Goal: Task Accomplishment & Management: Manage account settings

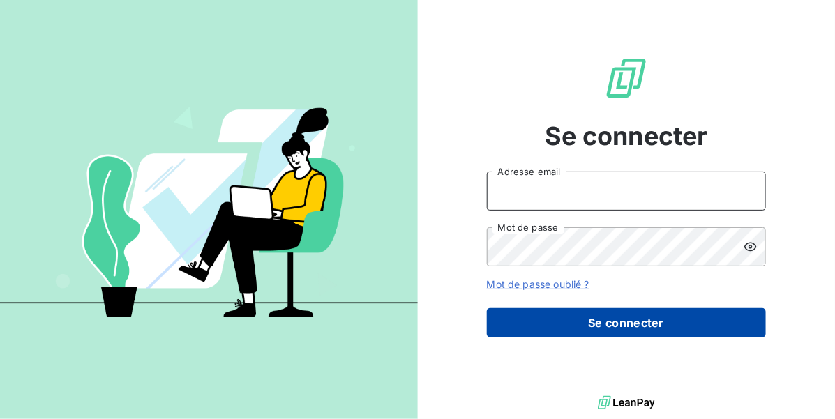
type input "[EMAIL_ADDRESS][DOMAIN_NAME]"
click at [528, 324] on button "Se connecter" at bounding box center [626, 322] width 279 height 29
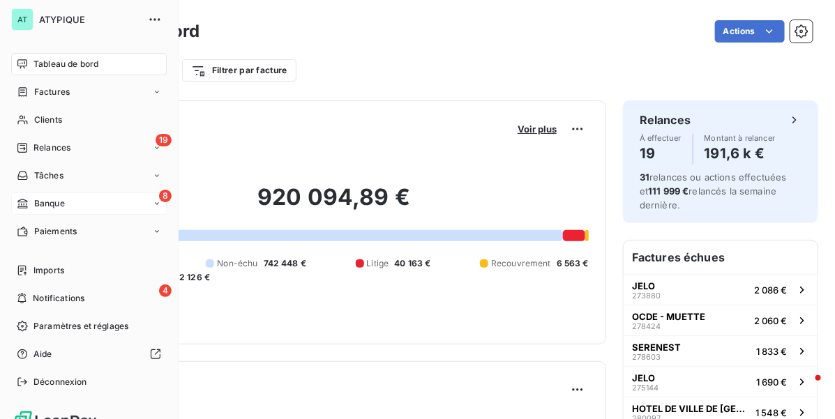
drag, startPoint x: 84, startPoint y: 204, endPoint x: 128, endPoint y: 204, distance: 43.2
click at [84, 204] on div "8 Banque" at bounding box center [88, 203] width 155 height 22
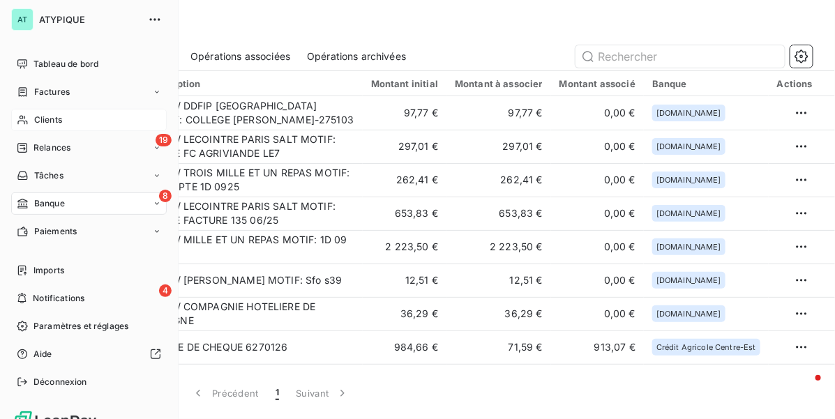
click at [66, 122] on div "Clients" at bounding box center [88, 120] width 155 height 22
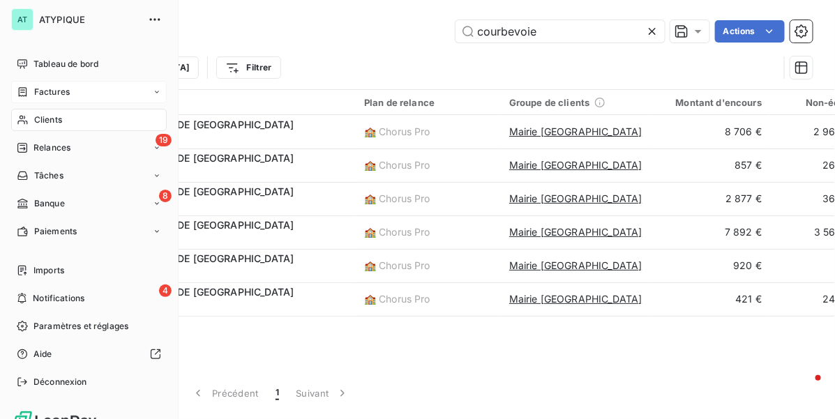
type input "courbevoie"
click at [45, 95] on span "Factures" at bounding box center [52, 92] width 36 height 13
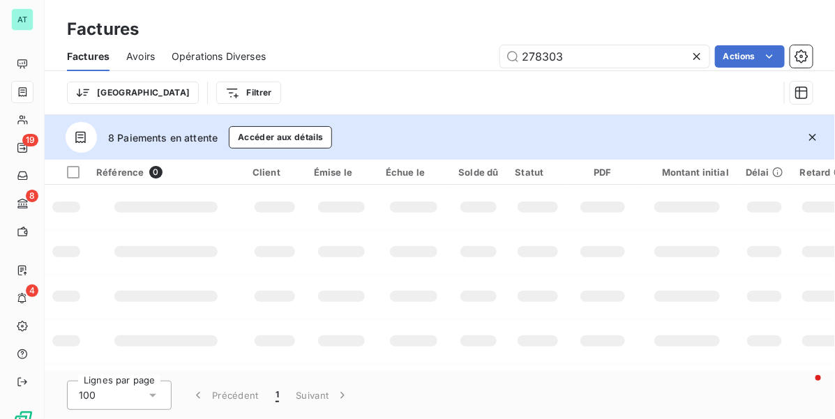
click at [132, 60] on span "Avoirs" at bounding box center [140, 56] width 29 height 14
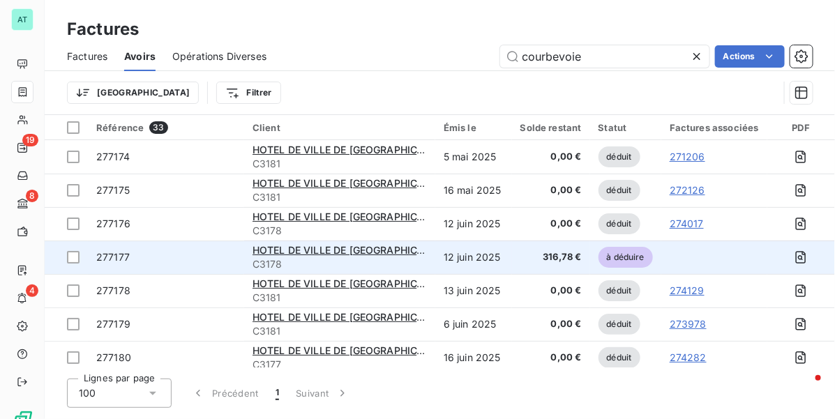
type input "courbevoie"
click at [121, 252] on span "277177" at bounding box center [112, 257] width 33 height 12
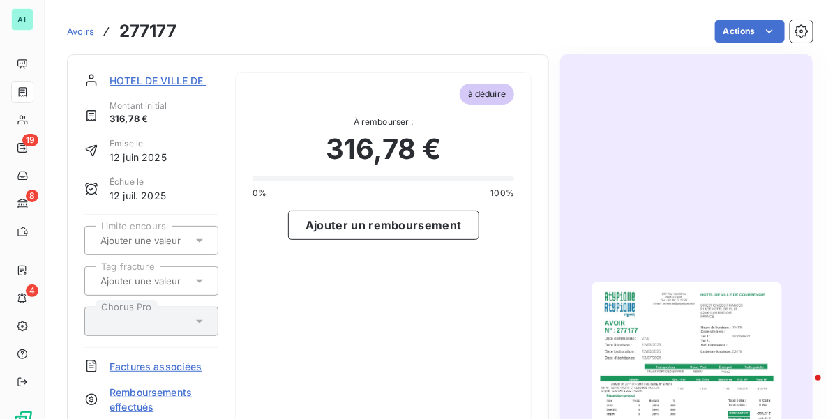
click at [166, 36] on h3 "277177" at bounding box center [147, 31] width 57 height 25
click at [165, 36] on h3 "277177" at bounding box center [147, 31] width 57 height 25
copy h3 "277177"
click at [138, 33] on h3 "277177" at bounding box center [147, 31] width 57 height 25
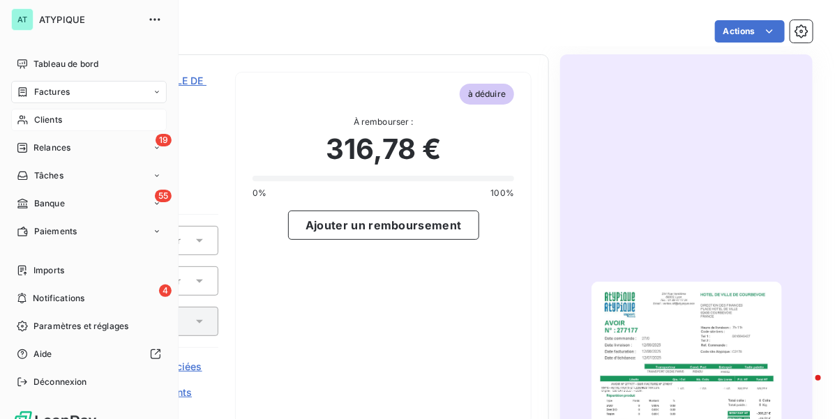
click at [40, 119] on span "Clients" at bounding box center [48, 120] width 28 height 13
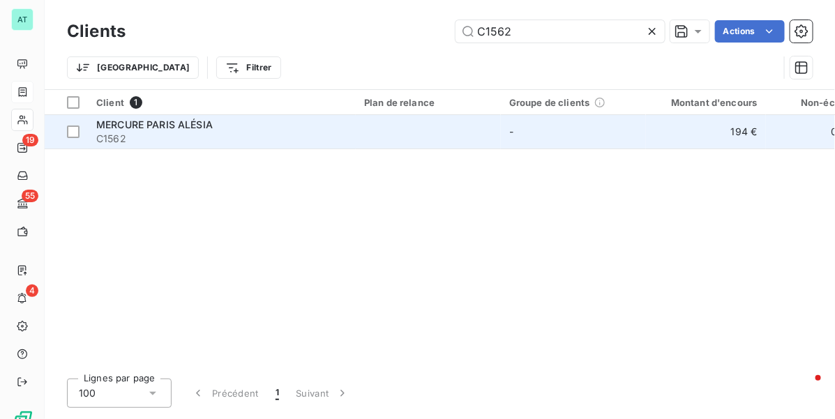
type input "C1562"
click at [161, 139] on span "C1562" at bounding box center [221, 139] width 251 height 14
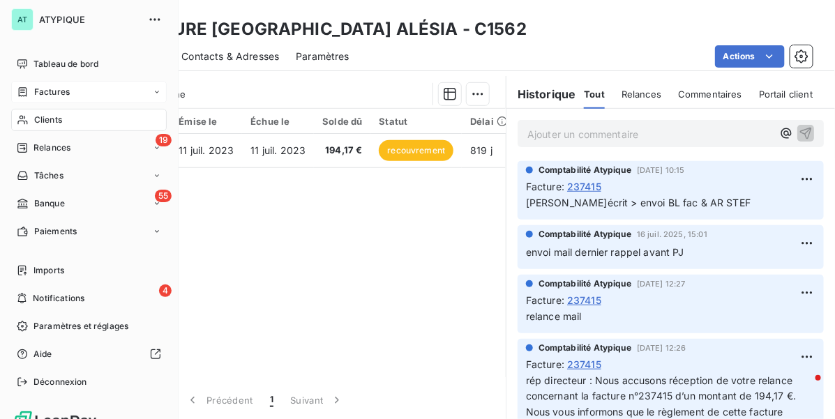
click at [40, 116] on span "Clients" at bounding box center [48, 120] width 28 height 13
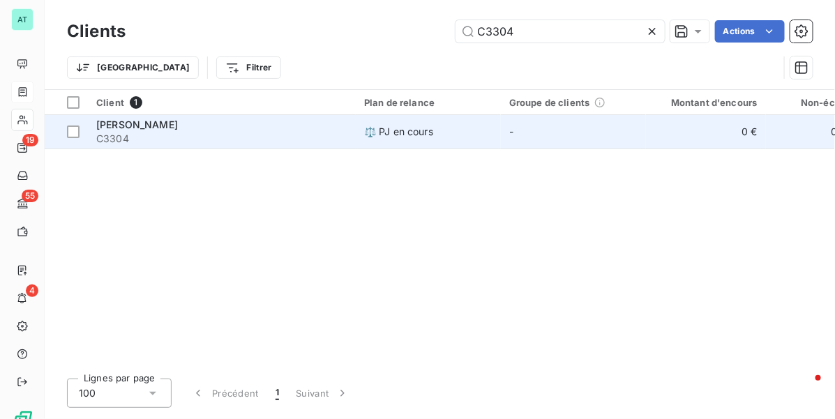
type input "C3304"
click at [138, 133] on span "C3304" at bounding box center [221, 139] width 251 height 14
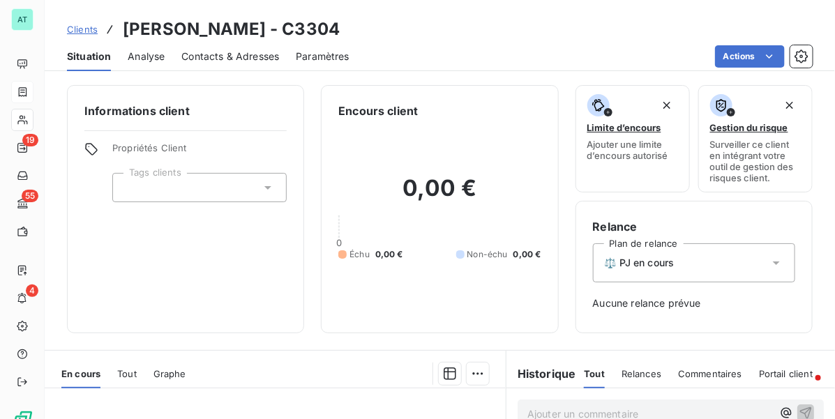
click at [687, 260] on div "⚖️ PJ en cours" at bounding box center [694, 262] width 202 height 39
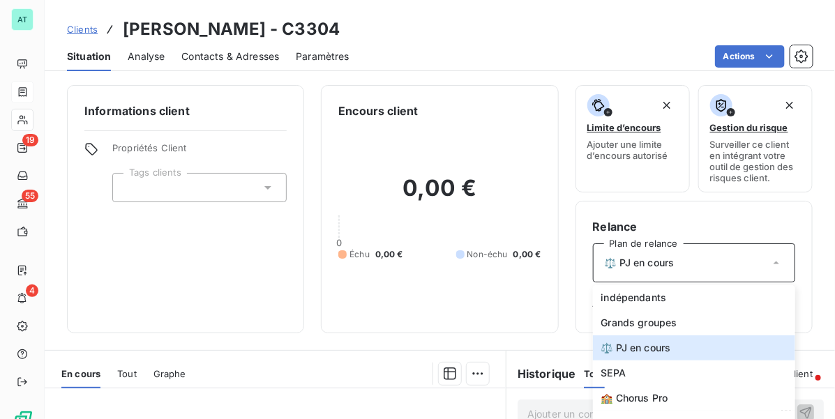
click at [509, 309] on div "0,00 € 0 Échu 0,00 € Non-échu 0,00 €" at bounding box center [439, 217] width 202 height 197
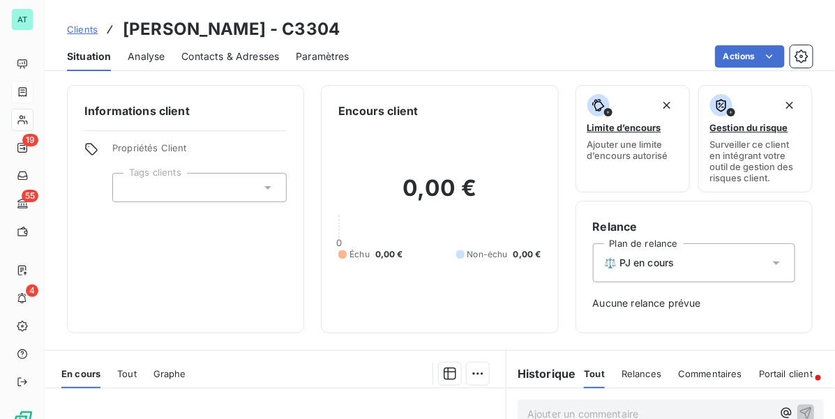
click at [690, 275] on div "⚖️ PJ en cours" at bounding box center [694, 262] width 202 height 39
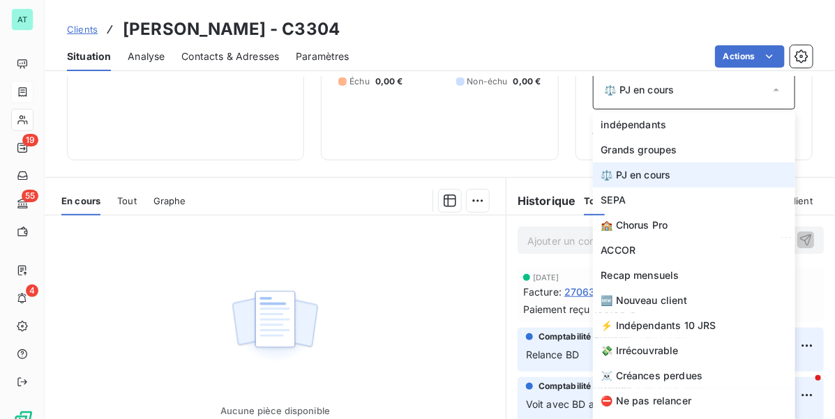
scroll to position [174, 0]
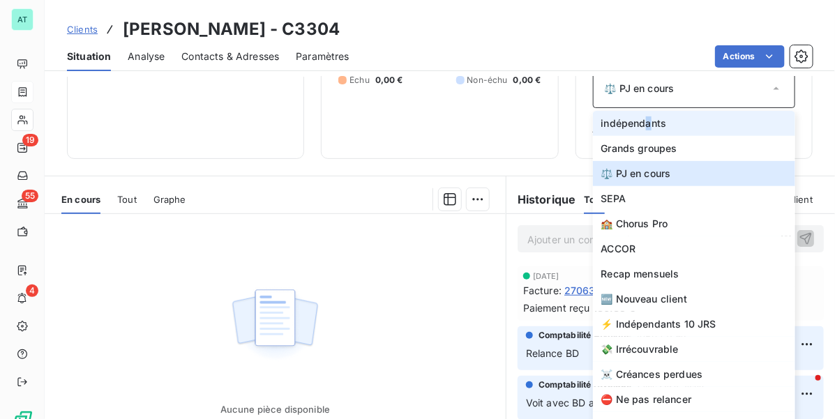
click at [640, 129] on span "indépendants" at bounding box center [634, 123] width 66 height 14
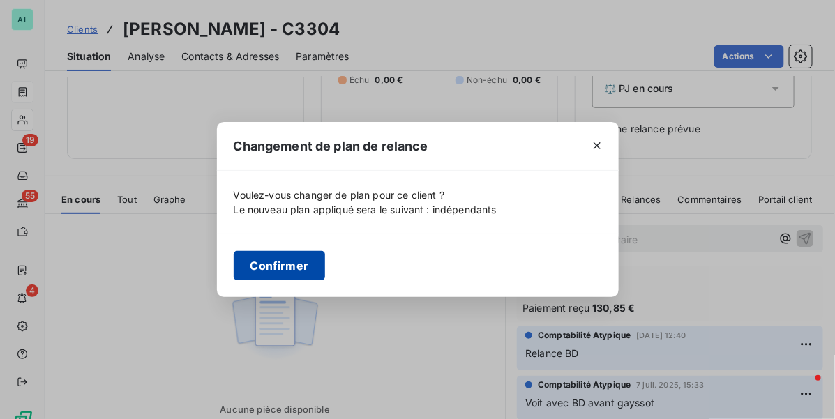
click at [281, 270] on button "Confirmer" at bounding box center [280, 265] width 92 height 29
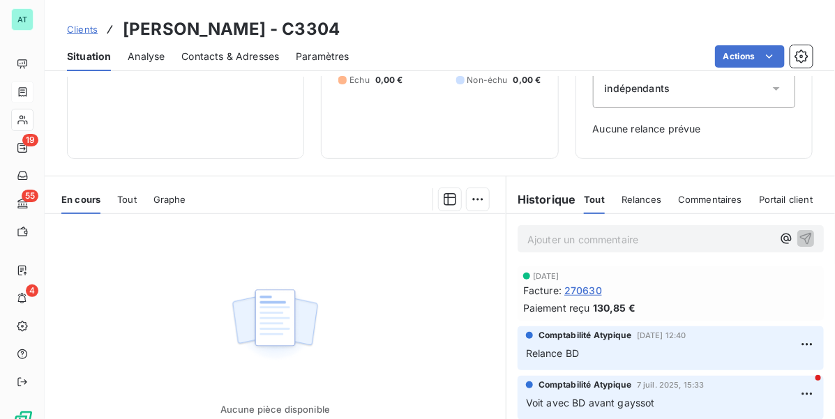
click at [231, 59] on span "Contacts & Adresses" at bounding box center [230, 56] width 98 height 14
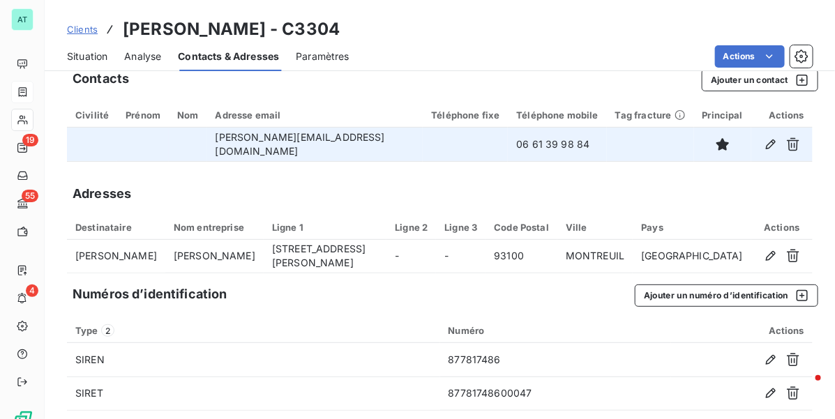
scroll to position [29, 0]
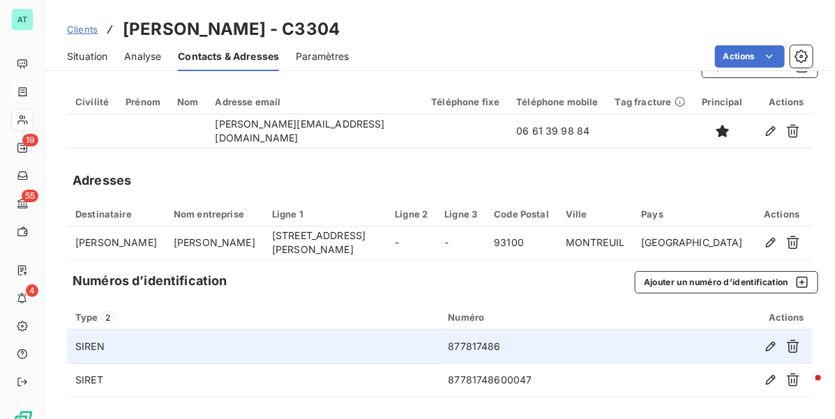
click at [458, 343] on td "877817486" at bounding box center [555, 346] width 231 height 33
copy td "877817486"
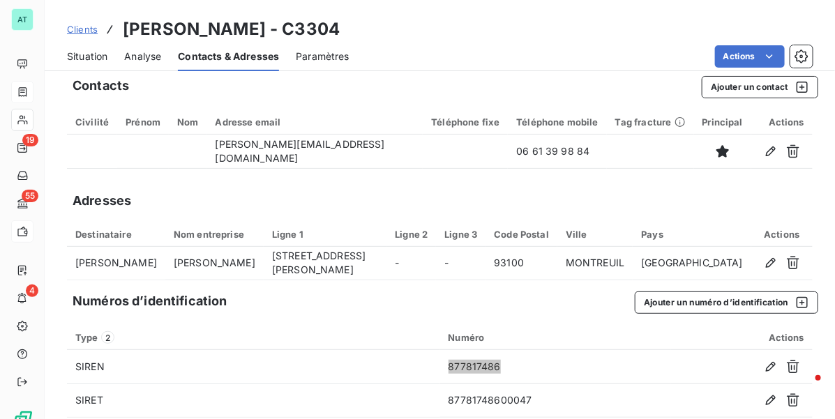
scroll to position [0, 0]
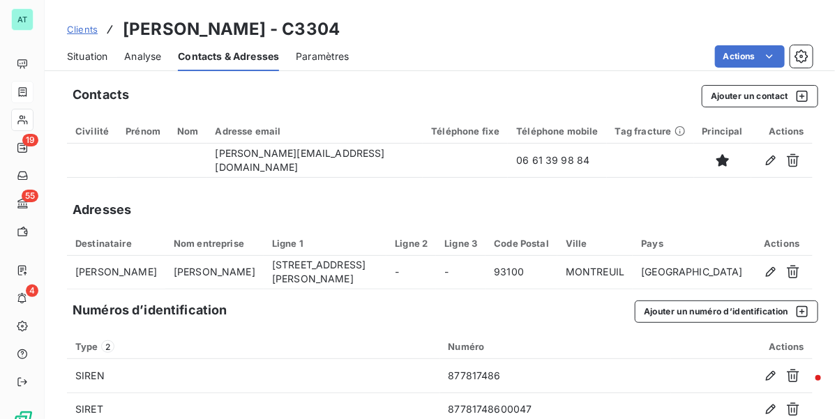
click at [314, 26] on h3 "OTTO CATERING - C3304" at bounding box center [231, 29] width 217 height 25
copy h3 "C3304"
click at [93, 61] on span "Situation" at bounding box center [87, 56] width 40 height 14
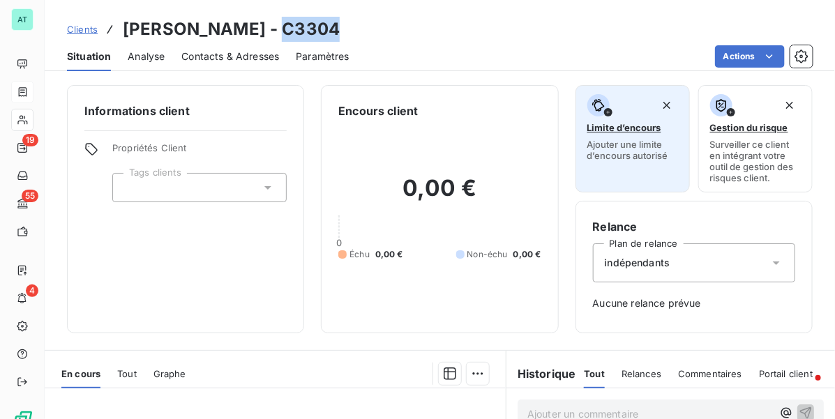
click at [603, 132] on span "Limite d’encours" at bounding box center [624, 127] width 74 height 11
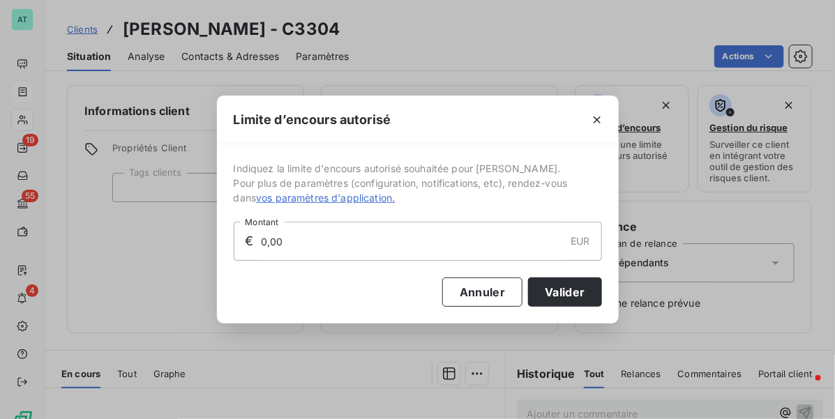
click at [399, 241] on input "0,00" at bounding box center [411, 241] width 305 height 38
drag, startPoint x: 336, startPoint y: 248, endPoint x: 144, endPoint y: 237, distance: 192.7
click at [144, 237] on div "Limite d’encours autorisé Indiquez la limite d'encours autorisé souhaitée pour …" at bounding box center [417, 209] width 835 height 419
type input "2 000,00"
click at [541, 291] on button "Valider" at bounding box center [564, 291] width 73 height 29
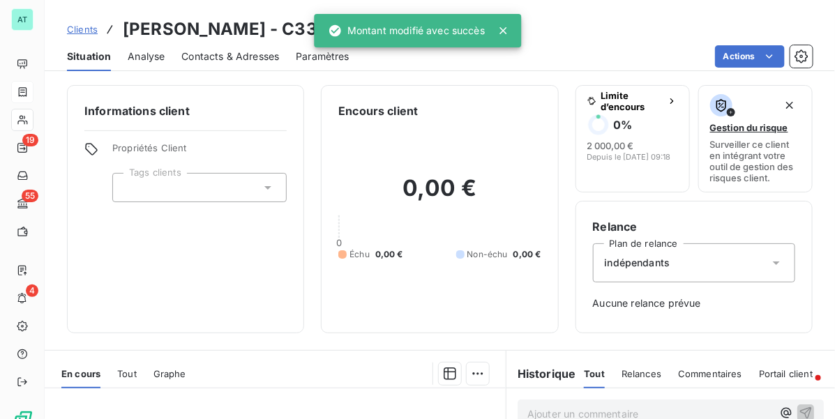
click at [304, 38] on h3 "OTTO CATERING - C3304" at bounding box center [231, 29] width 217 height 25
click at [301, 36] on h3 "OTTO CATERING - C3304" at bounding box center [231, 29] width 217 height 25
click at [352, 234] on div "0,00 € 0 Échu 0,00 € Non-échu 0,00 €" at bounding box center [439, 217] width 202 height 197
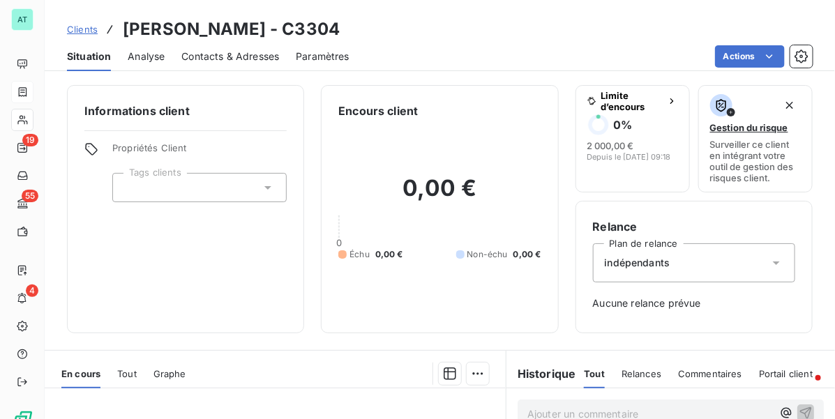
click at [643, 264] on span "indépendants" at bounding box center [637, 263] width 66 height 14
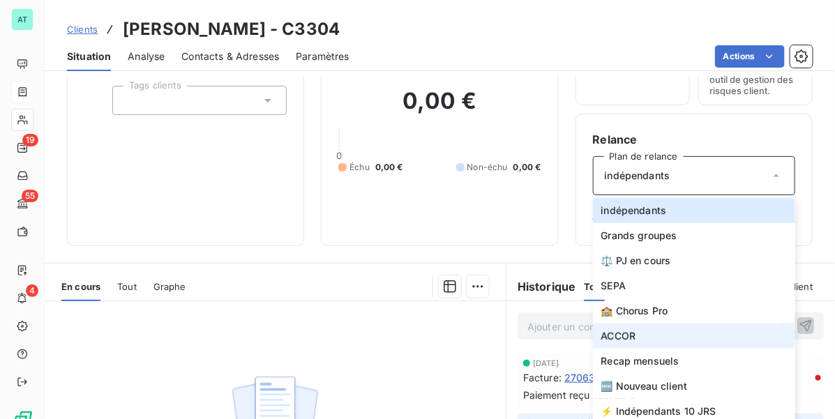
scroll to position [174, 0]
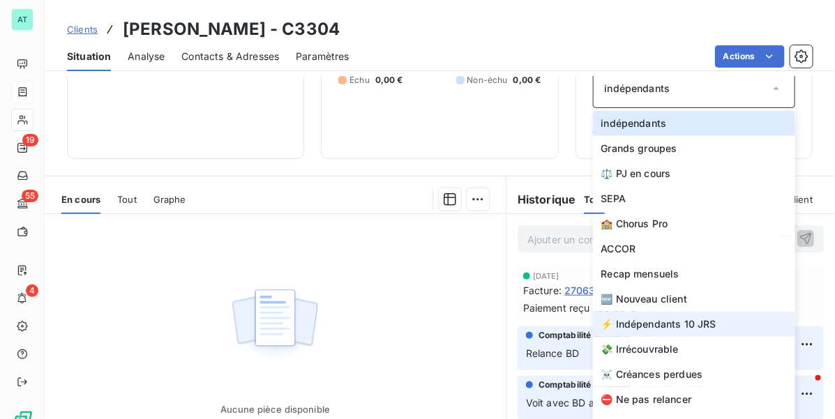
click at [680, 330] on span "⚡ Indépendants 10 JRS" at bounding box center [658, 324] width 115 height 14
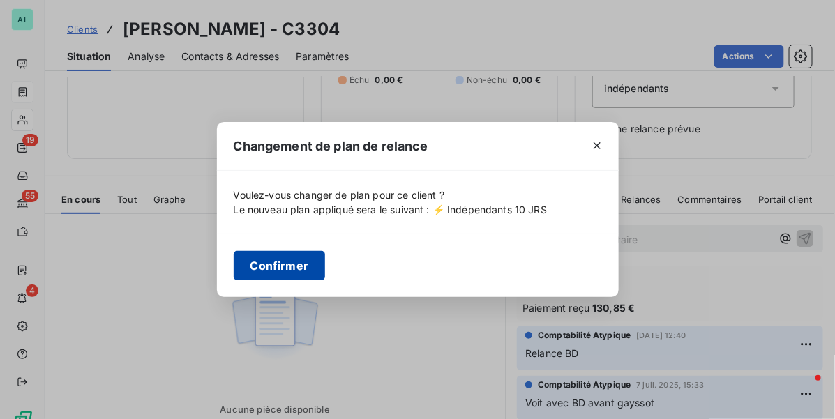
click at [308, 265] on button "Confirmer" at bounding box center [280, 265] width 92 height 29
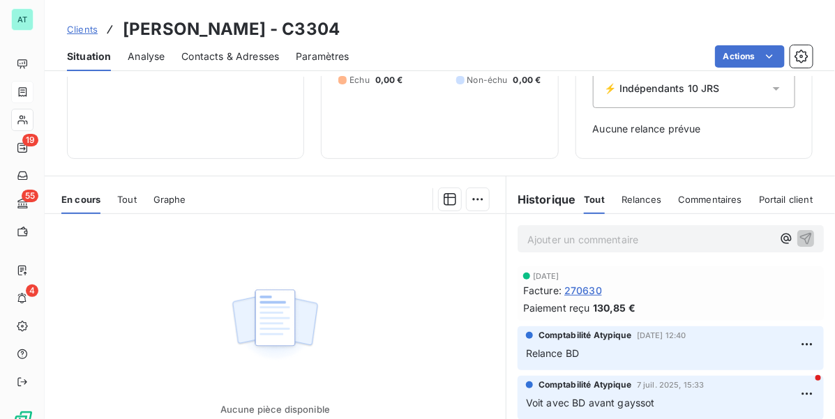
click at [346, 267] on div "Aucune pièce disponible" at bounding box center [275, 348] width 461 height 268
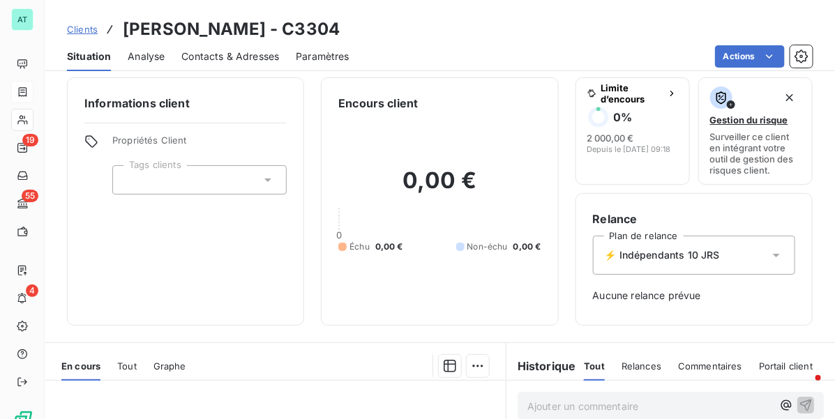
scroll to position [0, 0]
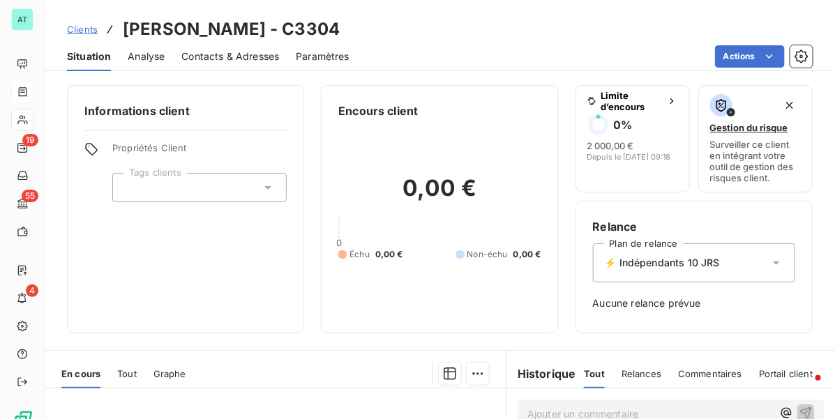
click at [202, 190] on div at bounding box center [199, 187] width 174 height 29
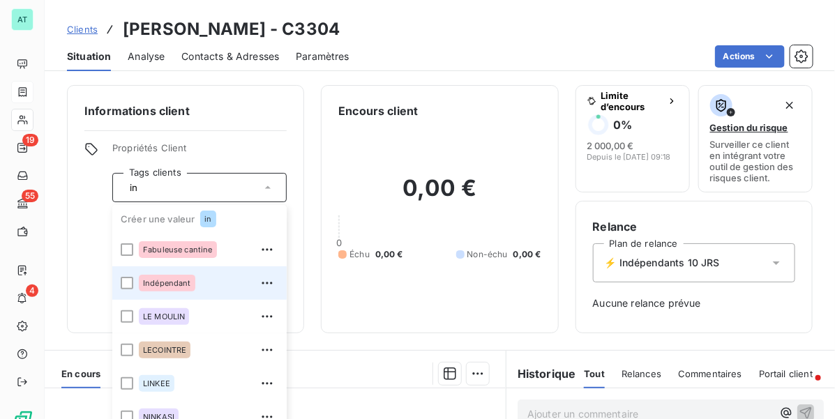
click at [151, 291] on div "Indépendant" at bounding box center [167, 283] width 56 height 17
click at [127, 280] on icon at bounding box center [127, 283] width 8 height 8
click at [422, 267] on div "0,00 € 0 Échu 0,00 € Non-échu 0,00 €" at bounding box center [439, 217] width 202 height 197
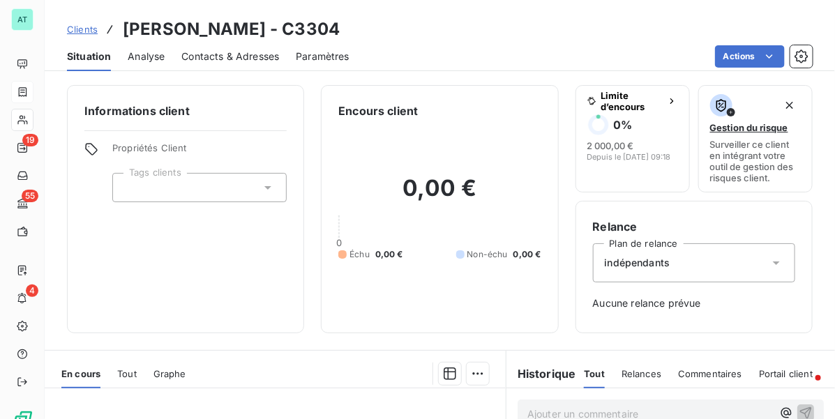
click at [708, 261] on div "indépendants" at bounding box center [694, 262] width 202 height 39
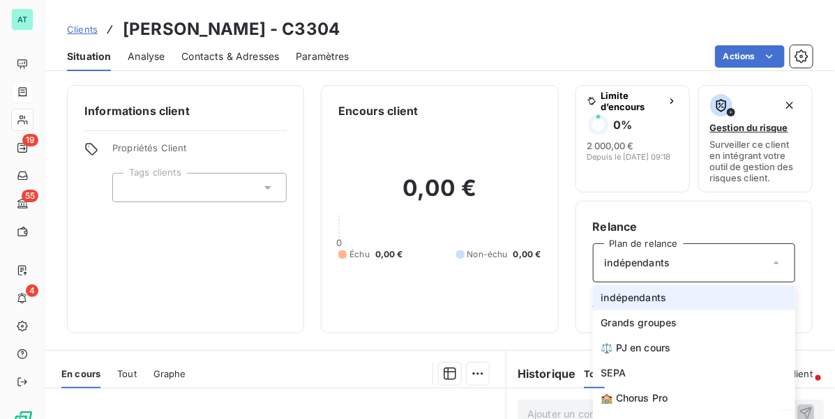
click at [659, 298] on li "indépendants" at bounding box center [694, 297] width 202 height 25
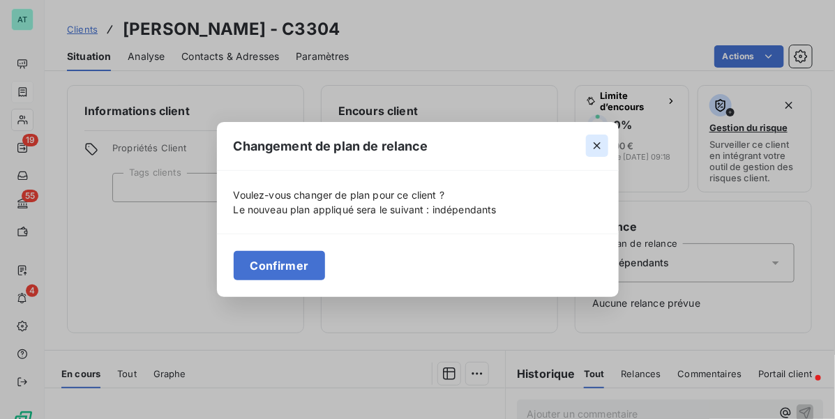
click at [591, 144] on icon "button" at bounding box center [597, 146] width 14 height 14
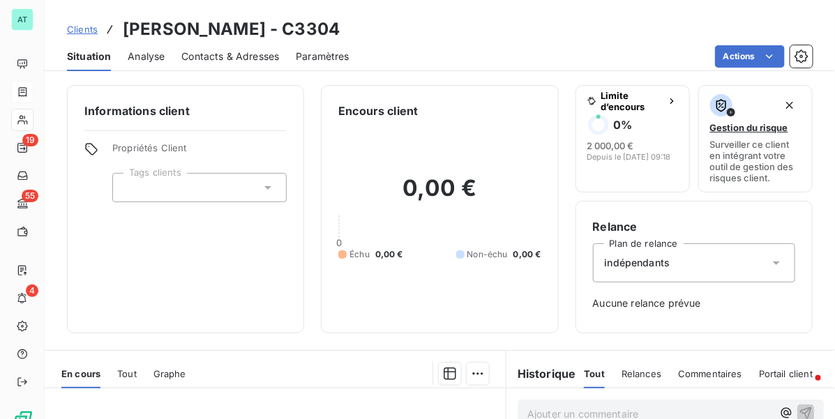
click at [670, 252] on div "indépendants" at bounding box center [694, 262] width 202 height 39
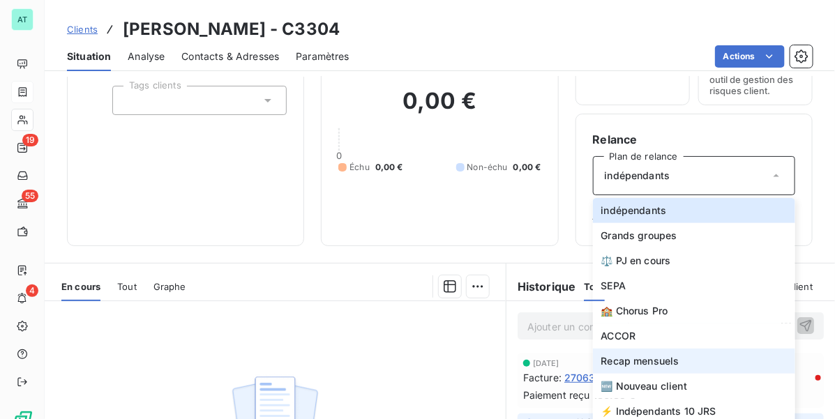
scroll to position [174, 0]
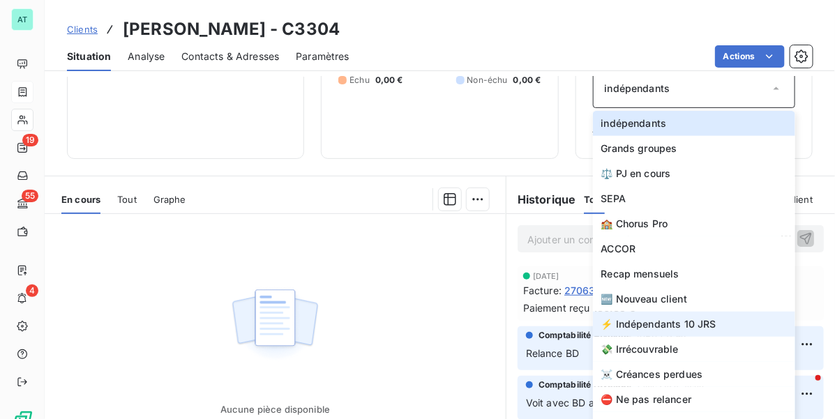
click at [660, 329] on span "⚡ Indépendants 10 JRS" at bounding box center [658, 324] width 115 height 14
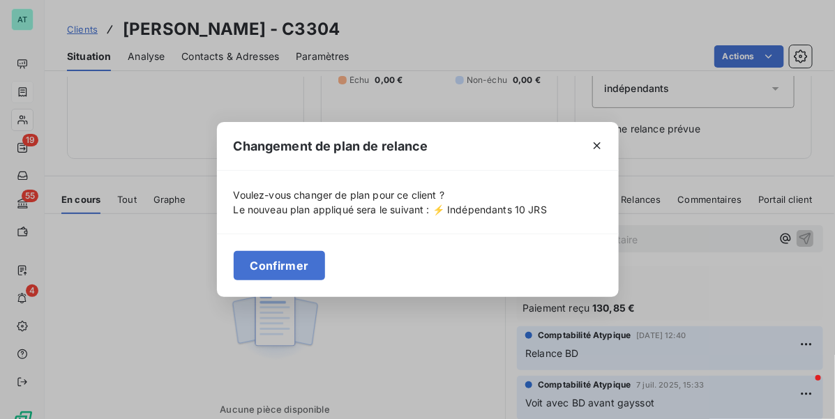
click at [280, 265] on button "Confirmer" at bounding box center [280, 265] width 92 height 29
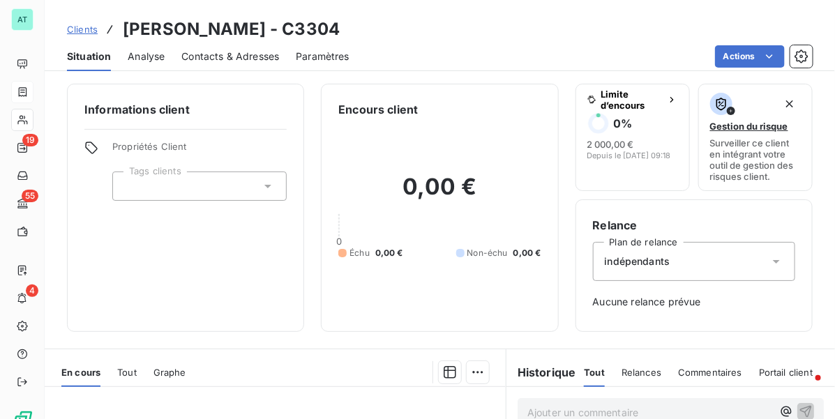
scroll to position [0, 0]
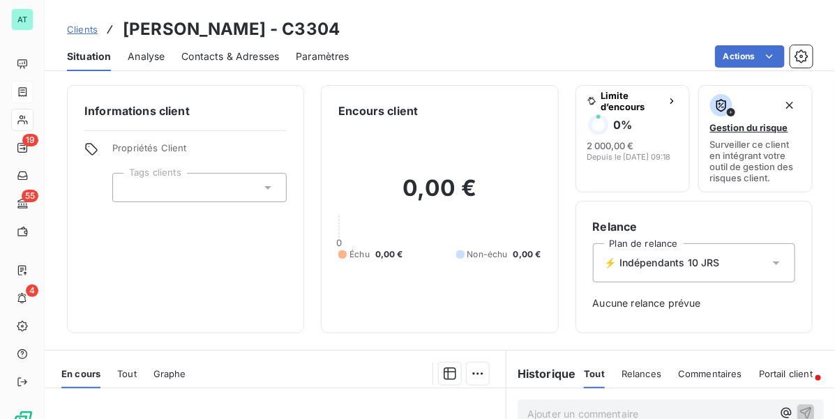
drag, startPoint x: 238, startPoint y: 236, endPoint x: 232, endPoint y: 227, distance: 10.6
click at [237, 235] on div "Informations client Propriétés Client Tags clients in" at bounding box center [185, 209] width 237 height 248
click at [211, 193] on div "in" at bounding box center [199, 187] width 174 height 29
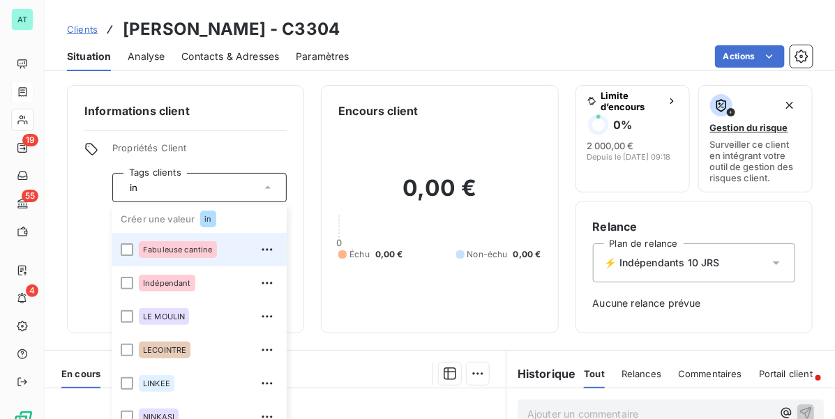
type input "i"
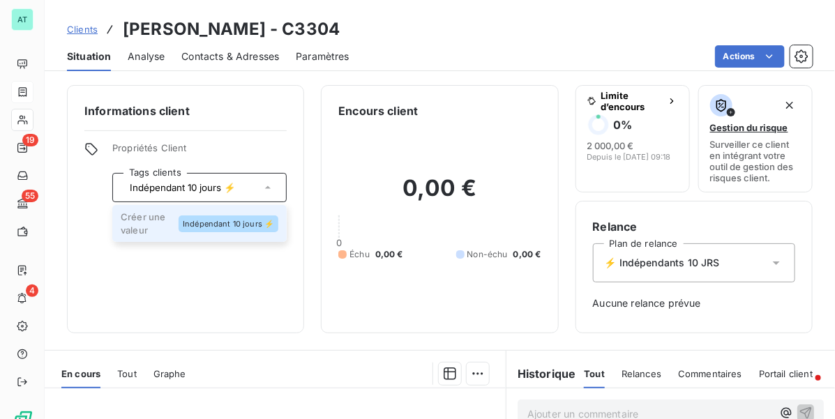
click at [244, 222] on span "Indépendant 10 jours ⚡" at bounding box center [228, 224] width 91 height 8
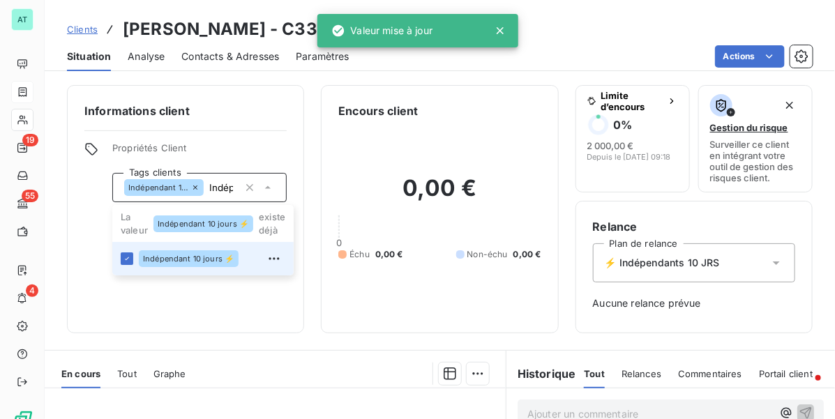
click at [232, 311] on div "Informations client Propriétés Client Tags clients Indépendant 10 jours ⚡ Indép…" at bounding box center [185, 209] width 237 height 248
type input "Indépendant 10 jours ⚡"
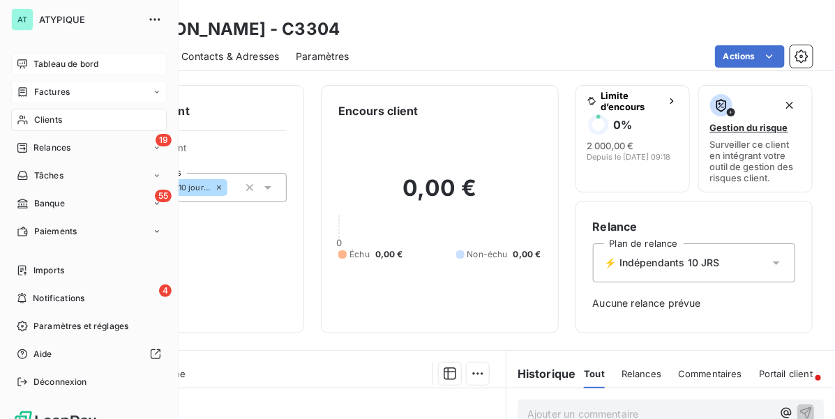
click at [25, 66] on icon at bounding box center [22, 63] width 10 height 9
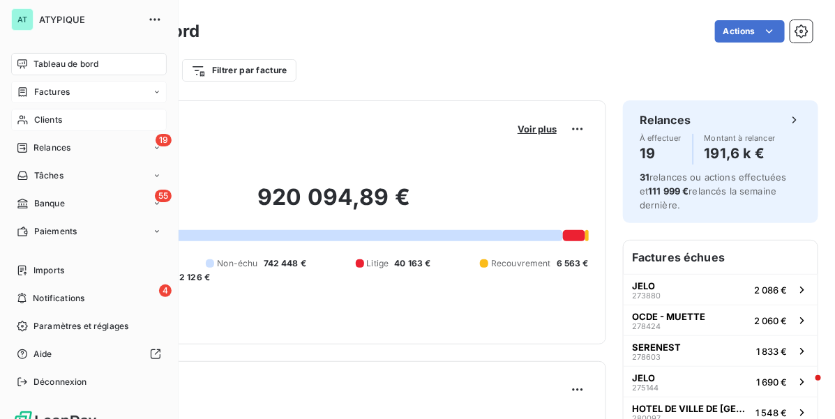
click at [56, 116] on span "Clients" at bounding box center [48, 120] width 28 height 13
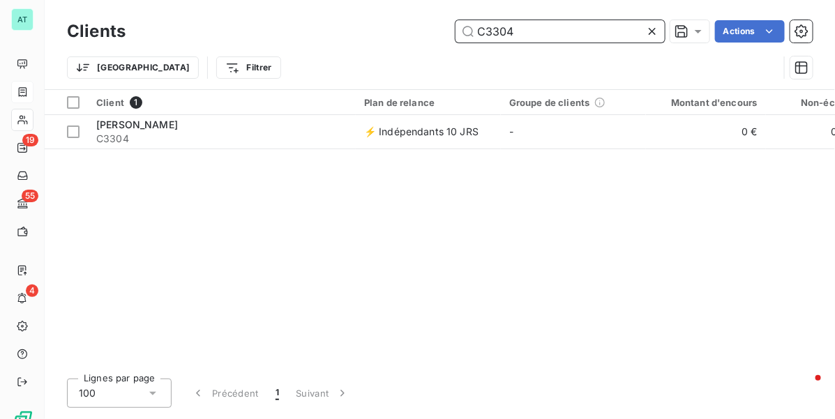
drag, startPoint x: 531, startPoint y: 38, endPoint x: 538, endPoint y: 52, distance: 15.6
click at [532, 38] on input "C3304" at bounding box center [559, 31] width 209 height 22
paste input "1996"
type input "C1996"
click at [176, 137] on span "C1996" at bounding box center [221, 139] width 251 height 14
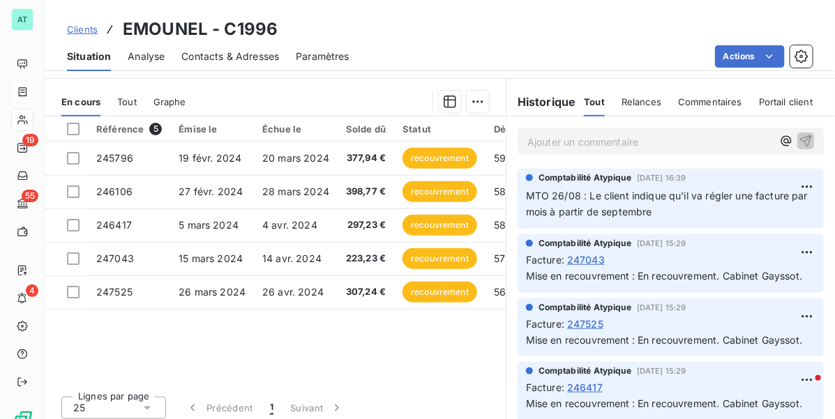
scroll to position [280, 0]
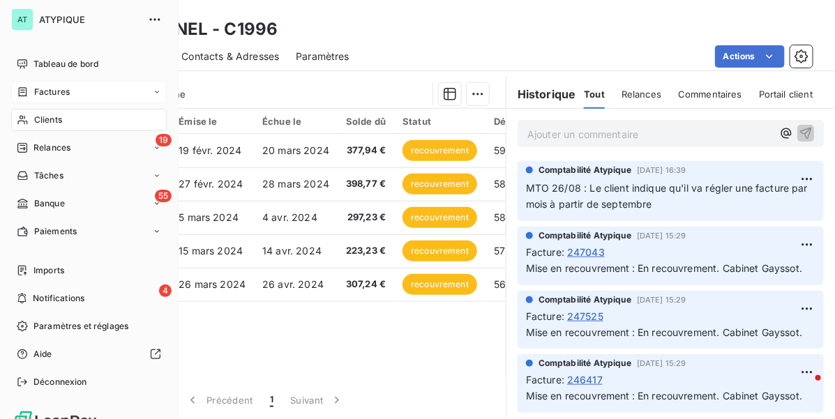
click at [30, 115] on div "Clients" at bounding box center [88, 120] width 155 height 22
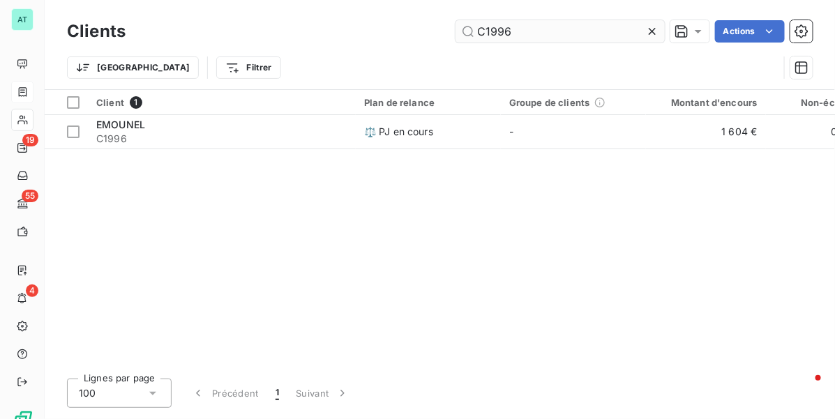
click at [597, 29] on input "C1996" at bounding box center [559, 31] width 209 height 22
type input "C3172"
click at [148, 129] on span "LE REPUBLIQUE" at bounding box center [133, 125] width 75 height 12
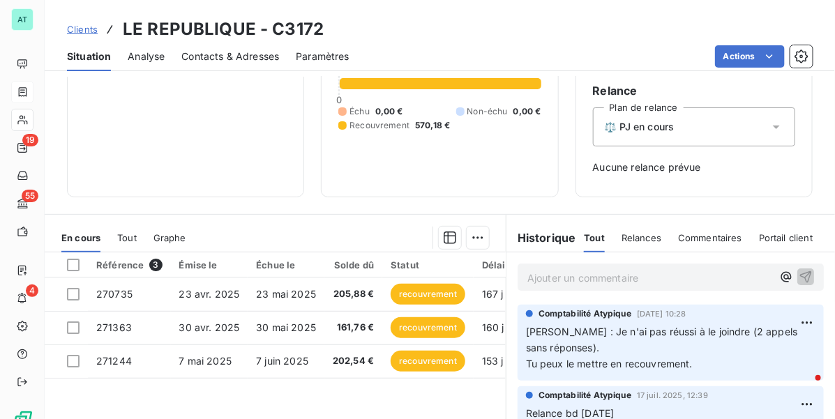
scroll to position [261, 0]
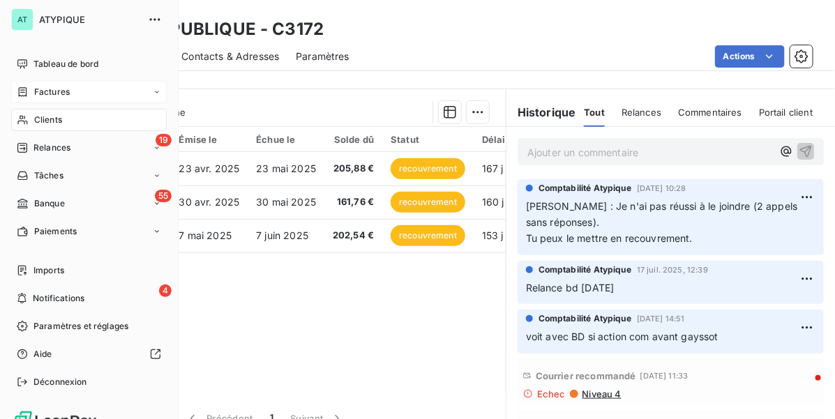
click at [44, 114] on span "Clients" at bounding box center [48, 120] width 28 height 13
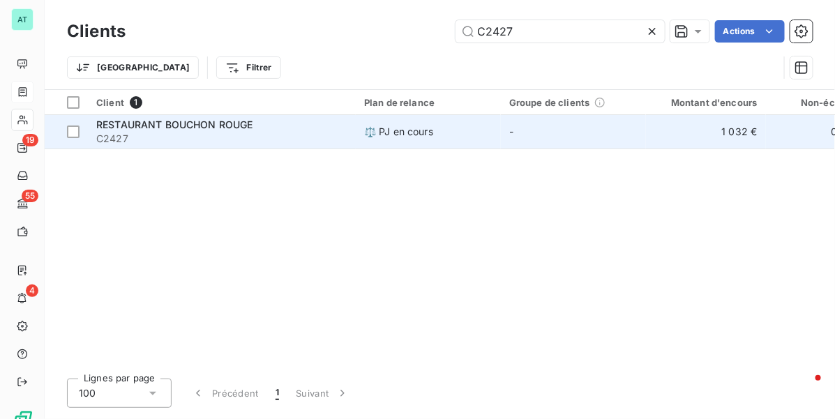
type input "C2427"
click at [200, 128] on span "RESTAURANT BOUCHON ROUGE" at bounding box center [174, 125] width 157 height 12
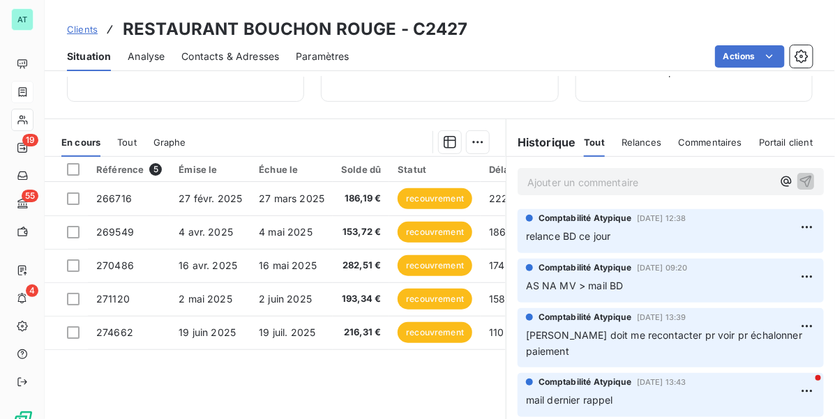
scroll to position [280, 0]
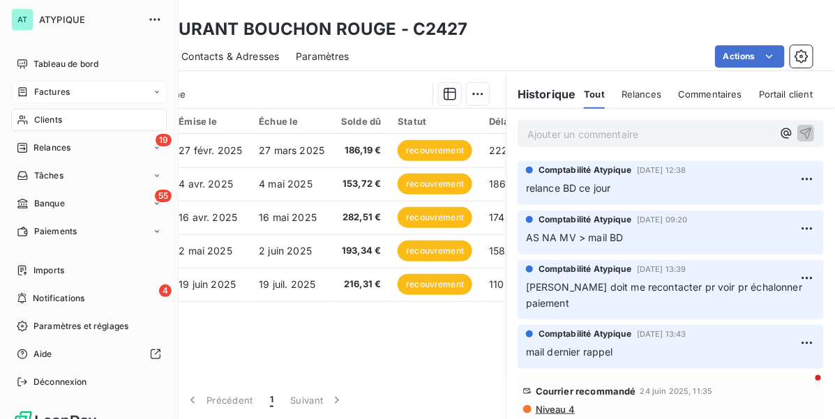
click at [54, 125] on span "Clients" at bounding box center [48, 120] width 28 height 13
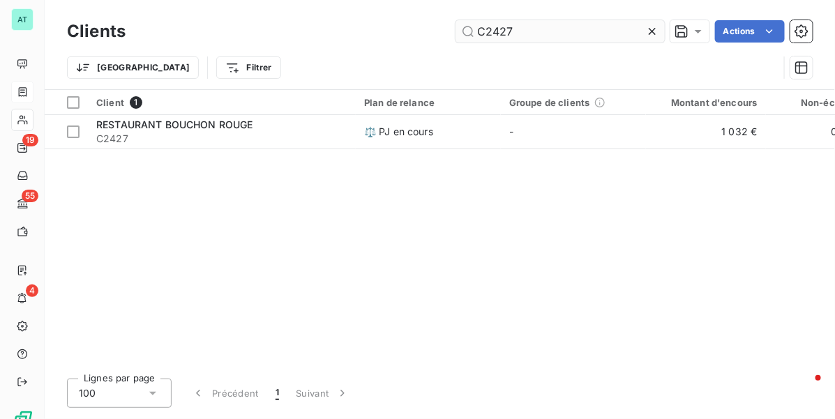
click at [590, 29] on input "C2427" at bounding box center [559, 31] width 209 height 22
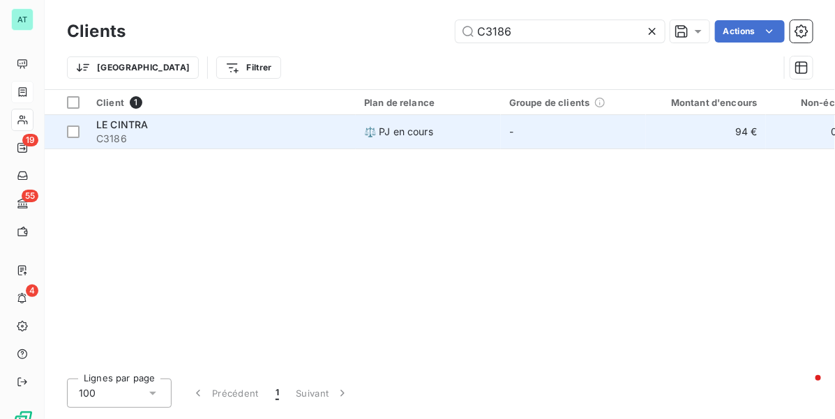
type input "C3186"
click at [241, 124] on div "LE CINTRA" at bounding box center [221, 125] width 251 height 14
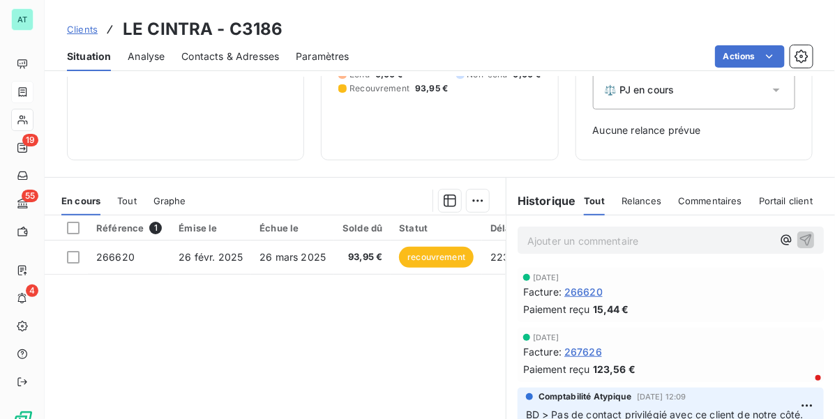
scroll to position [174, 0]
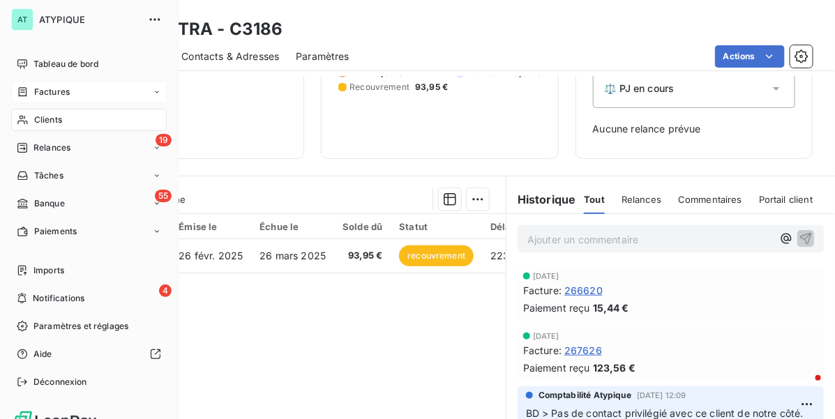
click at [36, 127] on div "Clients" at bounding box center [88, 120] width 155 height 22
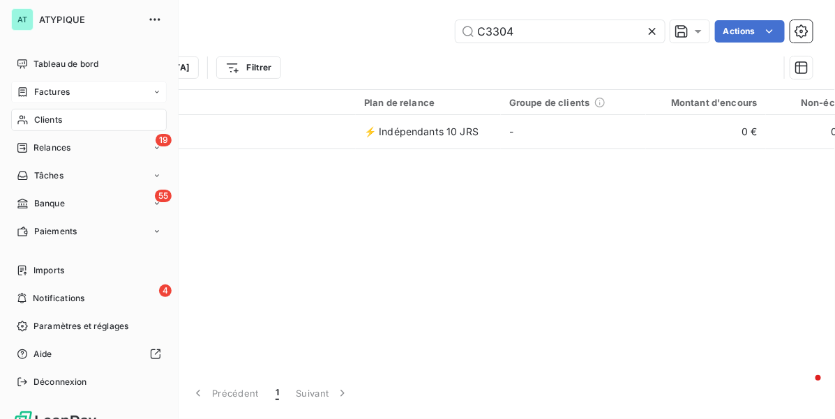
click at [26, 121] on icon at bounding box center [22, 120] width 10 height 9
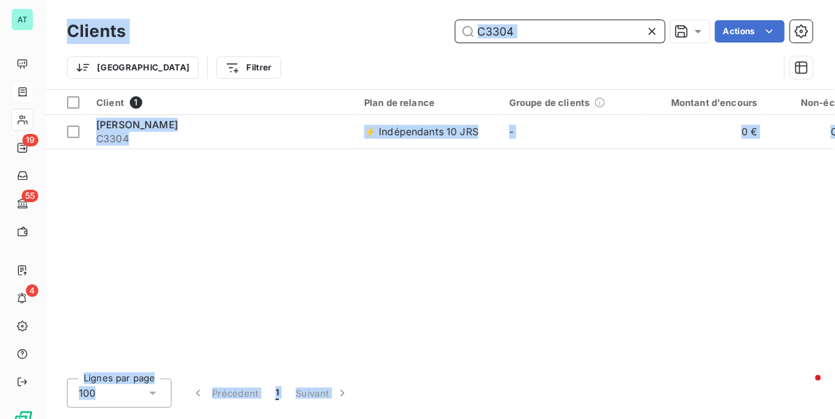
click at [614, 33] on input "C3304" at bounding box center [559, 31] width 209 height 22
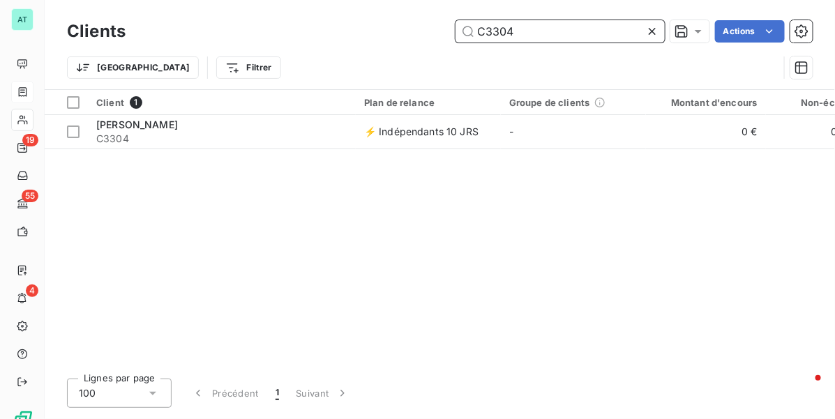
paste input "1562"
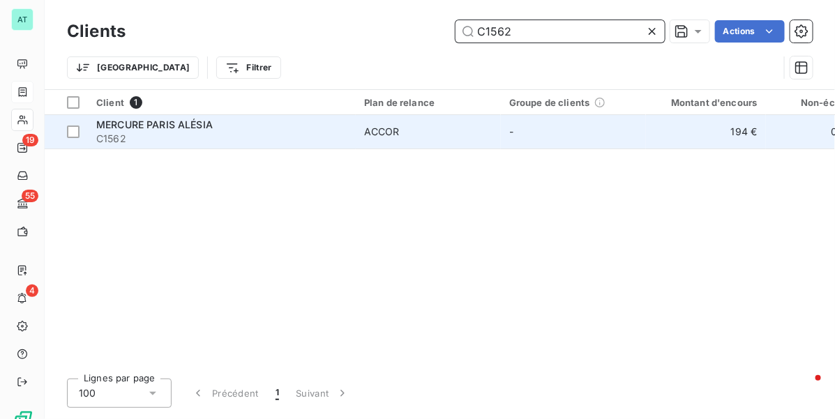
type input "C1562"
click at [178, 125] on span "MERCURE PARIS ALÉSIA" at bounding box center [154, 125] width 116 height 12
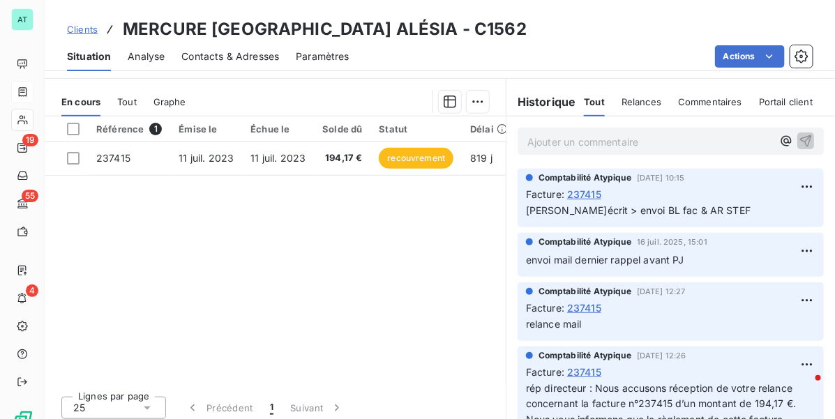
scroll to position [280, 0]
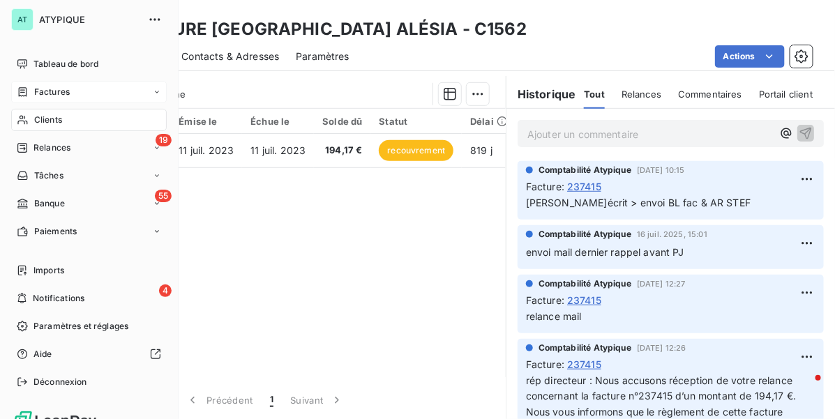
click at [30, 113] on div "Clients" at bounding box center [88, 120] width 155 height 22
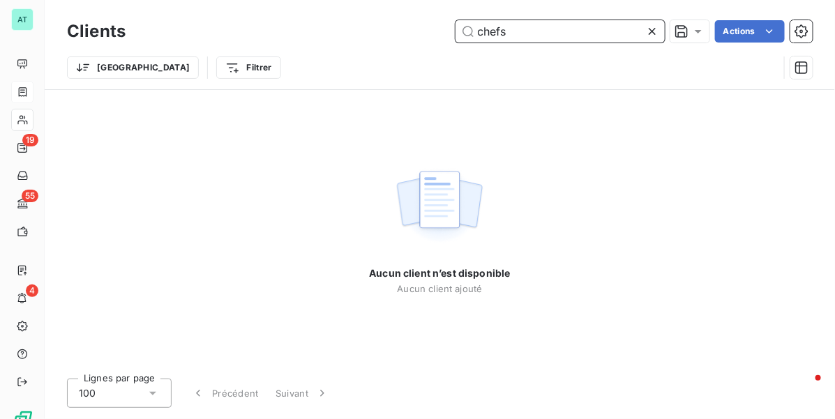
drag, startPoint x: 448, startPoint y: 25, endPoint x: 297, endPoint y: 37, distance: 151.7
click at [291, 40] on div "chefs Actions" at bounding box center [477, 31] width 670 height 22
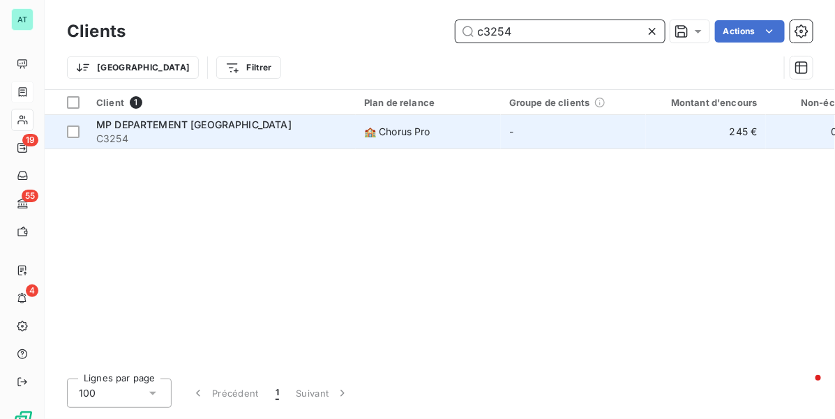
type input "c3254"
click at [253, 124] on div "MP DEPARTEMENT VAL D OISE" at bounding box center [221, 125] width 251 height 14
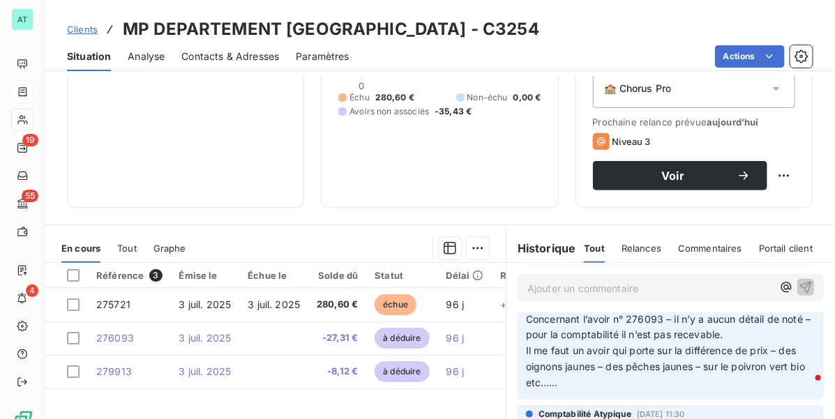
scroll to position [349, 0]
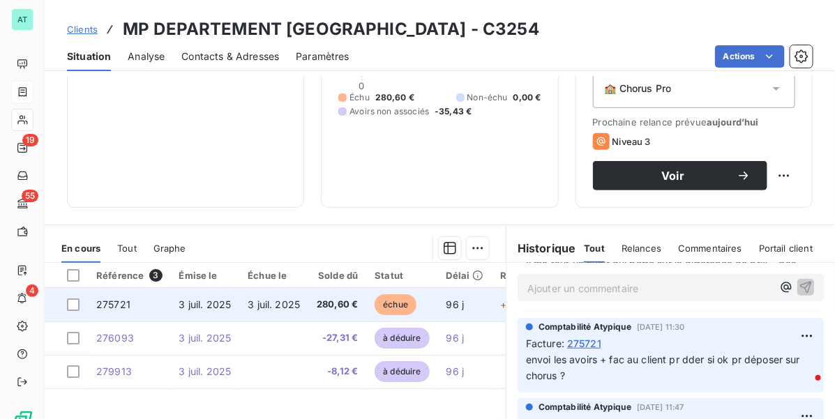
click at [203, 294] on td "3 juil. 2025" at bounding box center [205, 304] width 69 height 33
click at [195, 300] on span "3 juil. 2025" at bounding box center [205, 304] width 52 height 12
click at [146, 304] on td "275721" at bounding box center [129, 304] width 83 height 33
click at [287, 298] on span "3 juil. 2025" at bounding box center [273, 304] width 52 height 12
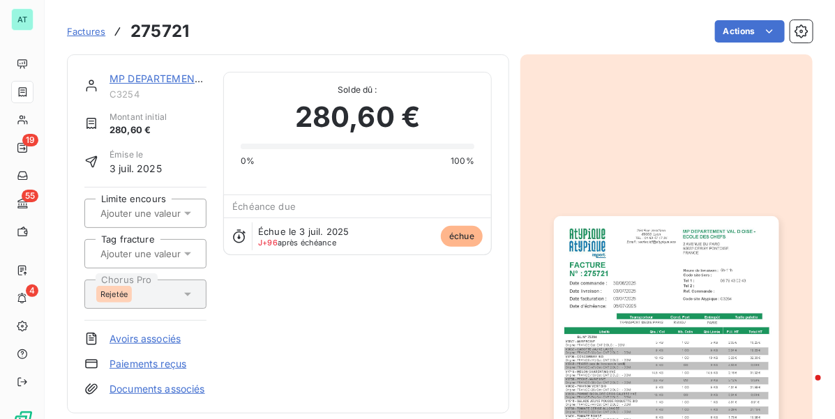
click at [624, 243] on img "button" at bounding box center [666, 375] width 224 height 318
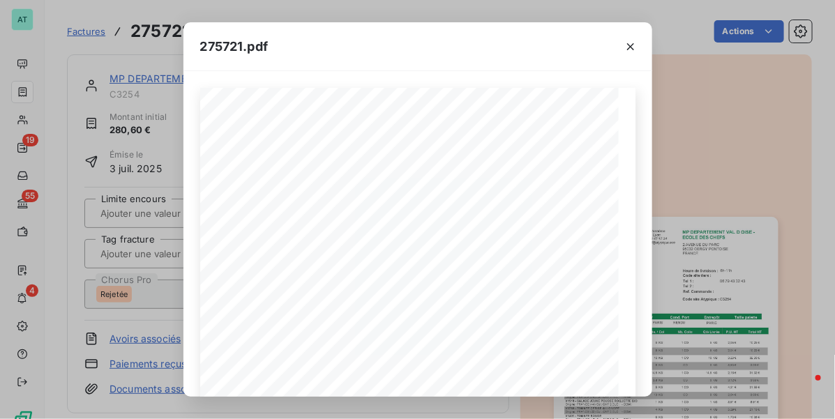
click at [675, 166] on div "275721.pdf MP DEPARTEMENT VAL D OISE - ECOLE DES CHEFS 2 AVENUE DU PARC 95032 C…" at bounding box center [417, 209] width 835 height 419
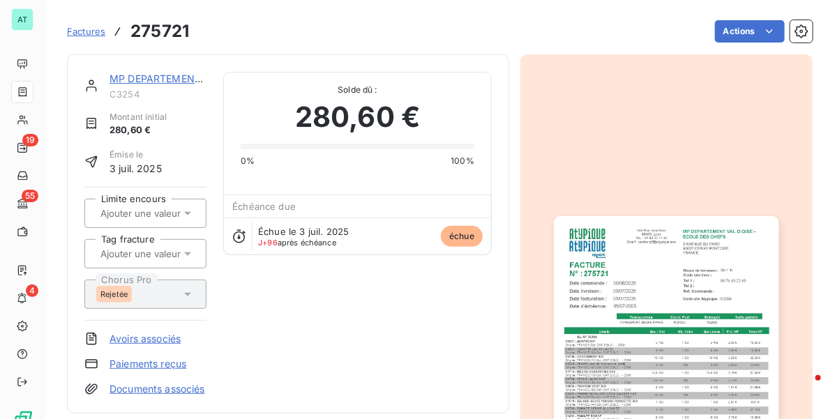
click at [645, 287] on img "button" at bounding box center [666, 375] width 224 height 318
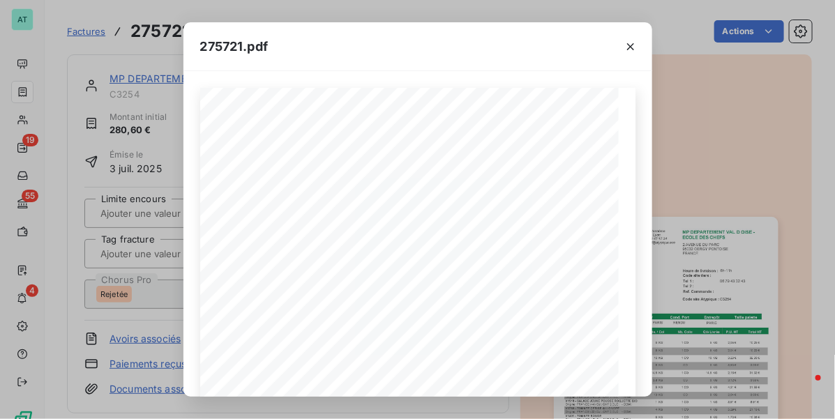
drag, startPoint x: 691, startPoint y: 227, endPoint x: 680, endPoint y: 211, distance: 19.5
click at [691, 227] on div "275721.pdf MP DEPARTEMENT VAL D OISE - ECOLE DES CHEFS 2 AVENUE DU PARC 95032 C…" at bounding box center [417, 209] width 835 height 419
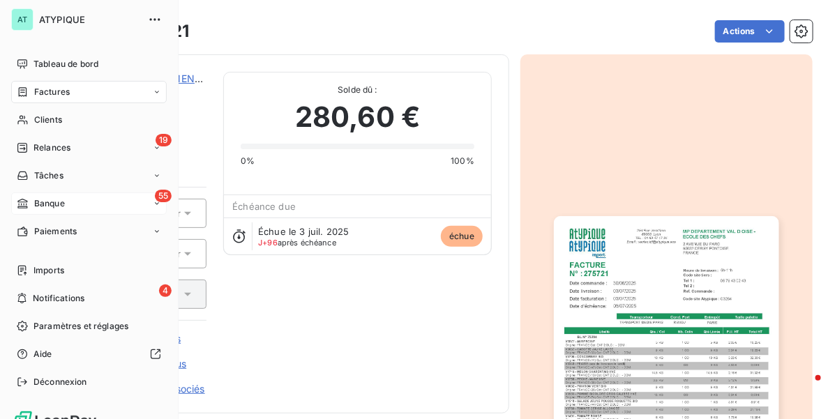
click at [74, 204] on div "55 Banque" at bounding box center [88, 203] width 155 height 22
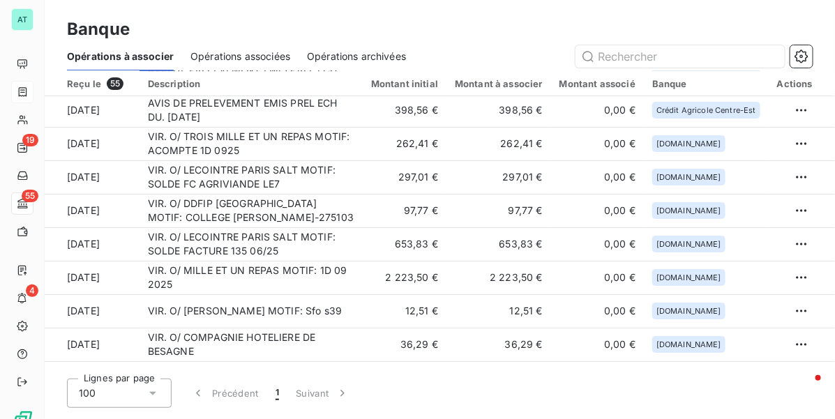
scroll to position [1569, 0]
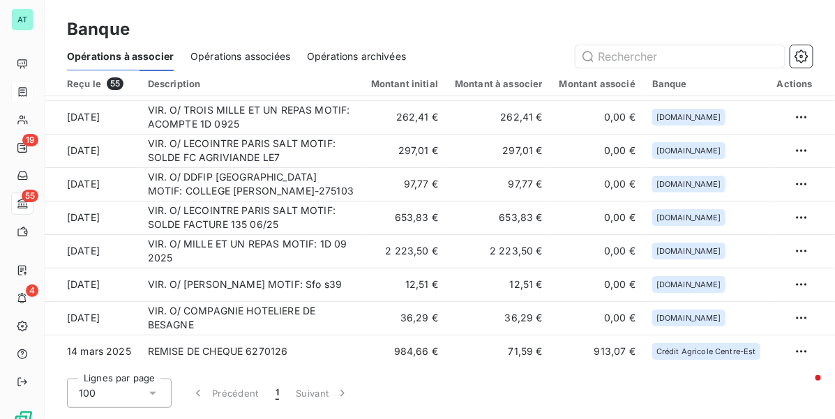
click at [527, 45] on div at bounding box center [617, 56] width 390 height 22
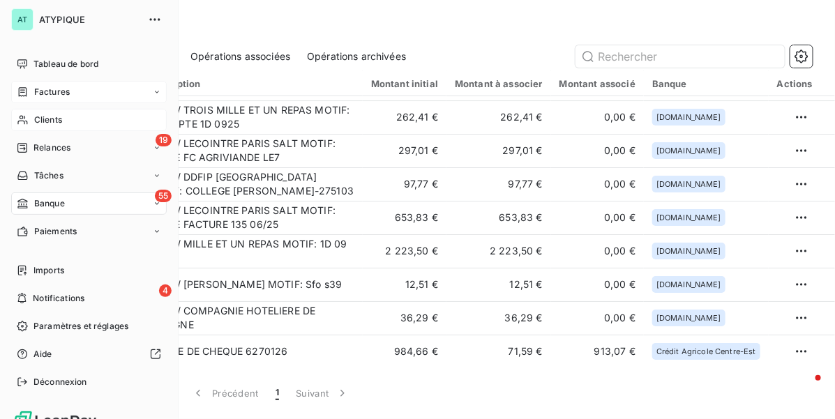
click at [21, 116] on icon at bounding box center [23, 119] width 12 height 11
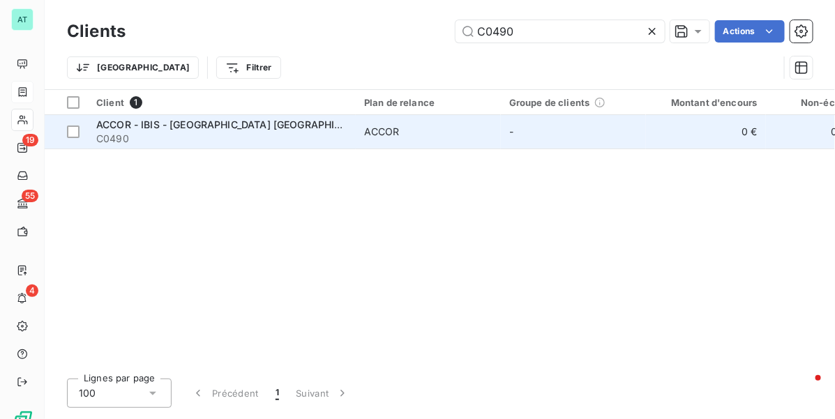
type input "C0490"
click at [181, 132] on span "C0490" at bounding box center [221, 139] width 251 height 14
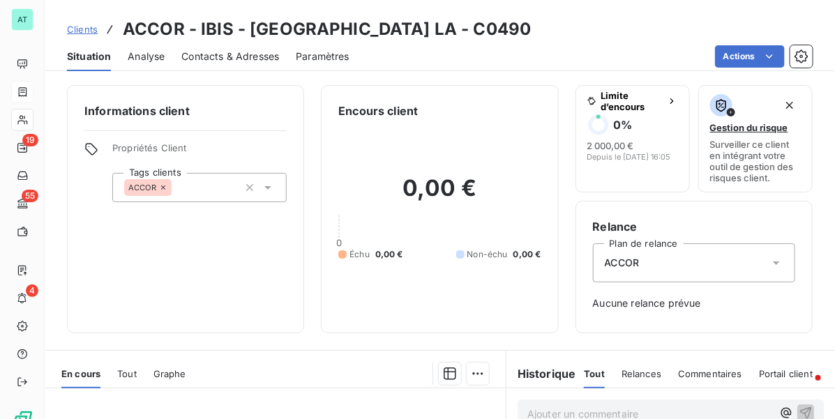
click at [429, 29] on h3 "ACCOR - IBIS - NEW PARIS LA - C0490" at bounding box center [327, 29] width 408 height 25
copy h3 "C0490"
click at [409, 36] on h3 "ACCOR - IBIS - NEW PARIS LA - C0490" at bounding box center [327, 29] width 408 height 25
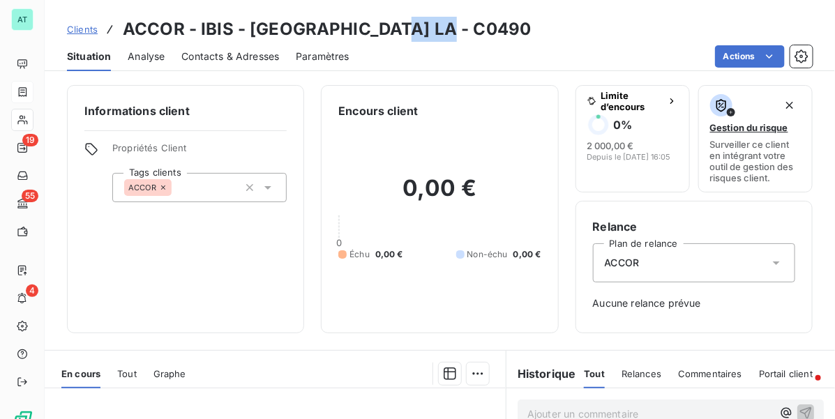
copy h3 "C0490"
click at [417, 127] on div "0,00 € 0 Échu 0,00 € Non-échu 0,00 €" at bounding box center [439, 217] width 202 height 197
click at [259, 65] on div "Contacts & Adresses" at bounding box center [230, 56] width 98 height 29
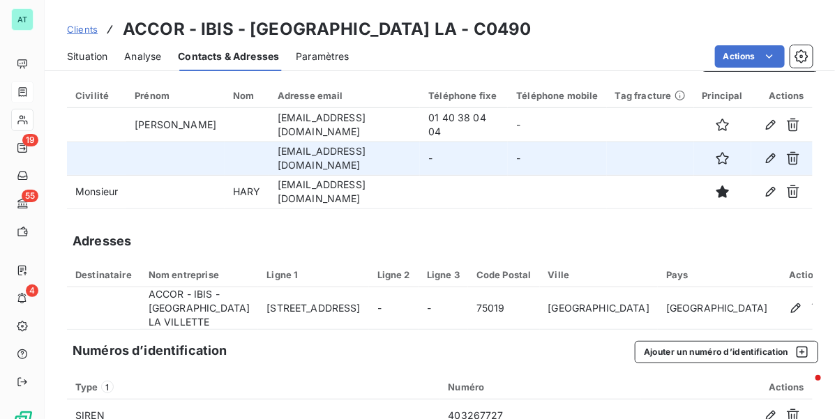
scroll to position [63, 0]
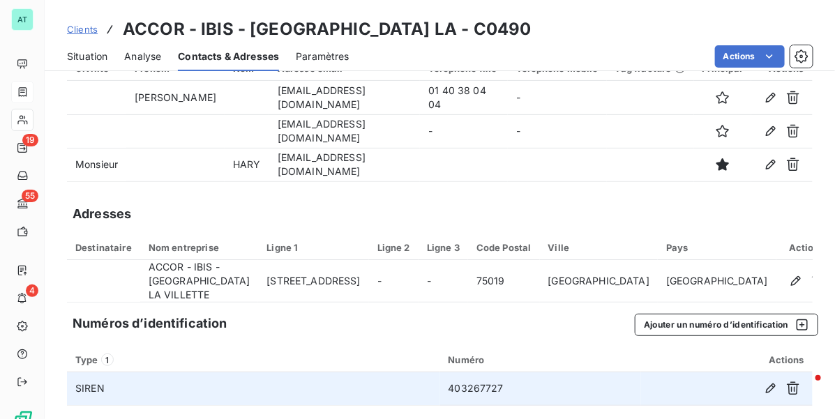
click at [485, 383] on td "403267727" at bounding box center [540, 388] width 201 height 33
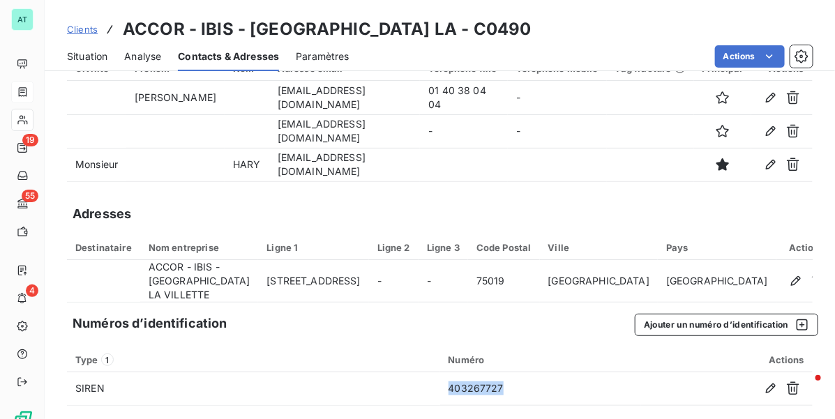
copy td "403267727"
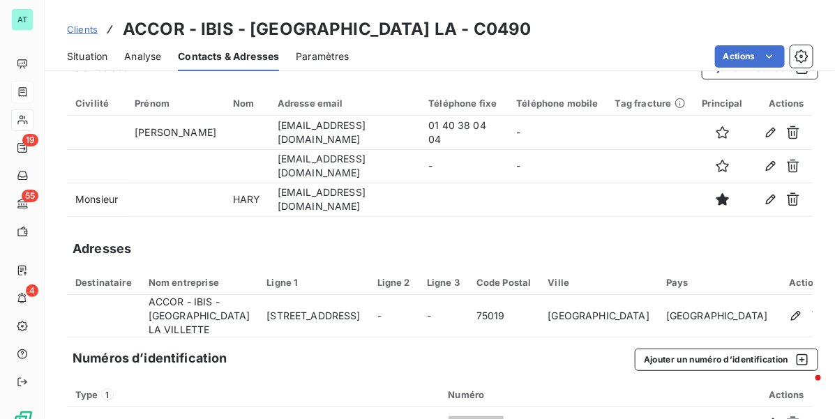
scroll to position [0, 0]
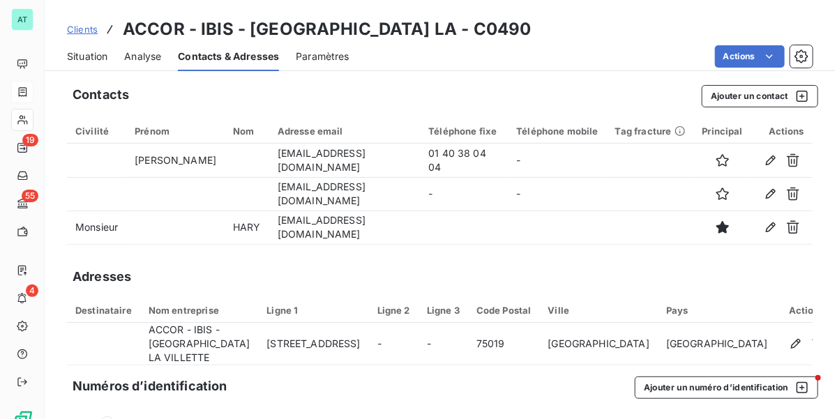
click at [84, 52] on span "Situation" at bounding box center [87, 56] width 40 height 14
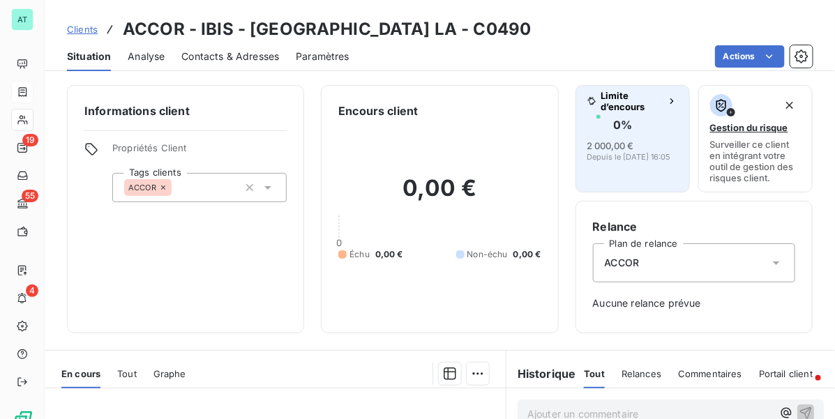
click at [603, 139] on span "2 000,00 €" at bounding box center [610, 145] width 47 height 12
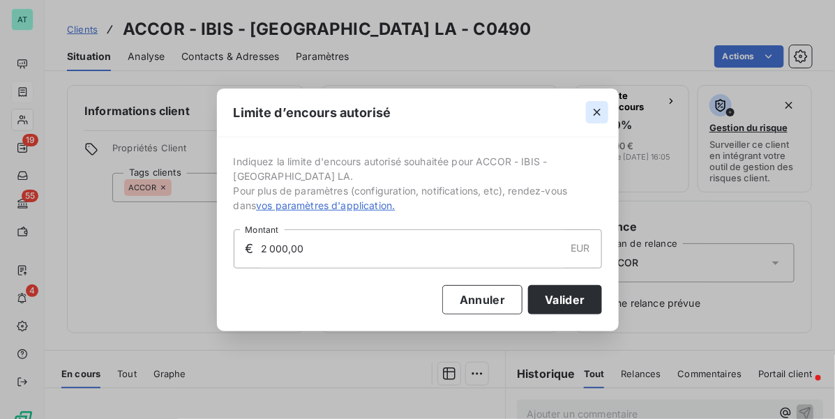
click at [598, 115] on icon "button" at bounding box center [596, 112] width 7 height 7
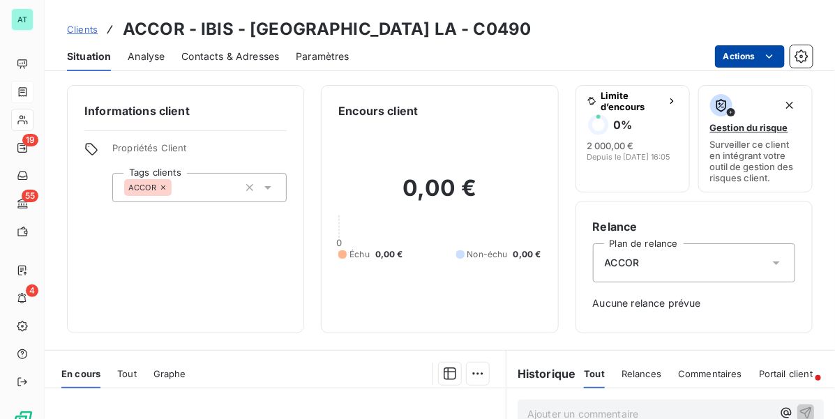
click at [732, 56] on html "AT 19 55 4 Clients ACCOR - IBIS - NEW PARIS LA - C0490 Situation Analyse Contac…" at bounding box center [417, 209] width 835 height 419
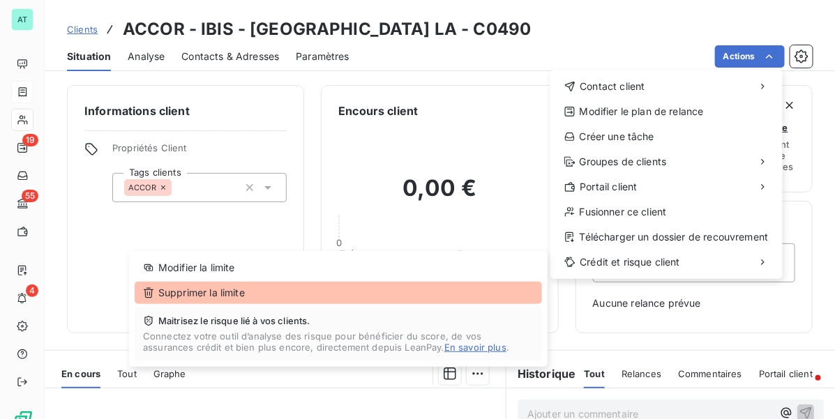
click at [288, 300] on div "Supprimer la limite" at bounding box center [338, 293] width 407 height 22
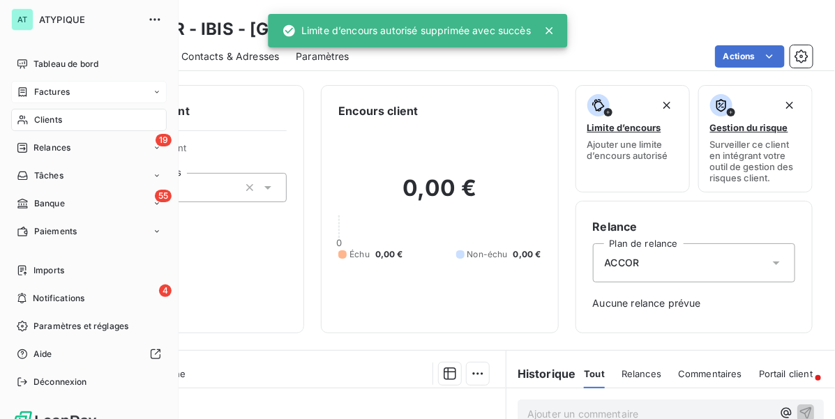
click at [36, 119] on span "Clients" at bounding box center [48, 120] width 28 height 13
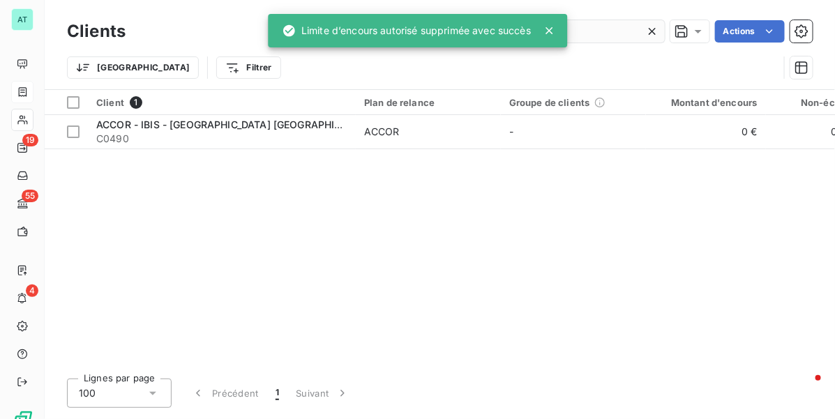
click at [640, 31] on input "C0490" at bounding box center [559, 31] width 209 height 22
click at [657, 31] on div at bounding box center [655, 31] width 20 height 22
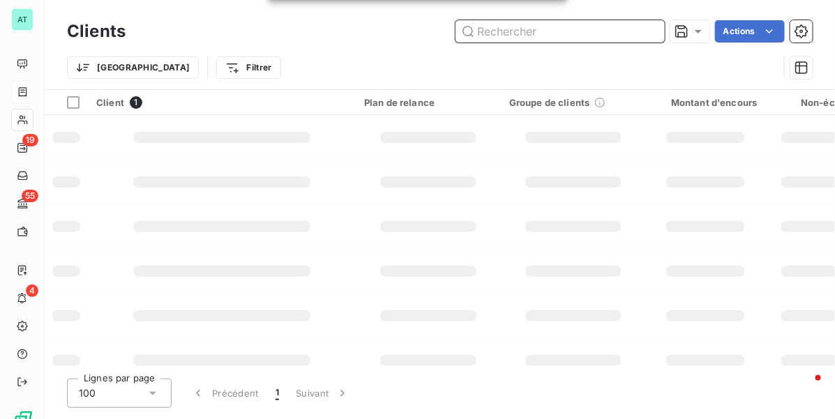
drag, startPoint x: 629, startPoint y: 31, endPoint x: 611, endPoint y: 31, distance: 18.1
click at [629, 31] on input "text" at bounding box center [559, 31] width 209 height 22
paste input "C2309"
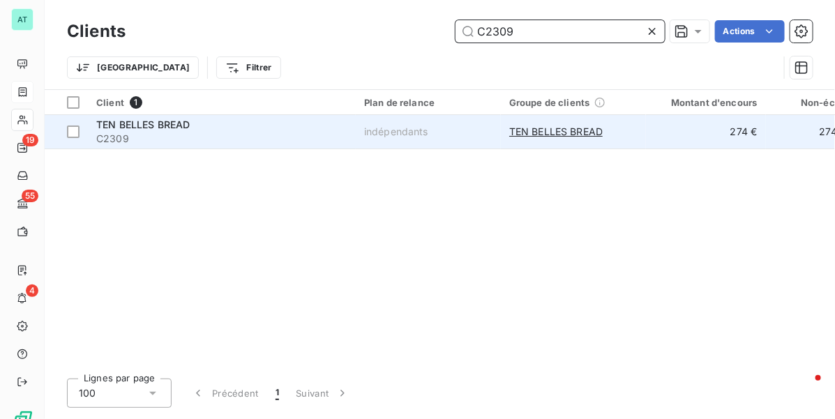
type input "C2309"
click at [138, 147] on td "TEN BELLES BREAD C2309" at bounding box center [222, 131] width 268 height 33
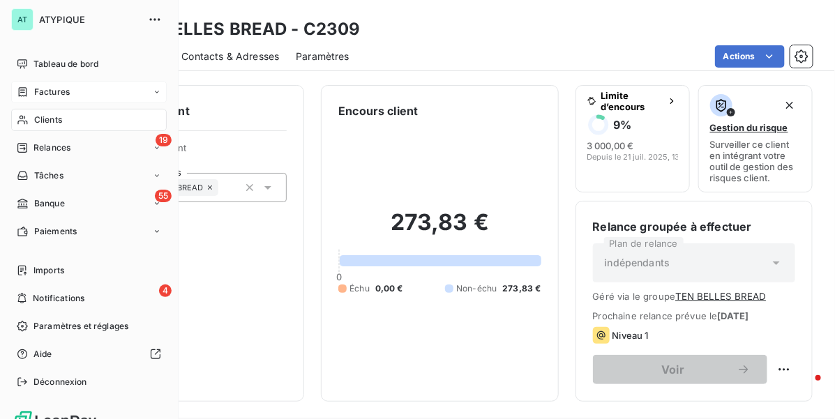
click at [26, 92] on icon at bounding box center [23, 91] width 12 height 11
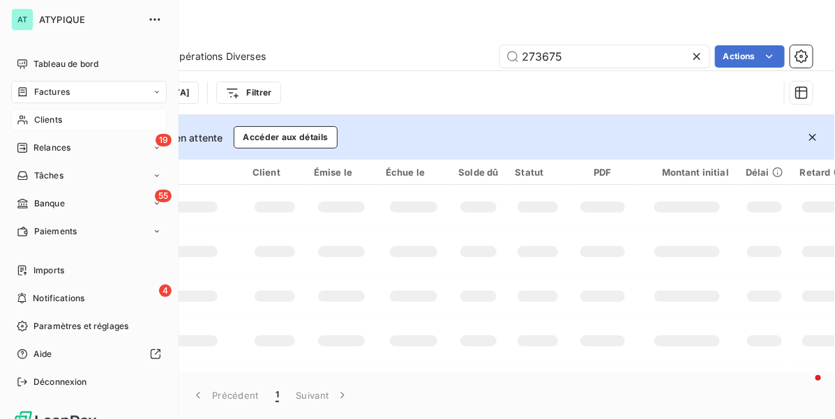
click at [18, 121] on icon at bounding box center [23, 119] width 12 height 11
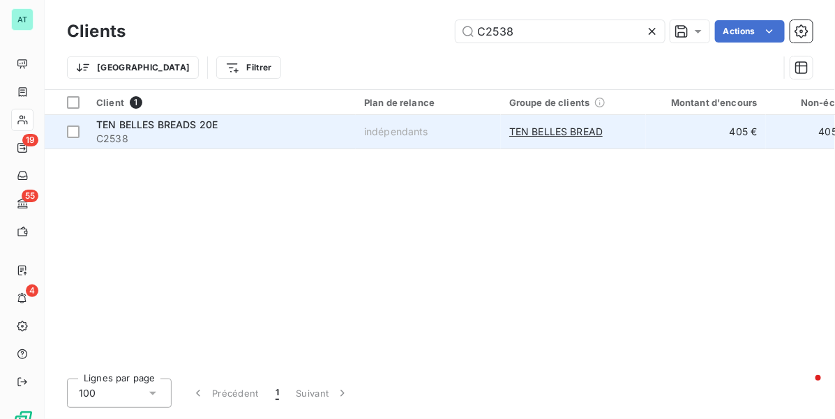
type input "C2538"
click at [136, 125] on span "TEN BELLES BREADS 20E" at bounding box center [156, 125] width 121 height 12
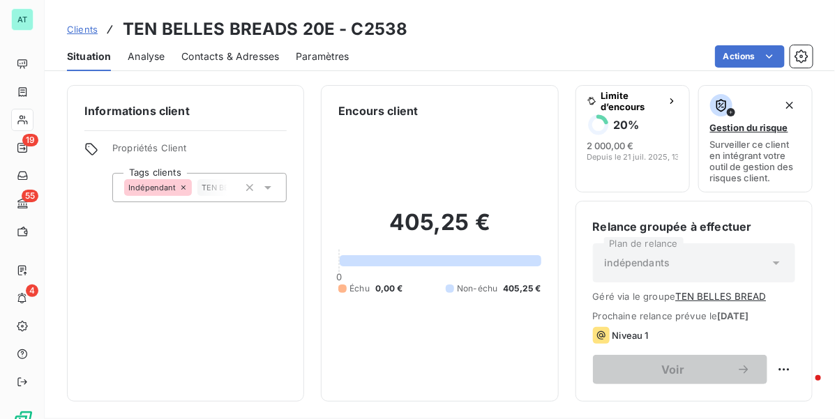
click at [213, 47] on div "Contacts & Adresses" at bounding box center [230, 56] width 98 height 29
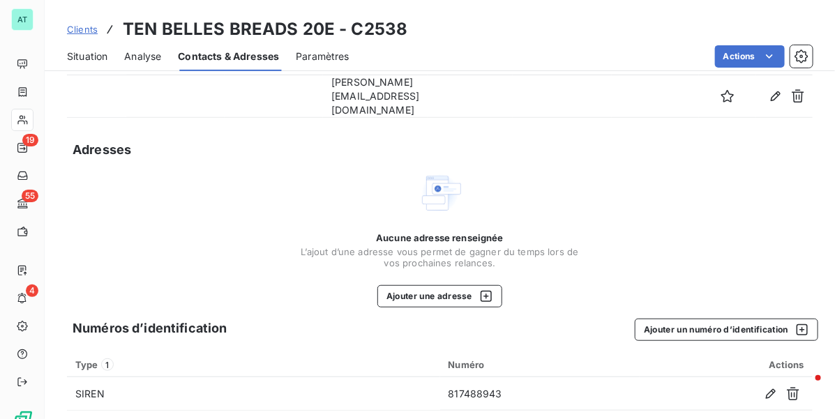
scroll to position [141, 0]
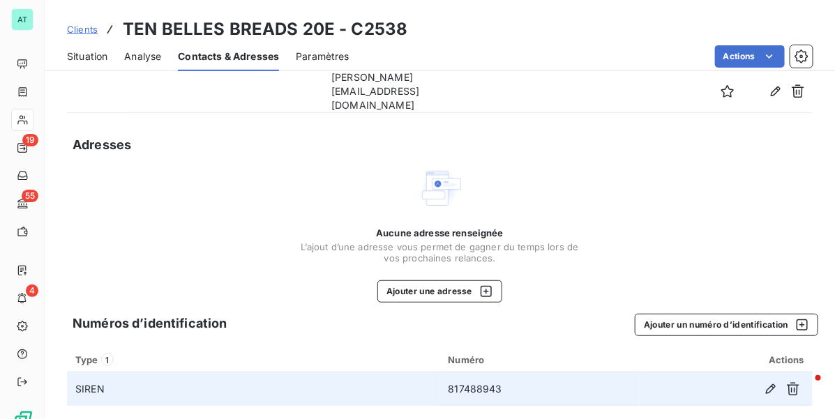
click at [452, 378] on td "817488943" at bounding box center [539, 388] width 199 height 33
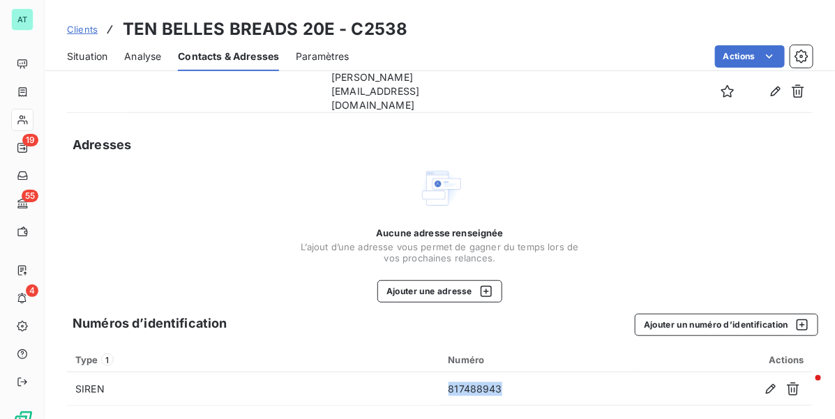
copy td "817488943"
click at [87, 59] on span "Situation" at bounding box center [87, 56] width 40 height 14
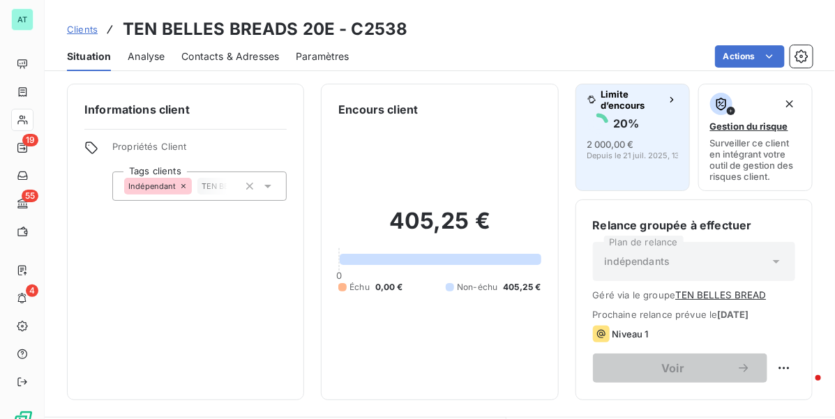
scroll to position [0, 0]
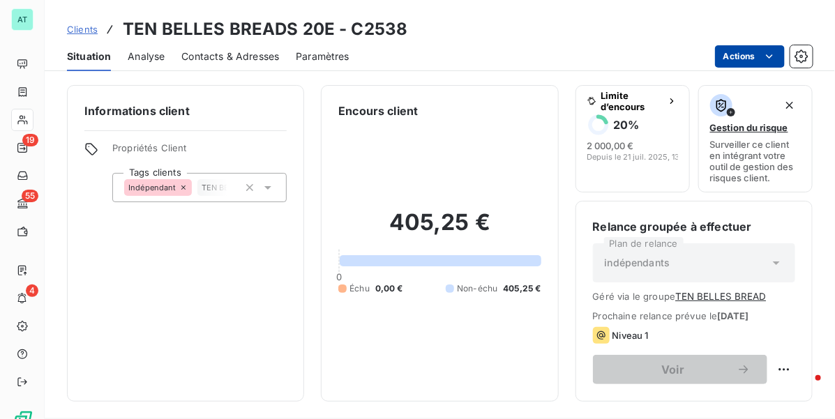
click at [717, 49] on html "AT 19 55 4 Clients TEN BELLES BREADS 20E - C2538 Situation Analyse Contacts & A…" at bounding box center [417, 209] width 835 height 419
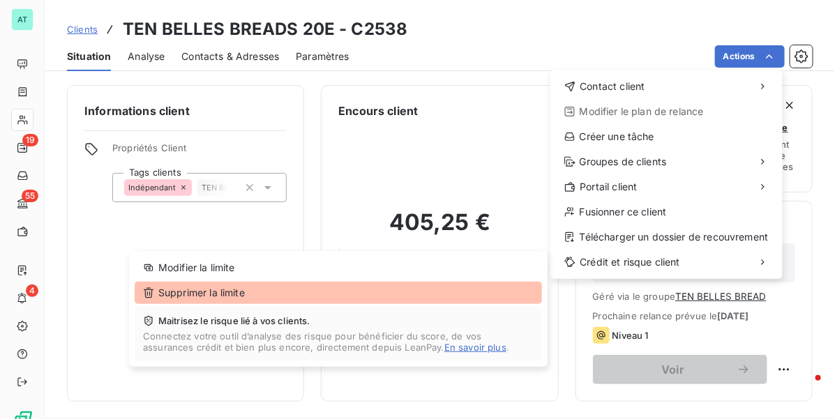
click at [266, 291] on div "Supprimer la limite" at bounding box center [338, 293] width 407 height 22
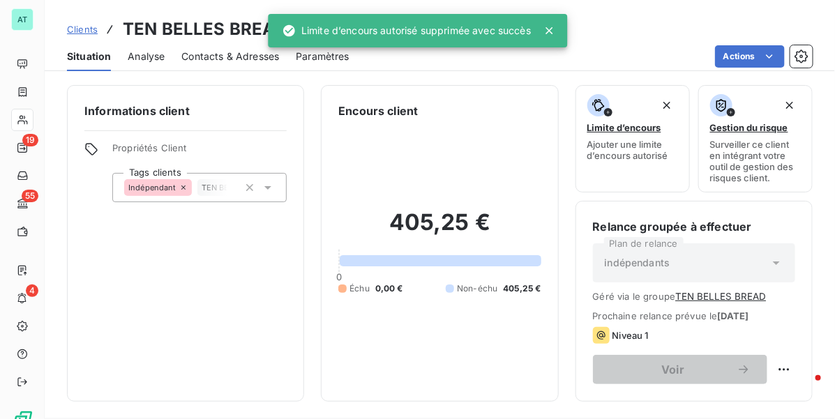
click at [438, 140] on div "405,25 € 0 Échu 0,00 € Non-échu 405,25 €" at bounding box center [439, 251] width 202 height 265
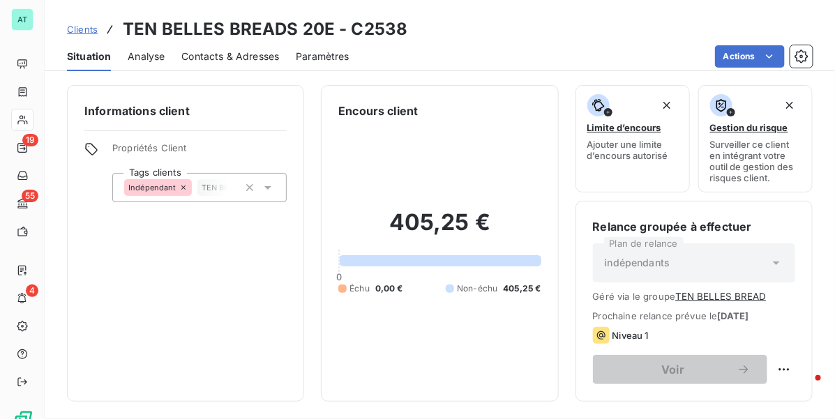
click at [476, 165] on div "405,25 € 0 Échu 0,00 € Non-échu 405,25 €" at bounding box center [439, 251] width 202 height 265
drag, startPoint x: 462, startPoint y: 160, endPoint x: 458, endPoint y: 151, distance: 10.6
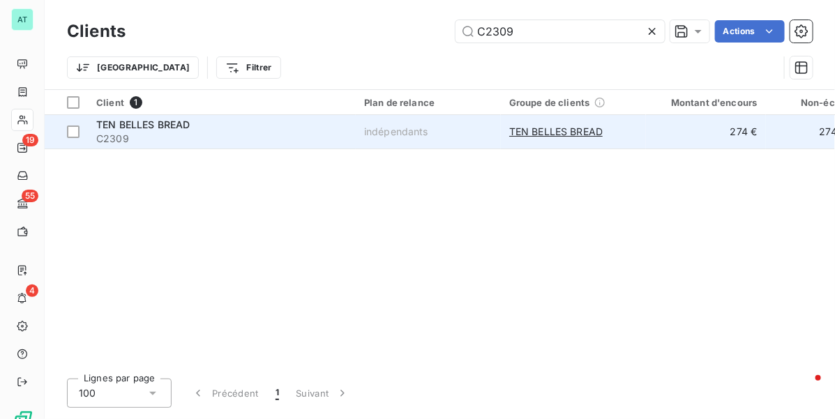
type input "C2309"
click at [119, 126] on span "TEN BELLES BREAD" at bounding box center [142, 125] width 93 height 12
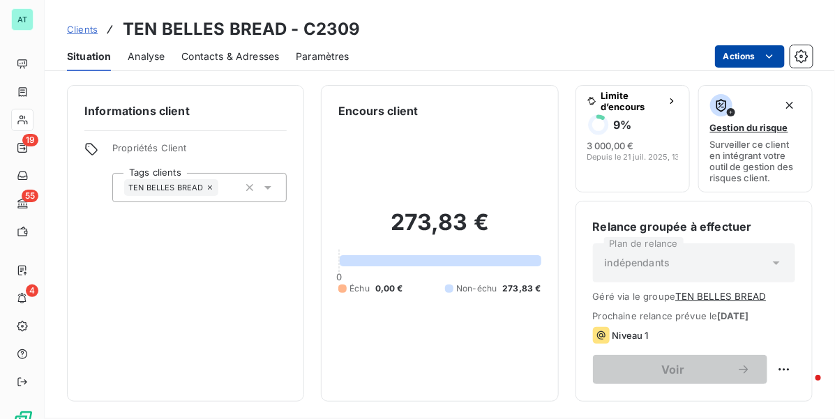
click at [776, 59] on html "AT 19 55 4 Clients TEN BELLES BREAD - C2309 Situation Analyse Contacts & Adress…" at bounding box center [417, 209] width 835 height 419
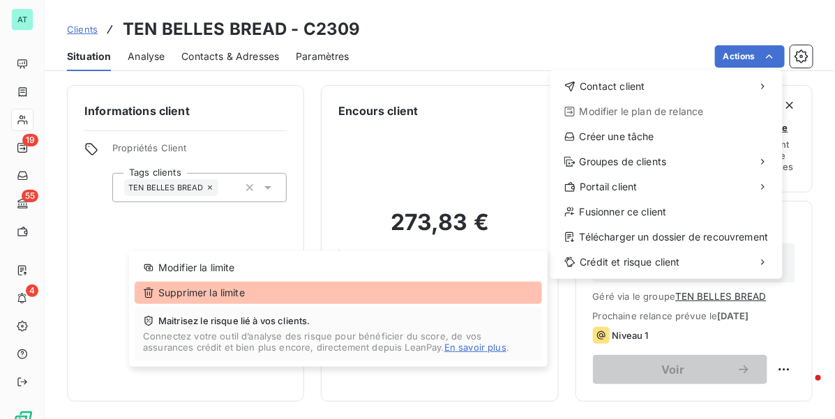
click at [392, 295] on div "Supprimer la limite" at bounding box center [338, 293] width 407 height 22
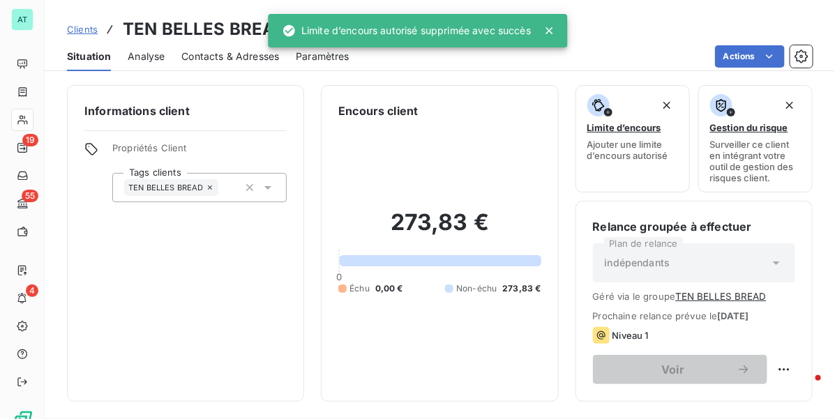
click at [252, 300] on div "Informations client Propriétés Client Tags clients TEN BELLES BREAD" at bounding box center [185, 243] width 237 height 317
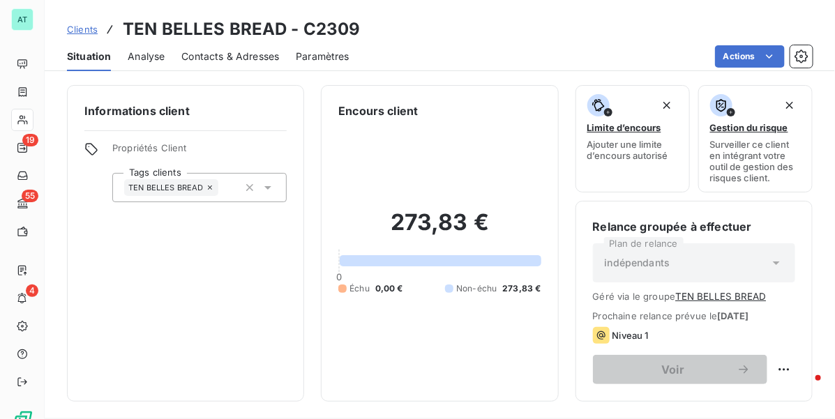
click at [183, 235] on div "Informations client Propriétés Client Tags clients TEN BELLES BREAD" at bounding box center [185, 243] width 237 height 317
click at [281, 300] on div "Informations client Propriétés Client Tags clients TEN BELLES BREAD" at bounding box center [185, 243] width 237 height 317
click at [259, 252] on div "Informations client Propriétés Client Tags clients TEN BELLES BREAD" at bounding box center [185, 243] width 237 height 317
click at [218, 272] on div "Informations client Propriétés Client Tags clients TEN BELLES BREAD" at bounding box center [185, 243] width 237 height 317
click at [144, 266] on div "Informations client Propriétés Client Tags clients TEN BELLES BREAD" at bounding box center [185, 243] width 237 height 317
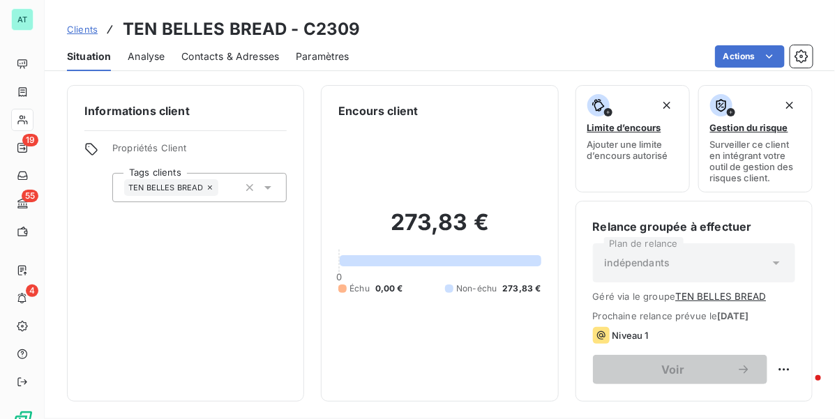
click at [450, 138] on div "273,83 € 0 Échu 0,00 € Non-échu 273,83 €" at bounding box center [439, 251] width 202 height 265
click at [297, 276] on div "Informations client Propriétés Client Tags clients TEN BELLES BREAD" at bounding box center [185, 243] width 237 height 317
drag, startPoint x: 280, startPoint y: 276, endPoint x: 275, endPoint y: 262, distance: 14.8
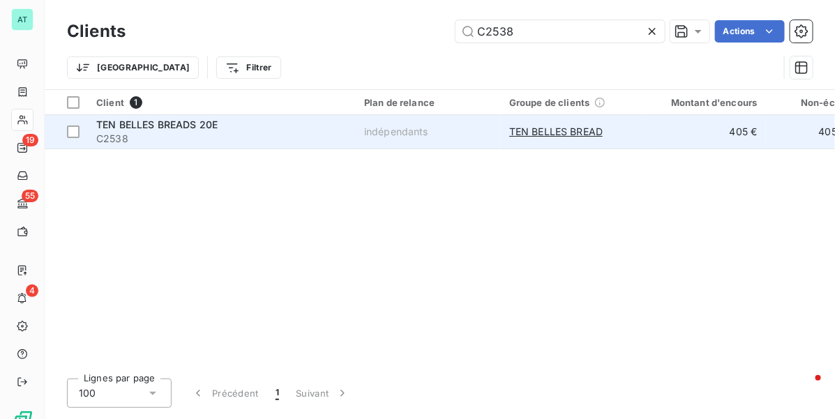
type input "C2538"
click at [130, 132] on span "C2538" at bounding box center [221, 139] width 251 height 14
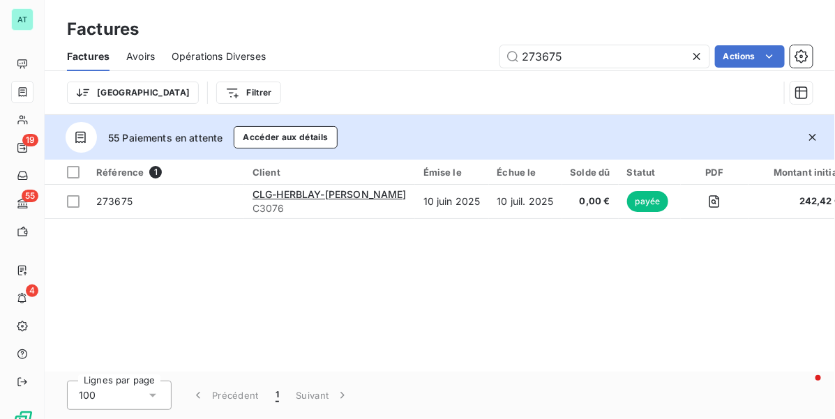
click at [408, 284] on div "Référence 1 Client Émise le Échue le Solde dû Statut PDF Montant initial Délai …" at bounding box center [440, 266] width 790 height 212
click at [375, 250] on div "Référence 1 Client Émise le Échue le Solde dû Statut PDF Montant initial Délai …" at bounding box center [440, 266] width 790 height 212
click at [358, 281] on div "Référence 1 Client Émise le Échue le Solde dû Statut PDF Montant initial Délai …" at bounding box center [440, 266] width 790 height 212
click at [325, 300] on div "Référence 1 Client Émise le Échue le Solde dû Statut PDF Montant initial Délai …" at bounding box center [440, 266] width 790 height 212
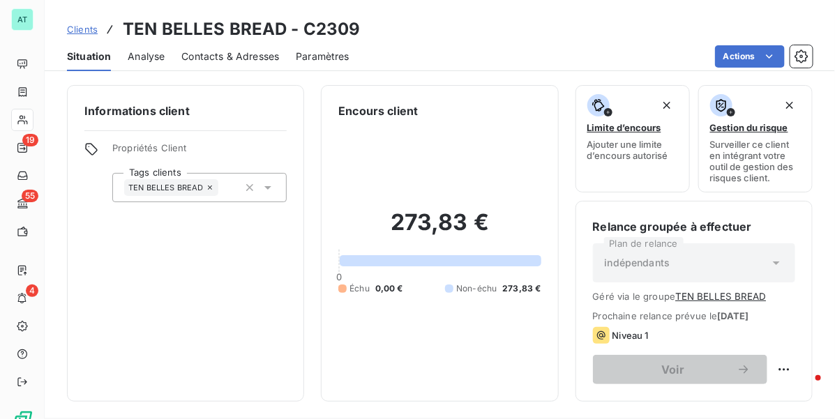
click at [210, 316] on div "Informations client Propriétés Client Tags clients TEN BELLES BREAD" at bounding box center [185, 243] width 237 height 317
drag, startPoint x: 235, startPoint y: 344, endPoint x: 110, endPoint y: 223, distance: 173.6
click at [231, 337] on div "Informations client Propriétés Client Tags clients TEN BELLES BREAD" at bounding box center [185, 243] width 237 height 317
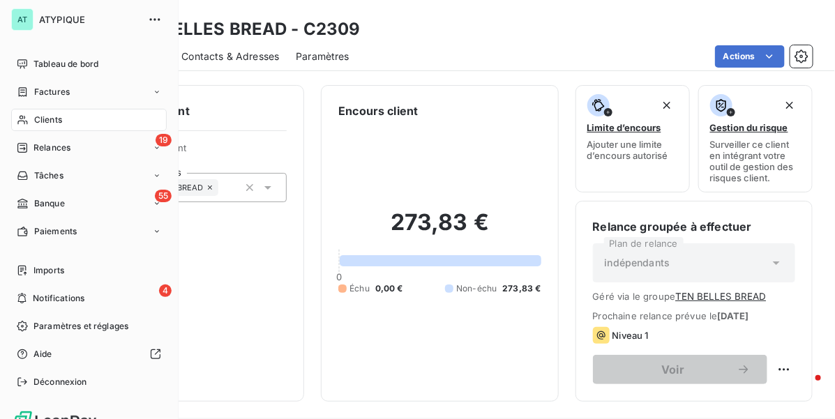
click at [20, 122] on icon at bounding box center [23, 119] width 12 height 11
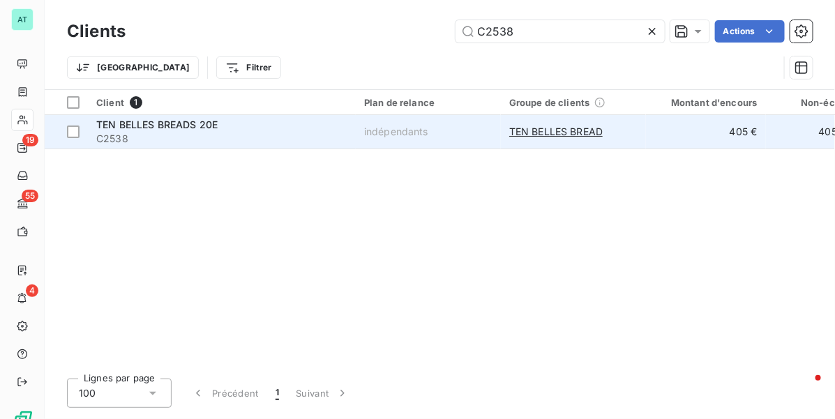
click at [155, 127] on span "TEN BELLES BREADS 20E" at bounding box center [156, 125] width 121 height 12
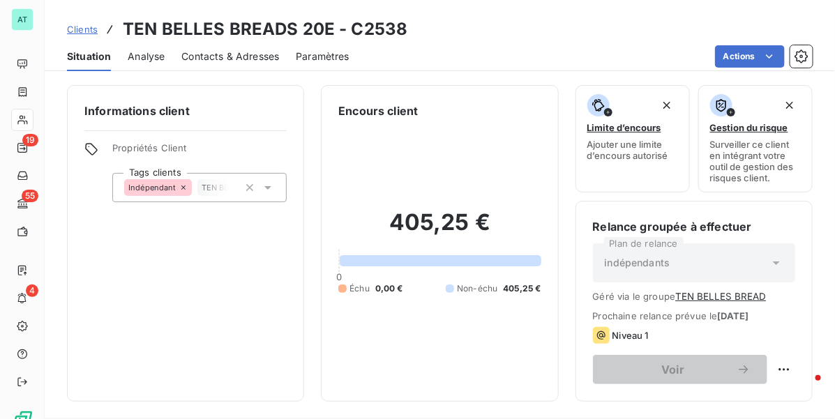
click at [375, 26] on h3 "TEN BELLES BREADS 20E - C2538" at bounding box center [265, 29] width 284 height 25
drag, startPoint x: 375, startPoint y: 26, endPoint x: 345, endPoint y: 5, distance: 36.6
click at [375, 26] on h3 "TEN BELLES BREADS 20E - C2538" at bounding box center [265, 29] width 284 height 25
copy h3 "C2538"
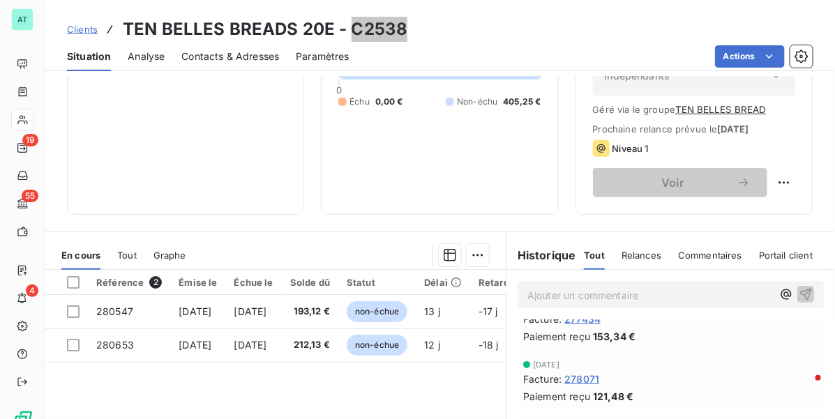
scroll to position [175, 0]
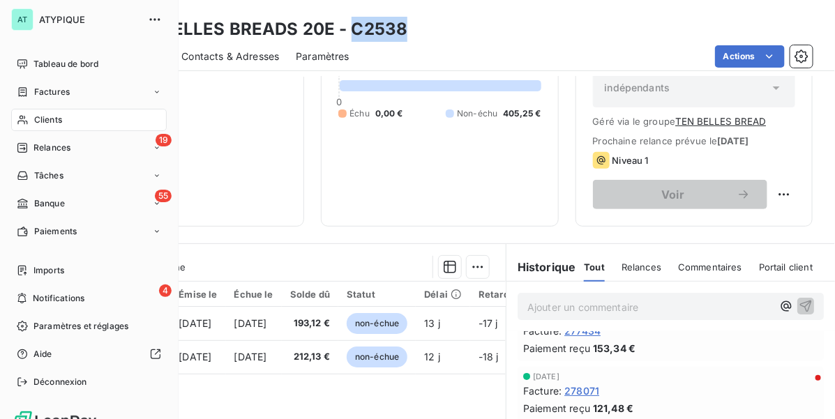
click at [23, 117] on icon at bounding box center [23, 119] width 12 height 11
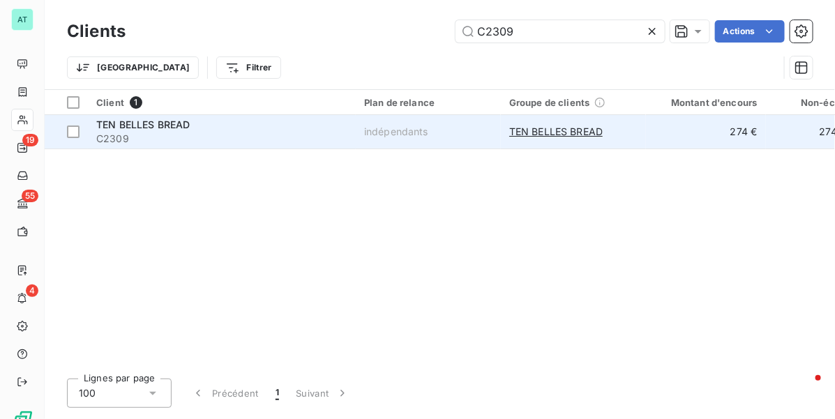
type input "C2309"
drag, startPoint x: 185, startPoint y: 133, endPoint x: 194, endPoint y: 125, distance: 11.9
click at [186, 132] on span "C2309" at bounding box center [221, 139] width 251 height 14
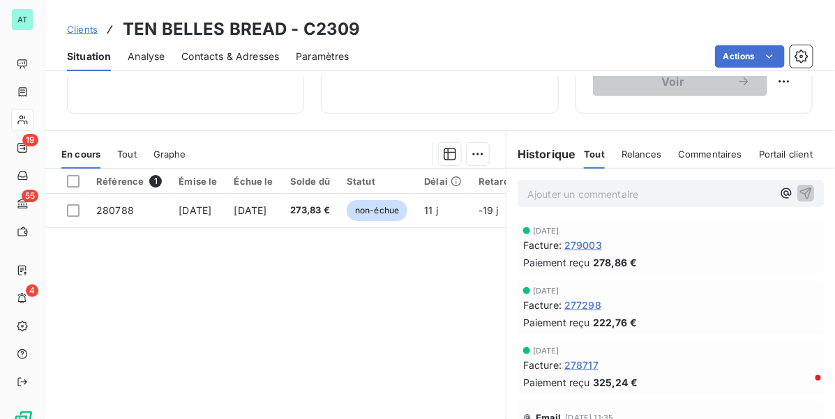
scroll to position [349, 0]
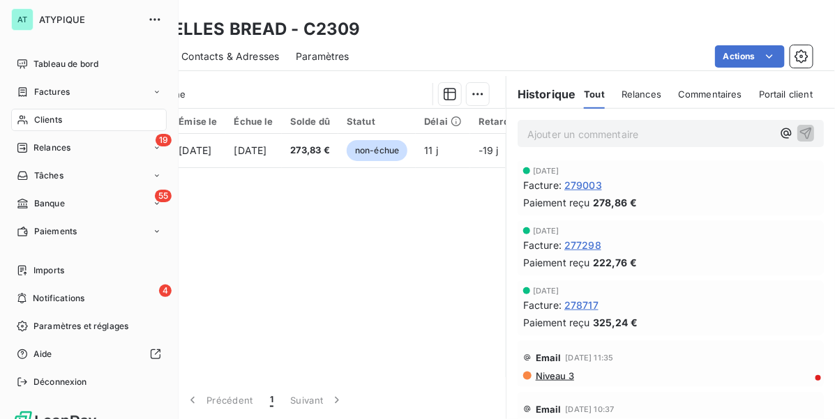
click at [26, 119] on icon at bounding box center [23, 119] width 12 height 11
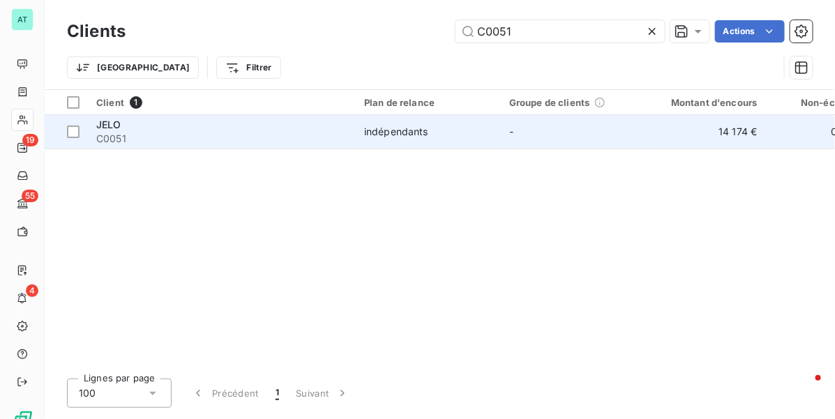
type input "C0051"
click at [127, 124] on div "JELO" at bounding box center [221, 125] width 251 height 14
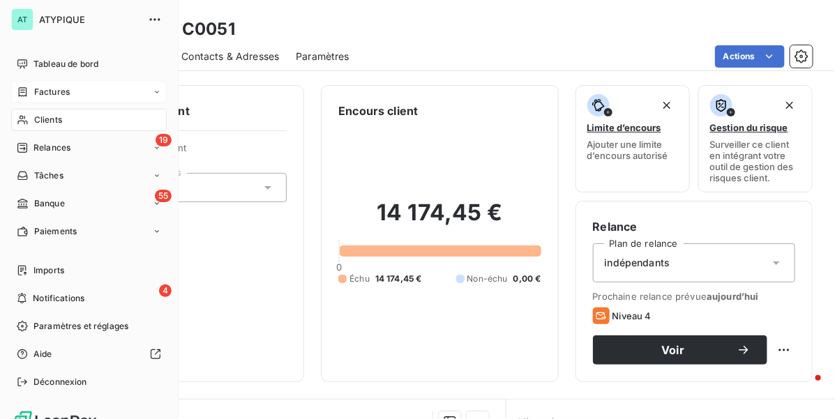
drag, startPoint x: 40, startPoint y: 86, endPoint x: 33, endPoint y: 96, distance: 12.6
click at [33, 96] on div "Factures" at bounding box center [43, 92] width 53 height 13
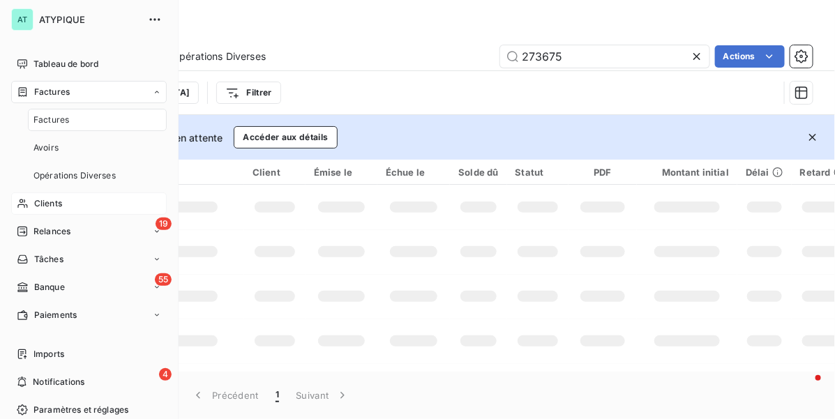
click at [43, 115] on span "Factures" at bounding box center [51, 120] width 36 height 13
click at [63, 204] on div "Clients" at bounding box center [88, 203] width 155 height 22
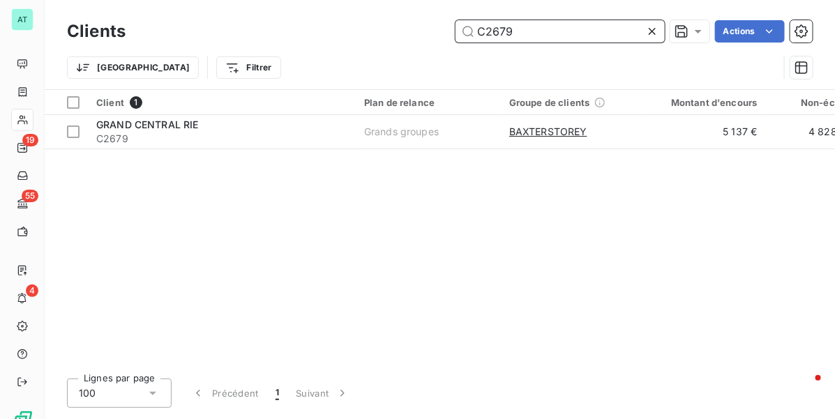
click at [528, 32] on input "C2679" at bounding box center [559, 31] width 209 height 22
paste input "0665"
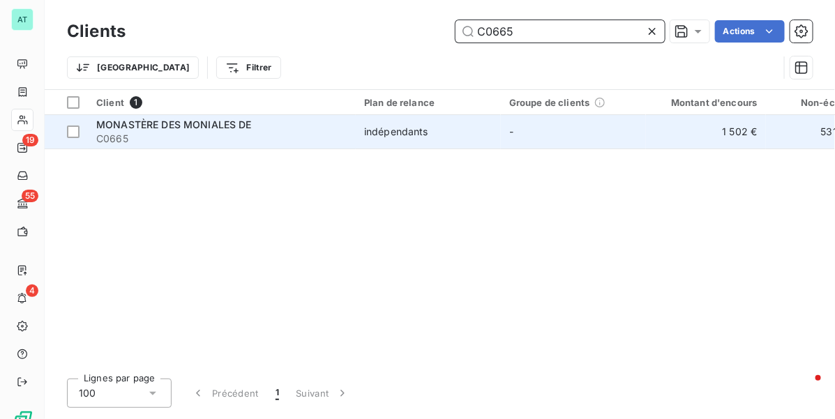
type input "C0665"
click at [151, 133] on span "C0665" at bounding box center [221, 139] width 251 height 14
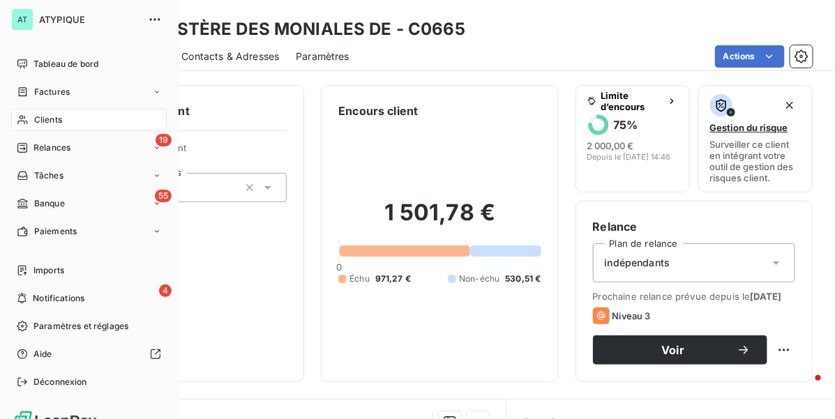
click at [40, 121] on span "Clients" at bounding box center [48, 120] width 28 height 13
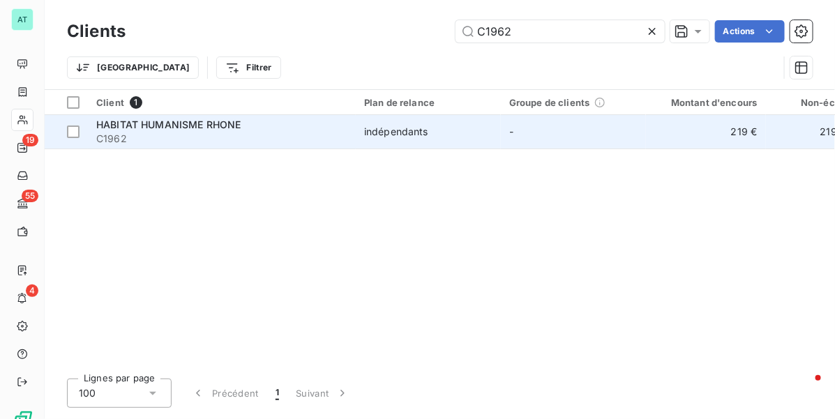
type input "C1962"
click at [203, 131] on div "HABITAT HUMANISME RHONE C1962" at bounding box center [221, 132] width 251 height 28
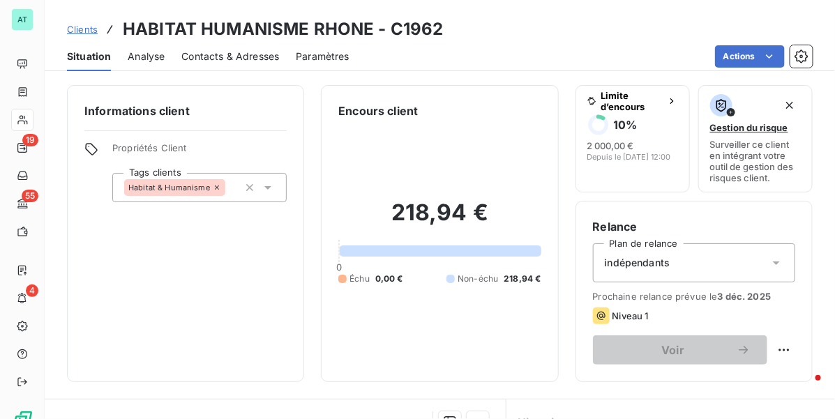
scroll to position [87, 0]
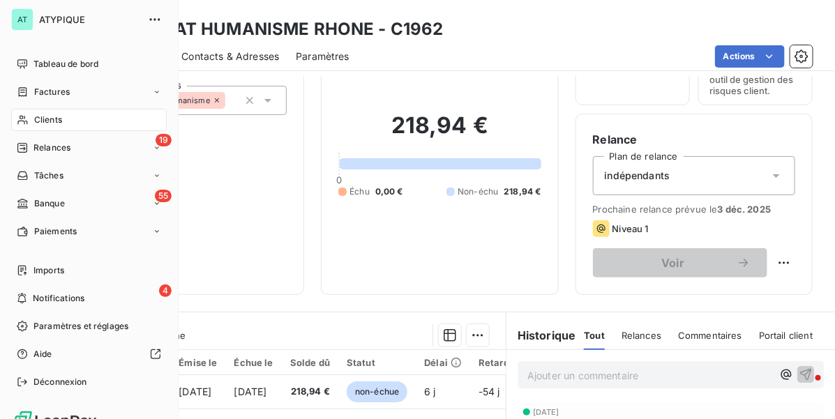
drag, startPoint x: 28, startPoint y: 119, endPoint x: 40, endPoint y: 119, distance: 11.9
click at [28, 119] on icon at bounding box center [23, 119] width 12 height 11
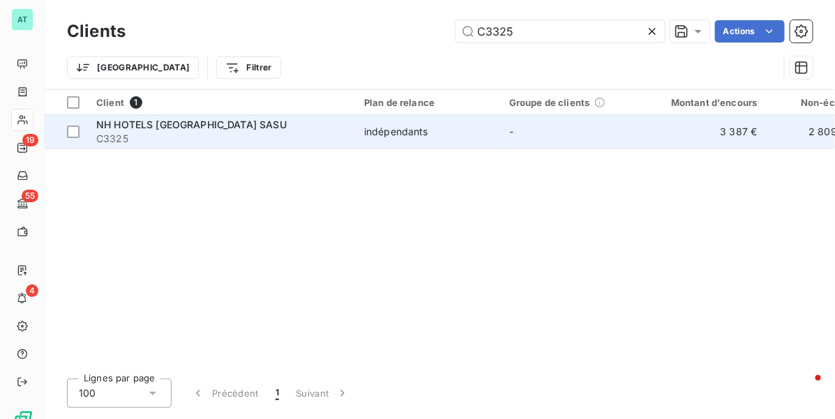
type input "C3325"
click at [150, 129] on span "NH HOTELS FRANCE SASU" at bounding box center [191, 125] width 190 height 12
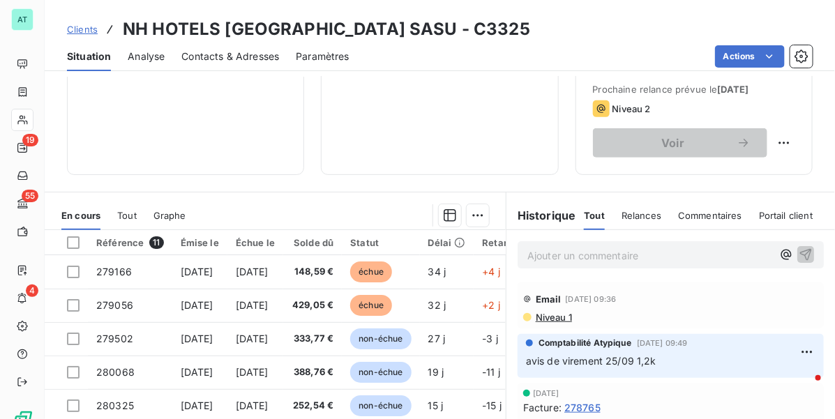
scroll to position [261, 0]
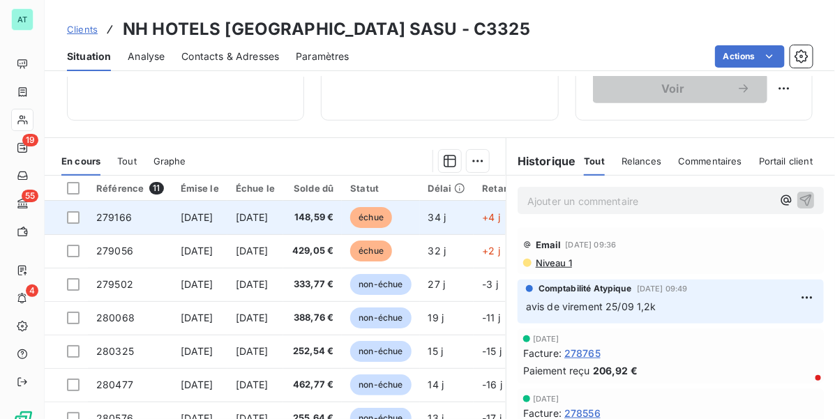
click at [109, 218] on span "279166" at bounding box center [114, 217] width 36 height 12
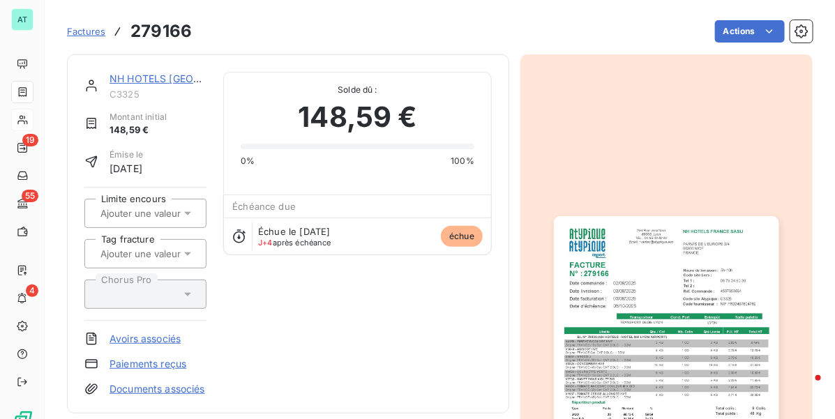
click at [178, 29] on h3 "279166" at bounding box center [160, 31] width 61 height 25
copy h3 "279166"
drag, startPoint x: 422, startPoint y: 127, endPoint x: 413, endPoint y: 127, distance: 9.1
click at [418, 127] on div "148,59 €" at bounding box center [358, 117] width 234 height 42
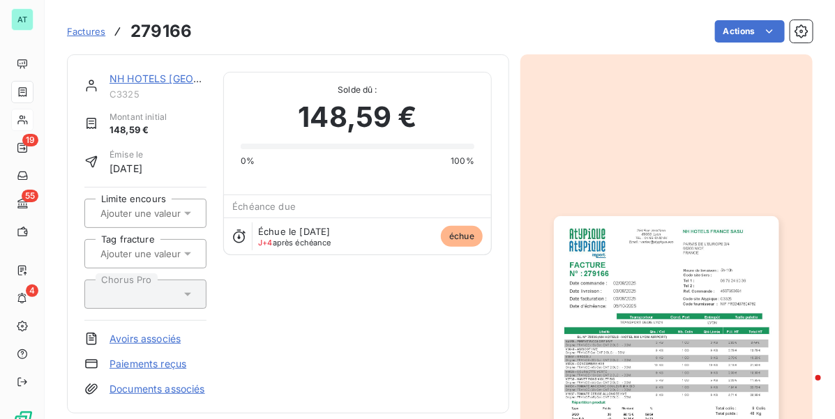
drag, startPoint x: 413, startPoint y: 127, endPoint x: 402, endPoint y: 116, distance: 15.3
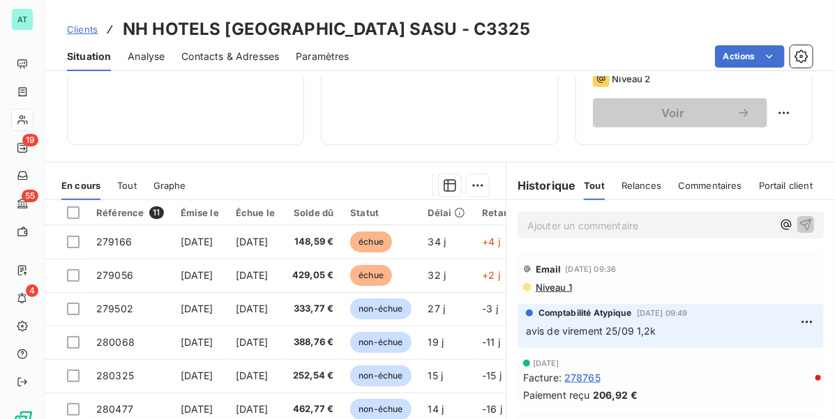
scroll to position [261, 0]
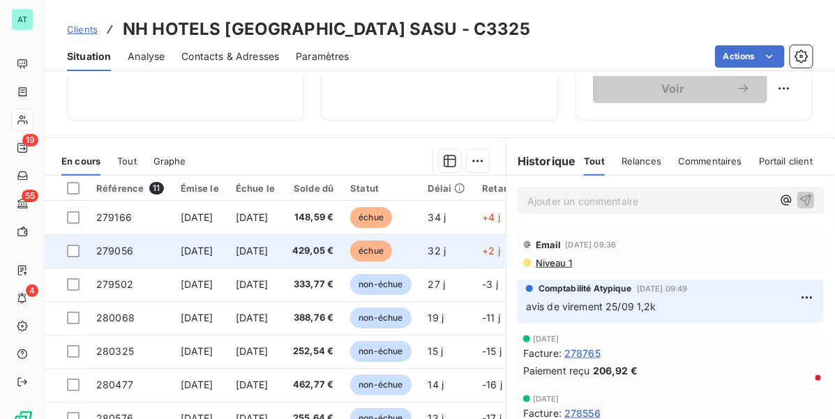
click at [213, 253] on span "5 sept. 2025" at bounding box center [197, 251] width 33 height 12
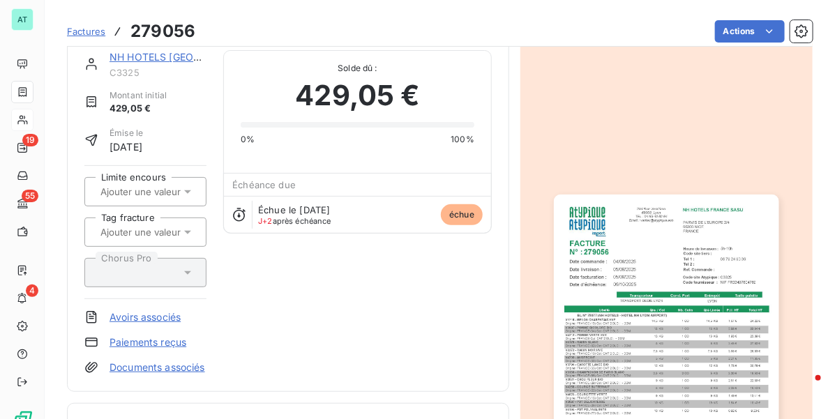
scroll to position [176, 0]
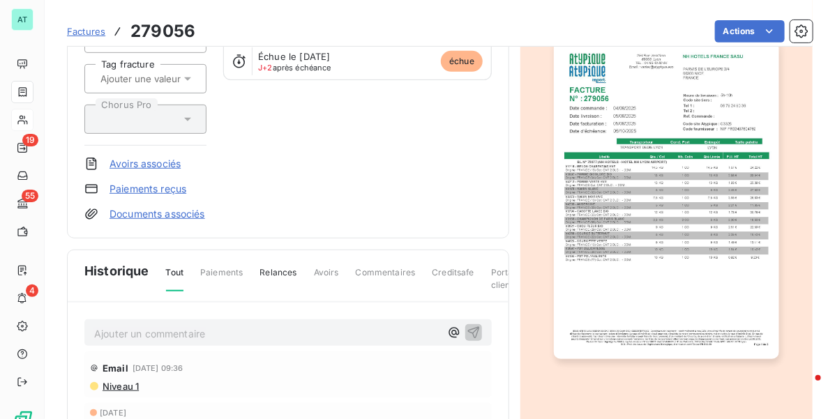
click at [180, 342] on p "Ajouter un commentaire ﻿" at bounding box center [267, 333] width 346 height 17
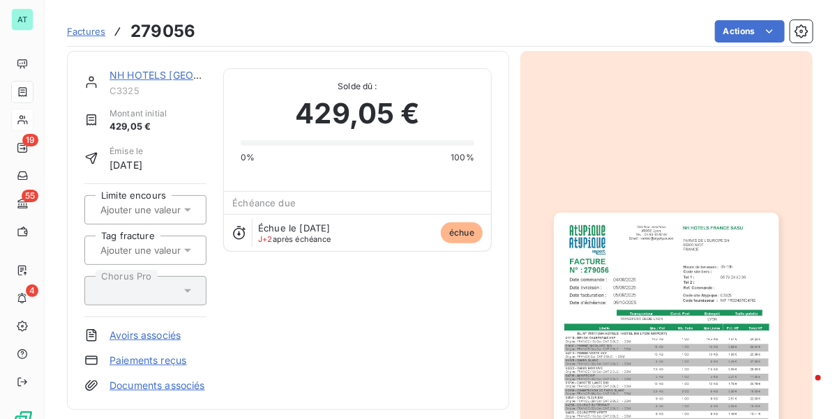
scroll to position [0, 0]
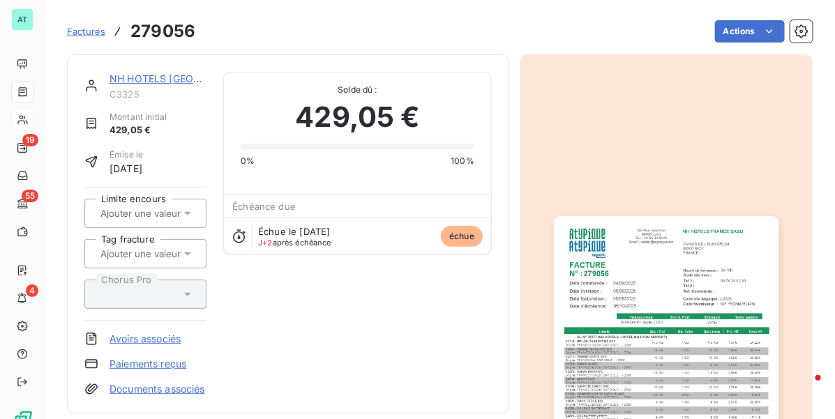
click at [167, 36] on h3 "279056" at bounding box center [162, 31] width 65 height 25
copy h3 "279056"
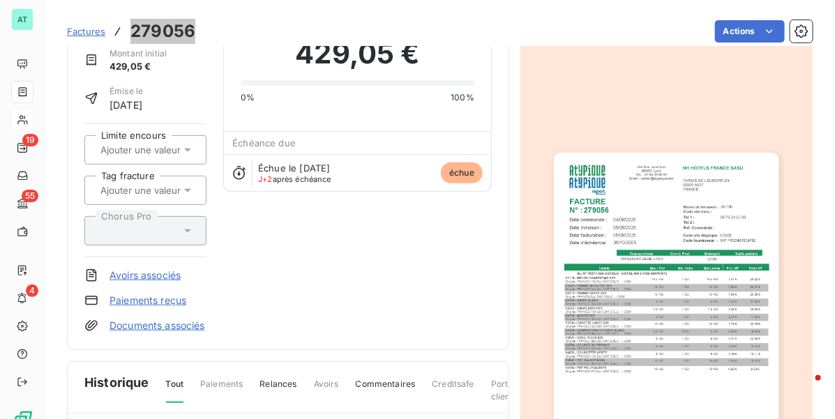
scroll to position [349, 0]
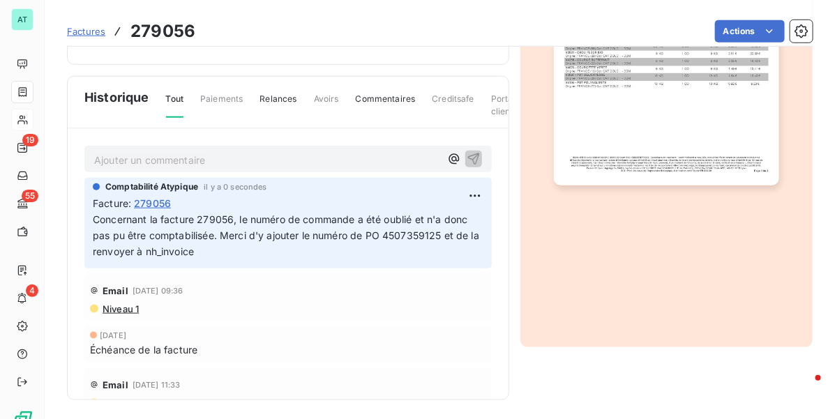
click at [122, 257] on span "Concernant la facture 279056, le numéro de commande a été oublié et n'a donc pa…" at bounding box center [287, 235] width 389 height 44
drag, startPoint x: 199, startPoint y: 164, endPoint x: 189, endPoint y: 161, distance: 10.8
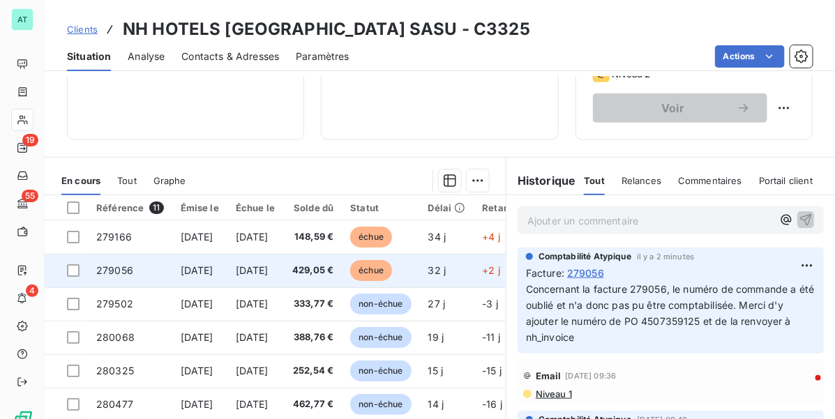
scroll to position [261, 0]
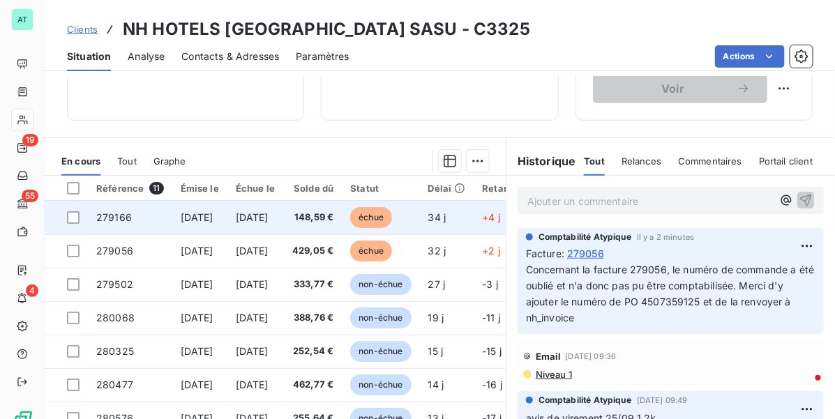
click at [178, 225] on td "3 sept. 2025" at bounding box center [199, 217] width 55 height 33
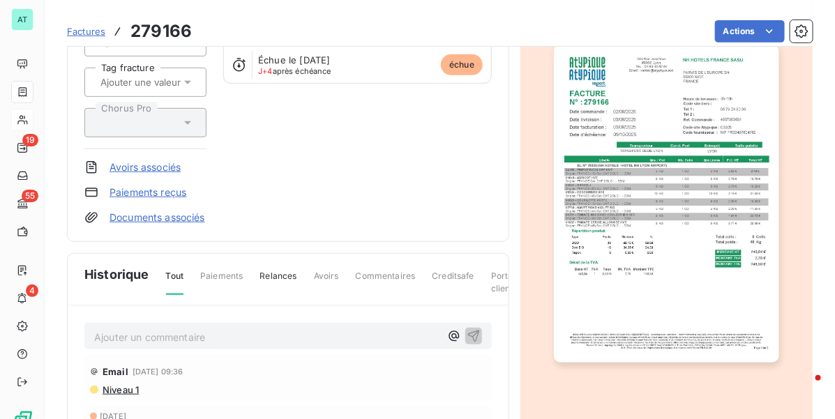
scroll to position [176, 0]
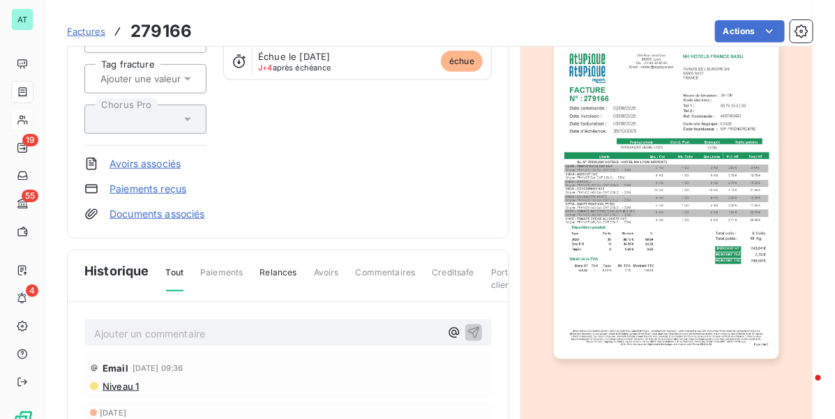
click at [169, 342] on p "Ajouter un commentaire ﻿" at bounding box center [267, 333] width 346 height 17
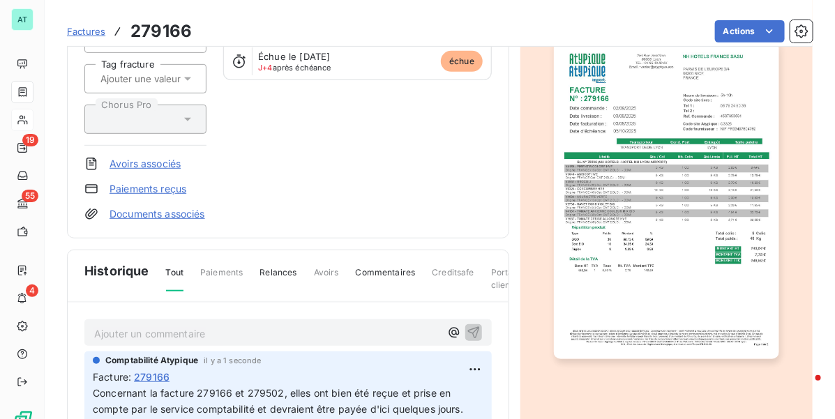
click at [344, 120] on div "NH HOTELS FRANCE SASU C3325 Montant initial 148,59 € Émise le 3 sept. 2025 Limi…" at bounding box center [287, 59] width 407 height 324
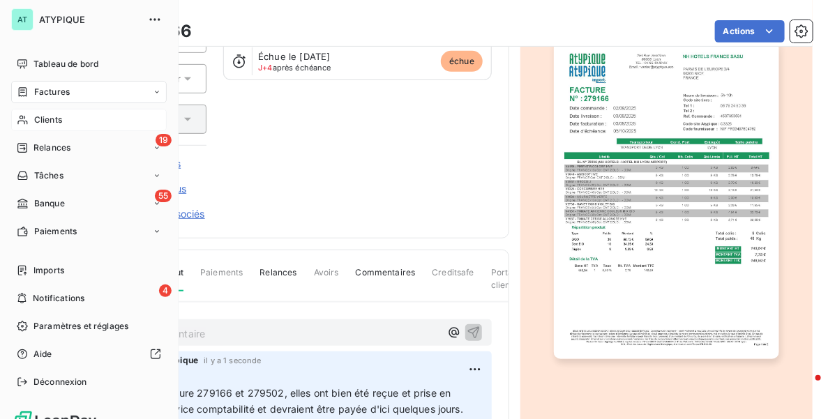
click at [33, 119] on div "Clients" at bounding box center [88, 120] width 155 height 22
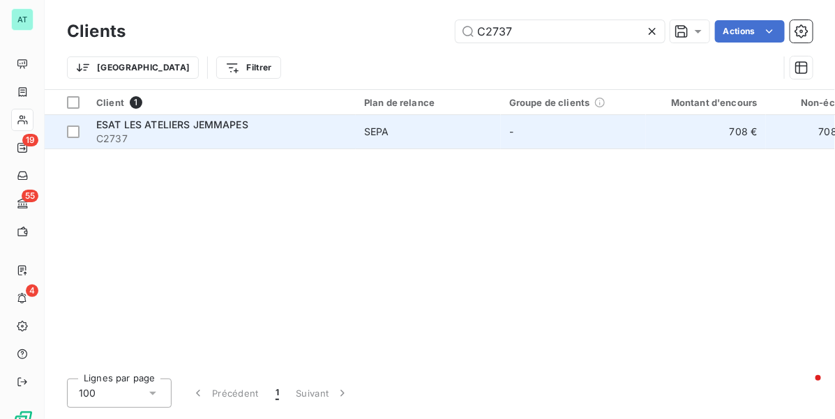
type input "C2737"
click at [154, 123] on span "ESAT LES ATELIERS JEMMAPES" at bounding box center [172, 125] width 152 height 12
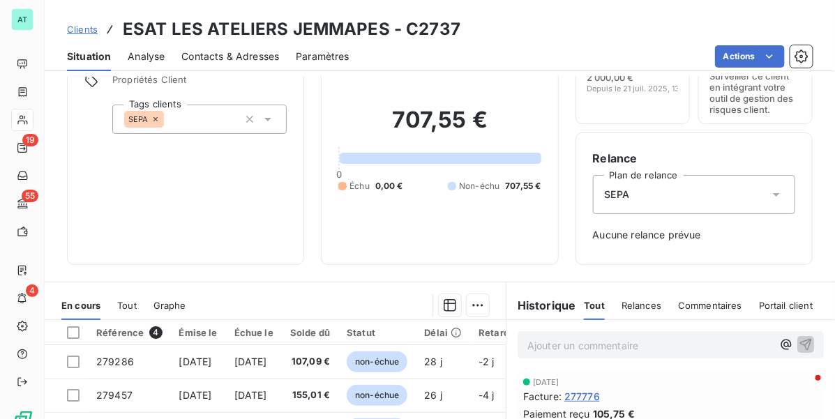
scroll to position [261, 0]
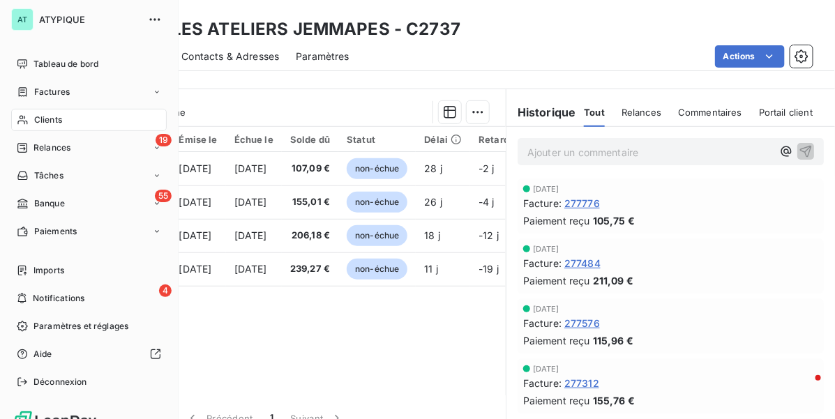
click at [26, 127] on div "Clients" at bounding box center [88, 120] width 155 height 22
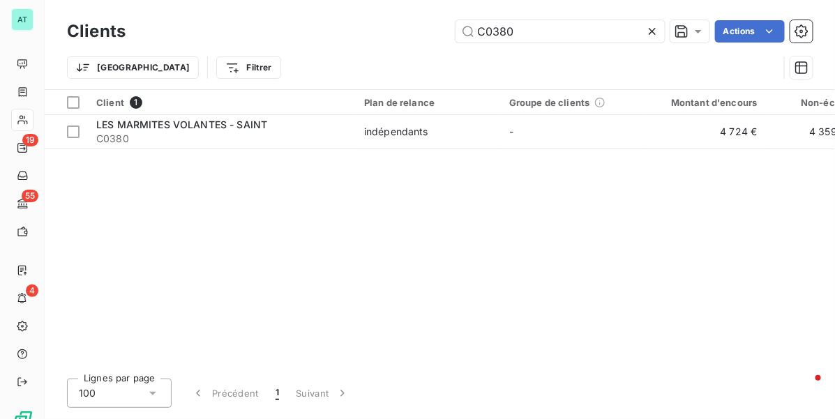
type input "C0380"
click at [168, 133] on span "C0380" at bounding box center [221, 139] width 251 height 14
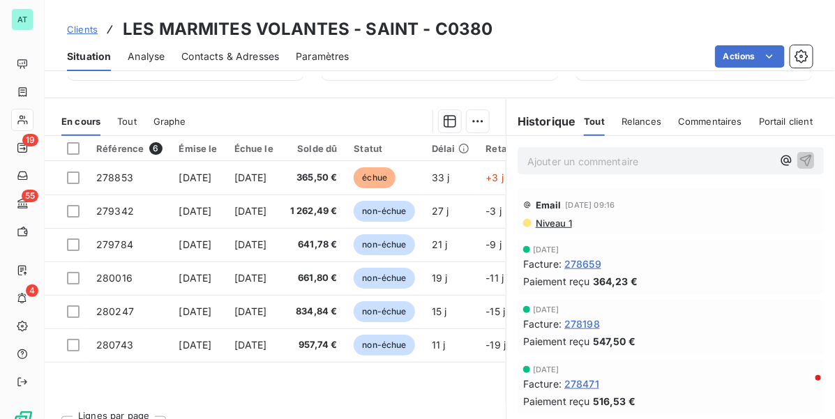
scroll to position [328, 0]
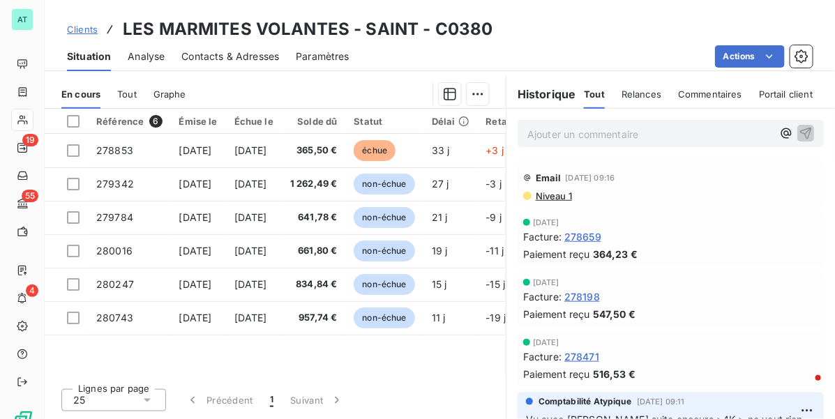
click at [716, 95] on span "Commentaires" at bounding box center [710, 94] width 64 height 11
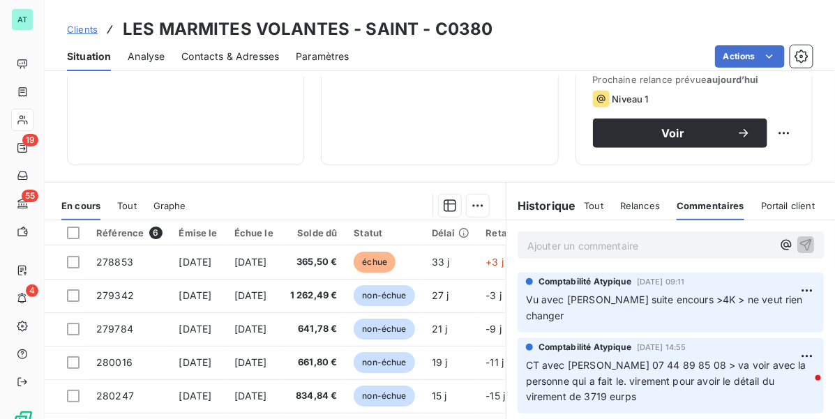
scroll to position [0, 0]
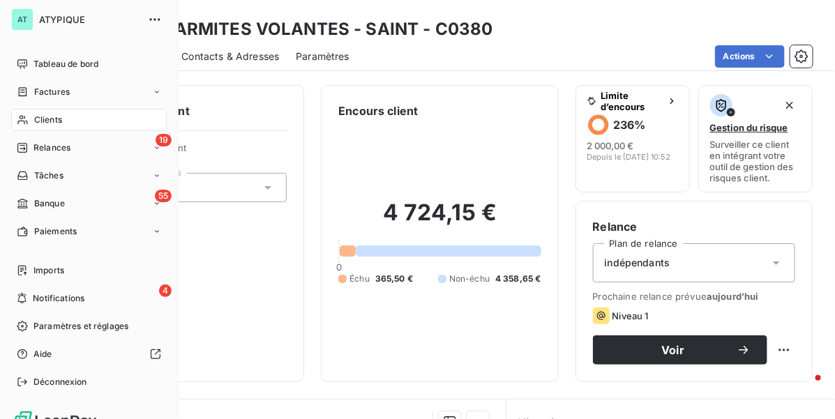
drag, startPoint x: 29, startPoint y: 116, endPoint x: 40, endPoint y: 116, distance: 10.5
click at [30, 116] on div "Clients" at bounding box center [88, 120] width 155 height 22
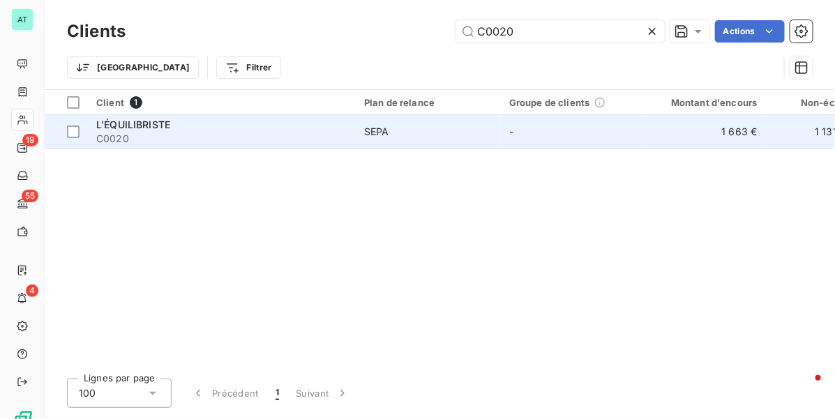
type input "C0020"
click at [192, 133] on span "C0020" at bounding box center [221, 139] width 251 height 14
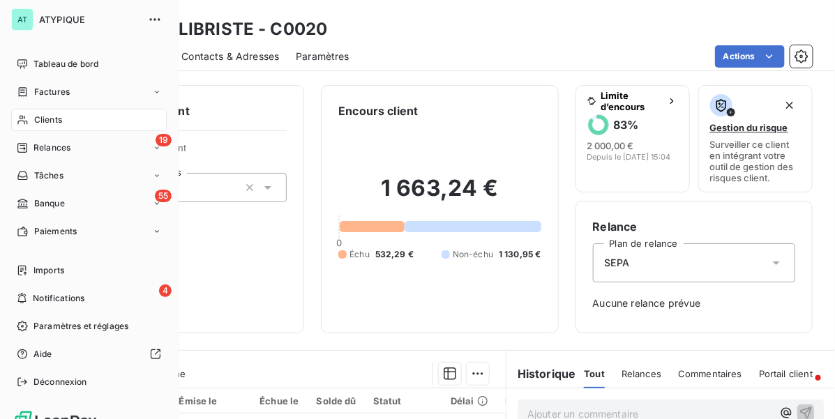
click at [37, 119] on span "Clients" at bounding box center [48, 120] width 28 height 13
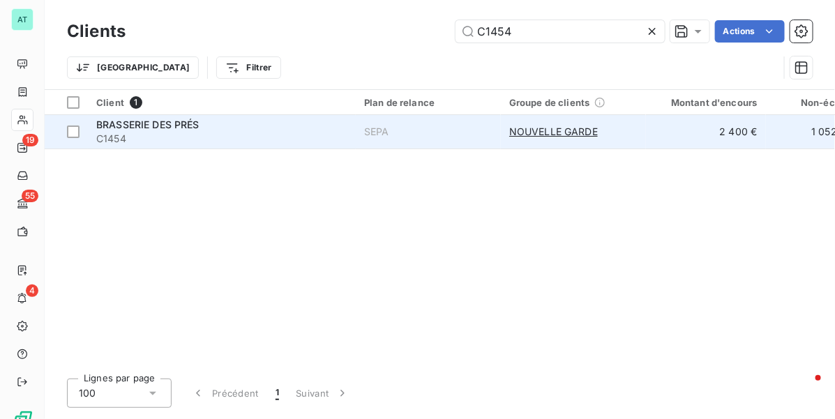
type input "C1454"
click at [143, 145] on span "C1454" at bounding box center [221, 139] width 251 height 14
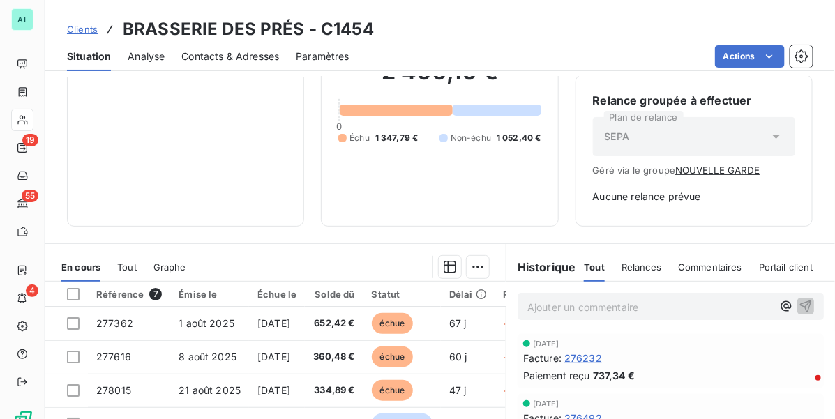
click at [684, 265] on span "Commentaires" at bounding box center [710, 266] width 64 height 11
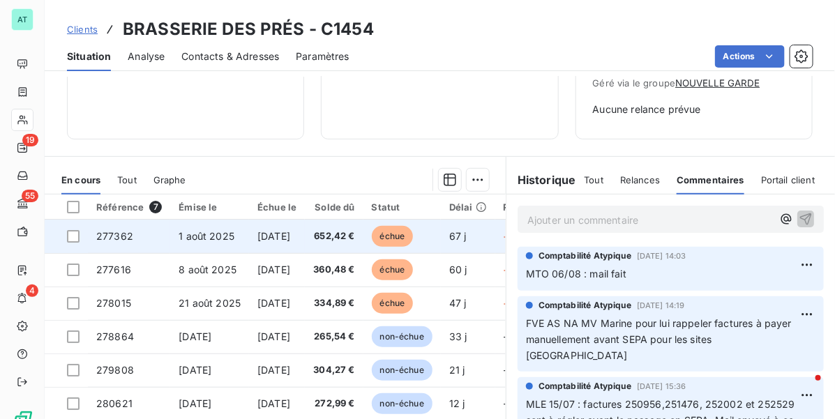
scroll to position [39, 0]
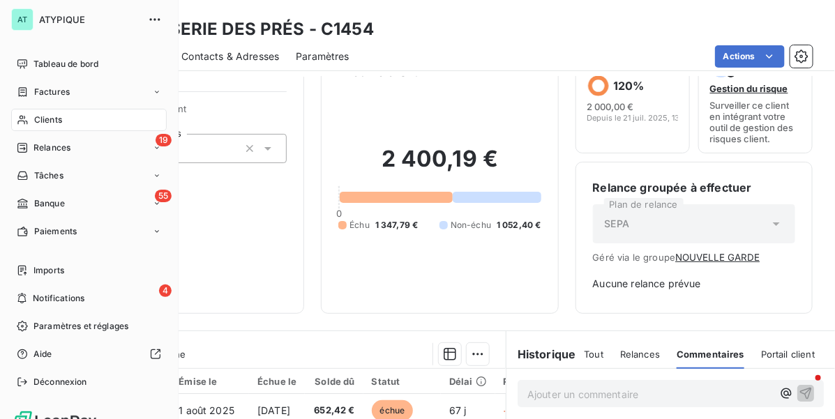
drag, startPoint x: 44, startPoint y: 114, endPoint x: 84, endPoint y: 105, distance: 41.4
click at [44, 114] on span "Clients" at bounding box center [48, 120] width 28 height 13
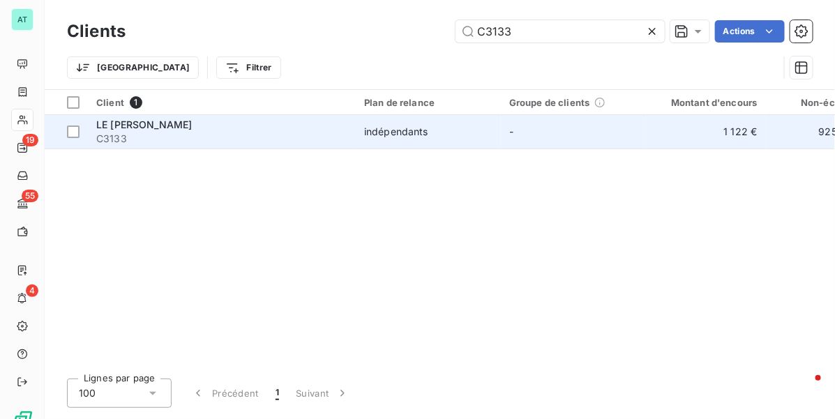
type input "C3133"
click at [157, 125] on span "LE PERE JOSEPH" at bounding box center [144, 125] width 96 height 12
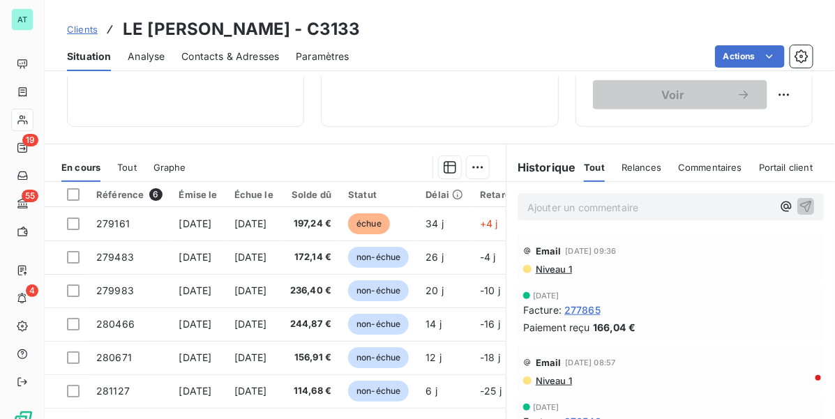
scroll to position [261, 0]
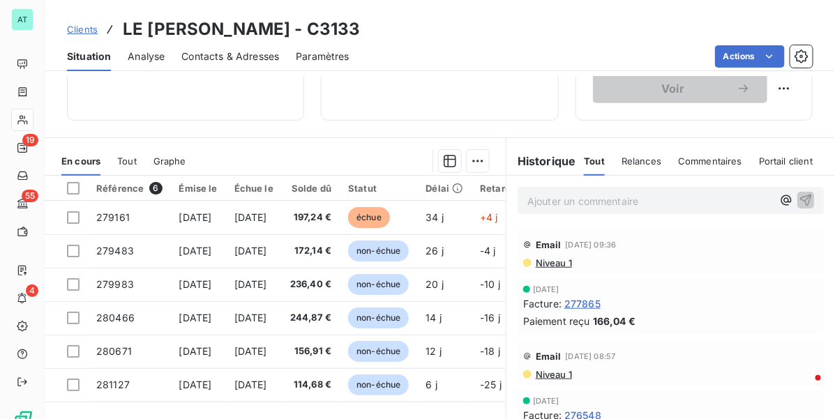
click at [701, 162] on span "Commentaires" at bounding box center [710, 160] width 64 height 11
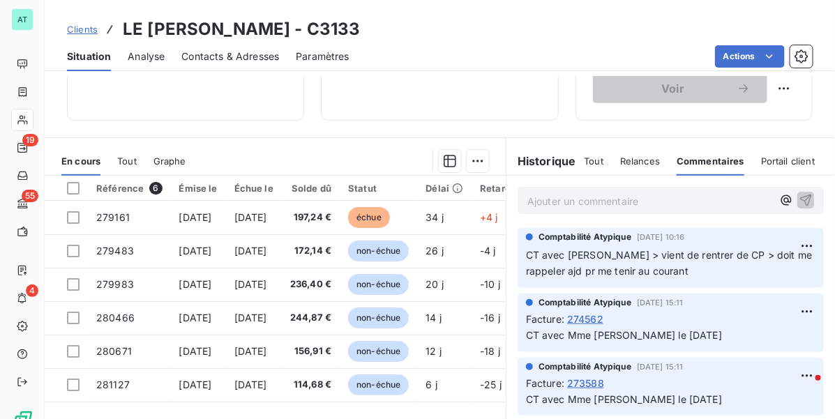
scroll to position [0, 0]
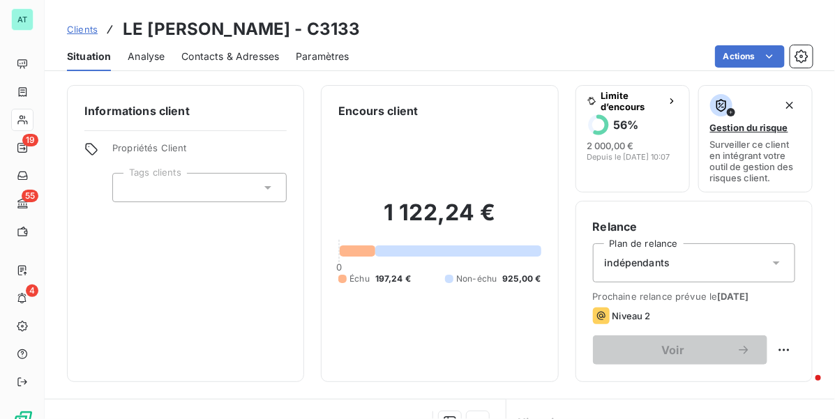
click at [203, 61] on span "Contacts & Adresses" at bounding box center [230, 56] width 98 height 14
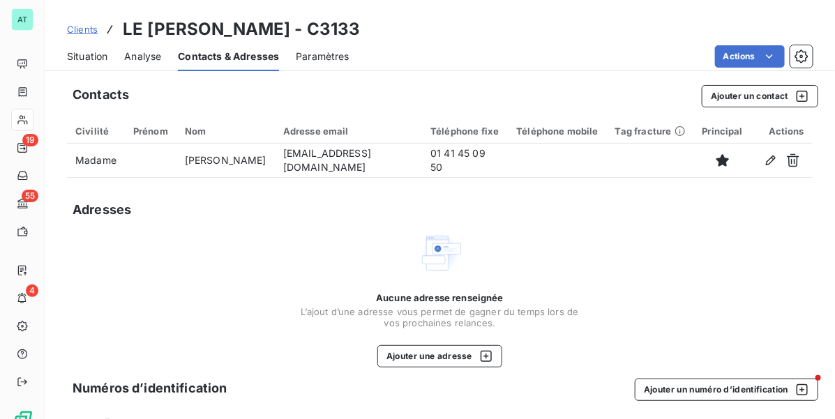
click at [80, 60] on span "Situation" at bounding box center [87, 56] width 40 height 14
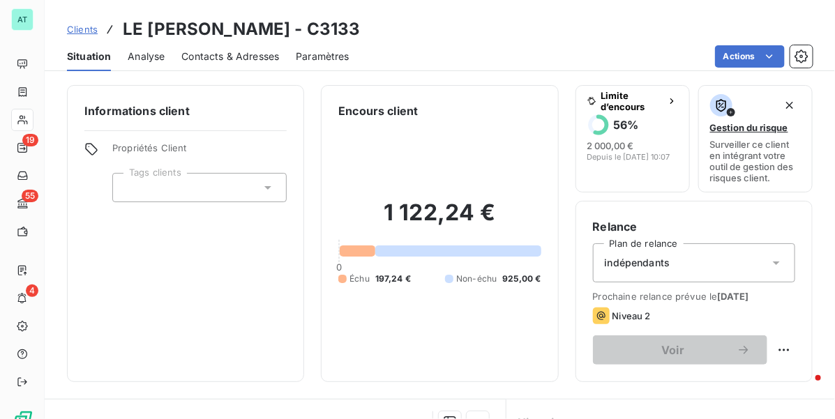
click at [227, 59] on span "Contacts & Adresses" at bounding box center [230, 56] width 98 height 14
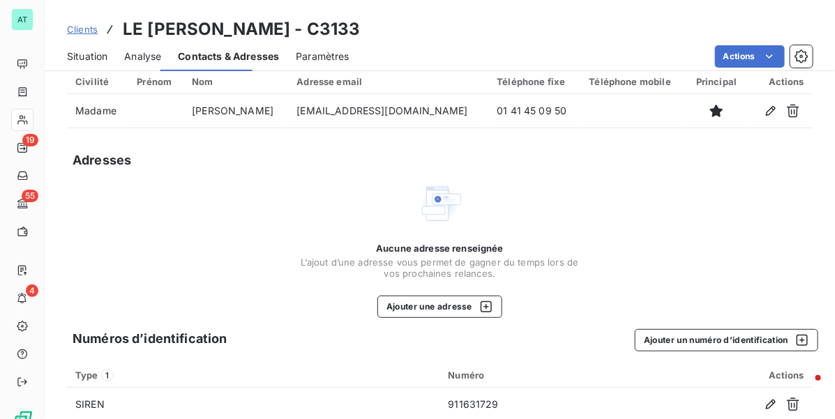
scroll to position [74, 0]
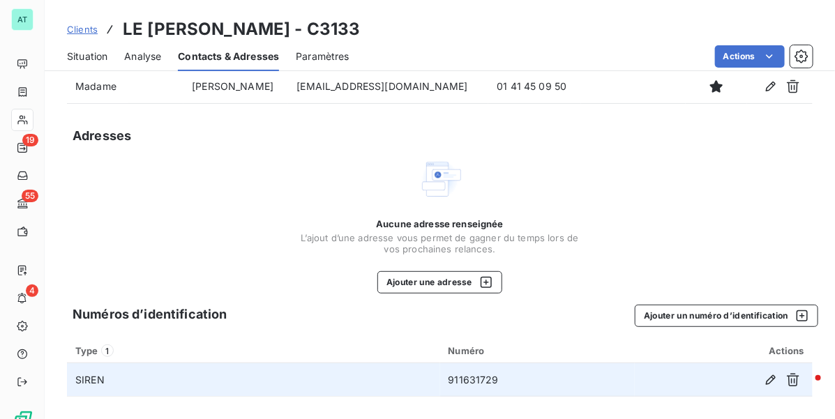
click at [467, 381] on td "911631729" at bounding box center [537, 379] width 195 height 33
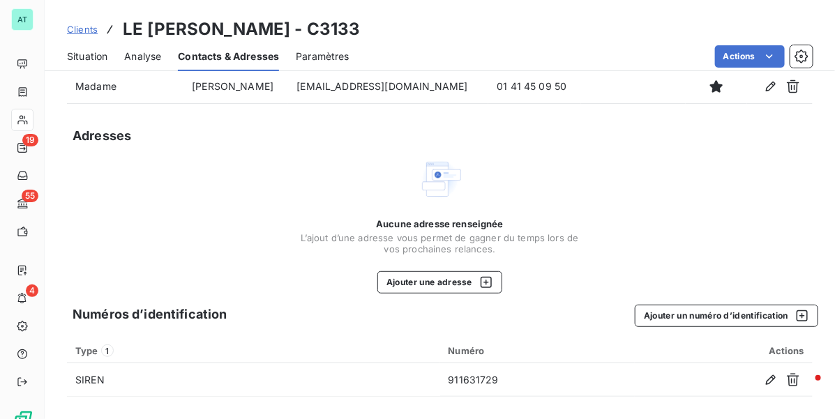
click at [116, 54] on div "Situation Analyse Contacts & Adresses Paramètres Actions" at bounding box center [440, 56] width 790 height 29
click at [109, 54] on div "Situation Analyse Contacts & Adresses Paramètres Actions" at bounding box center [440, 56] width 790 height 29
click at [102, 54] on span "Situation" at bounding box center [87, 56] width 40 height 14
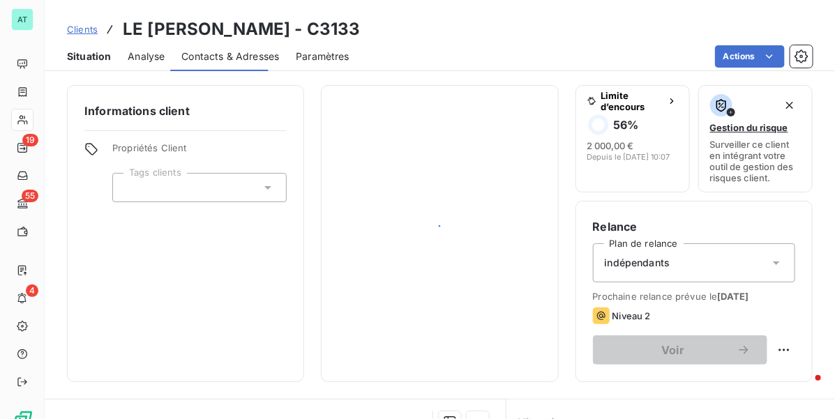
scroll to position [0, 0]
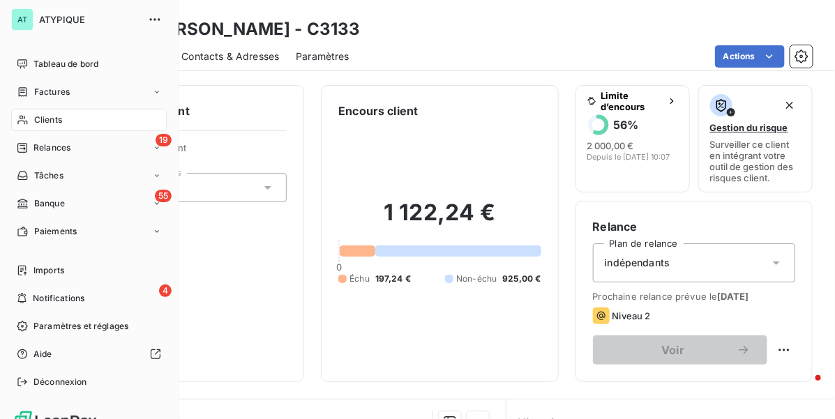
click at [34, 122] on span "Clients" at bounding box center [48, 120] width 28 height 13
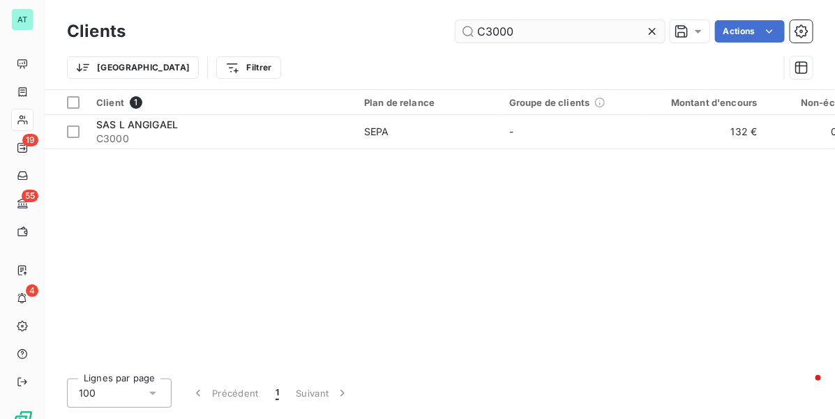
type input "C3000"
click at [453, 179] on div "Client 1 Plan de relance Groupe de clients Montant d'encours Non-échu Échu Limi…" at bounding box center [440, 228] width 790 height 277
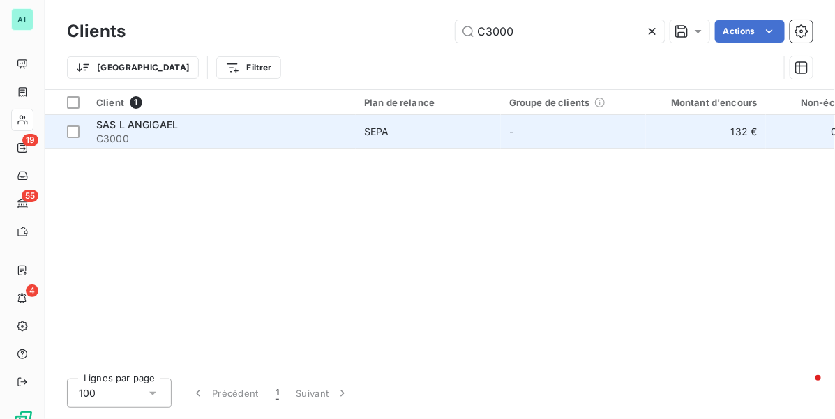
click at [264, 130] on div "SAS L ANGIGAEL" at bounding box center [221, 125] width 251 height 14
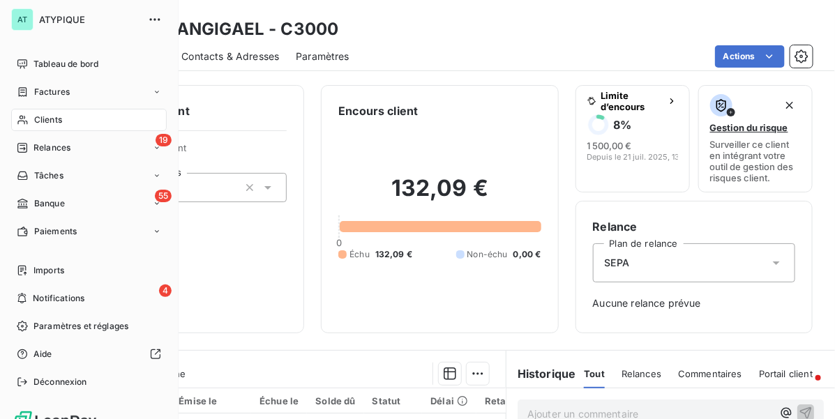
drag, startPoint x: 33, startPoint y: 119, endPoint x: 43, endPoint y: 116, distance: 10.8
click at [32, 119] on div "Clients" at bounding box center [88, 120] width 155 height 22
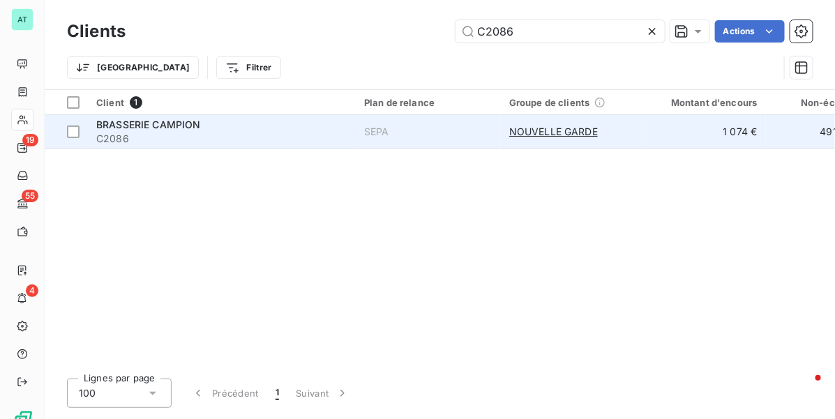
type input "C2086"
click at [134, 143] on span "C2086" at bounding box center [221, 139] width 251 height 14
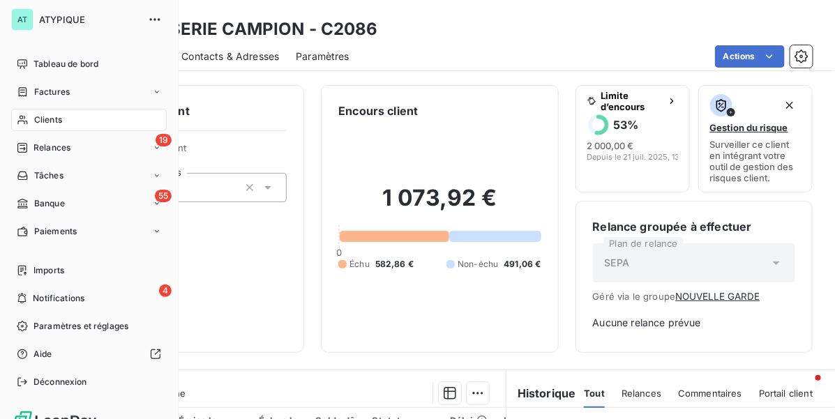
click at [32, 120] on div "Clients" at bounding box center [88, 120] width 155 height 22
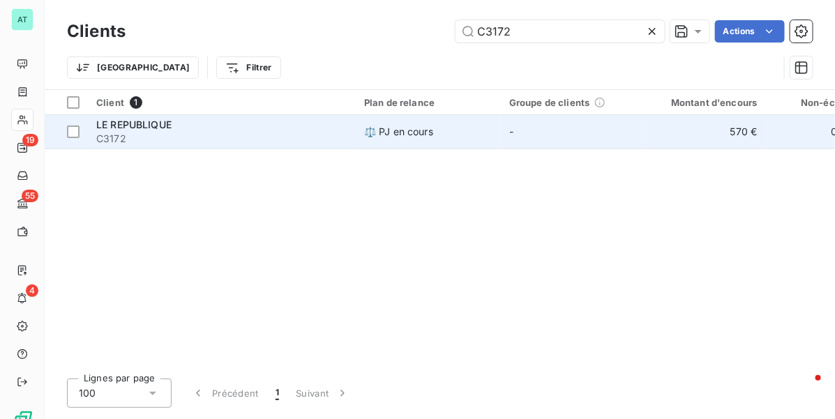
type input "C3172"
click at [151, 129] on span "LE REPUBLIQUE" at bounding box center [133, 125] width 75 height 12
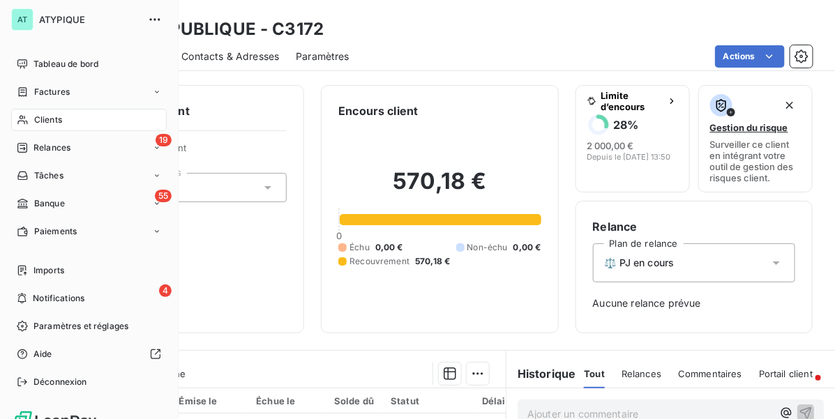
drag, startPoint x: 47, startPoint y: 123, endPoint x: 73, endPoint y: 116, distance: 26.9
click at [47, 123] on span "Clients" at bounding box center [48, 120] width 28 height 13
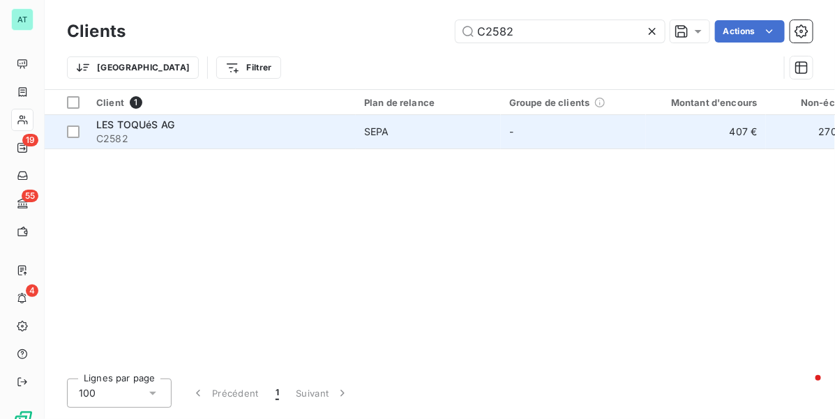
type input "C2582"
click at [185, 136] on span "C2582" at bounding box center [221, 139] width 251 height 14
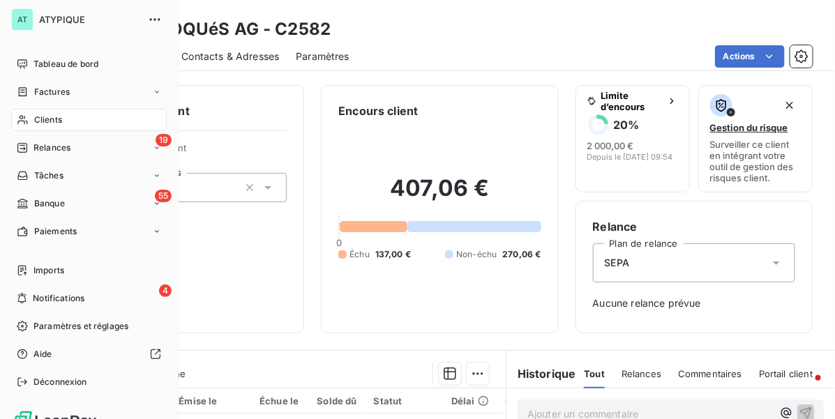
click at [28, 119] on icon at bounding box center [23, 119] width 12 height 11
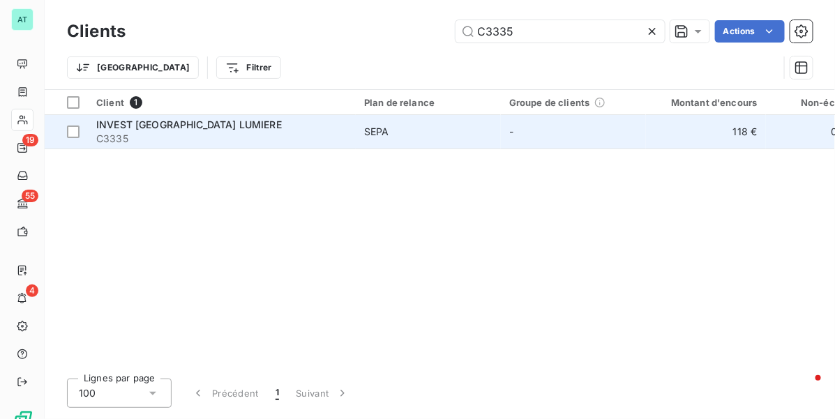
type input "C3335"
click at [161, 139] on span "C3335" at bounding box center [221, 139] width 251 height 14
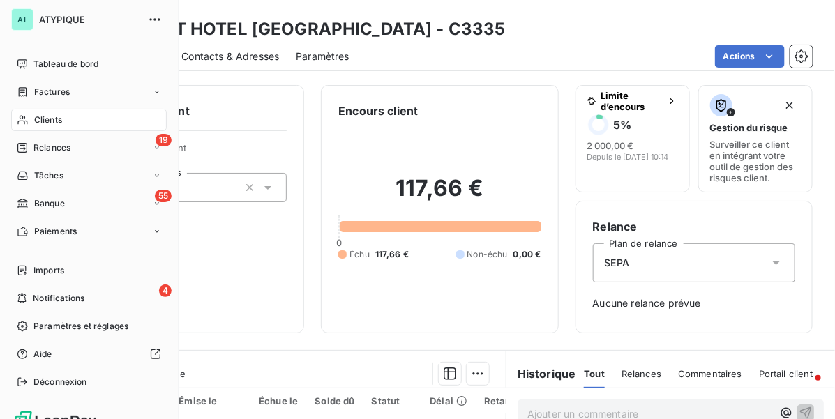
click at [26, 123] on icon at bounding box center [22, 120] width 10 height 9
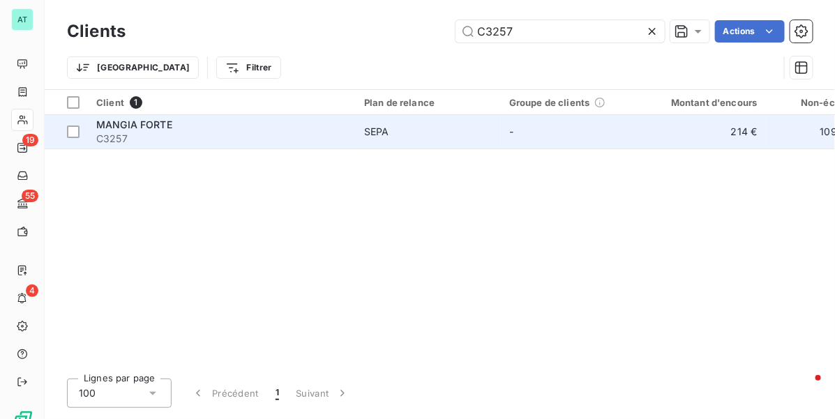
type input "C3257"
click at [157, 137] on span "C3257" at bounding box center [221, 139] width 251 height 14
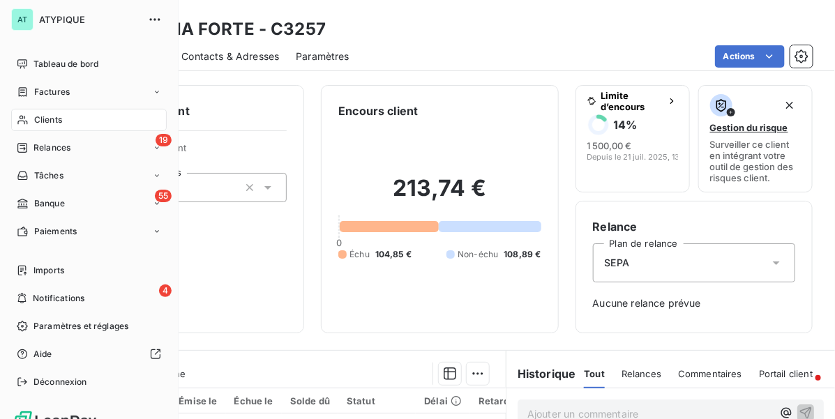
click at [26, 117] on icon at bounding box center [23, 119] width 12 height 11
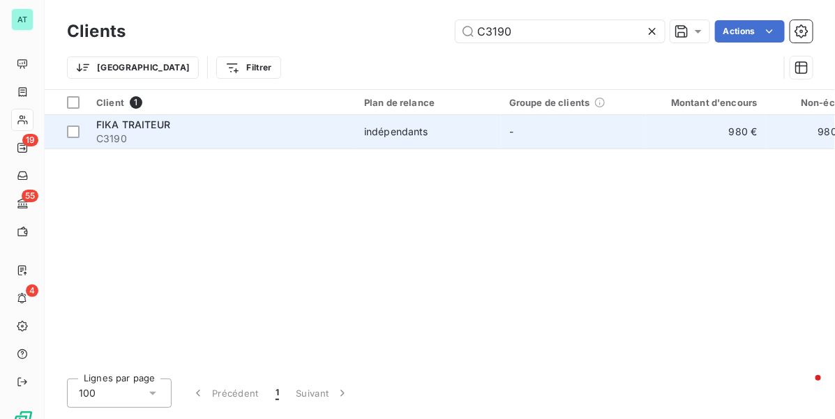
type input "C3190"
click at [115, 136] on span "C3190" at bounding box center [221, 139] width 251 height 14
click at [245, 128] on div "FIKA TRAITEUR" at bounding box center [221, 125] width 251 height 14
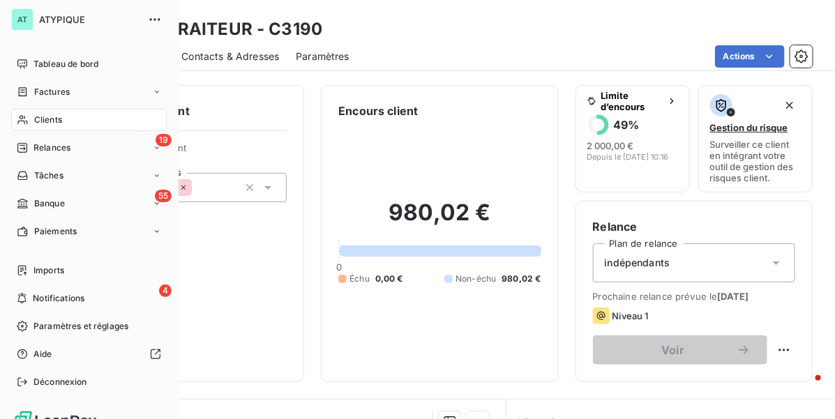
click at [29, 120] on div "Clients" at bounding box center [88, 120] width 155 height 22
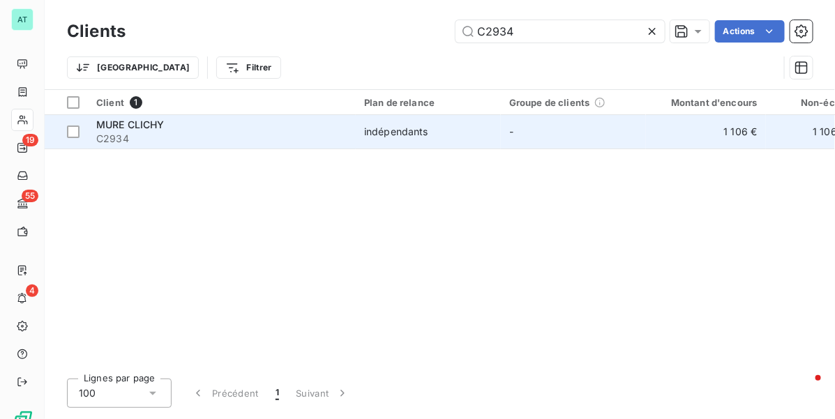
type input "C2934"
click at [166, 123] on div "MURE CLICHY" at bounding box center [221, 125] width 251 height 14
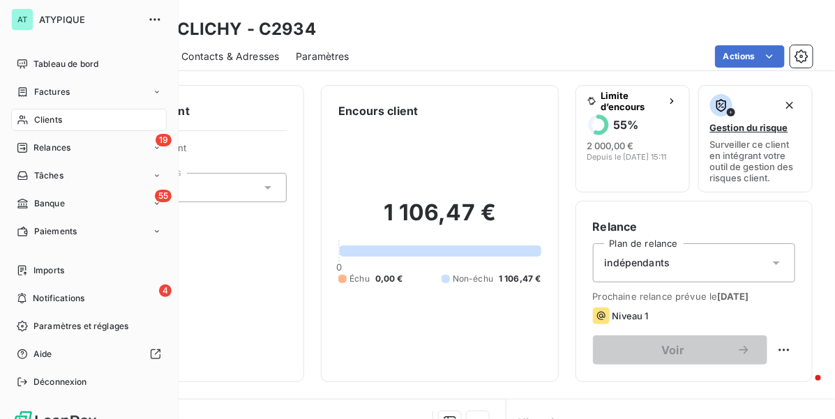
click at [34, 116] on span "Clients" at bounding box center [48, 120] width 28 height 13
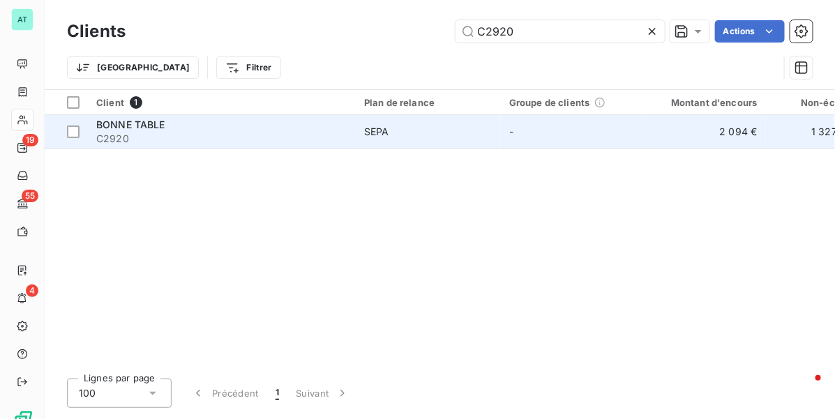
type input "C2920"
click at [199, 130] on div "BONNE TABLE" at bounding box center [221, 125] width 251 height 14
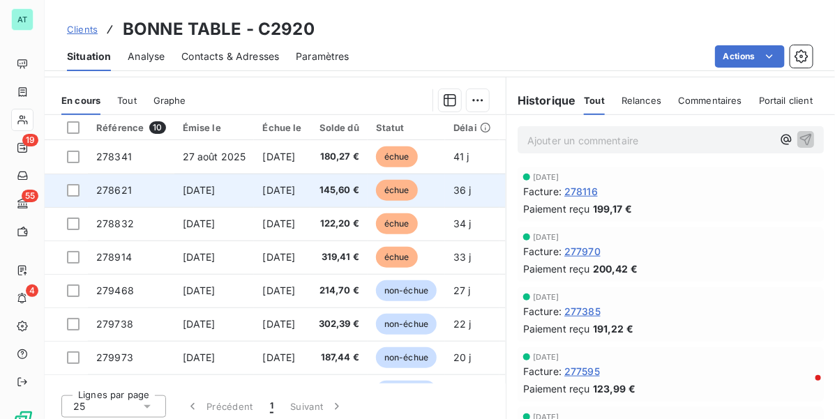
scroll to position [280, 0]
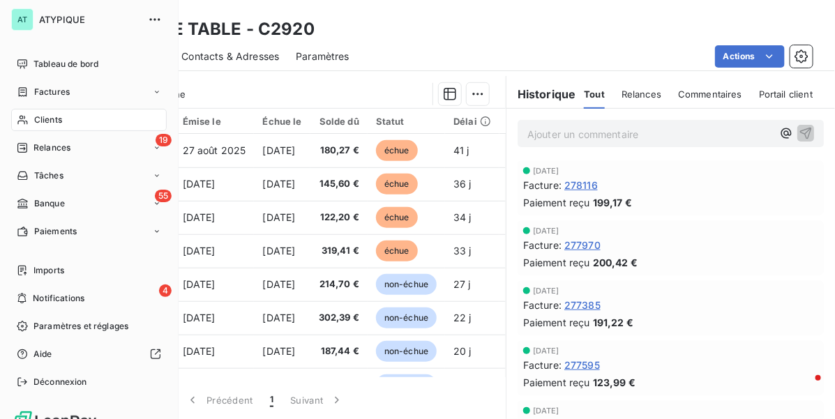
click at [36, 120] on span "Clients" at bounding box center [48, 120] width 28 height 13
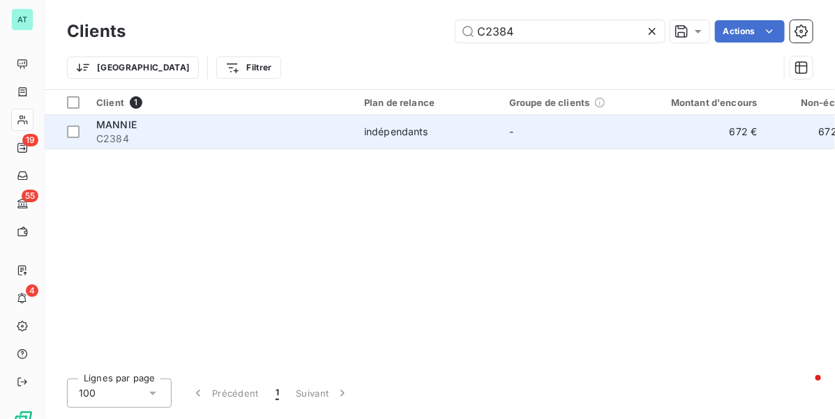
type input "C2384"
click at [188, 137] on span "C2384" at bounding box center [221, 139] width 251 height 14
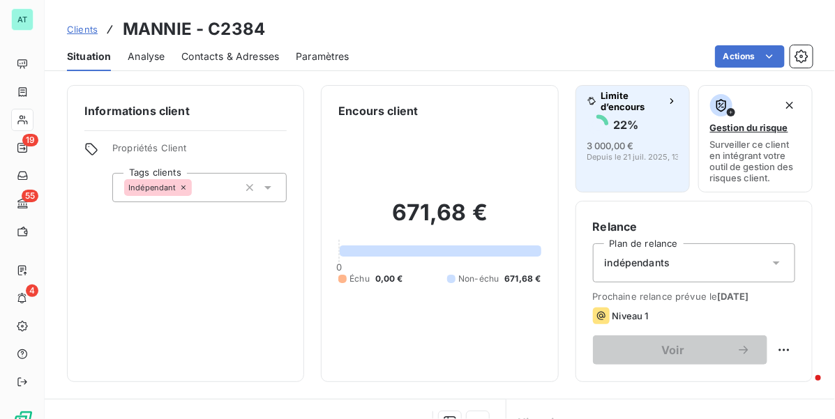
click at [609, 145] on span "3 000,00 €" at bounding box center [610, 145] width 47 height 11
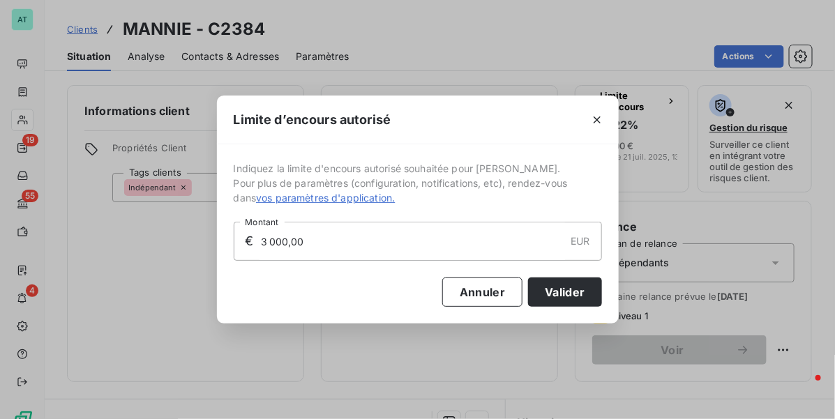
drag, startPoint x: 365, startPoint y: 236, endPoint x: 136, endPoint y: 239, distance: 228.7
click at [91, 245] on div "Limite d’encours autorisé Indiquez la limite d'encours autorisé souhaitée pour …" at bounding box center [417, 209] width 835 height 419
type input "2 000,00"
drag, startPoint x: 598, startPoint y: 305, endPoint x: 573, endPoint y: 309, distance: 25.3
click at [596, 307] on div "Indiquez la limite d'encours autorisé souhaitée pour MANNIE. Pour plus de param…" at bounding box center [418, 233] width 402 height 179
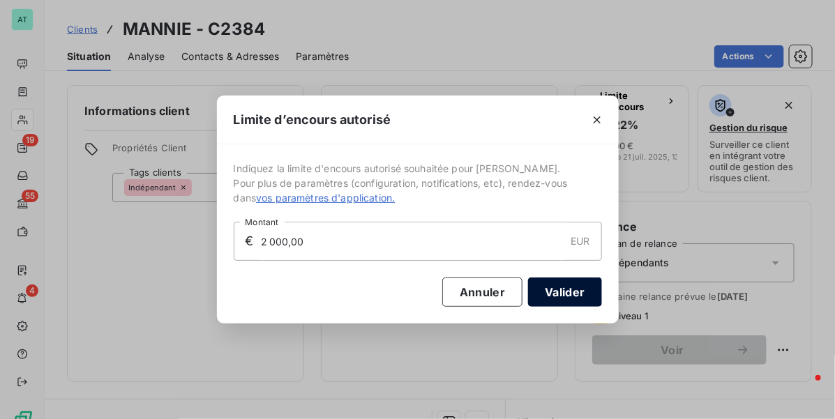
drag, startPoint x: 561, startPoint y: 305, endPoint x: 556, endPoint y: 288, distance: 18.3
click at [560, 305] on button "Valider" at bounding box center [564, 291] width 73 height 29
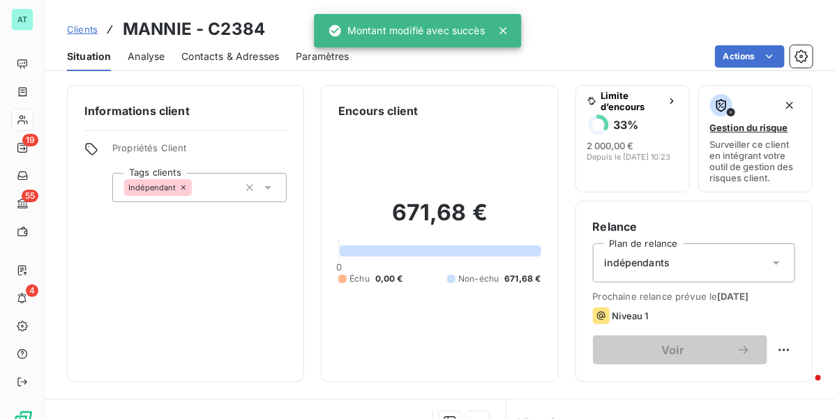
click at [241, 28] on h3 "MANNIE - C2384" at bounding box center [194, 29] width 142 height 25
click at [241, 26] on h3 "MANNIE - C2384" at bounding box center [194, 29] width 142 height 25
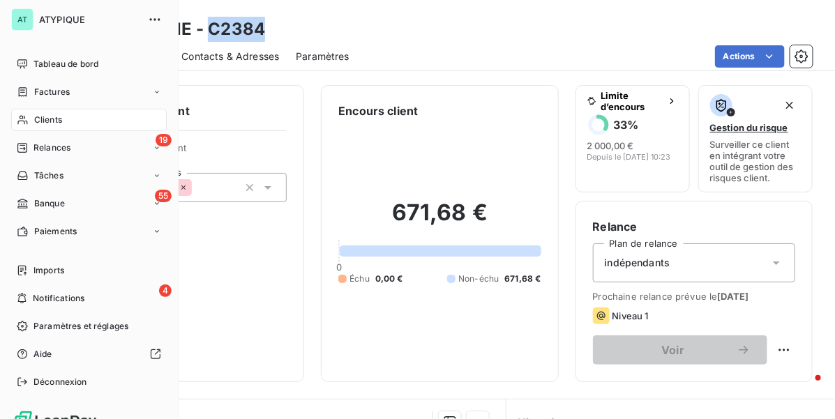
click at [49, 116] on span "Clients" at bounding box center [48, 120] width 28 height 13
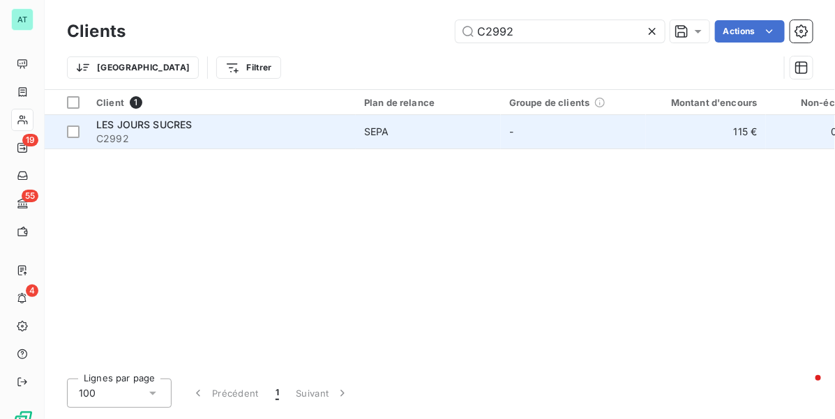
type input "C2992"
click at [158, 130] on span "LES JOURS SUCRES" at bounding box center [144, 125] width 96 height 12
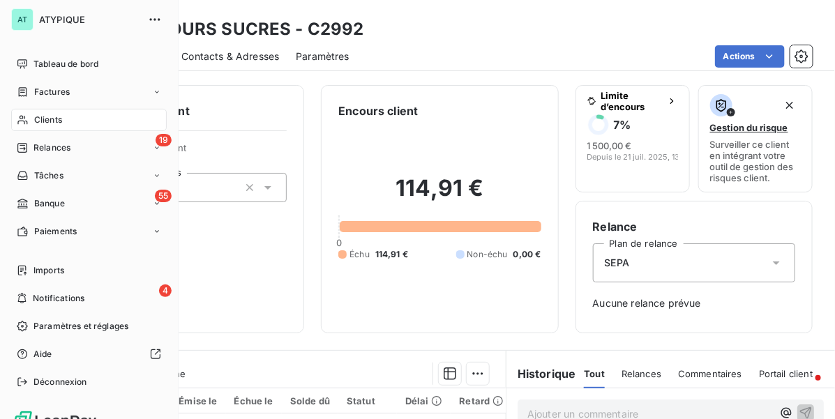
click at [29, 122] on div "Clients" at bounding box center [88, 120] width 155 height 22
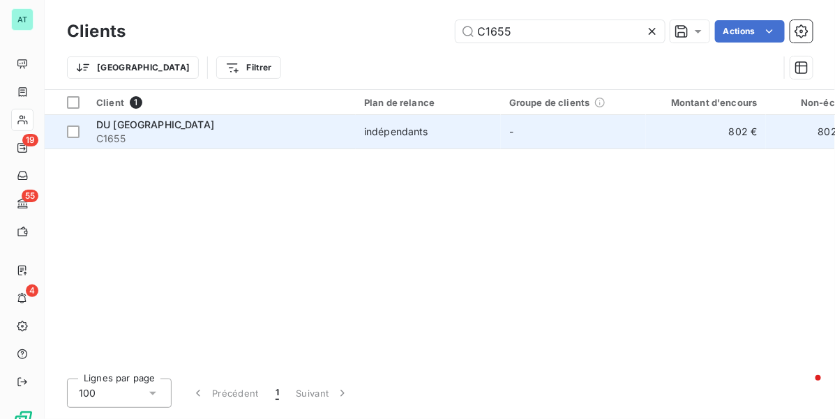
type input "C1655"
click at [138, 126] on span "DU MONT DU CENTRE" at bounding box center [155, 125] width 118 height 12
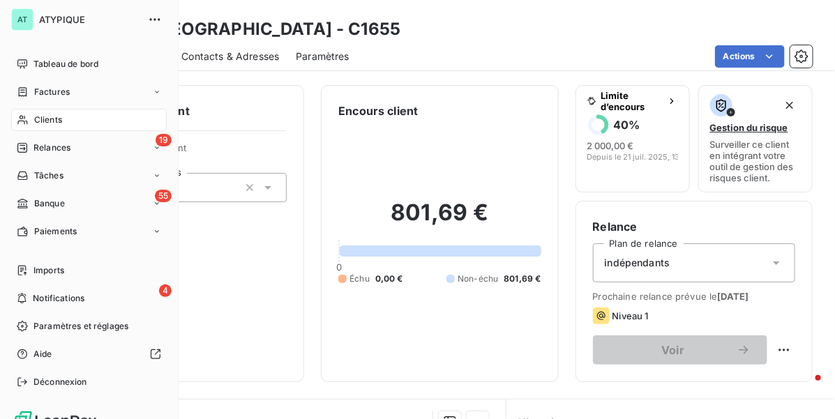
drag, startPoint x: 22, startPoint y: 119, endPoint x: 36, endPoint y: 120, distance: 14.0
click at [22, 120] on icon at bounding box center [23, 119] width 12 height 11
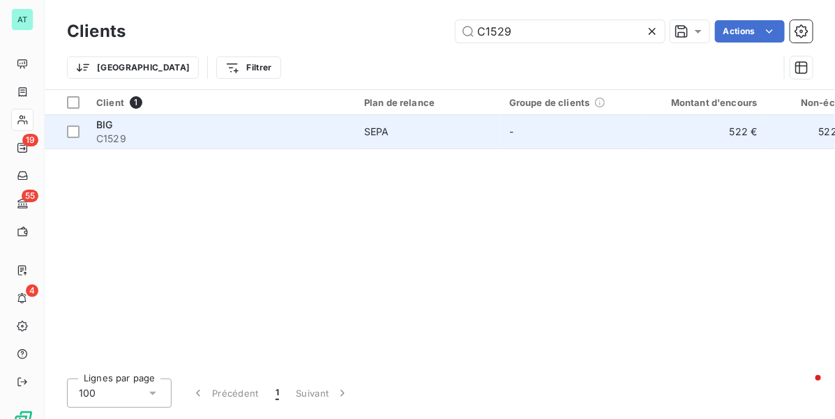
type input "C1529"
click at [187, 137] on span "C1529" at bounding box center [221, 139] width 251 height 14
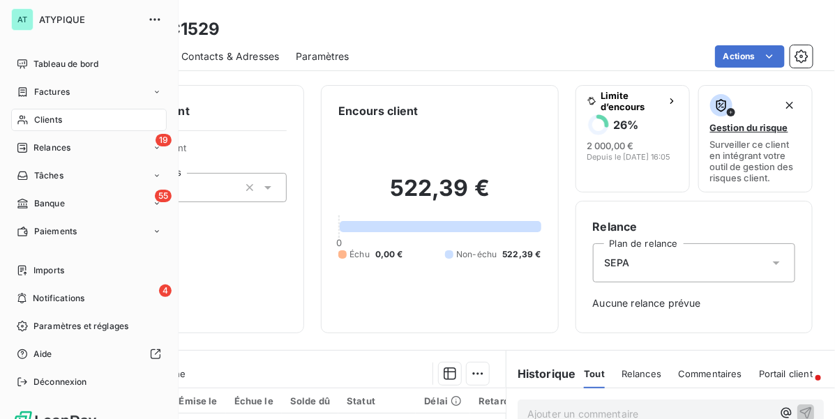
click at [47, 119] on span "Clients" at bounding box center [48, 120] width 28 height 13
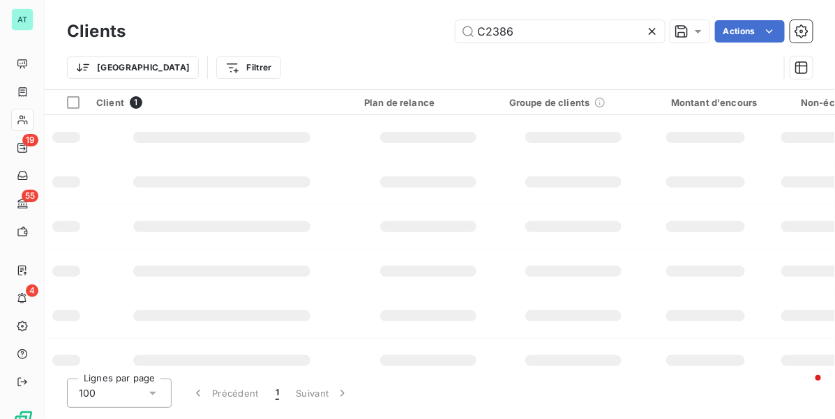
type input "C2386"
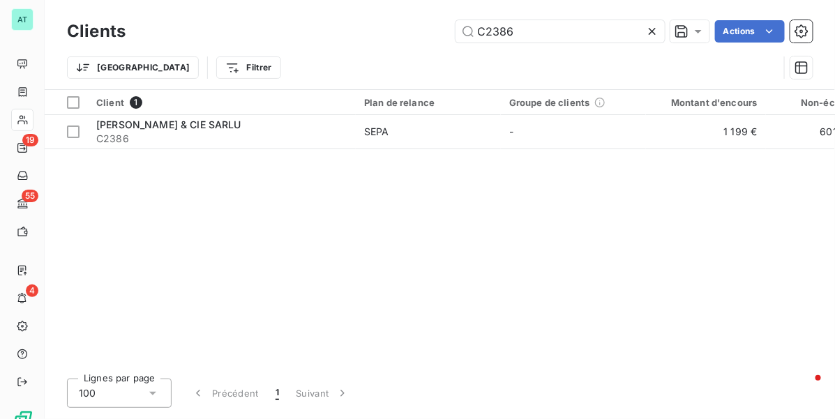
click at [172, 135] on span "C2386" at bounding box center [221, 139] width 251 height 14
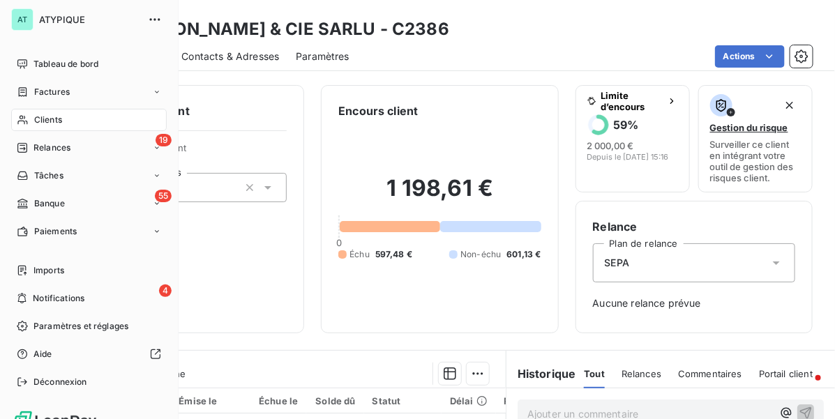
click at [43, 114] on span "Clients" at bounding box center [48, 120] width 28 height 13
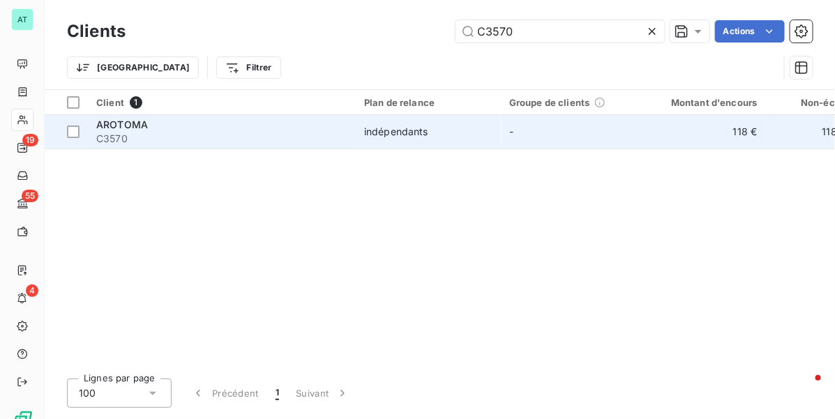
type input "C3570"
click at [192, 119] on div "AROTOMA" at bounding box center [221, 125] width 251 height 14
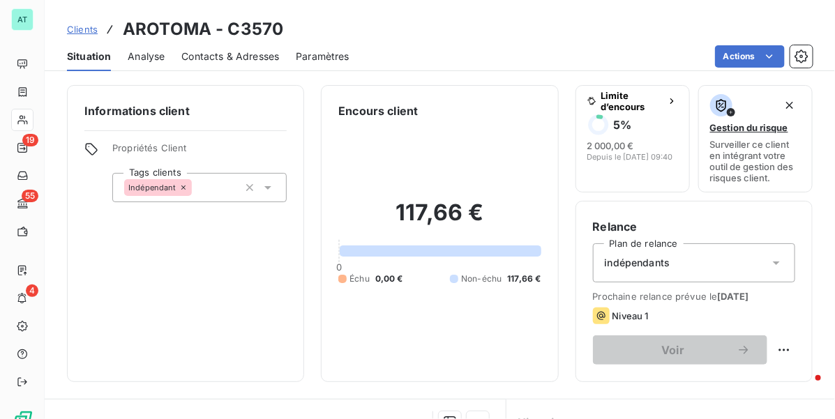
click at [321, 316] on div "Encours client 117,66 € 0 Échu 0,00 € Non-échu 117,66 €" at bounding box center [439, 233] width 237 height 297
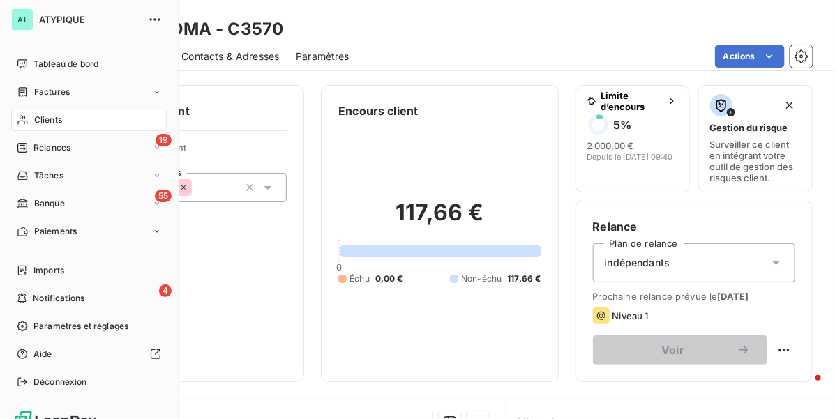
drag, startPoint x: 72, startPoint y: 116, endPoint x: 137, endPoint y: 110, distance: 65.1
click at [72, 119] on div "Clients" at bounding box center [88, 120] width 155 height 22
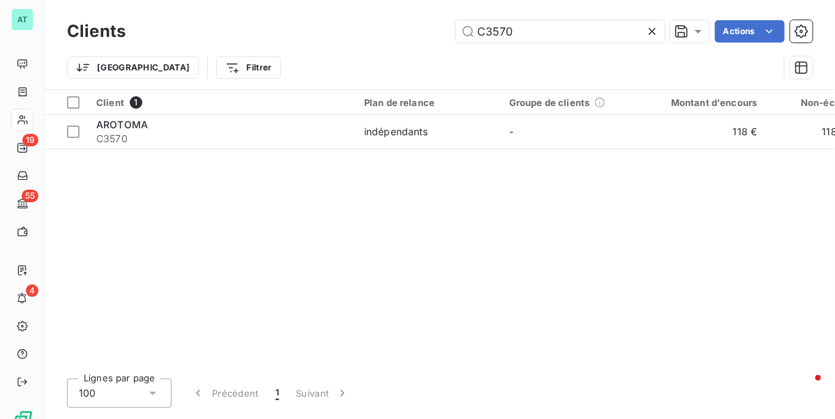
click at [650, 30] on icon at bounding box center [651, 31] width 7 height 7
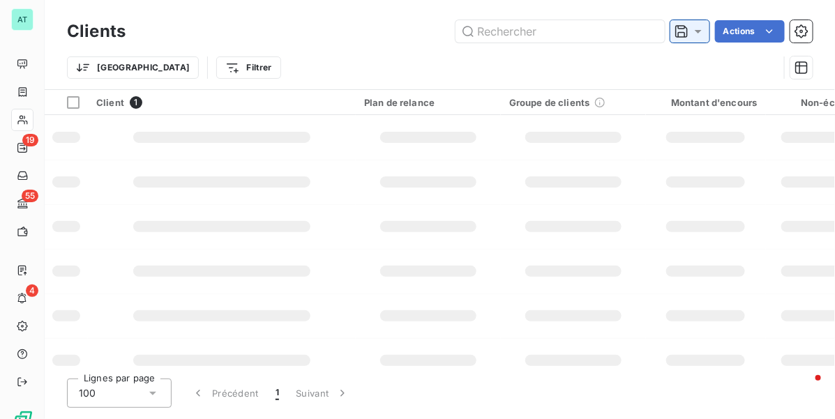
drag, startPoint x: 685, startPoint y: 37, endPoint x: 696, endPoint y: 39, distance: 11.3
click at [685, 36] on icon at bounding box center [681, 31] width 14 height 14
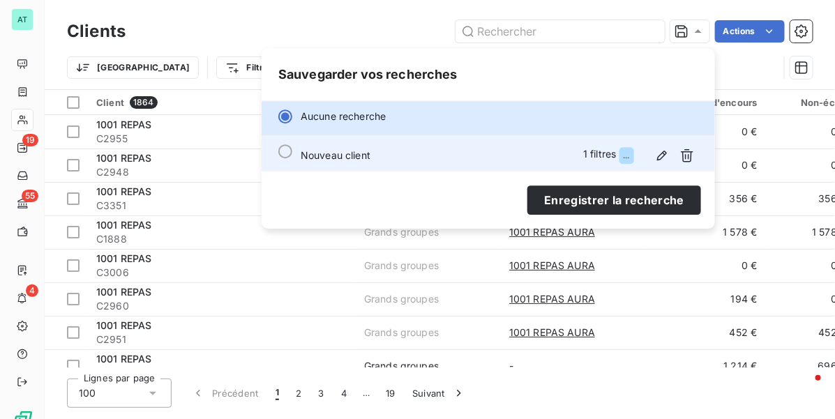
click at [464, 165] on div "Nouveau client 1 filtres ..." at bounding box center [498, 155] width 397 height 22
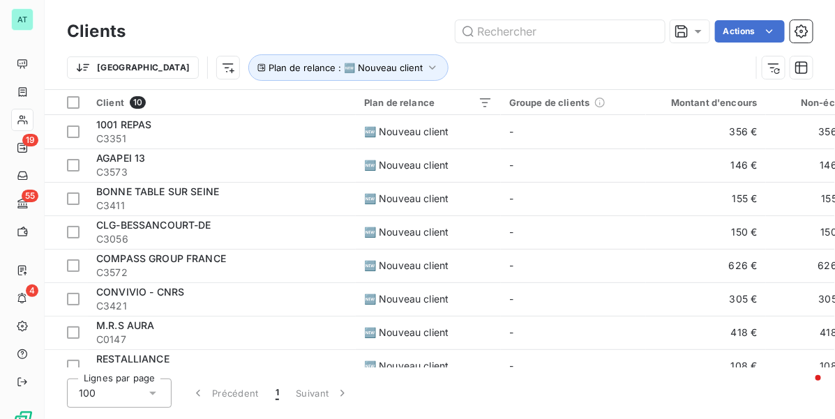
click at [210, 22] on div "Actions" at bounding box center [477, 31] width 670 height 22
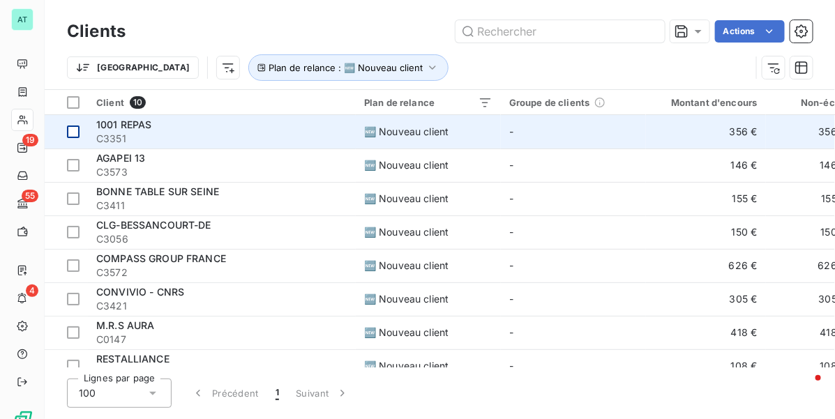
click at [73, 131] on div at bounding box center [73, 131] width 13 height 13
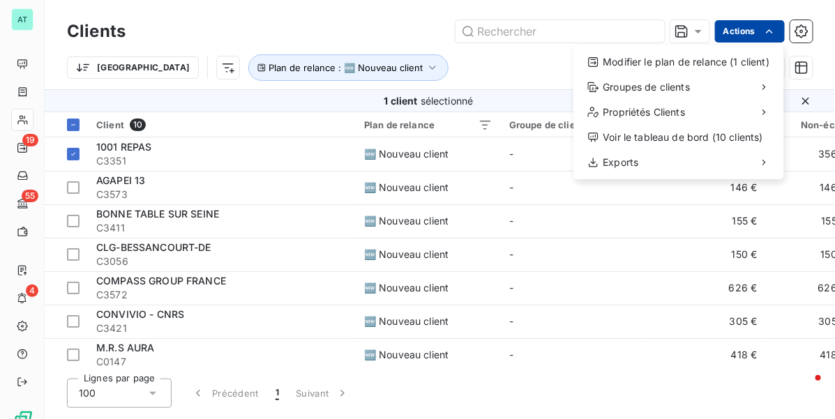
click at [768, 38] on html "AT 19 55 4 Clients Actions Modifier le plan de relance (1 client) Groupes de cl…" at bounding box center [417, 209] width 835 height 419
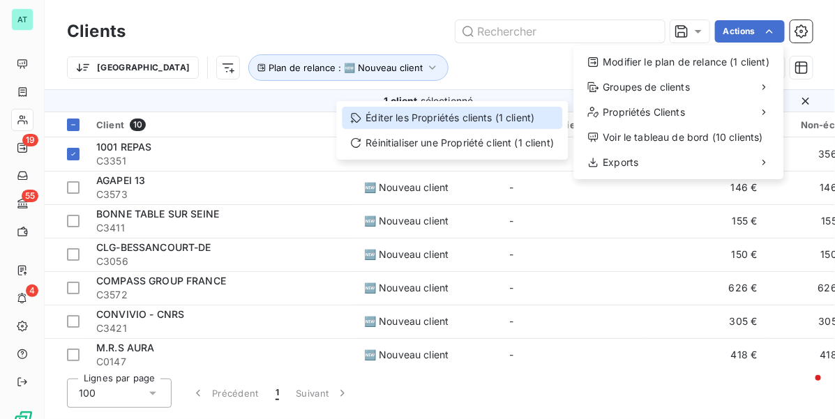
click at [439, 119] on div "Éditer les Propriétés clients (1 client)" at bounding box center [452, 118] width 220 height 22
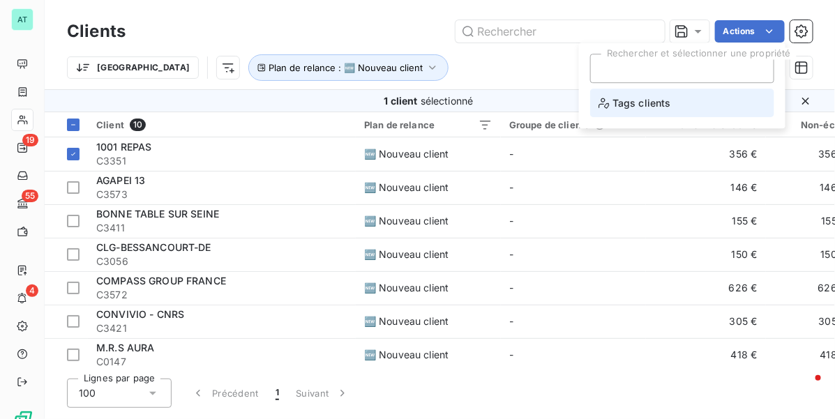
click at [646, 91] on li "Tags clients" at bounding box center [682, 103] width 184 height 29
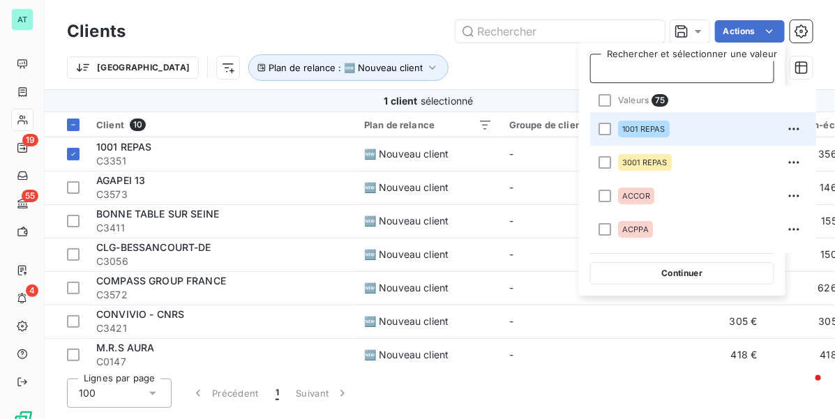
click at [639, 123] on div "1001 REPAS" at bounding box center [644, 129] width 52 height 17
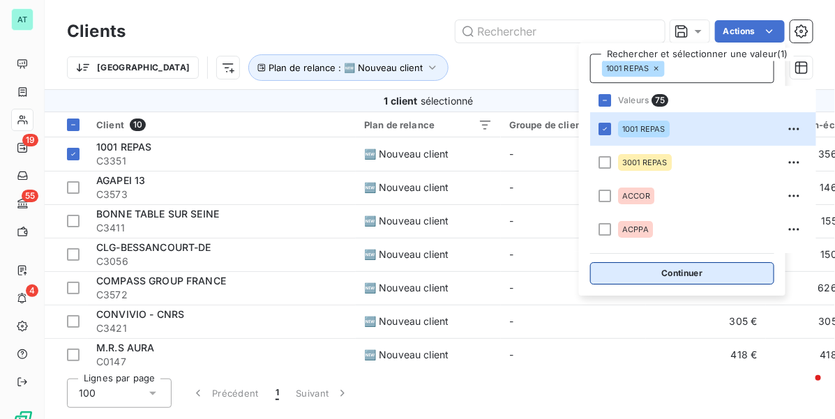
click at [659, 275] on button "Continuer" at bounding box center [682, 273] width 184 height 22
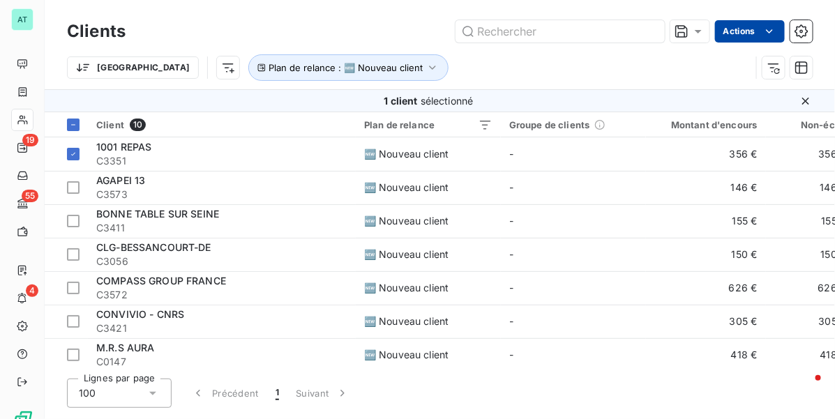
click at [744, 22] on html "AT 19 55 4 Clients Actions Trier Plan de relance : 🆕 Nouveau client 1 client sé…" at bounding box center [417, 209] width 835 height 419
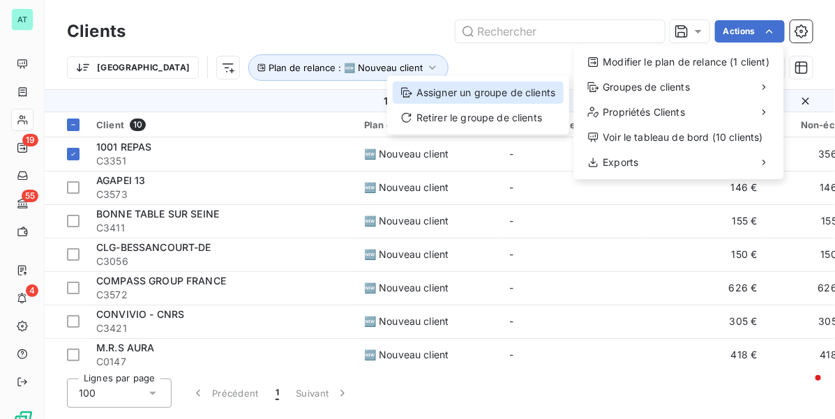
click at [478, 86] on div "Assigner un groupe de clients" at bounding box center [478, 93] width 171 height 22
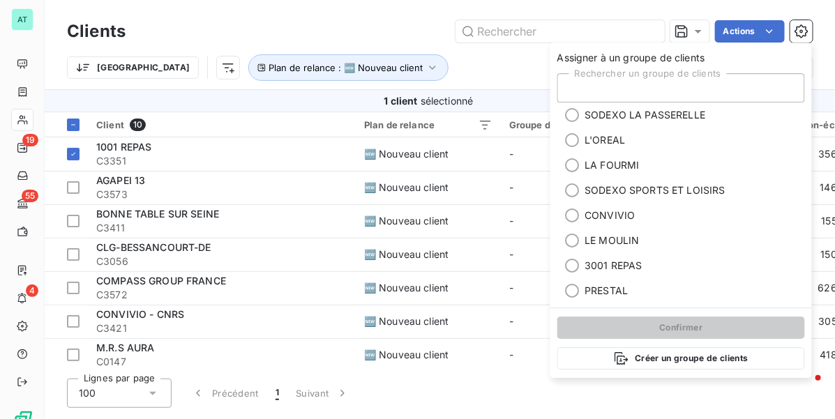
click at [634, 89] on div "Rechercher un groupe de clients" at bounding box center [680, 87] width 247 height 29
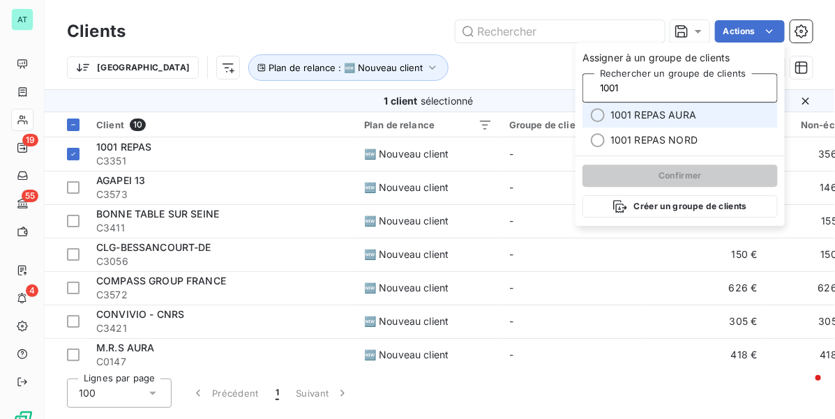
type input "1001"
click at [655, 115] on span "1001 REPAS AURA" at bounding box center [653, 115] width 86 height 14
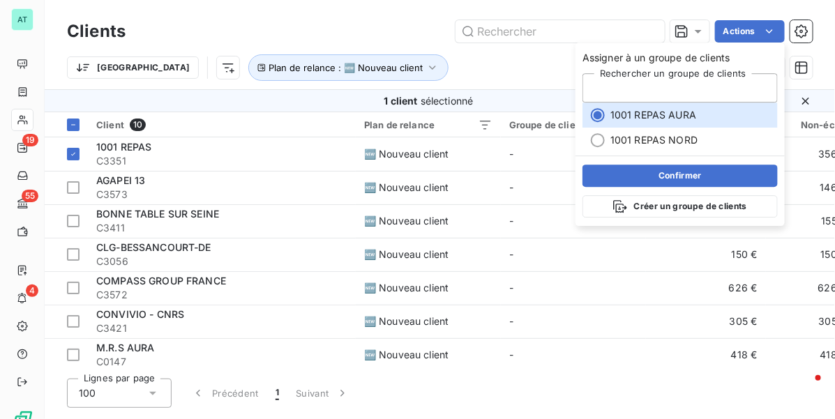
type input "1001"
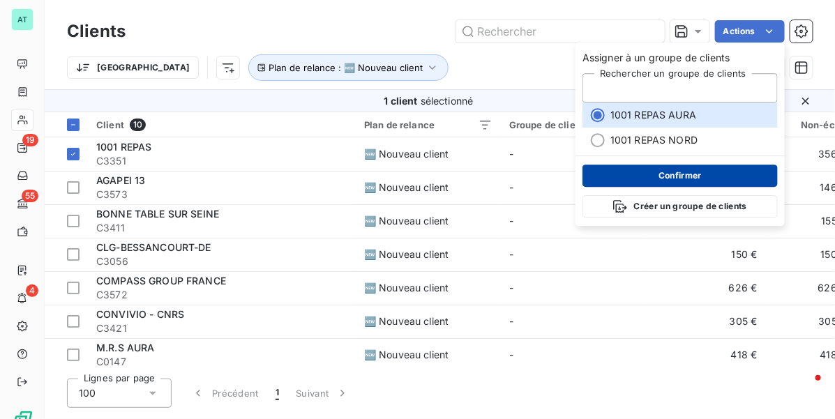
click at [702, 172] on button "Confirmer" at bounding box center [679, 176] width 195 height 22
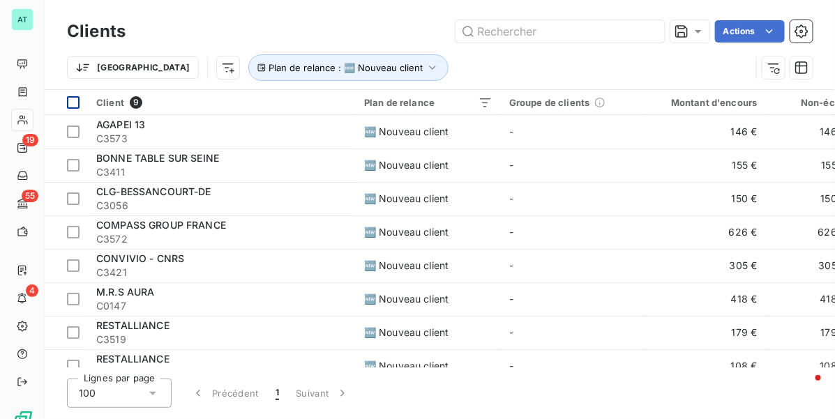
click at [72, 130] on div at bounding box center [73, 131] width 13 height 13
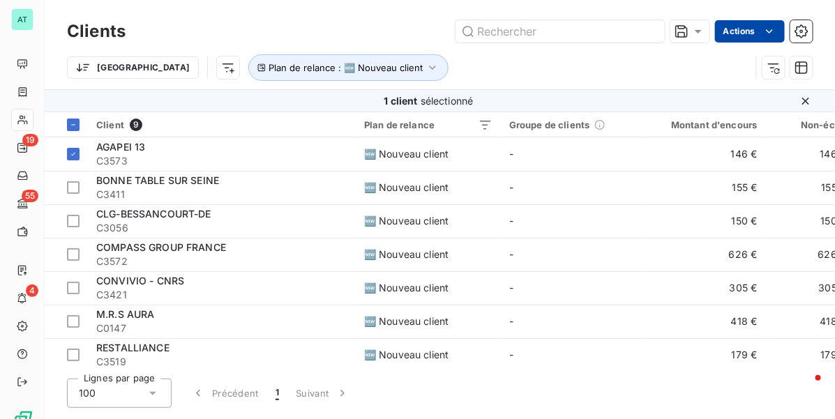
click at [754, 28] on html "AT 19 55 4 Clients Actions Trier Plan de relance : 🆕 Nouveau client 1 client sé…" at bounding box center [417, 209] width 835 height 419
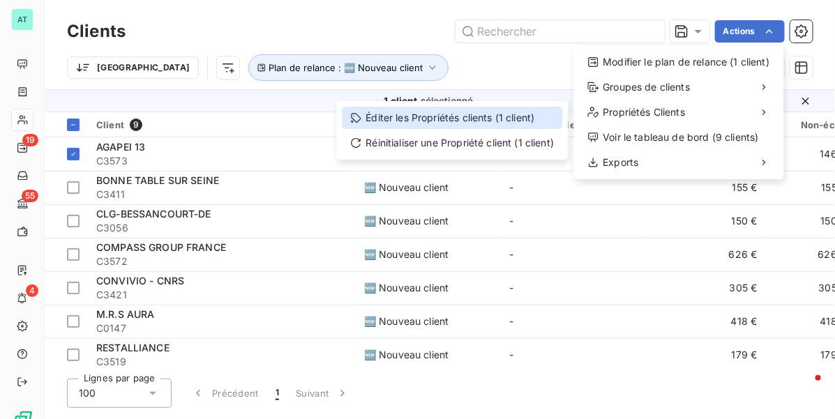
click at [485, 115] on div "Éditer les Propriétés clients (1 client)" at bounding box center [452, 118] width 220 height 22
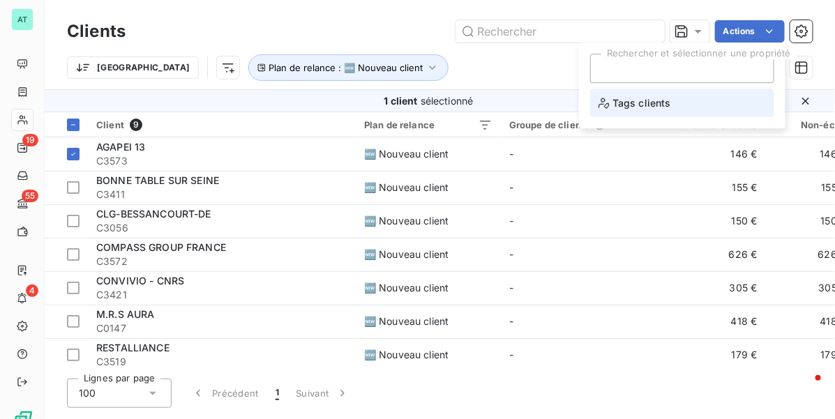
click at [652, 109] on span "Tags clients" at bounding box center [634, 102] width 73 height 17
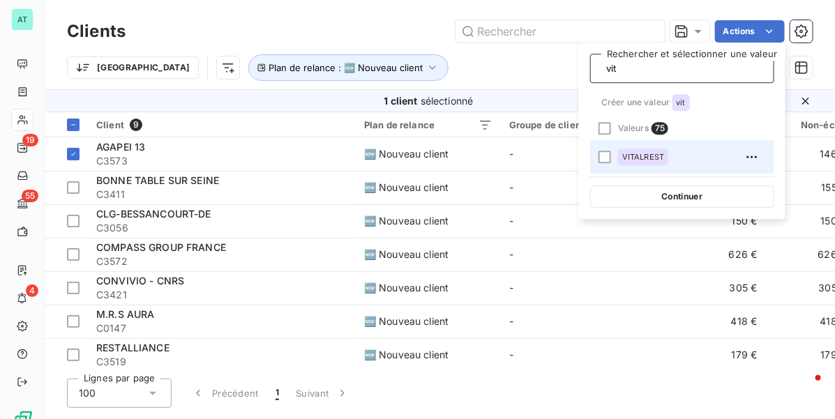
type input "vit"
click at [645, 147] on div "VITALREST" at bounding box center [690, 157] width 145 height 22
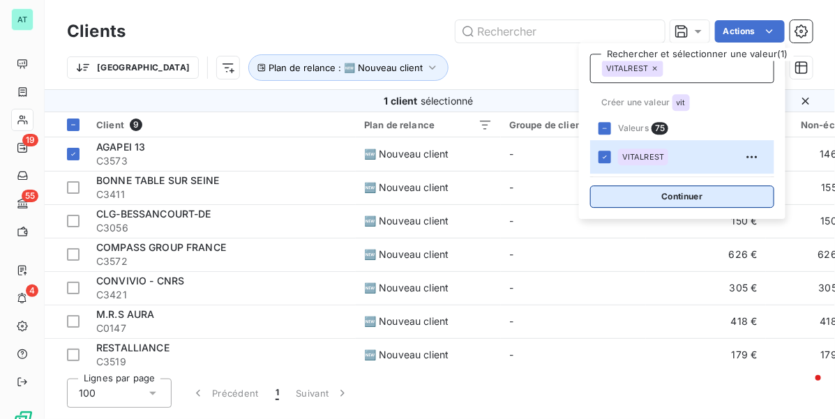
click at [657, 197] on button "Continuer" at bounding box center [682, 196] width 184 height 22
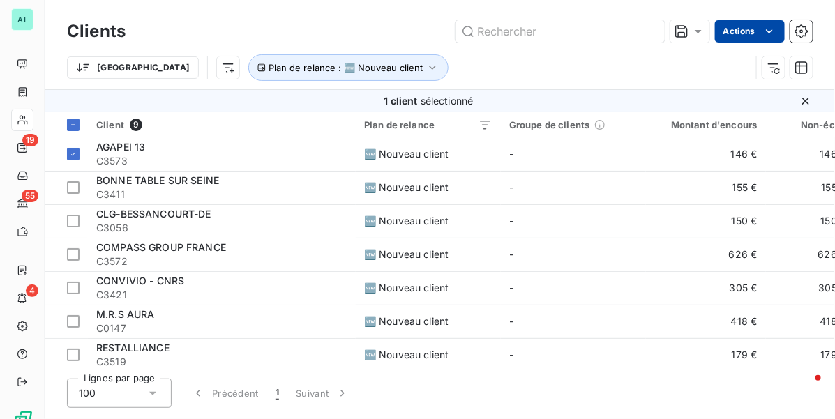
click at [755, 29] on html "AT 19 55 4 Clients Actions Trier Plan de relance : 🆕 Nouveau client 1 client sé…" at bounding box center [417, 209] width 835 height 419
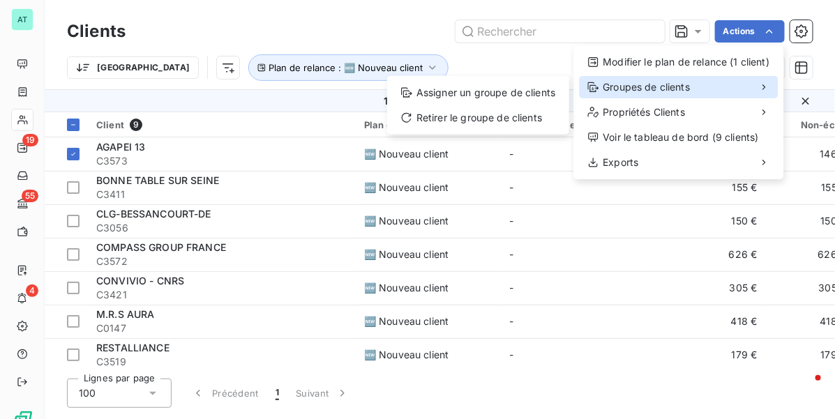
click at [650, 89] on span "Groupes de clients" at bounding box center [646, 87] width 87 height 14
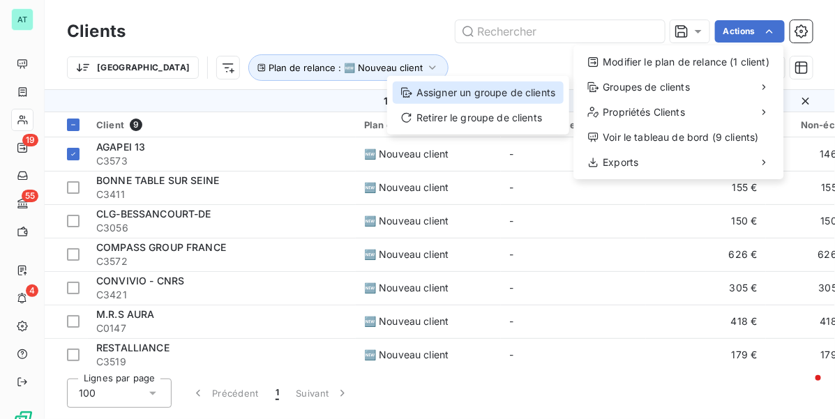
click at [537, 89] on div "Assigner un groupe de clients" at bounding box center [478, 93] width 171 height 22
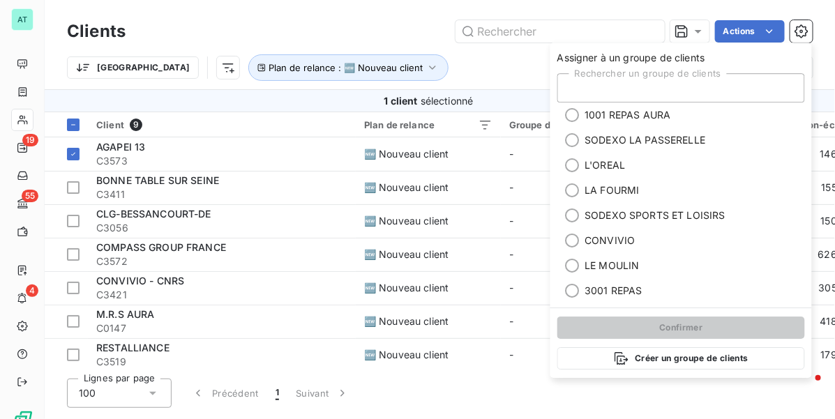
click at [639, 80] on div "Rechercher un groupe de clients" at bounding box center [680, 87] width 247 height 29
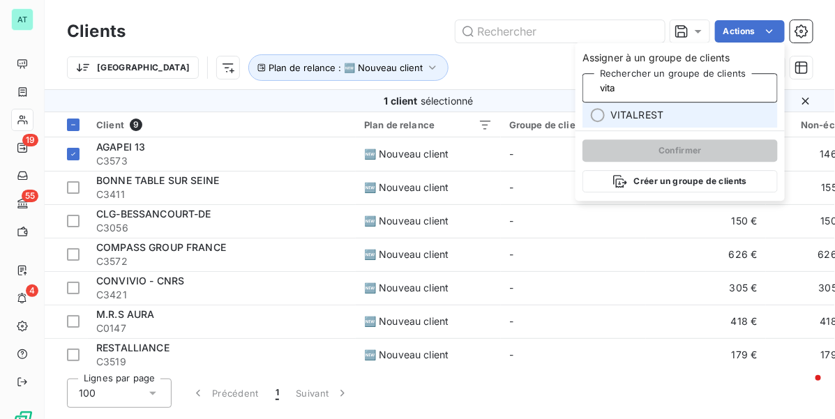
type input "vita"
click at [642, 114] on span "VITALREST" at bounding box center [636, 115] width 53 height 14
type input "vita"
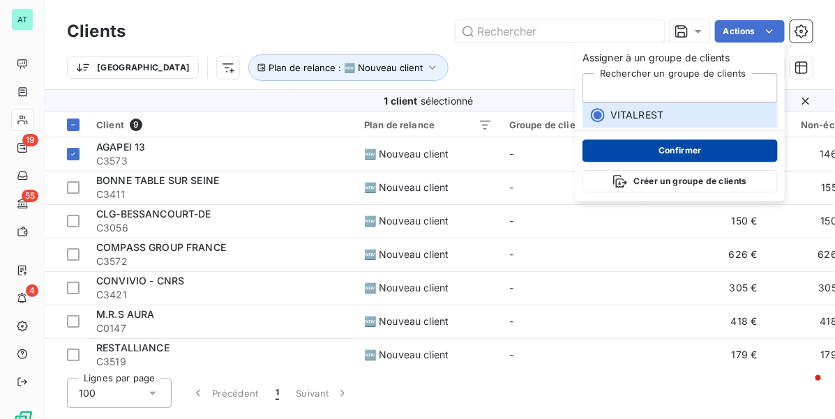
click at [655, 151] on button "Confirmer" at bounding box center [679, 150] width 195 height 22
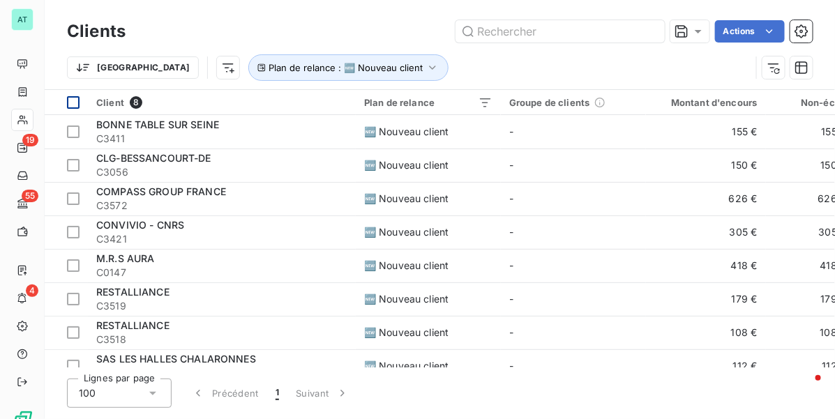
click at [74, 130] on div at bounding box center [73, 131] width 13 height 13
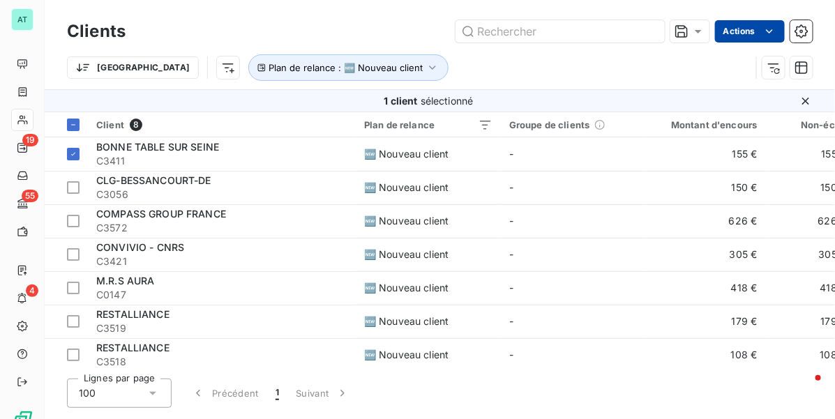
click at [756, 29] on html "AT 19 55 4 Clients Actions Trier Plan de relance : 🆕 Nouveau client 1 client sé…" at bounding box center [417, 209] width 835 height 419
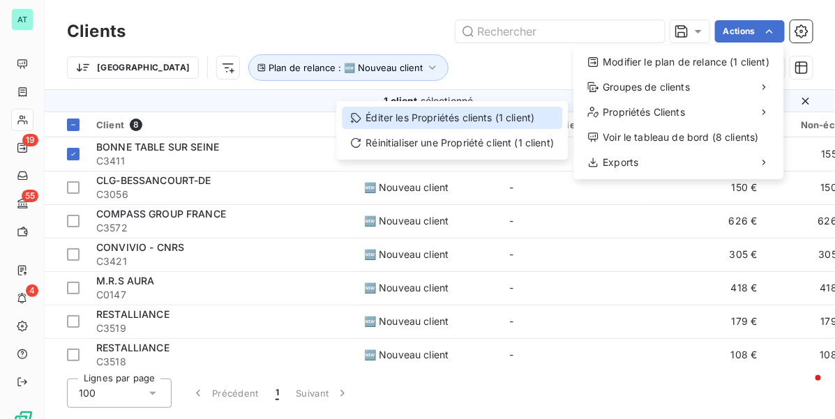
click at [492, 119] on div "Éditer les Propriétés clients (1 client)" at bounding box center [452, 118] width 220 height 22
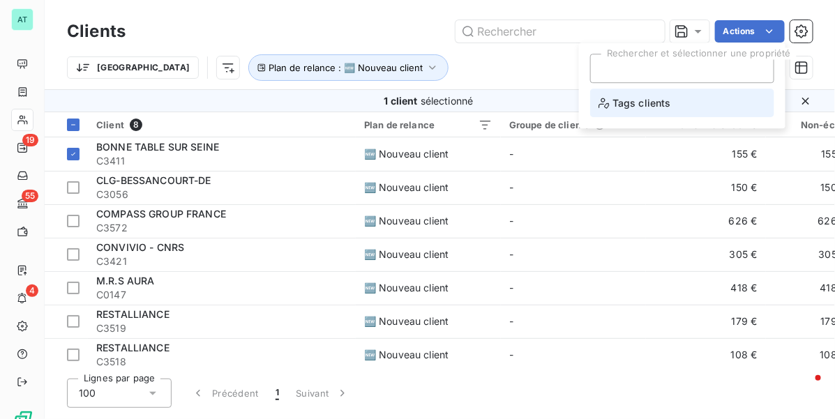
click at [657, 102] on span "Tags clients" at bounding box center [634, 102] width 73 height 17
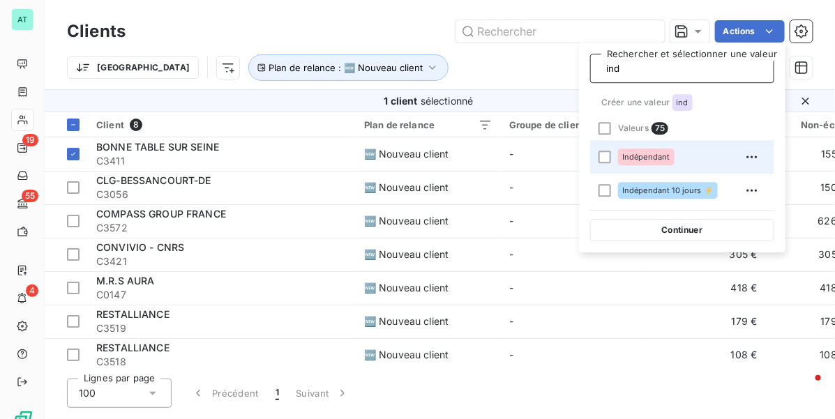
type input "ind"
click at [639, 155] on span "Indépendant" at bounding box center [646, 157] width 48 height 8
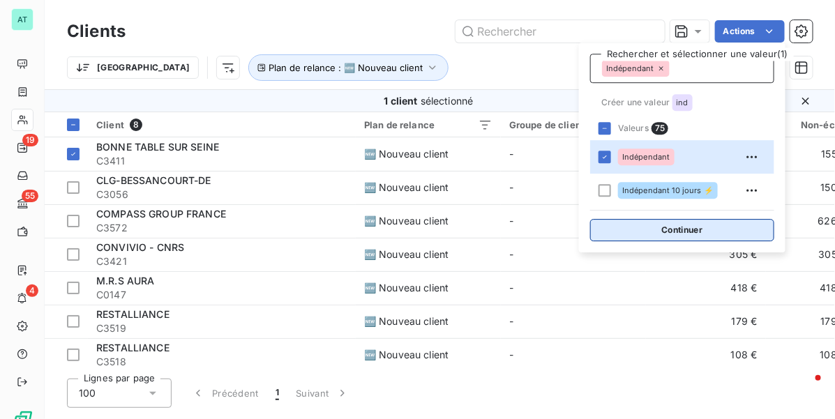
click at [691, 231] on button "Continuer" at bounding box center [682, 230] width 184 height 22
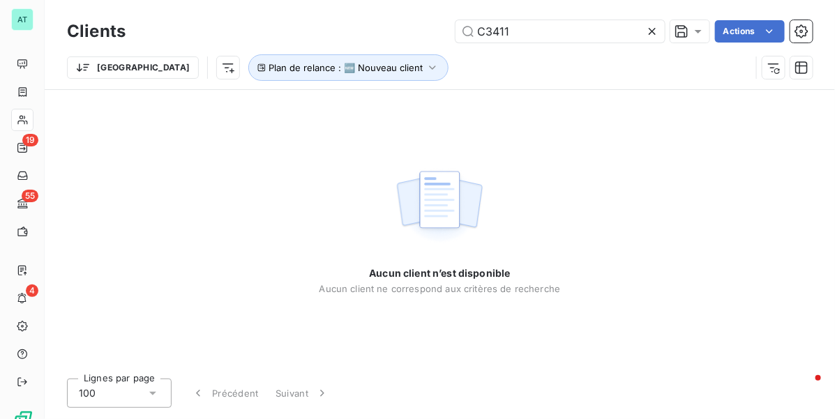
type input "C3411"
click at [516, 224] on div "Aucun client n’est disponible Aucun client ne correspond aux critères de recher…" at bounding box center [439, 228] width 241 height 131
click at [654, 26] on icon at bounding box center [652, 31] width 14 height 14
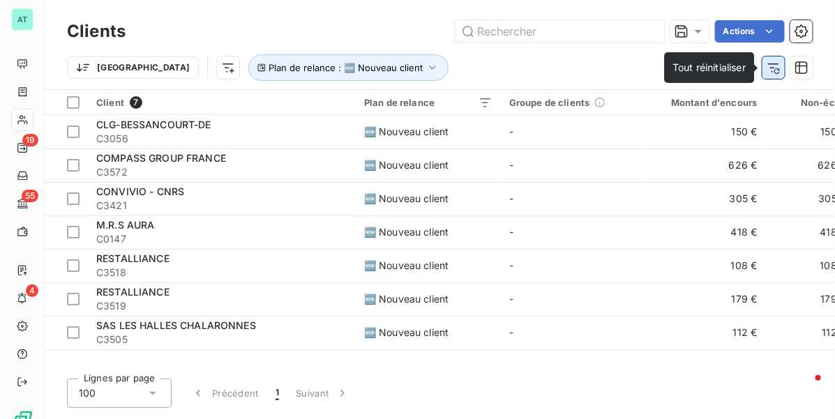
click at [774, 70] on icon "button" at bounding box center [773, 68] width 14 height 14
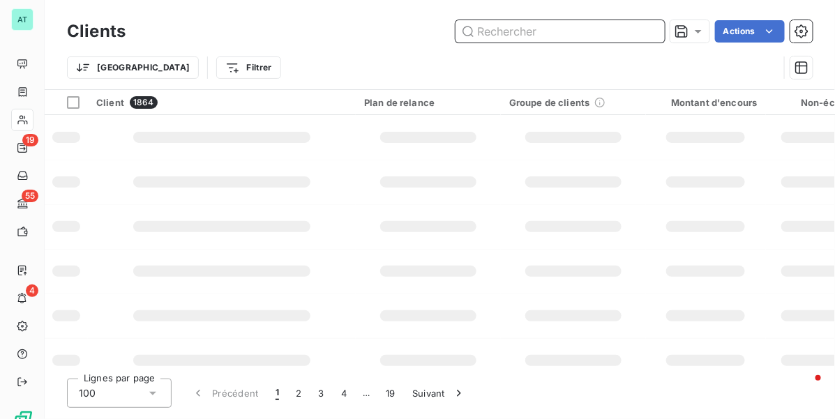
click at [528, 33] on input "text" at bounding box center [559, 31] width 209 height 22
paste input "C3411"
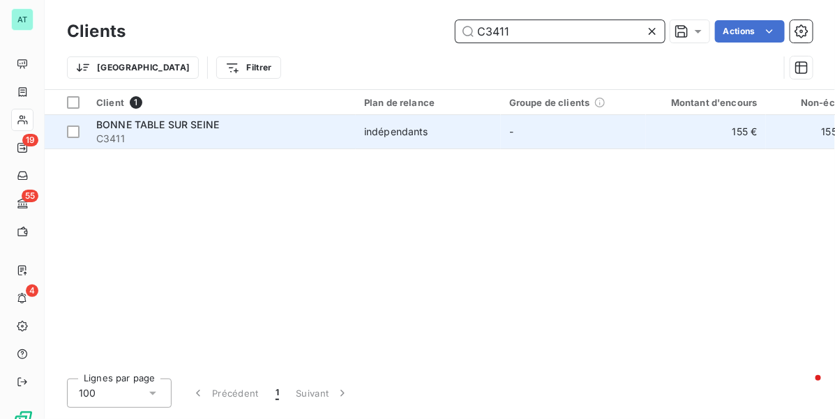
type input "C3411"
click at [155, 139] on span "C3411" at bounding box center [221, 139] width 251 height 14
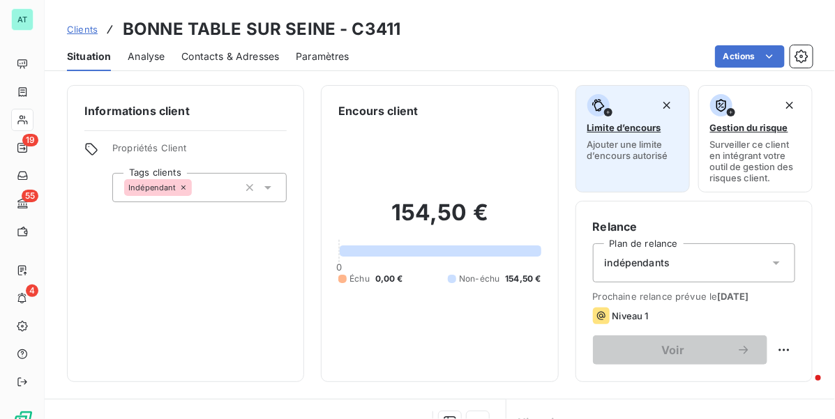
click at [629, 130] on span "Limite d’encours" at bounding box center [624, 127] width 74 height 11
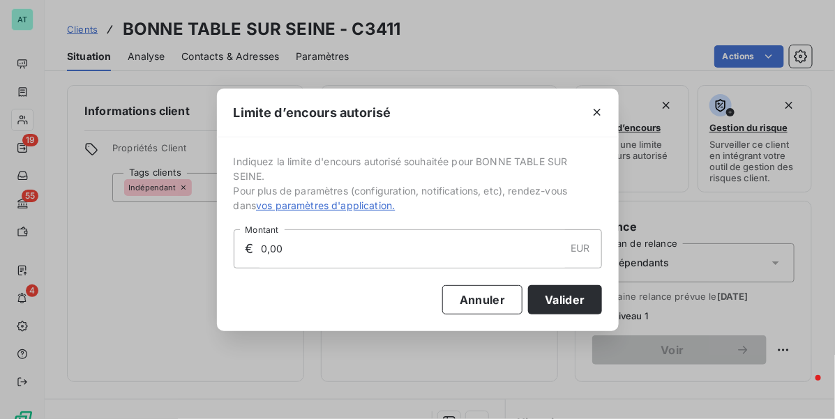
drag, startPoint x: 295, startPoint y: 248, endPoint x: 143, endPoint y: 247, distance: 152.0
click at [143, 247] on div "Limite d’encours autorisé Indiquez la limite d'encours autorisé souhaitée pour …" at bounding box center [417, 209] width 835 height 419
type input "2 000,00"
click at [551, 298] on button "Valider" at bounding box center [564, 299] width 73 height 29
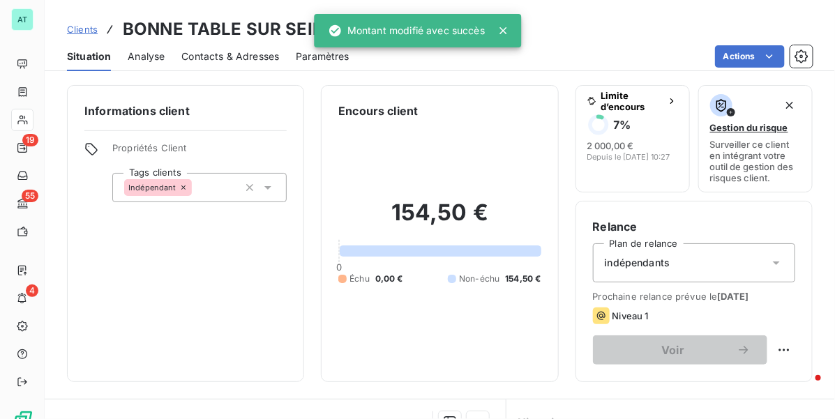
drag, startPoint x: 284, startPoint y: 247, endPoint x: 262, endPoint y: 235, distance: 25.0
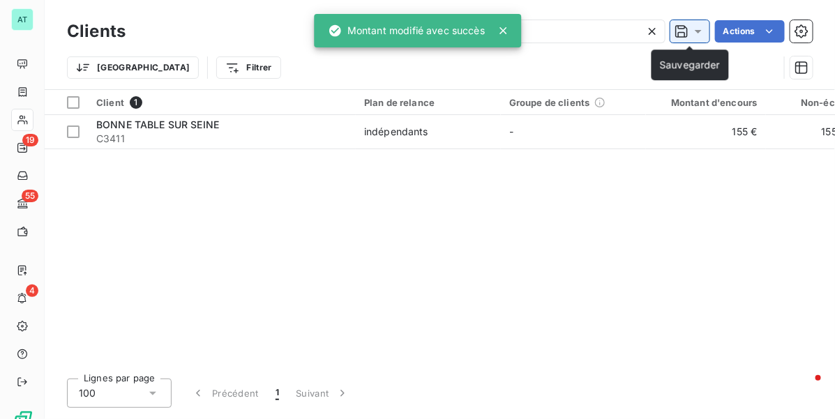
click at [682, 37] on icon at bounding box center [681, 31] width 14 height 14
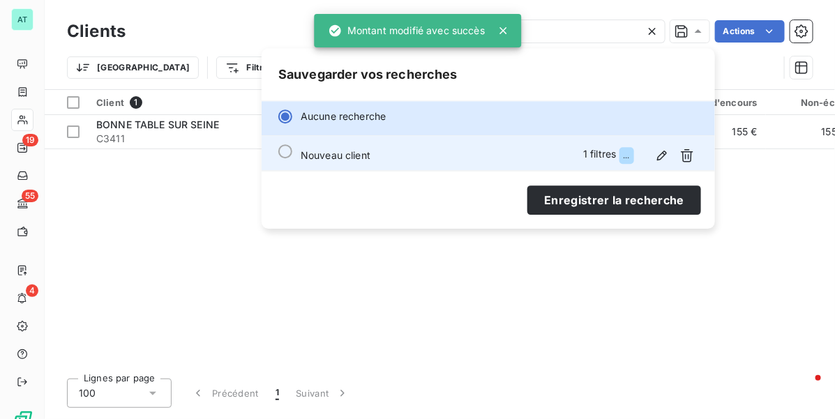
click at [458, 155] on div "Nouveau client 1 filtres ..." at bounding box center [498, 155] width 397 height 22
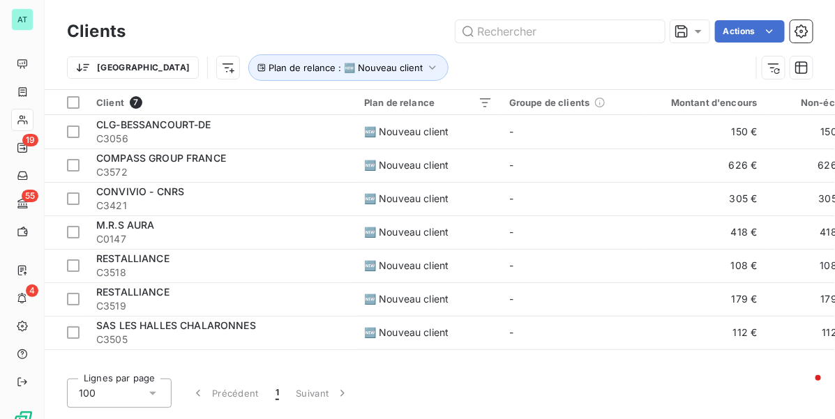
click at [204, 15] on div "Clients Actions Trier Plan de relance : 🆕 Nouveau client" at bounding box center [440, 44] width 790 height 89
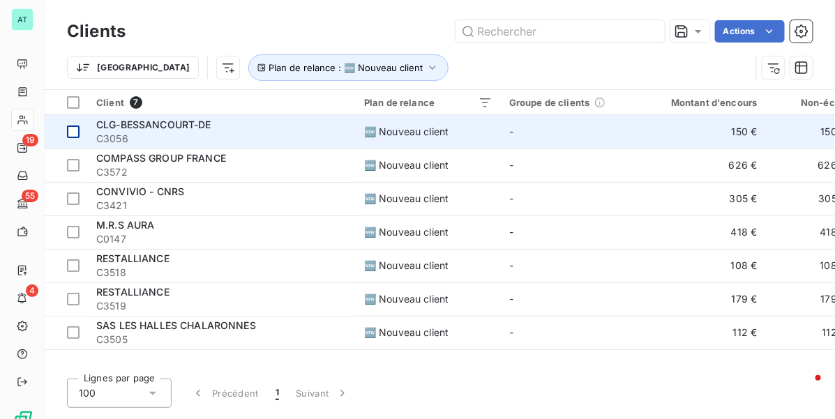
click at [77, 130] on div at bounding box center [73, 131] width 13 height 13
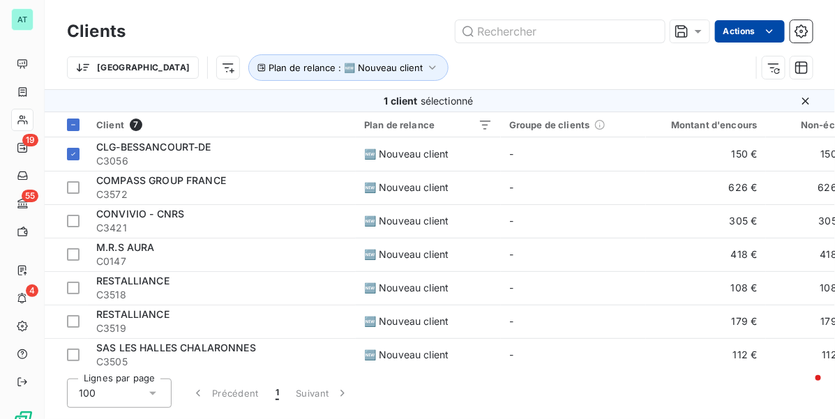
click at [741, 32] on html "AT 19 55 4 Clients Actions Trier Plan de relance : 🆕 Nouveau client 1 client sé…" at bounding box center [417, 209] width 835 height 419
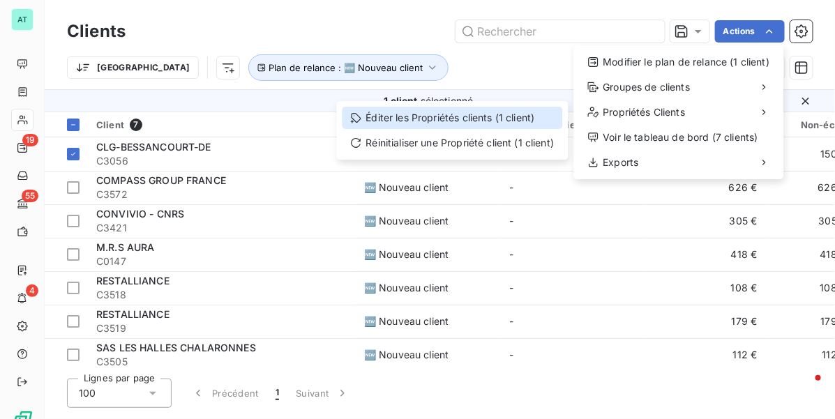
click at [460, 119] on div "Éditer les Propriétés clients (1 client)" at bounding box center [452, 118] width 220 height 22
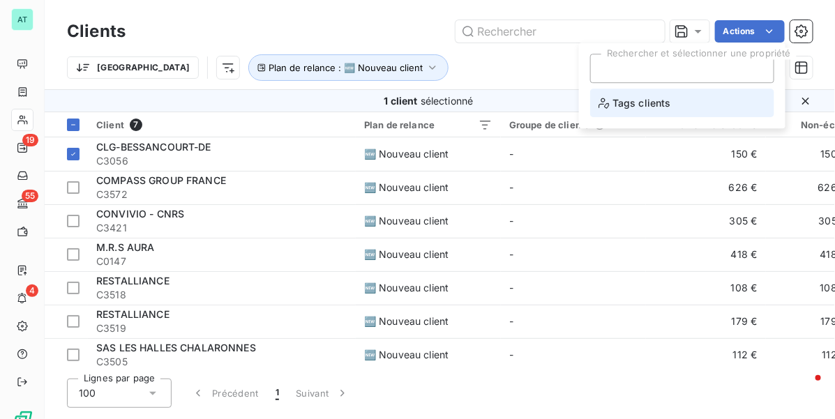
click at [681, 98] on li "Tags clients" at bounding box center [682, 103] width 184 height 29
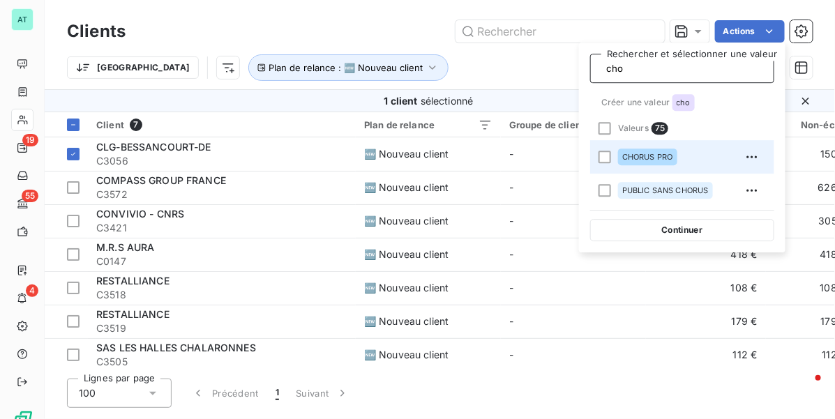
type input "cho"
click at [655, 150] on div "CHORUS PRO" at bounding box center [647, 156] width 59 height 17
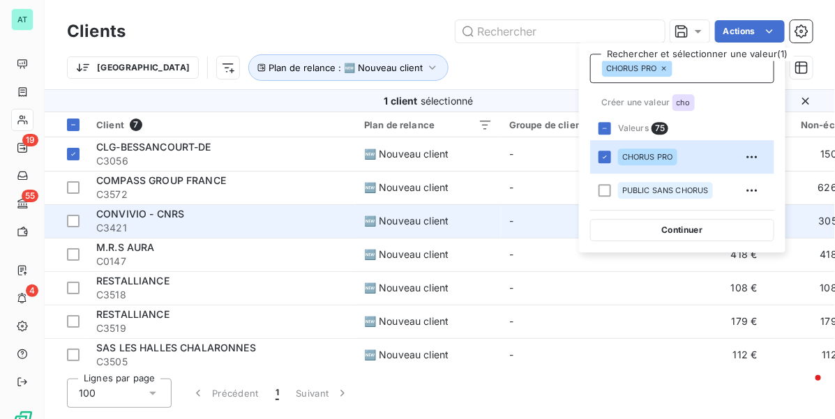
drag, startPoint x: 696, startPoint y: 236, endPoint x: 687, endPoint y: 236, distance: 8.4
click at [695, 236] on button "Continuer" at bounding box center [682, 230] width 184 height 22
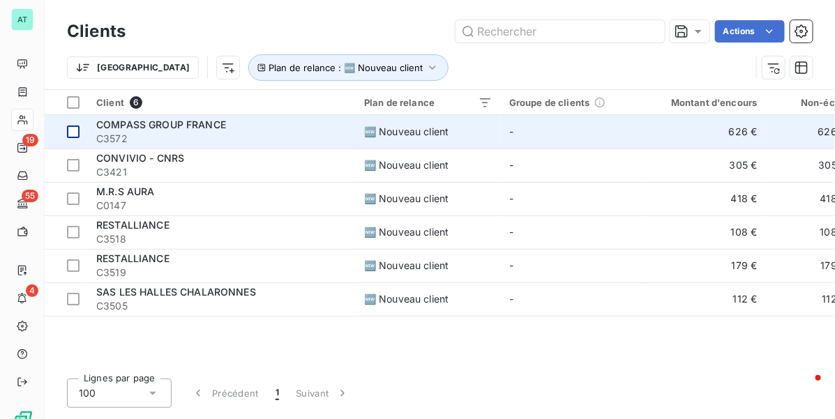
click at [68, 130] on div at bounding box center [73, 131] width 13 height 13
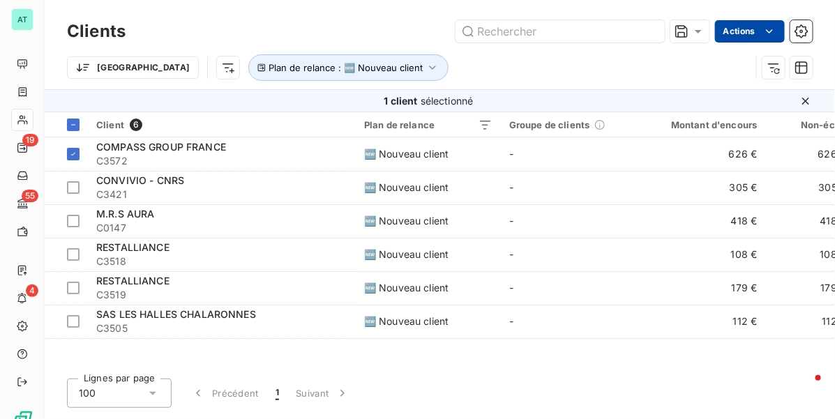
click at [740, 26] on html "AT 19 55 4 Clients Actions Trier Plan de relance : 🆕 Nouveau client 1 client sé…" at bounding box center [417, 209] width 835 height 419
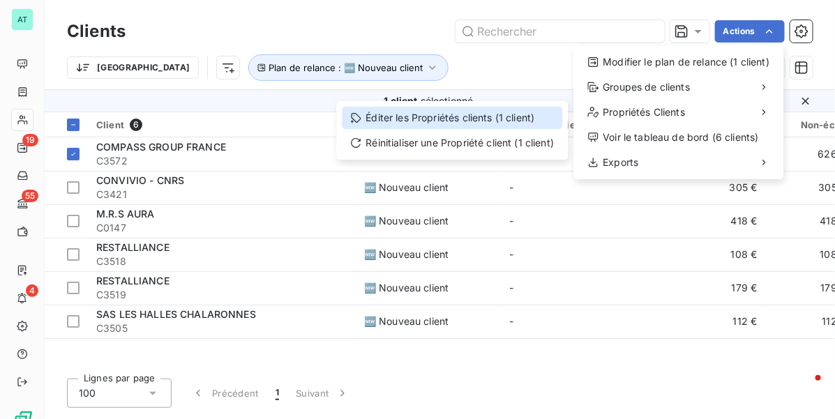
click at [510, 114] on div "Éditer les Propriétés clients (1 client)" at bounding box center [452, 118] width 220 height 22
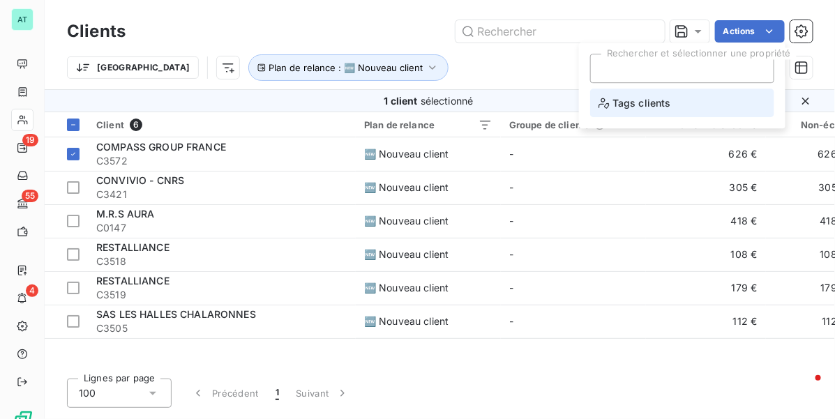
drag, startPoint x: 688, startPoint y: 64, endPoint x: 668, endPoint y: 106, distance: 46.5
click at [673, 102] on div "Rechercher et sélectionner une propriété Tags clients" at bounding box center [682, 85] width 184 height 63
click at [666, 99] on span "Tags clients" at bounding box center [634, 102] width 73 height 17
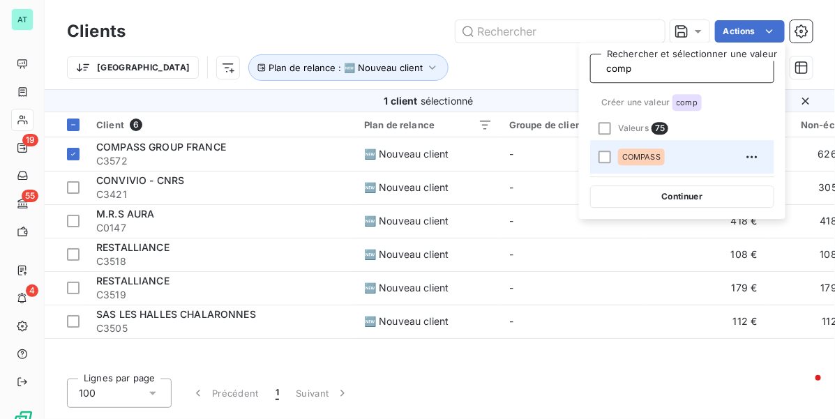
type input "comp"
click at [631, 153] on span "COMPASS" at bounding box center [641, 157] width 38 height 8
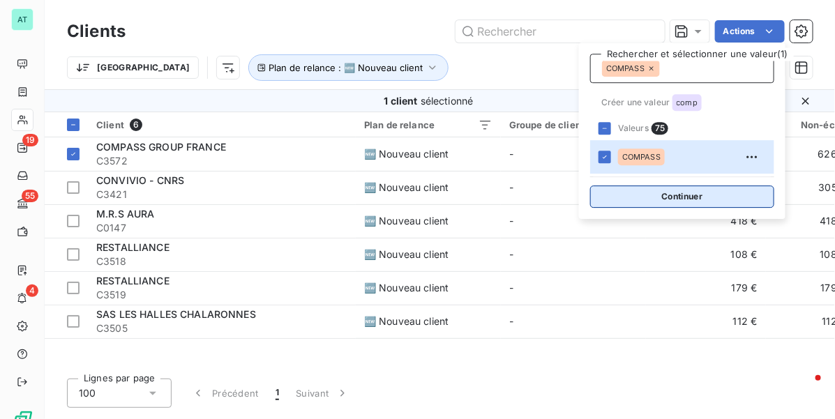
click at [653, 192] on button "Continuer" at bounding box center [682, 196] width 184 height 22
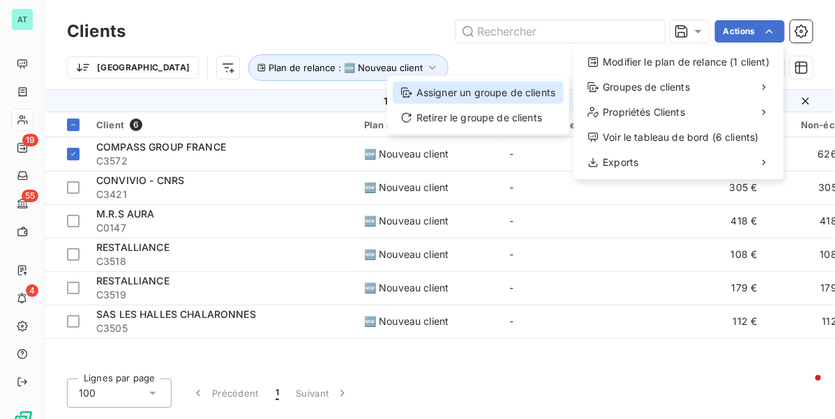
click at [533, 98] on div "Assigner un groupe de clients" at bounding box center [478, 93] width 171 height 22
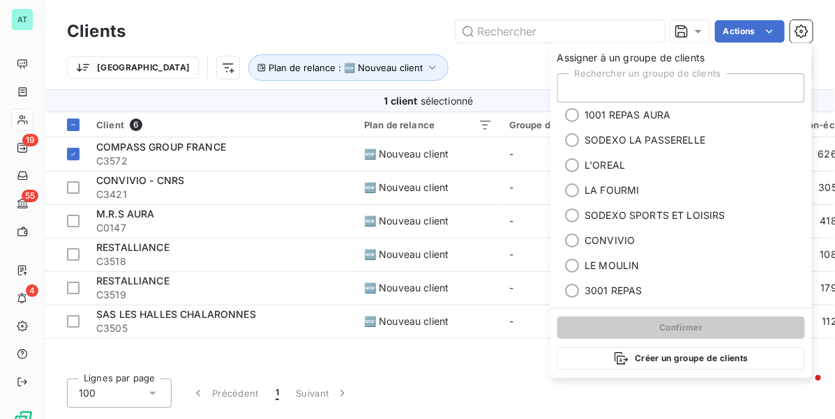
click at [650, 86] on div "Rechercher un groupe de clients" at bounding box center [680, 87] width 247 height 29
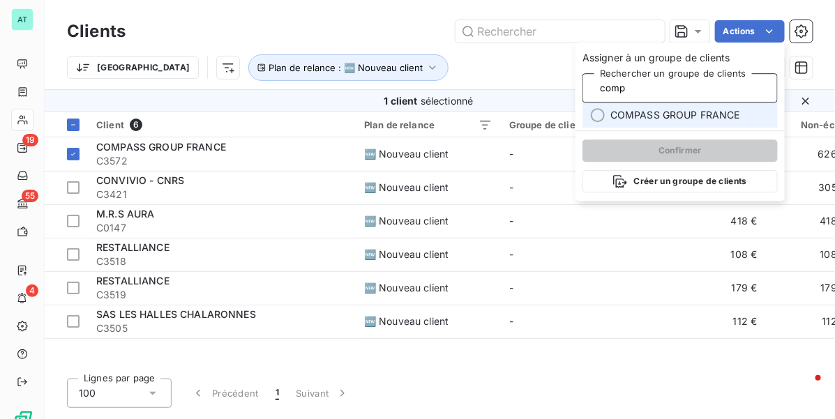
type input "comp"
click at [657, 121] on span "COMPASS GROUP FRANCE" at bounding box center [675, 115] width 130 height 14
type input "comp"
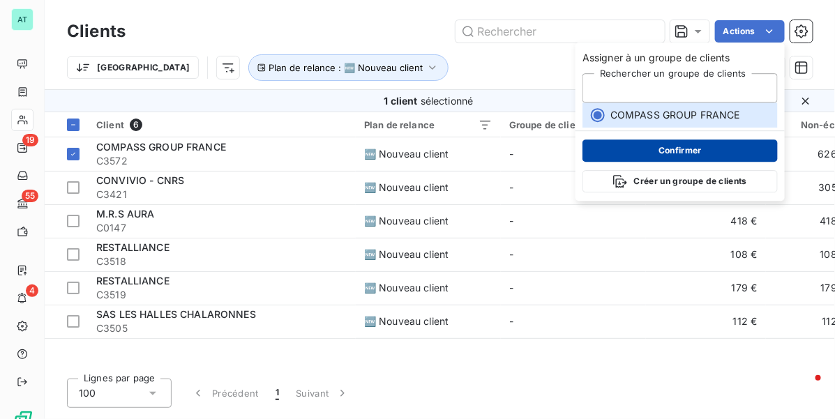
click at [659, 144] on button "Confirmer" at bounding box center [679, 150] width 195 height 22
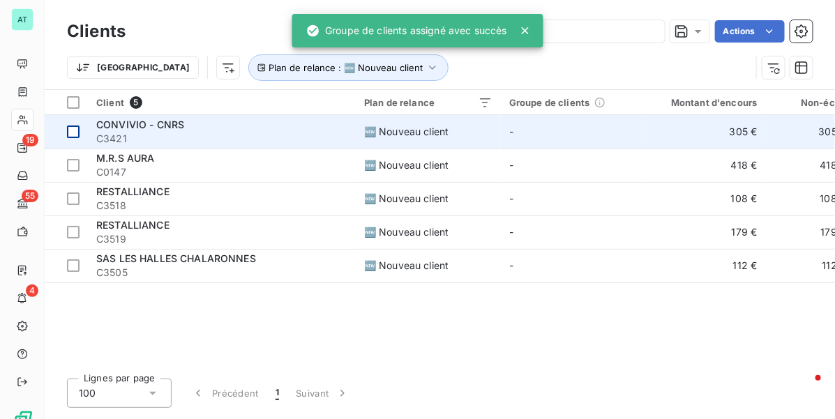
click at [75, 133] on div at bounding box center [73, 131] width 13 height 13
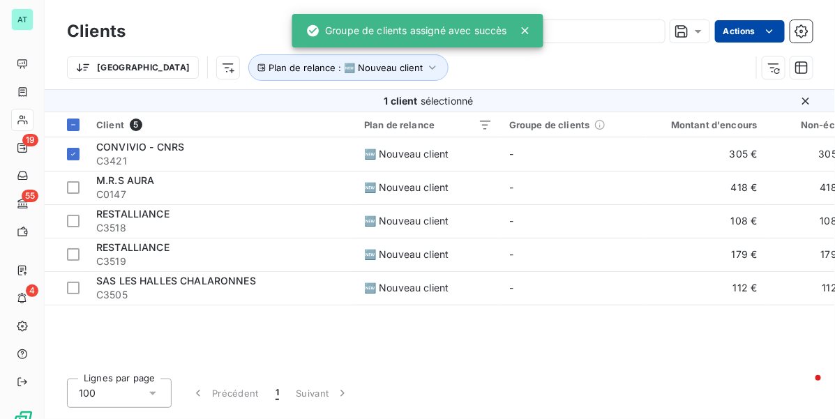
click at [750, 30] on html "AT 19 55 4 Clients Actions Trier Plan de relance : 🆕 Nouveau client 1 client sé…" at bounding box center [417, 209] width 835 height 419
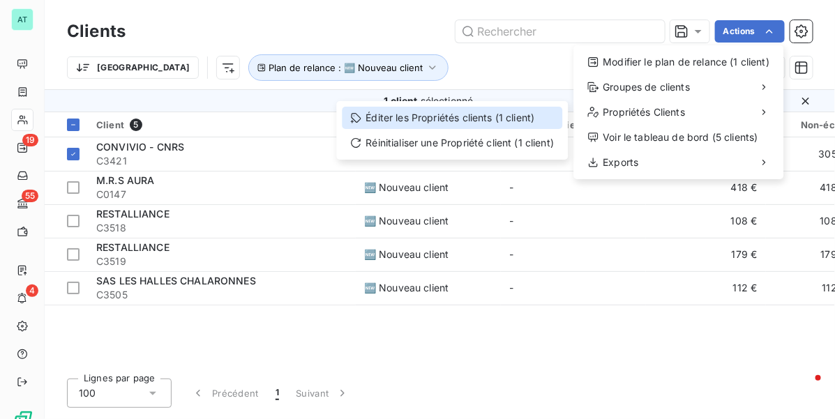
click at [533, 116] on div "Éditer les Propriétés clients (1 client)" at bounding box center [452, 118] width 220 height 22
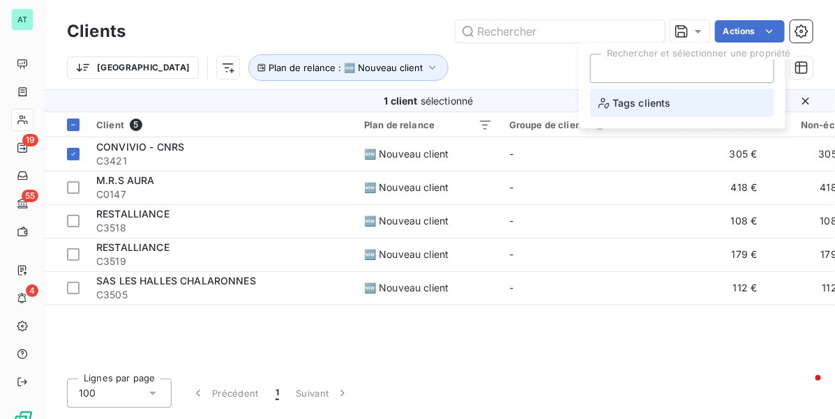
click at [677, 94] on li "Tags clients" at bounding box center [682, 103] width 184 height 29
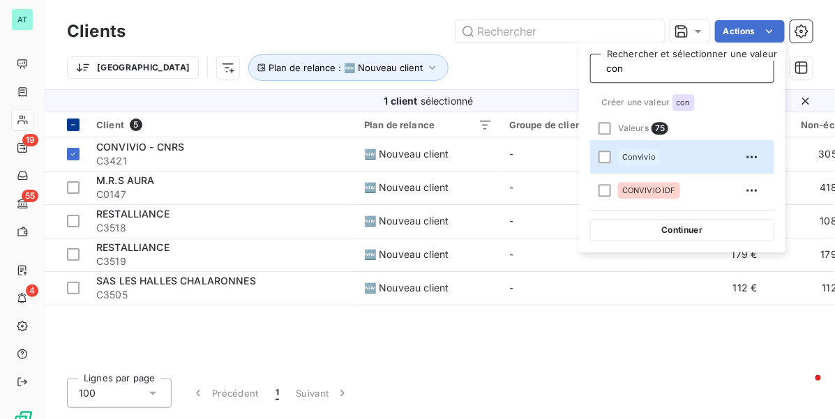
type input "con"
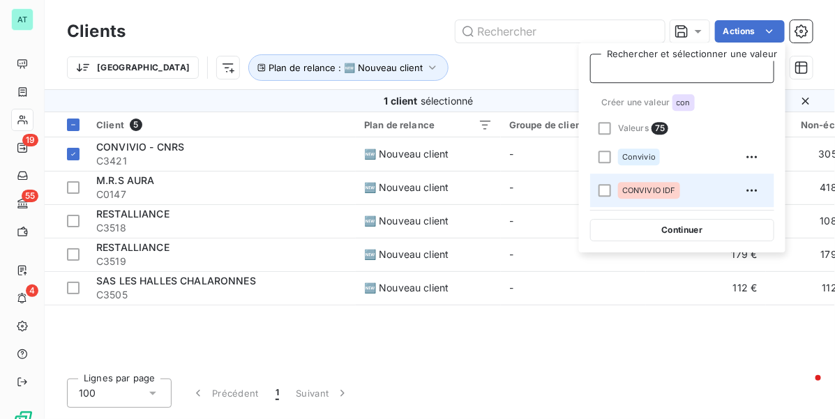
click at [674, 194] on span "CONVIVIO IDF" at bounding box center [649, 190] width 54 height 8
type input "con"
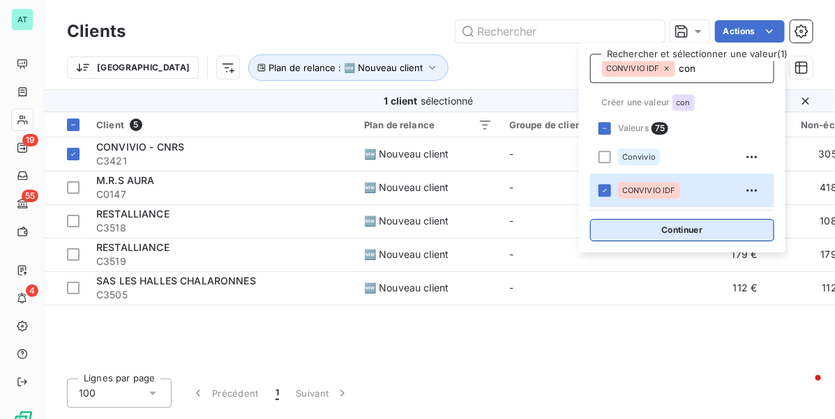
click at [690, 231] on button "Continuer" at bounding box center [682, 230] width 184 height 22
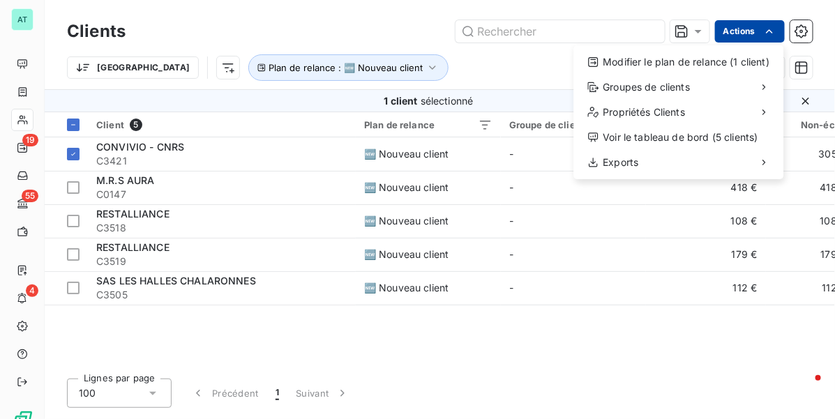
click at [760, 31] on html "AT 19 55 4 Clients Actions Modifier le plan de relance (1 client) Groupes de cl…" at bounding box center [417, 209] width 835 height 419
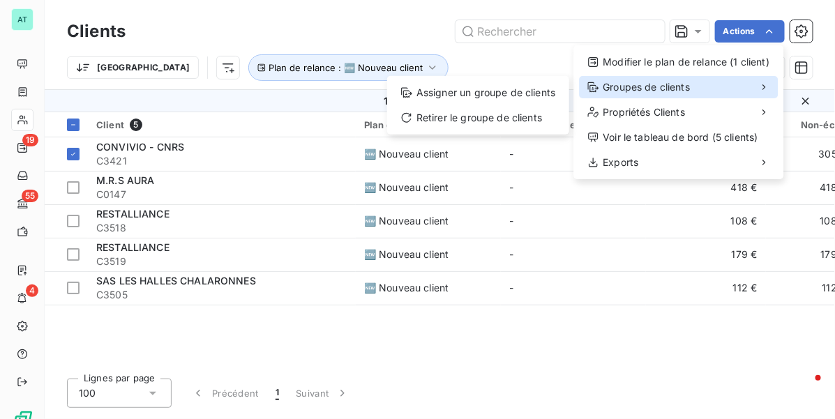
click at [694, 91] on div "Groupes de clients" at bounding box center [678, 87] width 199 height 22
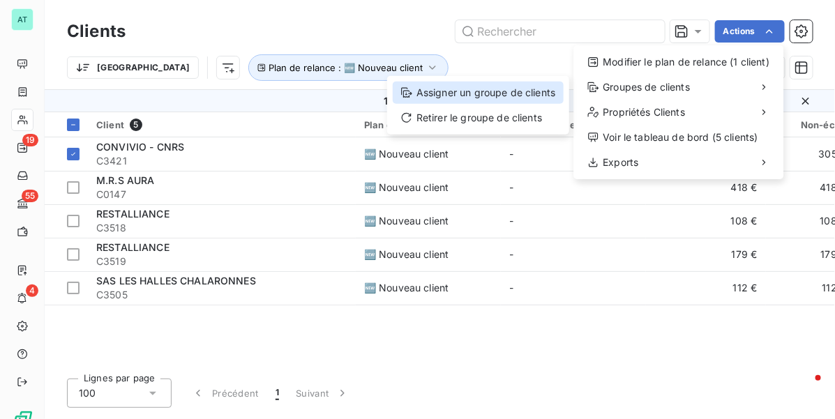
click at [549, 96] on div "Assigner un groupe de clients" at bounding box center [478, 93] width 171 height 22
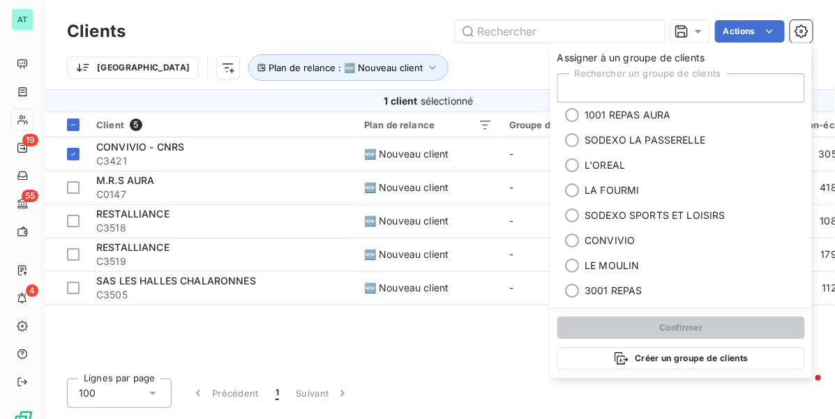
click at [647, 89] on div "Rechercher un groupe de clients" at bounding box center [680, 87] width 247 height 29
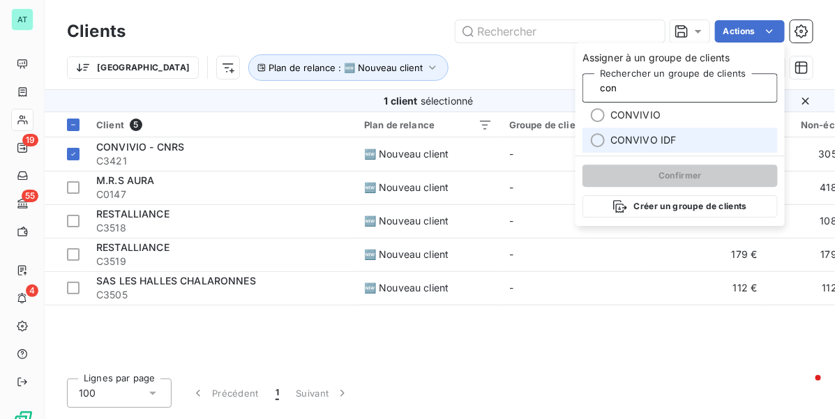
type input "con"
click at [652, 142] on span "CONVIVO IDF" at bounding box center [643, 140] width 66 height 14
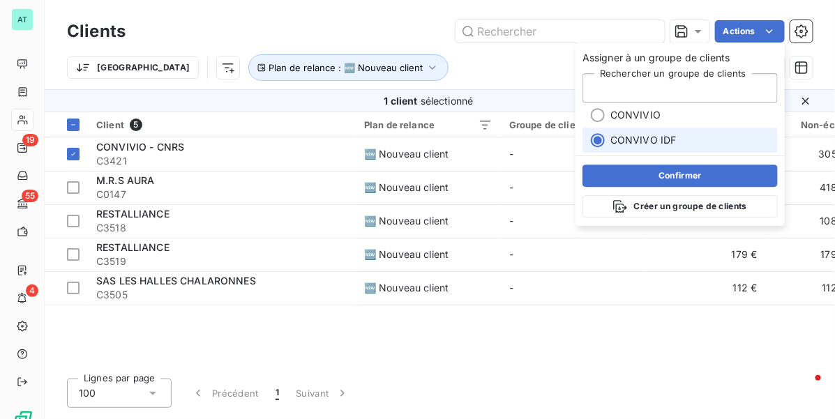
type input "con"
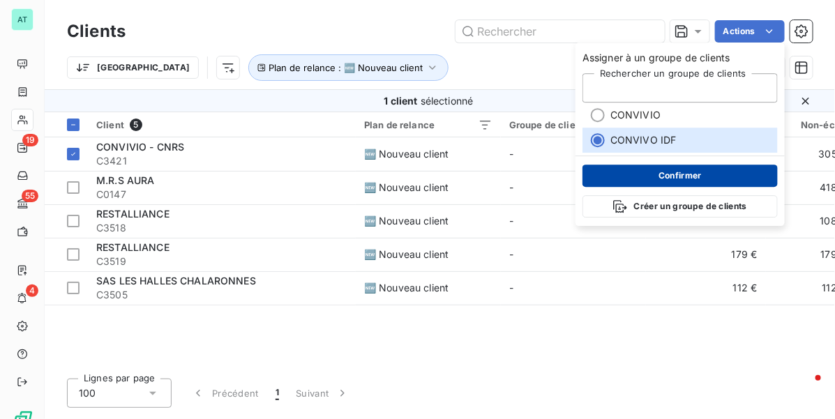
click at [660, 176] on button "Confirmer" at bounding box center [679, 176] width 195 height 22
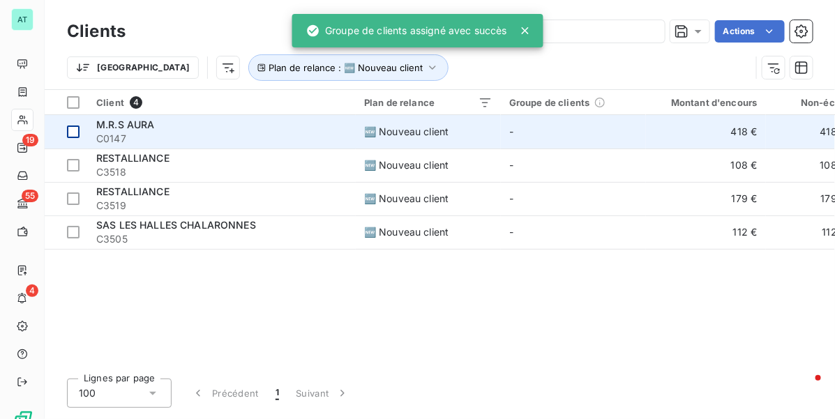
click at [70, 130] on div at bounding box center [73, 131] width 13 height 13
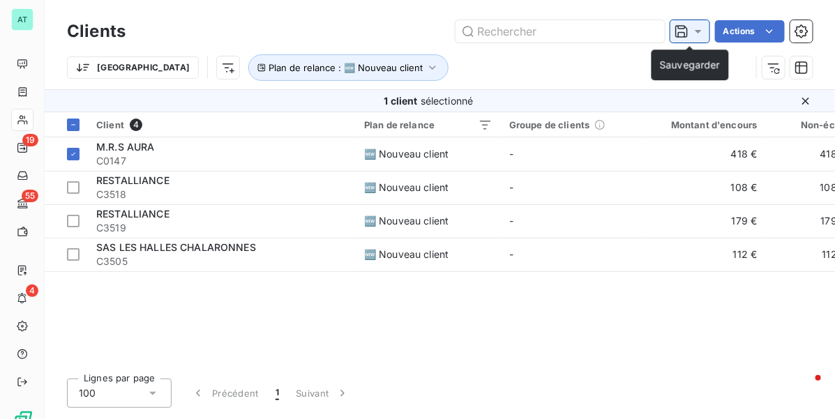
click at [701, 29] on icon at bounding box center [698, 31] width 14 height 14
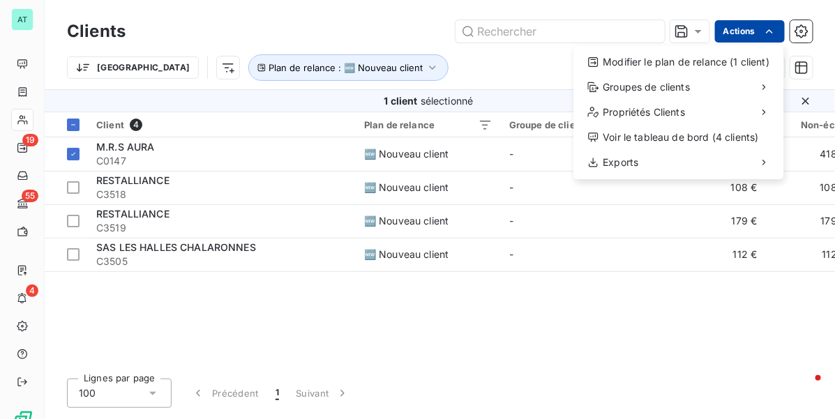
click at [757, 26] on html "AT 19 55 4 Clients Actions Modifier le plan de relance (1 client) Groupes de cl…" at bounding box center [417, 209] width 835 height 419
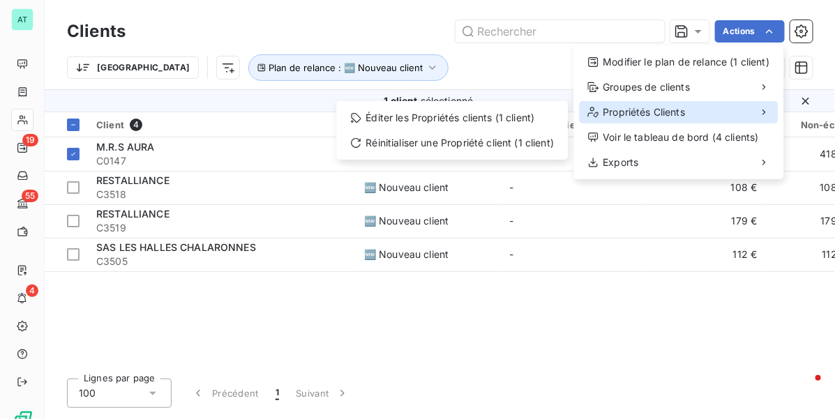
drag, startPoint x: 699, startPoint y: 103, endPoint x: 687, endPoint y: 105, distance: 12.0
click at [698, 103] on div "Propriétés Clients" at bounding box center [678, 112] width 199 height 22
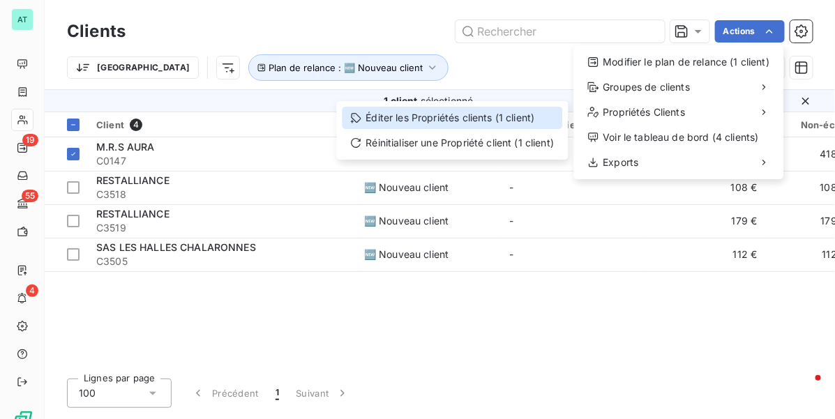
click at [482, 116] on div "Éditer les Propriétés clients (1 client)" at bounding box center [452, 118] width 220 height 22
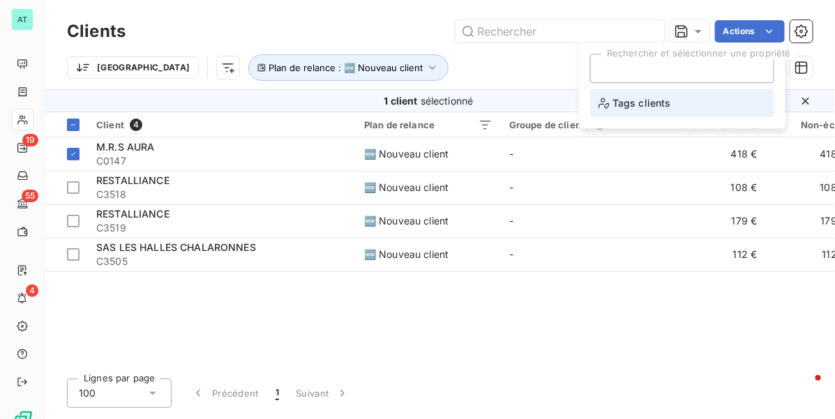
click at [662, 102] on span "Tags clients" at bounding box center [634, 102] width 73 height 17
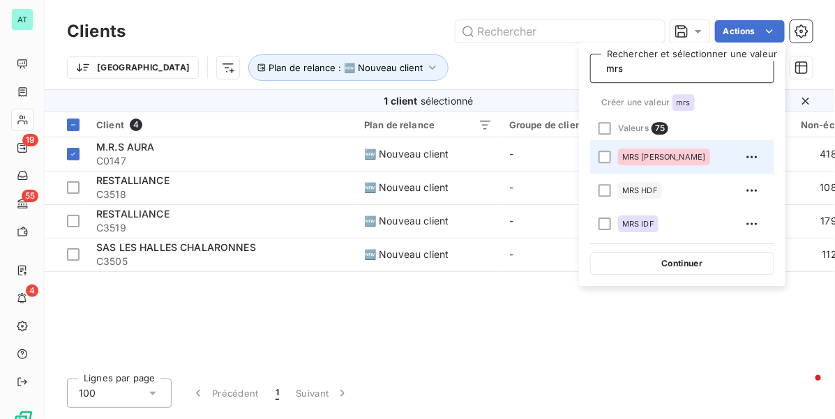
type input "mrs"
click at [666, 157] on div "MRS AURA" at bounding box center [664, 156] width 92 height 17
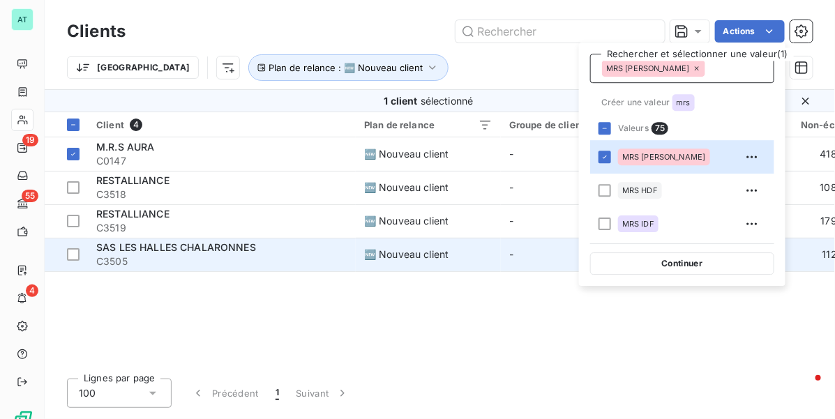
click at [688, 266] on button "Continuer" at bounding box center [682, 263] width 184 height 22
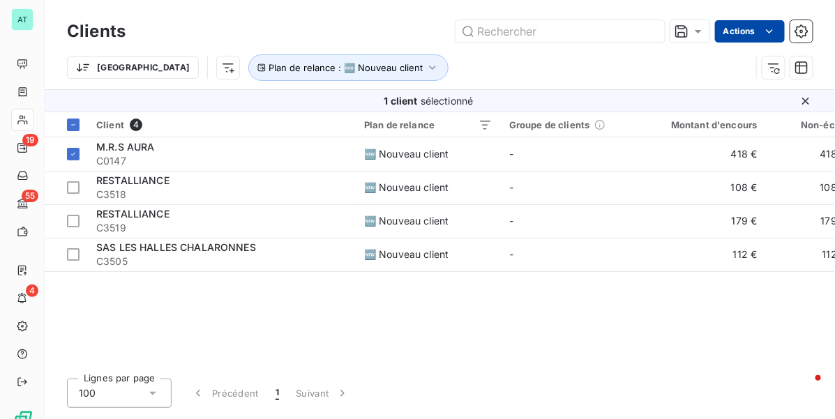
click at [747, 25] on html "AT 19 55 4 Clients Actions Trier Plan de relance : 🆕 Nouveau client 1 client sé…" at bounding box center [417, 209] width 835 height 419
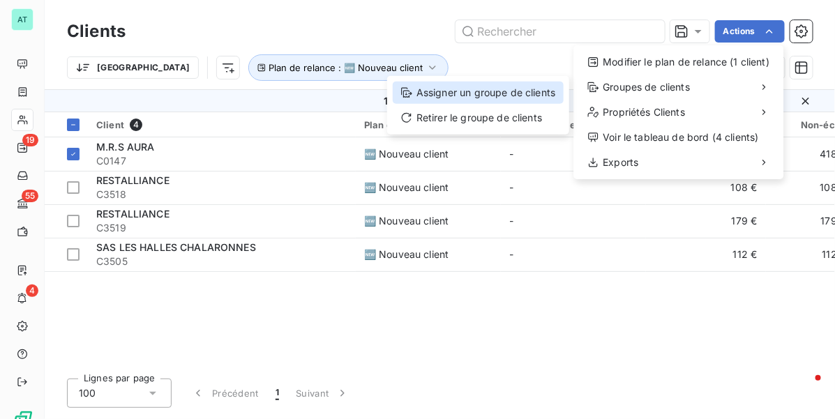
click at [563, 91] on div "Assigner un groupe de clients" at bounding box center [478, 93] width 171 height 22
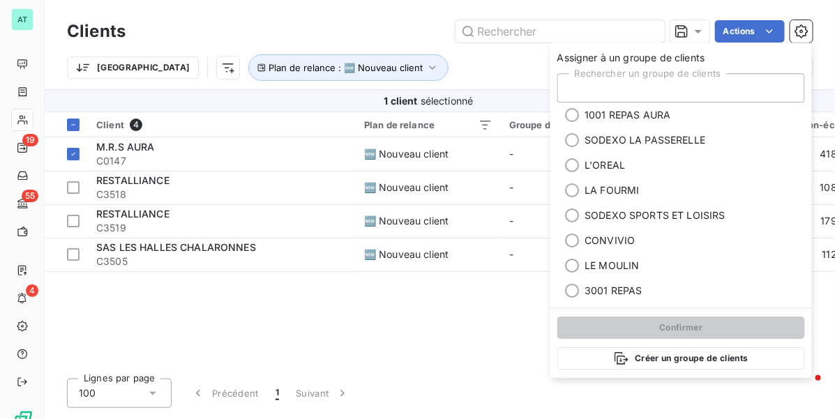
click at [661, 87] on div "Rechercher un groupe de clients" at bounding box center [680, 87] width 247 height 29
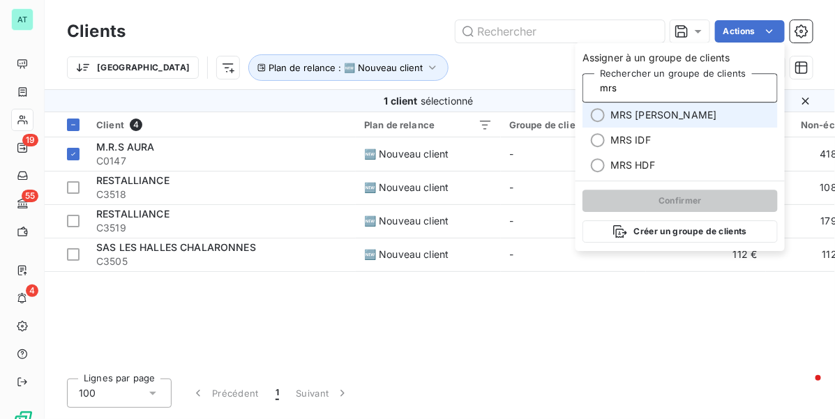
type input "mrs"
click at [685, 119] on li "MRS AURA" at bounding box center [679, 114] width 195 height 25
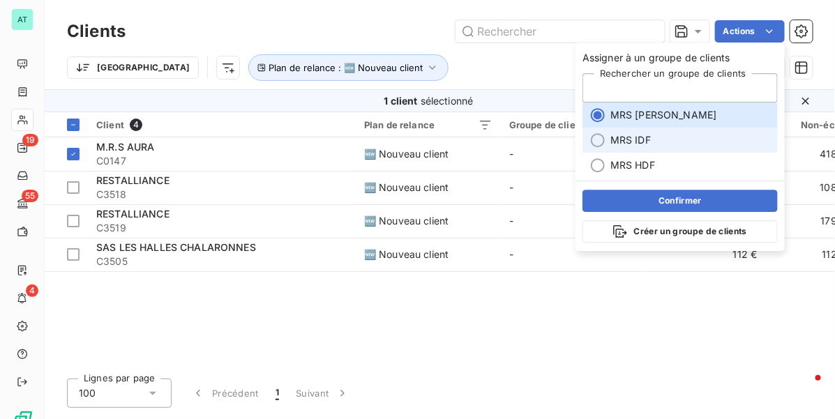
type input "mrs"
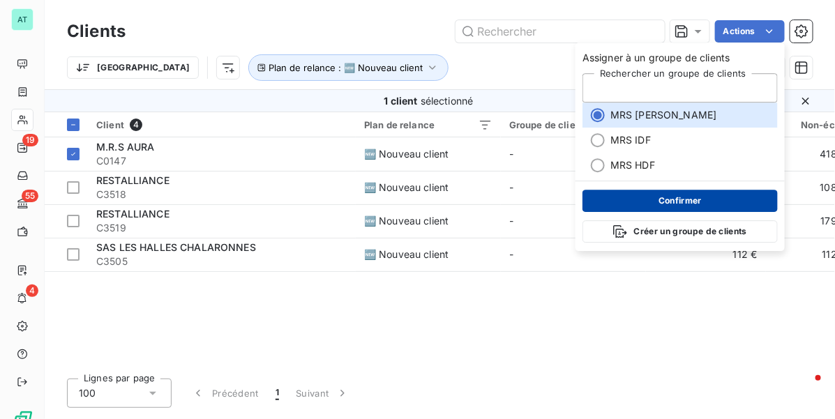
click at [685, 197] on button "Confirmer" at bounding box center [679, 201] width 195 height 22
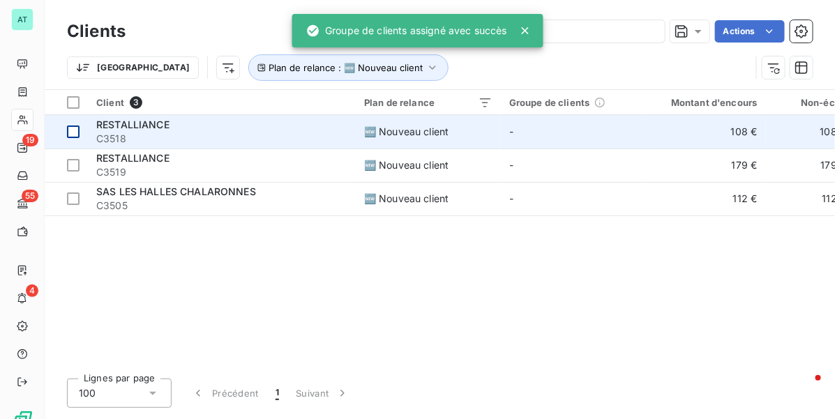
click at [68, 131] on div at bounding box center [73, 131] width 13 height 13
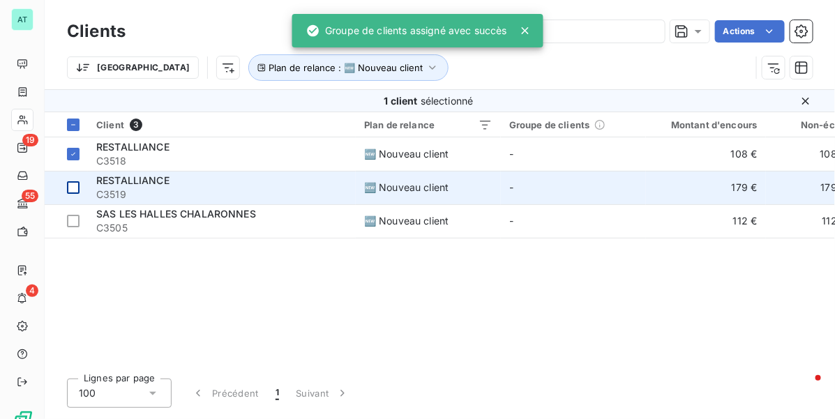
click at [70, 192] on div at bounding box center [73, 187] width 13 height 13
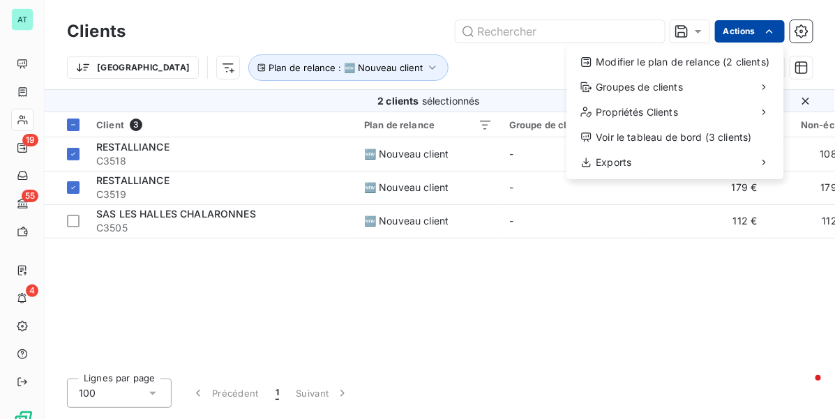
click at [734, 29] on html "AT 19 55 4 Clients Actions Modifier le plan de relance (2 clients) Groupes de c…" at bounding box center [417, 209] width 835 height 419
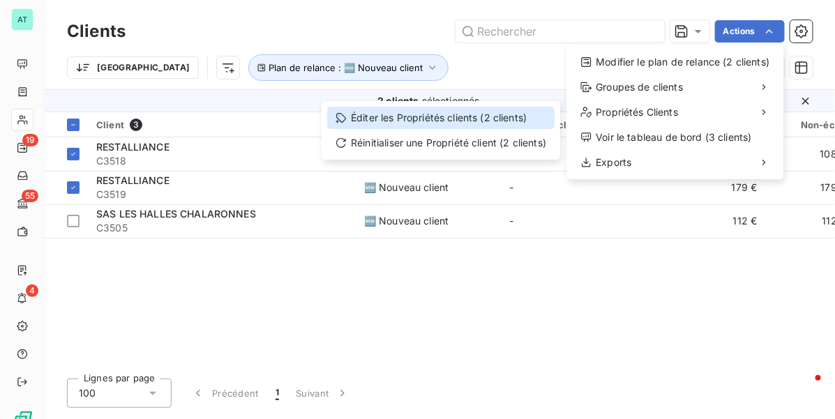
click at [418, 119] on div "Éditer les Propriétés clients (2 clients)" at bounding box center [440, 118] width 227 height 22
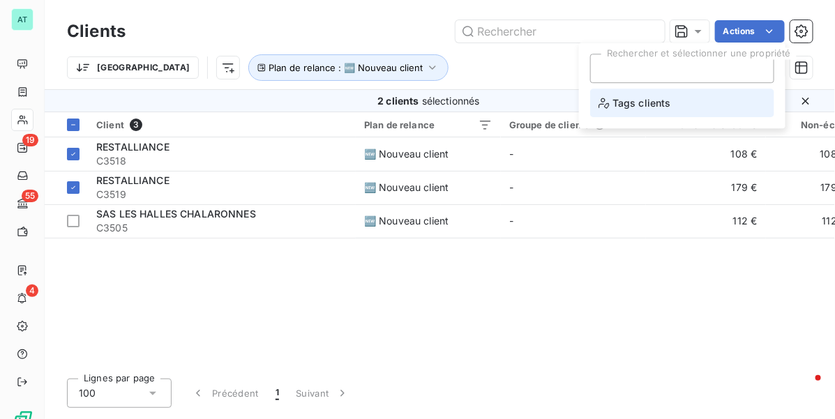
click at [650, 106] on span "Tags clients" at bounding box center [634, 102] width 73 height 17
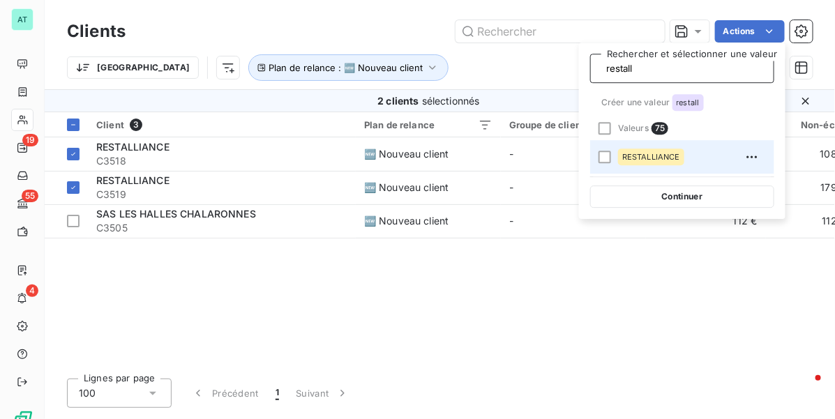
type input "restall"
click at [641, 164] on div "RESTALLIANCE" at bounding box center [651, 156] width 66 height 17
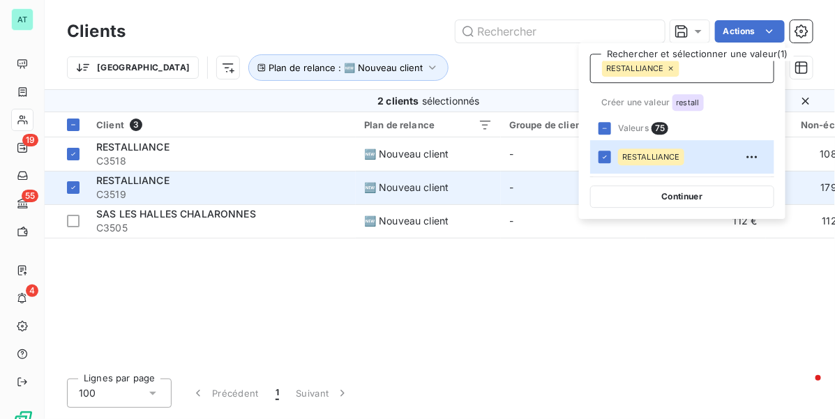
click at [660, 196] on button "Continuer" at bounding box center [682, 196] width 184 height 22
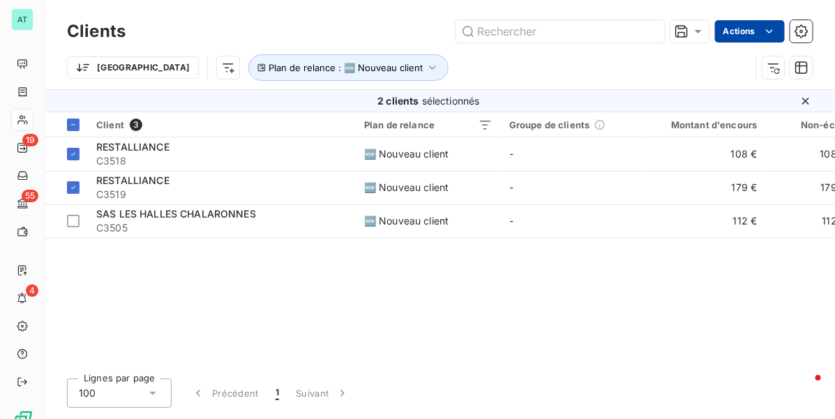
click at [742, 39] on html "AT 19 55 4 Clients Actions Trier Plan de relance : 🆕 Nouveau client 2 clients s…" at bounding box center [417, 209] width 835 height 419
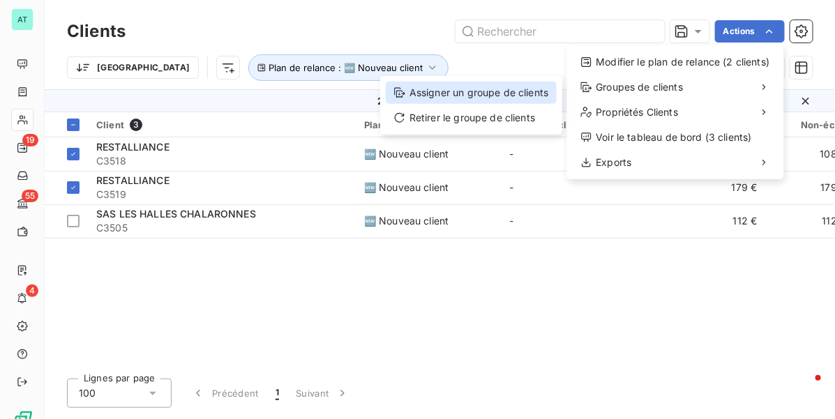
click at [486, 91] on div "Assigner un groupe de clients" at bounding box center [471, 93] width 171 height 22
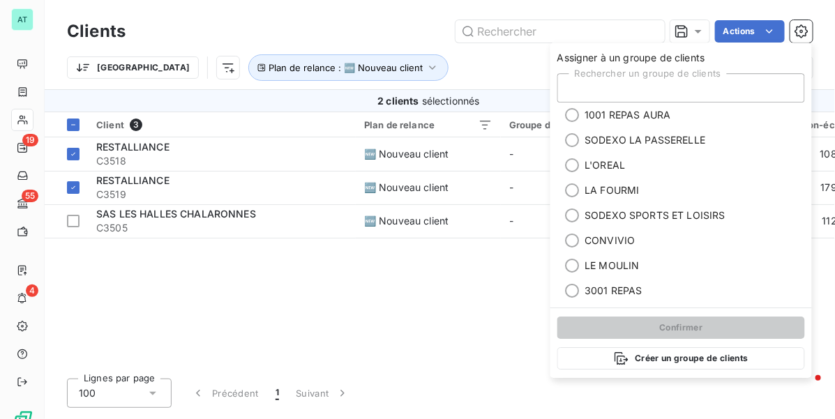
click at [650, 84] on div "Rechercher un groupe de clients" at bounding box center [680, 87] width 247 height 29
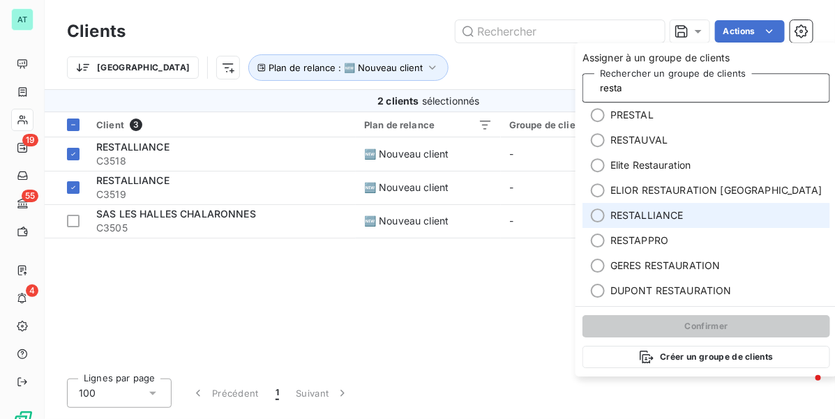
type input "resta"
click at [660, 213] on span "RESTALLIANCE" at bounding box center [646, 215] width 73 height 14
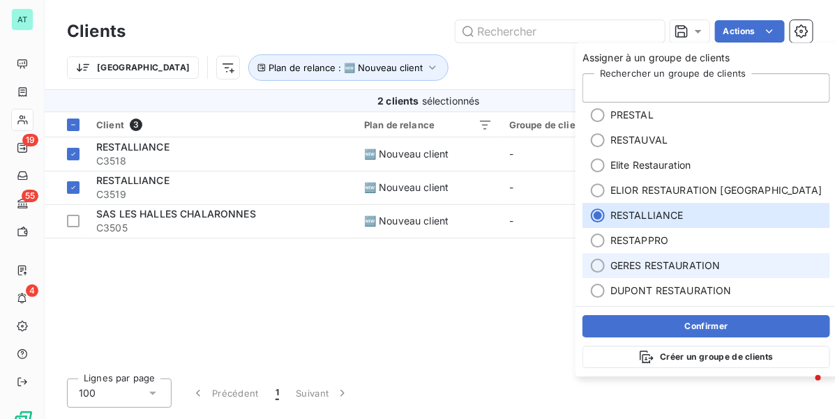
type input "resta"
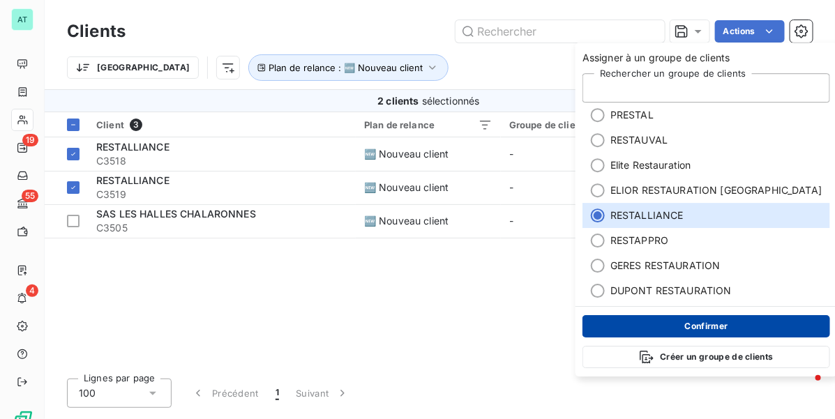
click at [667, 328] on button "Confirmer" at bounding box center [705, 326] width 247 height 22
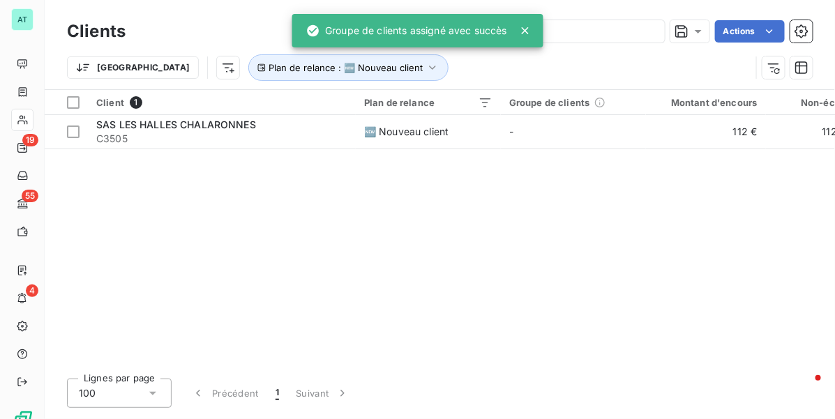
click at [424, 236] on div "Client 1 Plan de relance Groupe de clients Montant d'encours Non-échu Échu Limi…" at bounding box center [440, 228] width 790 height 277
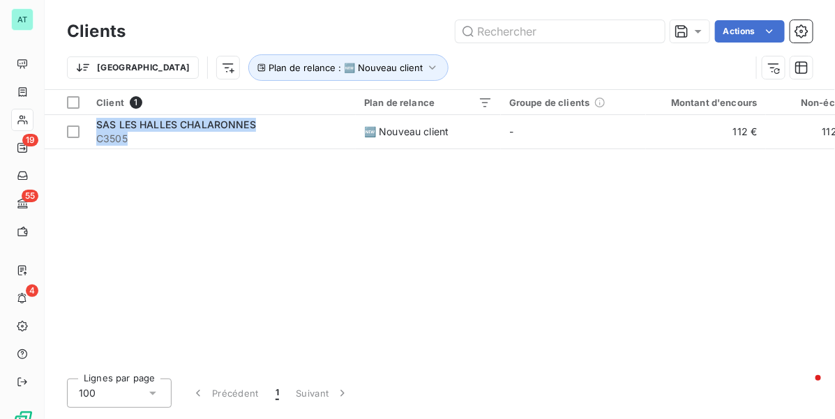
drag, startPoint x: 185, startPoint y: 138, endPoint x: 114, endPoint y: 181, distance: 83.8
click at [123, 199] on div "Client 1 Plan de relance Groupe de clients Montant d'encours Non-échu Échu Limi…" at bounding box center [440, 228] width 790 height 277
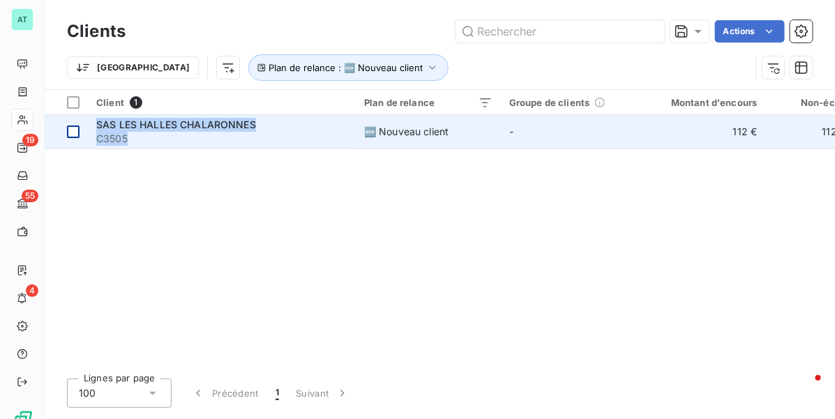
click at [71, 133] on div at bounding box center [73, 131] width 13 height 13
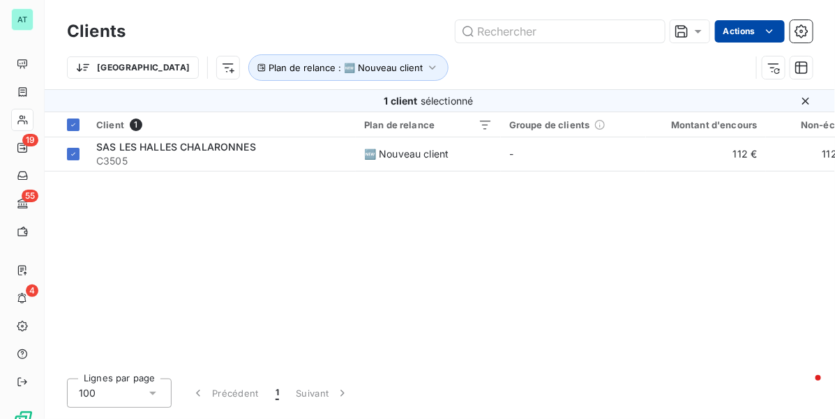
click at [755, 38] on html "AT 19 55 4 Clients Actions Trier Plan de relance : 🆕 Nouveau client 1 client sé…" at bounding box center [417, 209] width 835 height 419
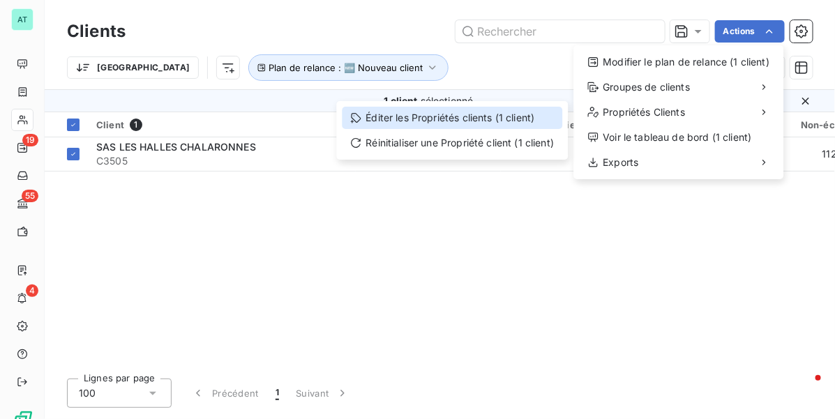
click at [524, 116] on div "Éditer les Propriétés clients (1 client)" at bounding box center [452, 118] width 220 height 22
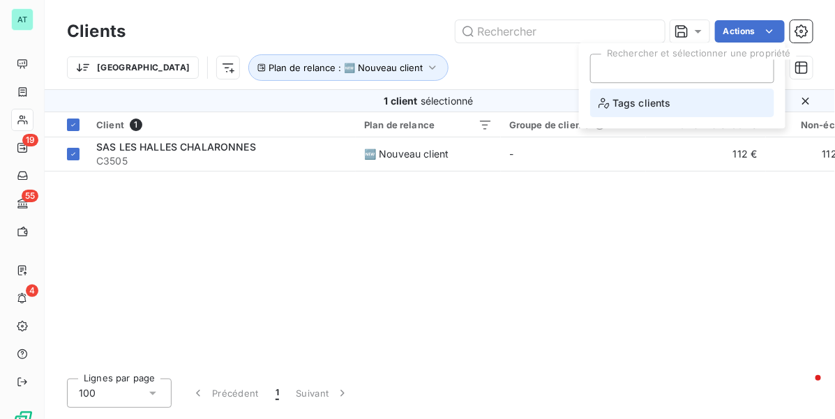
click at [626, 106] on span "Tags clients" at bounding box center [634, 102] width 73 height 17
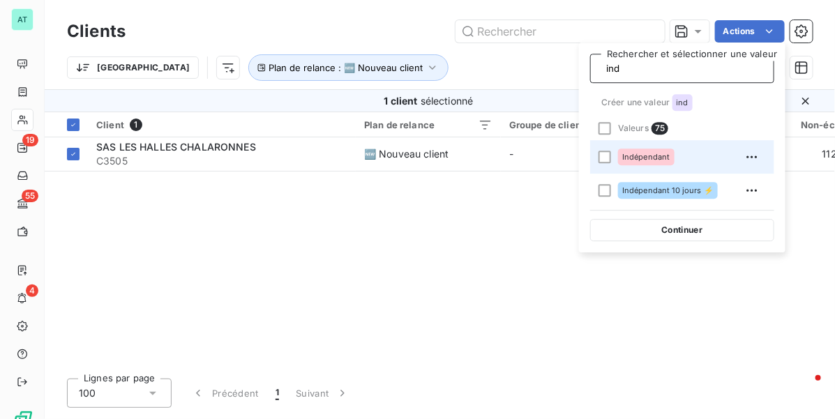
type input "ind"
click at [673, 160] on div "Indépendant" at bounding box center [690, 157] width 145 height 22
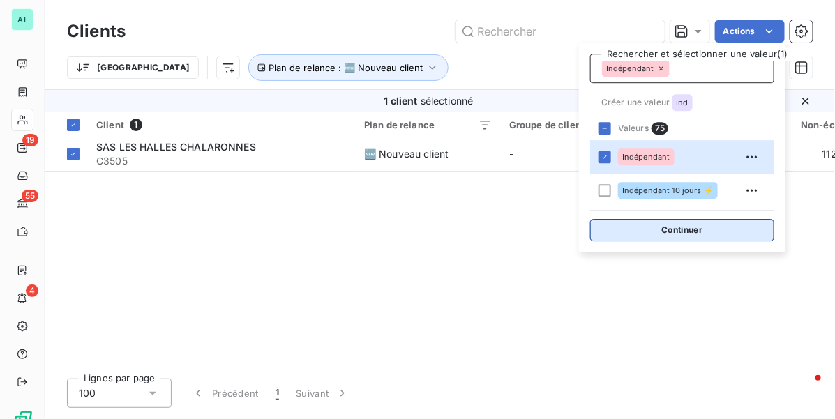
click at [668, 232] on button "Continuer" at bounding box center [682, 230] width 184 height 22
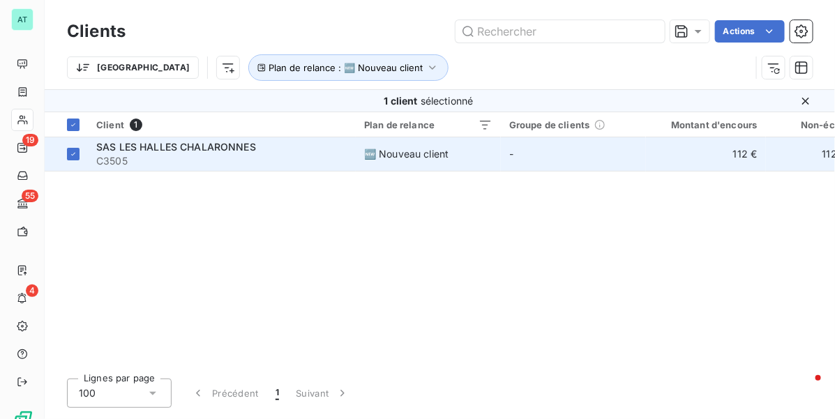
click at [223, 147] on span "SAS LES HALLES CHALARONNES" at bounding box center [176, 147] width 160 height 12
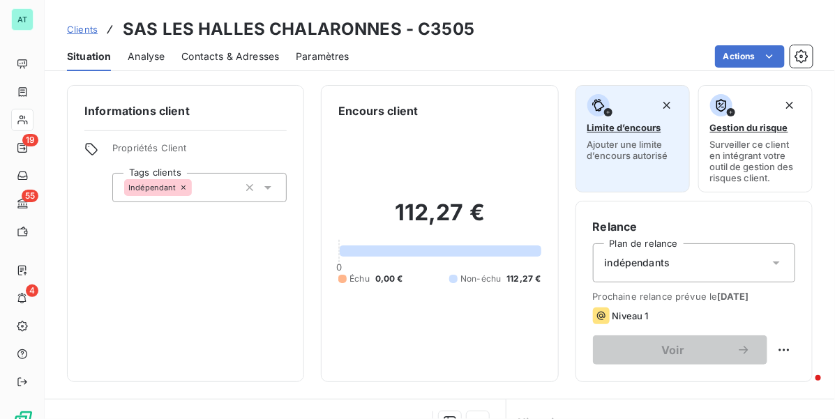
click at [619, 136] on div "Limite d’encours Ajouter une limite d’encours autorisé" at bounding box center [632, 127] width 91 height 67
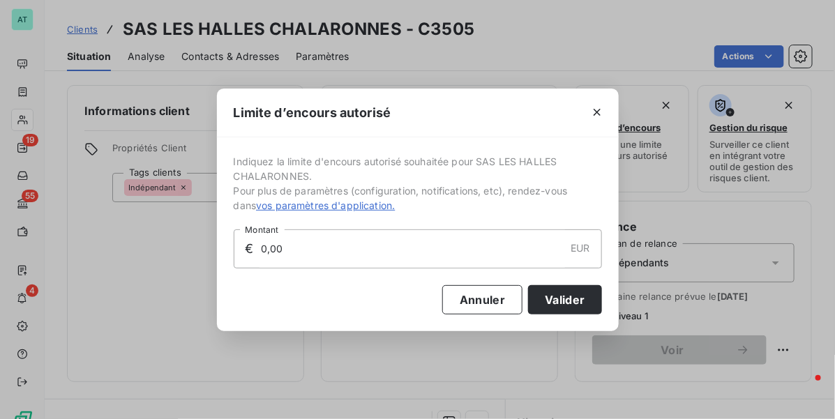
drag, startPoint x: 387, startPoint y: 258, endPoint x: 183, endPoint y: 263, distance: 204.3
click at [183, 263] on div "Limite d’encours autorisé Indiquez la limite d'encours autorisé souhaitée pour …" at bounding box center [417, 209] width 835 height 419
type input "2 000,00"
click at [556, 296] on button "Valider" at bounding box center [564, 299] width 73 height 29
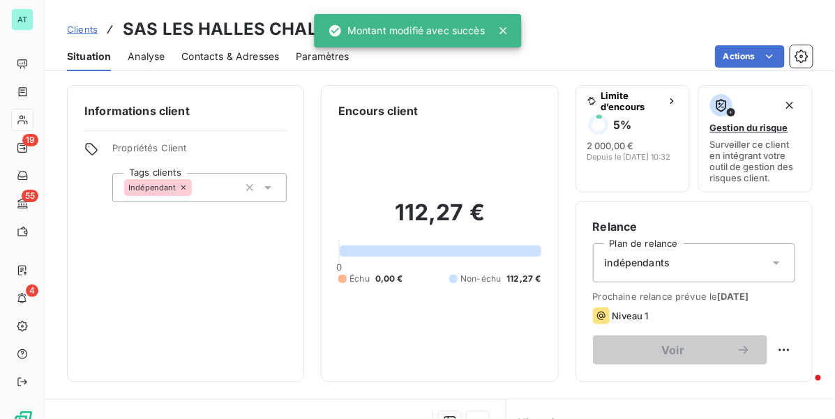
click at [203, 317] on div "Informations client Propriétés Client Tags clients Indépendant" at bounding box center [185, 233] width 237 height 297
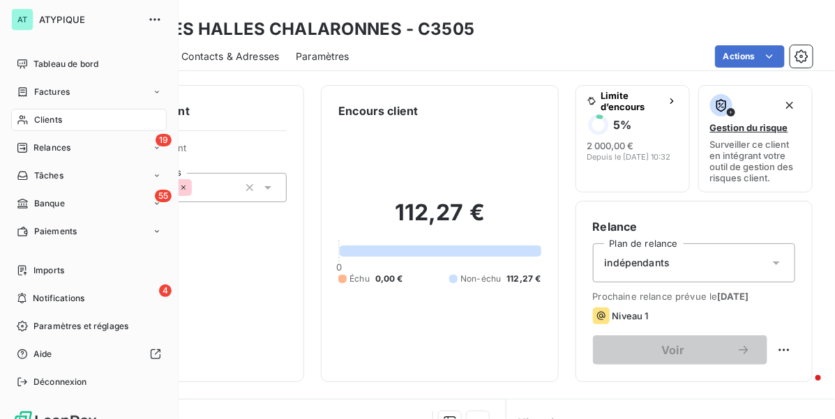
click at [37, 112] on div "Clients" at bounding box center [88, 120] width 155 height 22
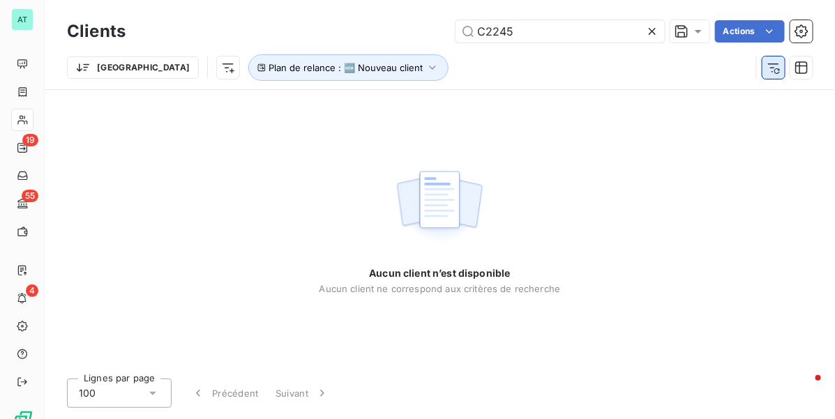
click at [779, 72] on icon "button" at bounding box center [777, 71] width 6 height 6
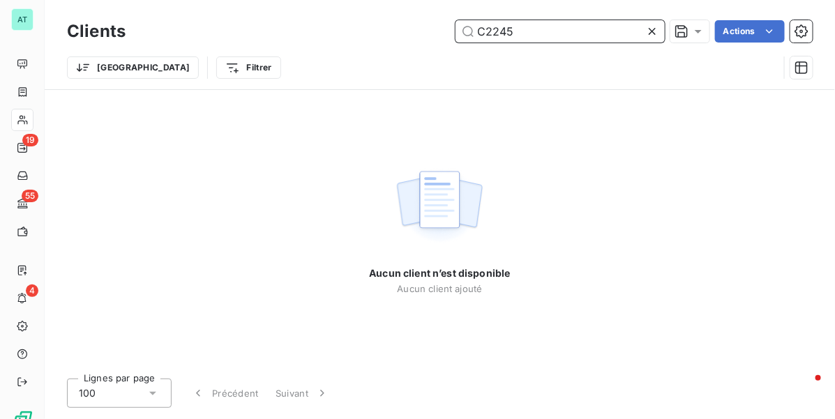
click at [580, 33] on input "C2245" at bounding box center [559, 31] width 209 height 22
click at [482, 147] on div "Aucun client n’est disponible Aucun client ajouté" at bounding box center [439, 228] width 141 height 277
click at [520, 72] on div "Trier Filtrer" at bounding box center [422, 67] width 711 height 26
click at [562, 29] on input "C2245" at bounding box center [559, 31] width 209 height 22
type input "C2245"
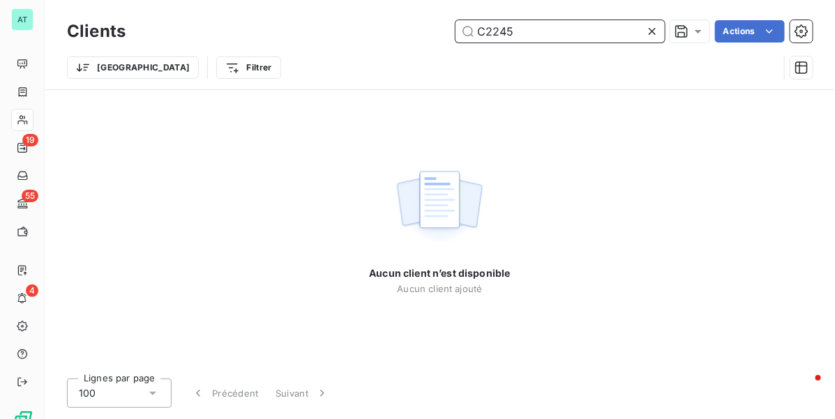
click at [572, 33] on input "C2245" at bounding box center [559, 31] width 209 height 22
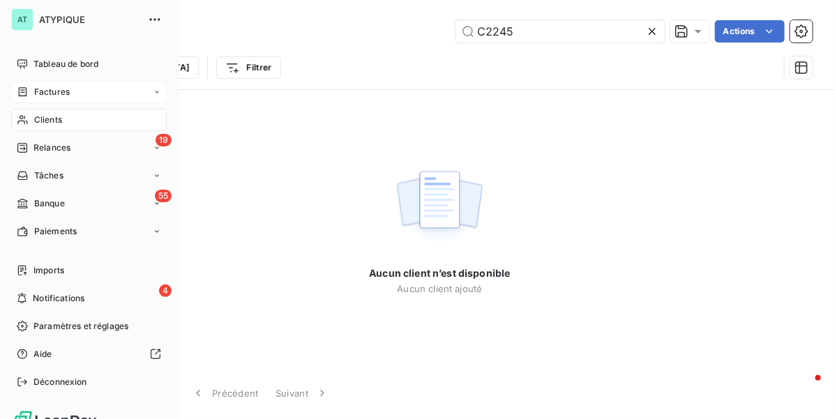
click at [54, 102] on div "Factures" at bounding box center [88, 92] width 155 height 22
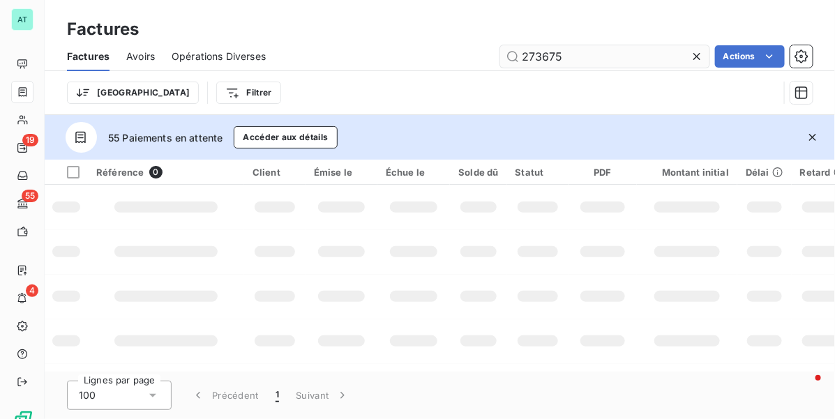
click at [607, 59] on input "273675" at bounding box center [604, 56] width 209 height 22
type input "280337"
click at [812, 140] on icon "button" at bounding box center [812, 137] width 14 height 14
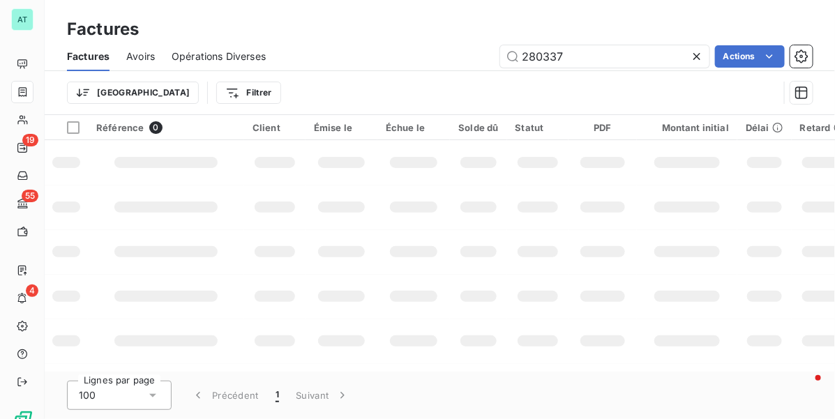
click at [478, 176] on td at bounding box center [478, 162] width 56 height 45
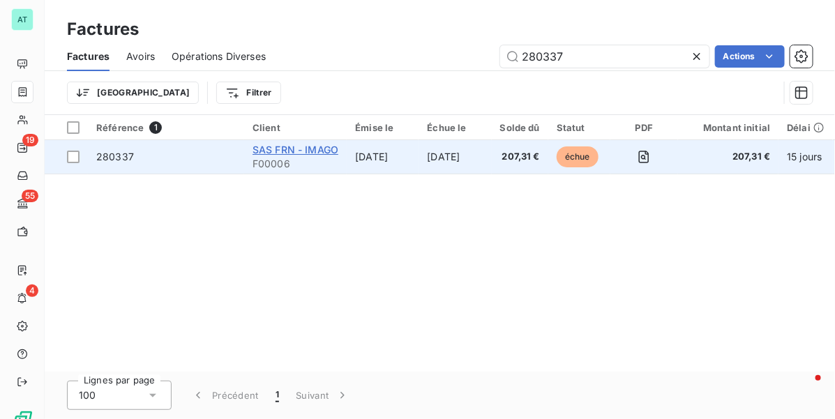
click at [276, 148] on span "SAS FRN - IMAGO" at bounding box center [295, 150] width 86 height 12
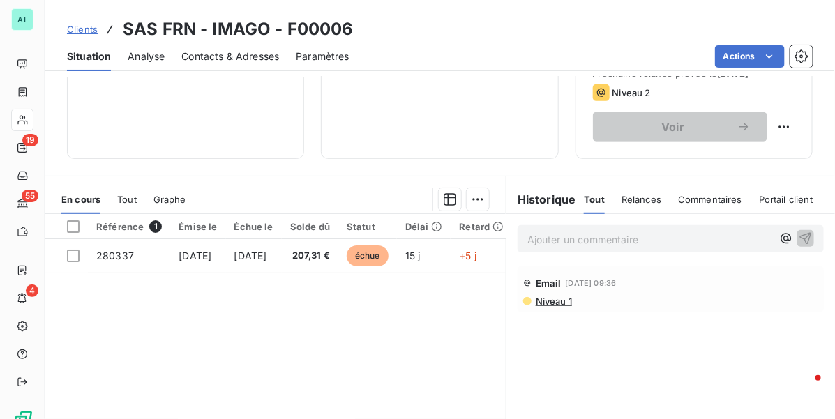
scroll to position [261, 0]
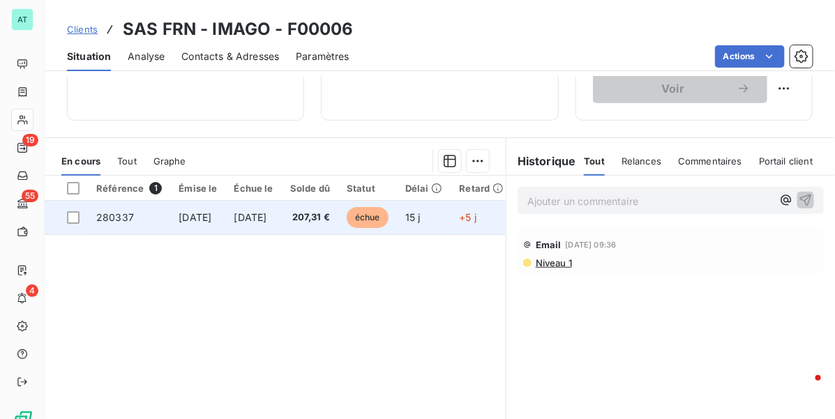
click at [133, 220] on td "280337" at bounding box center [129, 217] width 82 height 33
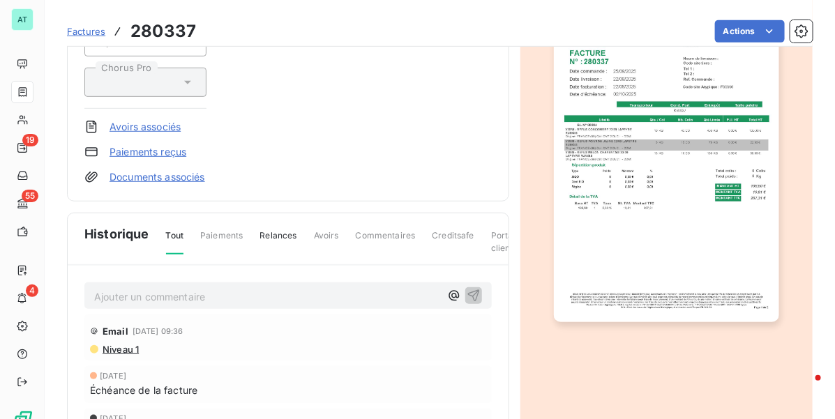
scroll to position [350, 0]
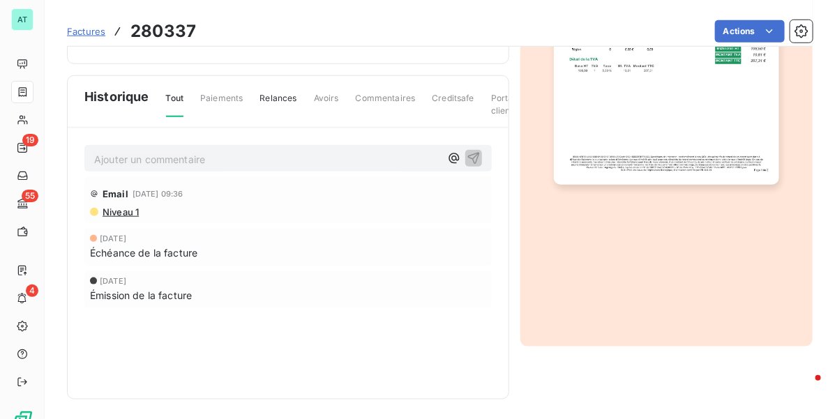
click at [216, 168] on p "Ajouter un commentaire ﻿" at bounding box center [267, 159] width 346 height 17
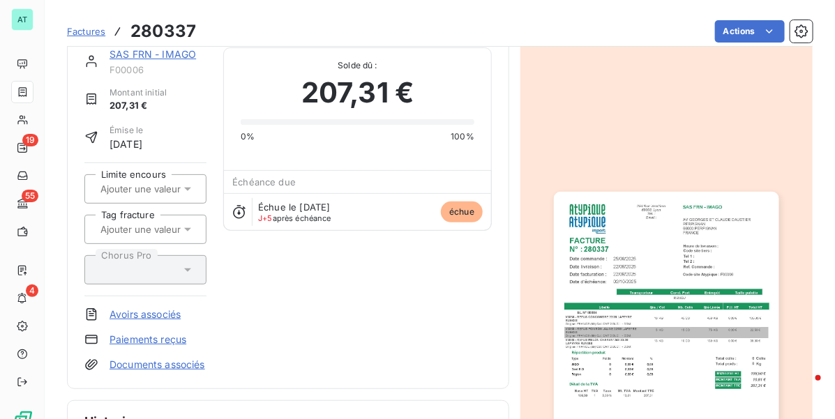
scroll to position [1, 0]
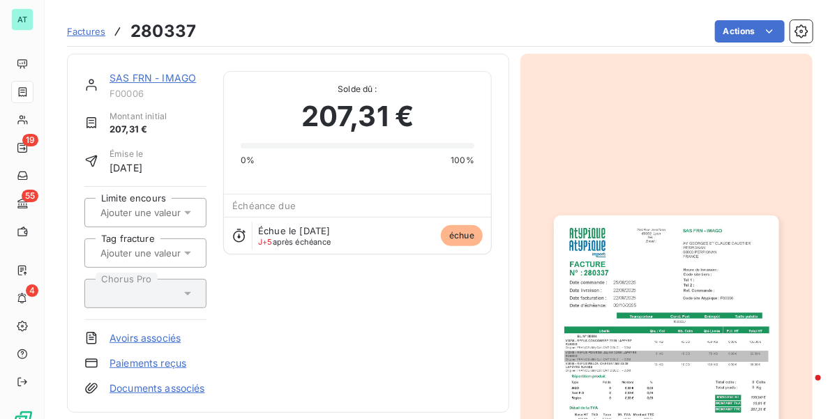
click at [158, 80] on link "SAS FRN - IMAGO" at bounding box center [152, 78] width 86 height 12
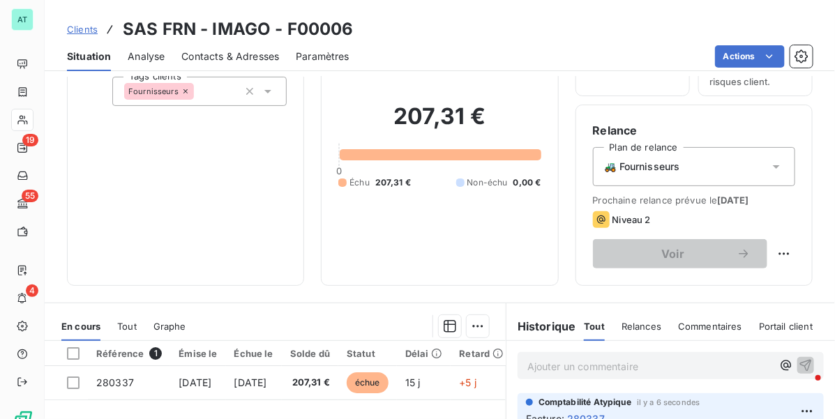
scroll to position [87, 0]
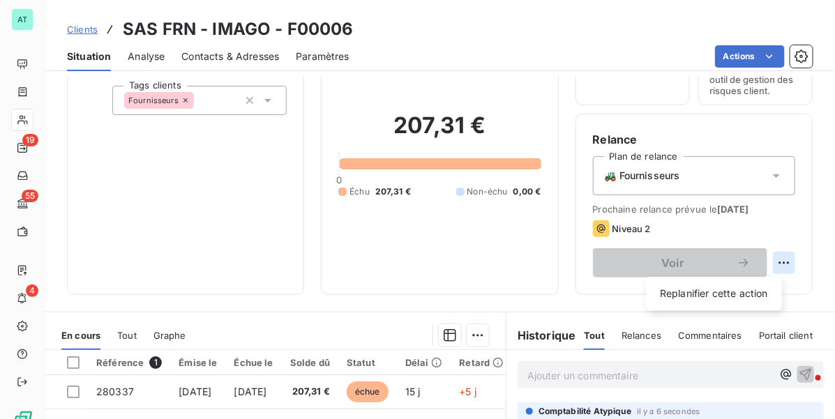
click at [771, 267] on html "AT 19 55 4 Clients SAS FRN - IMAGO - F00006 Situation Analyse Contacts & Adress…" at bounding box center [417, 209] width 835 height 419
click at [747, 291] on div "Replanifier cette action" at bounding box center [713, 294] width 125 height 22
select select "9"
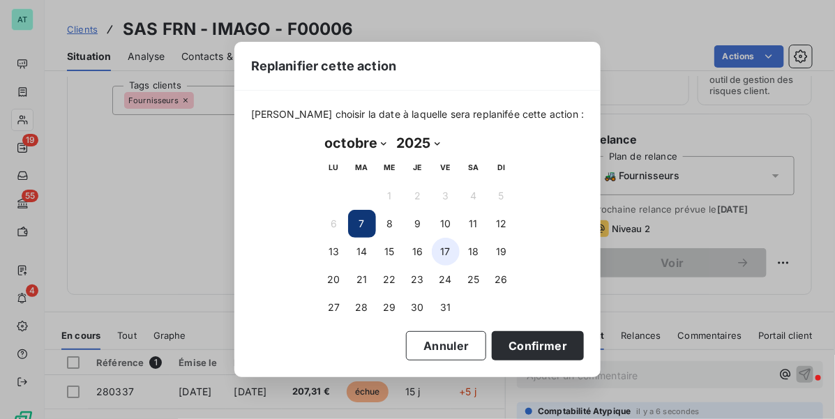
click at [443, 253] on button "17" at bounding box center [446, 252] width 28 height 28
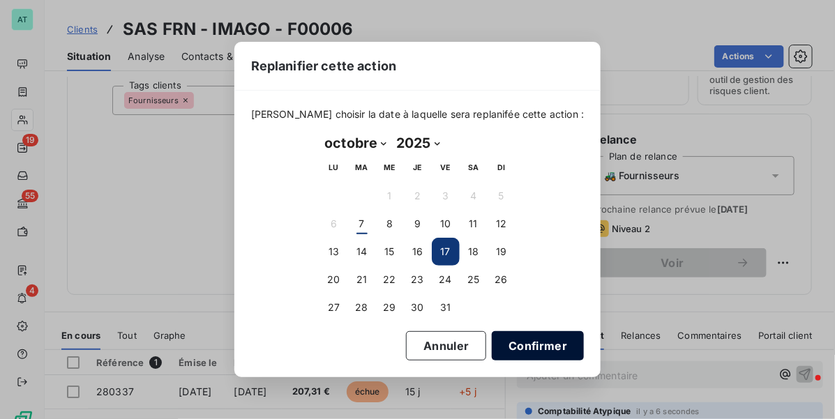
click at [507, 345] on button "Confirmer" at bounding box center [537, 345] width 92 height 29
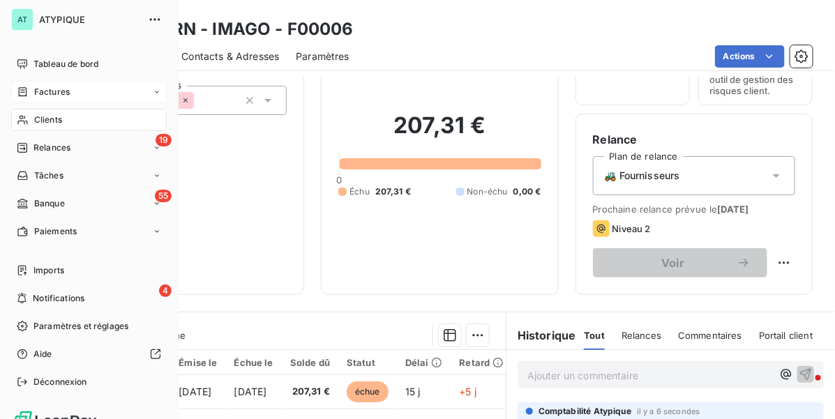
click at [50, 96] on span "Factures" at bounding box center [52, 92] width 36 height 13
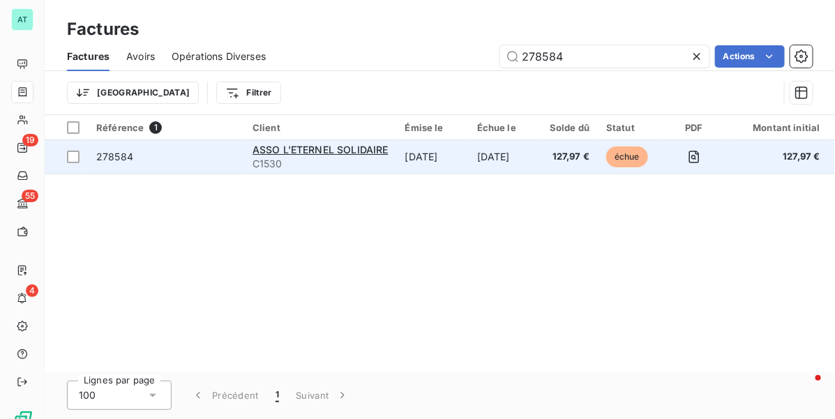
type input "278584"
click at [98, 155] on span "278584" at bounding box center [114, 157] width 37 height 12
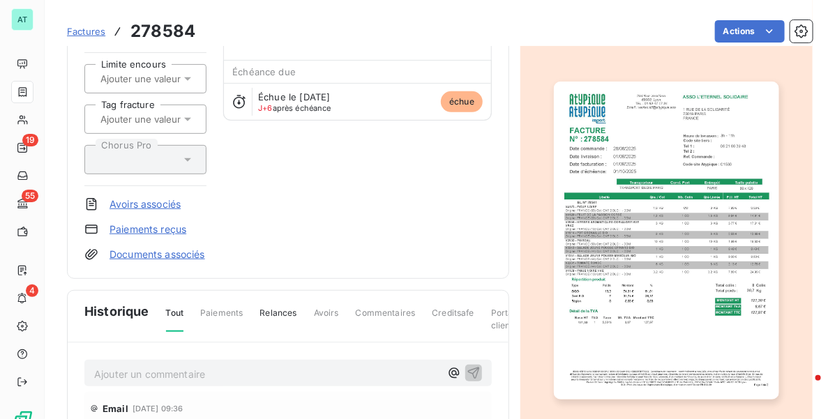
scroll to position [367, 0]
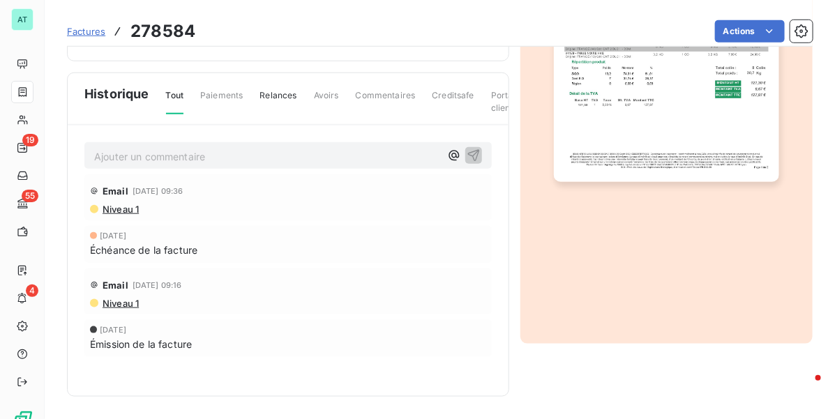
click at [209, 151] on p "Ajouter un commentaire ﻿" at bounding box center [267, 156] width 346 height 17
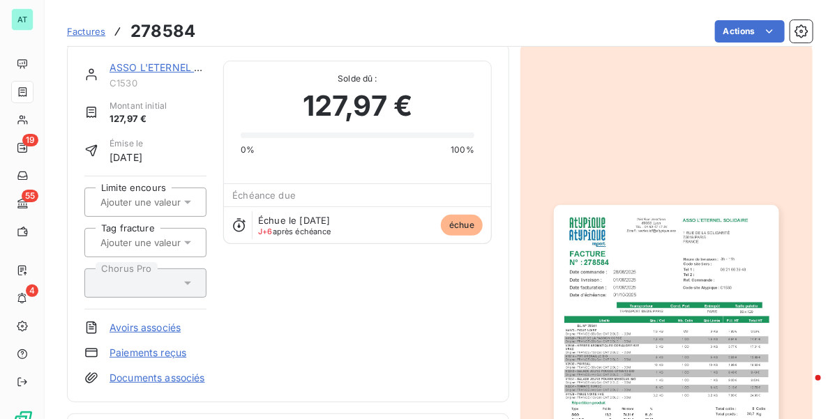
scroll to position [0, 0]
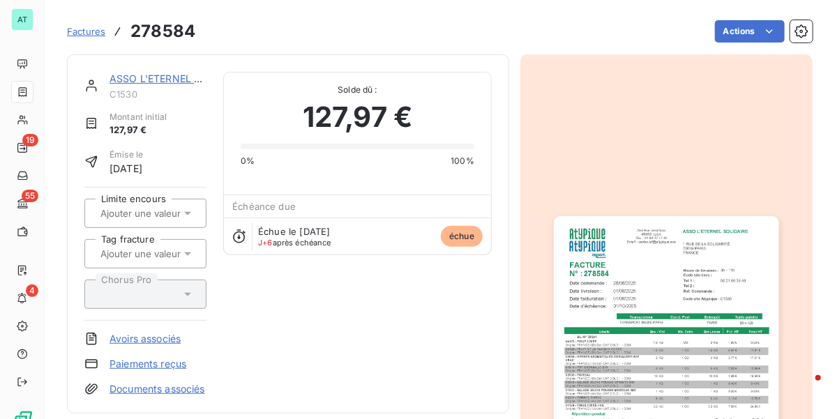
click at [147, 77] on link "ASSO L'ETERNEL SOLIDAIRE" at bounding box center [177, 79] width 137 height 12
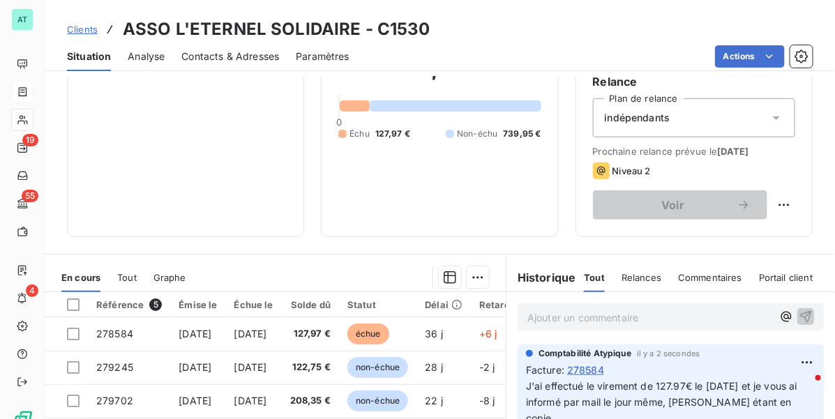
scroll to position [87, 0]
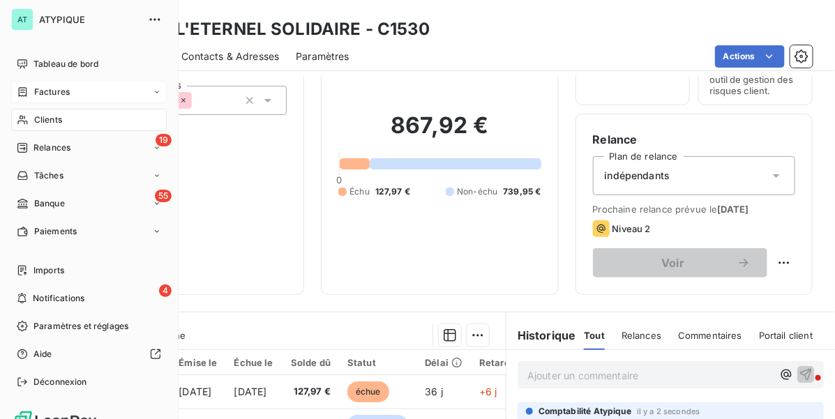
click at [54, 101] on div "Factures" at bounding box center [88, 92] width 155 height 22
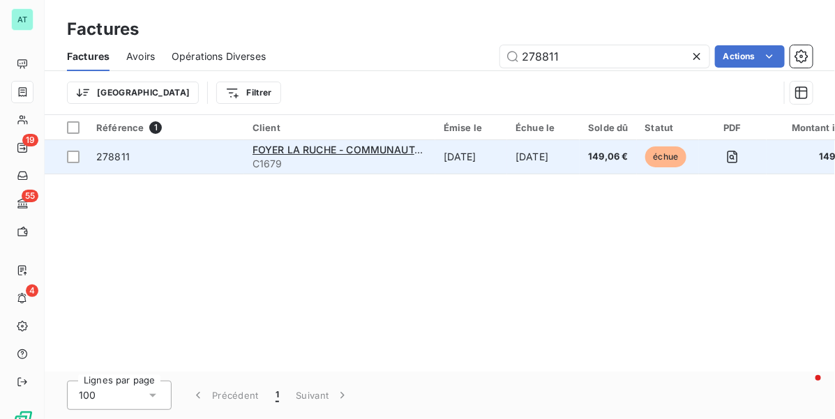
type input "278811"
click at [121, 155] on span "278811" at bounding box center [112, 157] width 33 height 12
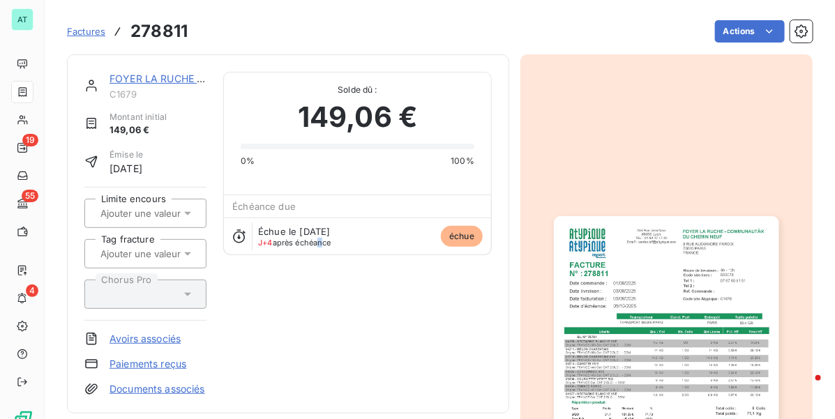
click at [318, 273] on div "FOYER LA RUCHE - COMMUNAUTÃ© C1679 Montant initial 149,06 € Émise le 3 sept. 20…" at bounding box center [287, 234] width 407 height 324
click at [133, 84] on link "FOYER LA RUCHE - COMMUNAUTÃ©" at bounding box center [198, 79] width 178 height 12
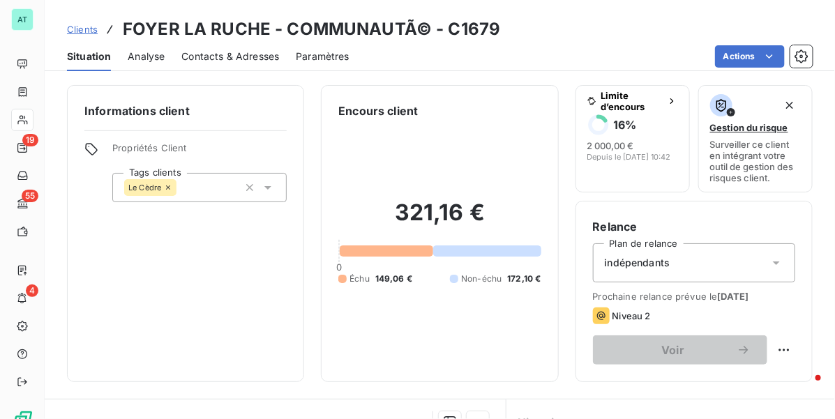
scroll to position [328, 0]
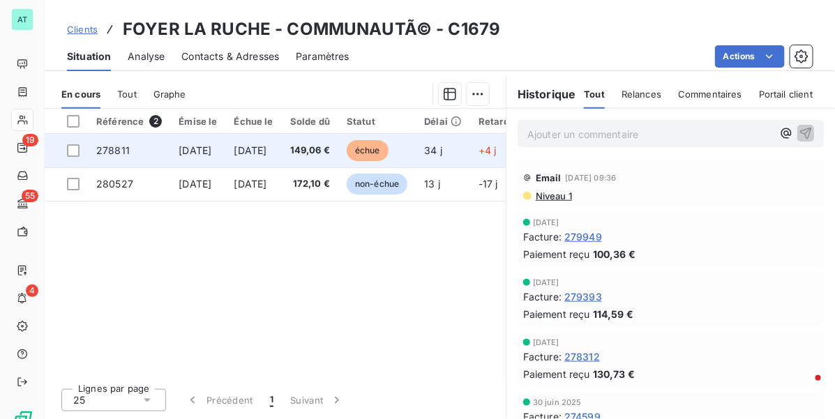
click at [133, 145] on td "278811" at bounding box center [129, 150] width 82 height 33
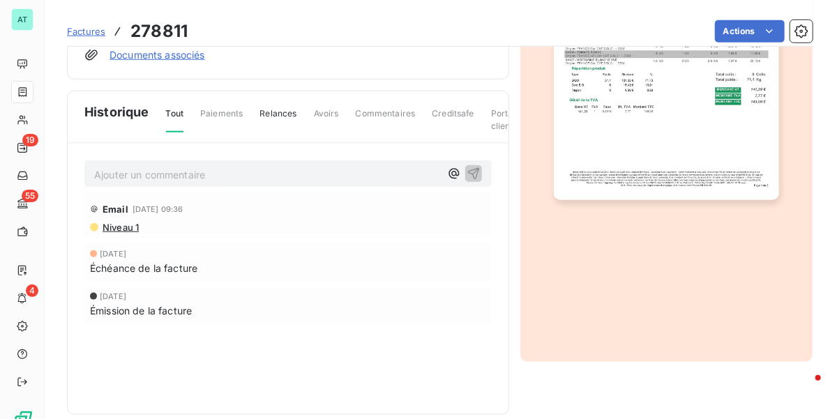
scroll to position [350, 0]
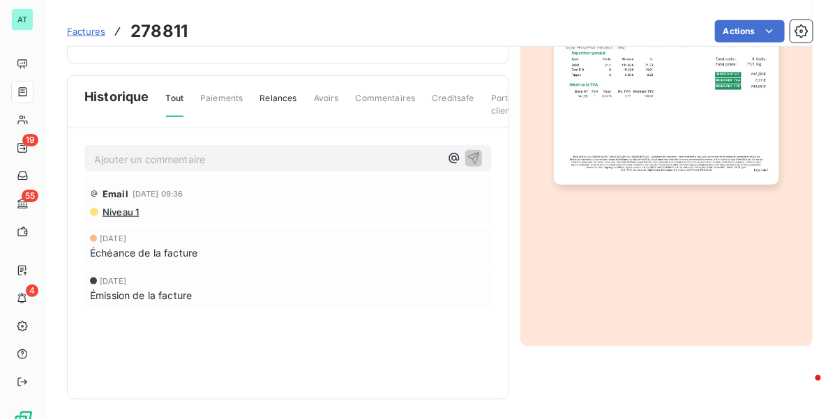
click at [145, 167] on p "Ajouter un commentaire ﻿" at bounding box center [267, 159] width 346 height 17
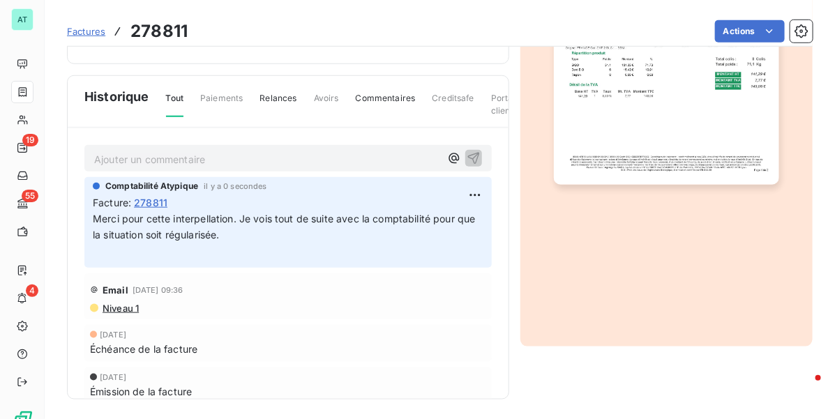
drag, startPoint x: 114, startPoint y: 155, endPoint x: 120, endPoint y: 148, distance: 8.9
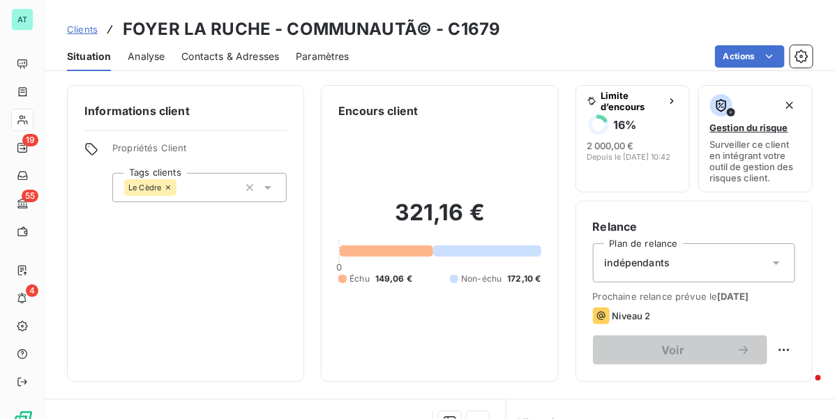
scroll to position [87, 0]
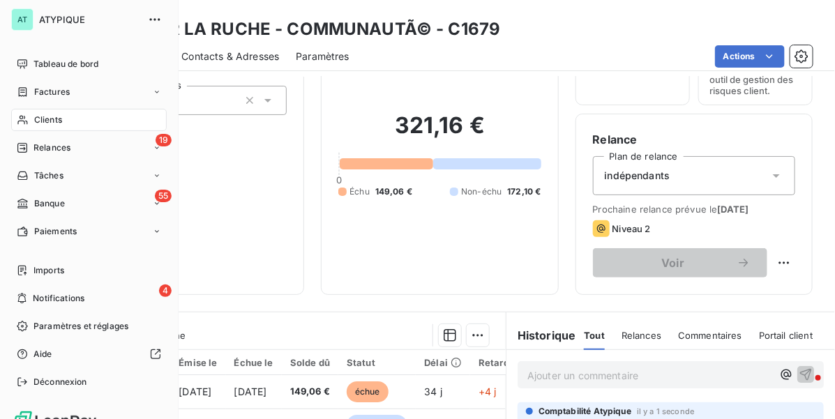
click at [49, 86] on span "Factures" at bounding box center [52, 92] width 36 height 13
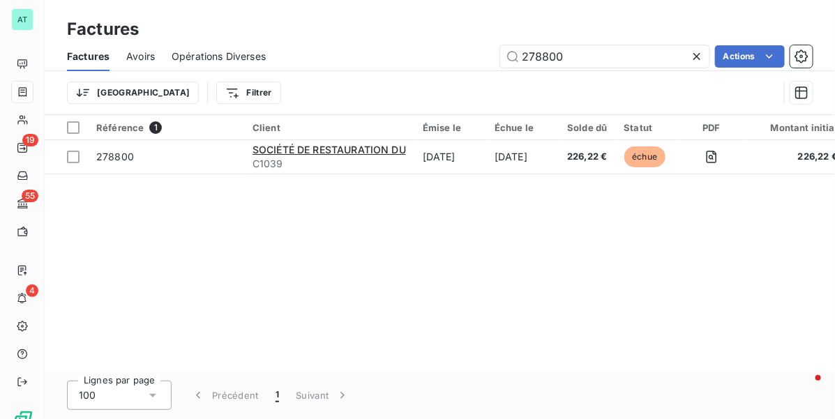
type input "278800"
click at [379, 213] on div "Référence 1 Client Émise le Échue le Solde dû Statut PDF Montant initial Délai …" at bounding box center [440, 243] width 790 height 257
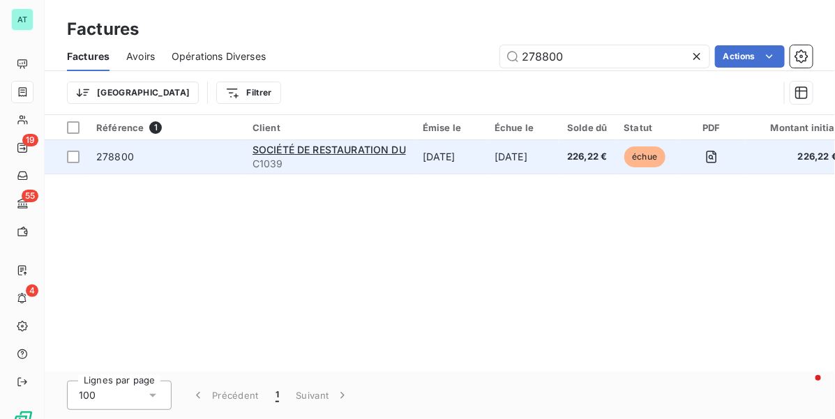
click at [131, 155] on span "278800" at bounding box center [115, 157] width 38 height 12
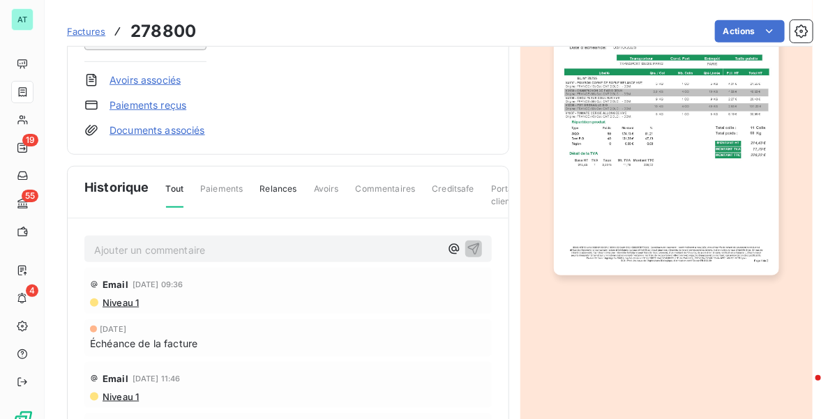
scroll to position [263, 0]
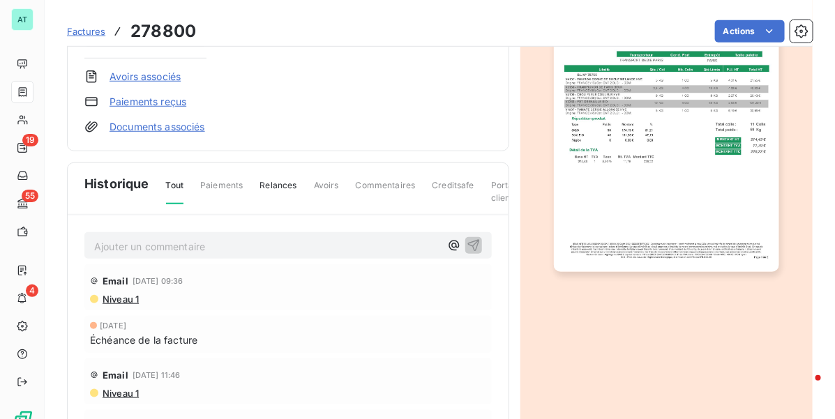
click at [195, 255] on p "Ajouter un commentaire ﻿" at bounding box center [267, 246] width 346 height 17
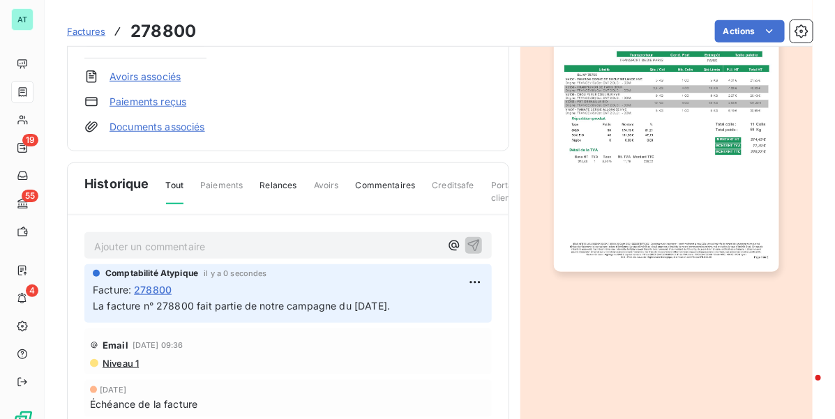
scroll to position [0, 0]
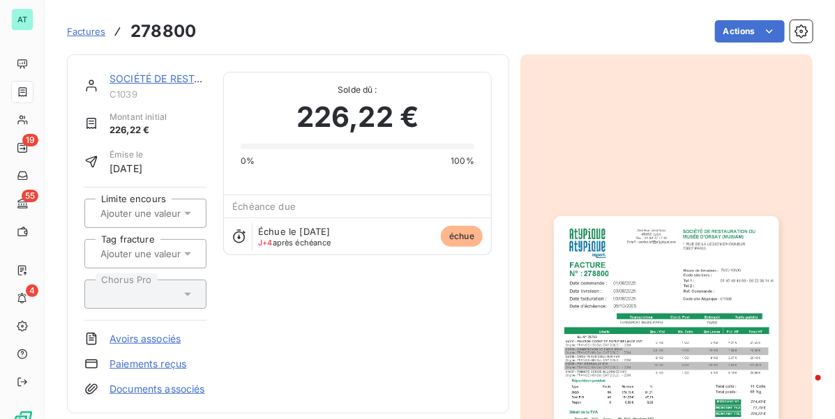
click at [153, 68] on div "SOCIÉTÉ DE RESTAURATION DU C1039 Montant initial 226,22 € Émise le 3 sept. 2025…" at bounding box center [288, 233] width 442 height 359
click at [153, 75] on link "SOCIÉTÉ DE RESTAURATION DU" at bounding box center [185, 79] width 153 height 12
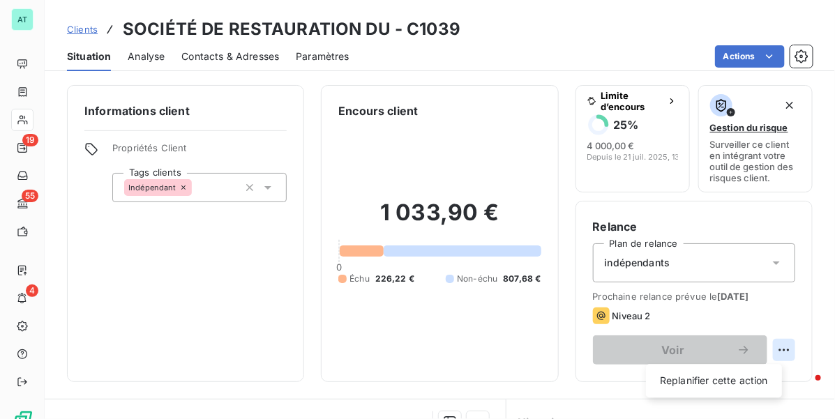
click at [772, 346] on html "AT 19 55 4 Clients SOCIÉTÉ DE RESTAURATION DU - C1039 Situation Analyse Contact…" at bounding box center [417, 209] width 835 height 419
click at [743, 375] on div "Replanifier cette action" at bounding box center [713, 381] width 125 height 22
select select "9"
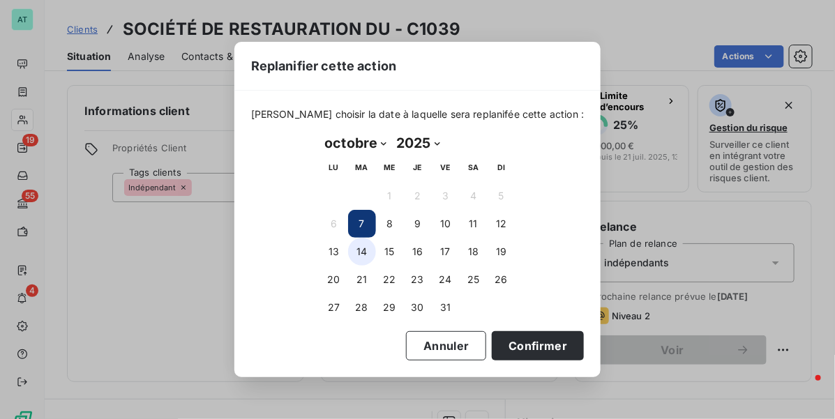
click at [351, 255] on button "14" at bounding box center [362, 252] width 28 height 28
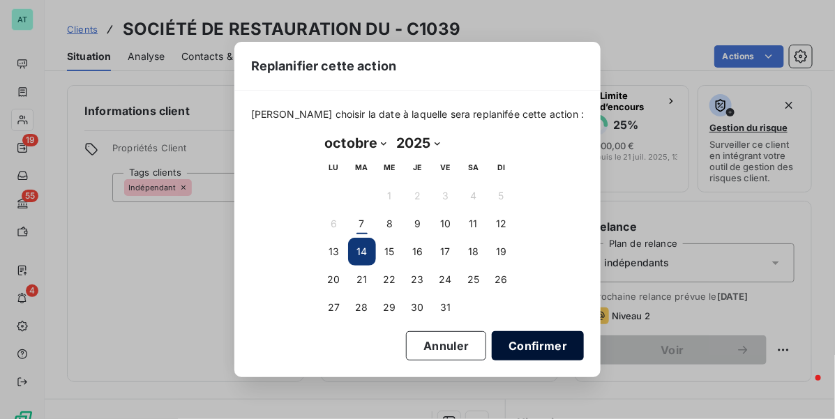
click at [516, 343] on button "Confirmer" at bounding box center [537, 345] width 92 height 29
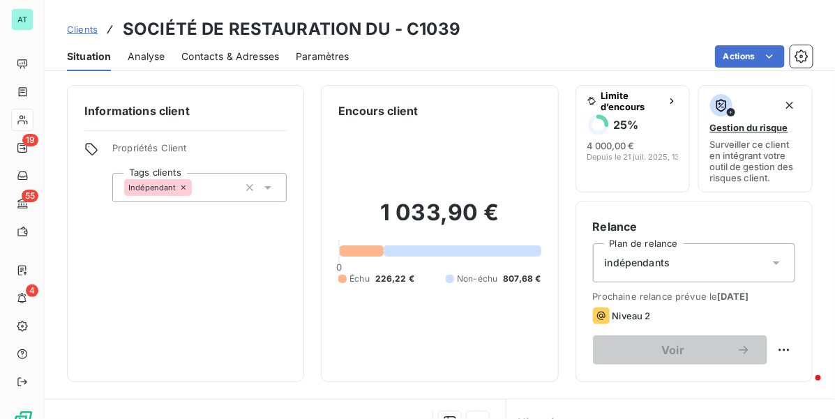
click at [270, 273] on div "Informations client Propriétés Client Tags clients Indépendant" at bounding box center [185, 233] width 237 height 297
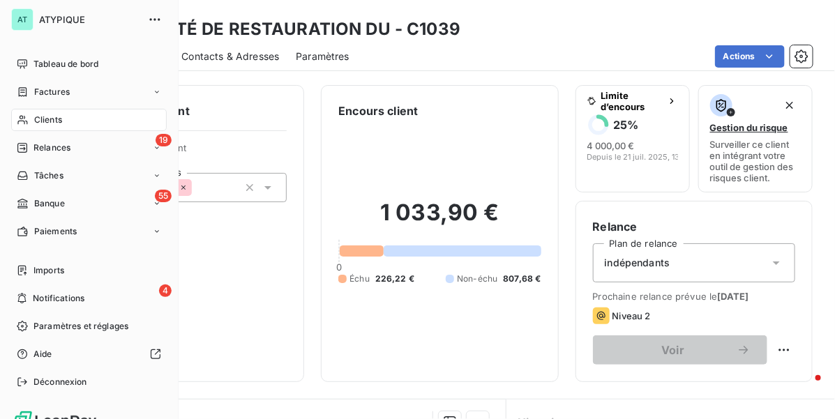
click at [32, 92] on div "Factures" at bounding box center [43, 92] width 53 height 13
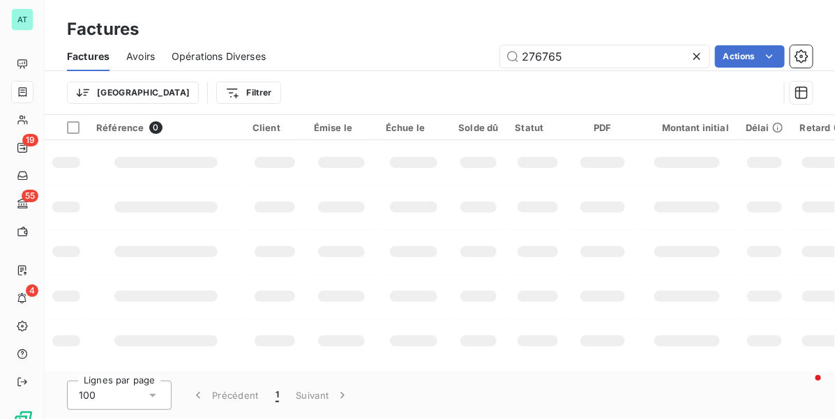
type input "276765"
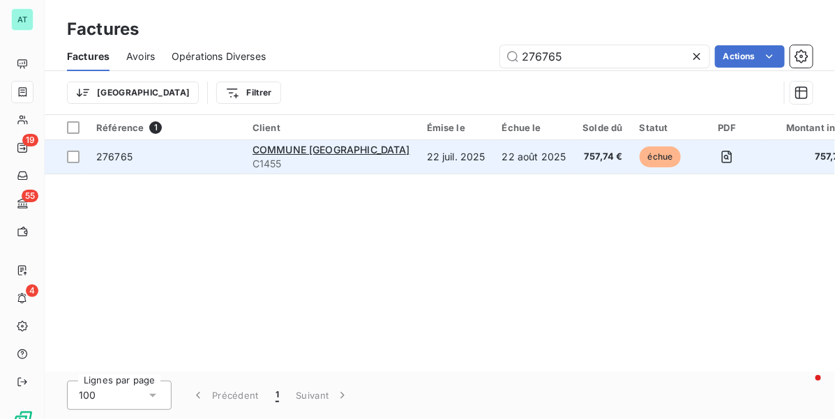
click at [114, 155] on span "276765" at bounding box center [114, 157] width 36 height 12
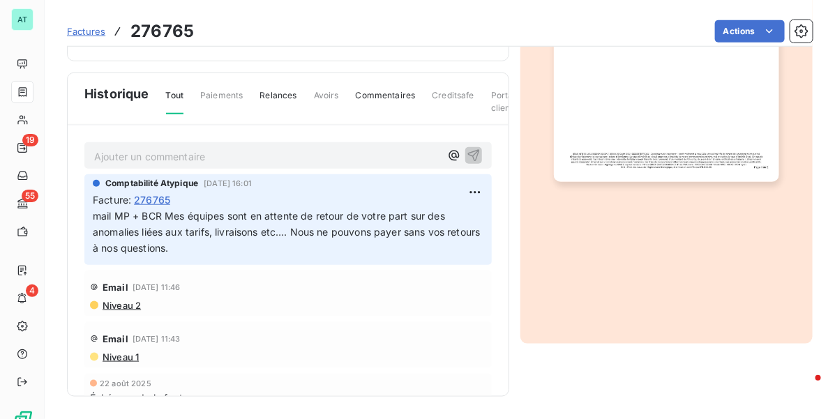
scroll to position [367, 0]
click at [153, 159] on p "Ajouter un commentaire ﻿" at bounding box center [267, 156] width 346 height 17
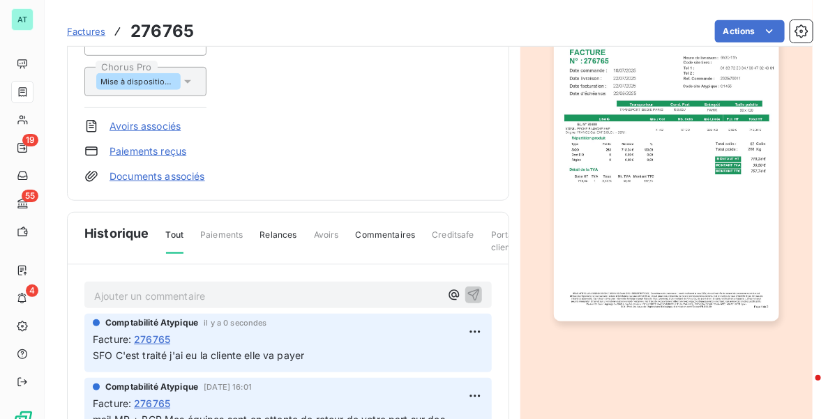
scroll to position [0, 0]
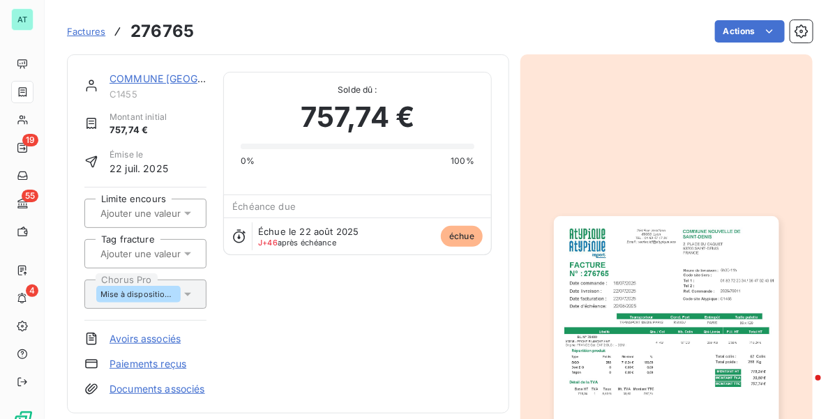
click at [169, 77] on link "COMMUNE NOUVELLE DE" at bounding box center [188, 79] width 158 height 12
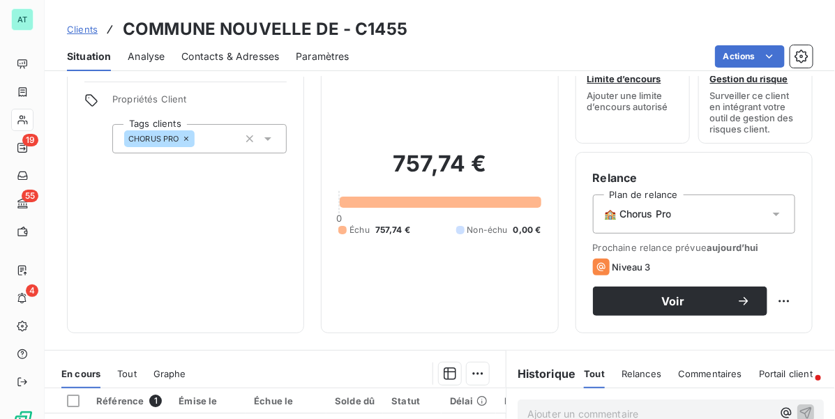
scroll to position [87, 0]
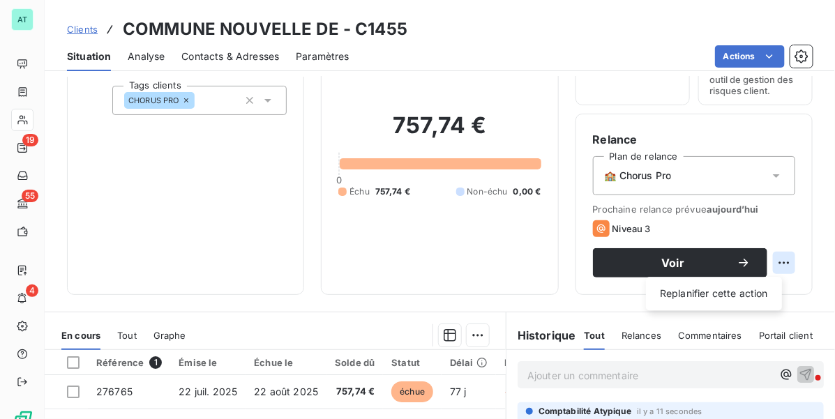
click at [769, 265] on html "AT 19 55 4 Clients COMMUNE NOUVELLE DE - C1455 Situation Analyse Contacts & Adr…" at bounding box center [417, 209] width 835 height 419
click at [734, 287] on div "Replanifier cette action" at bounding box center [713, 294] width 125 height 22
select select "9"
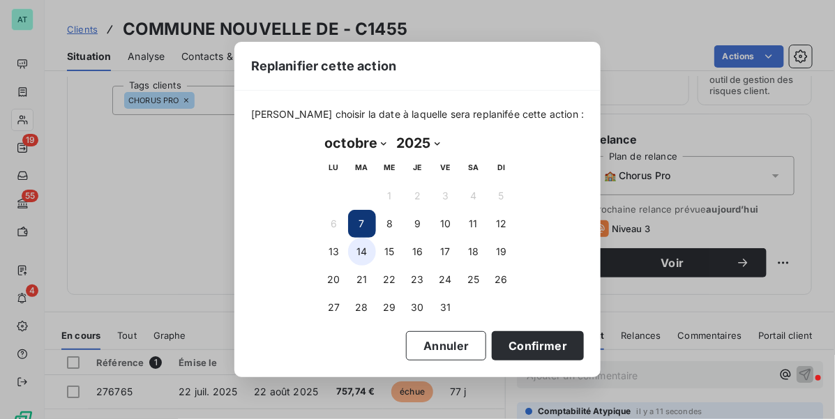
click at [365, 250] on button "14" at bounding box center [362, 252] width 28 height 28
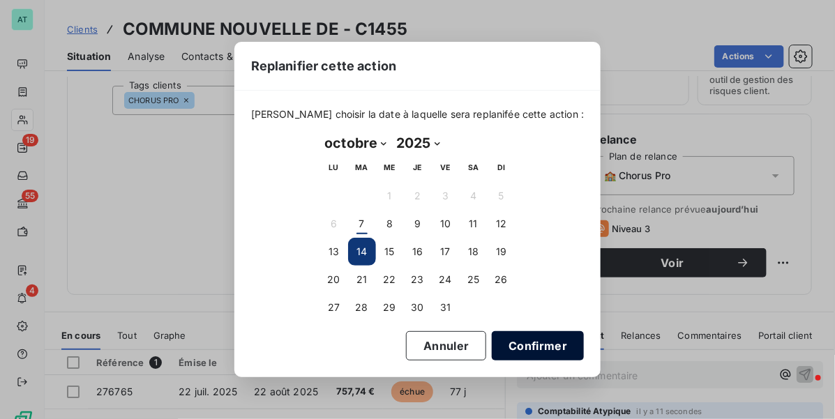
click at [517, 339] on button "Confirmer" at bounding box center [537, 345] width 92 height 29
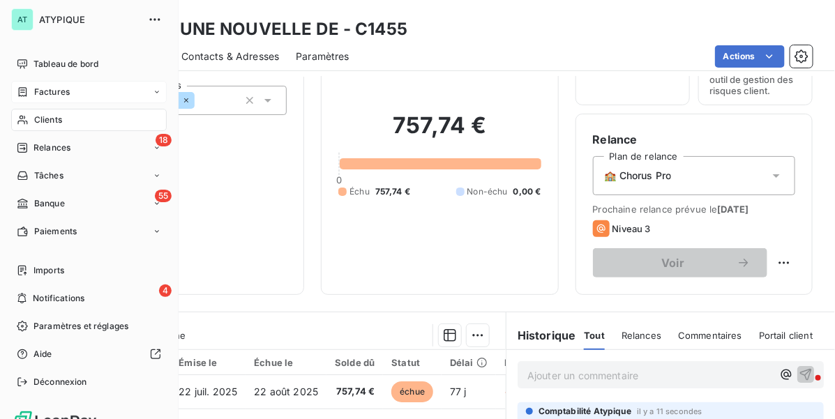
drag, startPoint x: 33, startPoint y: 88, endPoint x: 93, endPoint y: 92, distance: 60.1
click at [33, 89] on div "Factures" at bounding box center [43, 92] width 53 height 13
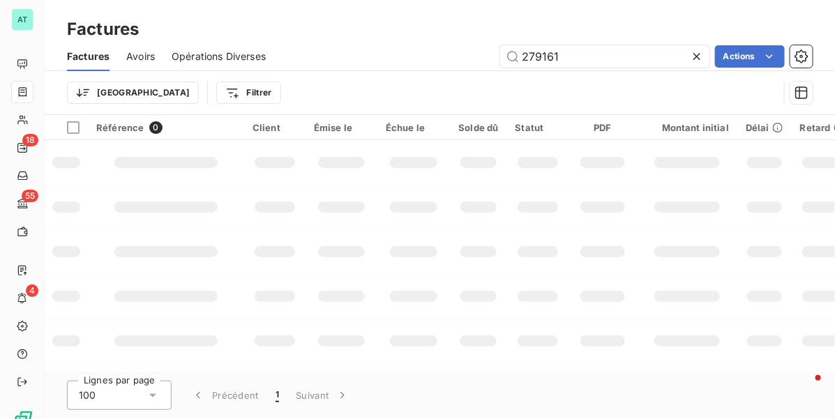
type input "279161"
click at [189, 200] on td at bounding box center [166, 207] width 156 height 45
click at [295, 197] on td at bounding box center [274, 207] width 61 height 45
drag, startPoint x: 586, startPoint y: 44, endPoint x: 570, endPoint y: 96, distance: 54.5
click at [584, 45] on input "279161" at bounding box center [604, 56] width 209 height 22
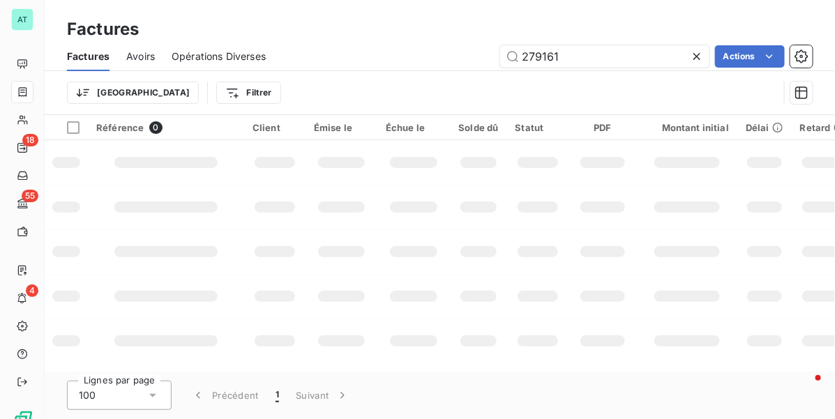
click at [539, 157] on div at bounding box center [537, 162] width 40 height 11
click at [478, 190] on td at bounding box center [478, 207] width 56 height 45
click at [579, 71] on div "Trier Filtrer" at bounding box center [439, 92] width 745 height 43
click at [590, 63] on input "279161" at bounding box center [604, 56] width 209 height 22
click at [429, 337] on div at bounding box center [413, 340] width 47 height 11
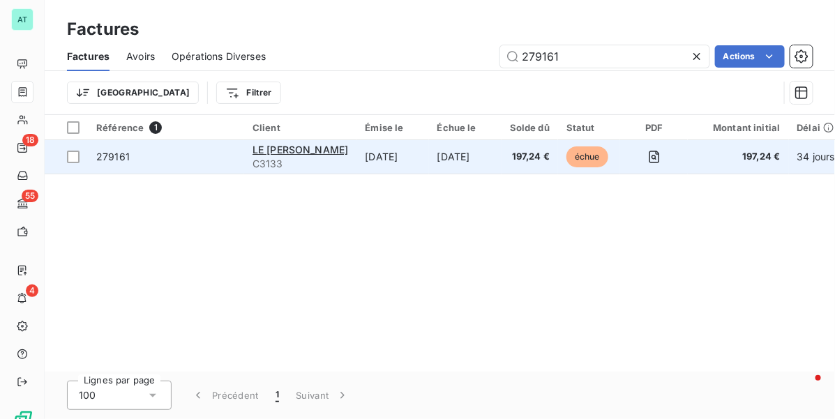
click at [109, 159] on span "279161" at bounding box center [112, 157] width 33 height 12
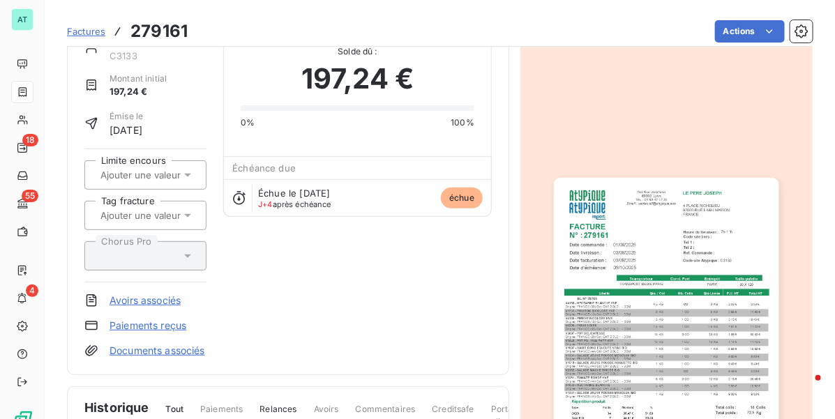
scroll to position [176, 0]
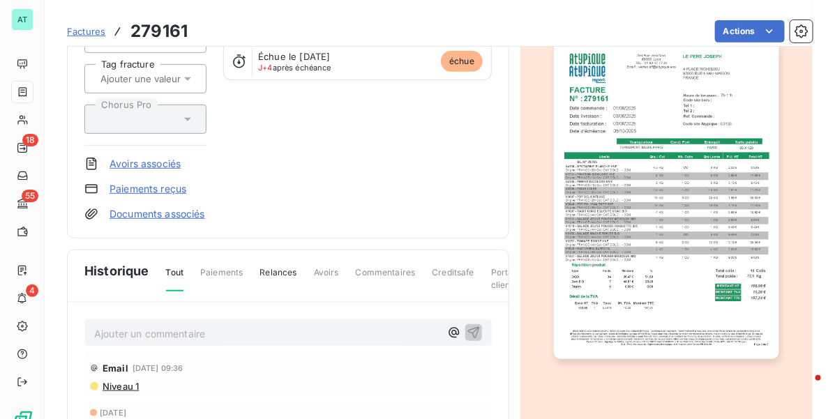
click at [176, 342] on p "Ajouter un commentaire ﻿" at bounding box center [267, 333] width 346 height 17
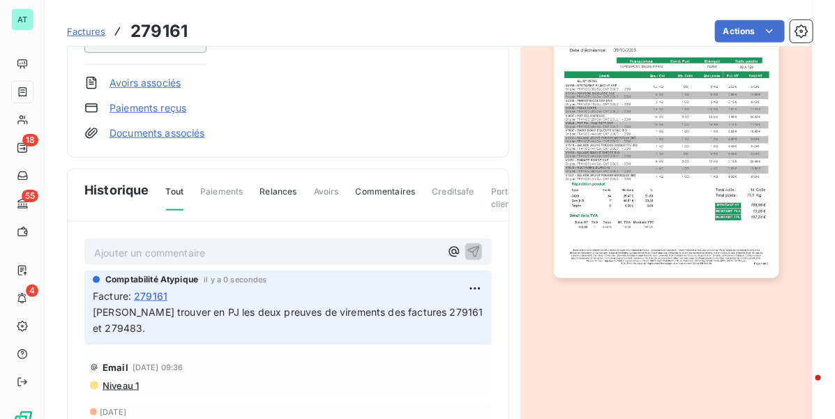
scroll to position [0, 0]
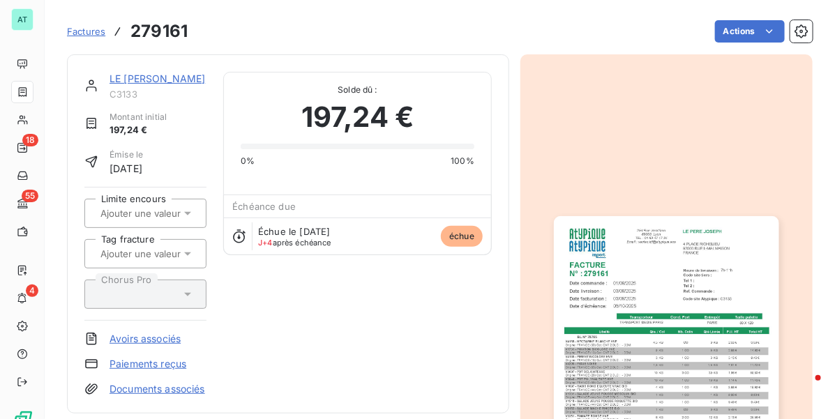
click at [151, 75] on link "LE PERE JOSEPH" at bounding box center [157, 79] width 96 height 12
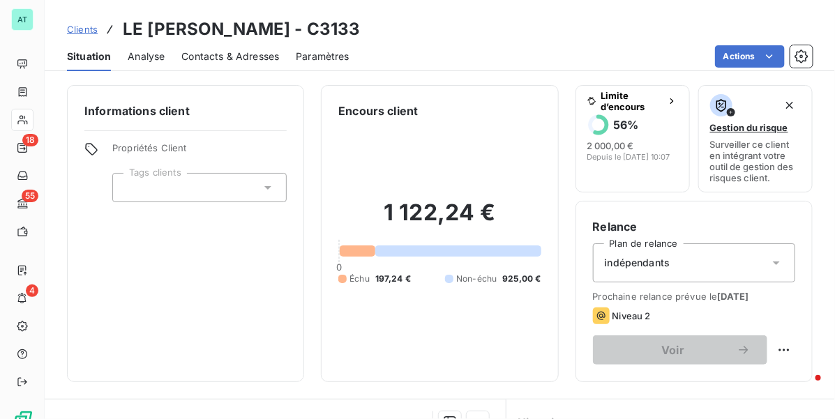
click at [239, 307] on div "Informations client Propriétés Client Tags clients" at bounding box center [185, 233] width 237 height 297
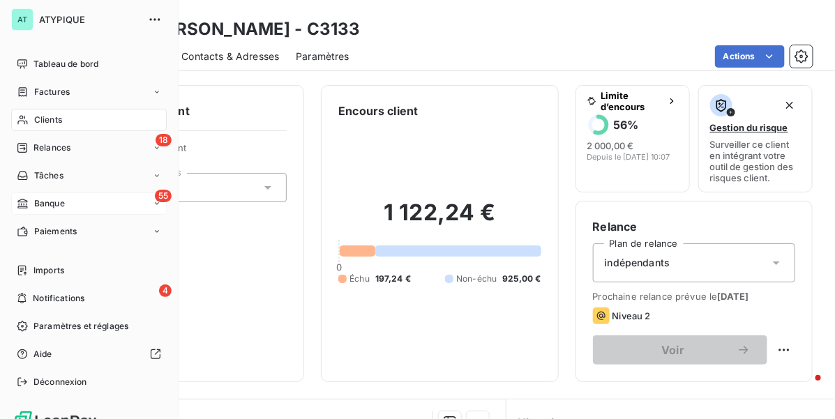
click at [53, 204] on span "Banque" at bounding box center [49, 203] width 31 height 13
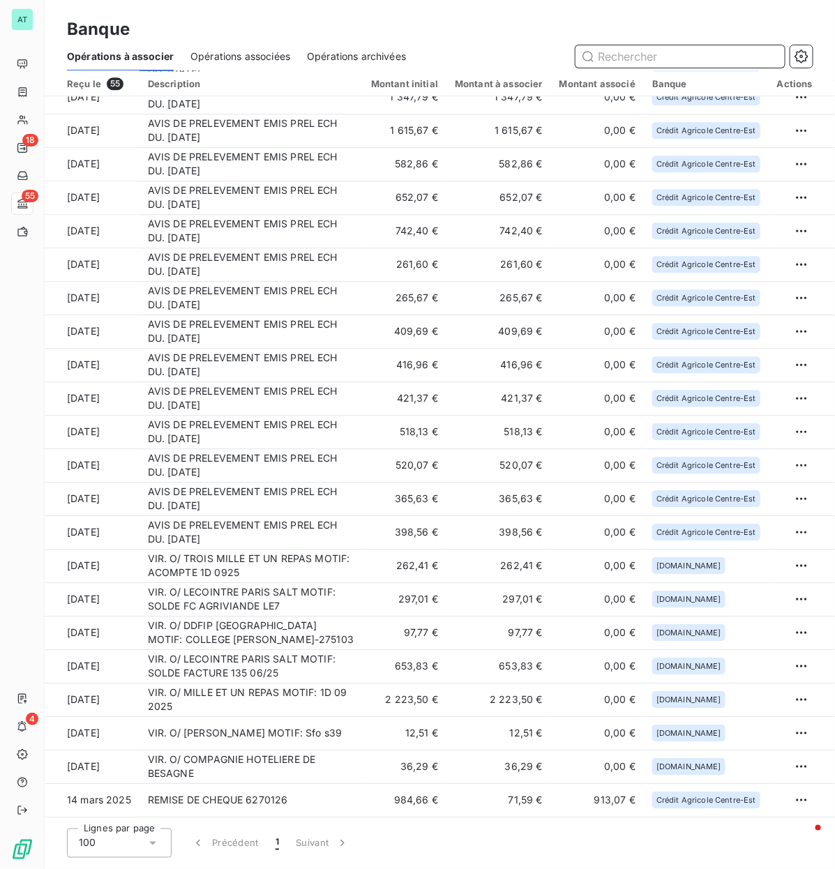
scroll to position [1120, 0]
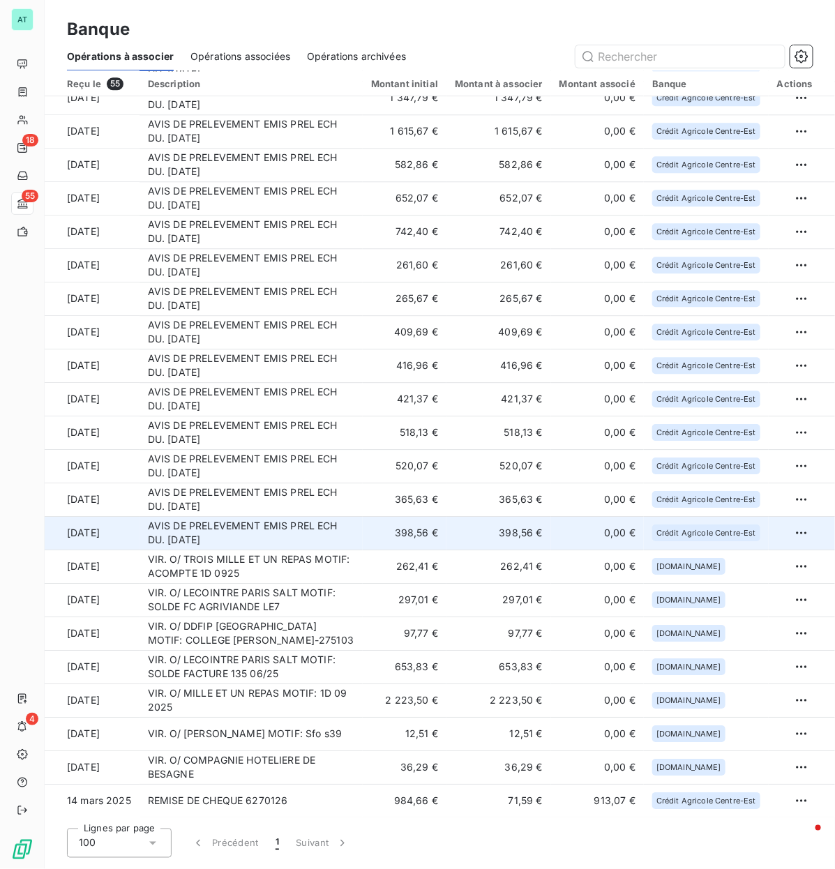
click at [266, 418] on td "AVIS DE PRELEVEMENT EMIS PREL ECH DU. [DATE]" at bounding box center [250, 532] width 223 height 33
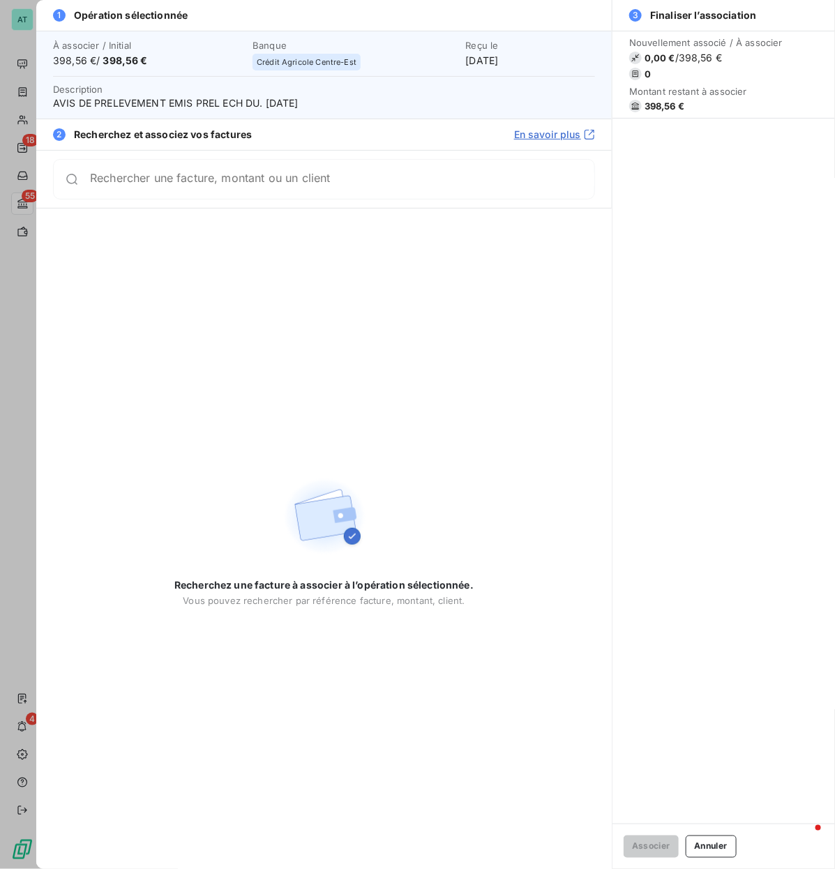
click at [657, 105] on span "398,56 €" at bounding box center [664, 105] width 40 height 11
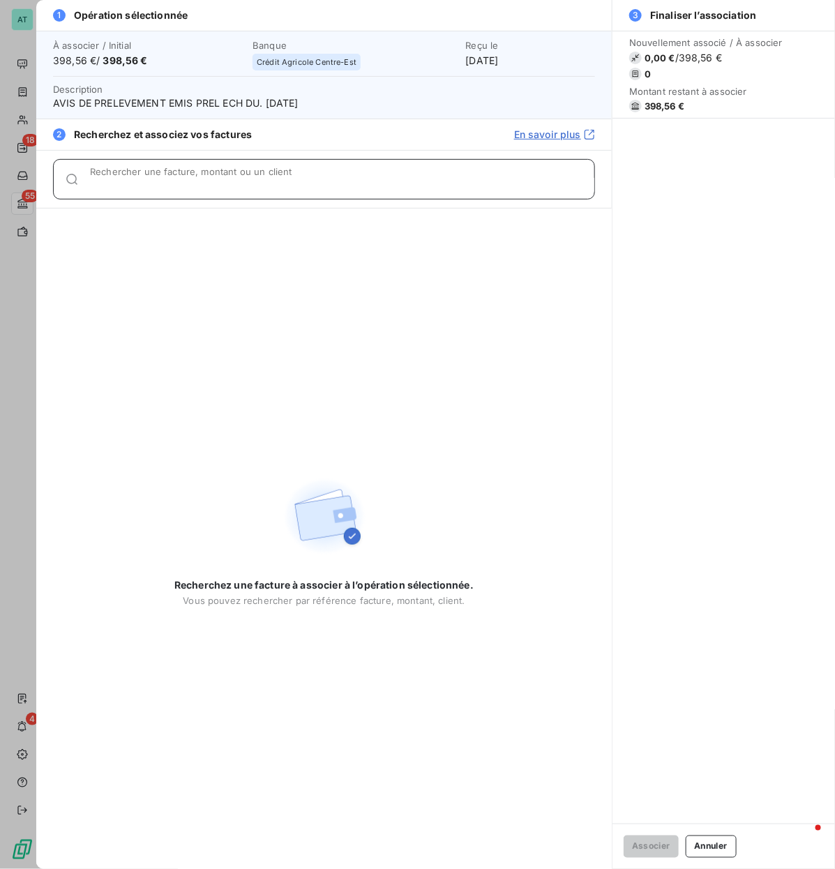
click at [167, 179] on input "Rechercher une facture, montant ou un client" at bounding box center [342, 185] width 504 height 14
paste input "277552, 278472"
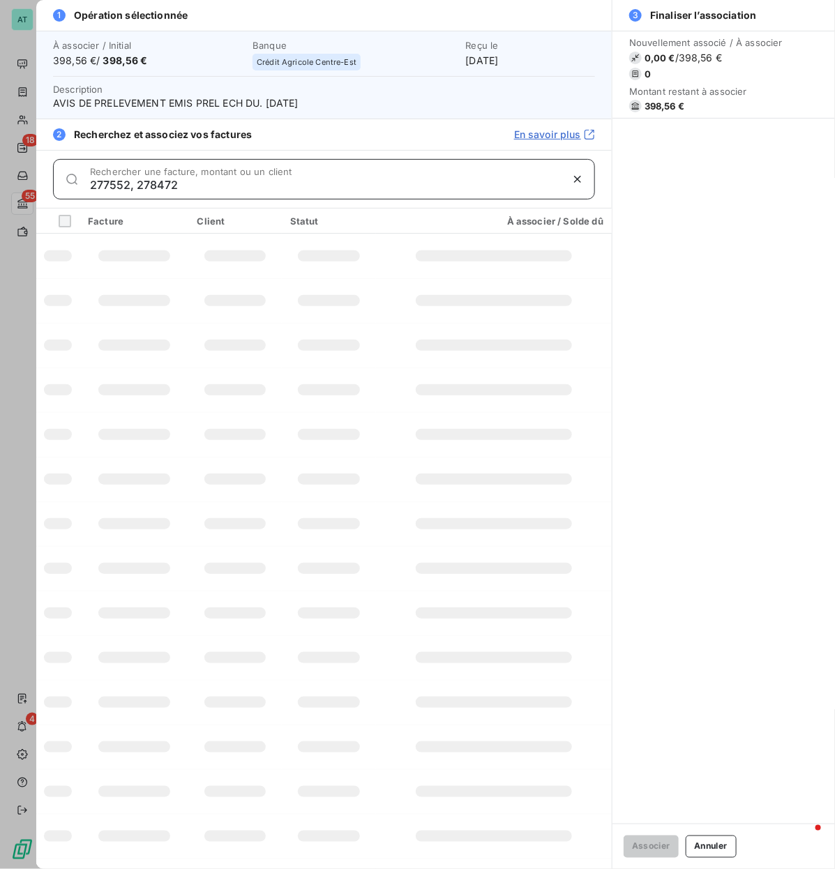
click at [152, 183] on input "277552, 278472" at bounding box center [325, 185] width 471 height 14
click at [155, 183] on input "277552, 278472" at bounding box center [325, 185] width 471 height 14
type input "277552"
drag, startPoint x: 288, startPoint y: 319, endPoint x: 266, endPoint y: 319, distance: 21.6
click at [287, 321] on td at bounding box center [329, 300] width 94 height 45
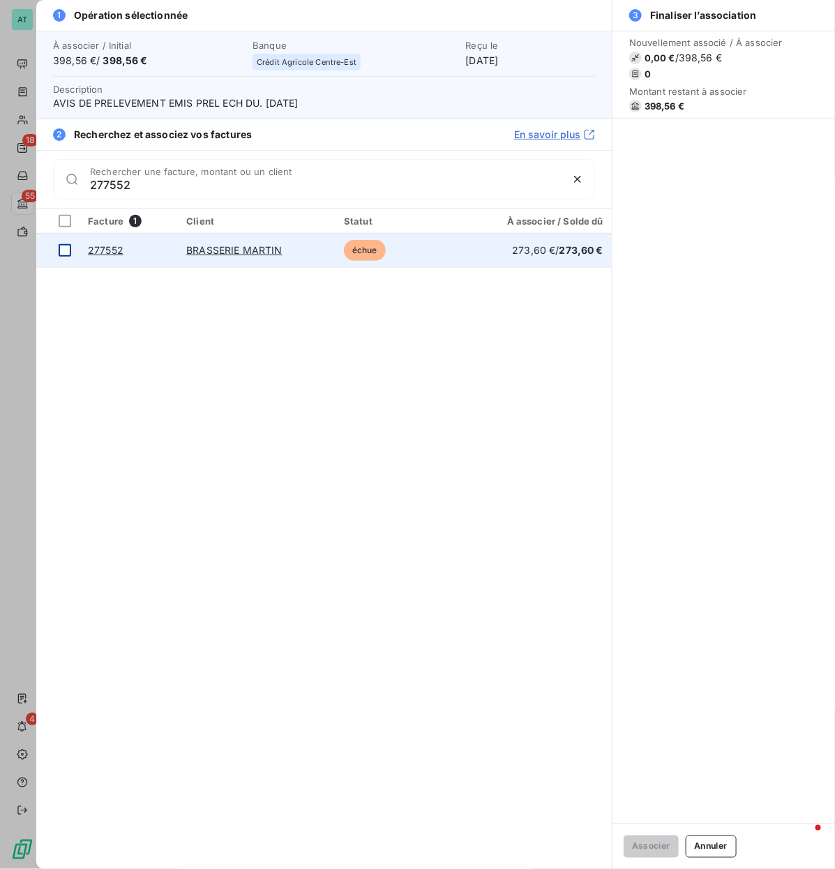
click at [68, 249] on div at bounding box center [65, 250] width 13 height 13
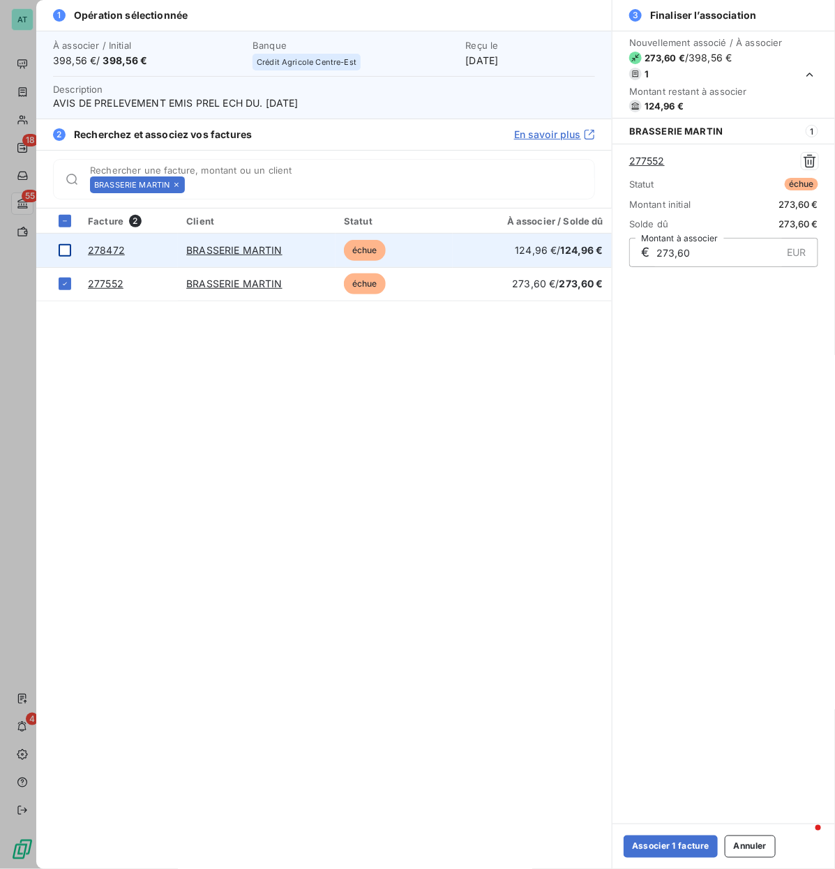
click at [65, 250] on div at bounding box center [65, 250] width 13 height 13
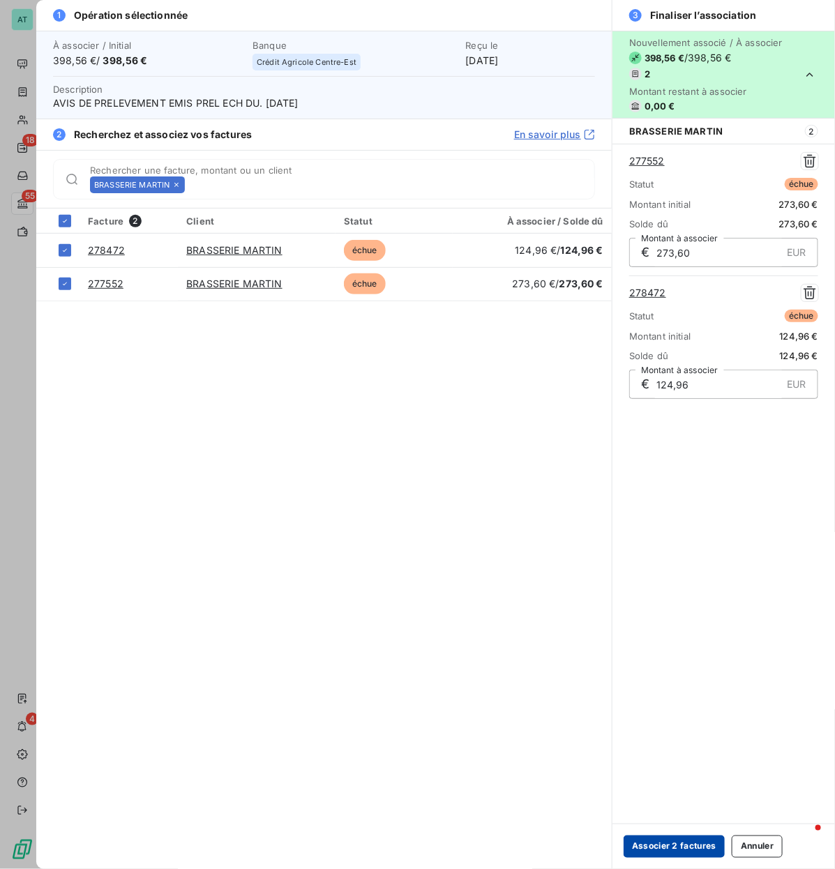
click at [680, 418] on button "Associer 2 factures" at bounding box center [673, 846] width 101 height 22
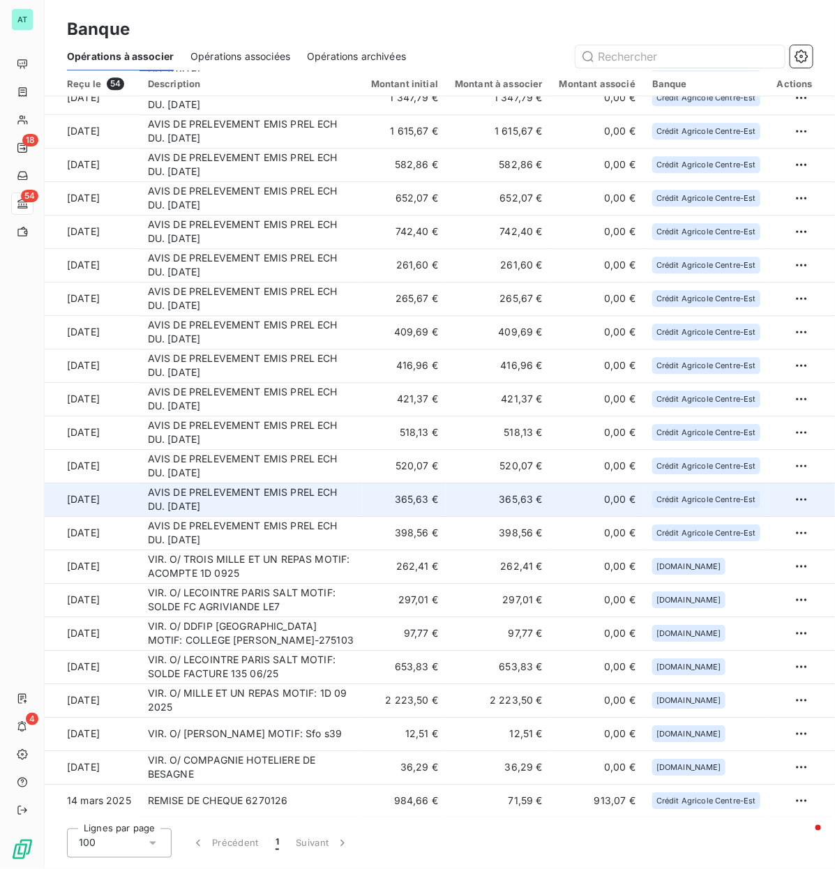
click at [227, 418] on td "AVIS DE PRELEVEMENT EMIS PREL ECH DU. [DATE]" at bounding box center [250, 498] width 223 height 33
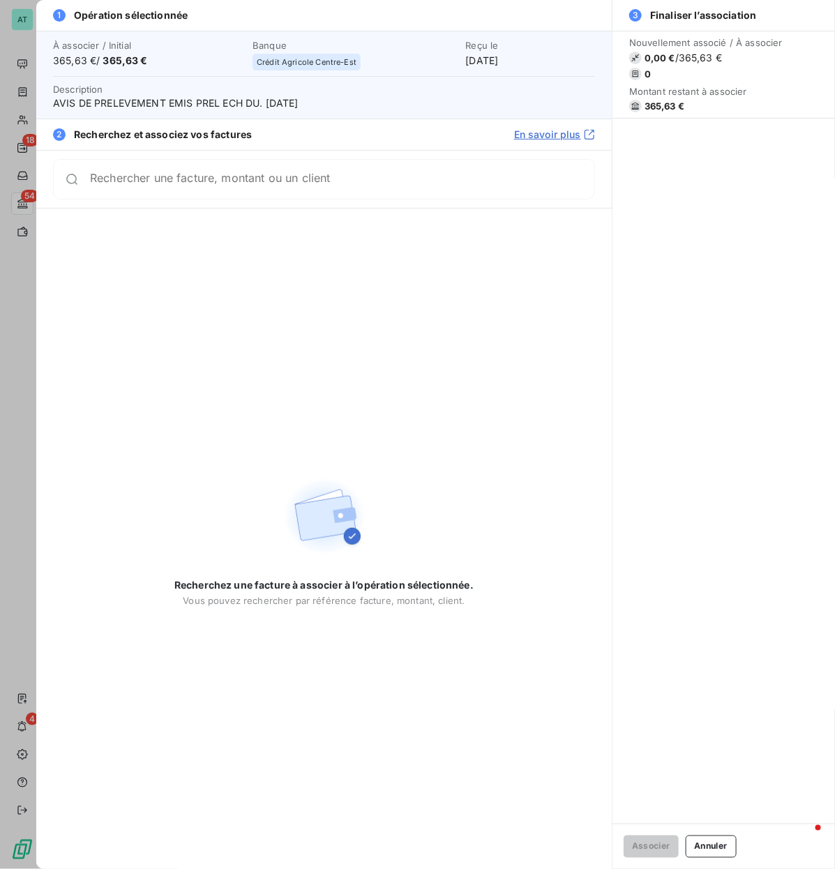
click at [657, 107] on span "365,63 €" at bounding box center [664, 105] width 40 height 11
click at [252, 189] on div "Rechercher une facture, montant ou un client" at bounding box center [324, 179] width 542 height 40
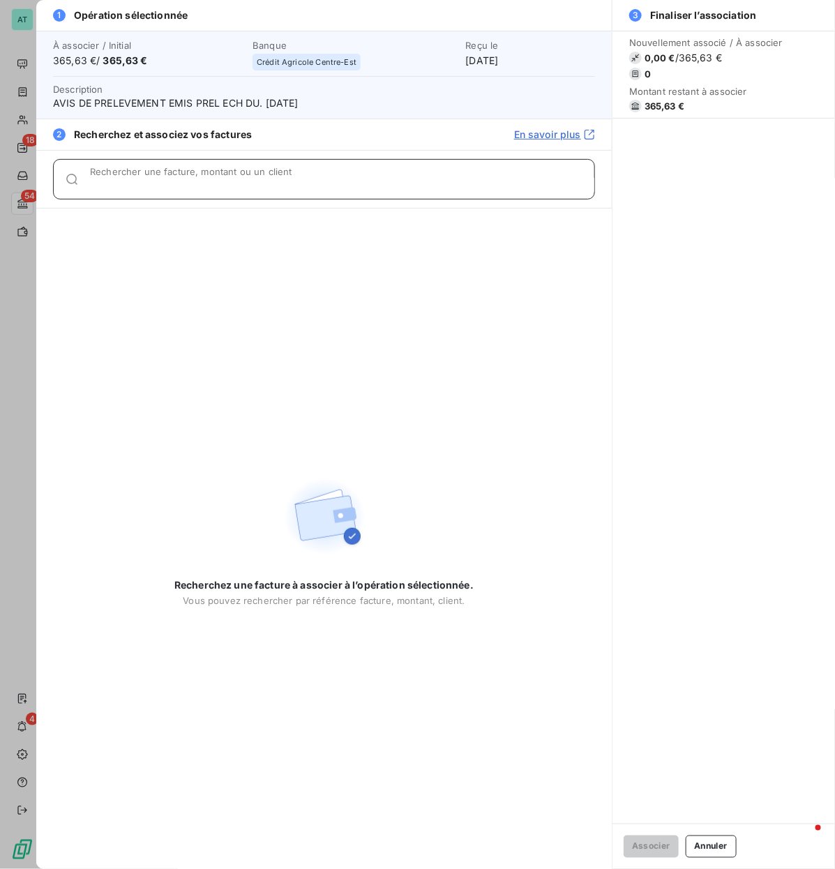
paste input "278577, 278295, 278364"
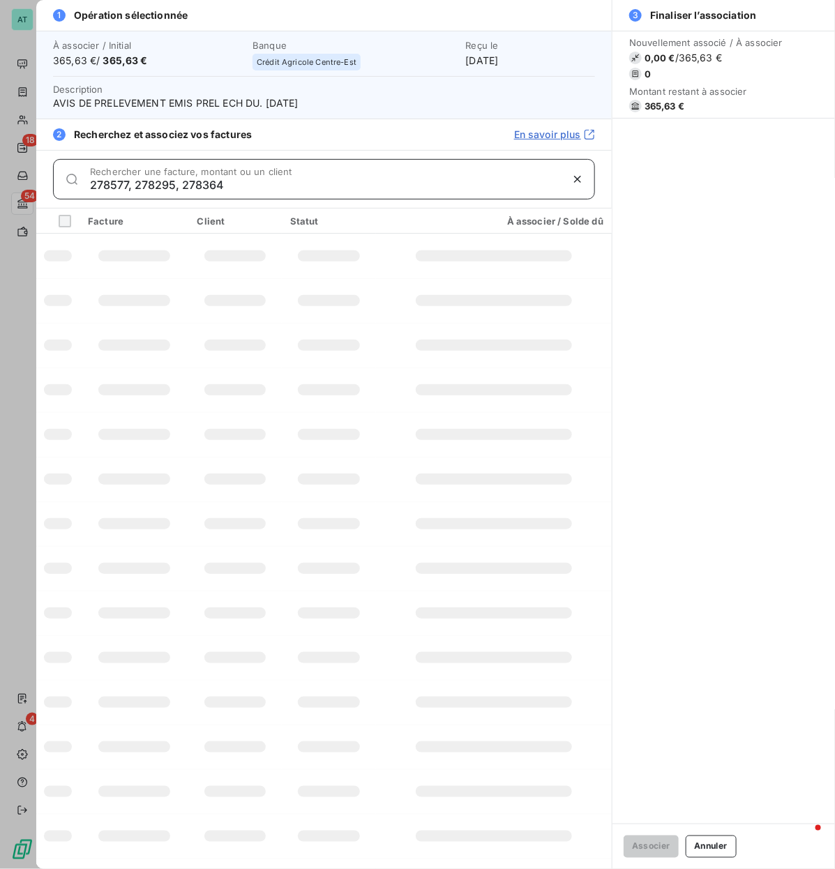
drag, startPoint x: 129, startPoint y: 190, endPoint x: 457, endPoint y: 164, distance: 329.4
click at [445, 176] on div "278577, 278295, 278364 Rechercher une facture, montant ou un client" at bounding box center [342, 179] width 504 height 22
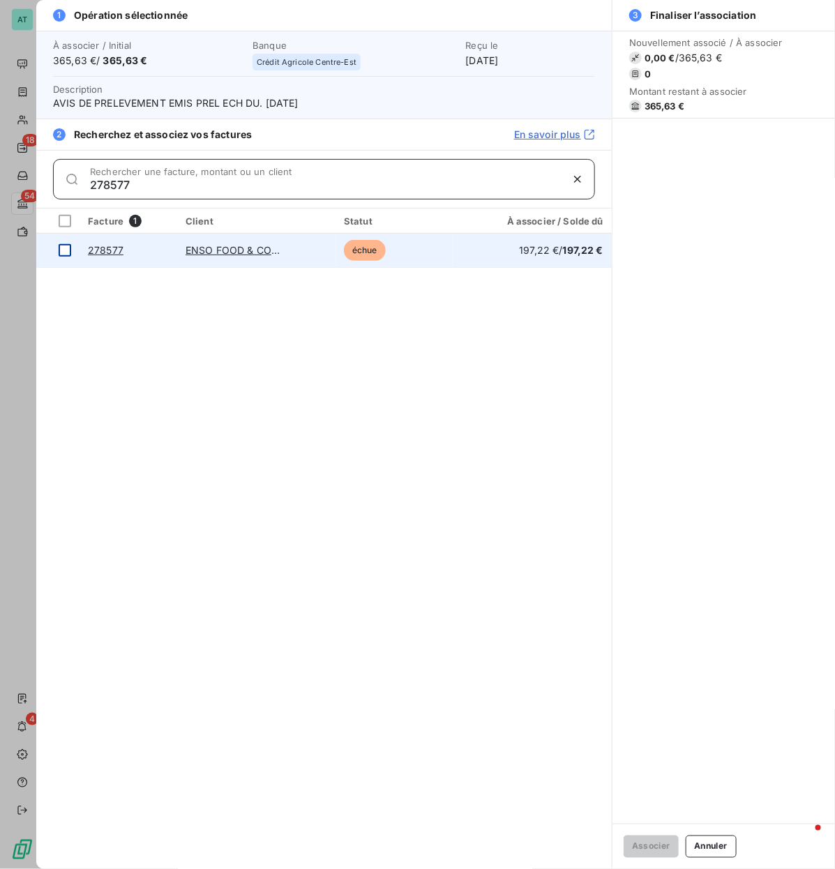
type input "278577"
click at [67, 252] on div at bounding box center [65, 250] width 13 height 13
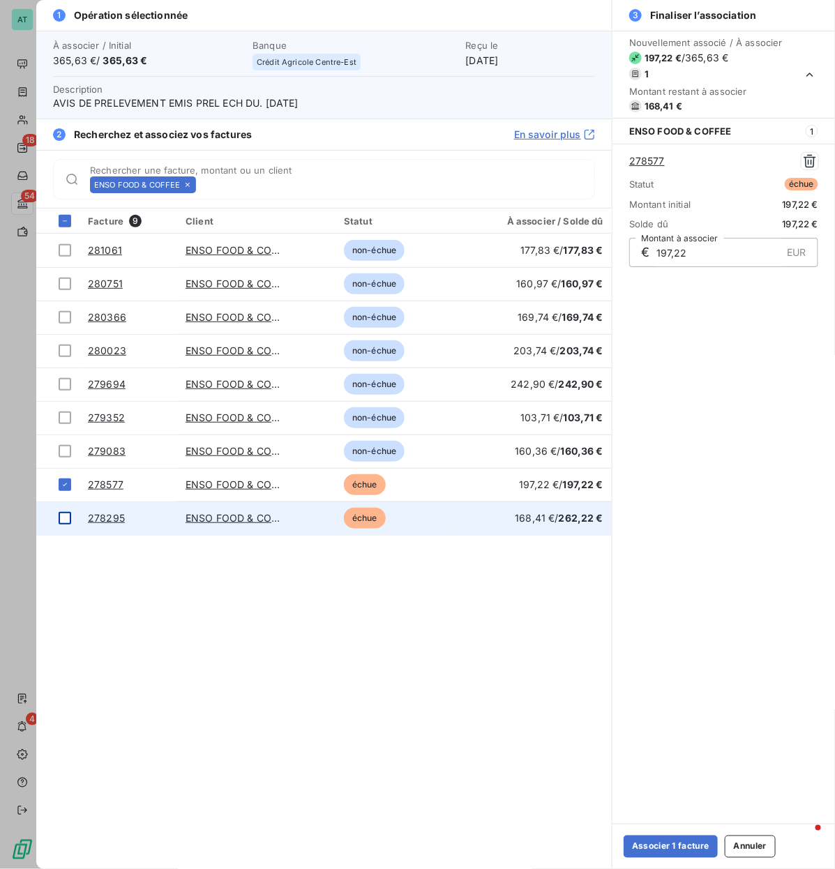
click at [64, 418] on div at bounding box center [65, 518] width 13 height 13
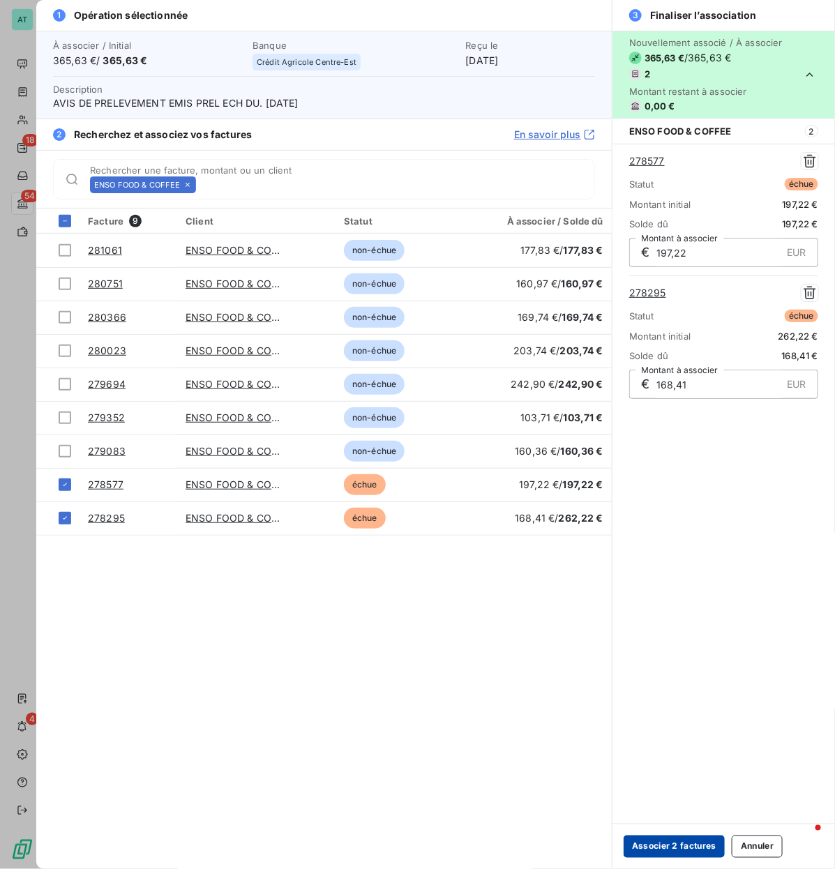
click at [685, 418] on button "Associer 2 factures" at bounding box center [673, 846] width 101 height 22
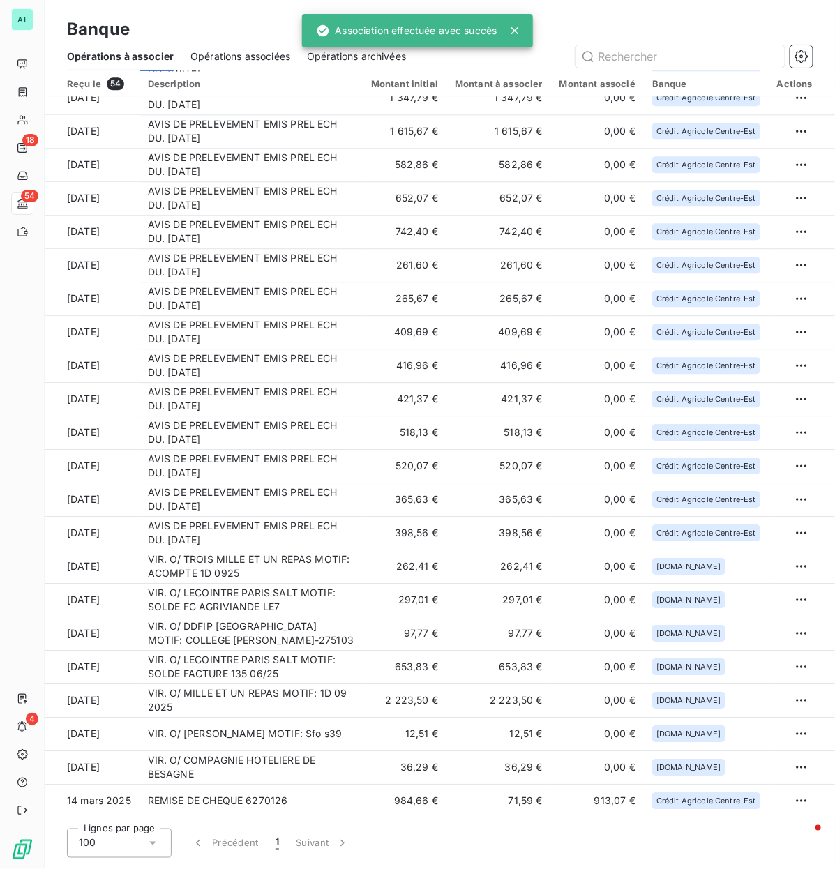
scroll to position [1085, 0]
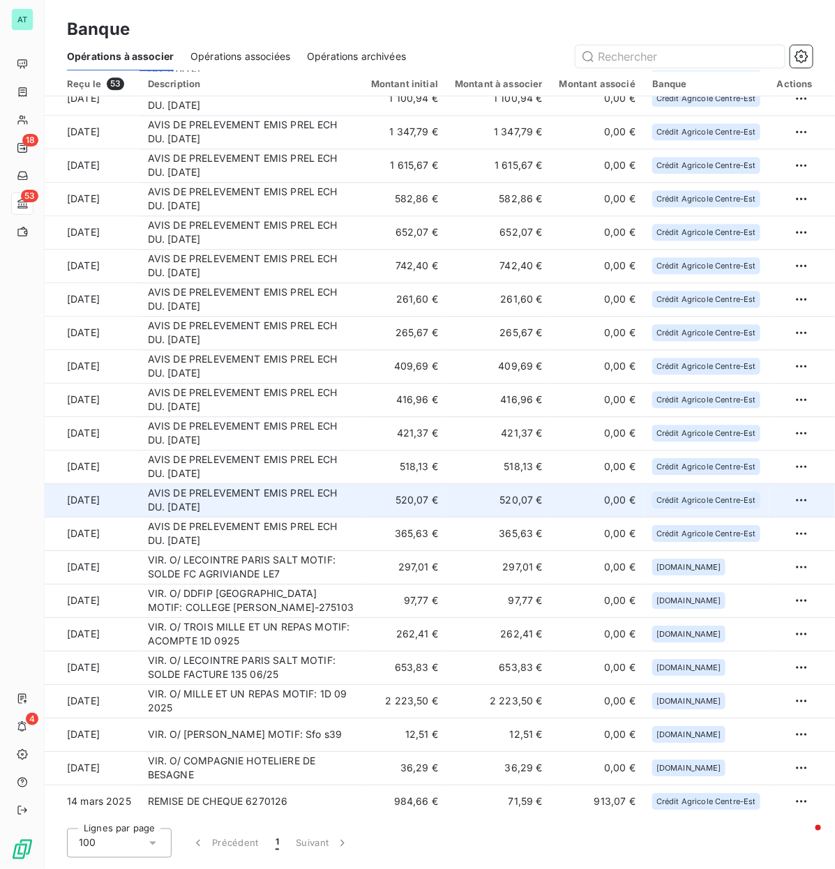
click at [349, 418] on td "AVIS DE PRELEVEMENT EMIS PREL ECH DU. [DATE]" at bounding box center [250, 499] width 223 height 33
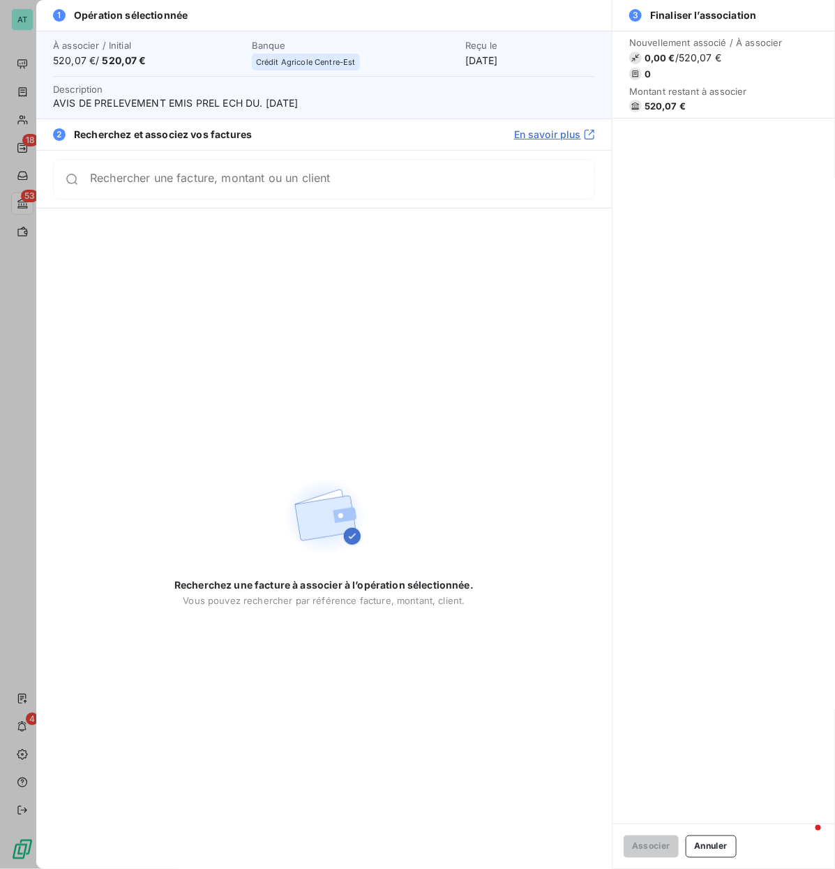
click at [656, 101] on span "520,07 €" at bounding box center [664, 105] width 41 height 11
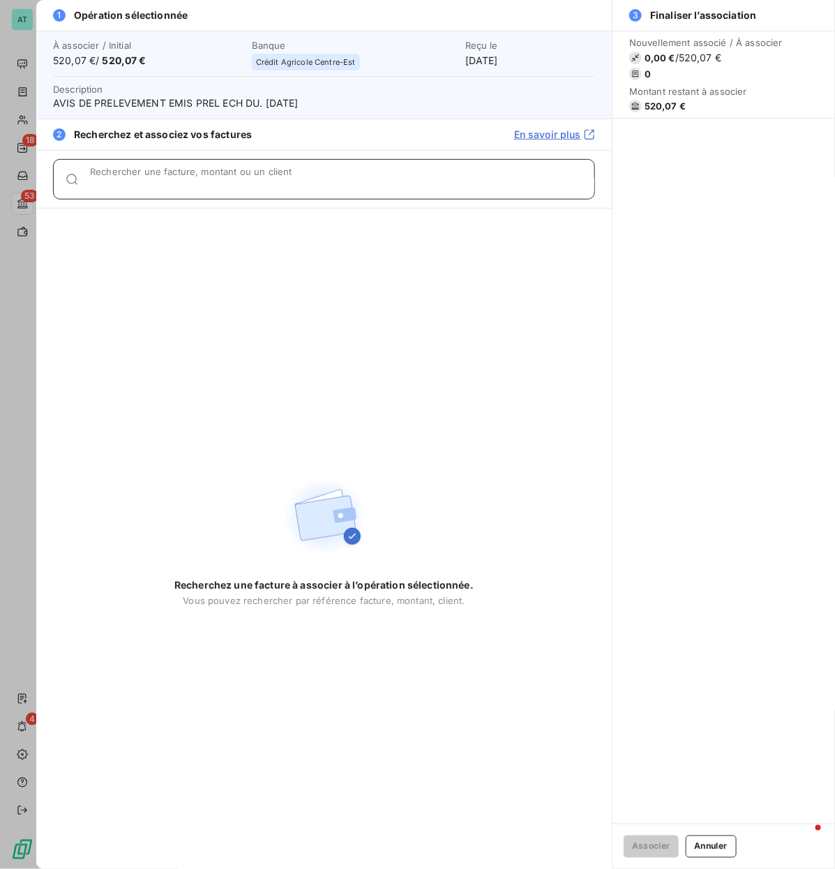
click at [248, 183] on input "Rechercher une facture, montant ou un client" at bounding box center [342, 185] width 504 height 14
paste input "278377"
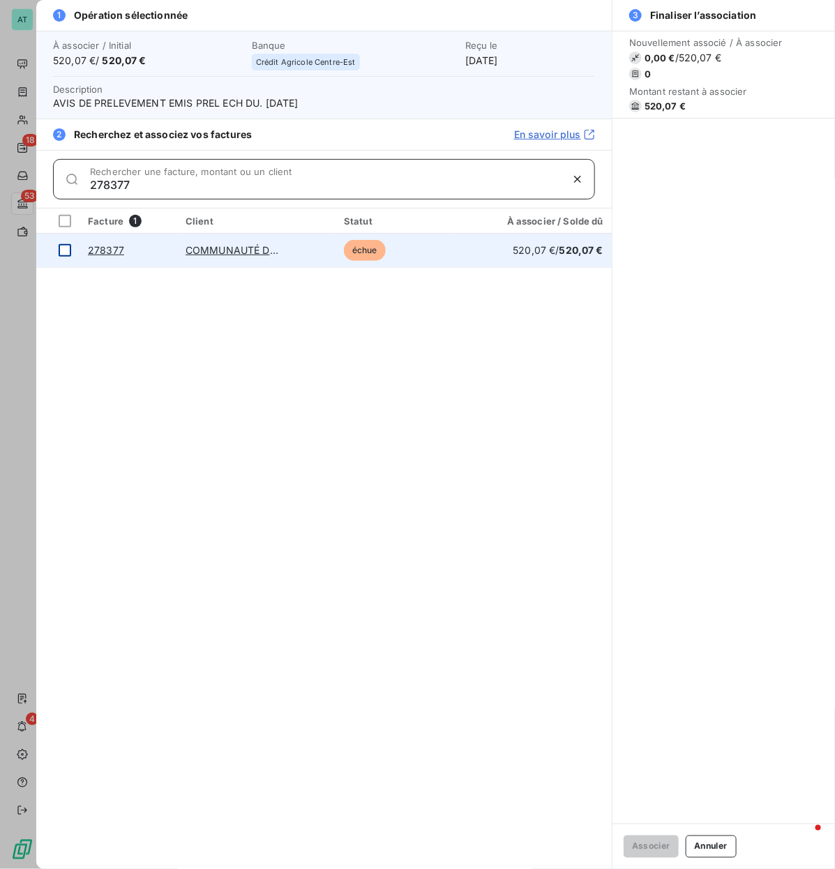
type input "278377"
click at [63, 253] on div at bounding box center [65, 250] width 13 height 13
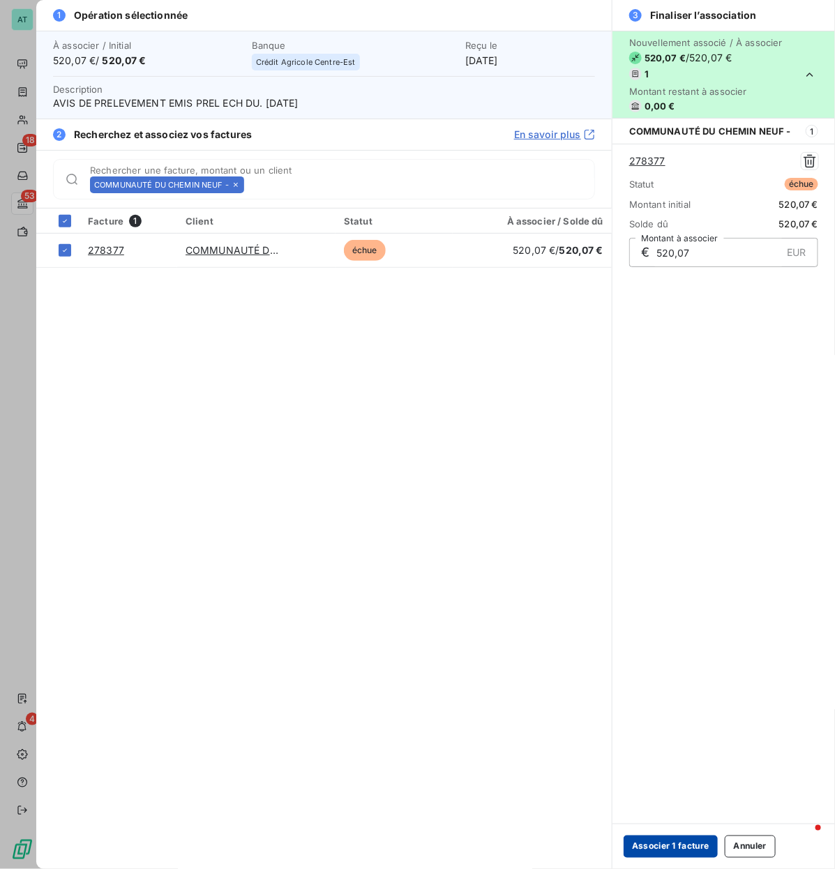
click at [660, 418] on button "Associer 1 facture" at bounding box center [670, 846] width 94 height 22
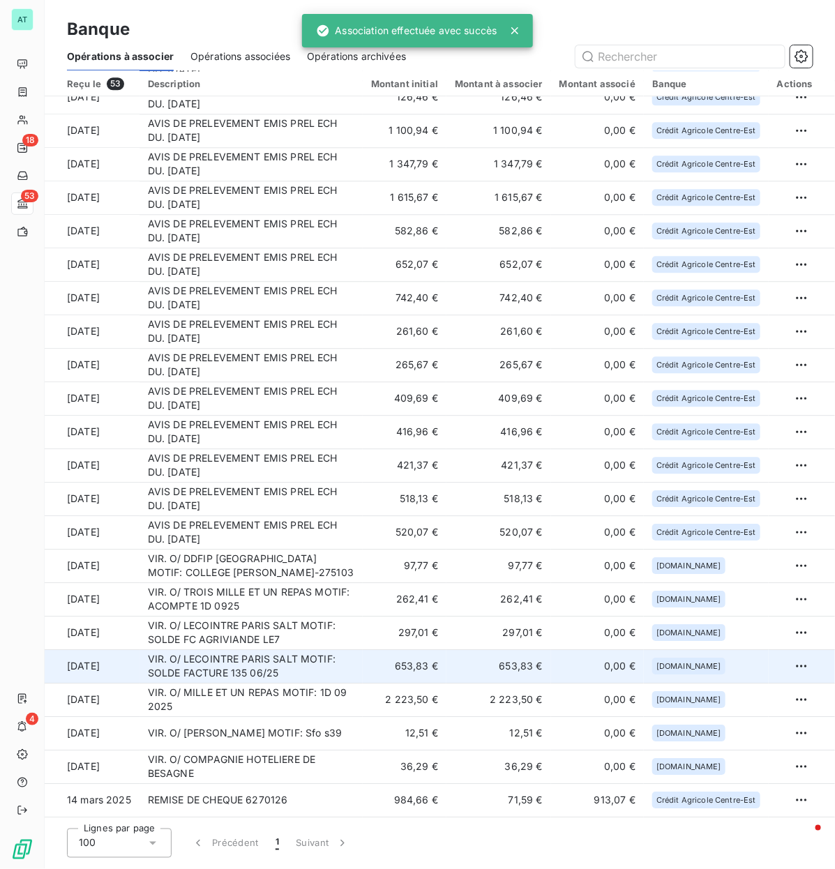
scroll to position [1053, 0]
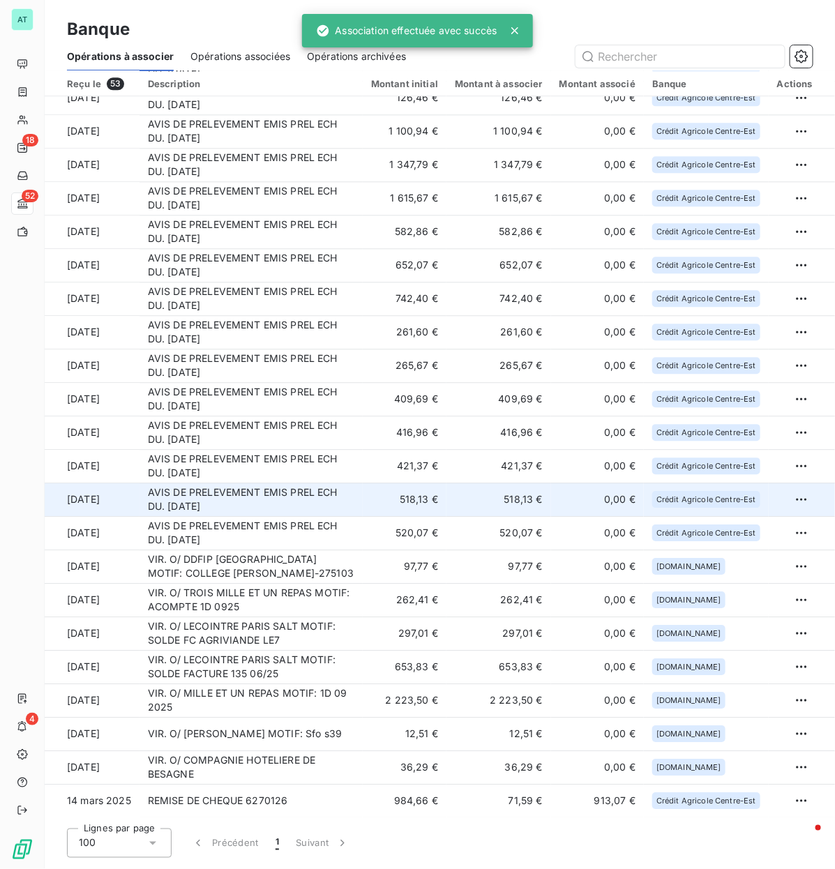
click at [309, 418] on td "AVIS DE PRELEVEMENT EMIS PREL ECH DU. [DATE]" at bounding box center [250, 498] width 223 height 33
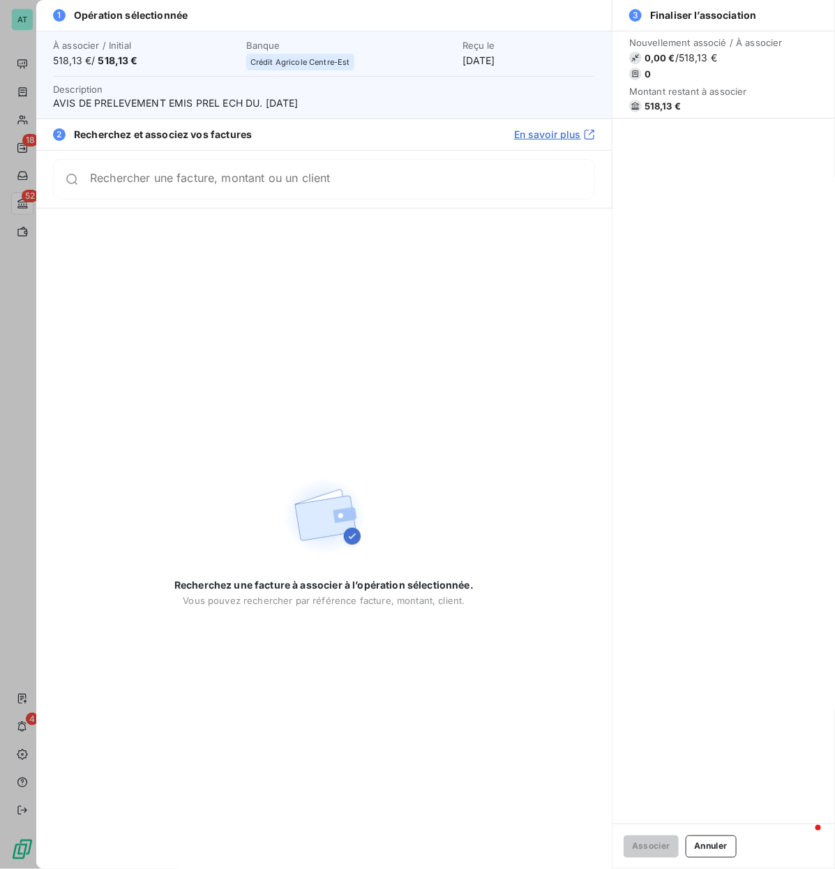
click at [666, 102] on span "518,13 €" at bounding box center [662, 105] width 36 height 11
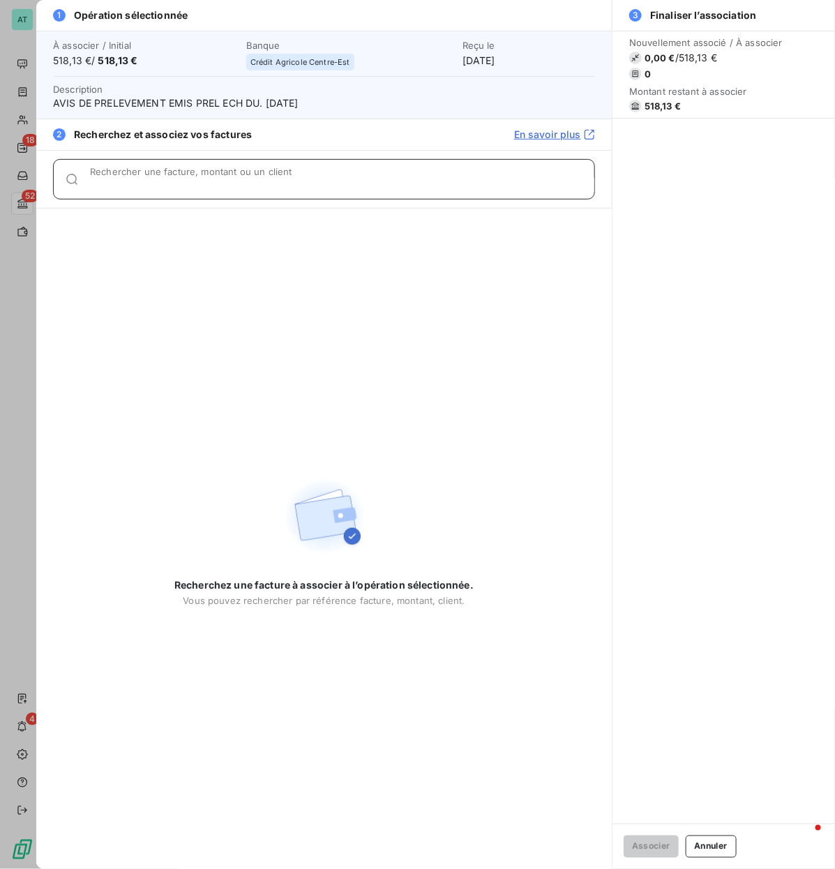
click at [181, 183] on input "Rechercher une facture, montant ou un client" at bounding box center [342, 185] width 504 height 14
paste input "278179, 278638"
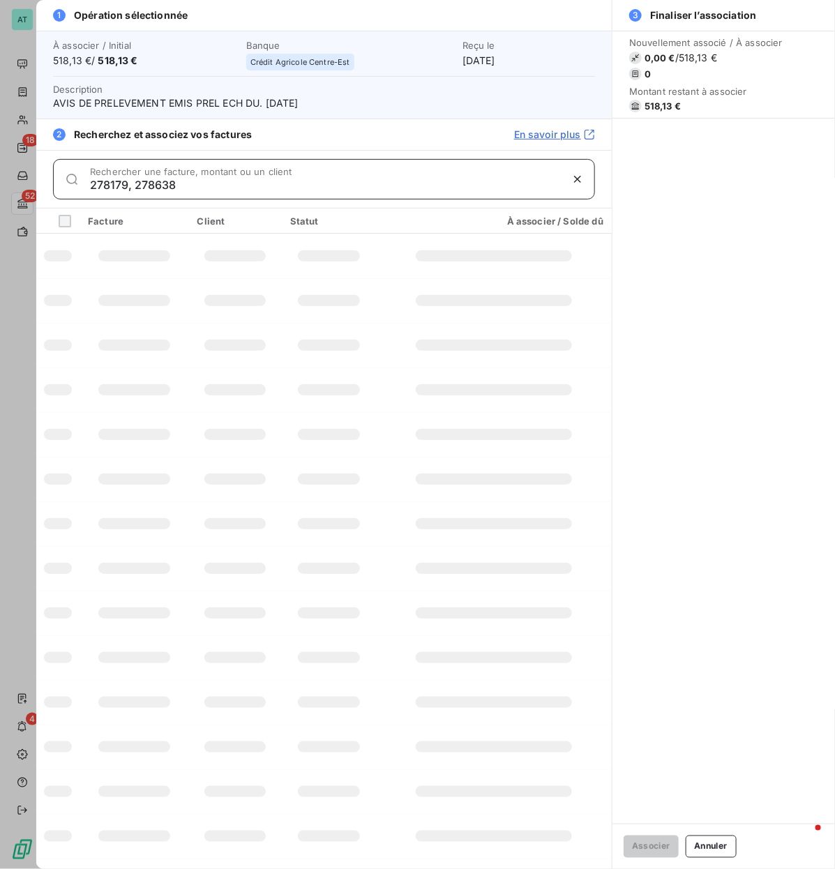
click at [157, 186] on input "278179, 278638" at bounding box center [325, 185] width 471 height 14
click at [158, 186] on input "278179, 278638" at bounding box center [325, 185] width 471 height 14
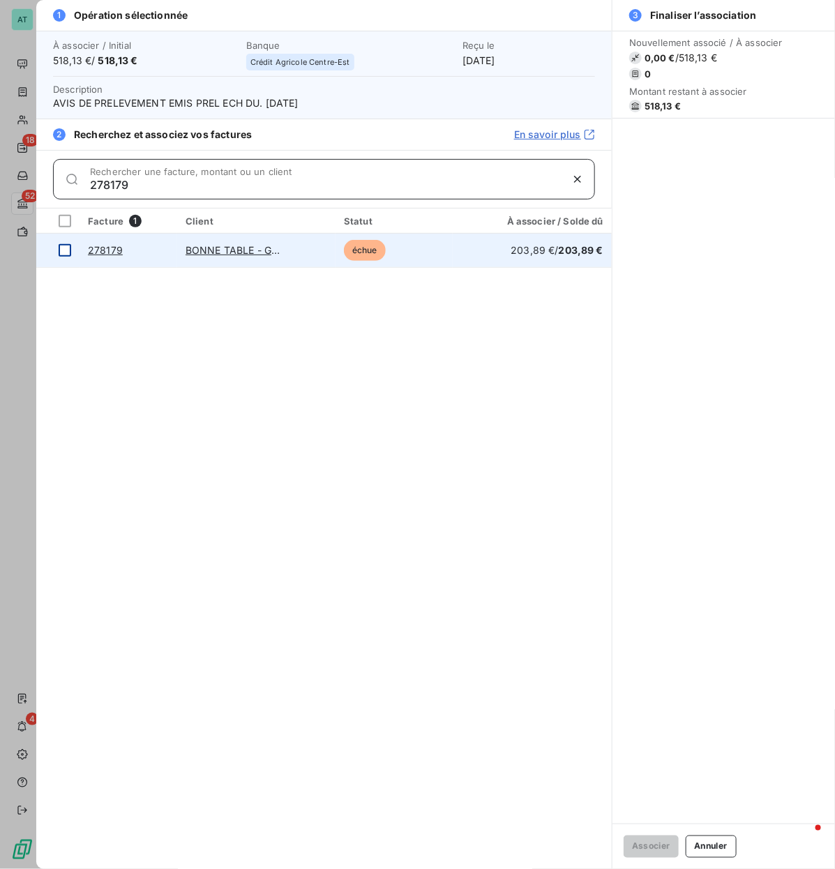
type input "278179"
click at [63, 247] on div at bounding box center [65, 250] width 13 height 13
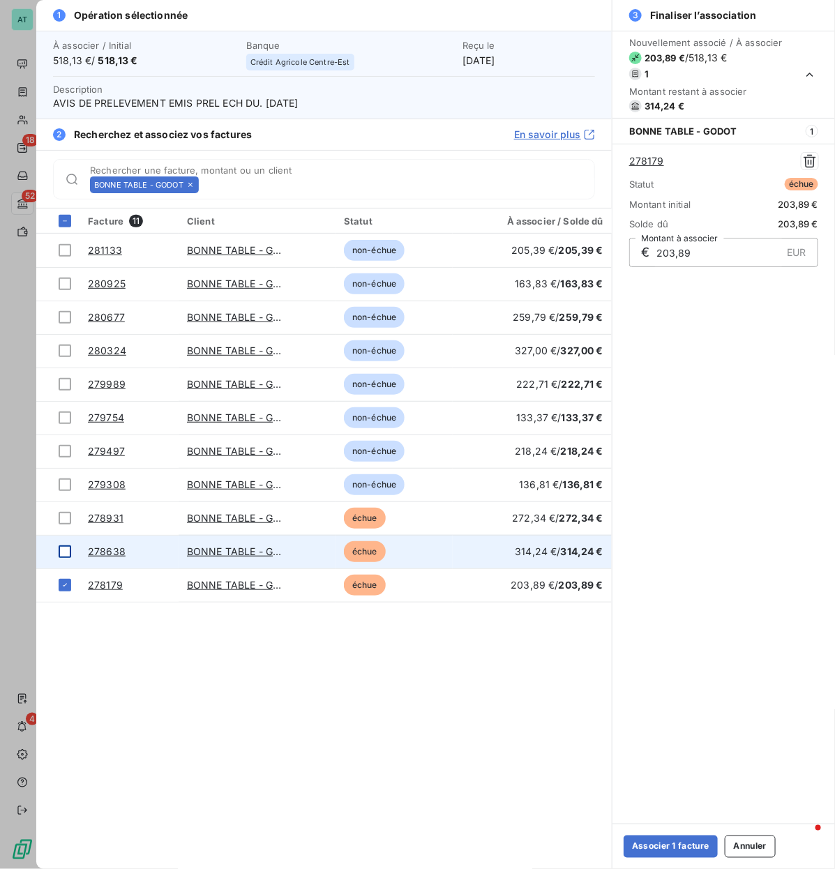
click at [61, 418] on div at bounding box center [65, 551] width 13 height 13
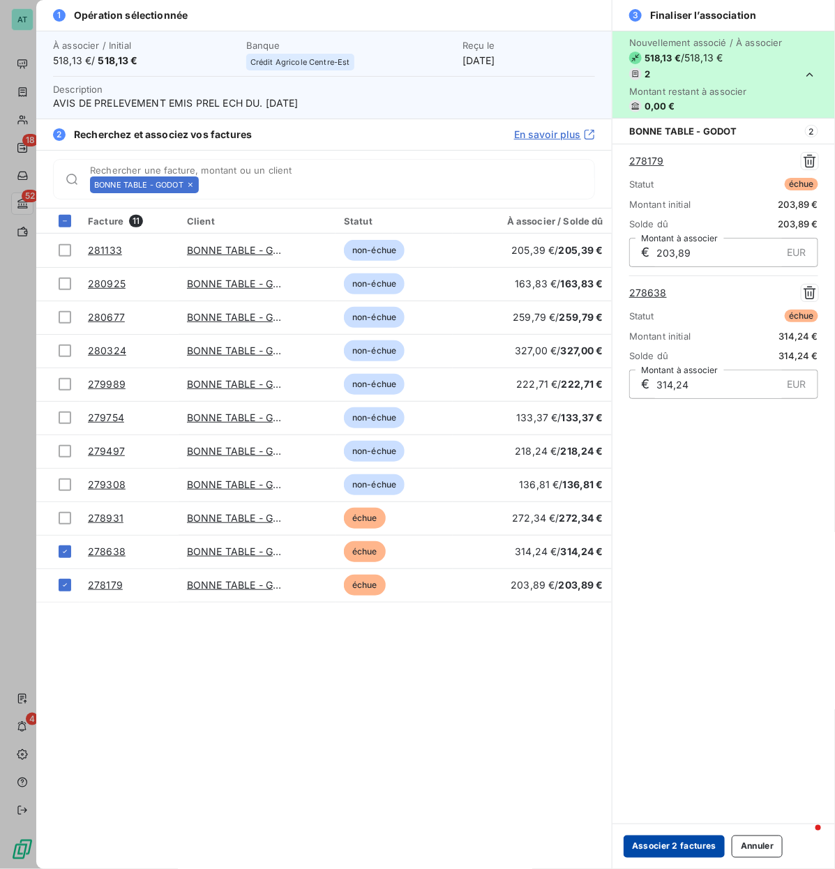
click at [706, 418] on button "Associer 2 factures" at bounding box center [673, 846] width 101 height 22
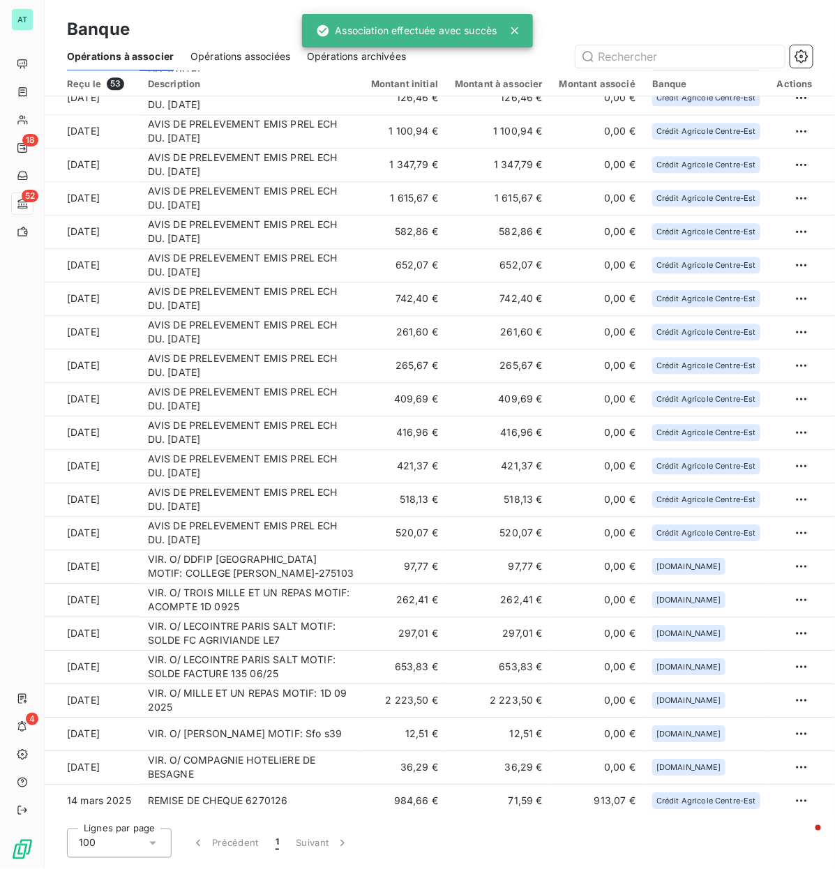
scroll to position [1019, 0]
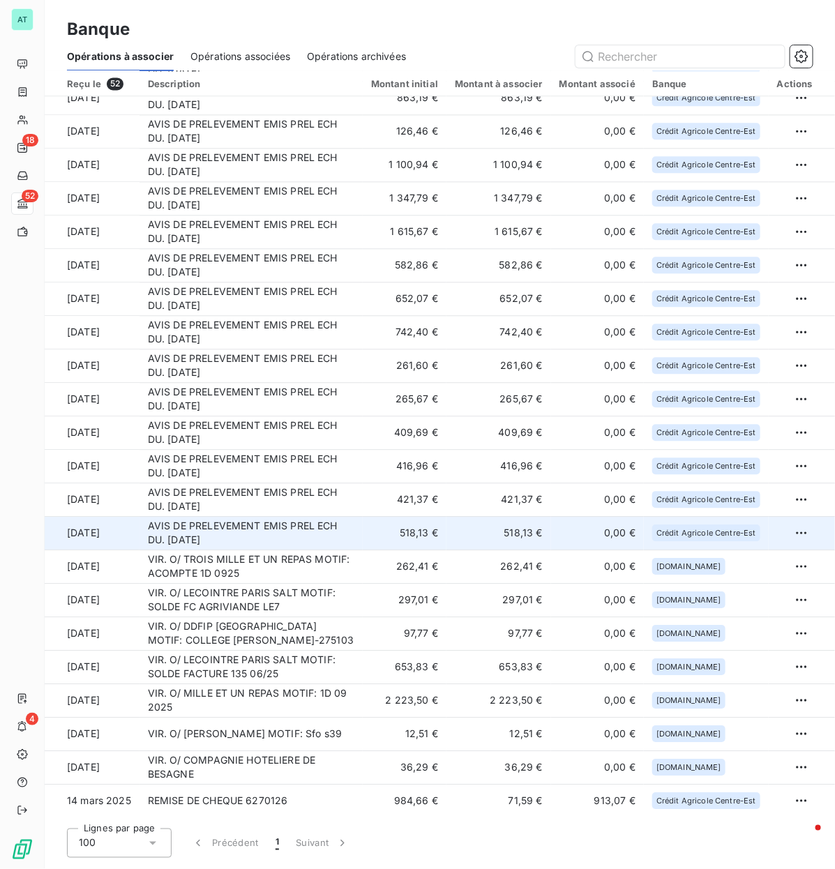
click at [280, 418] on td "AVIS DE PRELEVEMENT EMIS PREL ECH DU. [DATE]" at bounding box center [250, 532] width 223 height 33
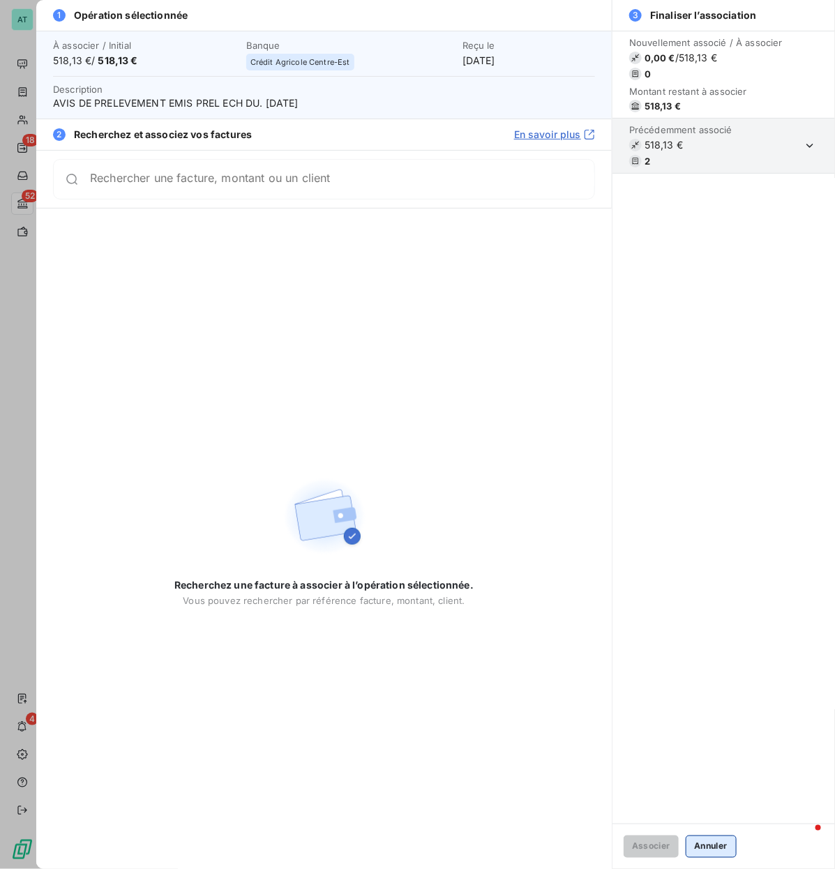
click at [711, 418] on button "Annuler" at bounding box center [710, 846] width 51 height 22
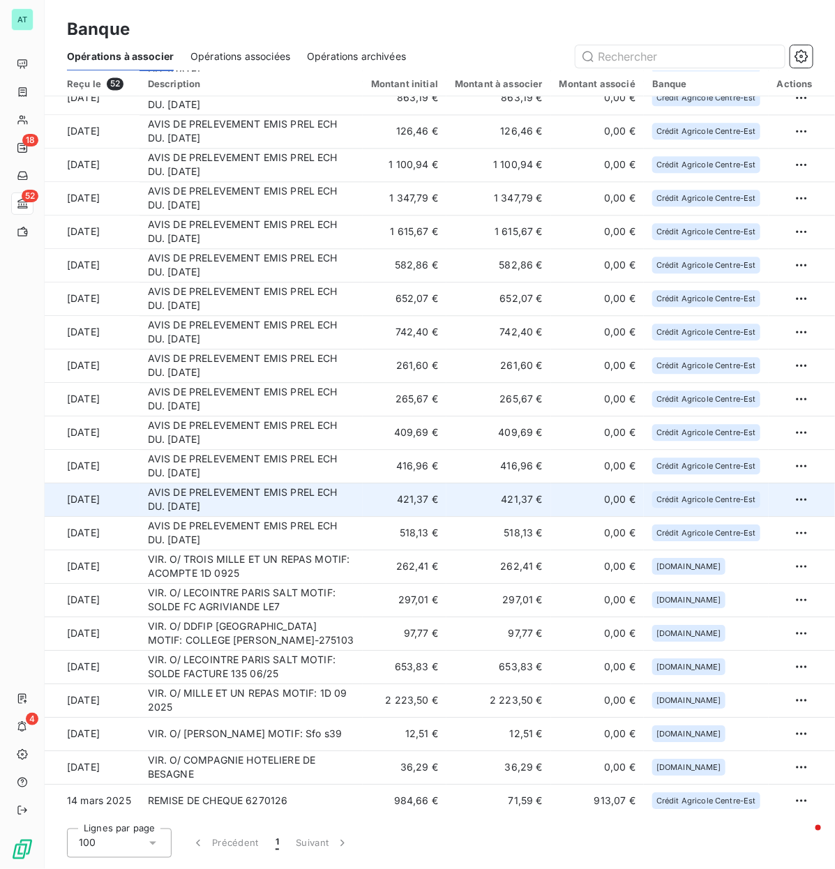
click at [326, 418] on td "AVIS DE PRELEVEMENT EMIS PREL ECH DU. [DATE]" at bounding box center [250, 498] width 223 height 33
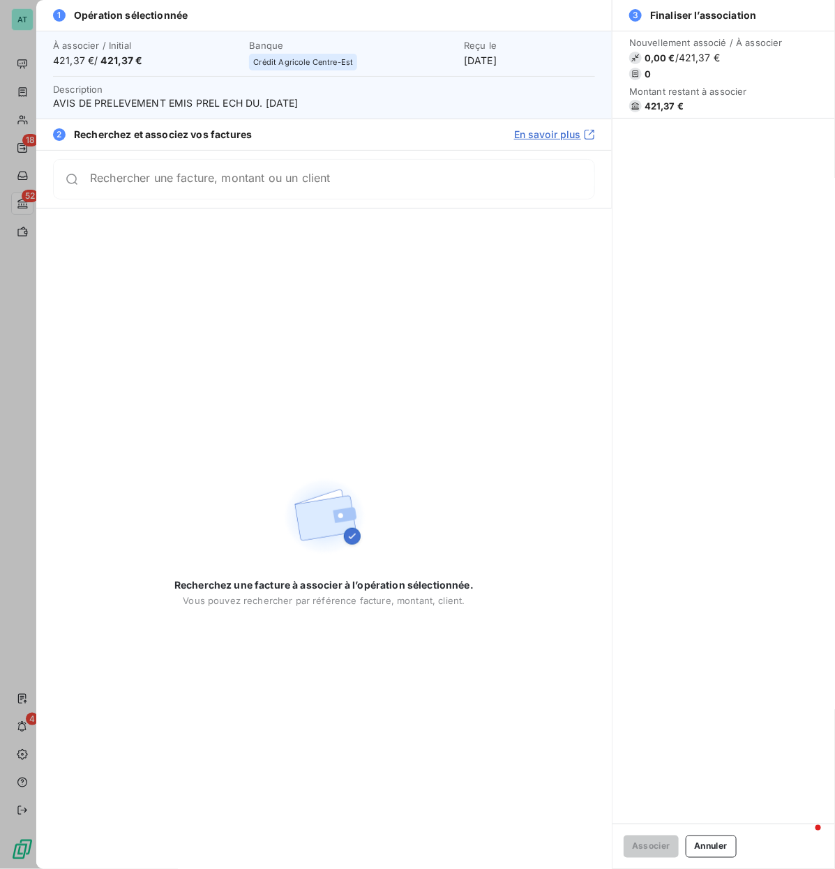
click at [664, 98] on div "Montant restant à associer 421,37 €" at bounding box center [705, 99] width 153 height 26
click at [663, 96] on span "Montant restant à associer" at bounding box center [705, 91] width 153 height 11
click at [663, 102] on span "421,37 €" at bounding box center [663, 105] width 39 height 11
click at [144, 193] on div "Rechercher une facture, montant ou un client" at bounding box center [324, 179] width 542 height 40
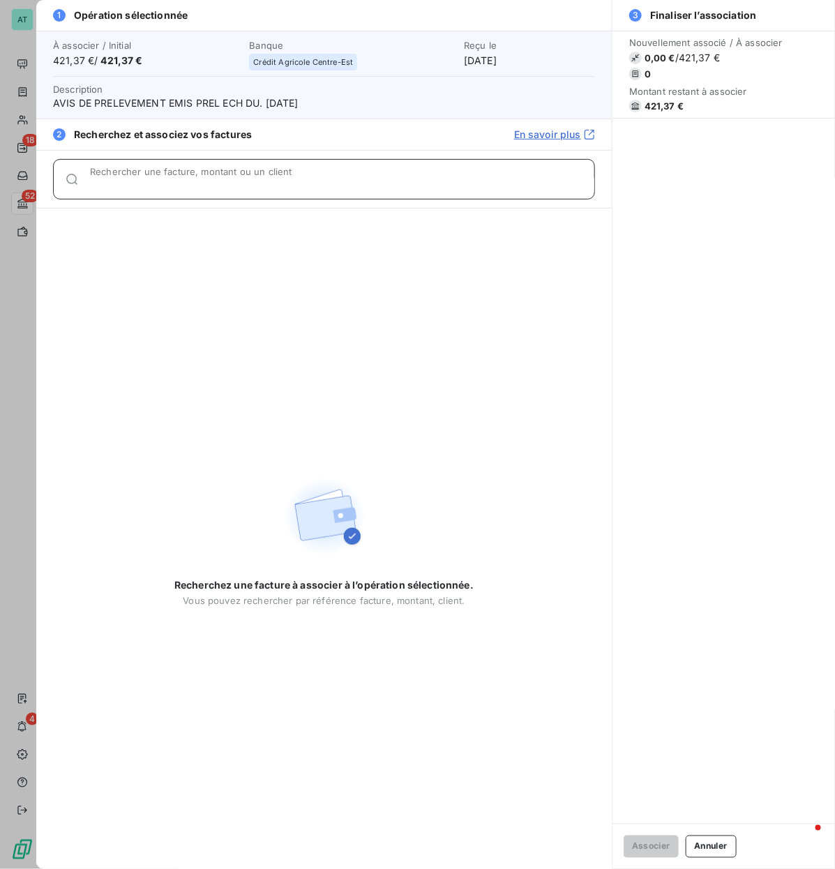
paste input "278275"
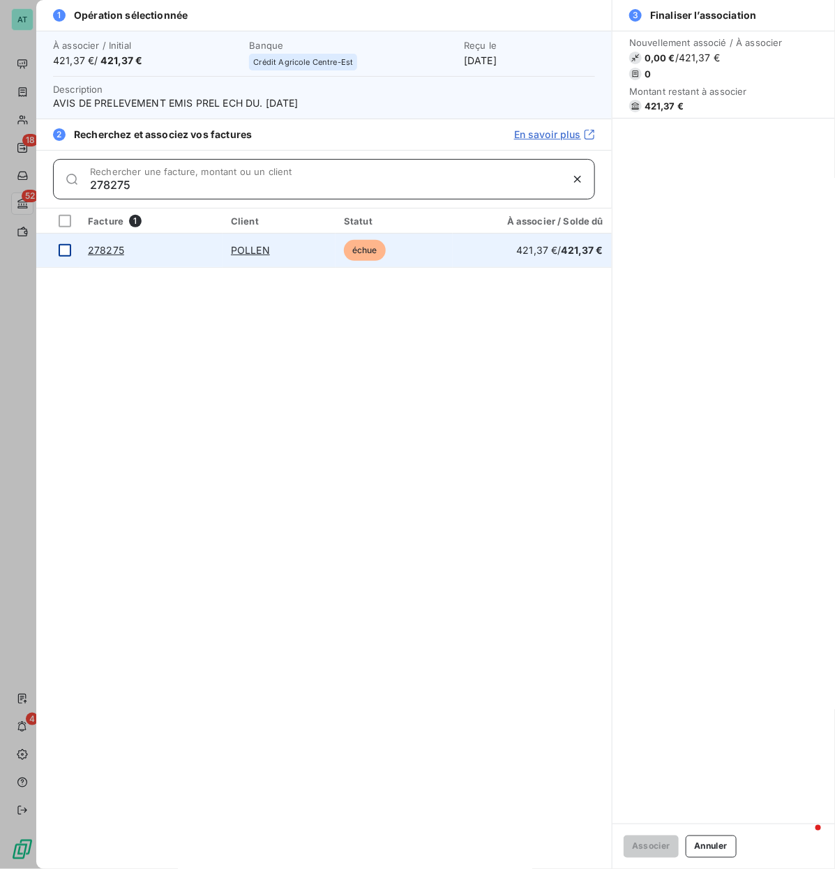
type input "278275"
click at [59, 252] on div at bounding box center [65, 250] width 13 height 13
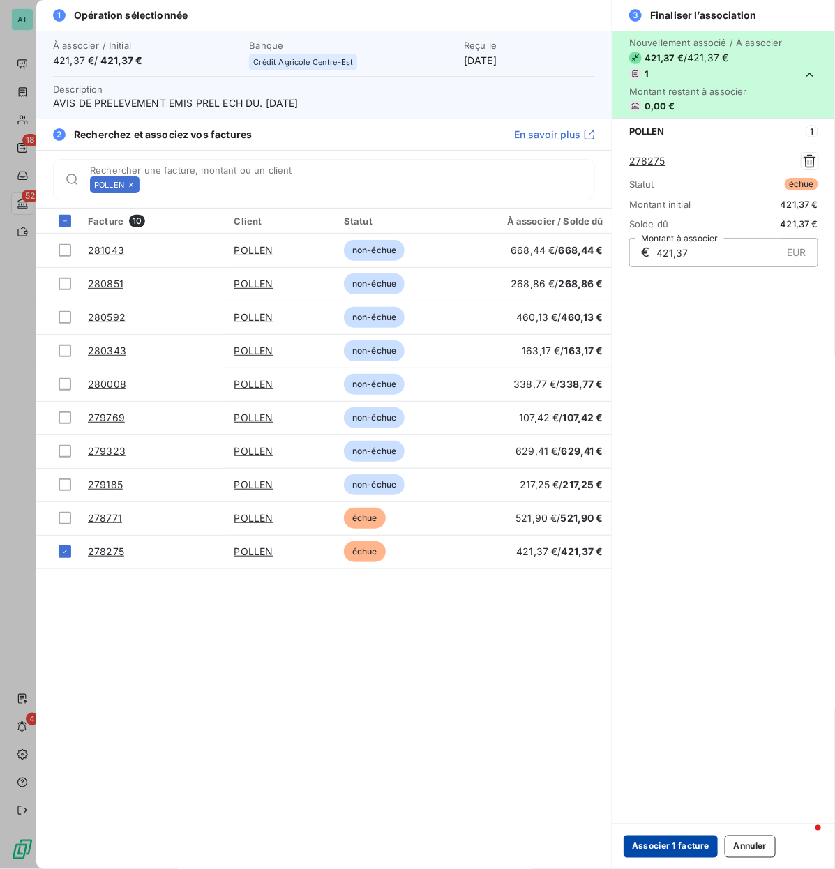
click at [660, 418] on button "Associer 1 facture" at bounding box center [670, 846] width 94 height 22
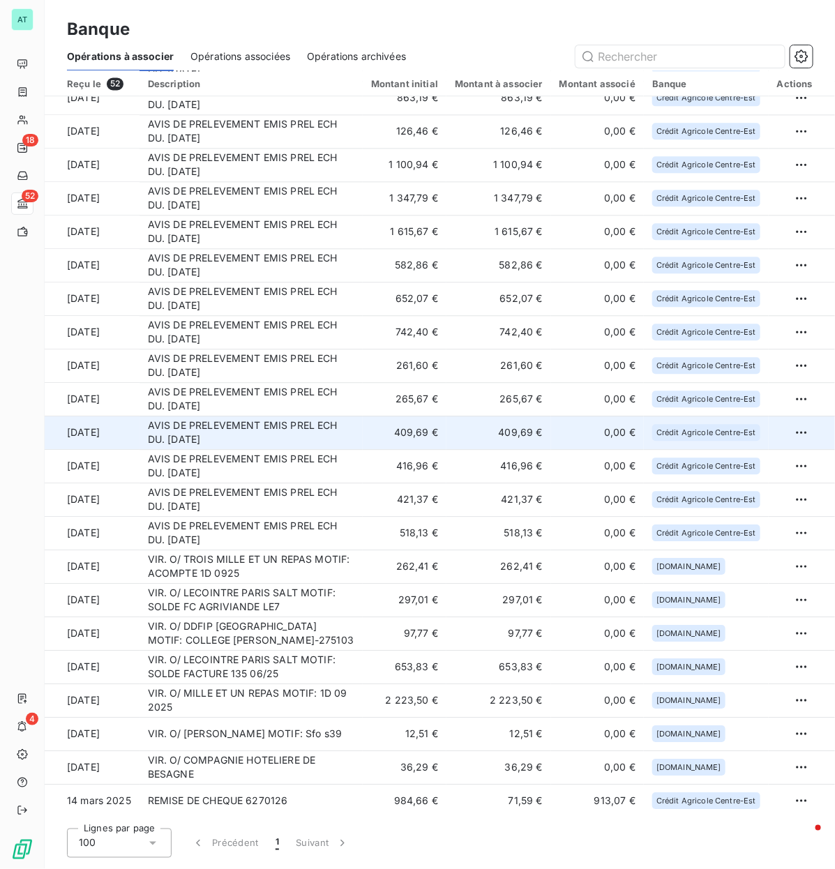
scroll to position [985, 0]
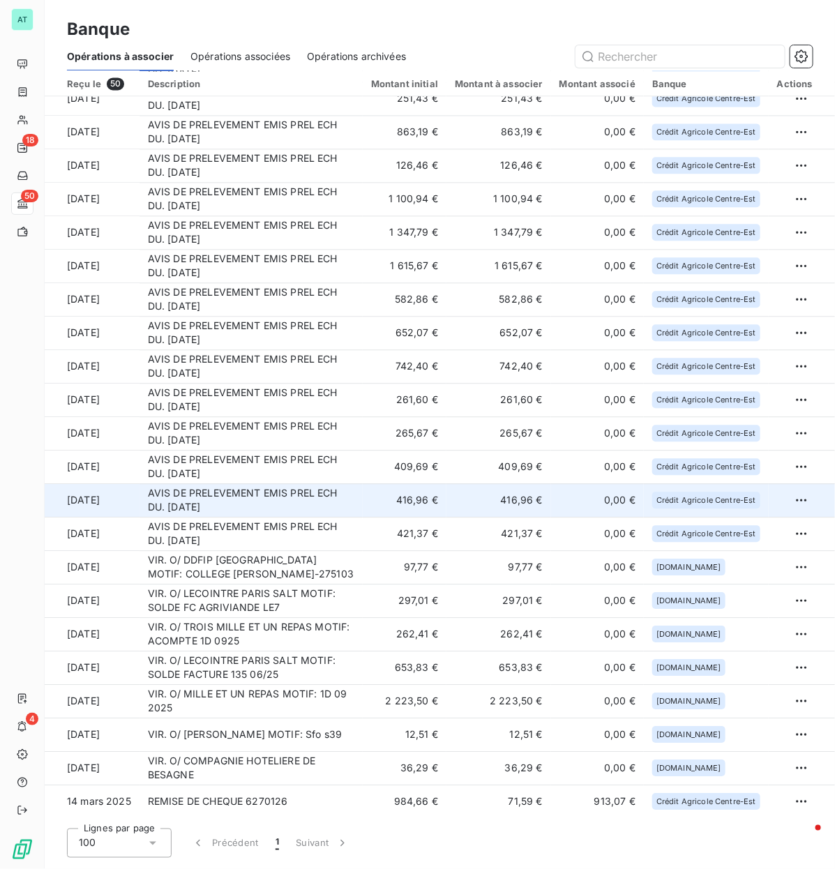
click at [305, 418] on td "AVIS DE PRELEVEMENT EMIS PREL ECH DU. [DATE]" at bounding box center [250, 499] width 223 height 33
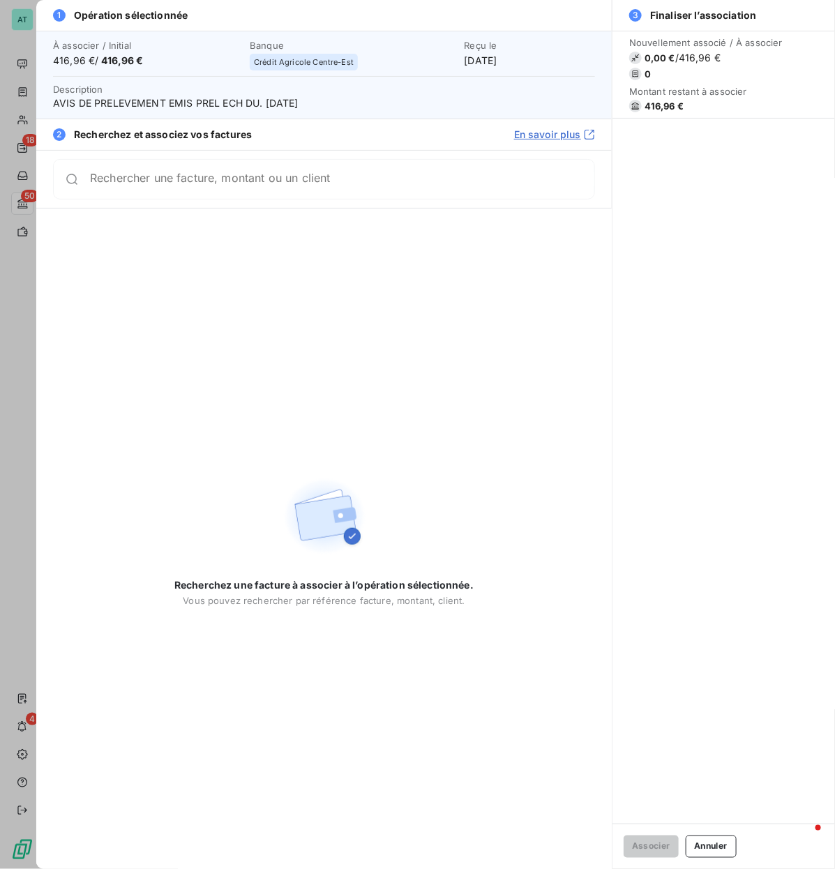
click at [666, 108] on span "416,96 €" at bounding box center [663, 105] width 39 height 11
click at [211, 199] on div "Rechercher une facture, montant ou un client" at bounding box center [323, 179] width 575 height 58
click at [211, 192] on div "Rechercher une facture, montant ou un client" at bounding box center [324, 179] width 542 height 40
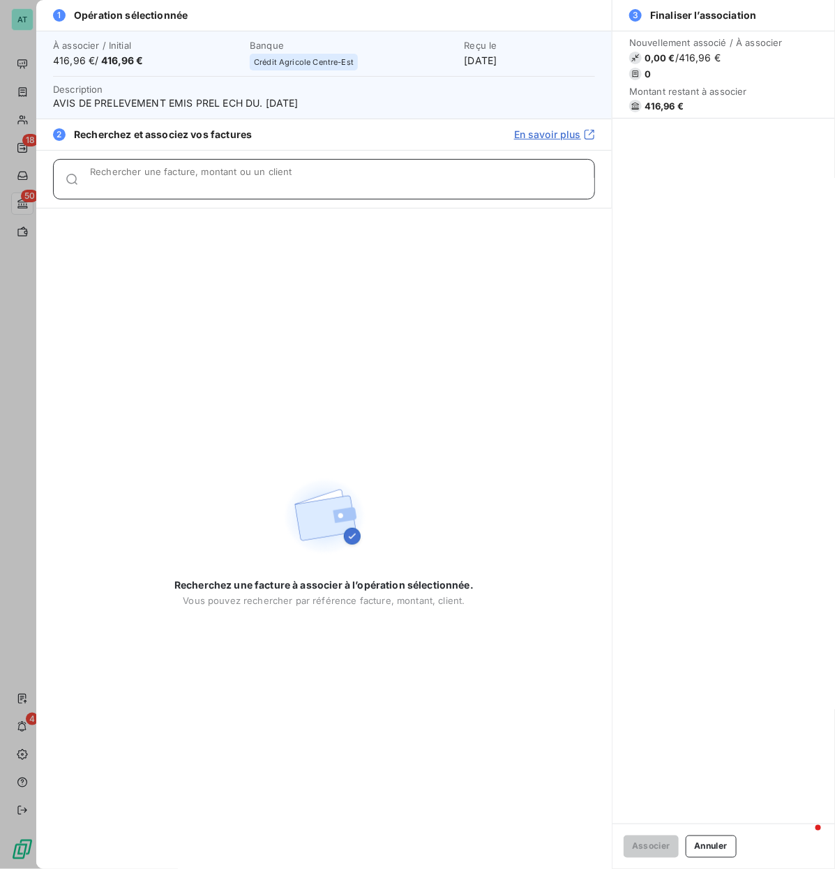
paste input "278506, 278226"
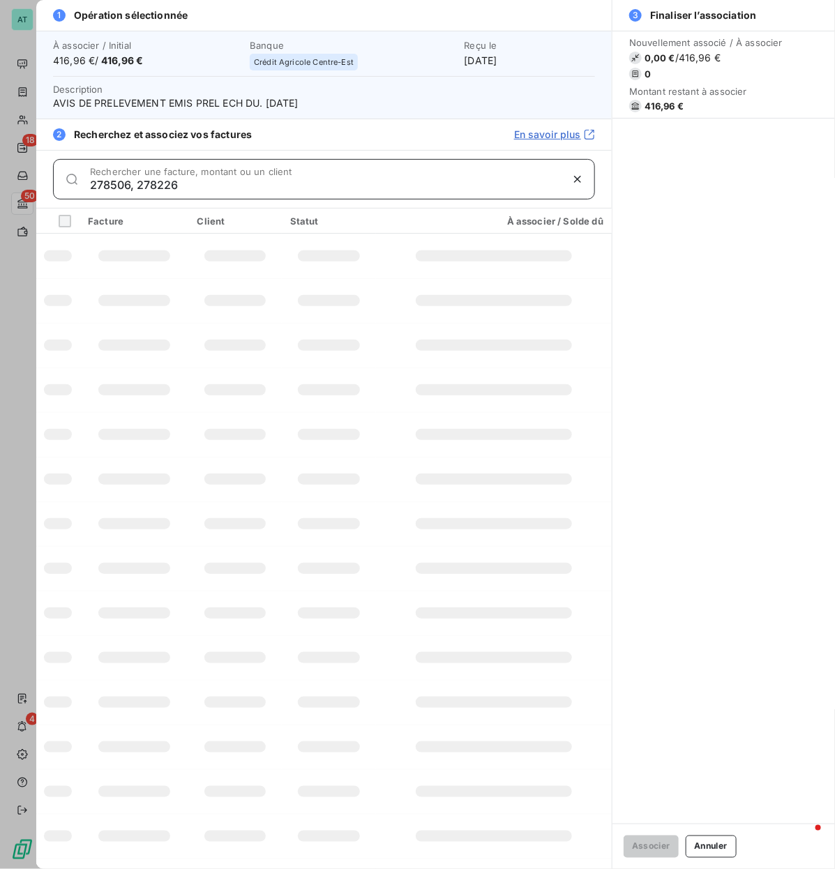
drag, startPoint x: 148, startPoint y: 187, endPoint x: 338, endPoint y: 199, distance: 190.7
click at [338, 199] on div "278506, 278226 Rechercher une facture, montant ou un client" at bounding box center [324, 179] width 542 height 40
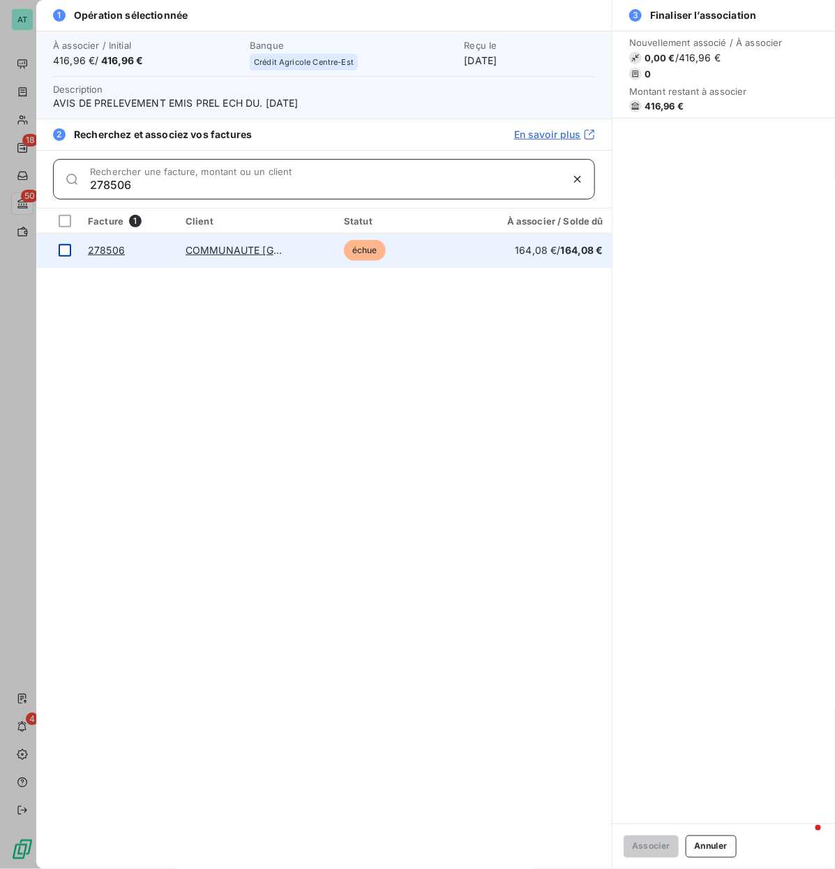
type input "278506"
click at [68, 252] on div at bounding box center [65, 250] width 13 height 13
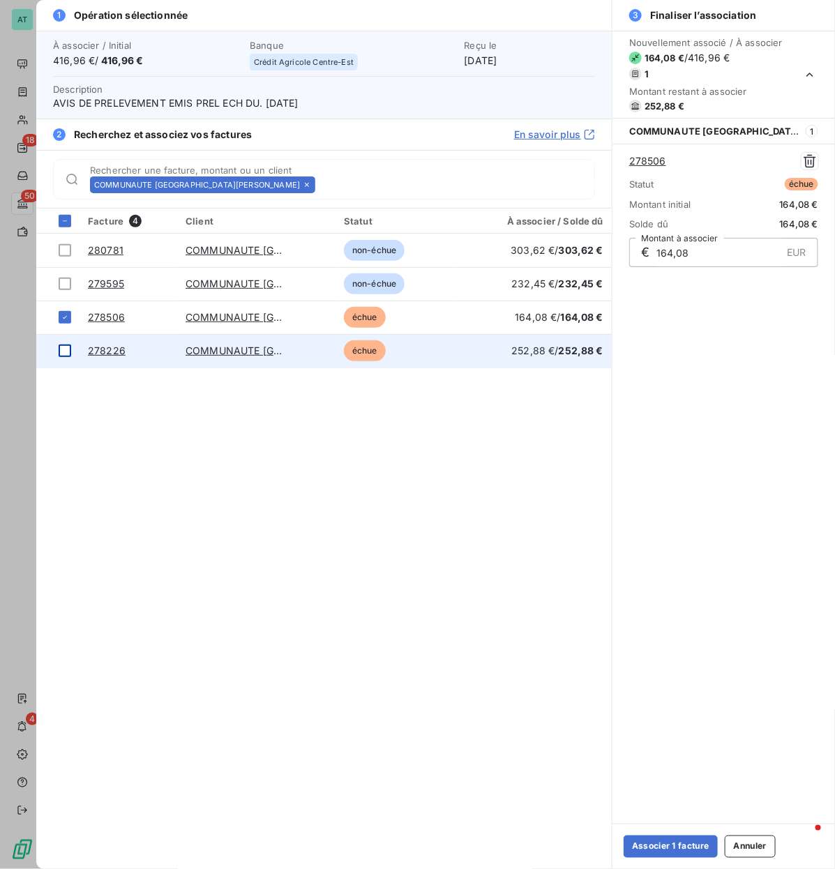
click at [65, 349] on div at bounding box center [65, 350] width 13 height 13
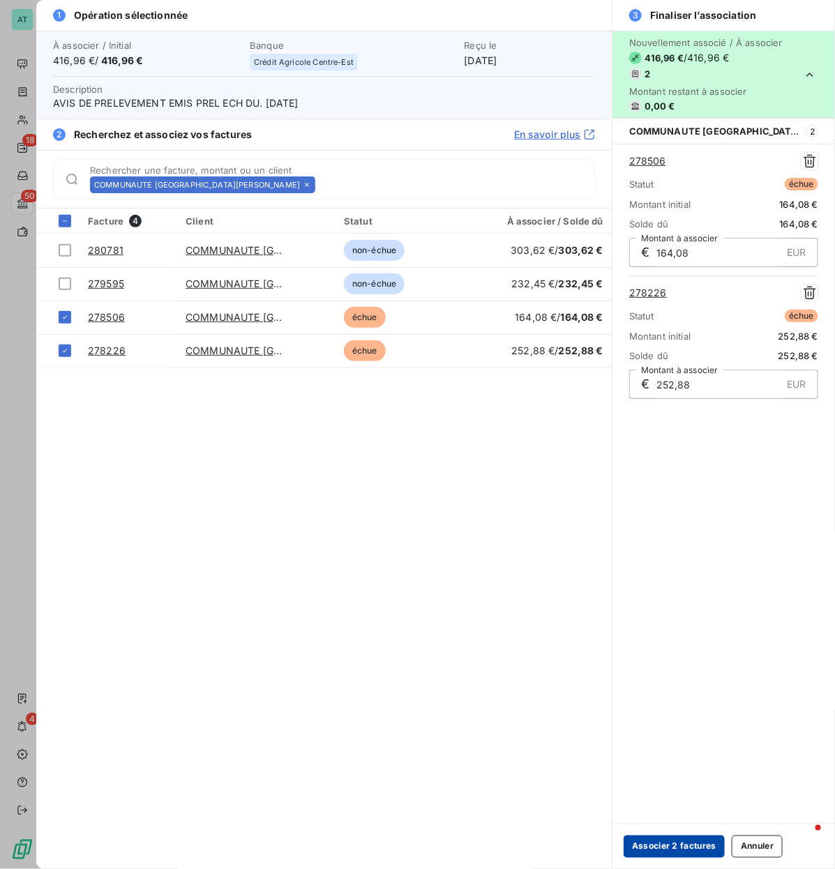
click at [702, 418] on button "Associer 2 factures" at bounding box center [673, 846] width 101 height 22
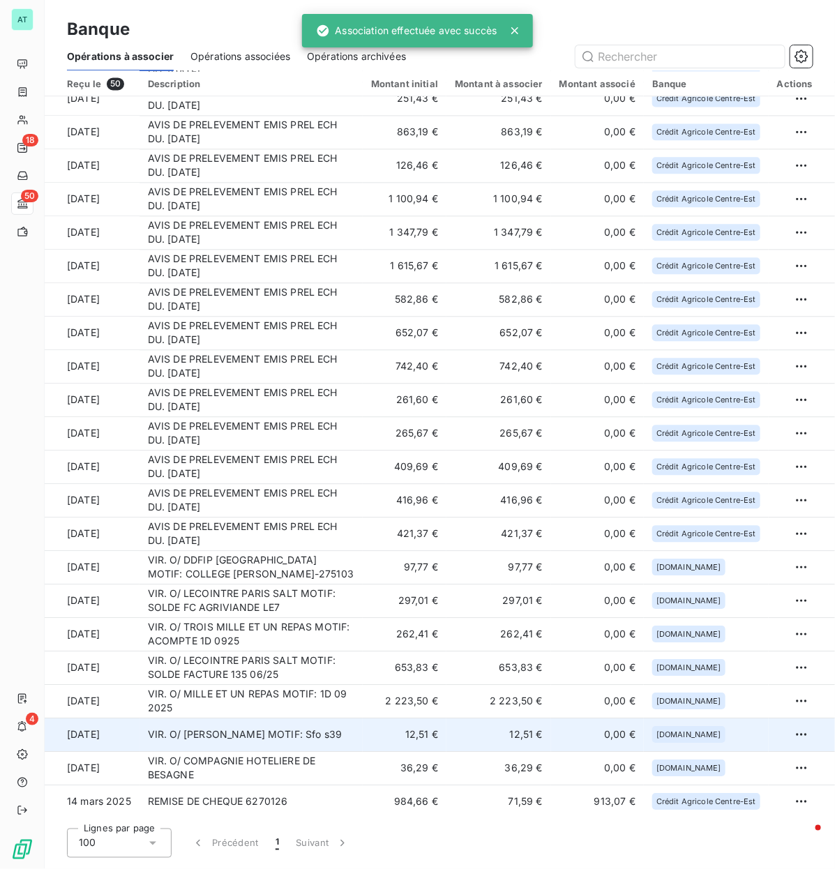
scroll to position [952, 0]
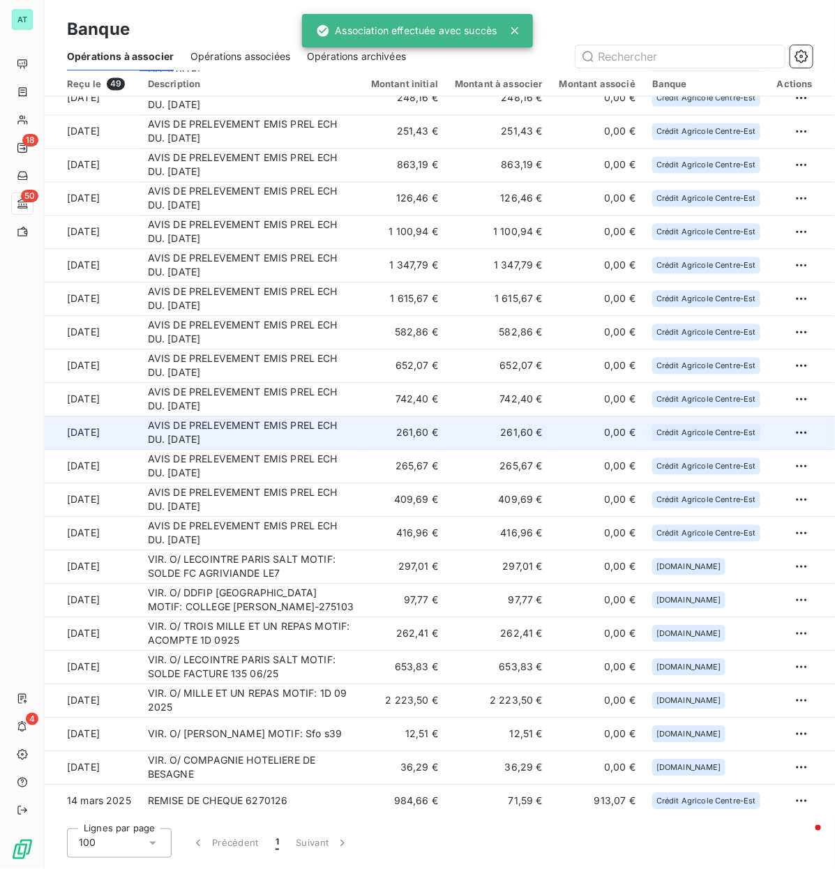
click at [225, 418] on td "AVIS DE PRELEVEMENT EMIS PREL ECH DU. [DATE]" at bounding box center [250, 432] width 223 height 33
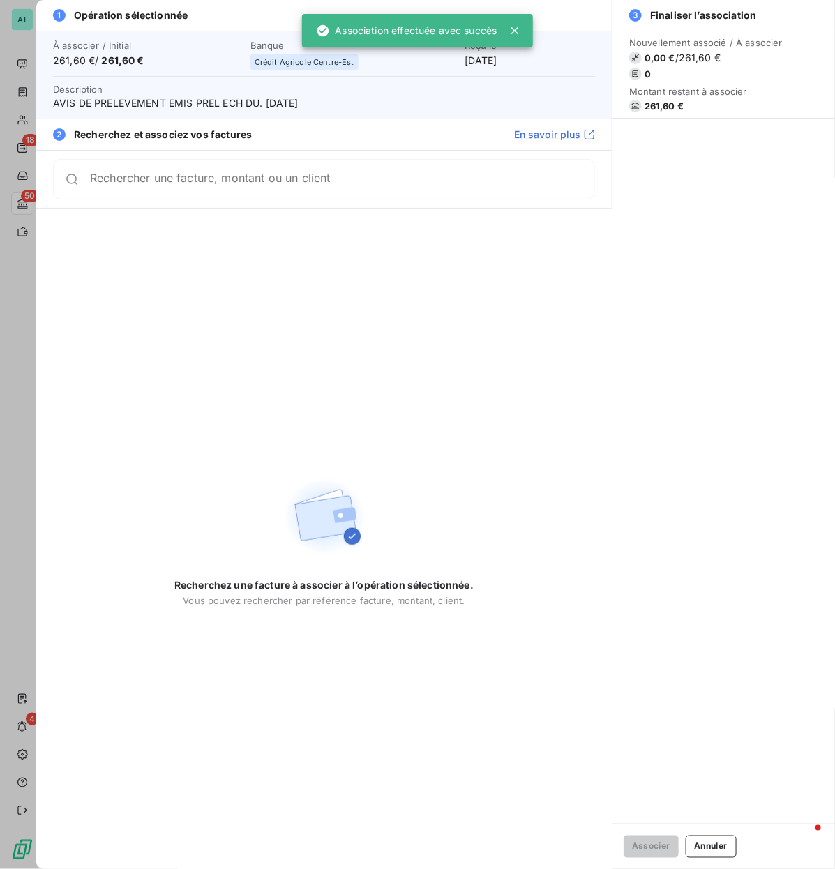
click at [646, 102] on span "261,60 €" at bounding box center [663, 105] width 39 height 11
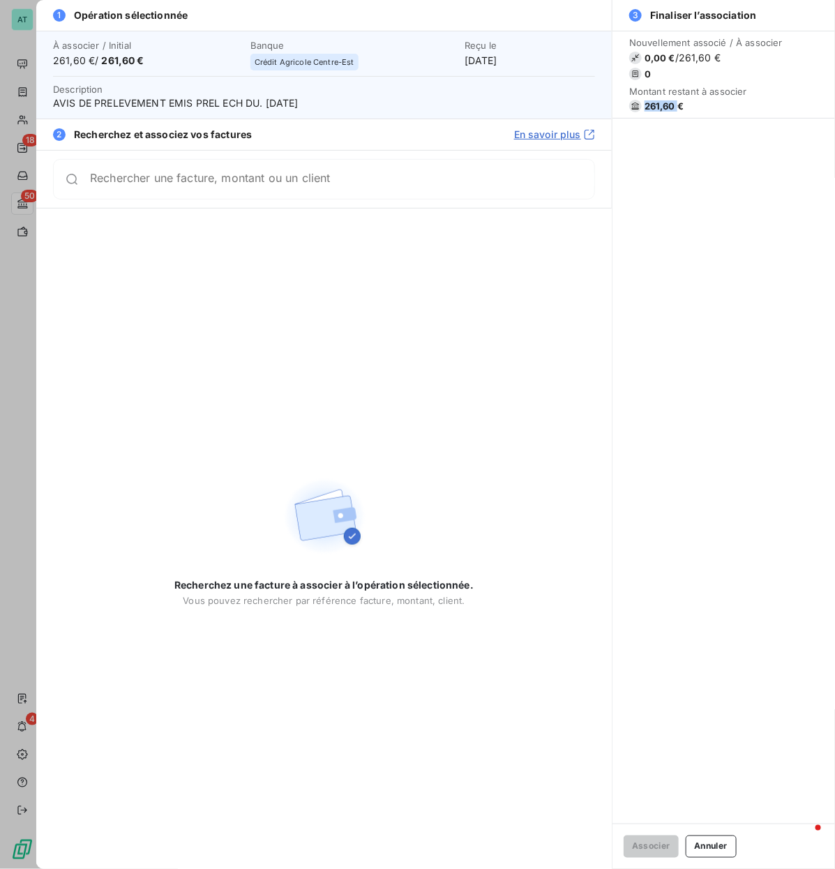
click at [646, 102] on span "261,60 €" at bounding box center [663, 105] width 39 height 11
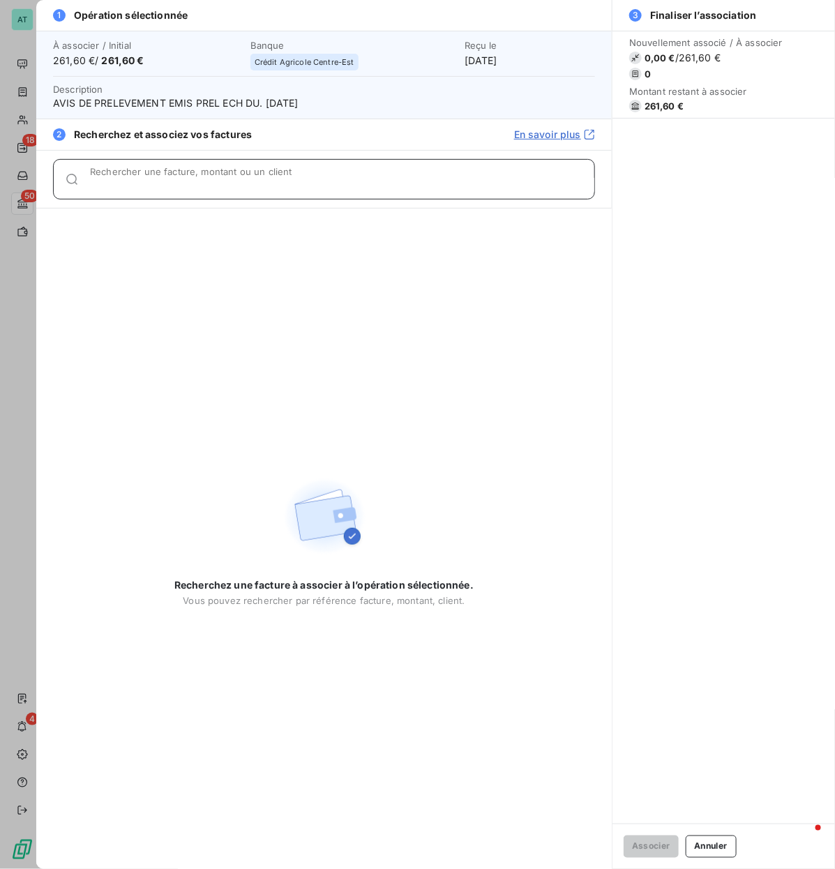
click at [189, 178] on input "Rechercher une facture, montant ou un client" at bounding box center [342, 185] width 504 height 14
paste input "278513"
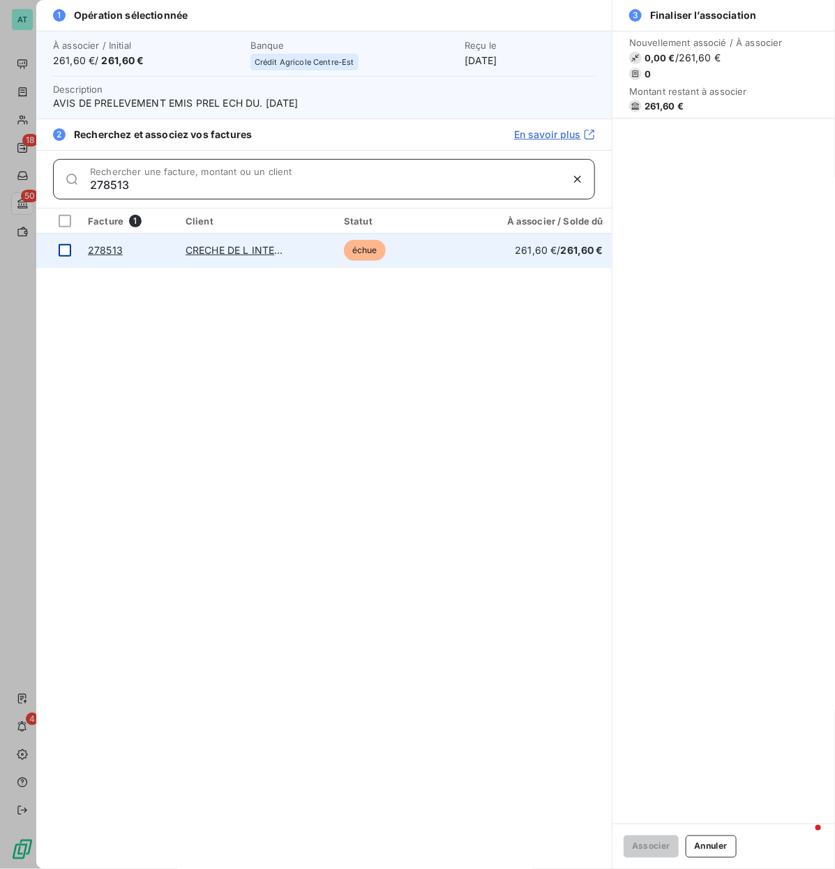
type input "278513"
click at [65, 256] on div at bounding box center [65, 250] width 13 height 13
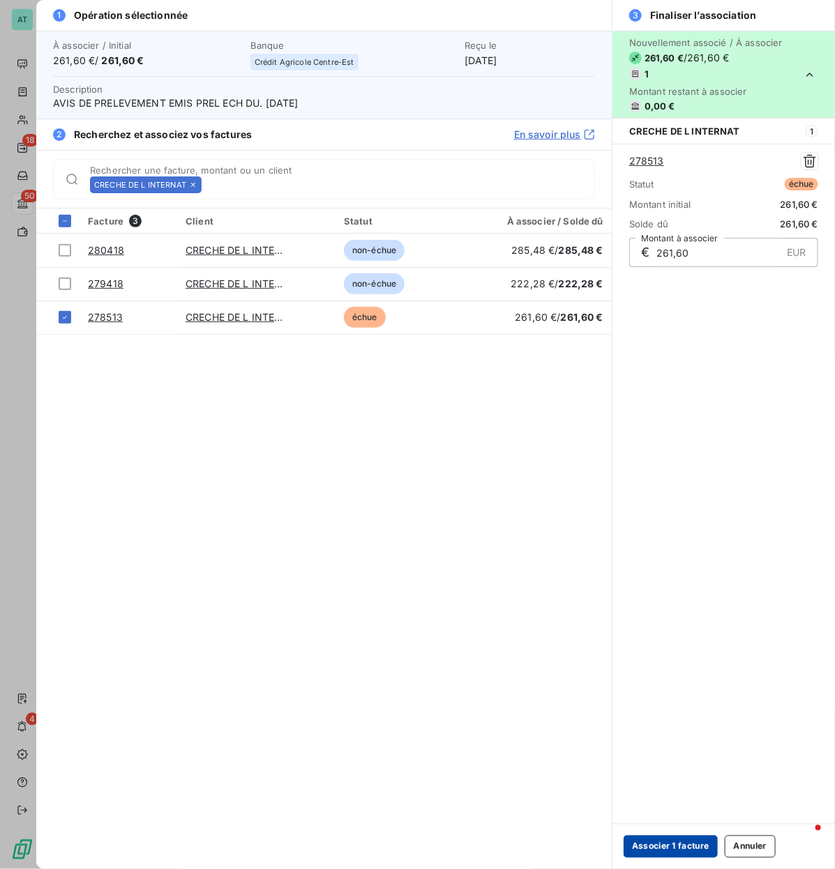
click at [666, 418] on button "Associer 1 facture" at bounding box center [670, 846] width 94 height 22
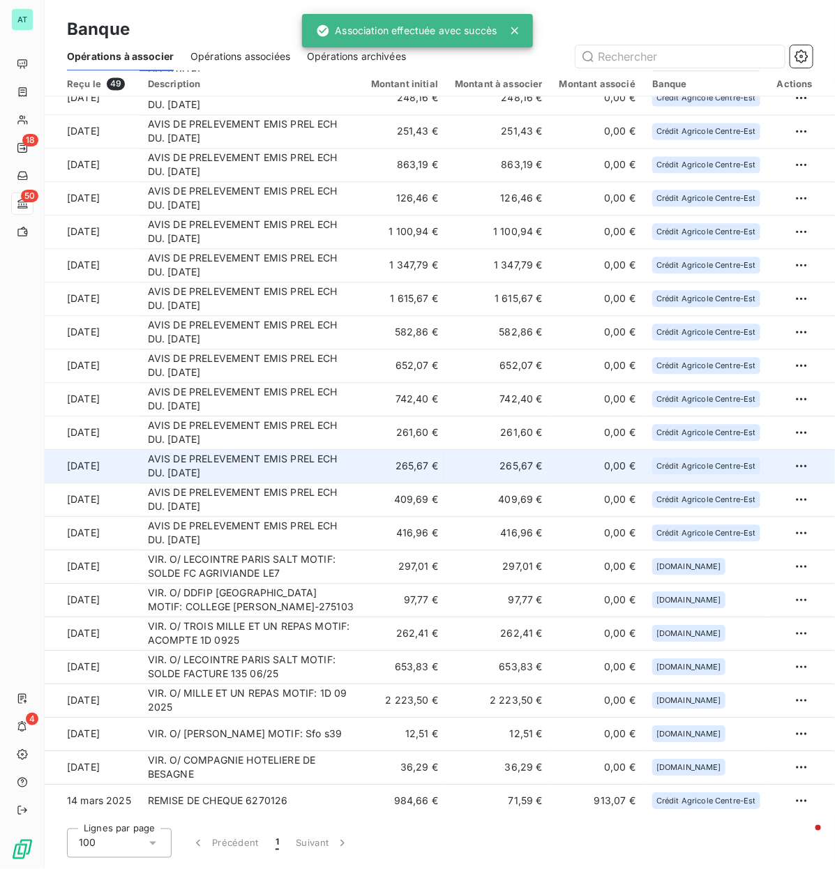
scroll to position [918, 0]
click at [197, 418] on td "AVIS DE PRELEVEMENT EMIS PREL ECH DU. [DATE]" at bounding box center [250, 466] width 223 height 33
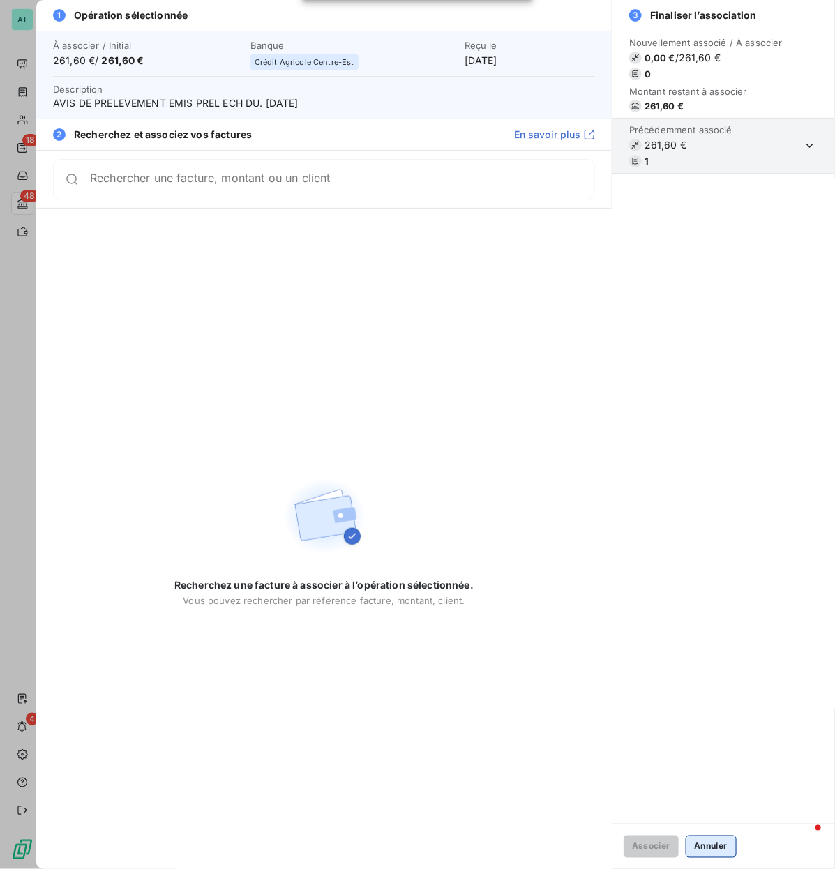
click at [719, 418] on button "Annuler" at bounding box center [710, 846] width 51 height 22
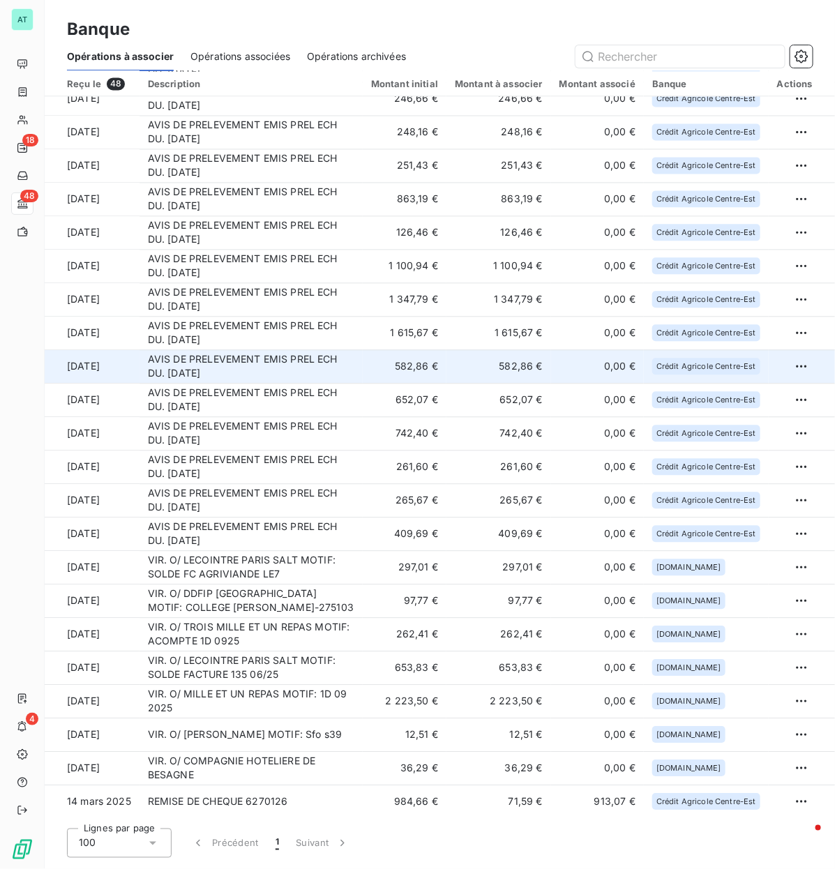
click at [293, 367] on td "AVIS DE PRELEVEMENT EMIS PREL ECH DU. [DATE]" at bounding box center [250, 365] width 223 height 33
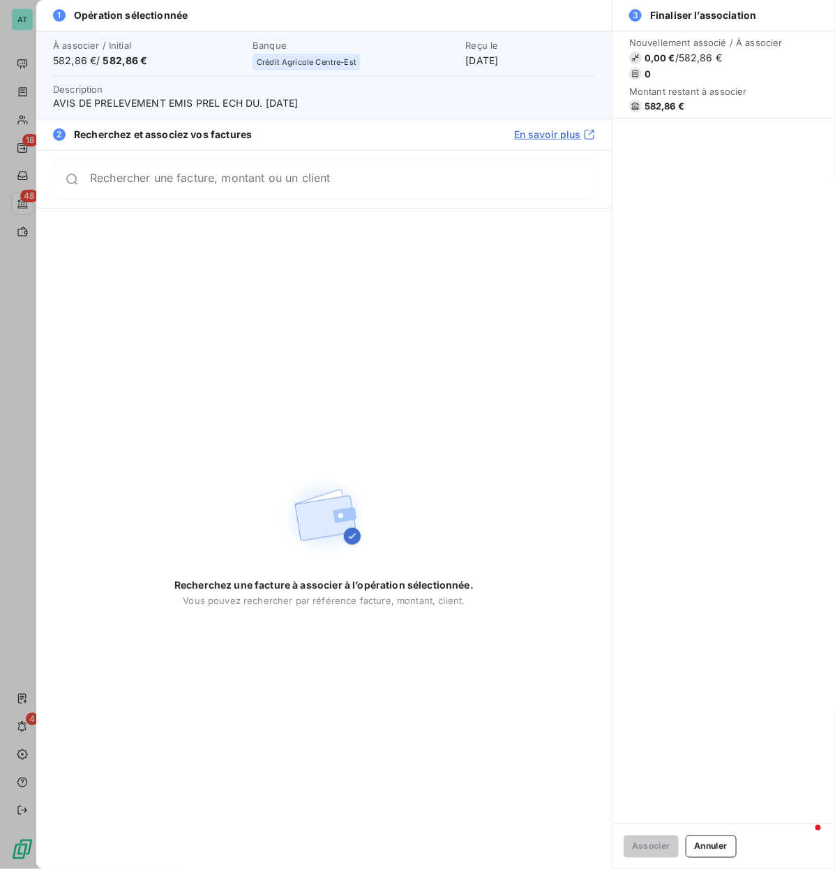
click at [663, 101] on span "582,86 €" at bounding box center [664, 105] width 40 height 11
click at [663, 98] on div "Montant restant à associer 582,86 €" at bounding box center [705, 99] width 153 height 26
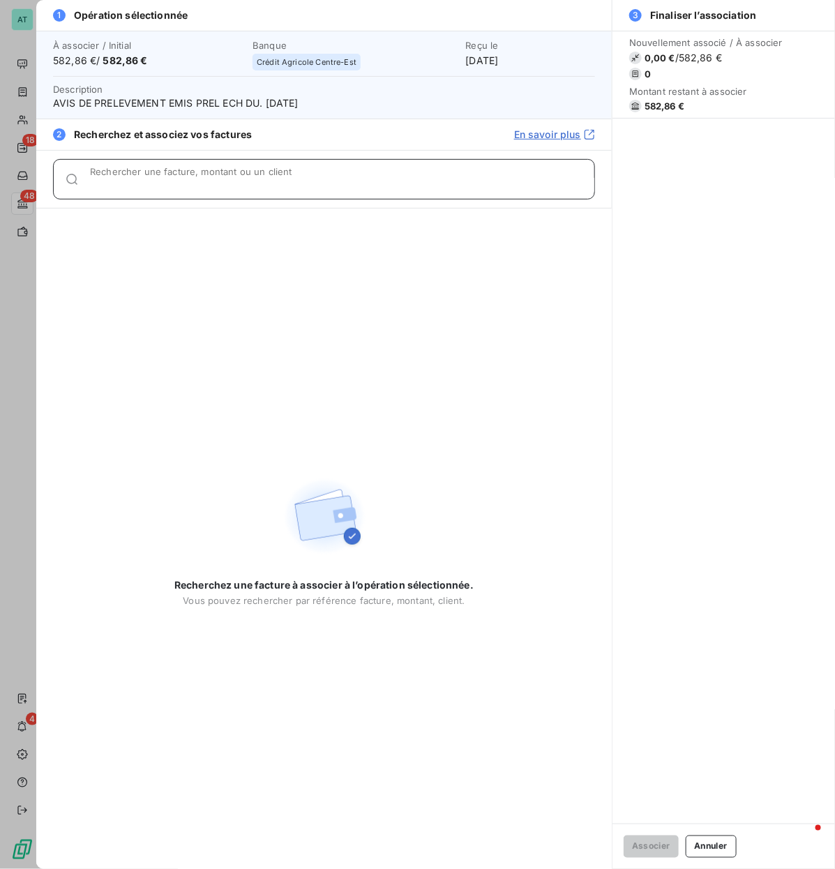
click at [137, 176] on div "Rechercher une facture, montant ou un client" at bounding box center [342, 179] width 504 height 14
paste input "277559, 277898, 278320"
drag, startPoint x: 135, startPoint y: 182, endPoint x: 603, endPoint y: 165, distance: 468.8
click at [537, 165] on div "277559, 277898, 278320 Rechercher une facture, montant ou un client" at bounding box center [324, 179] width 542 height 40
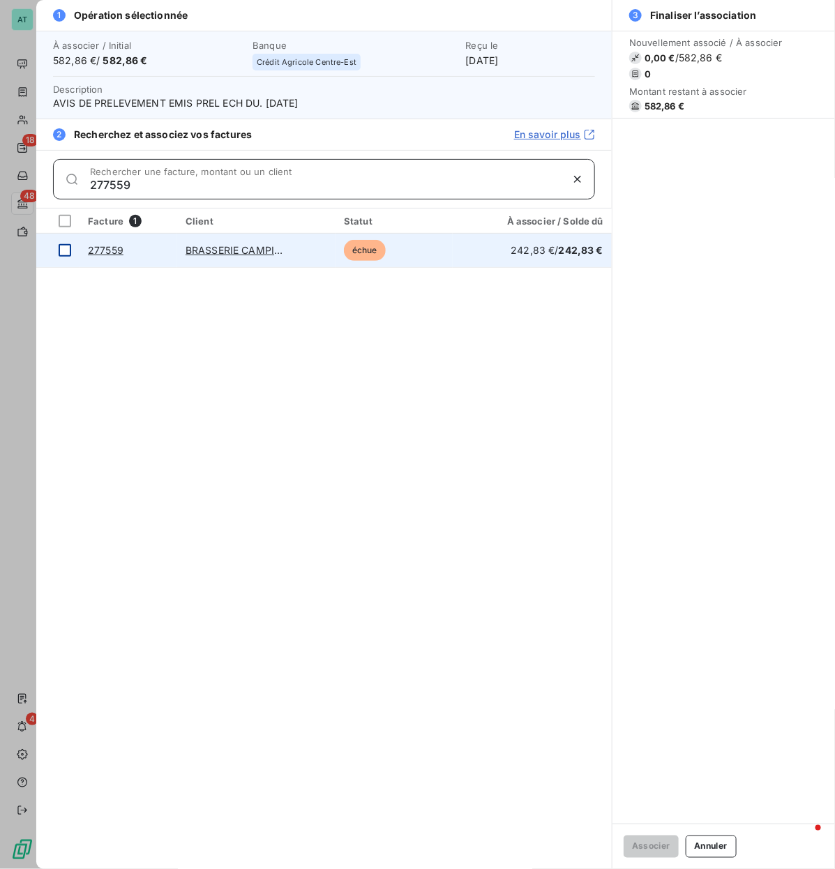
type input "277559"
click at [59, 253] on div at bounding box center [65, 250] width 13 height 13
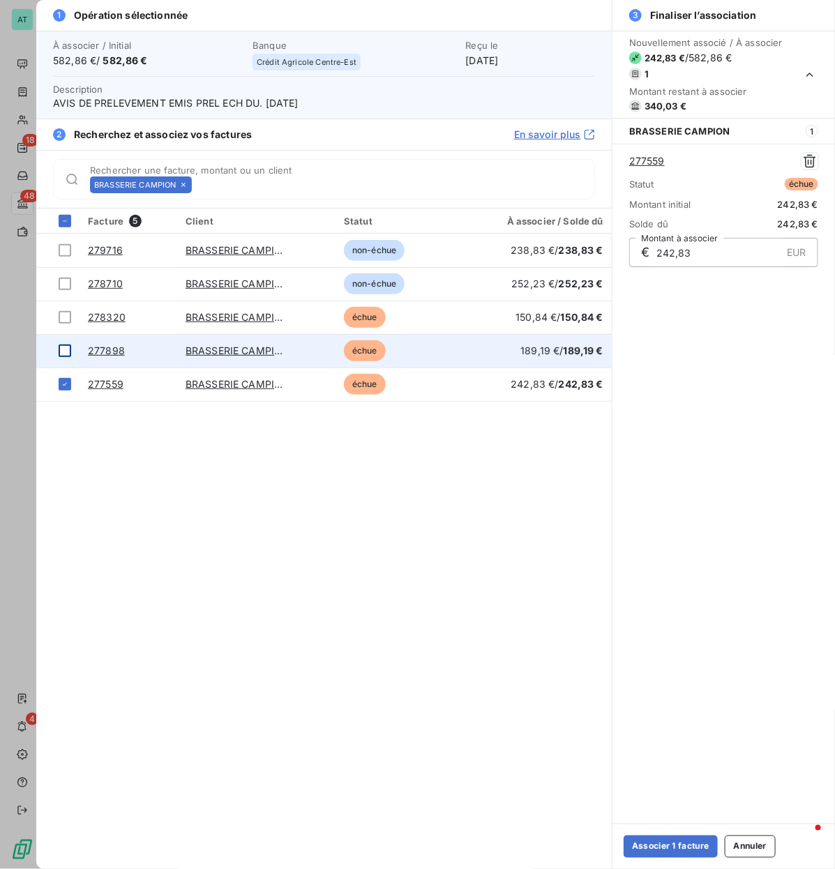
click at [70, 349] on div at bounding box center [65, 350] width 13 height 13
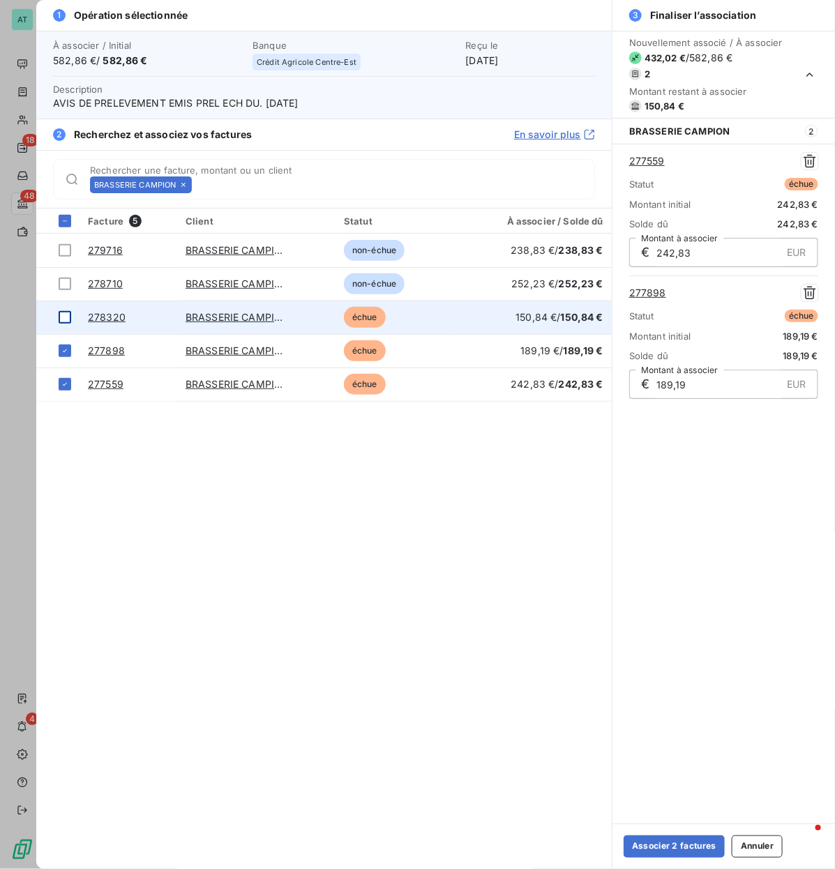
click at [70, 319] on div at bounding box center [65, 317] width 13 height 13
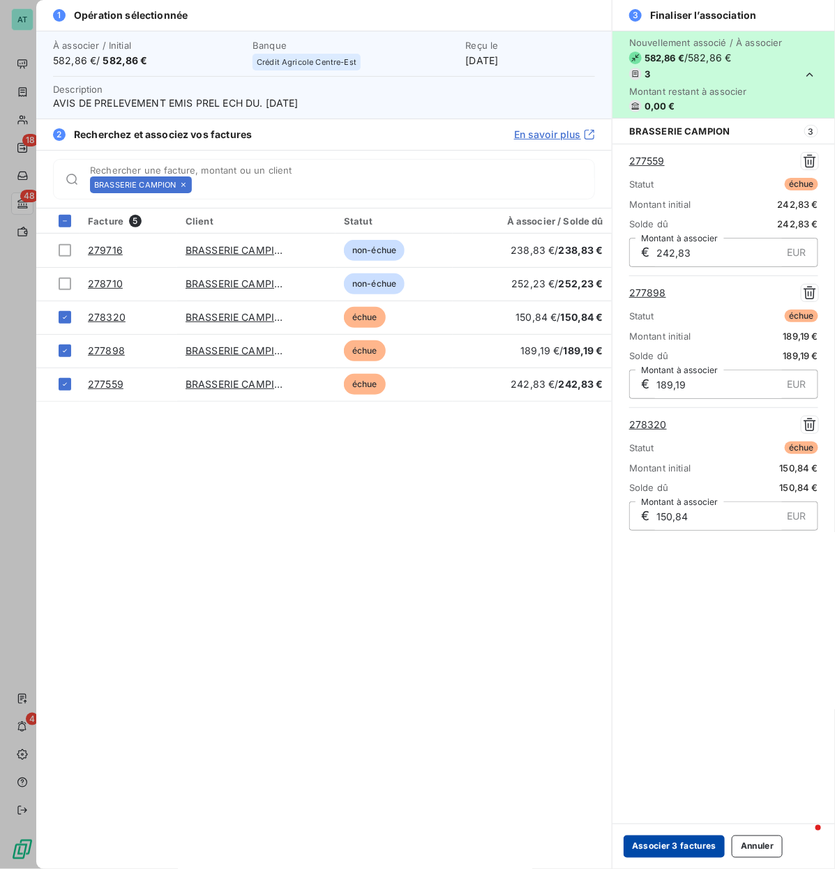
click at [657, 418] on button "Associer 3 factures" at bounding box center [673, 846] width 101 height 22
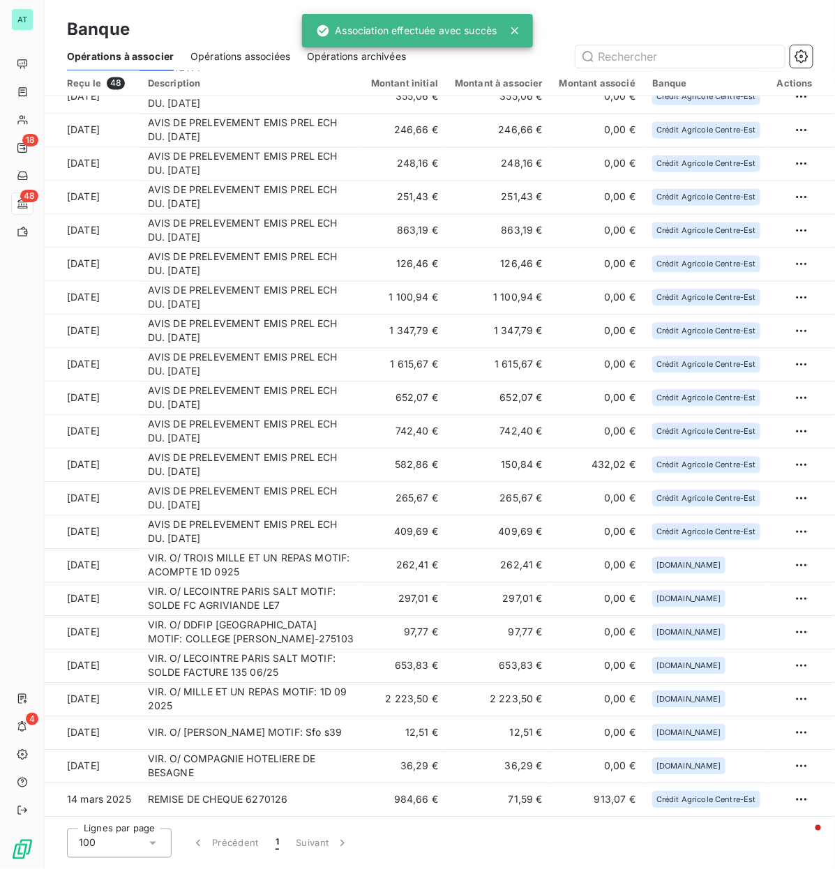
scroll to position [885, 0]
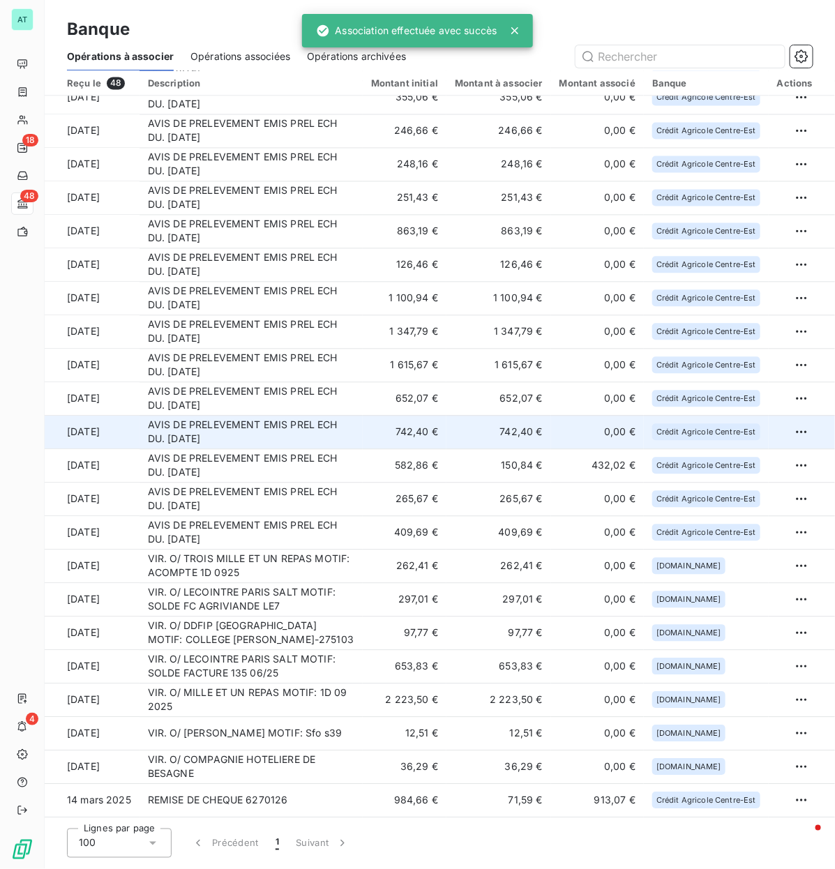
click at [209, 416] on td "AVIS DE PRELEVEMENT EMIS PREL ECH DU. [DATE]" at bounding box center [250, 432] width 223 height 33
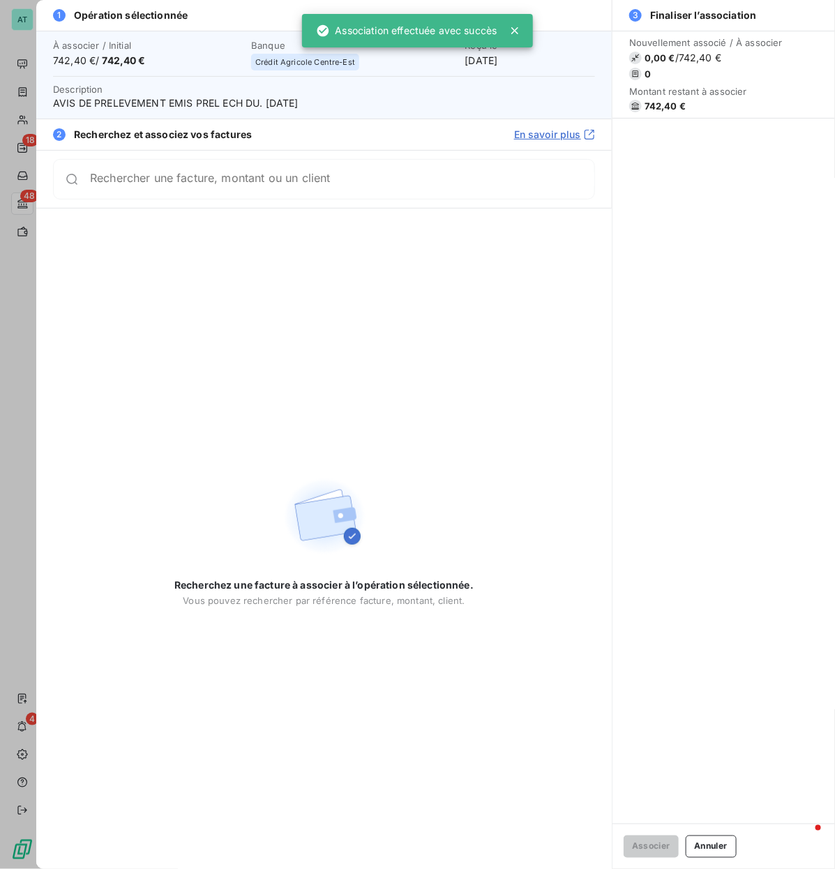
click at [666, 100] on span "742,40 €" at bounding box center [664, 105] width 41 height 11
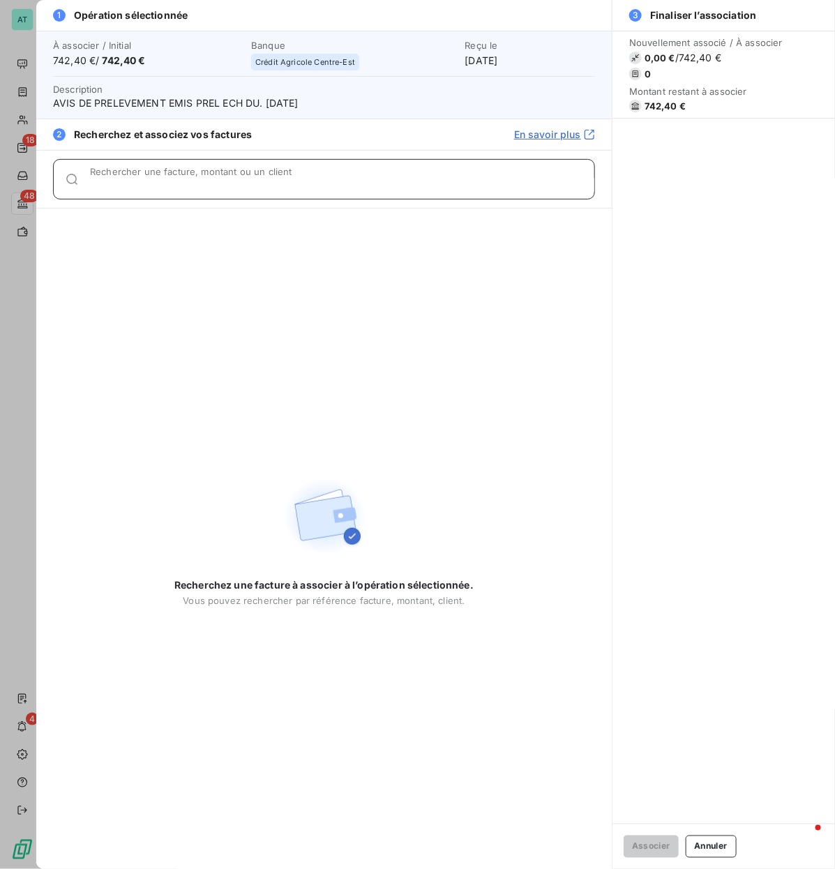
click at [199, 173] on div "Rechercher une facture, montant ou un client" at bounding box center [342, 179] width 504 height 14
paste input "277357, 278000"
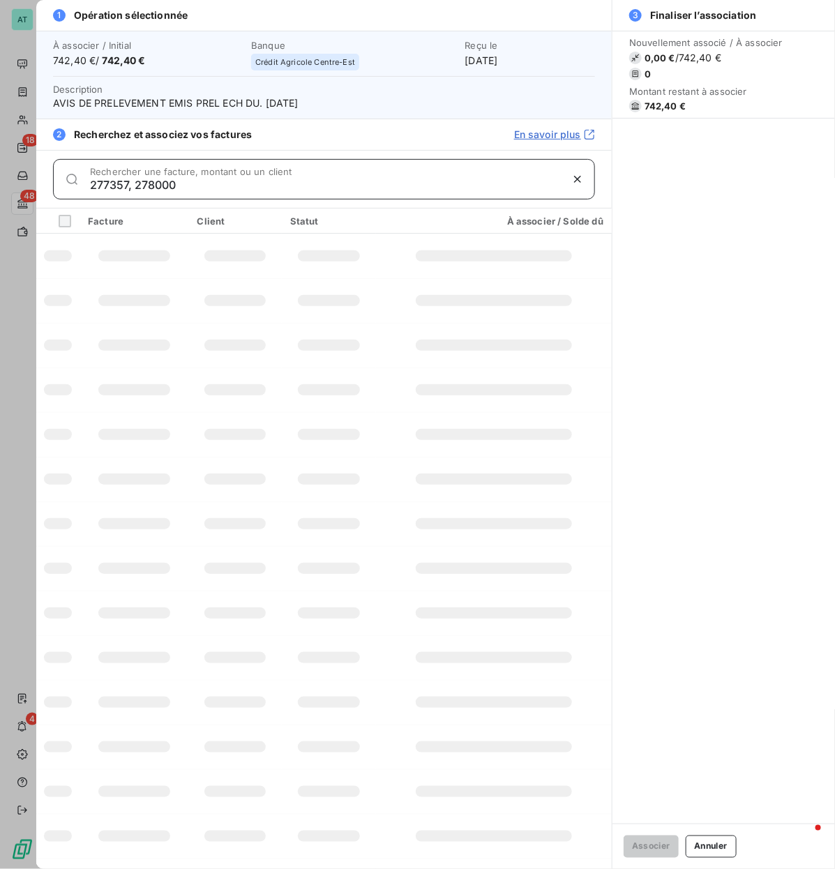
click at [172, 189] on input "277357, 278000" at bounding box center [325, 185] width 471 height 14
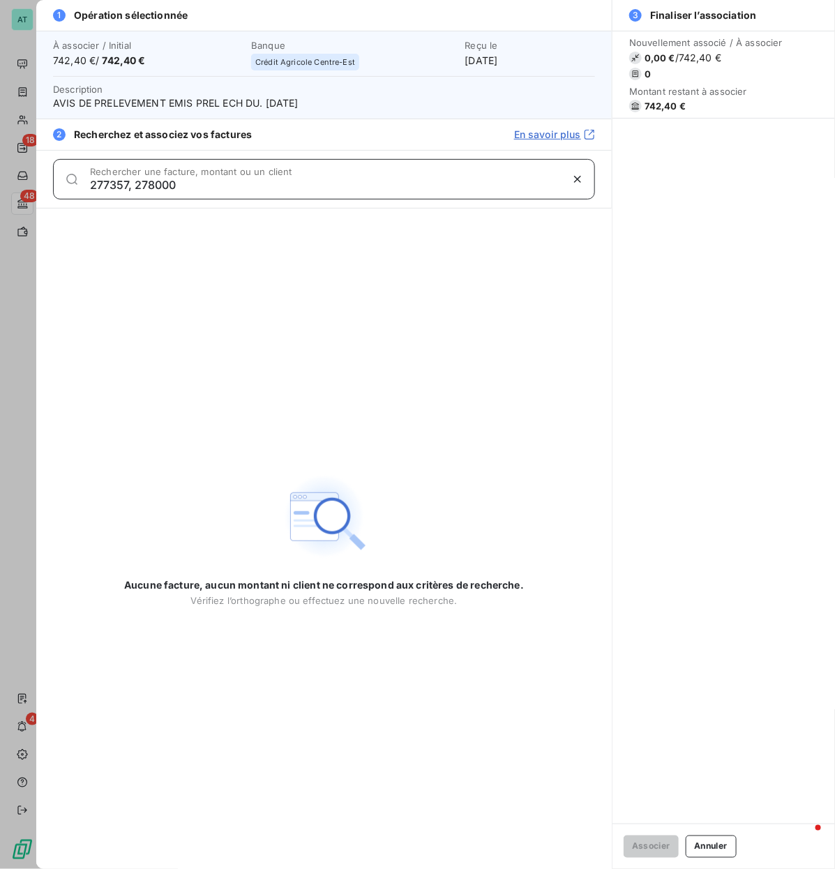
click at [172, 189] on input "277357, 278000" at bounding box center [325, 185] width 471 height 14
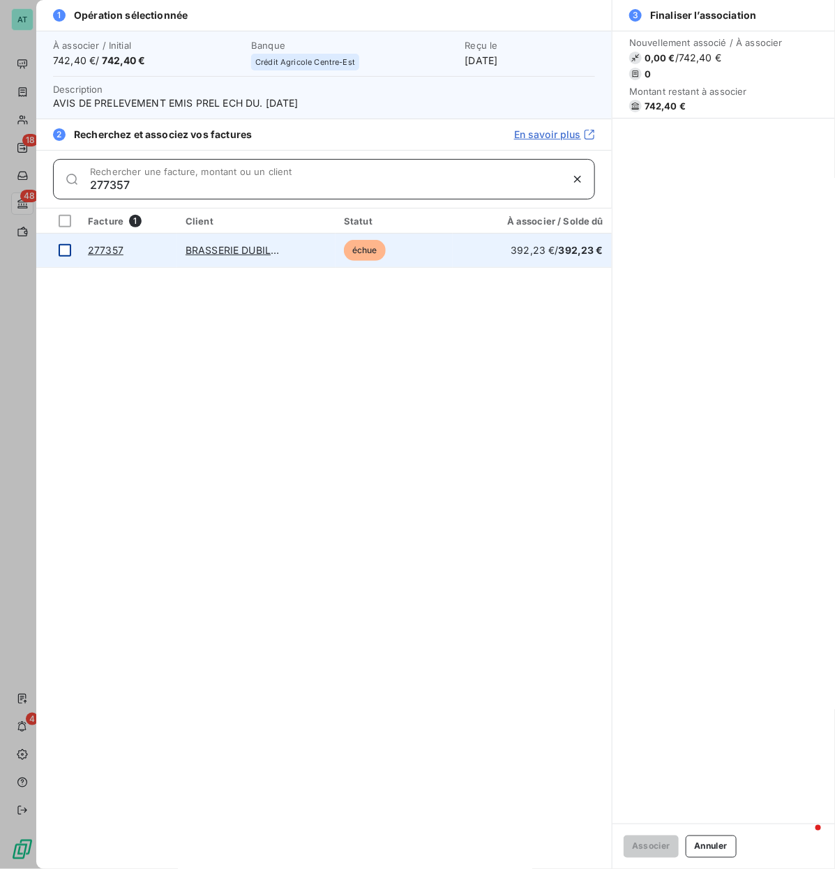
type input "277357"
click at [68, 246] on div at bounding box center [65, 250] width 13 height 13
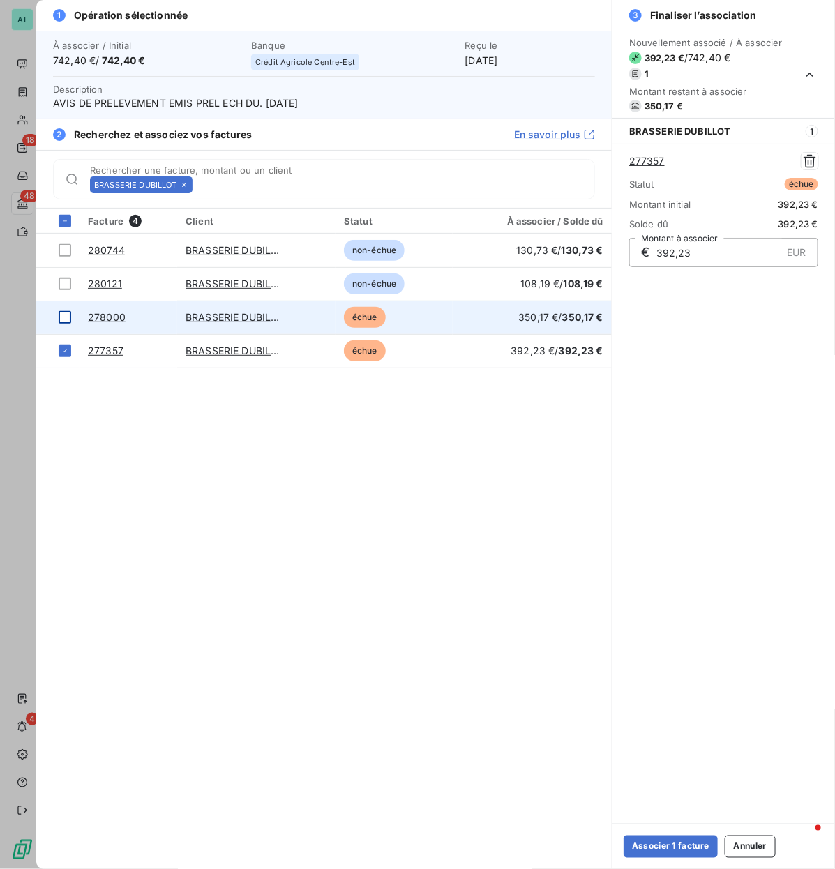
click at [61, 326] on td at bounding box center [57, 316] width 43 height 33
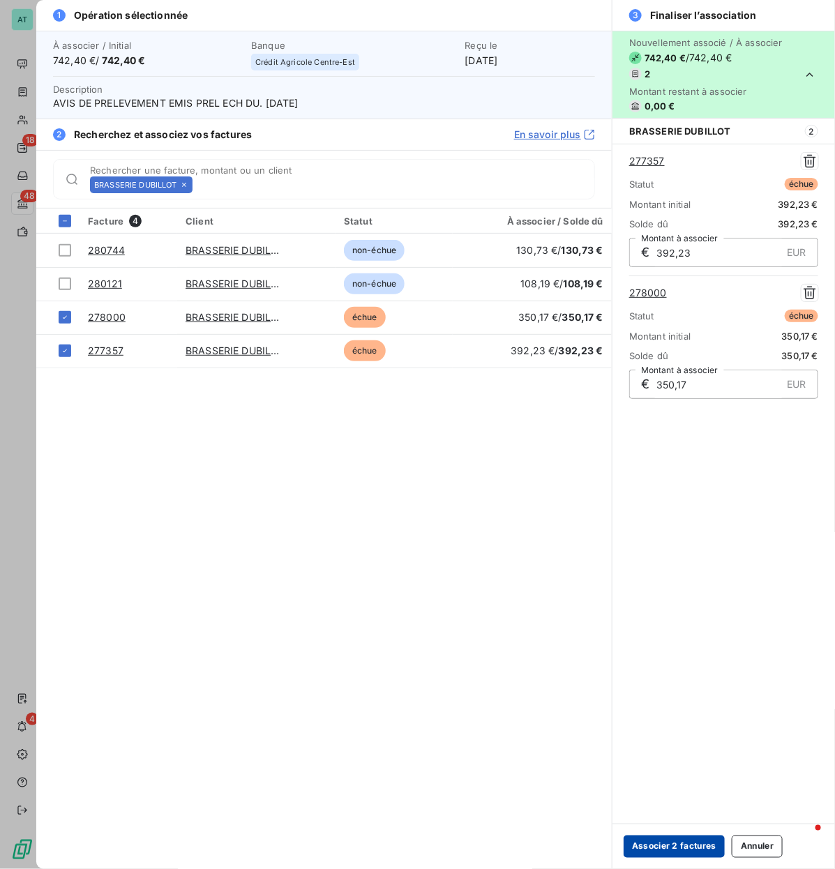
click at [669, 418] on button "Associer 2 factures" at bounding box center [673, 846] width 101 height 22
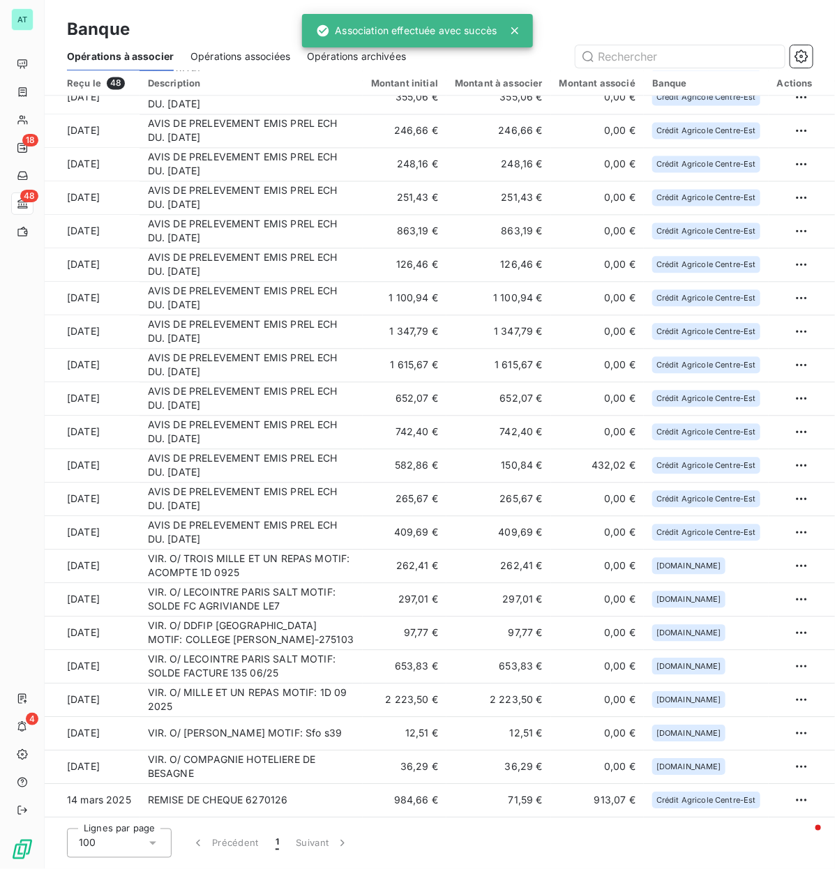
scroll to position [183, 0]
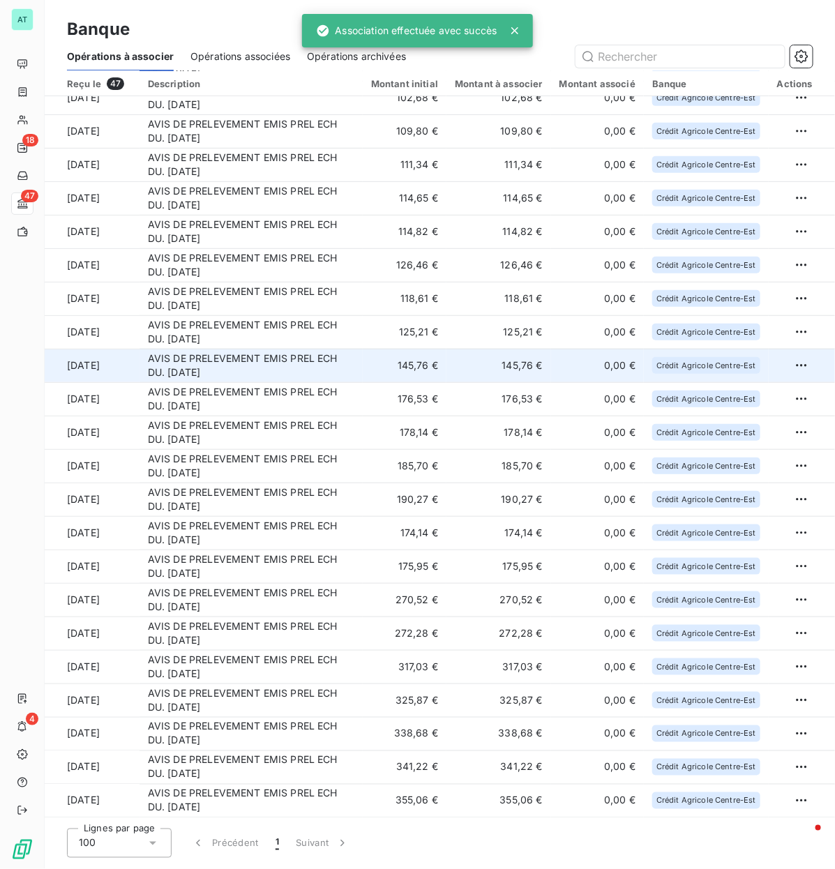
click at [296, 363] on td "AVIS DE PRELEVEMENT EMIS PREL ECH DU. [DATE]" at bounding box center [250, 365] width 223 height 33
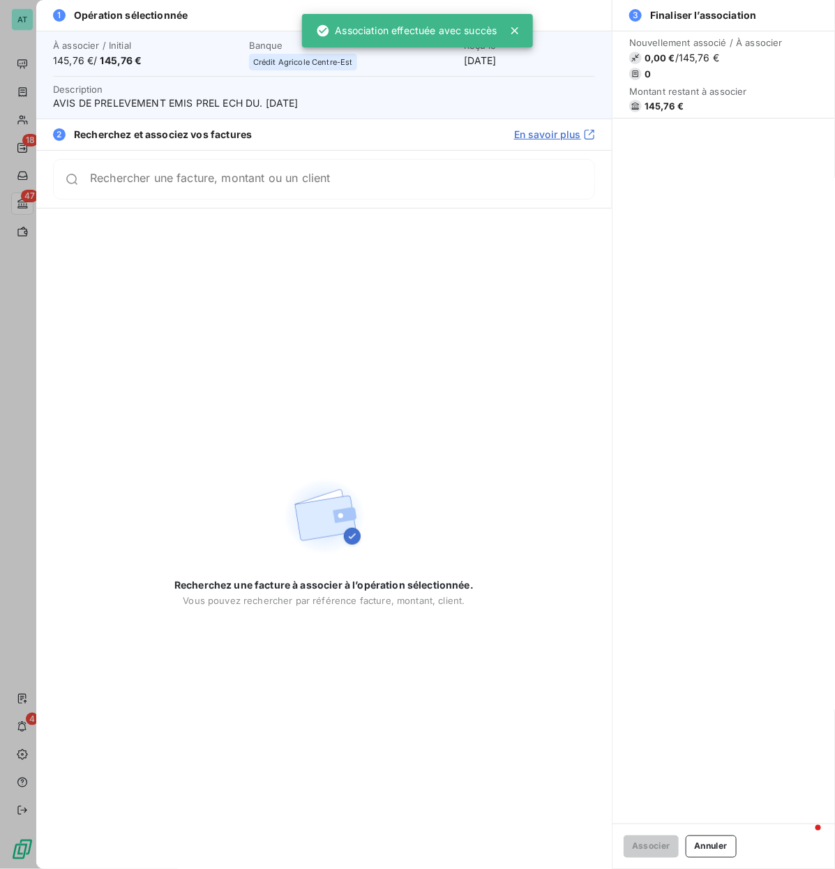
click at [660, 109] on span "145,76 €" at bounding box center [663, 105] width 39 height 11
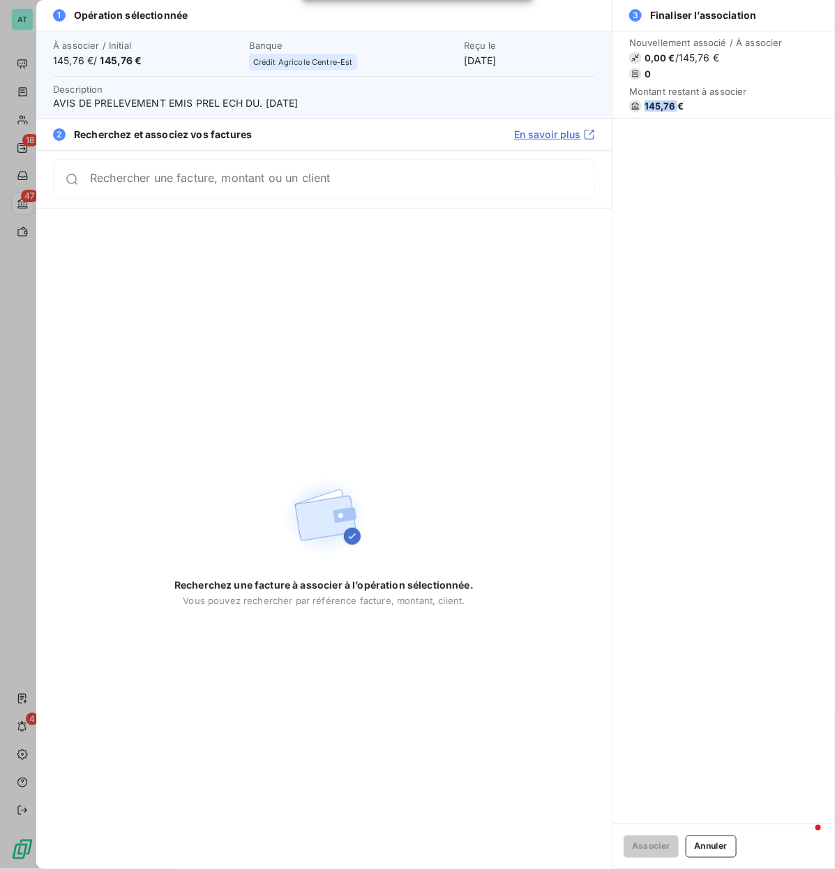
click at [660, 109] on span "145,76 €" at bounding box center [663, 105] width 39 height 11
drag, startPoint x: 162, startPoint y: 206, endPoint x: 166, endPoint y: 192, distance: 13.7
click at [162, 206] on div "Rechercher une facture, montant ou un client" at bounding box center [323, 179] width 575 height 58
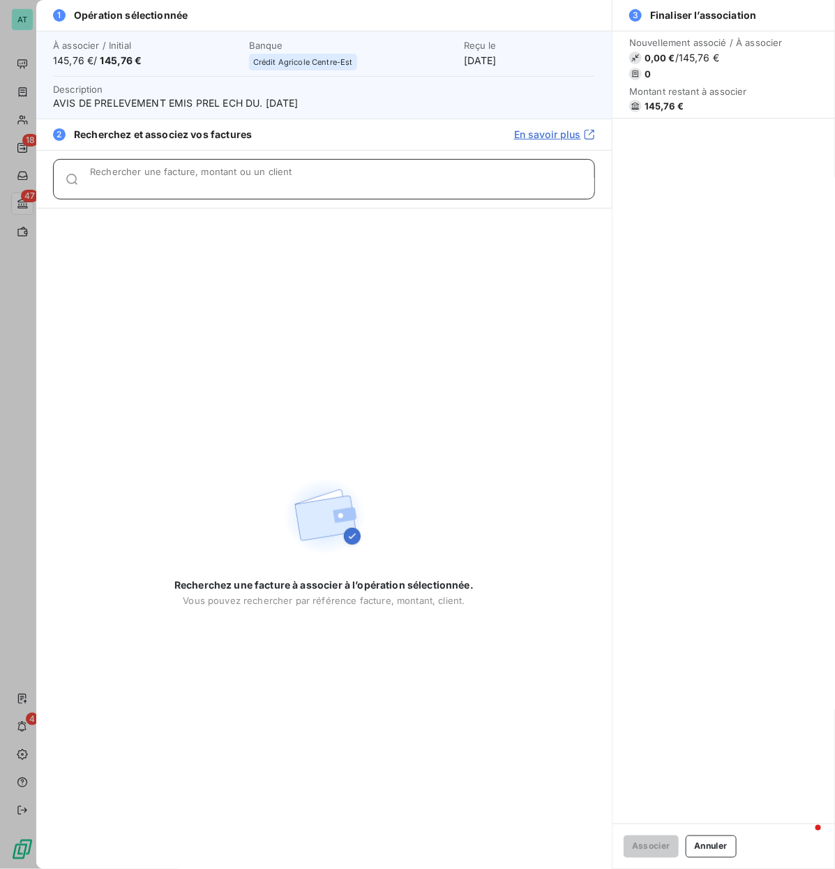
drag, startPoint x: 169, startPoint y: 182, endPoint x: 244, endPoint y: 204, distance: 78.3
click at [169, 183] on input "Rechercher une facture, montant ou un client" at bounding box center [342, 185] width 504 height 14
paste input "278195"
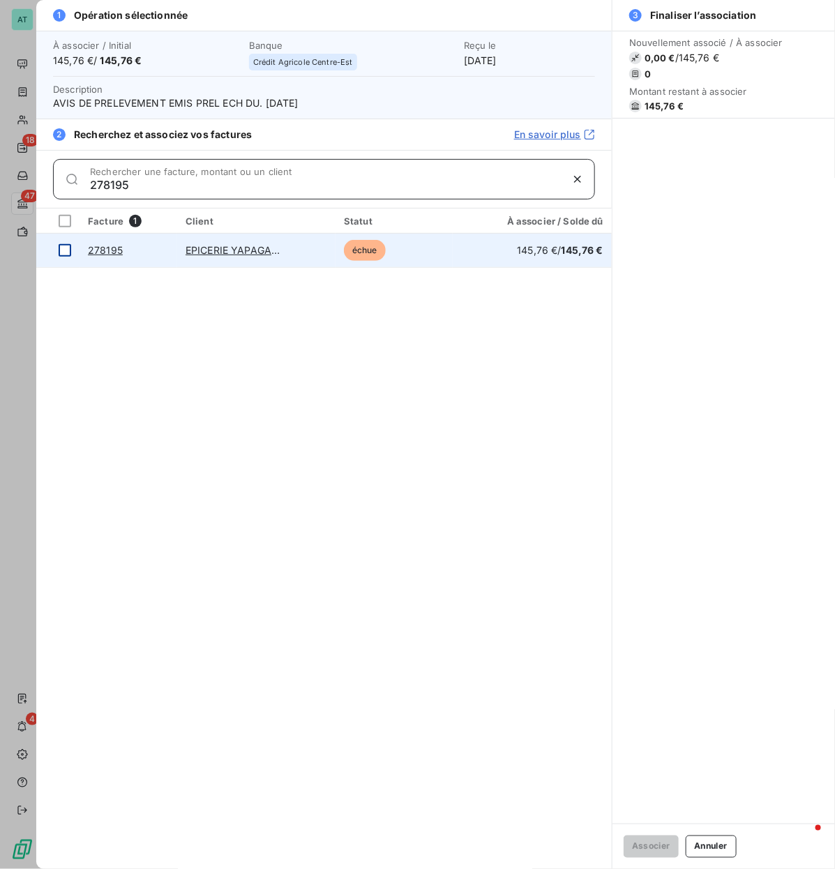
type input "278195"
click at [68, 249] on div at bounding box center [65, 250] width 13 height 13
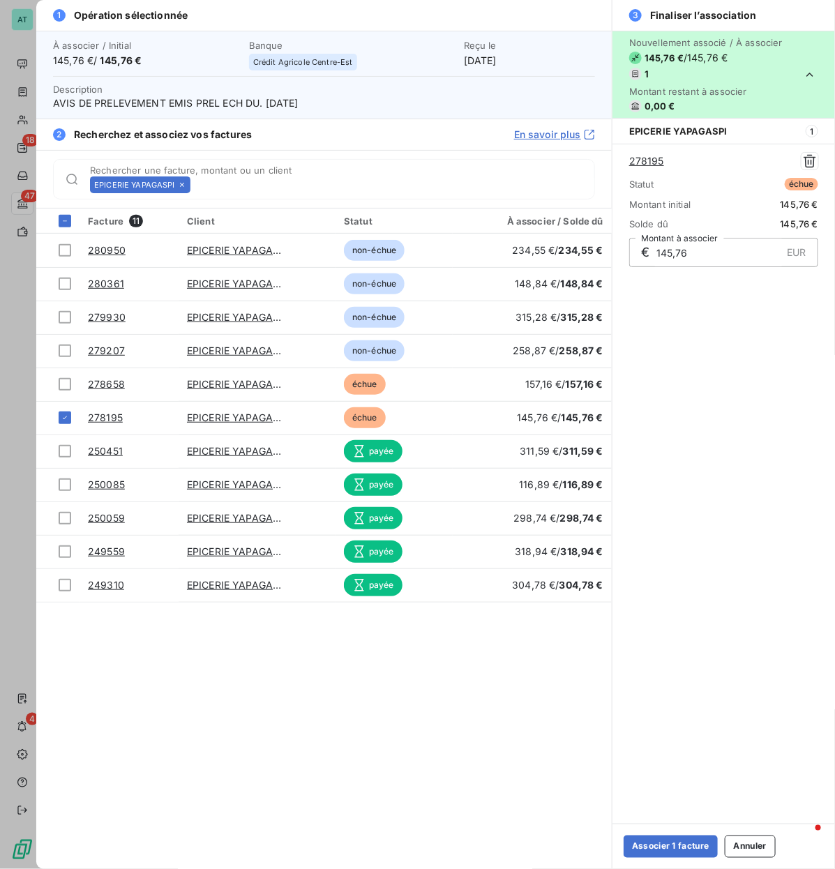
click at [680, 418] on div "Associer 1 facture Annuler" at bounding box center [723, 845] width 222 height 45
click at [660, 418] on button "Associer 1 facture" at bounding box center [670, 846] width 94 height 22
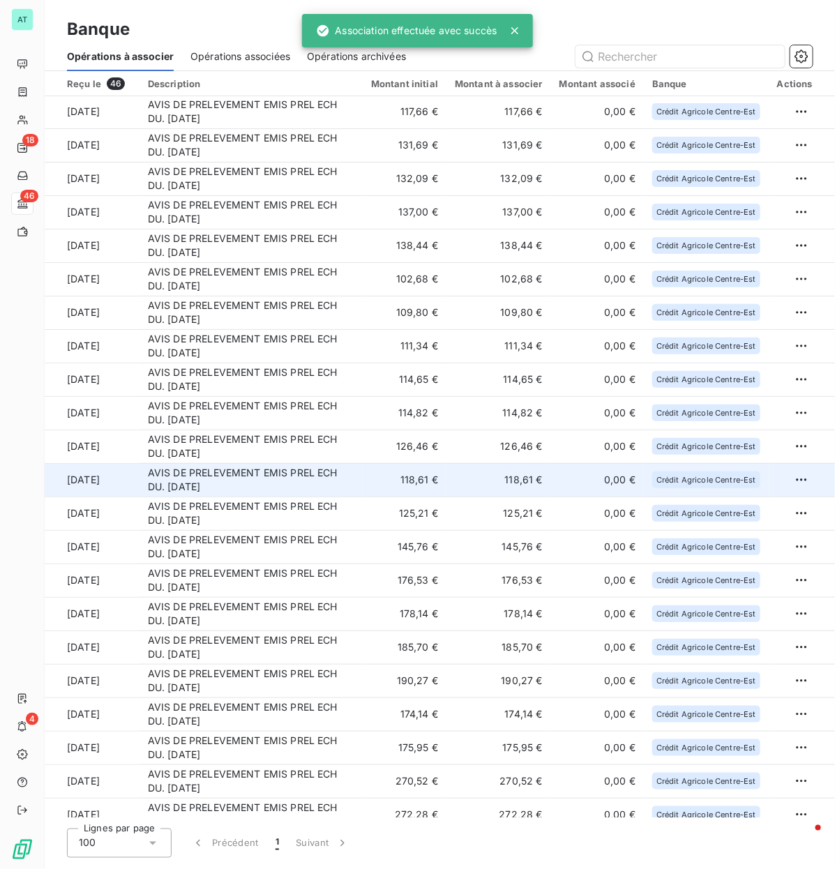
scroll to position [0, 0]
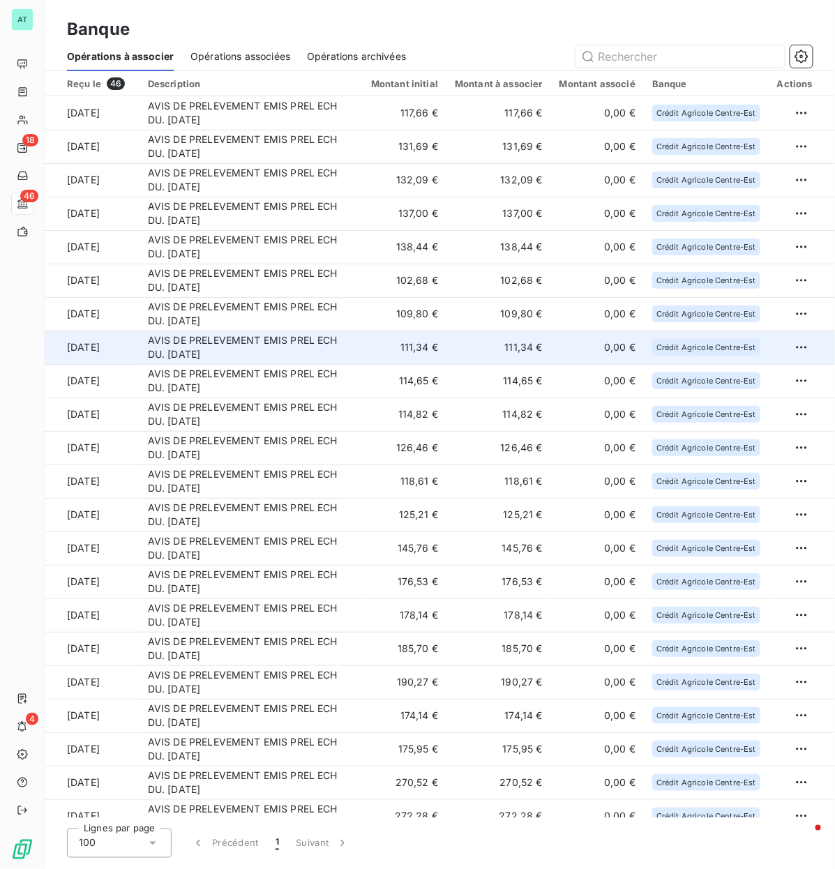
click at [218, 359] on td "AVIS DE PRELEVEMENT EMIS PREL ECH DU. [DATE]" at bounding box center [250, 346] width 223 height 33
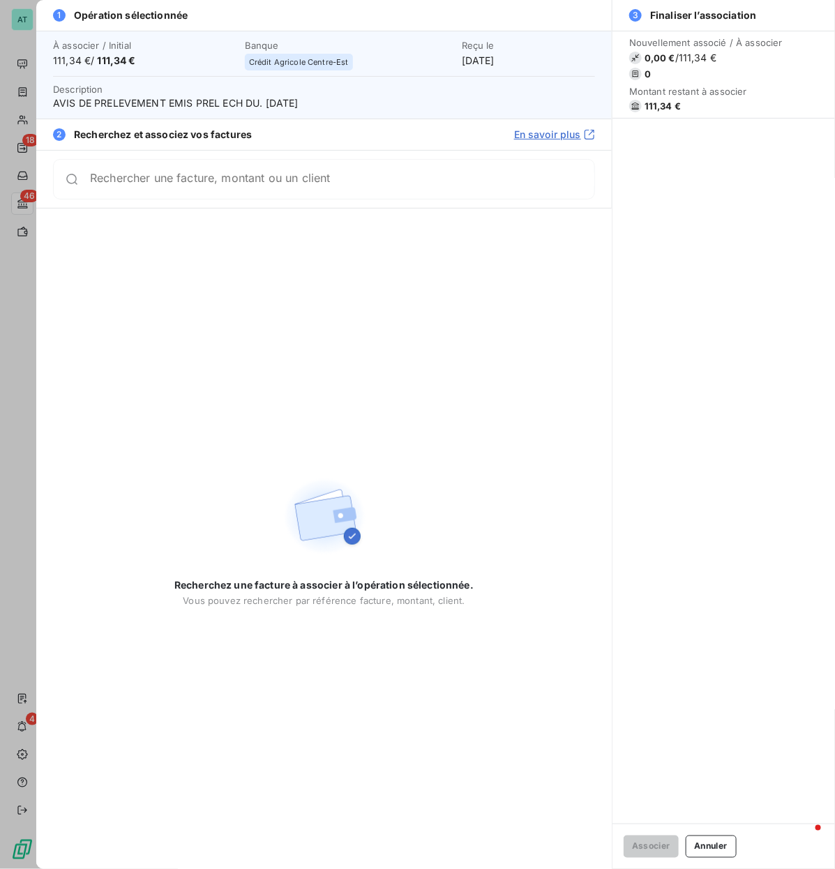
drag, startPoint x: 652, startPoint y: 110, endPoint x: 650, endPoint y: 100, distance: 10.5
click at [650, 109] on span "111,34 €" at bounding box center [662, 105] width 36 height 11
click at [650, 100] on span "111,34 €" at bounding box center [662, 105] width 36 height 11
click at [384, 164] on div "Rechercher une facture, montant ou un client" at bounding box center [324, 179] width 542 height 40
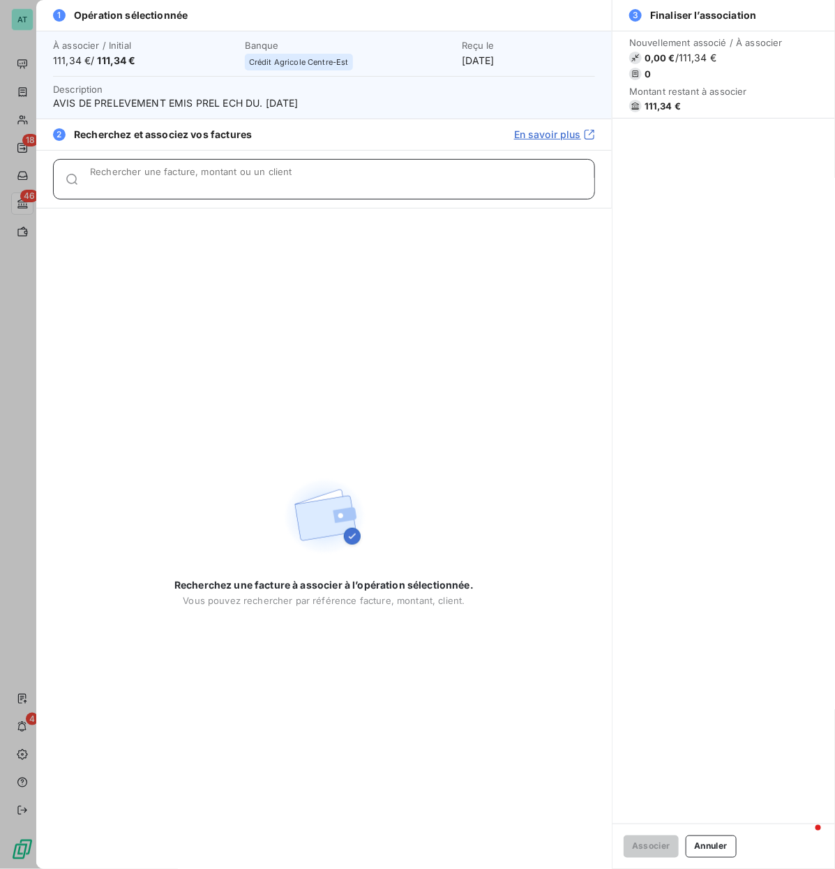
paste input "278402"
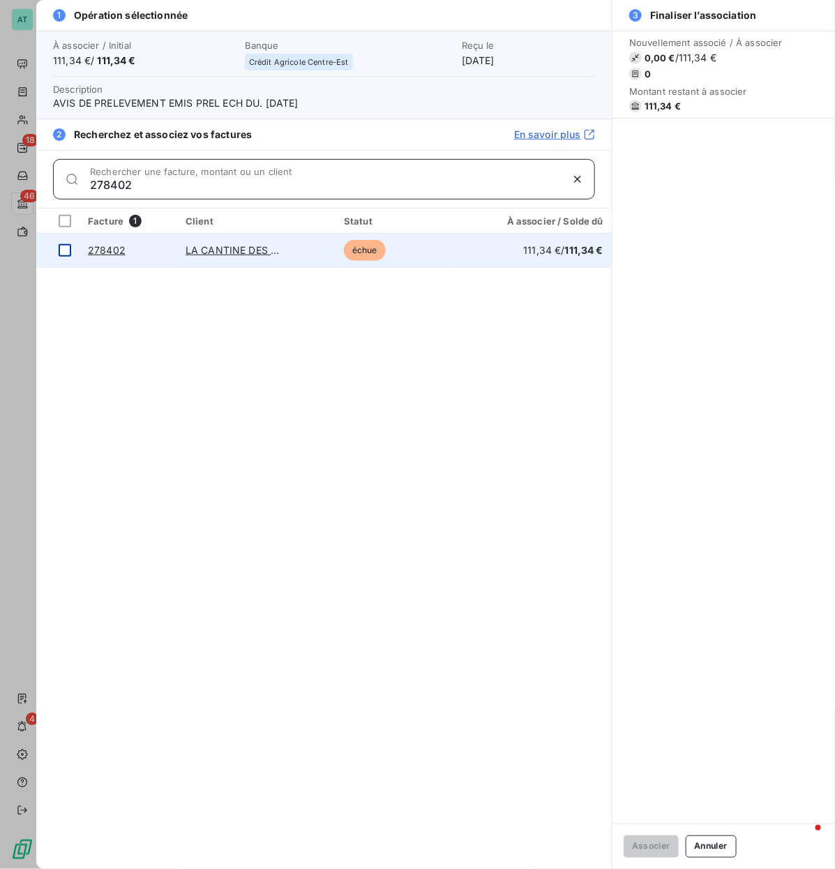
type input "278402"
click at [61, 252] on div at bounding box center [65, 250] width 13 height 13
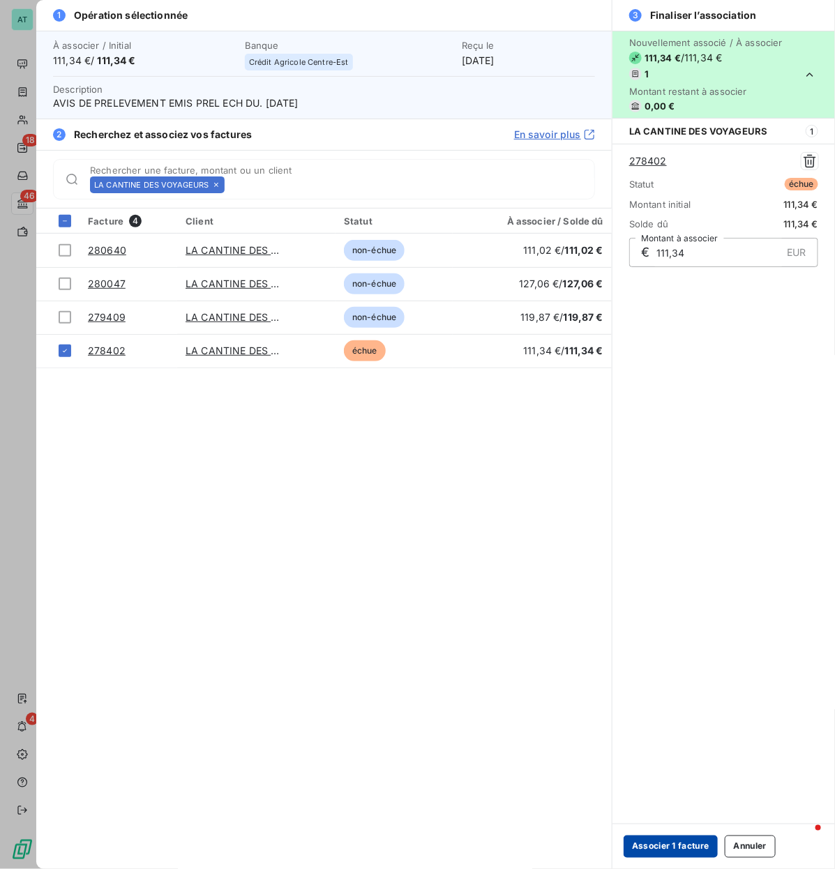
click at [674, 418] on button "Associer 1 facture" at bounding box center [670, 846] width 94 height 22
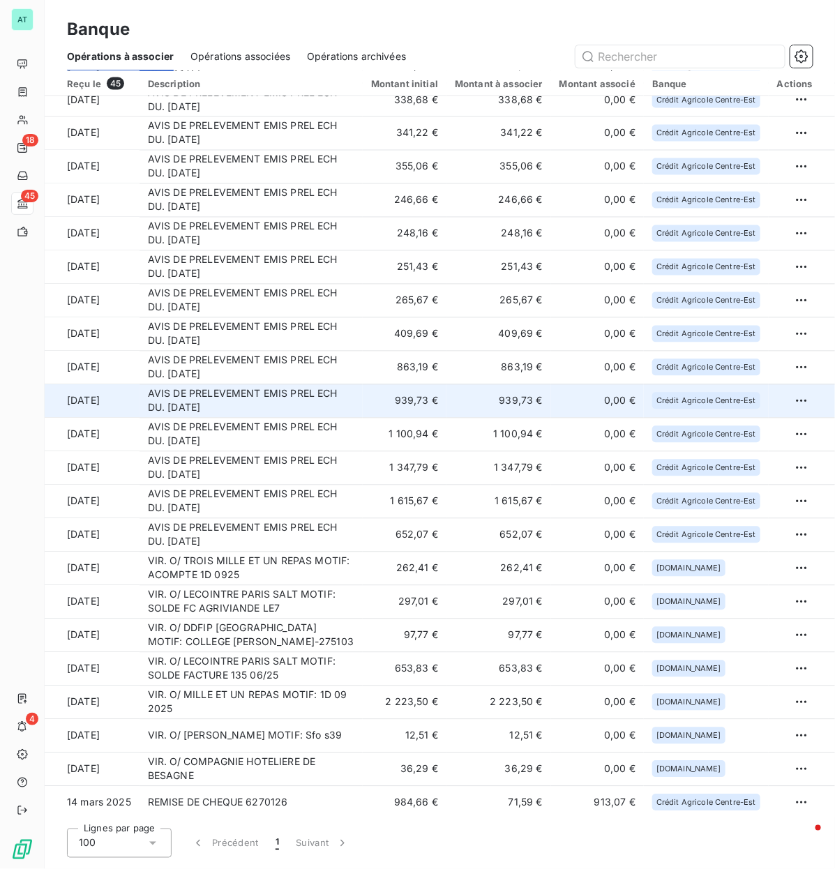
scroll to position [784, 0]
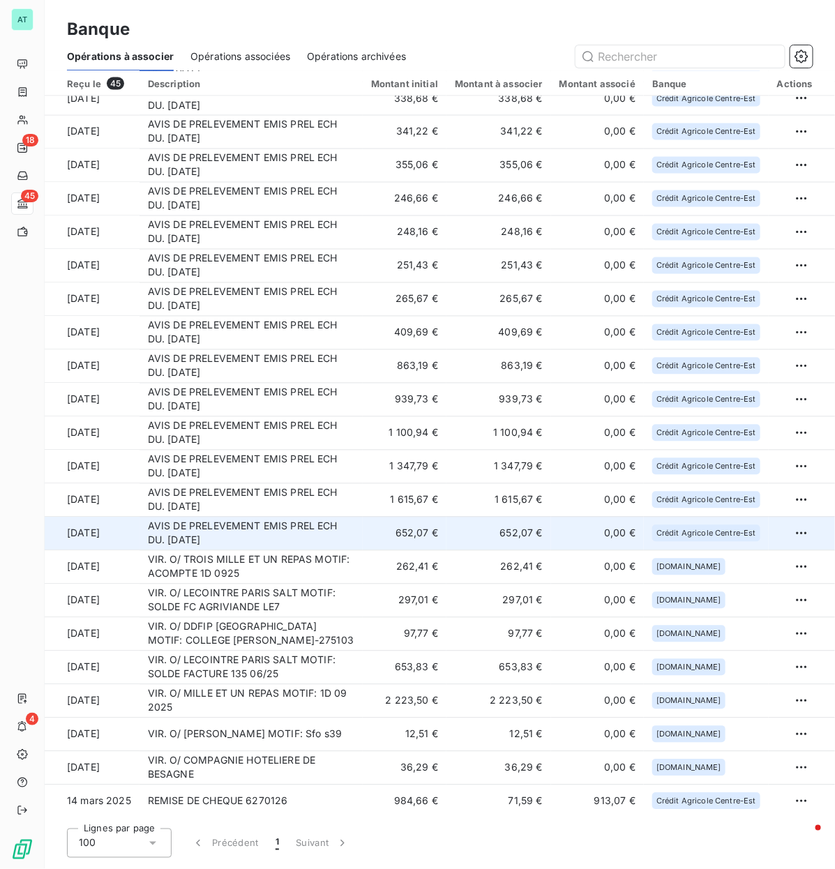
click at [260, 418] on td "AVIS DE PRELEVEMENT EMIS PREL ECH DU. [DATE]" at bounding box center [250, 533] width 223 height 33
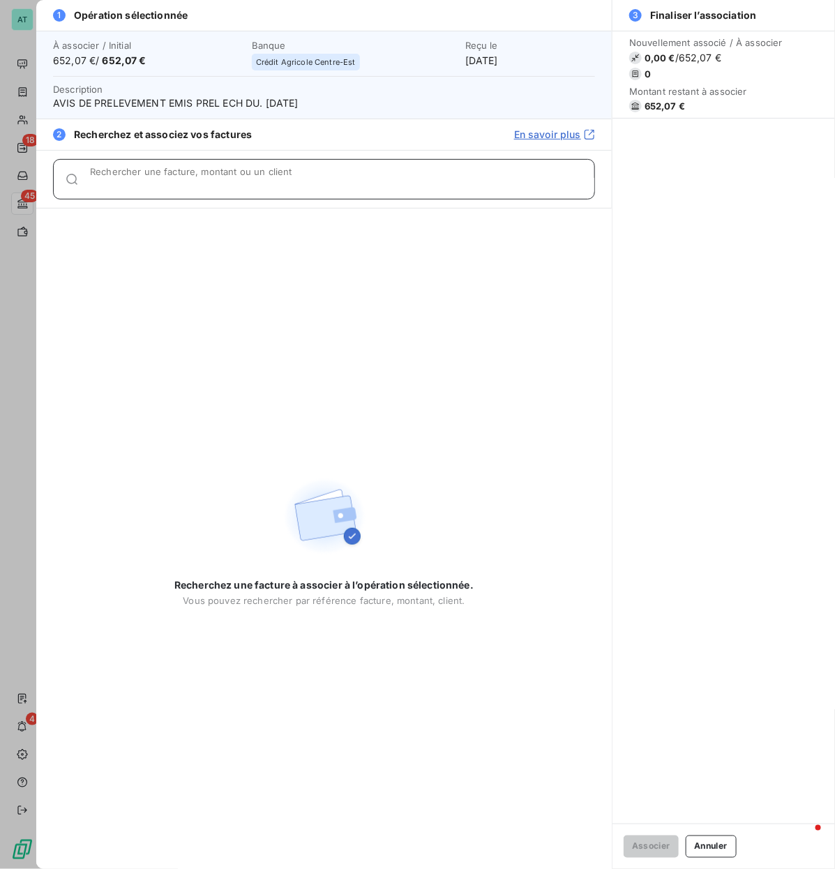
click at [137, 174] on div "Rechercher une facture, montant ou un client" at bounding box center [342, 179] width 504 height 14
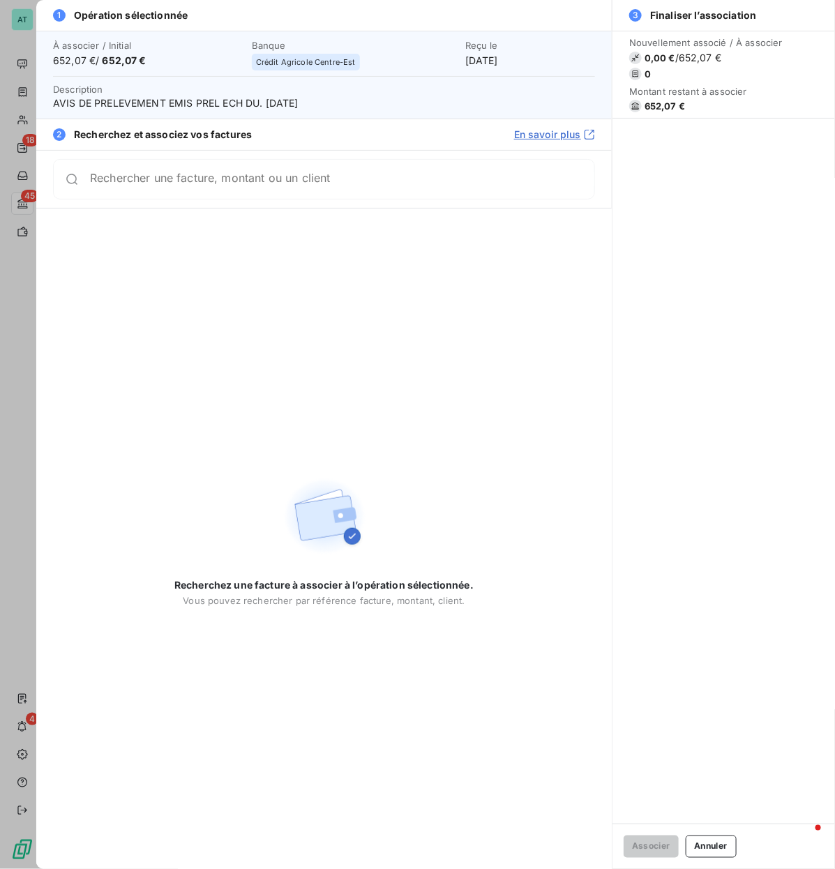
drag, startPoint x: 125, startPoint y: 178, endPoint x: 220, endPoint y: 197, distance: 95.8
click at [504, 287] on div "Recherchez une facture à associer à l’opération sélectionnée. Vous pouvez reche…" at bounding box center [323, 538] width 575 height 660
drag, startPoint x: 8, startPoint y: 167, endPoint x: 72, endPoint y: 183, distance: 65.9
click at [21, 176] on div at bounding box center [417, 434] width 835 height 869
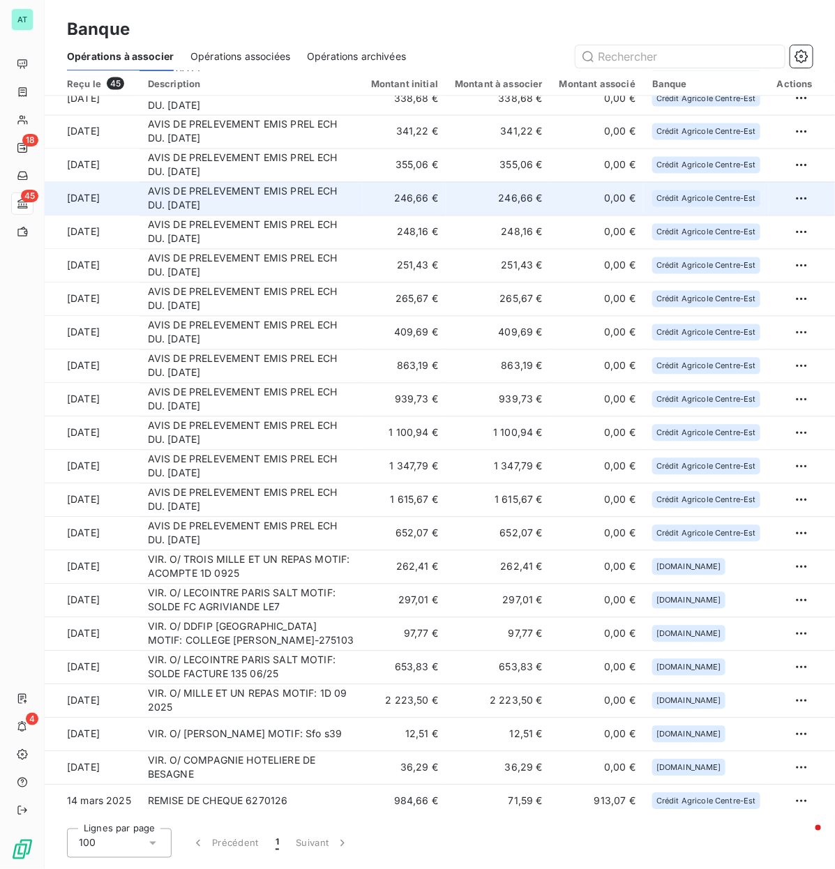
click at [137, 183] on td "[DATE]" at bounding box center [92, 198] width 95 height 33
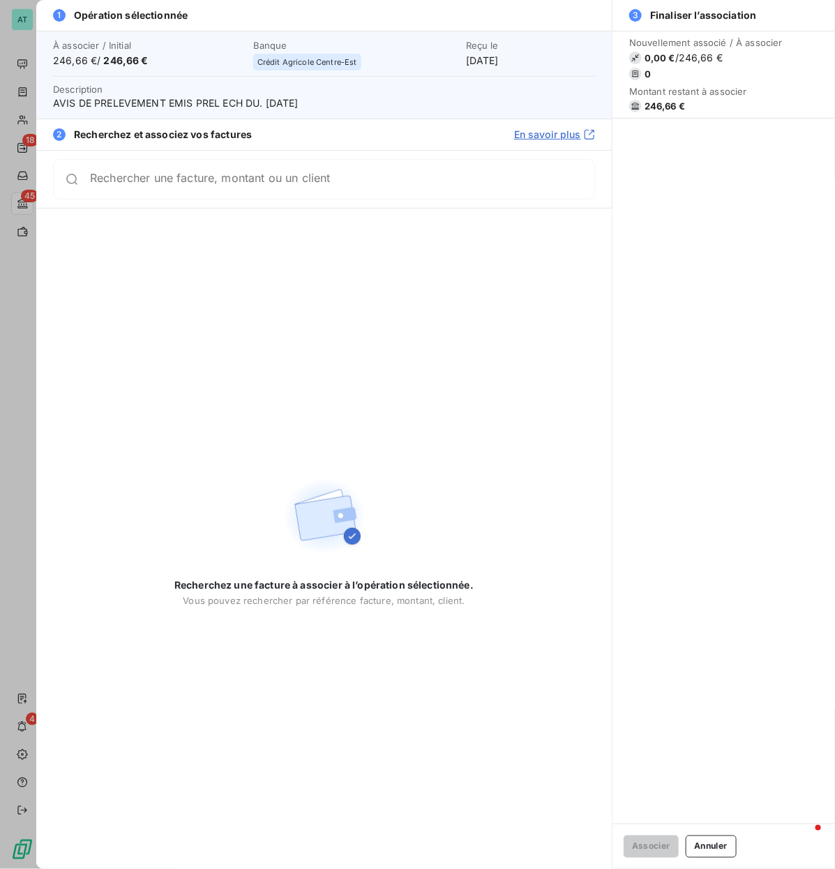
click at [708, 418] on button "Annuler" at bounding box center [710, 846] width 51 height 22
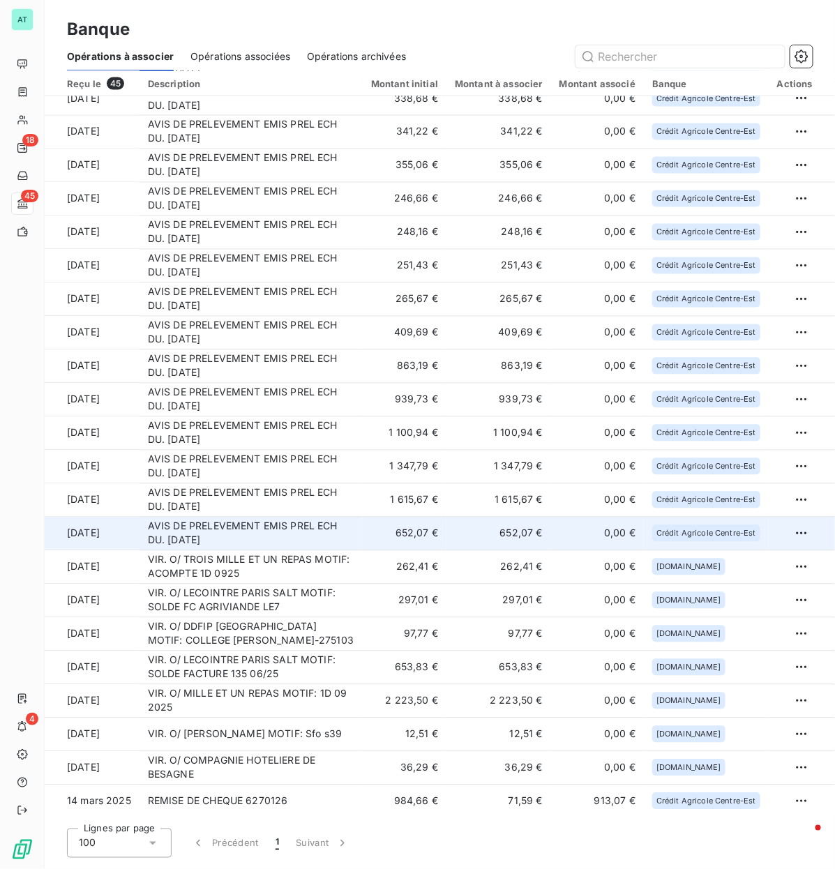
click at [266, 418] on td "AVIS DE PRELEVEMENT EMIS PREL ECH DU. [DATE]" at bounding box center [250, 533] width 223 height 33
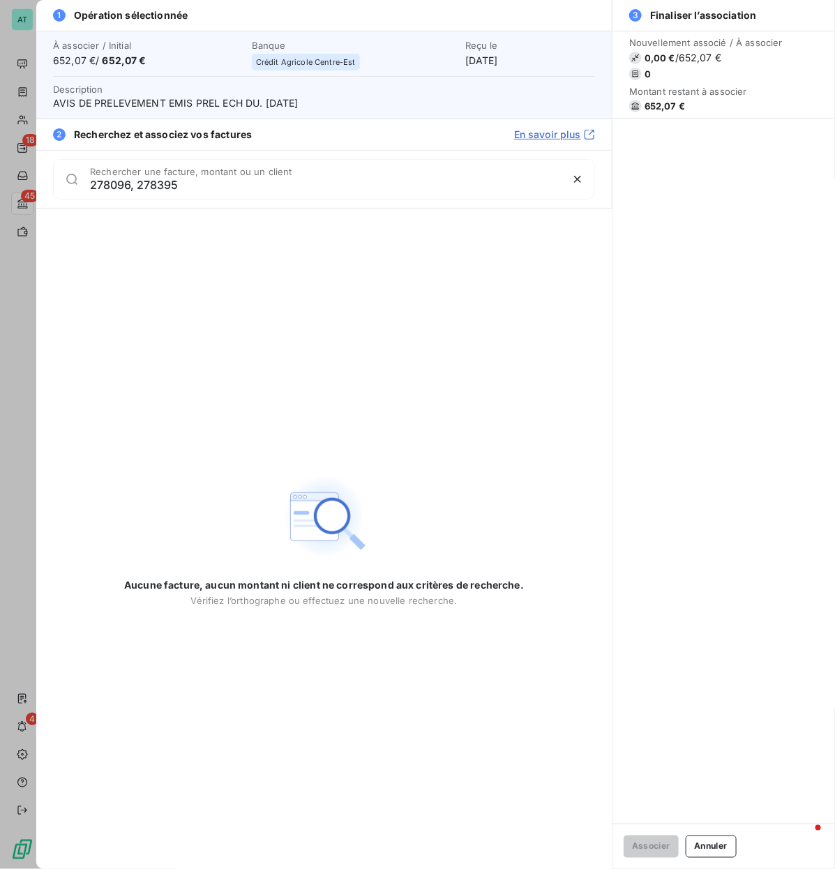
click at [152, 185] on input "278096, 278395" at bounding box center [325, 185] width 471 height 14
click at [151, 186] on input "278096, 278395" at bounding box center [325, 185] width 471 height 14
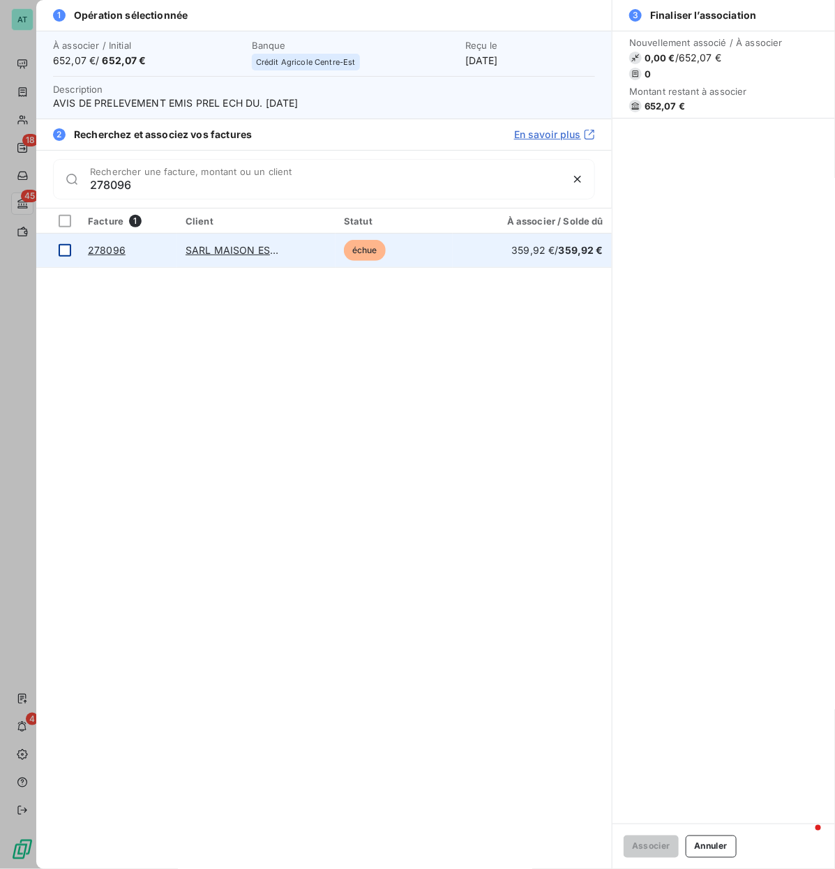
type input "278096"
click at [61, 246] on div at bounding box center [65, 250] width 13 height 13
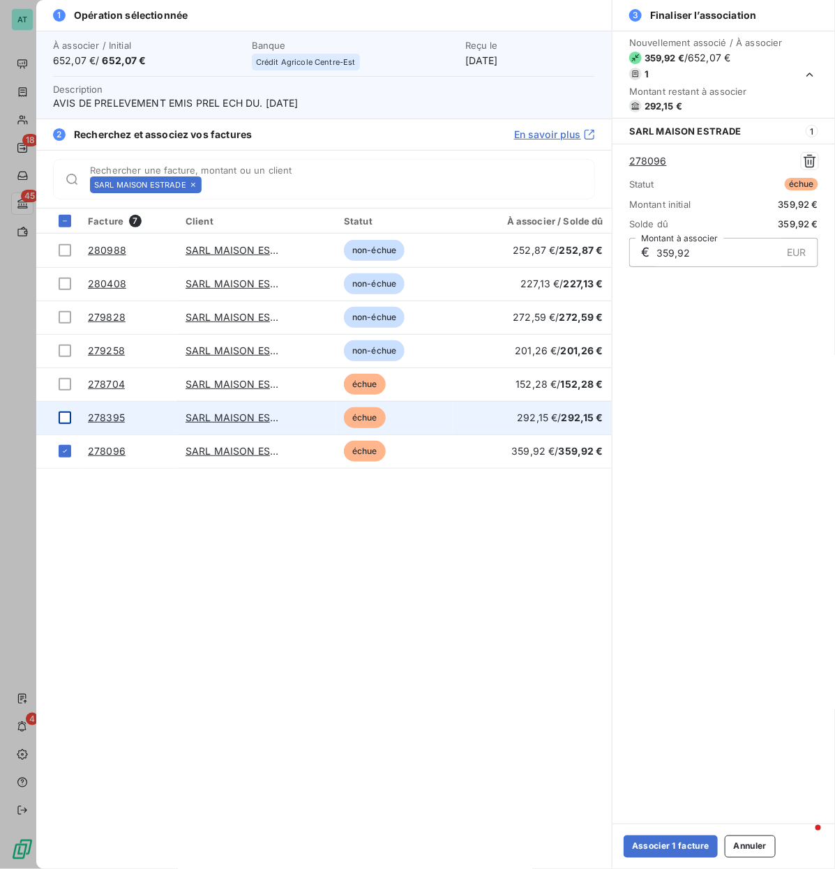
click at [61, 418] on div at bounding box center [65, 417] width 13 height 13
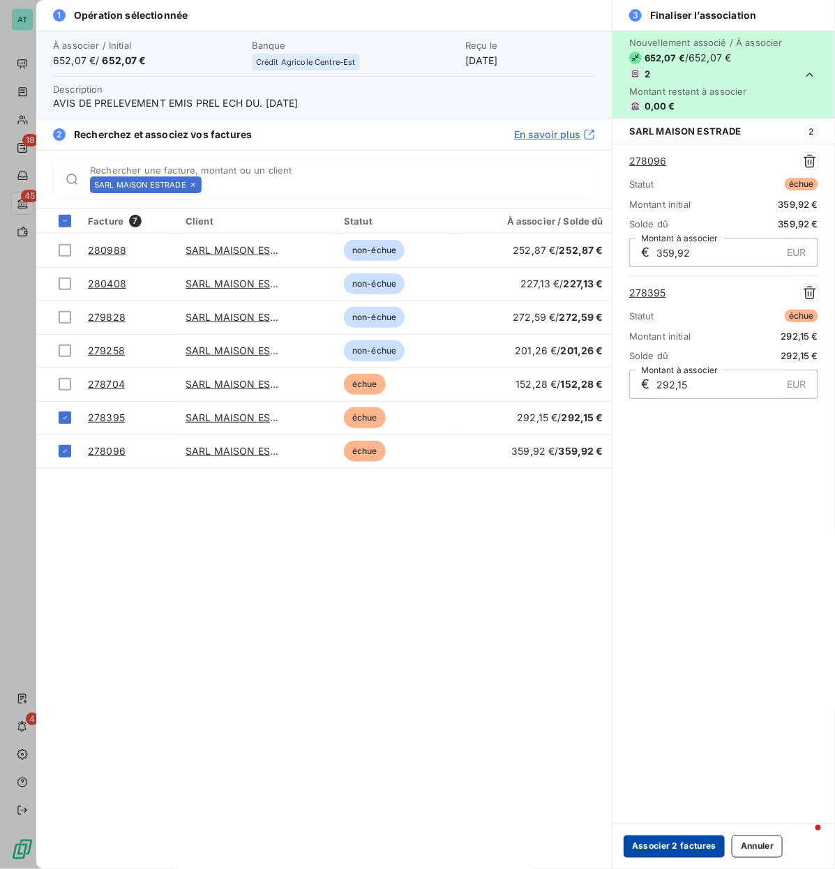
click at [678, 418] on button "Associer 2 factures" at bounding box center [673, 846] width 101 height 22
click at [666, 418] on button "Associer 2 factures" at bounding box center [673, 846] width 101 height 22
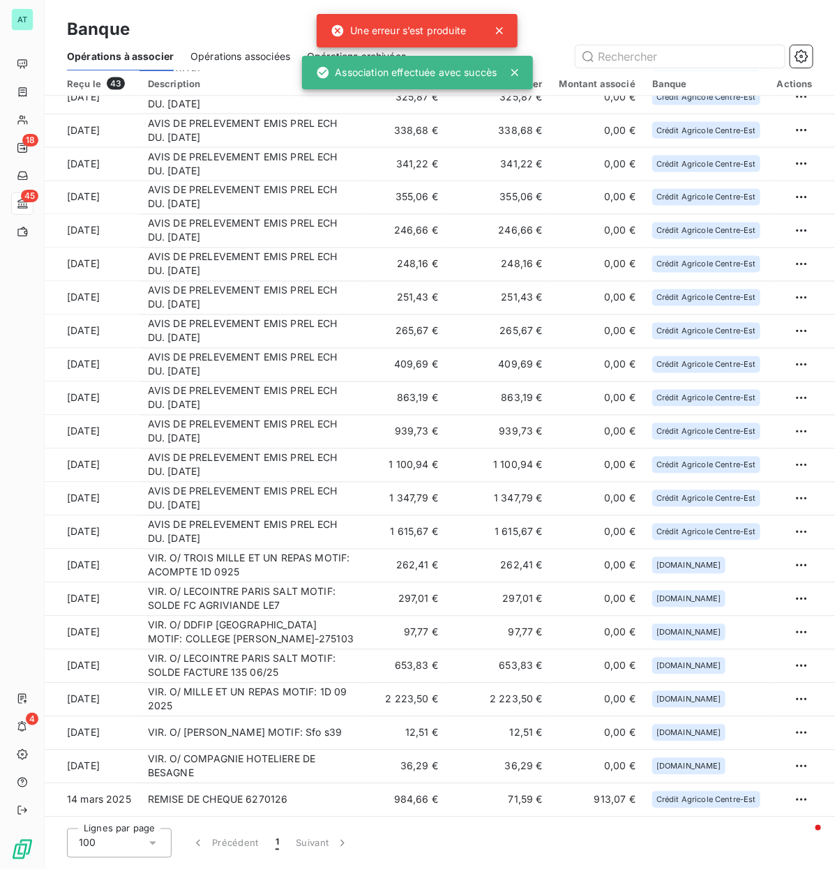
scroll to position [718, 0]
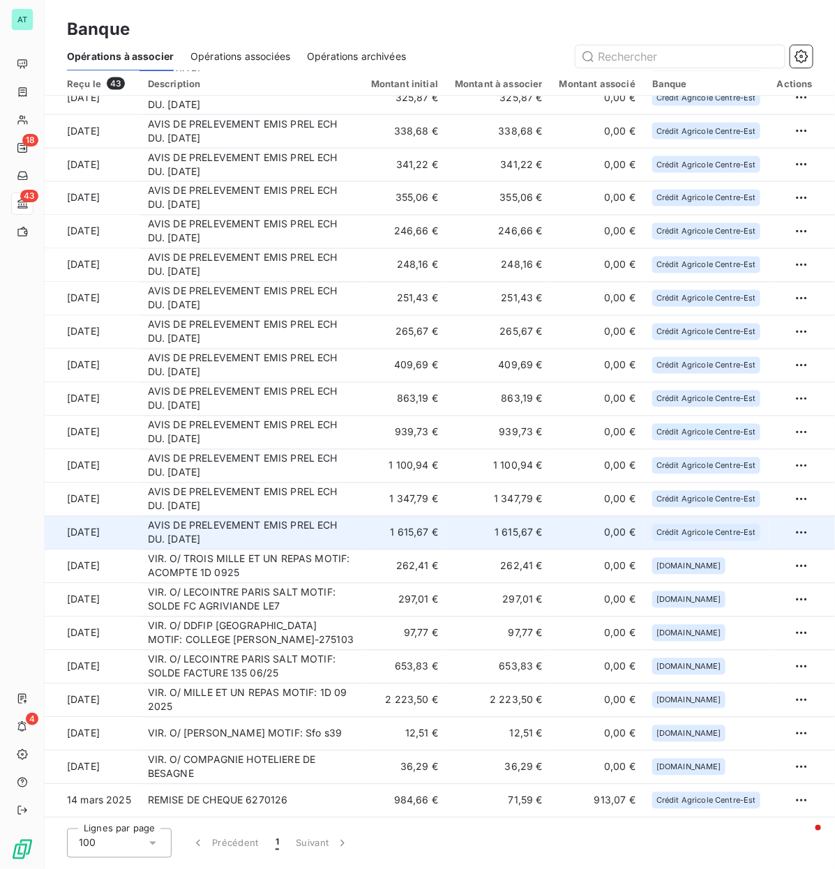
click at [346, 418] on td "AVIS DE PRELEVEMENT EMIS PREL ECH DU. [DATE]" at bounding box center [250, 532] width 223 height 33
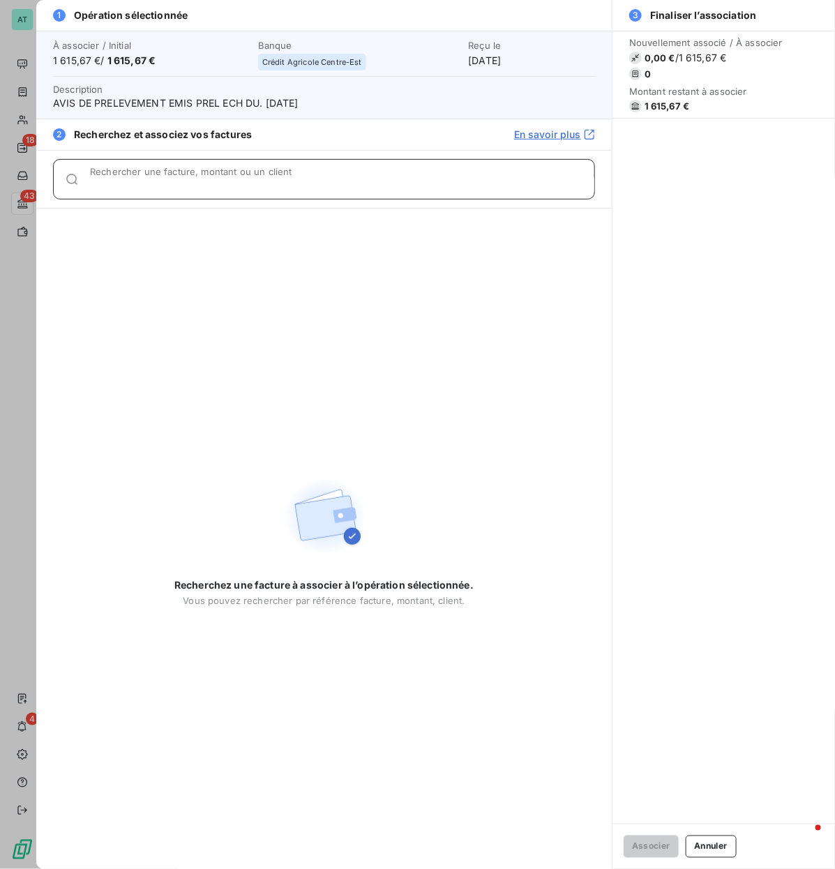
click at [192, 185] on input "Rechercher une facture, montant ou un client" at bounding box center [342, 185] width 504 height 14
paste input "277448, 277594, 277398, 278144, 278088, 278501, 277901, 277704,278313"
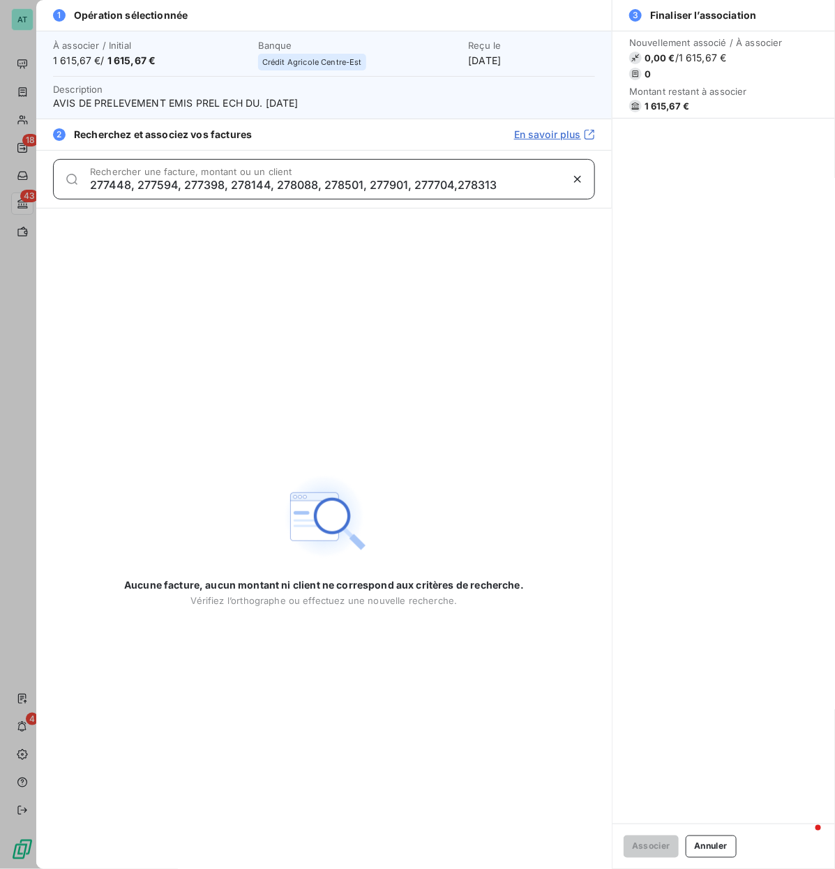
drag, startPoint x: 132, startPoint y: 186, endPoint x: 749, endPoint y: 229, distance: 618.5
click at [716, 217] on div "1 Opération sélectionnée À associer / Initial 1 615,67 € / 1 615,67 € Banque Cr…" at bounding box center [435, 434] width 798 height 869
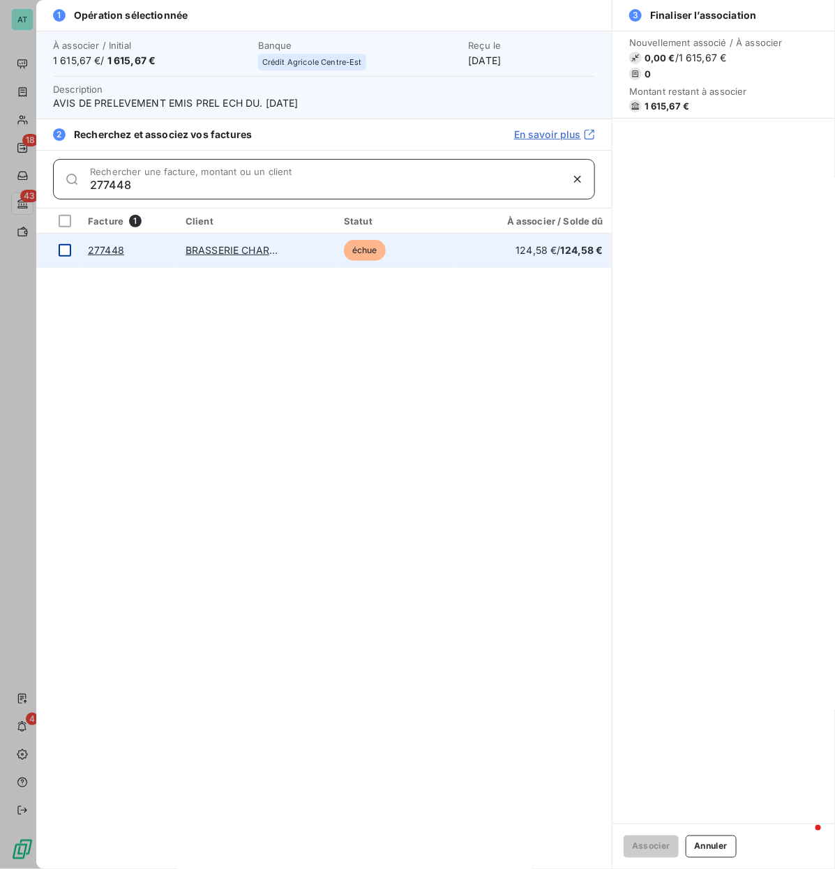
type input "277448"
click at [64, 250] on div at bounding box center [65, 250] width 13 height 13
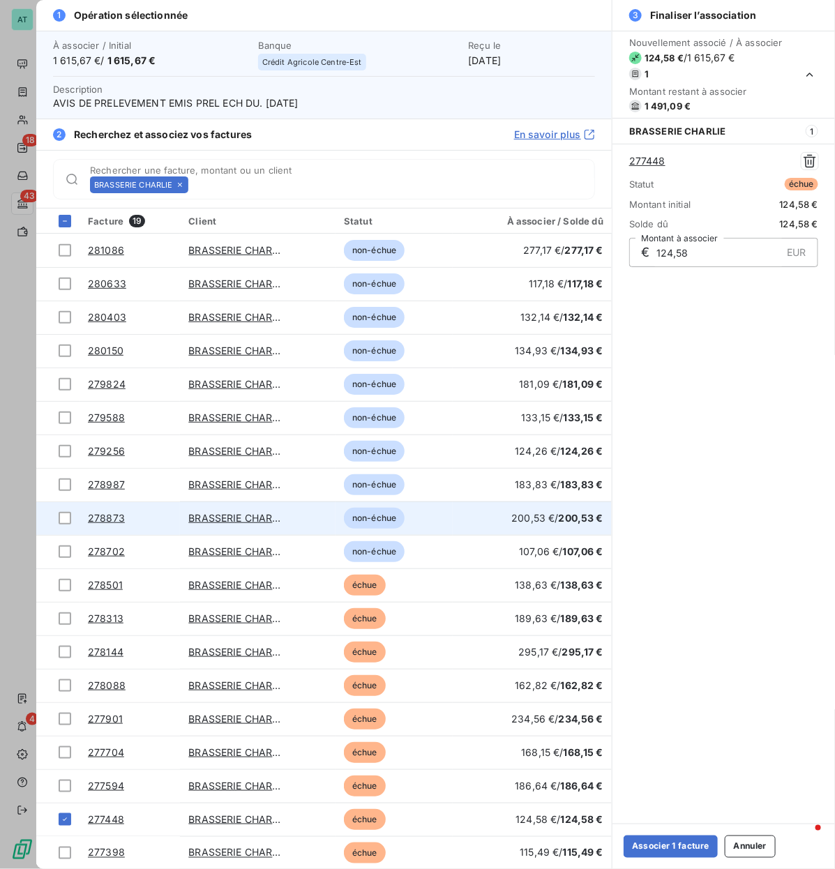
scroll to position [1, 0]
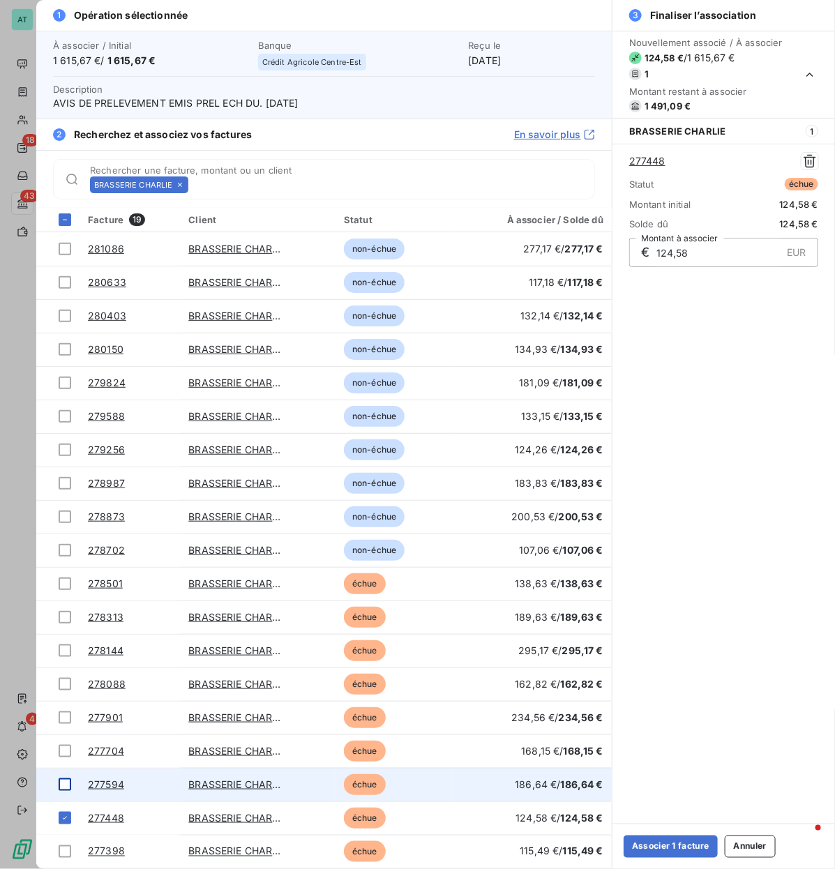
click at [67, 418] on div at bounding box center [65, 784] width 13 height 13
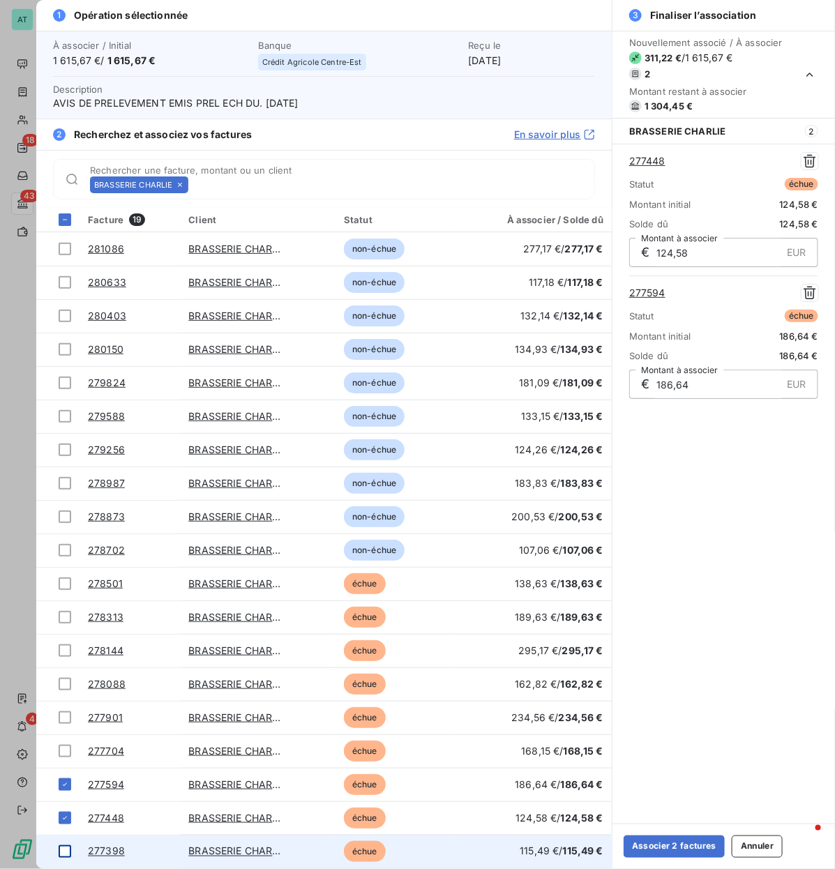
click at [68, 418] on div at bounding box center [65, 851] width 13 height 13
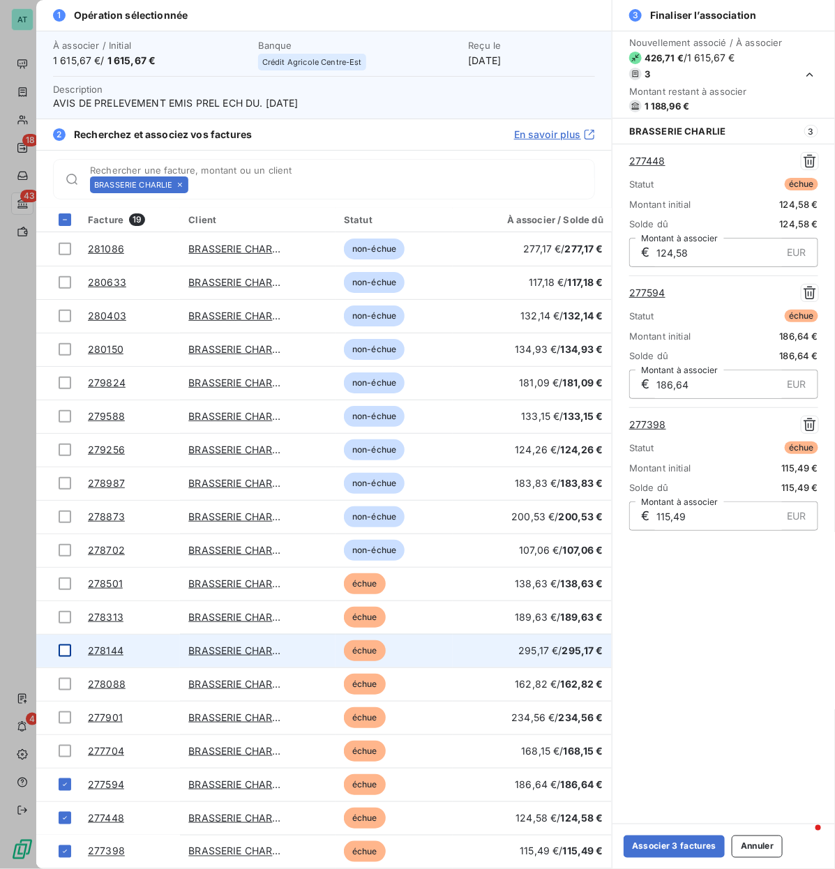
click at [67, 418] on div at bounding box center [65, 650] width 13 height 13
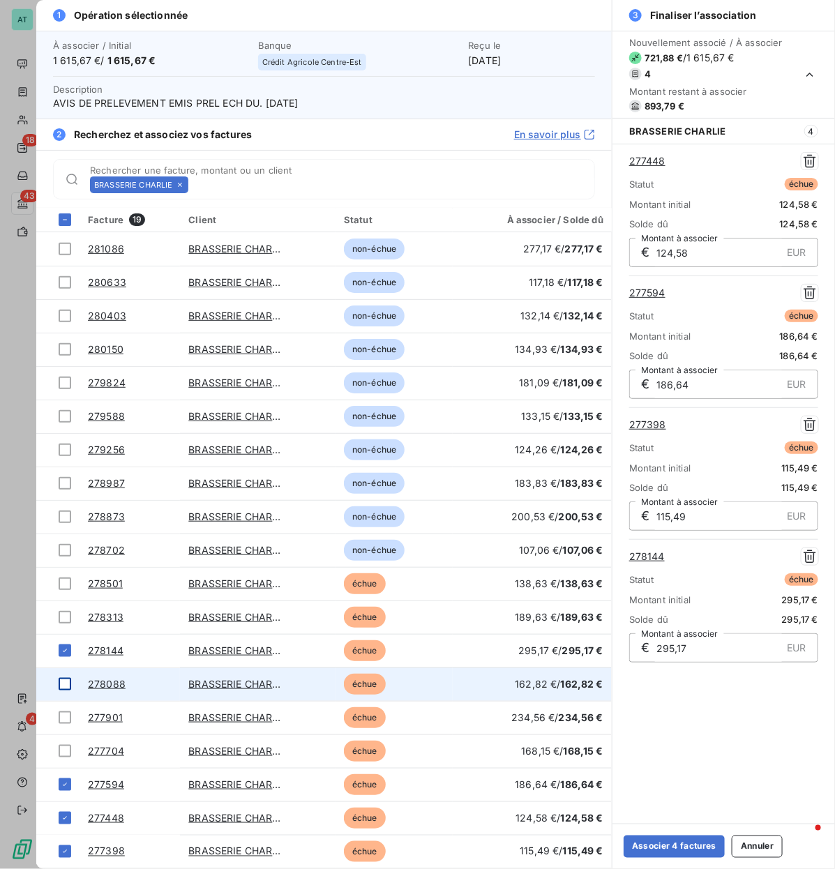
click at [67, 418] on div at bounding box center [65, 684] width 13 height 13
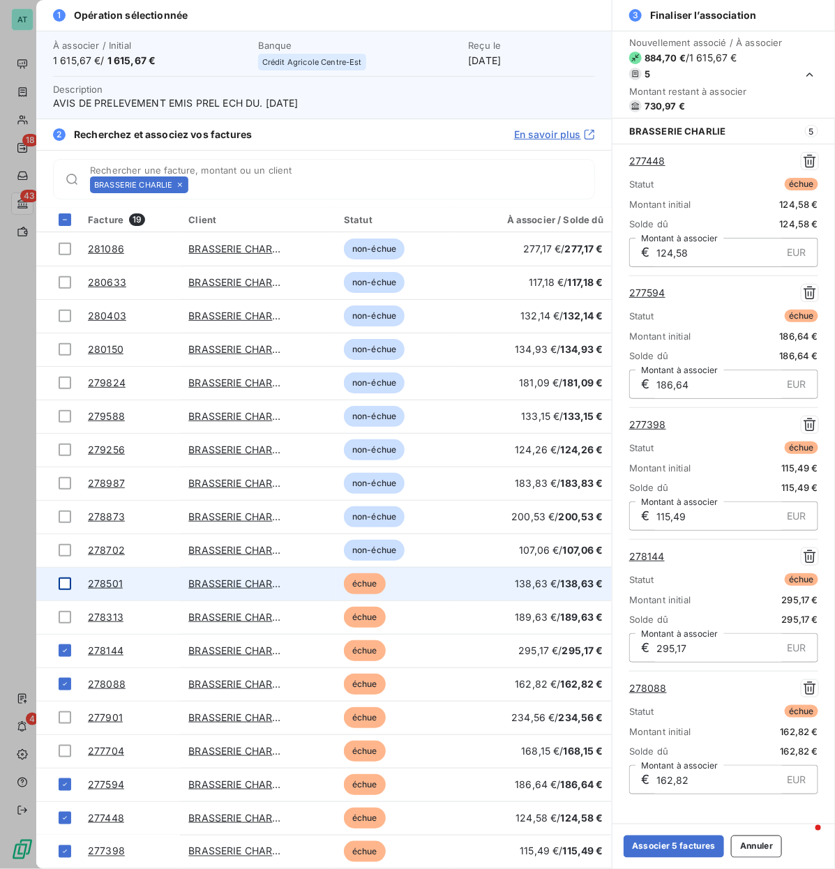
click at [68, 418] on div at bounding box center [65, 583] width 13 height 13
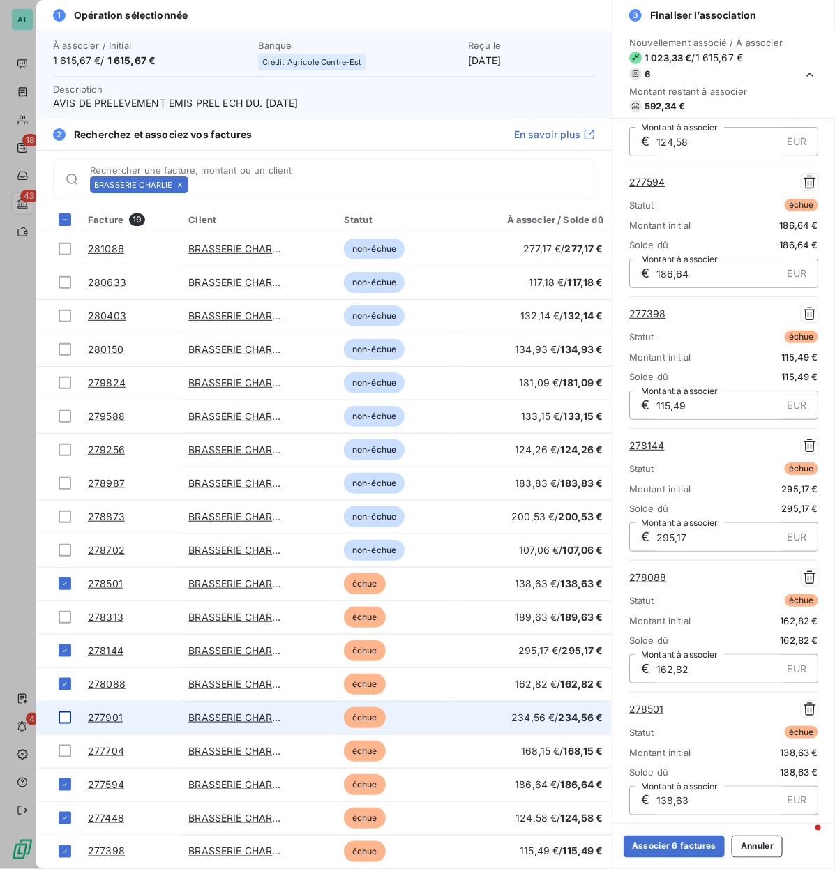
click at [63, 418] on div at bounding box center [65, 717] width 13 height 13
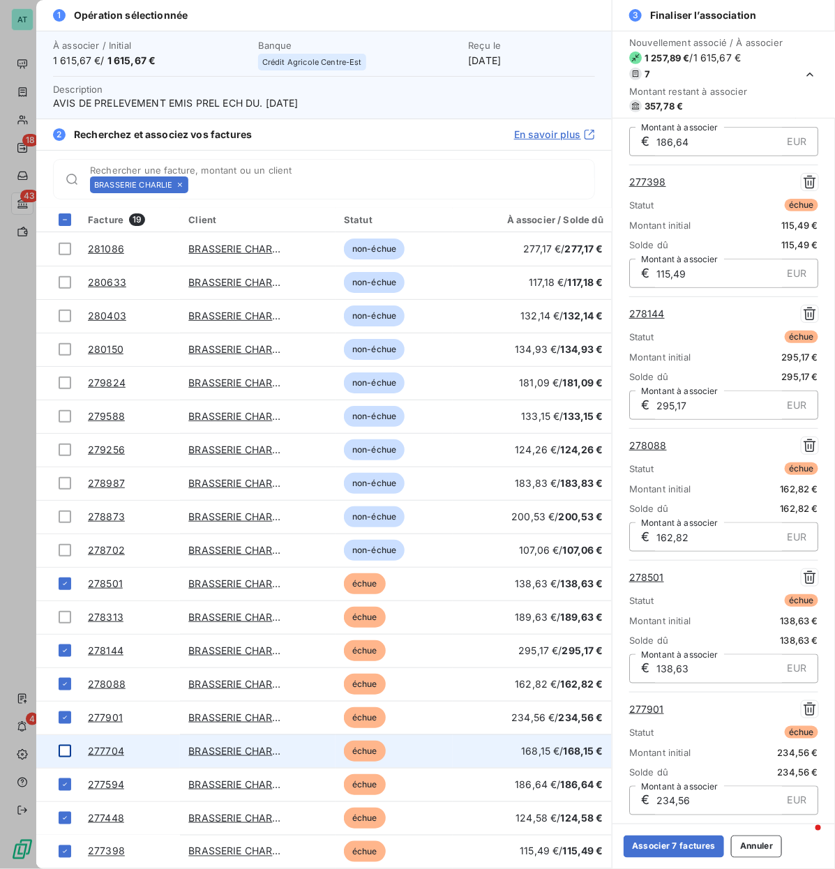
click at [65, 418] on div at bounding box center [65, 751] width 13 height 13
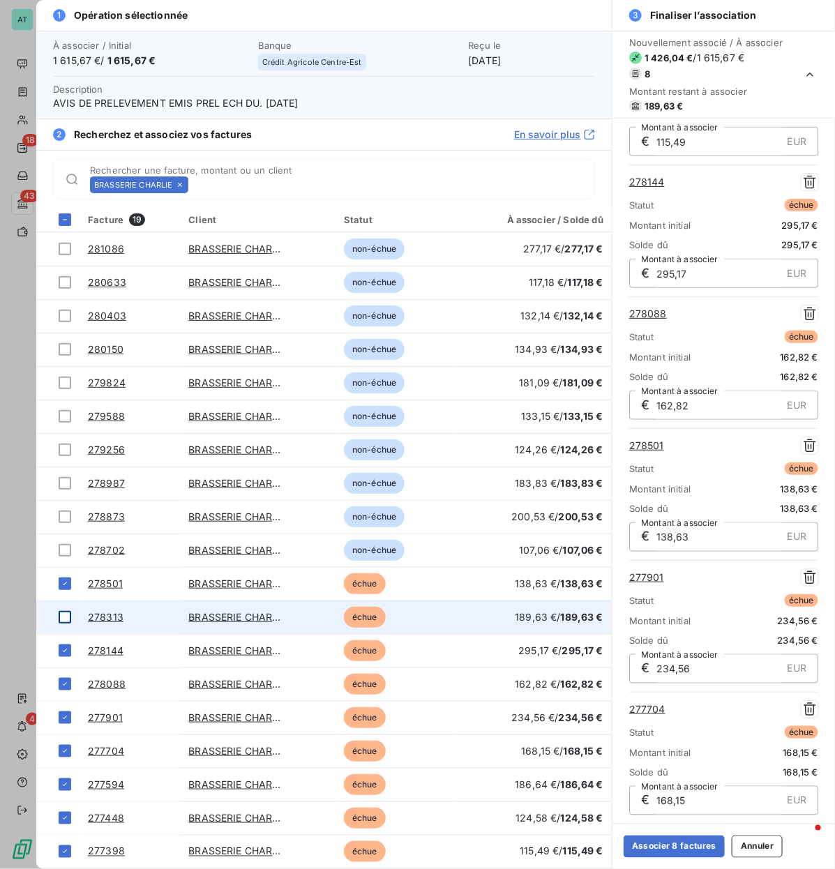
click at [64, 418] on div at bounding box center [65, 617] width 13 height 13
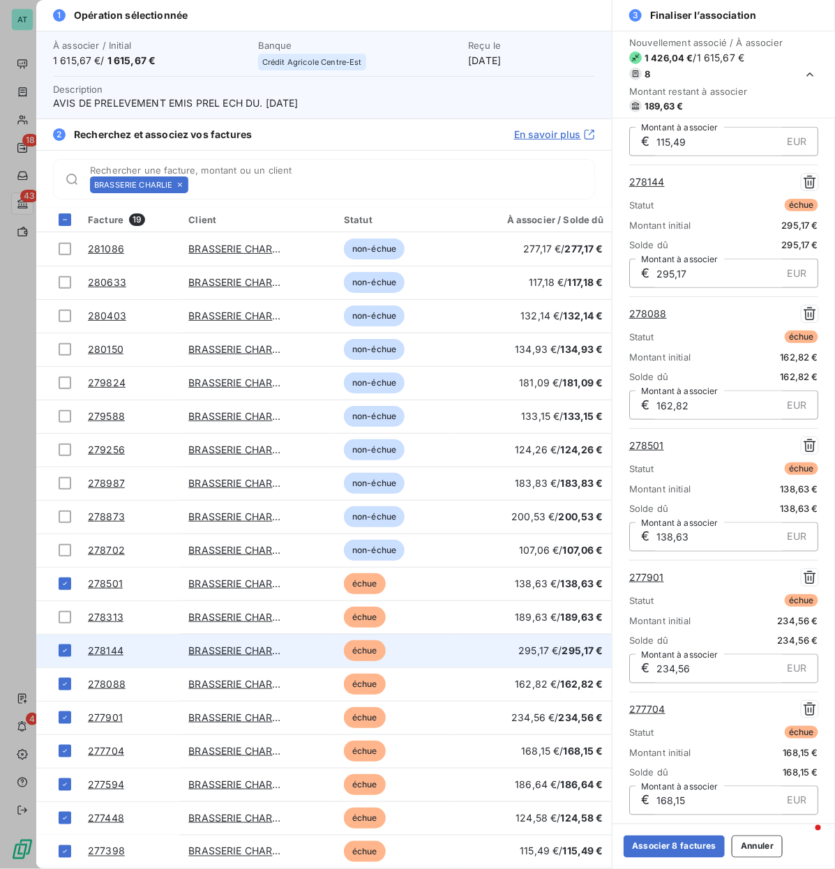
scroll to position [507, 0]
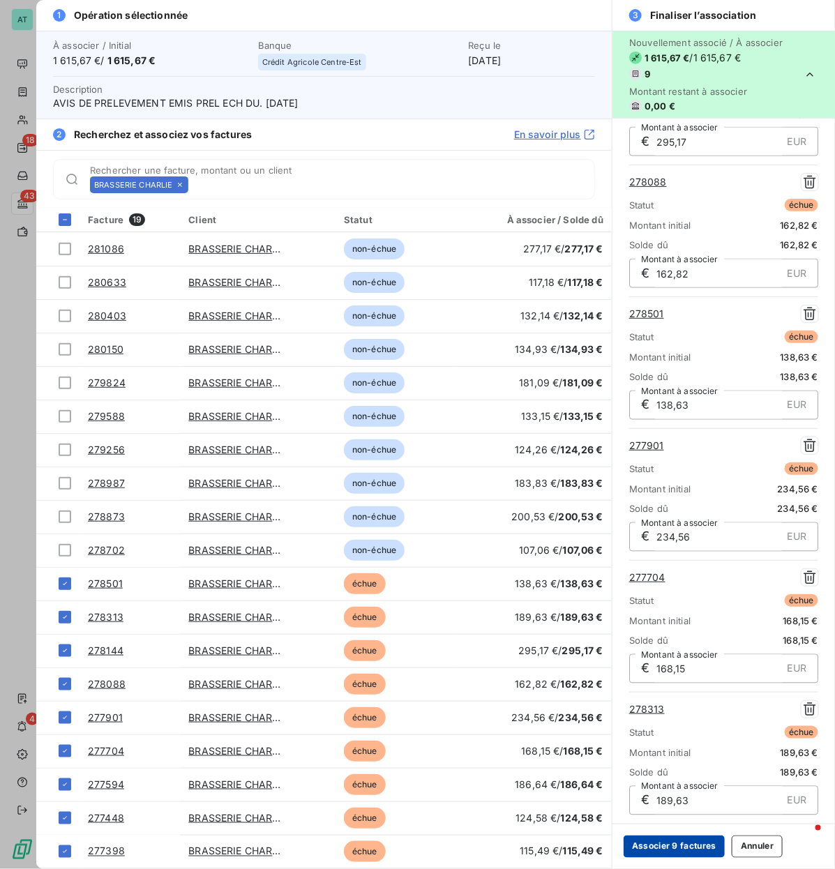
click at [680, 418] on button "Associer 9 factures" at bounding box center [673, 846] width 101 height 22
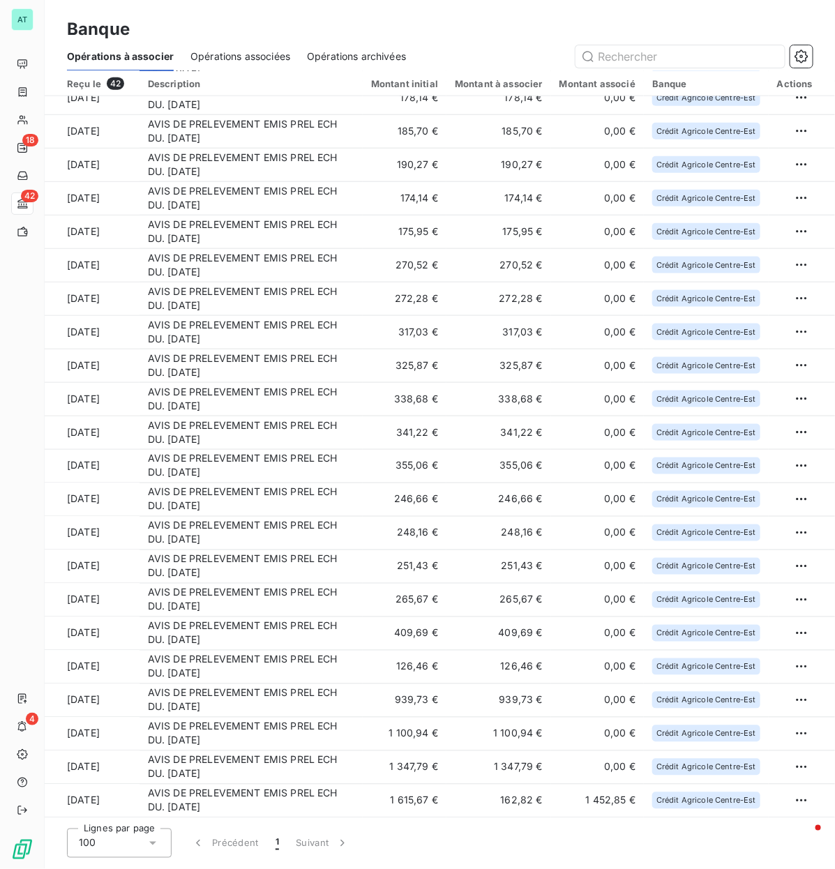
scroll to position [718, 0]
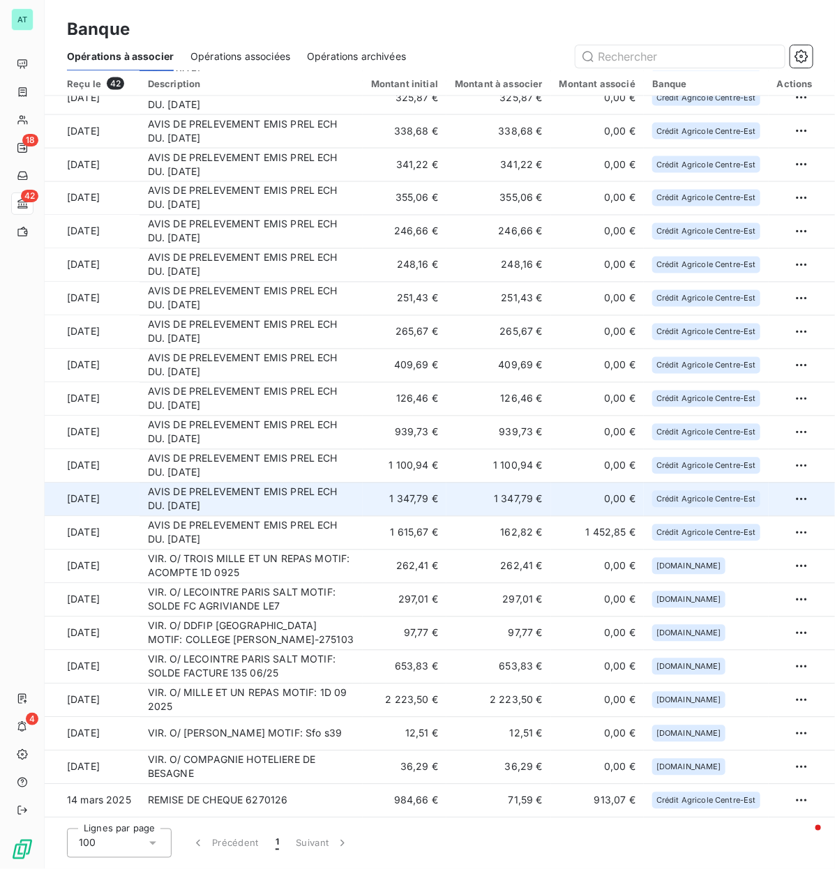
click at [288, 418] on td "AVIS DE PRELEVEMENT EMIS PREL ECH DU. [DATE]" at bounding box center [250, 498] width 223 height 33
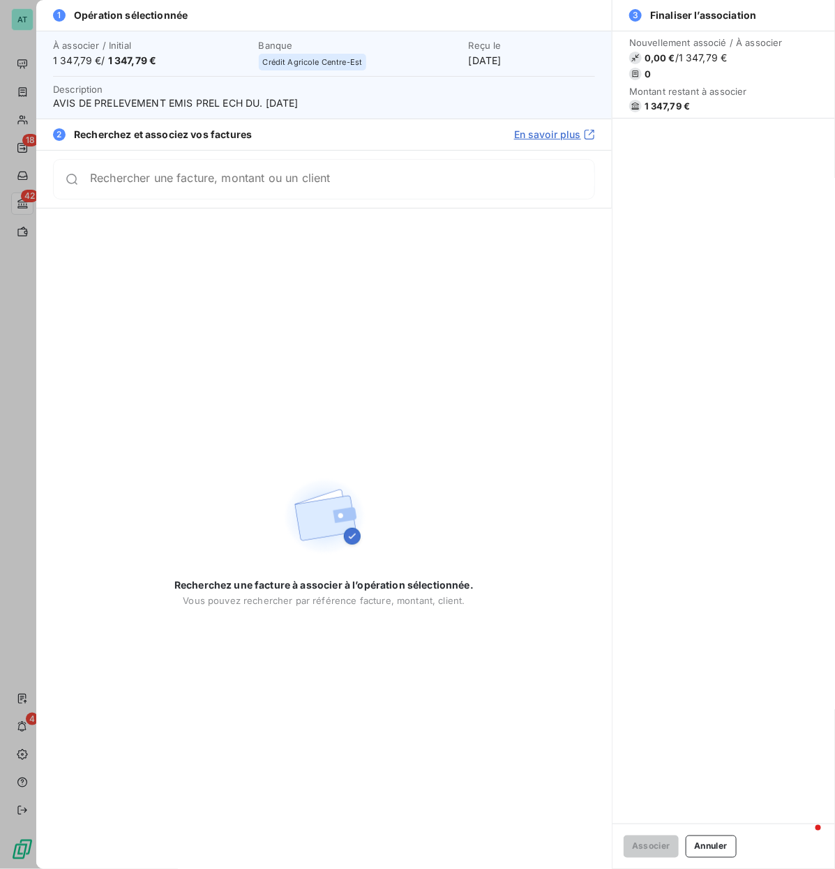
click at [263, 164] on div "Rechercher une facture, montant ou un client" at bounding box center [324, 179] width 542 height 40
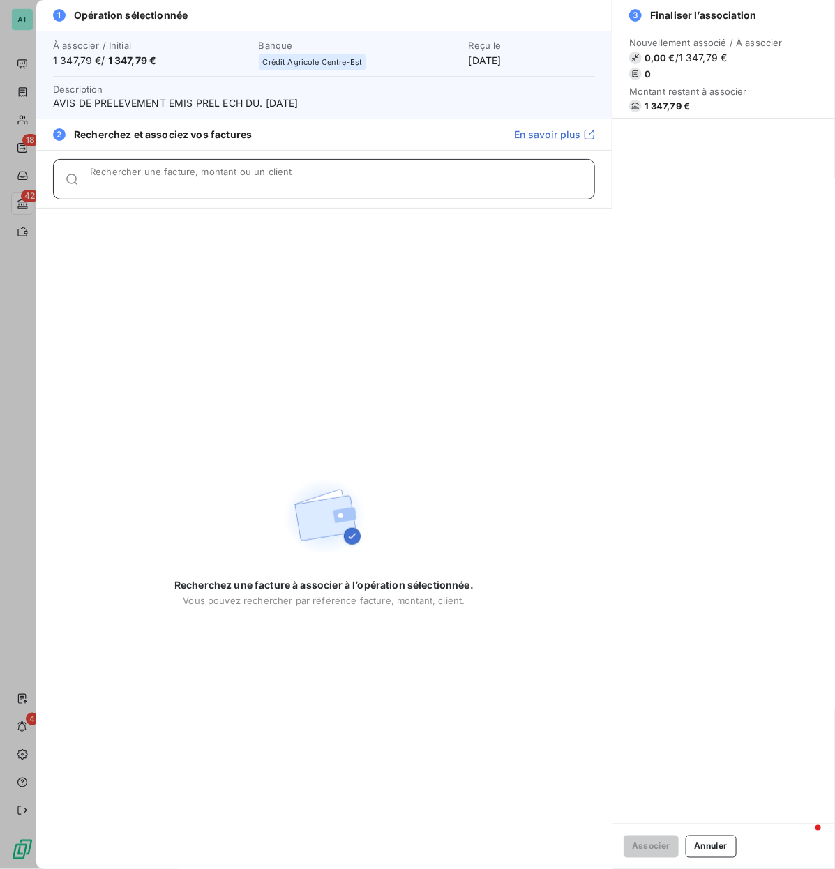
paste input "277362, 277616, 278015"
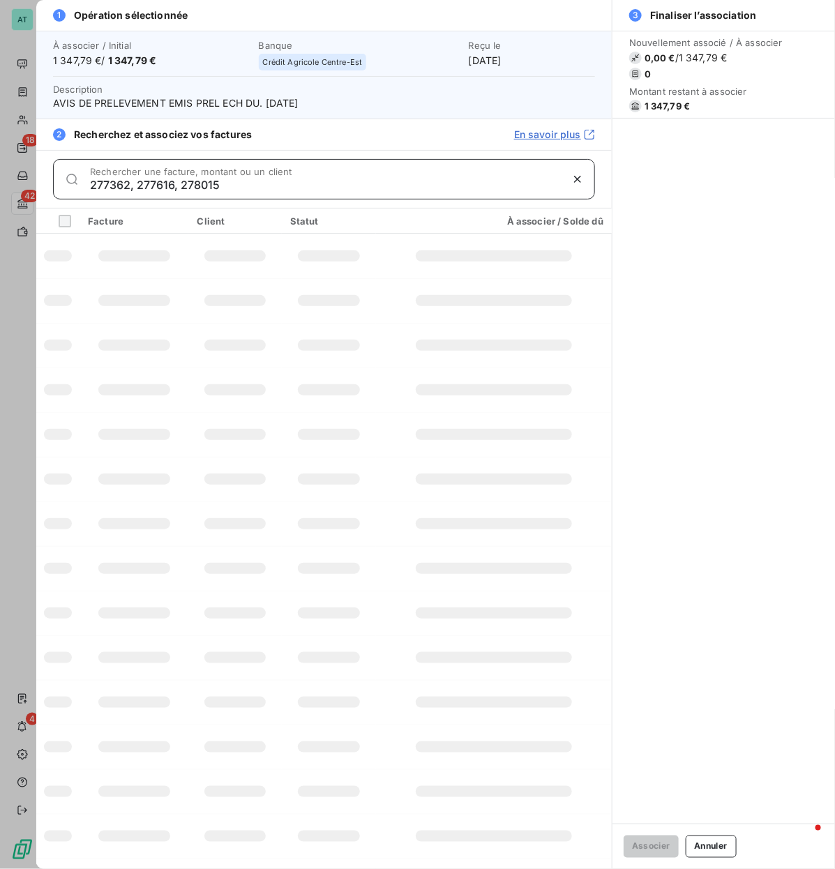
drag, startPoint x: 139, startPoint y: 190, endPoint x: 427, endPoint y: 178, distance: 288.2
click at [427, 178] on input "277362, 277616, 278015" at bounding box center [325, 185] width 471 height 14
type input "277362"
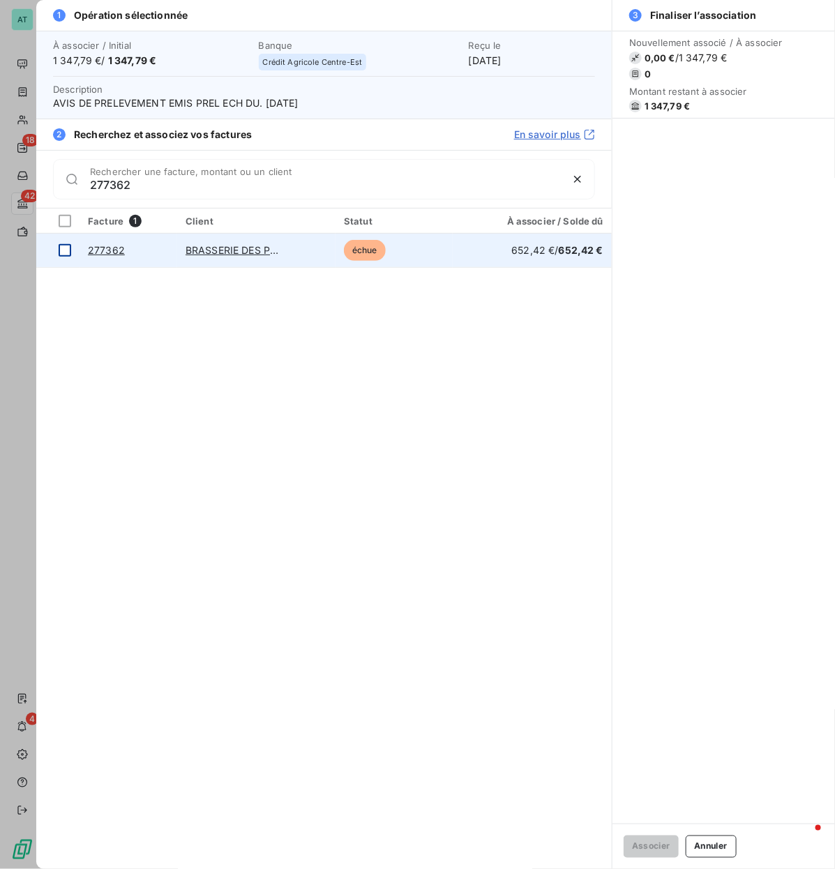
click at [60, 251] on div at bounding box center [65, 250] width 13 height 13
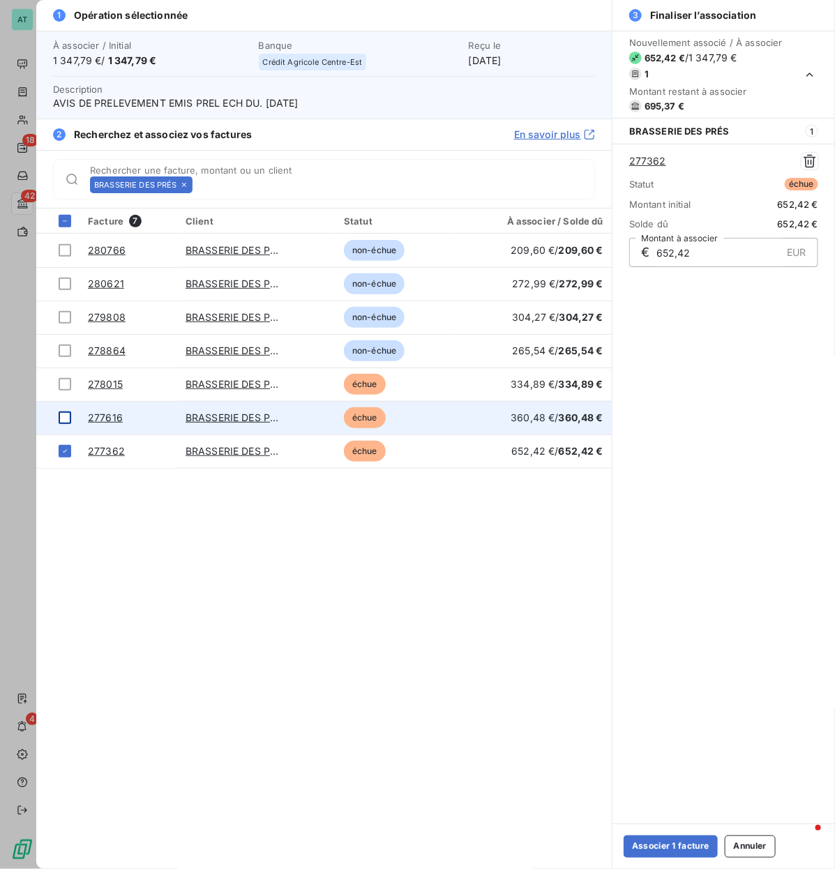
click at [68, 418] on div at bounding box center [65, 417] width 13 height 13
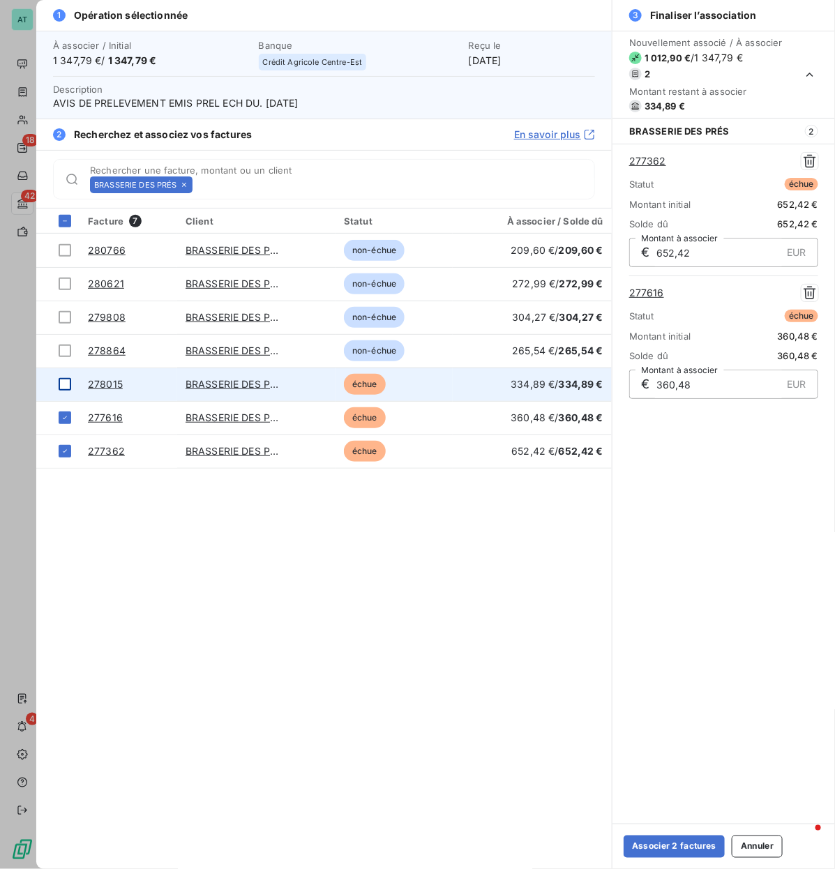
click at [63, 383] on div at bounding box center [65, 384] width 13 height 13
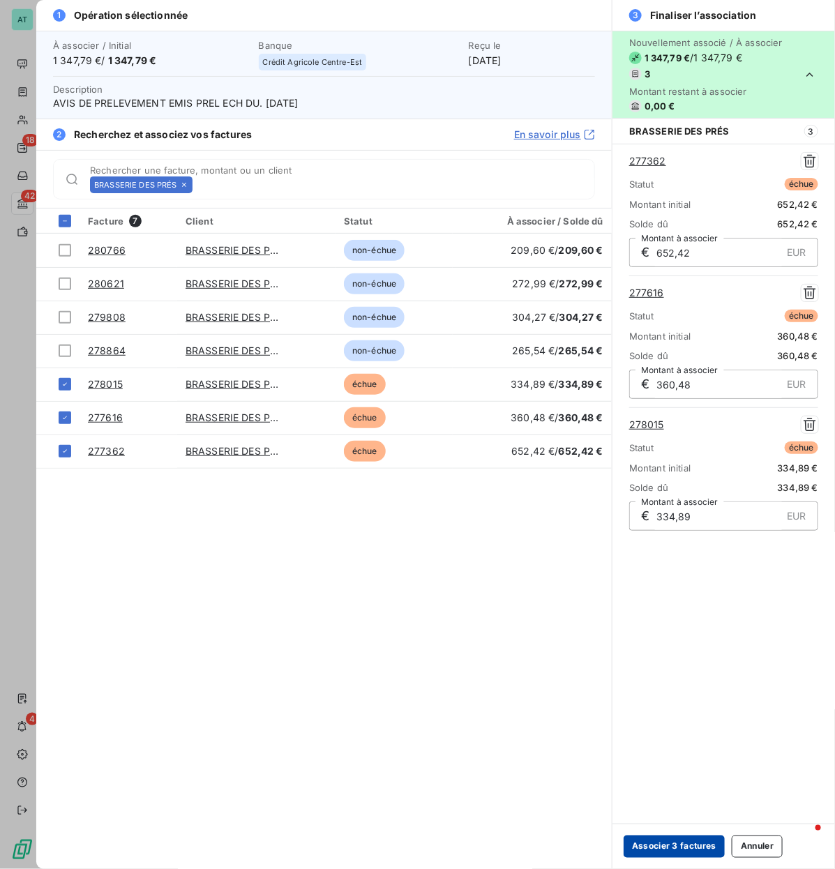
click at [692, 418] on button "Associer 3 factures" at bounding box center [673, 846] width 101 height 22
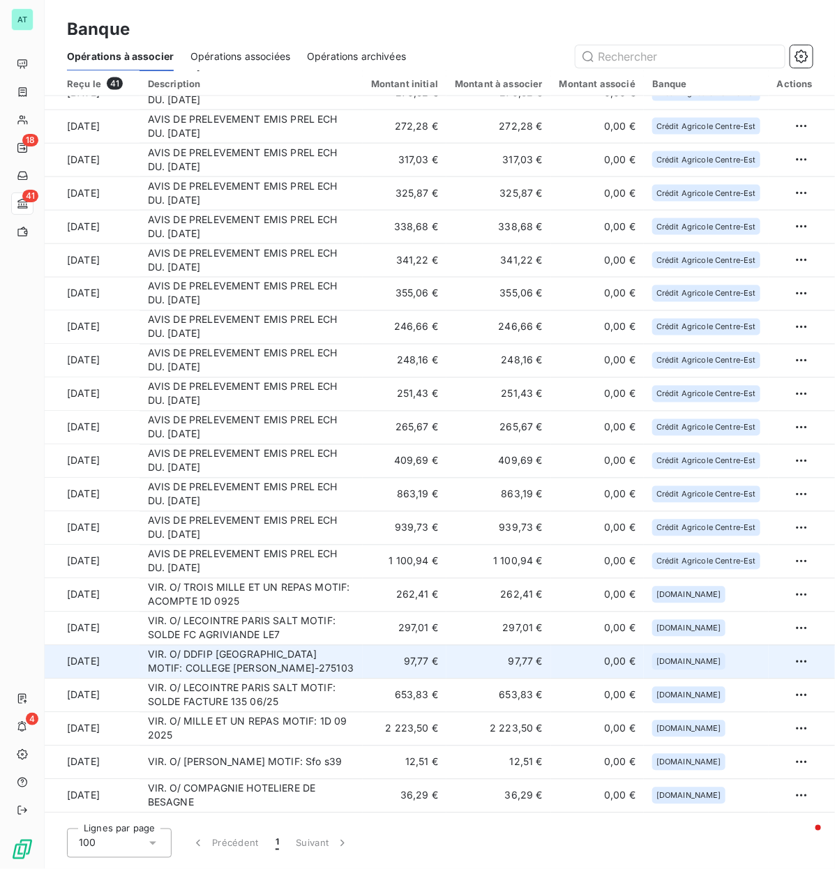
scroll to position [650, 0]
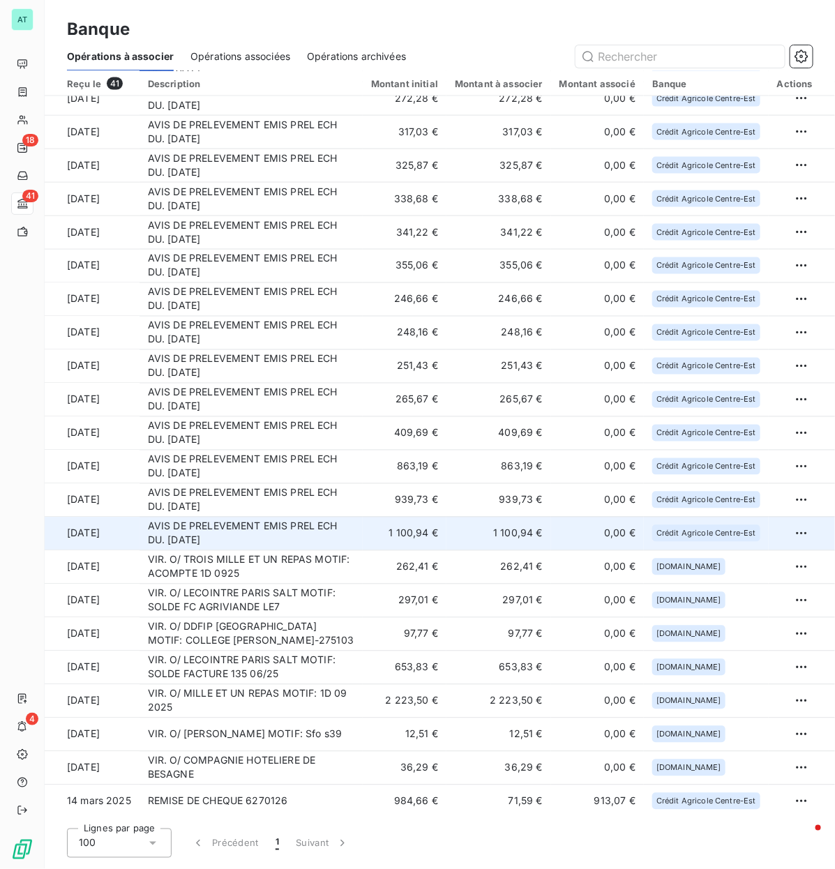
click at [282, 418] on td "AVIS DE PRELEVEMENT EMIS PREL ECH DU. [DATE]" at bounding box center [250, 533] width 223 height 33
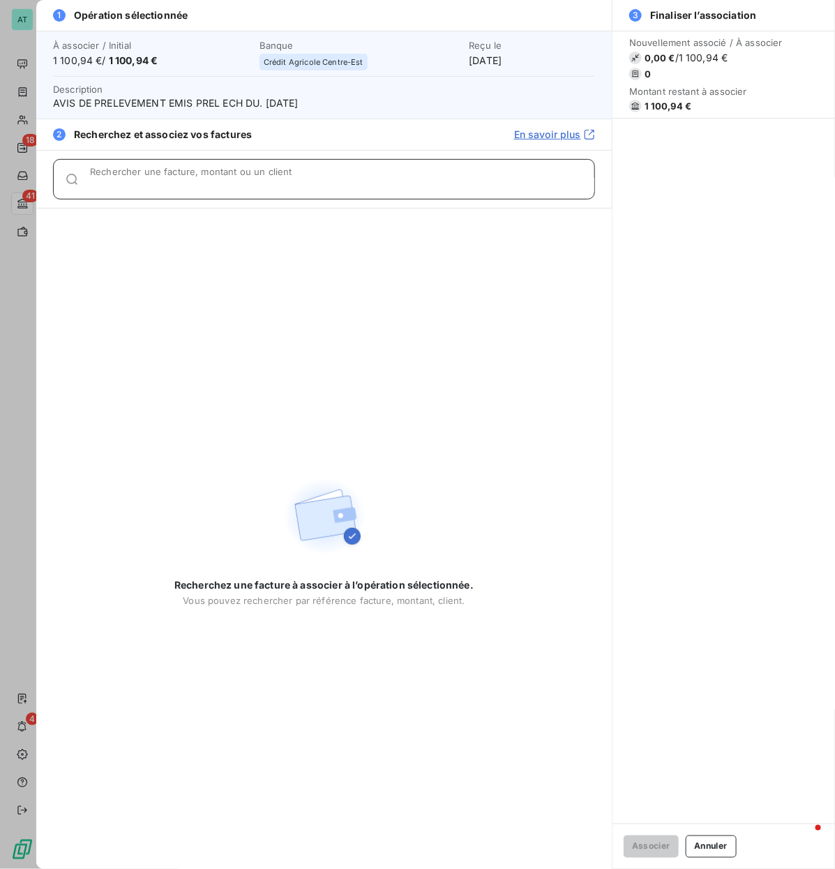
click at [195, 176] on div "Rechercher une facture, montant ou un client" at bounding box center [342, 179] width 504 height 14
paste input "278218, 278386"
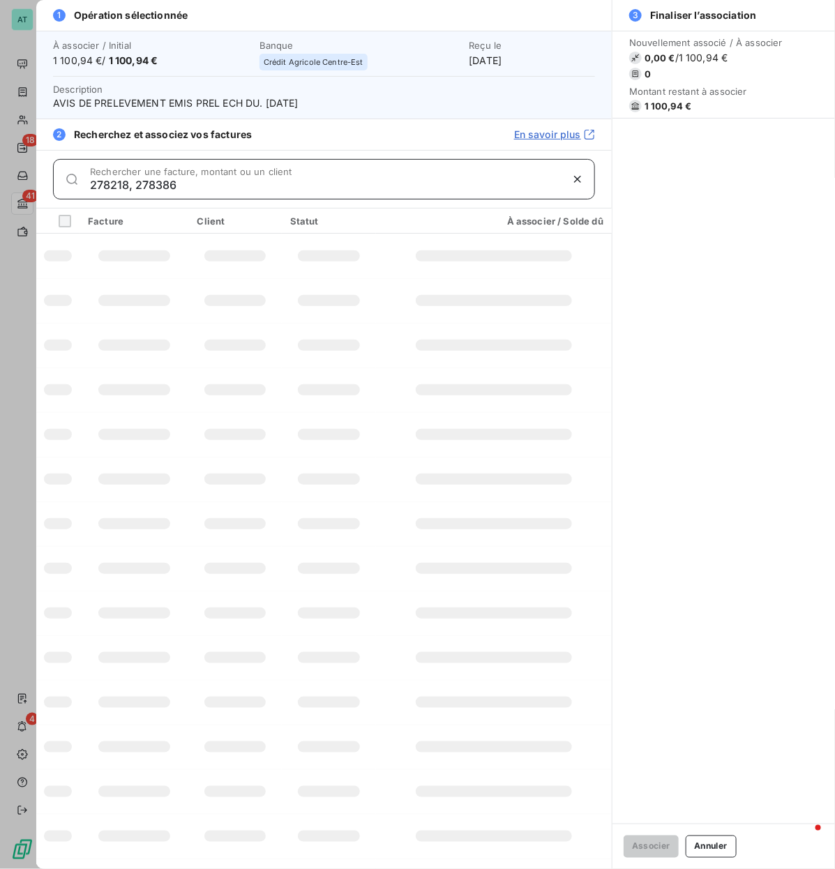
drag, startPoint x: 132, startPoint y: 186, endPoint x: 452, endPoint y: 187, distance: 319.3
click at [410, 187] on input "278218, 278386" at bounding box center [325, 185] width 471 height 14
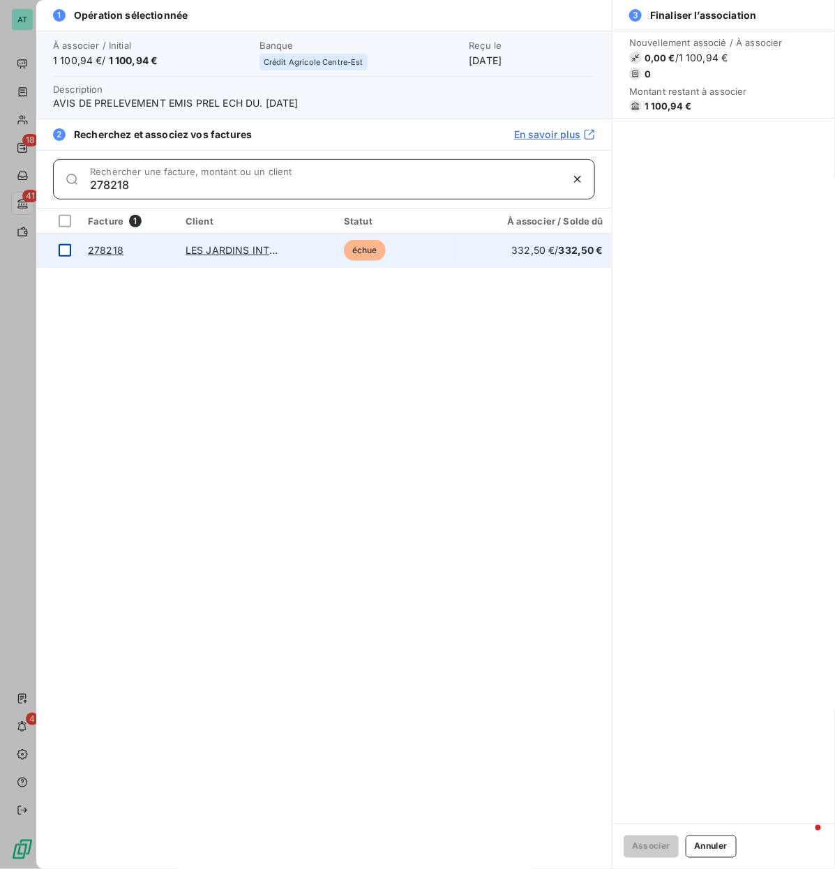
type input "278218"
click at [70, 250] on div at bounding box center [65, 250] width 13 height 13
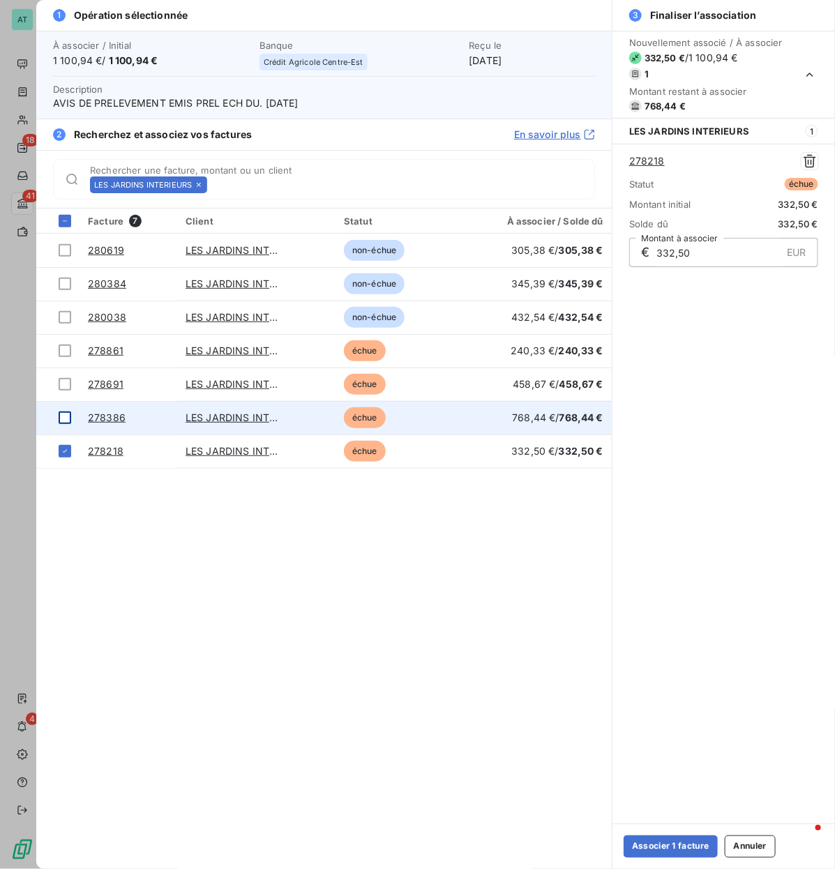
click at [64, 418] on div at bounding box center [65, 417] width 13 height 13
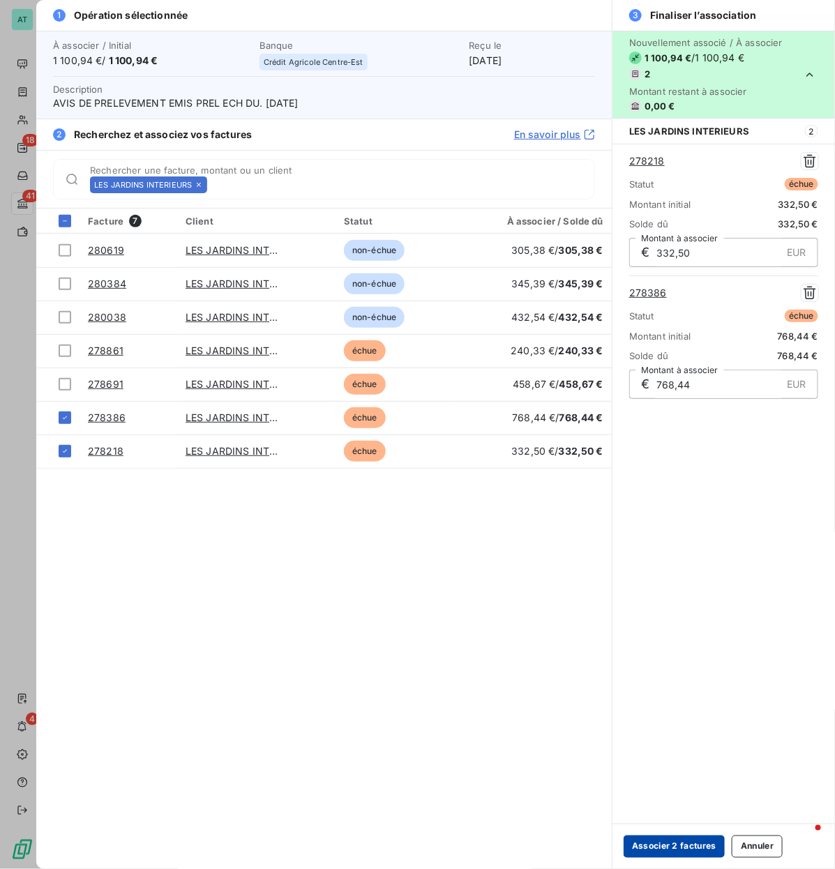
click at [666, 418] on button "Associer 2 factures" at bounding box center [673, 846] width 101 height 22
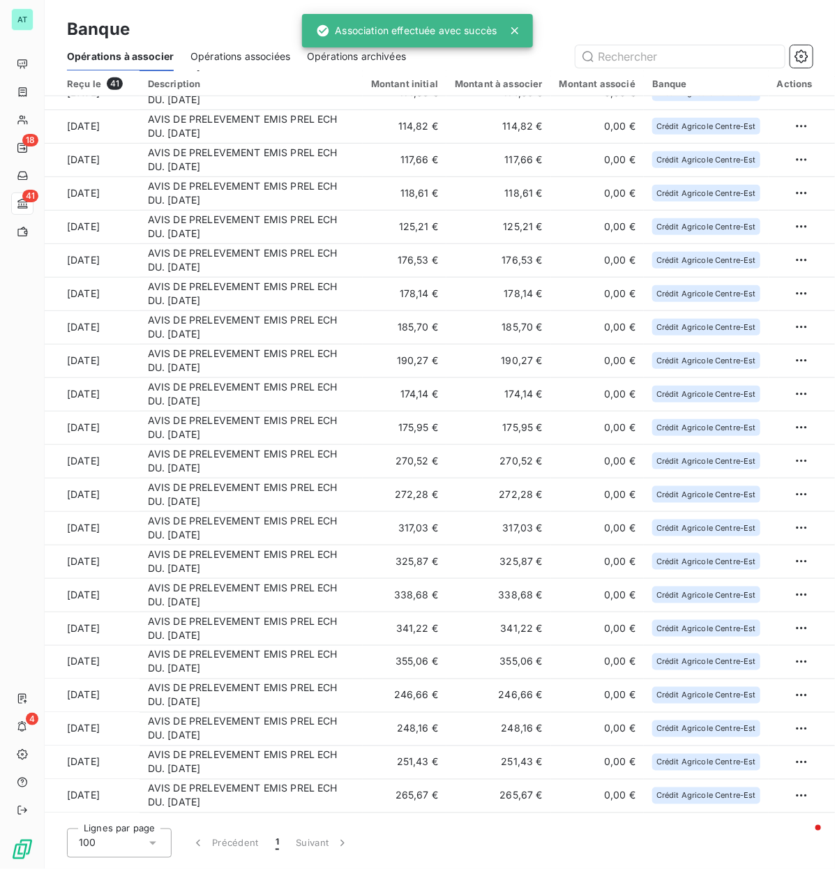
scroll to position [610, 0]
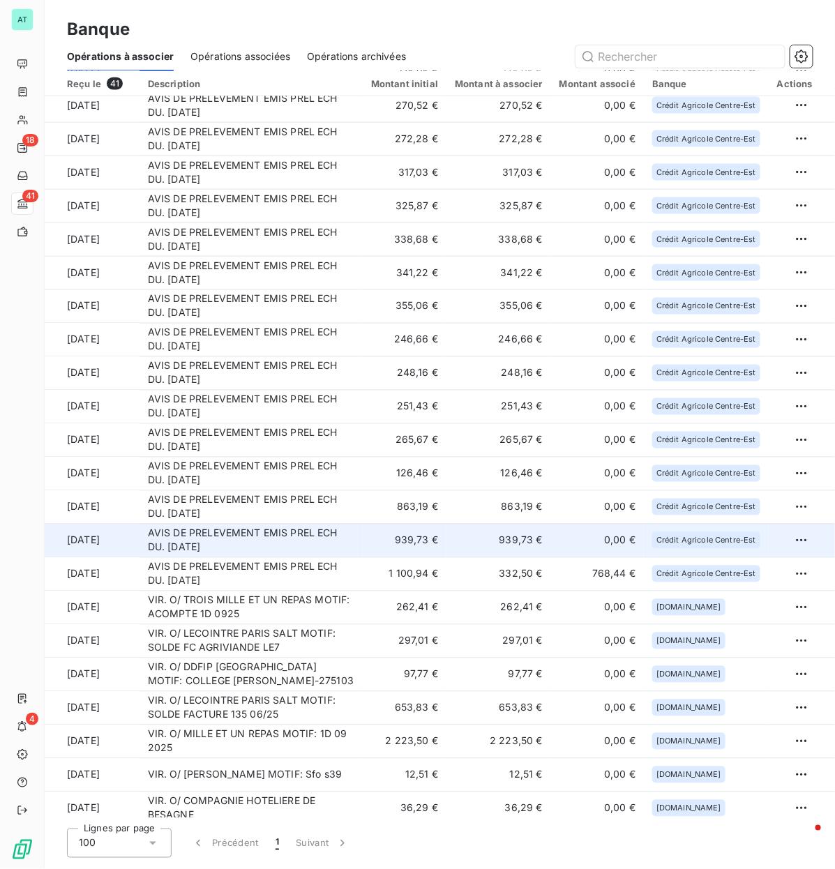
click at [266, 418] on td "AVIS DE PRELEVEMENT EMIS PREL ECH DU. [DATE]" at bounding box center [250, 540] width 223 height 33
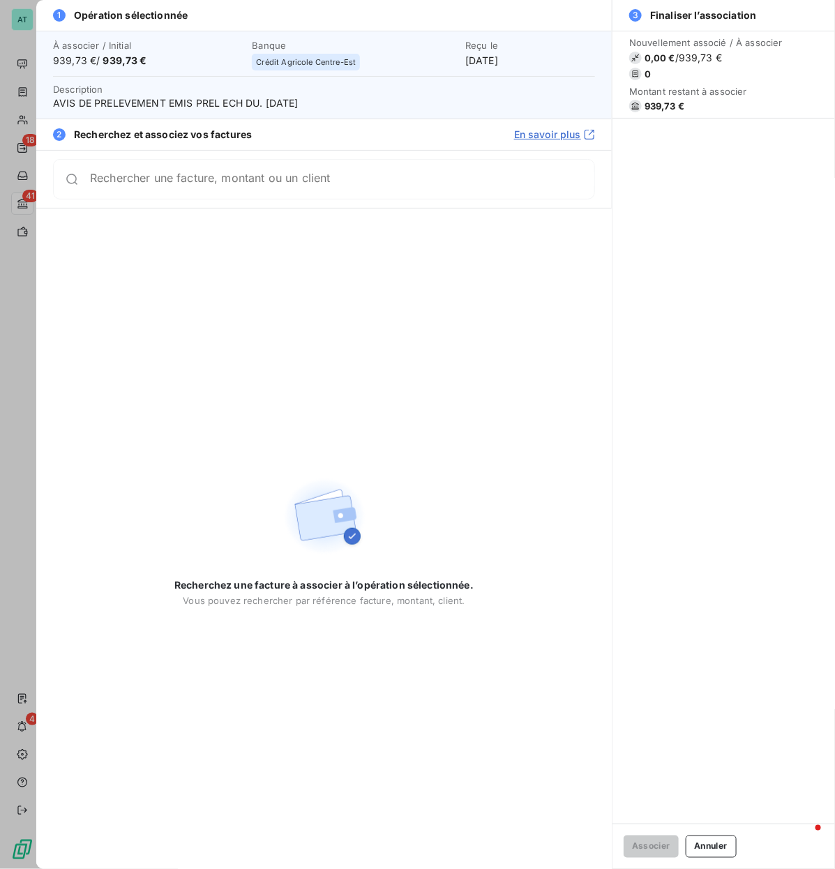
click at [653, 107] on span "939,73 €" at bounding box center [664, 105] width 40 height 11
click at [146, 188] on div "Rechercher une facture, montant ou un client" at bounding box center [324, 179] width 542 height 40
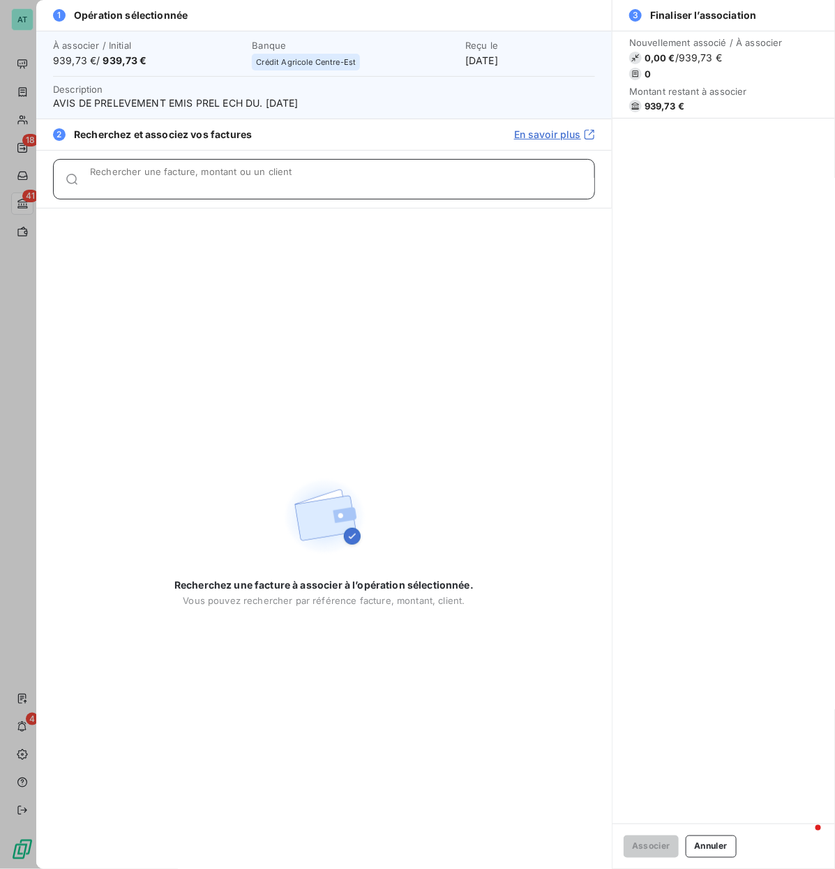
paste input "277506, 277613, 277753, 278130, 278001, 278290"
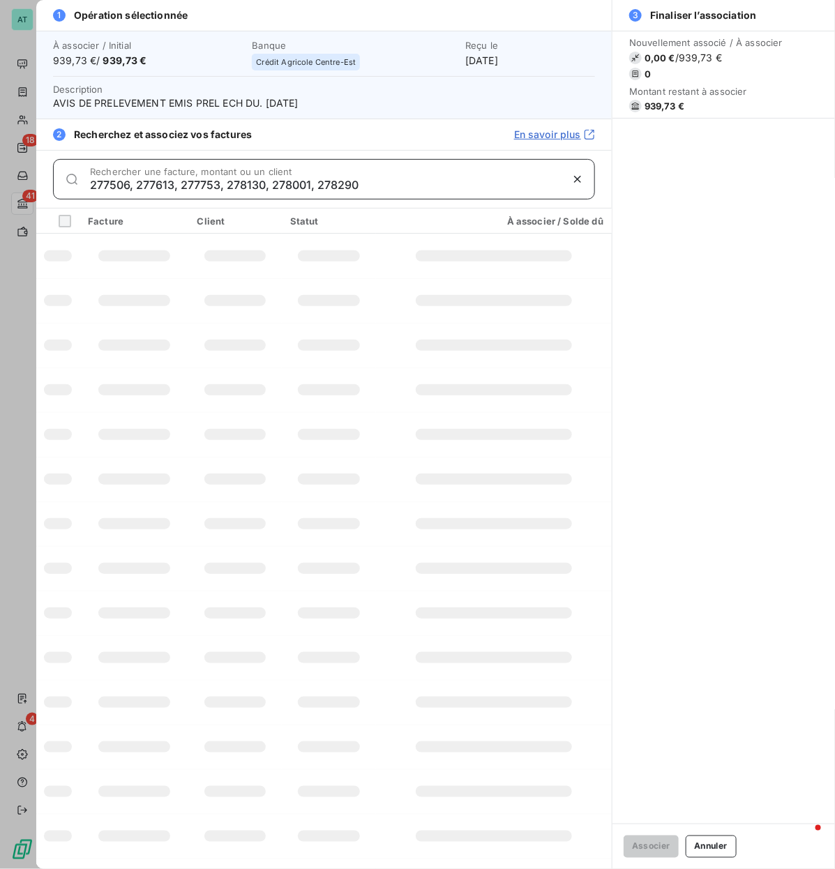
drag, startPoint x: 132, startPoint y: 187, endPoint x: 711, endPoint y: 142, distance: 580.4
click at [671, 142] on div "1 Opération sélectionnée À associer / Initial 939,73 € / 939,73 € Banque Crédit…" at bounding box center [435, 434] width 798 height 869
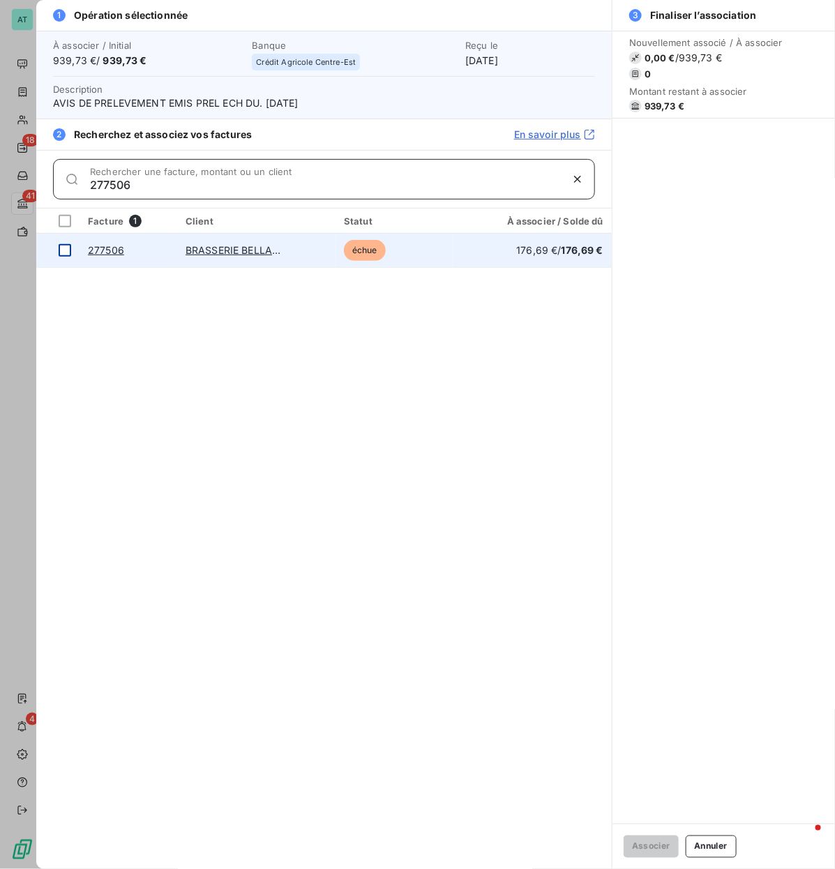
type input "277506"
click at [63, 249] on div at bounding box center [65, 250] width 13 height 13
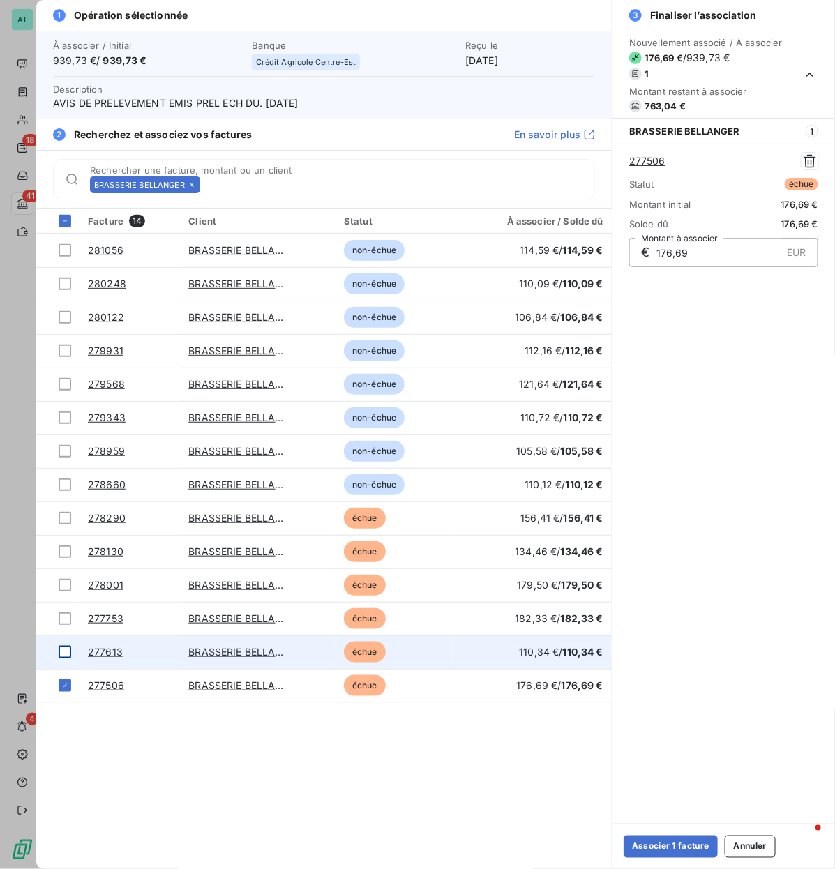
click at [61, 418] on div at bounding box center [65, 652] width 13 height 13
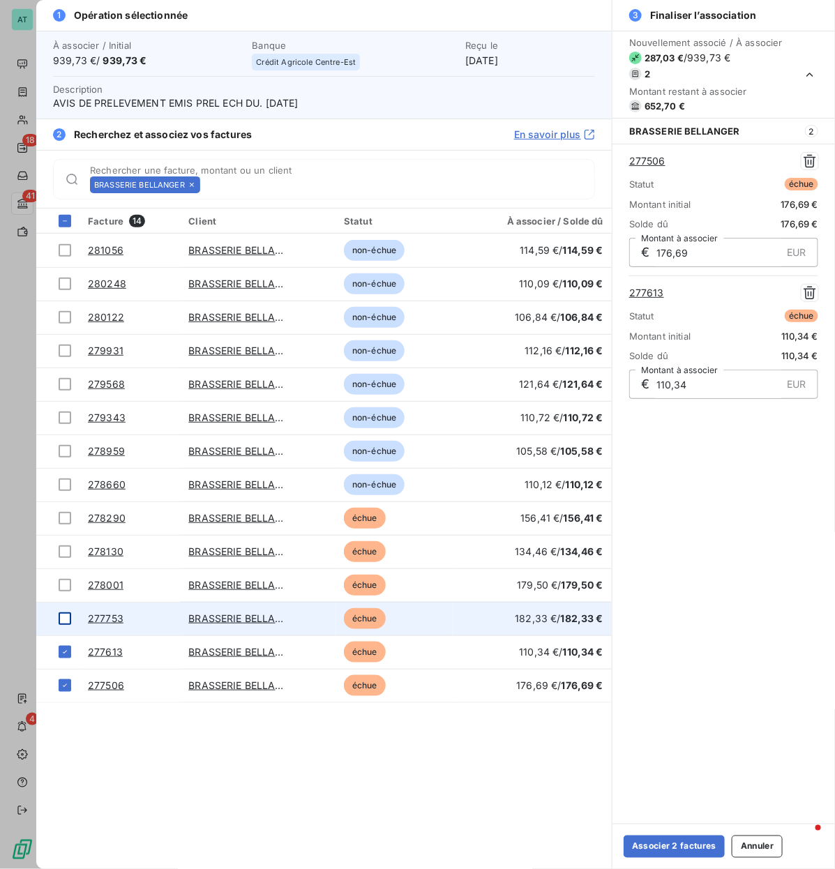
click at [65, 418] on div at bounding box center [65, 618] width 13 height 13
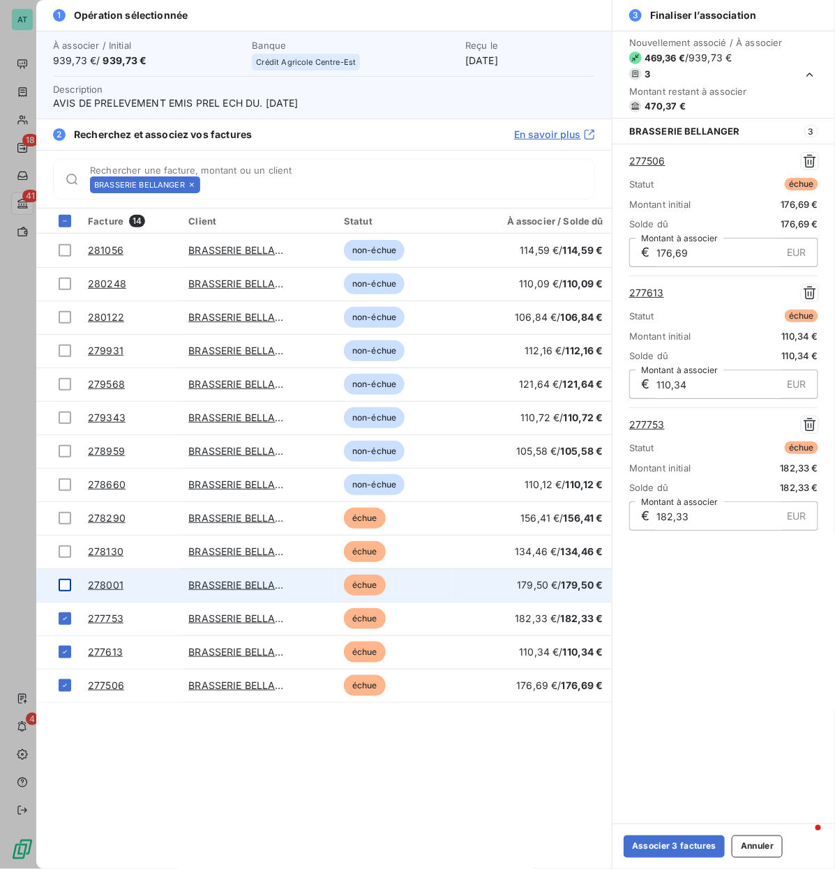
click at [66, 418] on div at bounding box center [65, 585] width 13 height 13
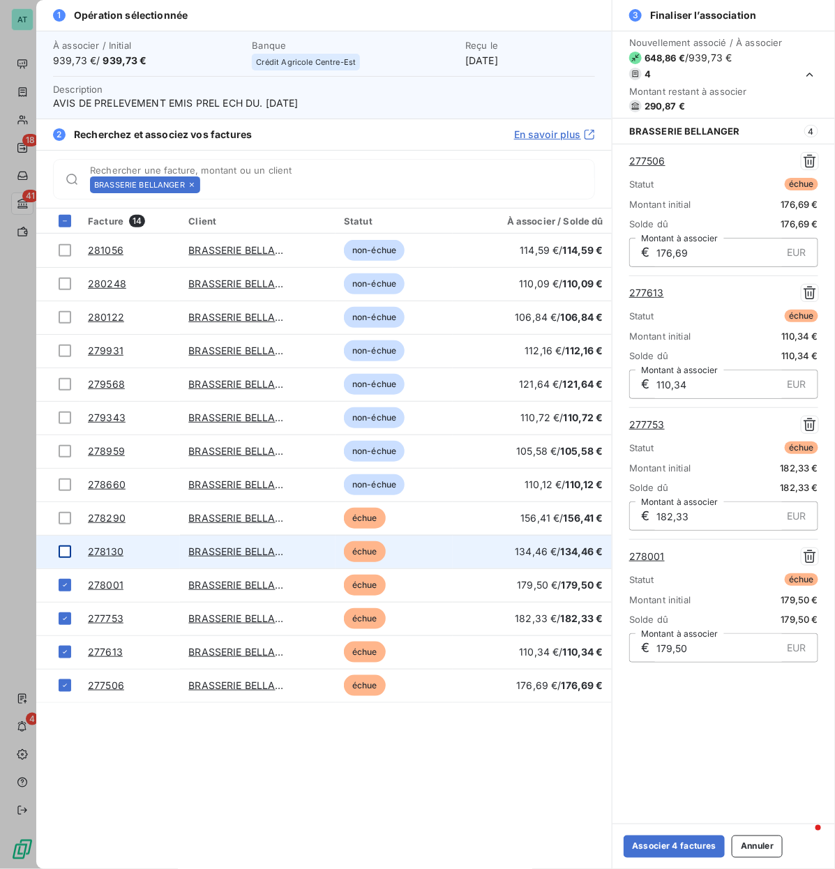
click at [65, 418] on td at bounding box center [57, 551] width 43 height 33
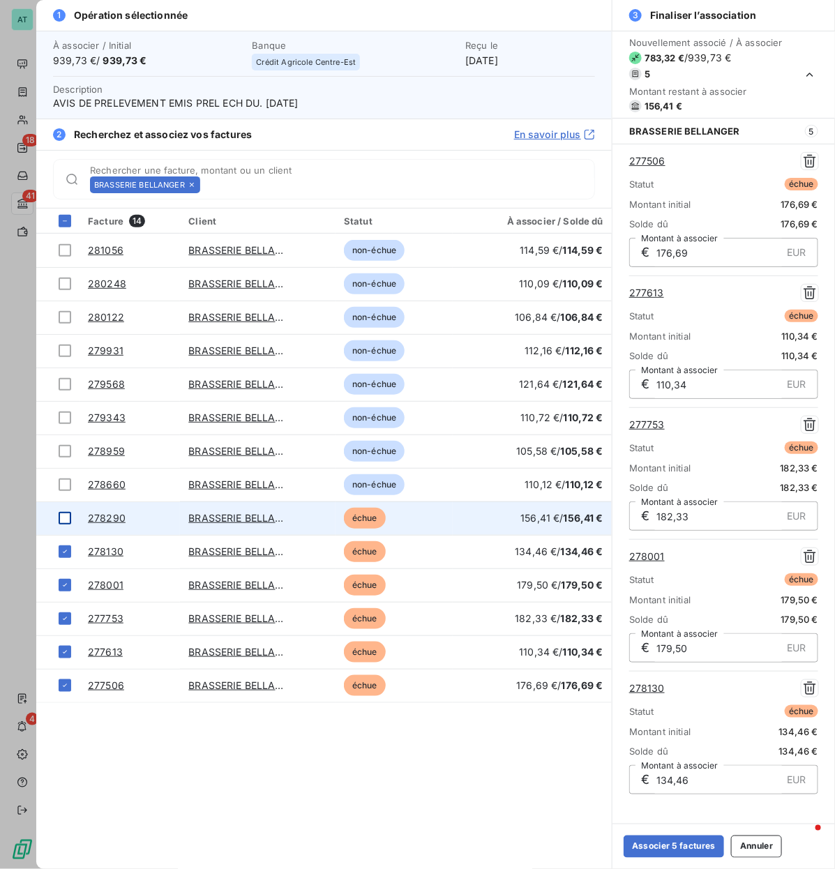
click at [68, 418] on div at bounding box center [65, 518] width 13 height 13
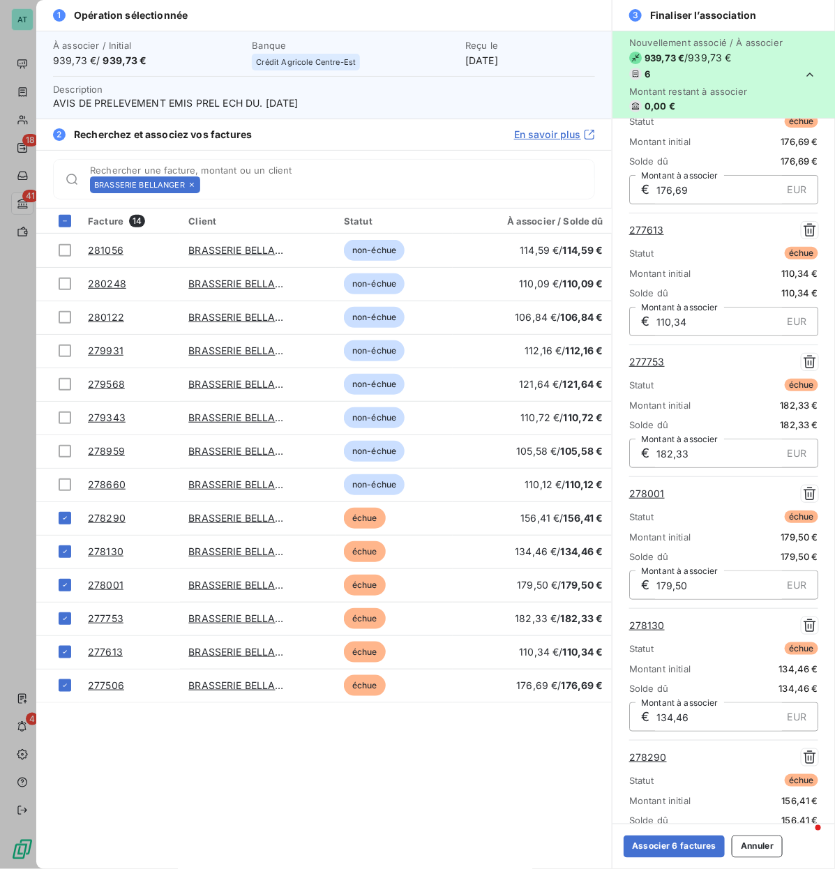
scroll to position [112, 0]
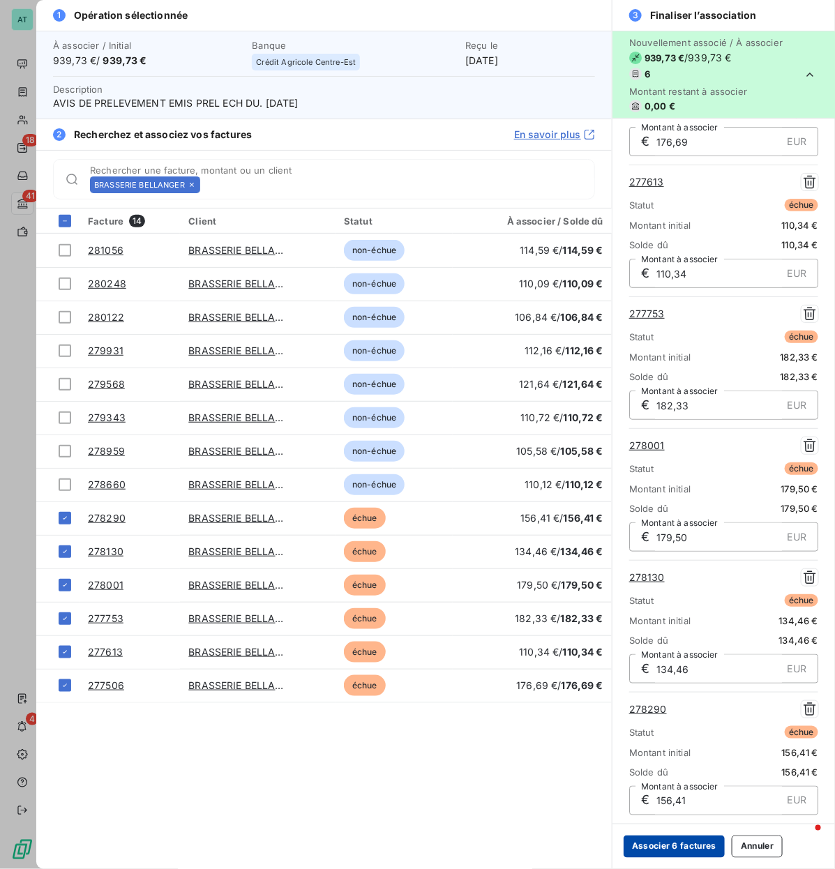
click at [670, 418] on button "Associer 6 factures" at bounding box center [673, 846] width 101 height 22
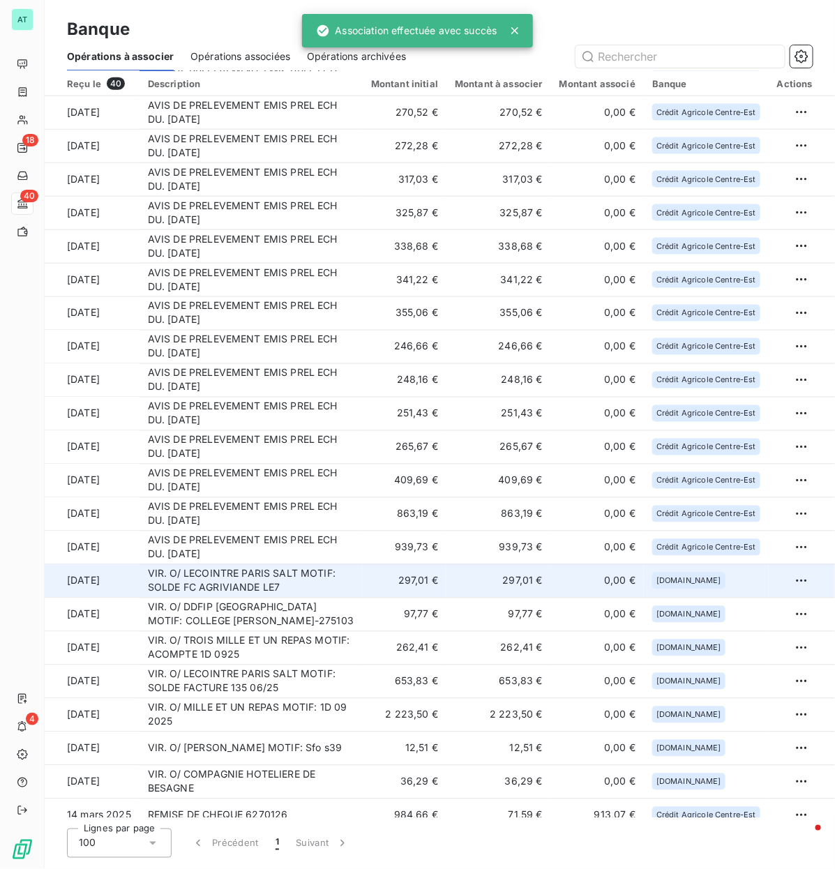
scroll to position [610, 0]
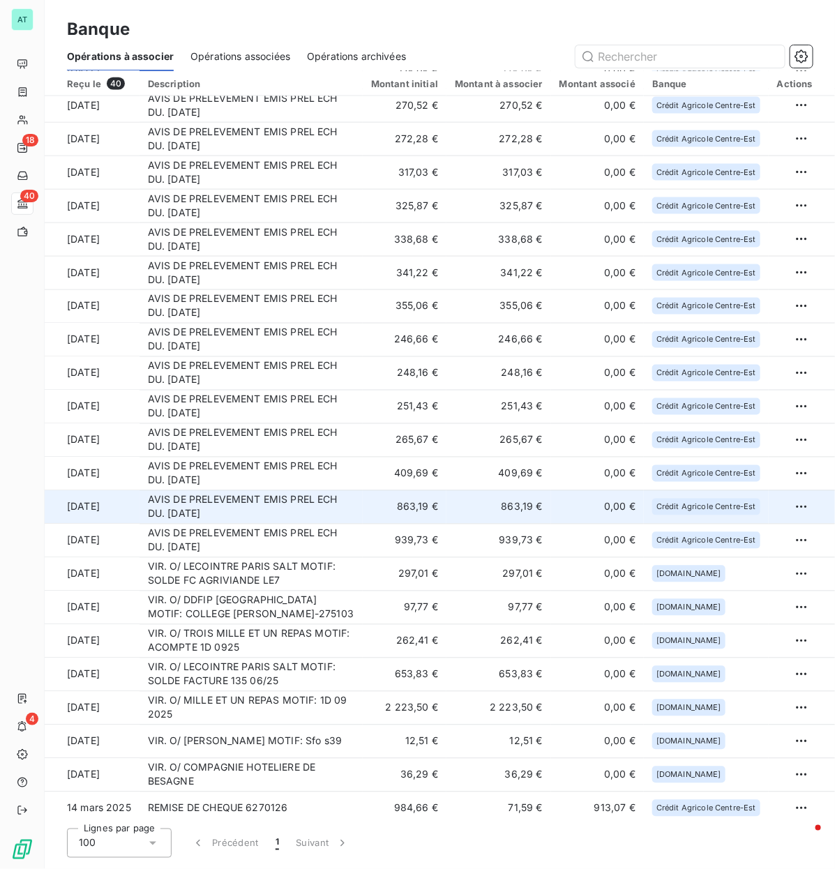
click at [301, 418] on td "AVIS DE PRELEVEMENT EMIS PREL ECH DU. [DATE]" at bounding box center [250, 506] width 223 height 33
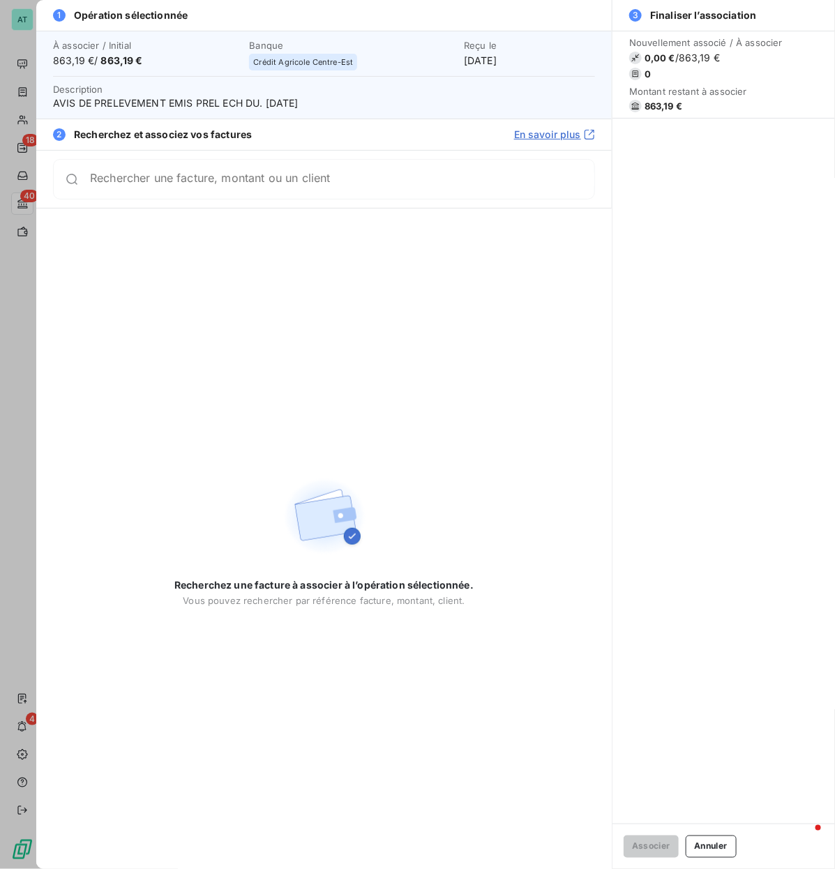
click at [653, 105] on span "863,19 €" at bounding box center [663, 105] width 38 height 11
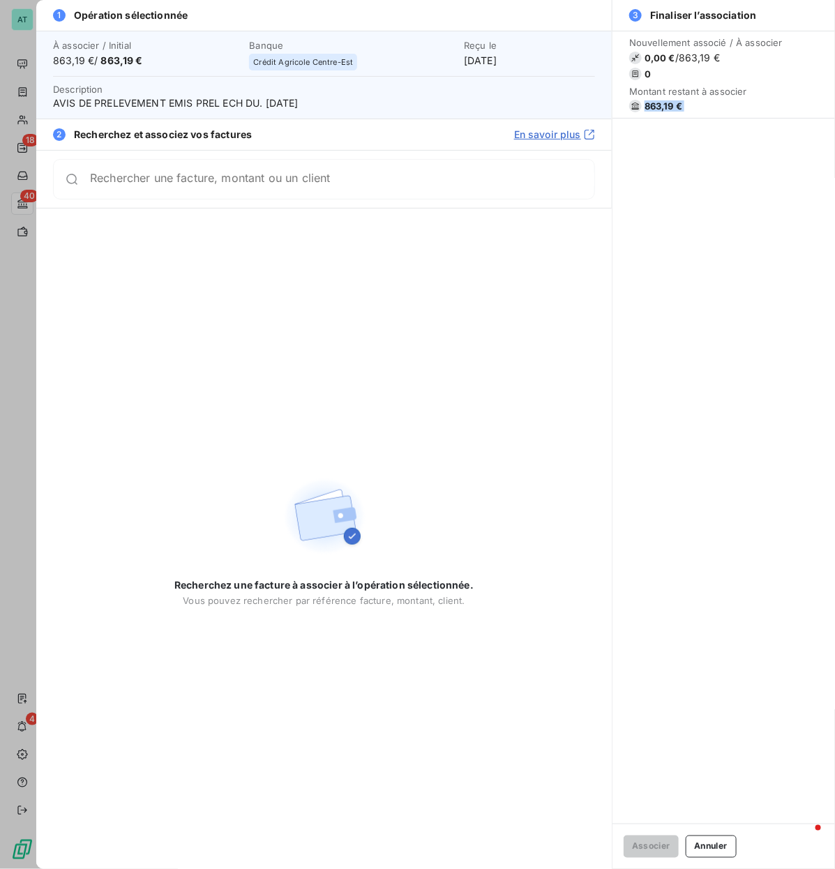
click at [653, 105] on span "863,19 €" at bounding box center [663, 105] width 38 height 11
click at [657, 105] on span "863,19 €" at bounding box center [663, 105] width 38 height 11
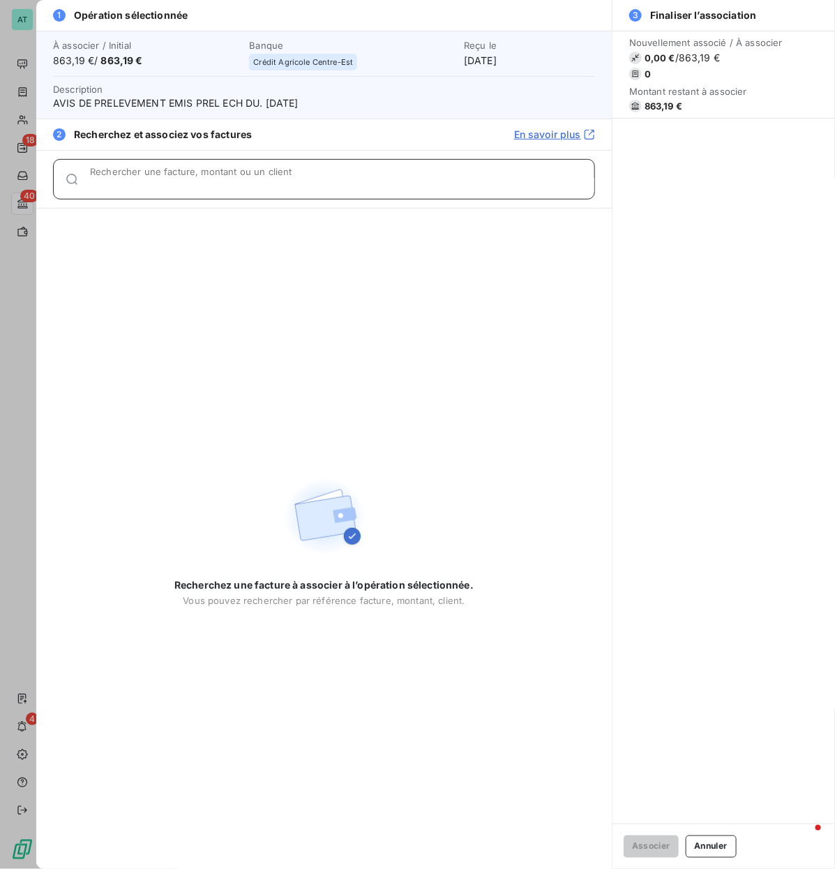
click at [332, 178] on input "Rechercher une facture, montant ou un client" at bounding box center [342, 185] width 504 height 14
paste input "278342"
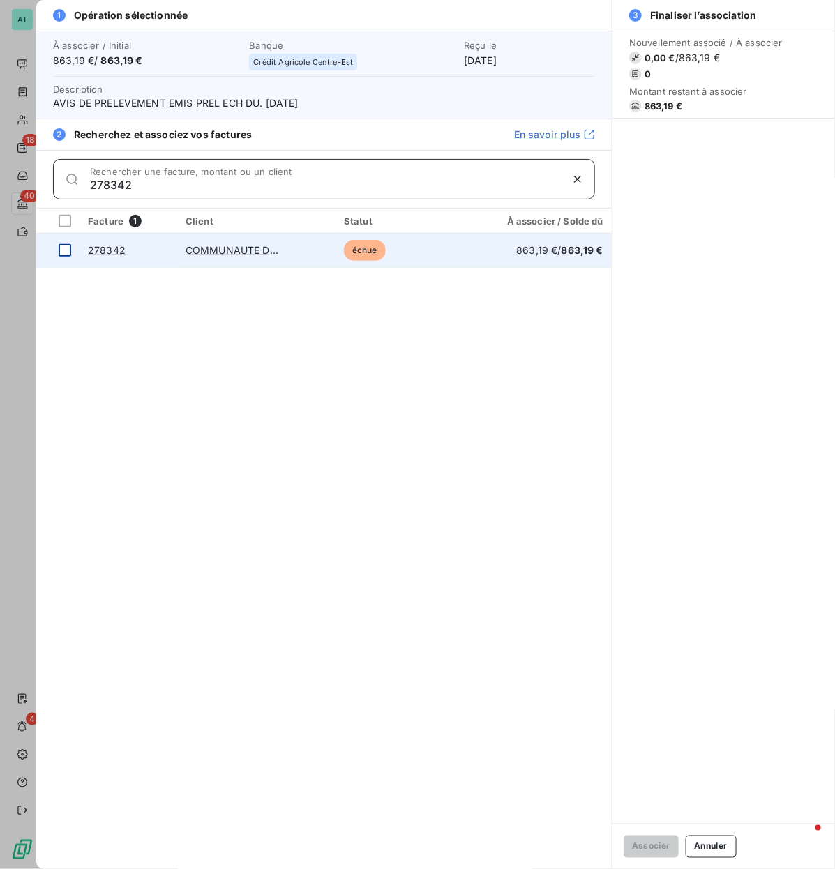
type input "278342"
click at [66, 251] on div at bounding box center [65, 250] width 13 height 13
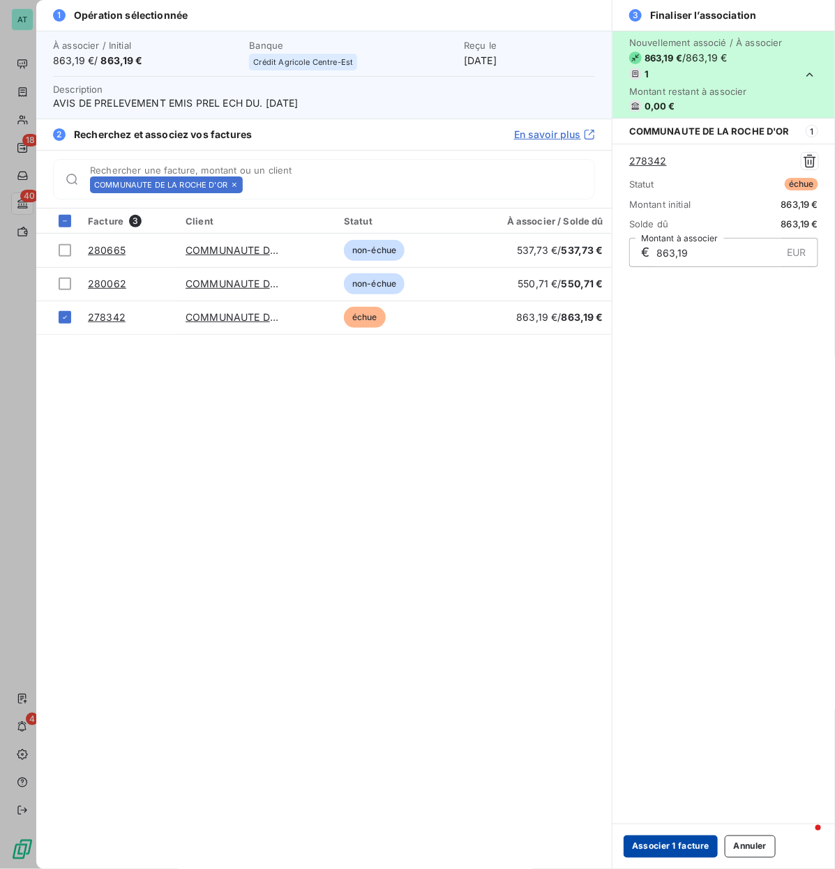
click at [676, 418] on button "Associer 1 facture" at bounding box center [670, 846] width 94 height 22
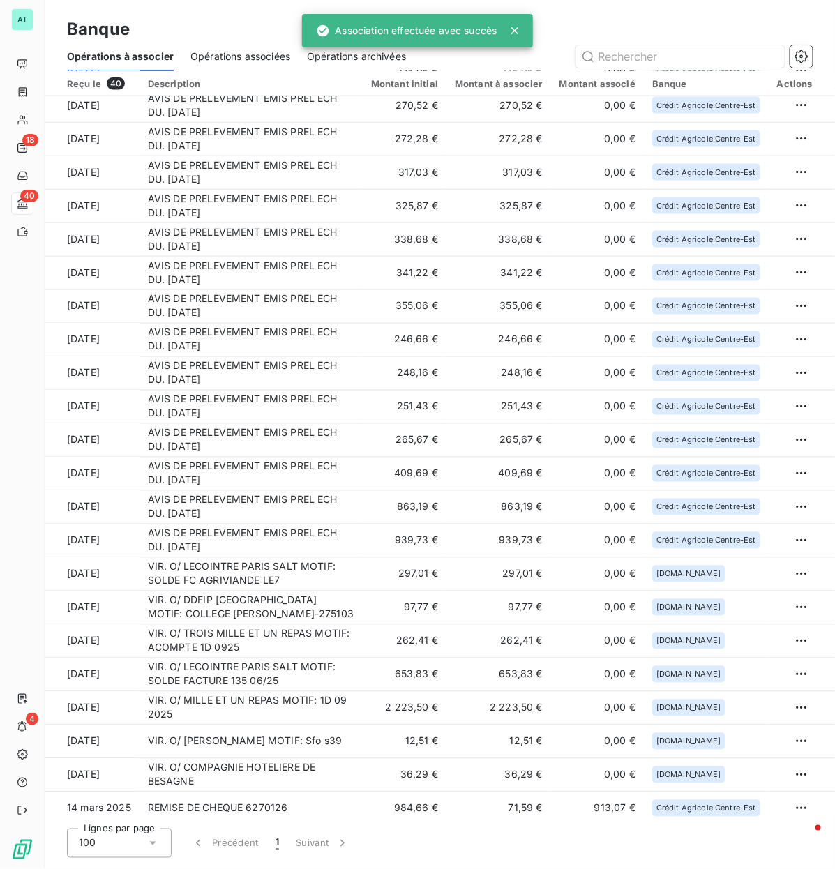
scroll to position [584, 0]
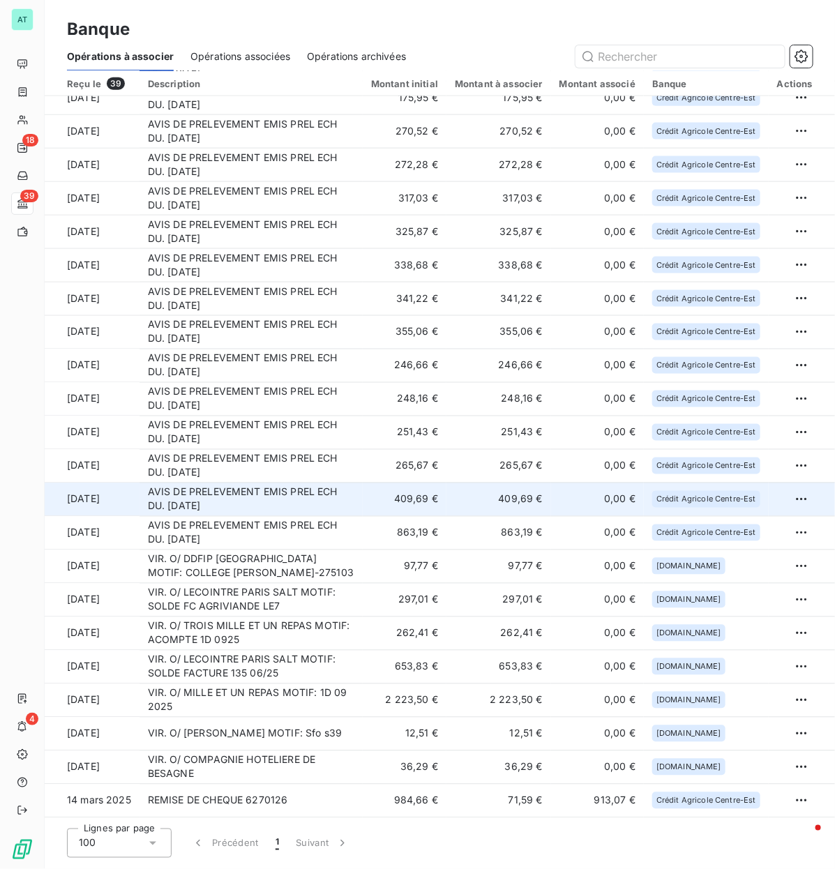
click at [300, 418] on td "AVIS DE PRELEVEMENT EMIS PREL ECH DU. [DATE]" at bounding box center [250, 498] width 223 height 33
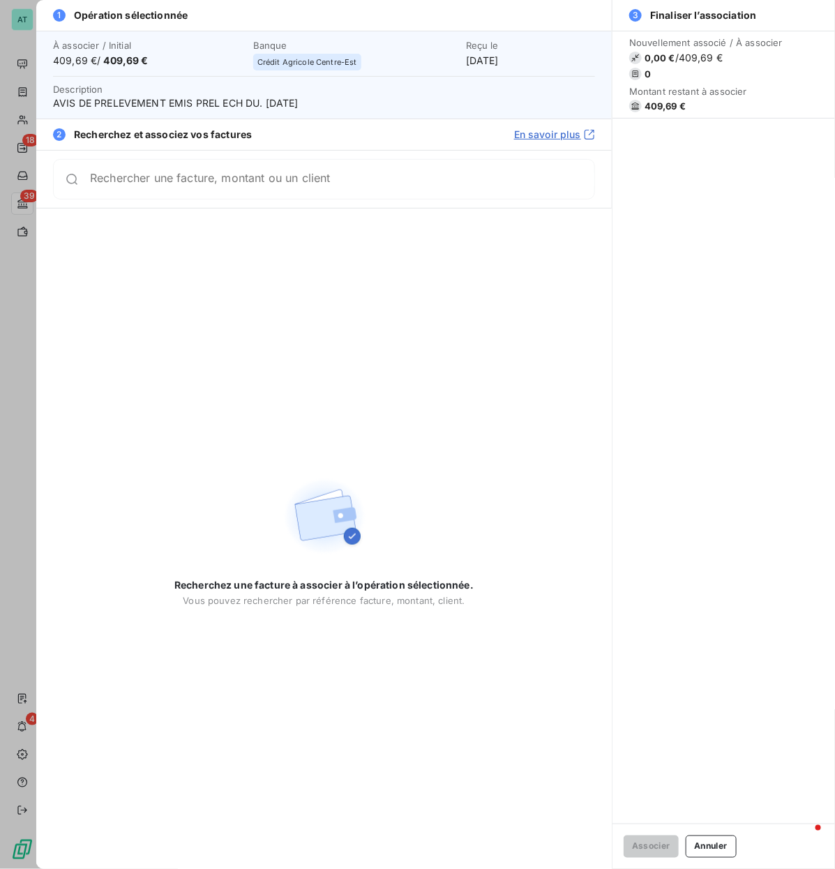
drag, startPoint x: 165, startPoint y: 171, endPoint x: 169, endPoint y: 178, distance: 7.8
click at [165, 171] on div "Rechercher une facture, montant ou un client" at bounding box center [324, 179] width 542 height 40
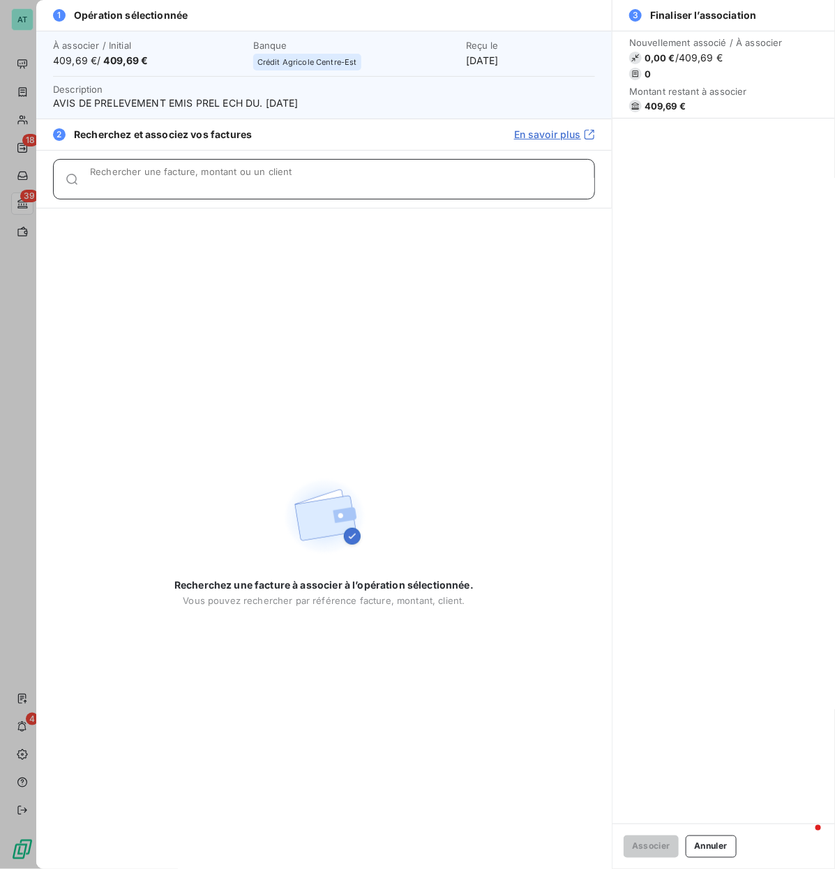
paste input "278230"
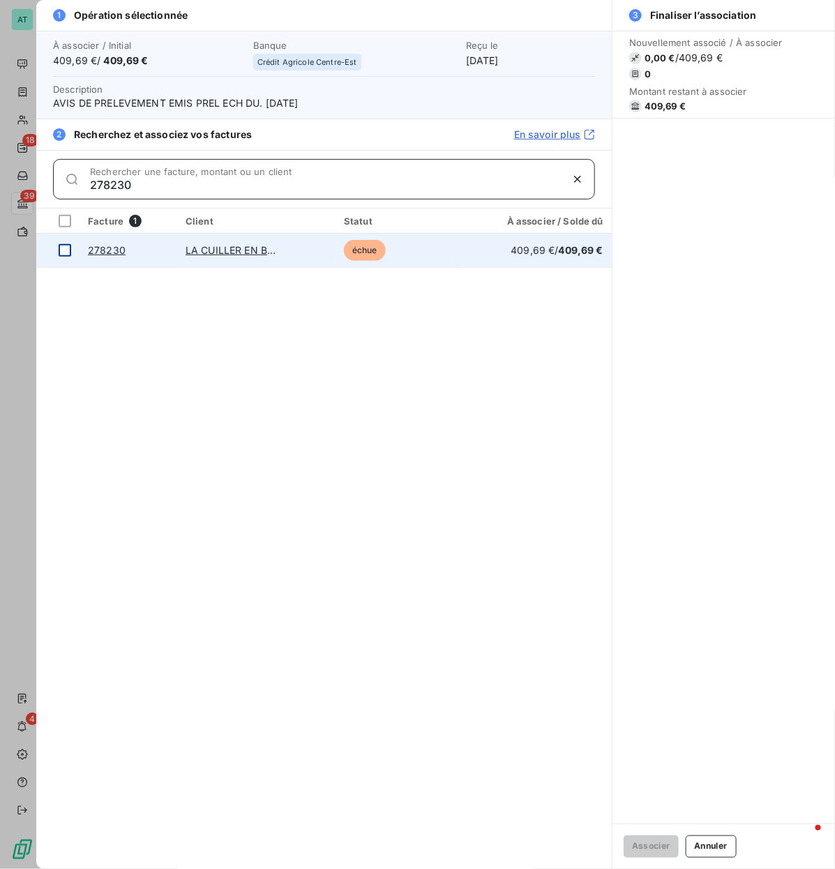
type input "278230"
click at [66, 251] on div at bounding box center [65, 250] width 13 height 13
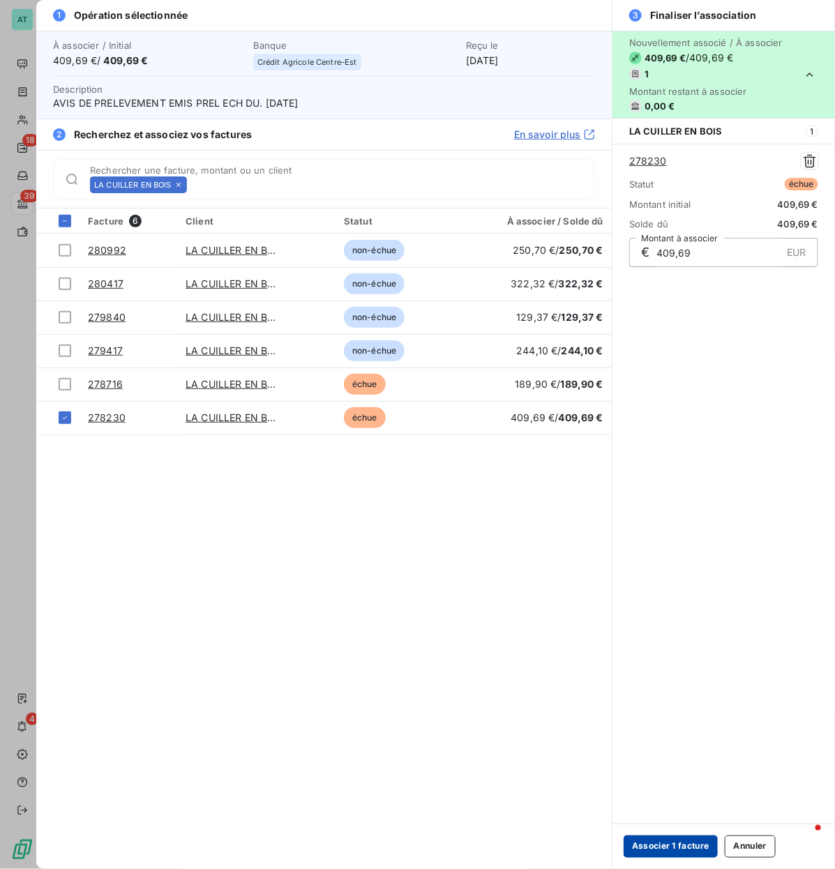
click at [666, 418] on button "Associer 1 facture" at bounding box center [670, 846] width 94 height 22
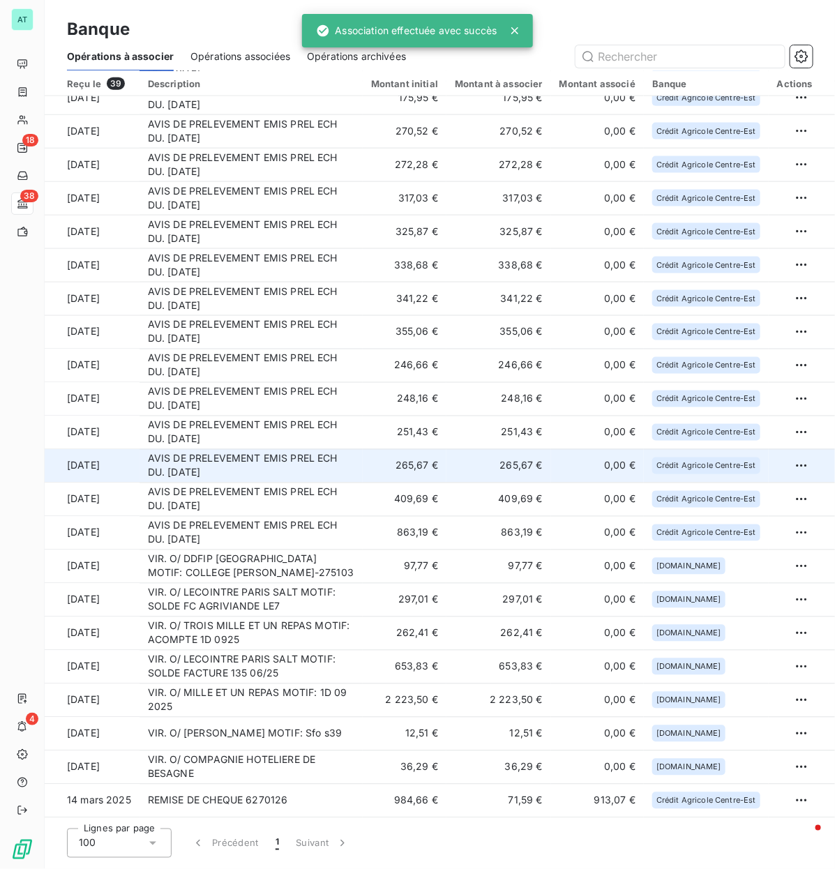
scroll to position [551, 0]
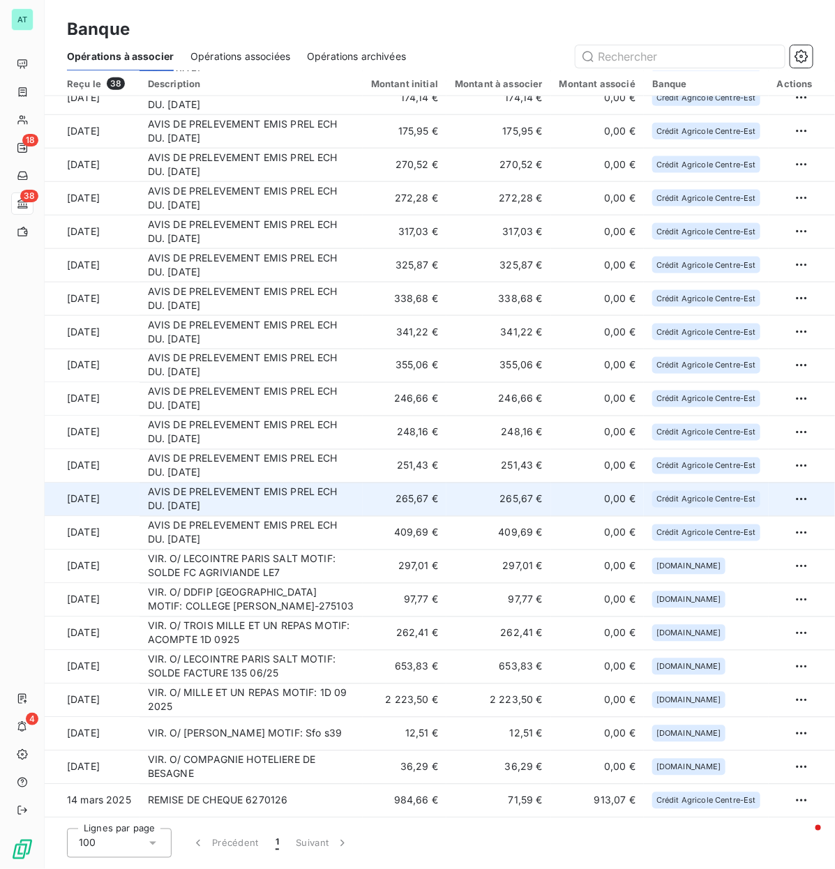
click at [263, 418] on td "AVIS DE PRELEVEMENT EMIS PREL ECH DU. [DATE]" at bounding box center [250, 498] width 223 height 33
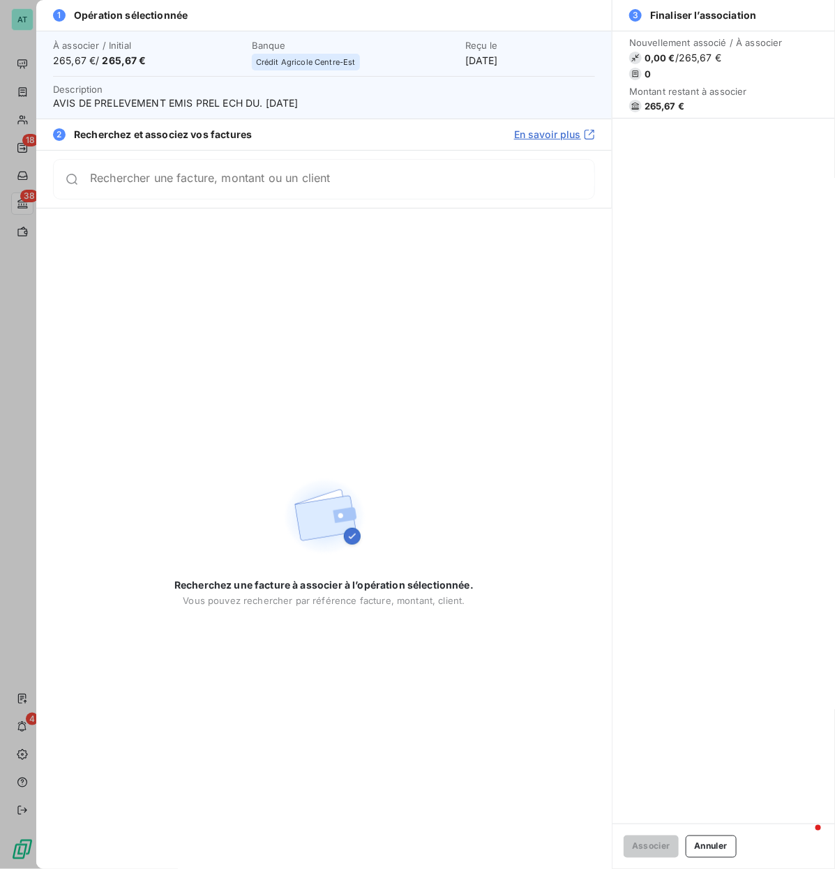
click at [650, 105] on span "265,67 €" at bounding box center [664, 105] width 40 height 11
click at [210, 194] on div "Rechercher une facture, montant ou un client" at bounding box center [324, 179] width 542 height 40
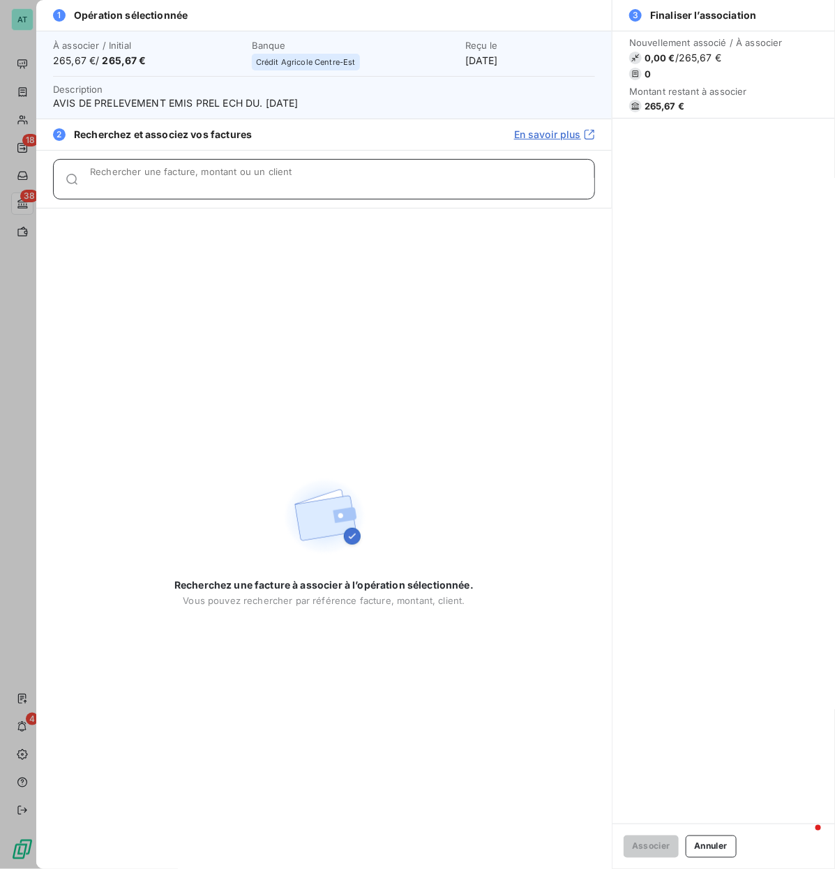
paste input "278578"
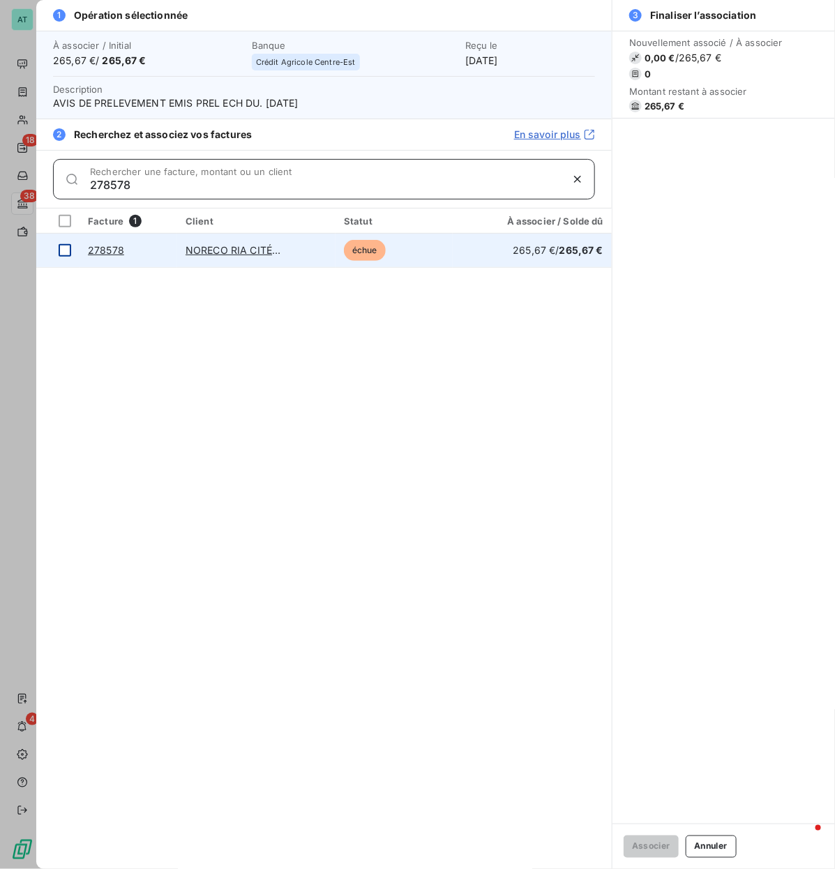
type input "278578"
click at [66, 255] on div at bounding box center [65, 250] width 13 height 13
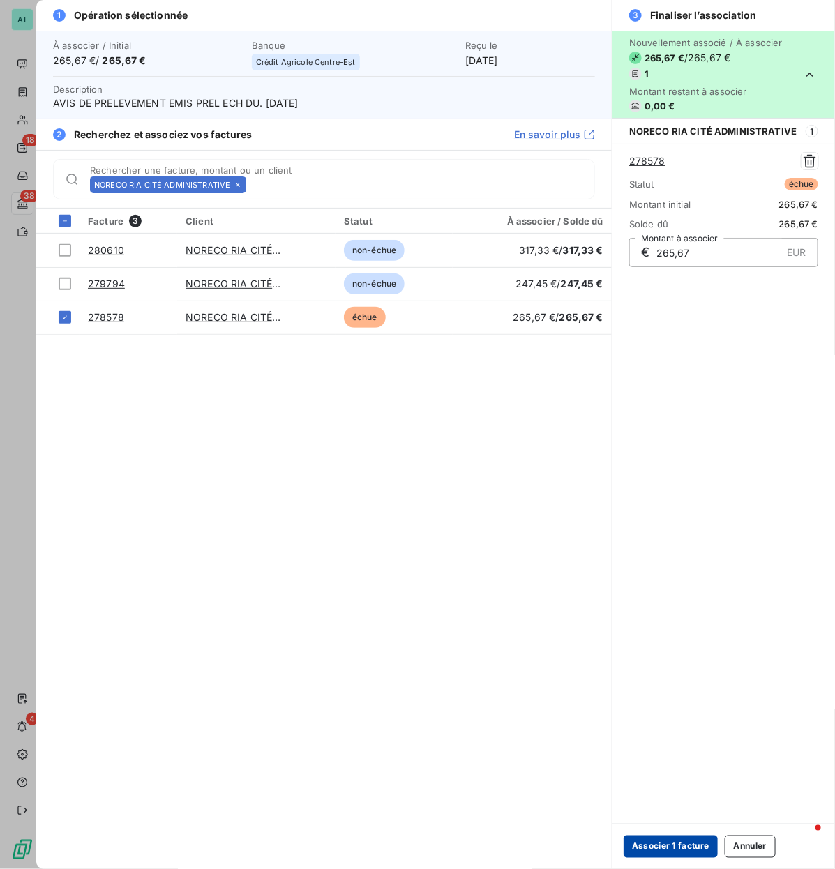
click at [688, 418] on button "Associer 1 facture" at bounding box center [670, 846] width 94 height 22
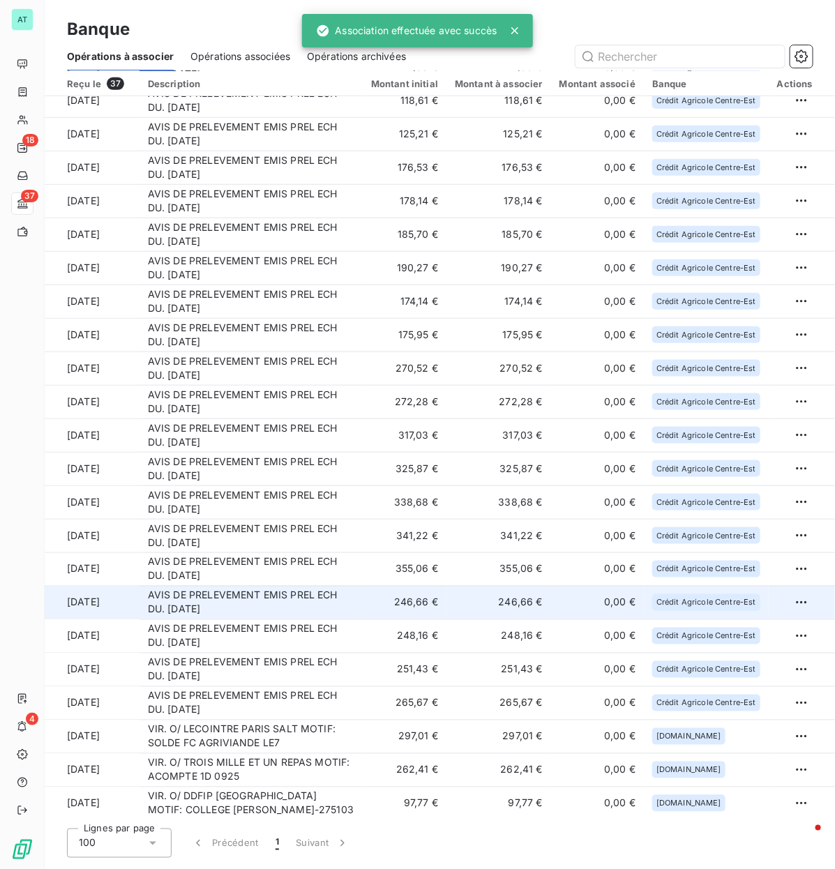
scroll to position [517, 0]
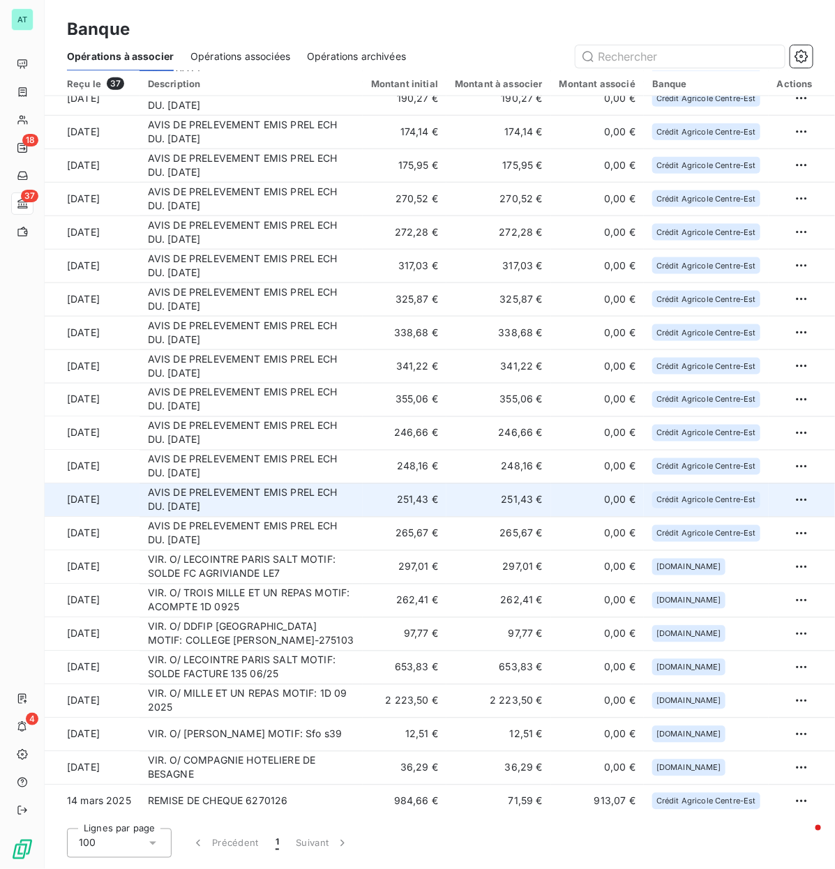
click at [254, 418] on td "AVIS DE PRELEVEMENT EMIS PREL ECH DU. [DATE]" at bounding box center [250, 499] width 223 height 33
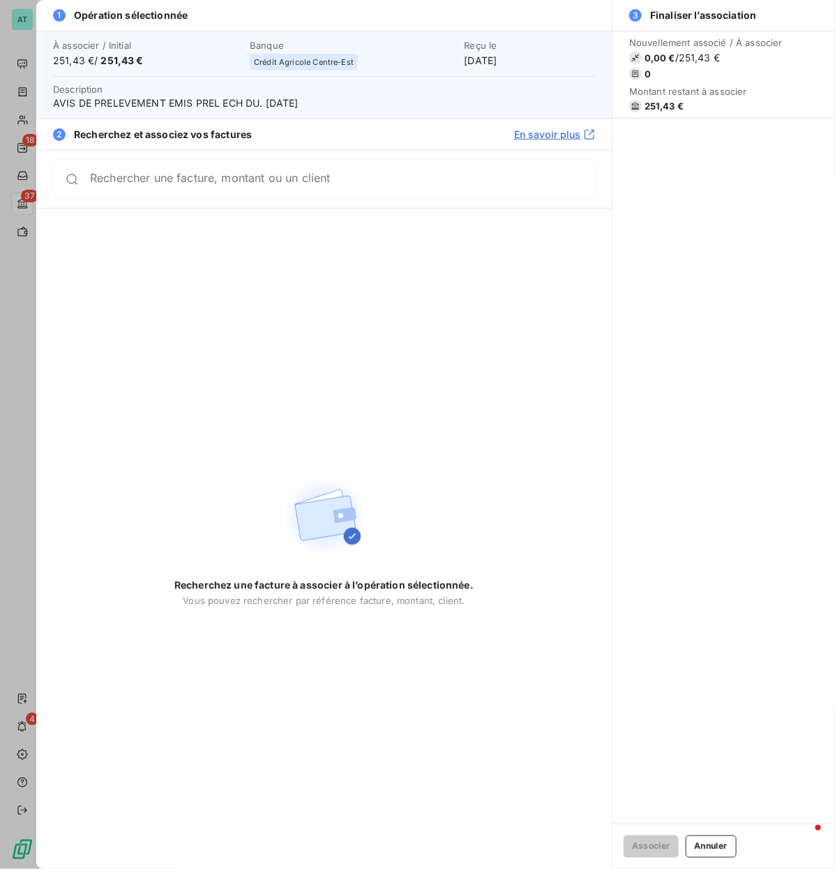
click at [655, 109] on span "251,43 €" at bounding box center [663, 105] width 39 height 11
click at [717, 418] on button "Annuler" at bounding box center [710, 846] width 51 height 22
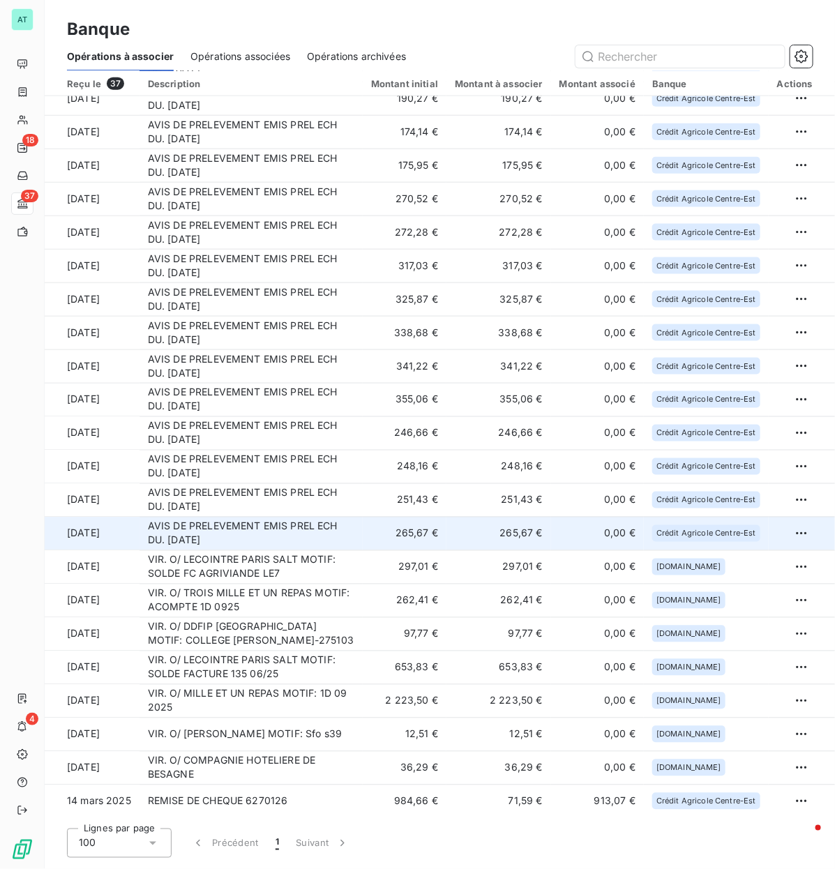
click at [224, 418] on td "AVIS DE PRELEVEMENT EMIS PREL ECH DU. [DATE]" at bounding box center [250, 533] width 223 height 33
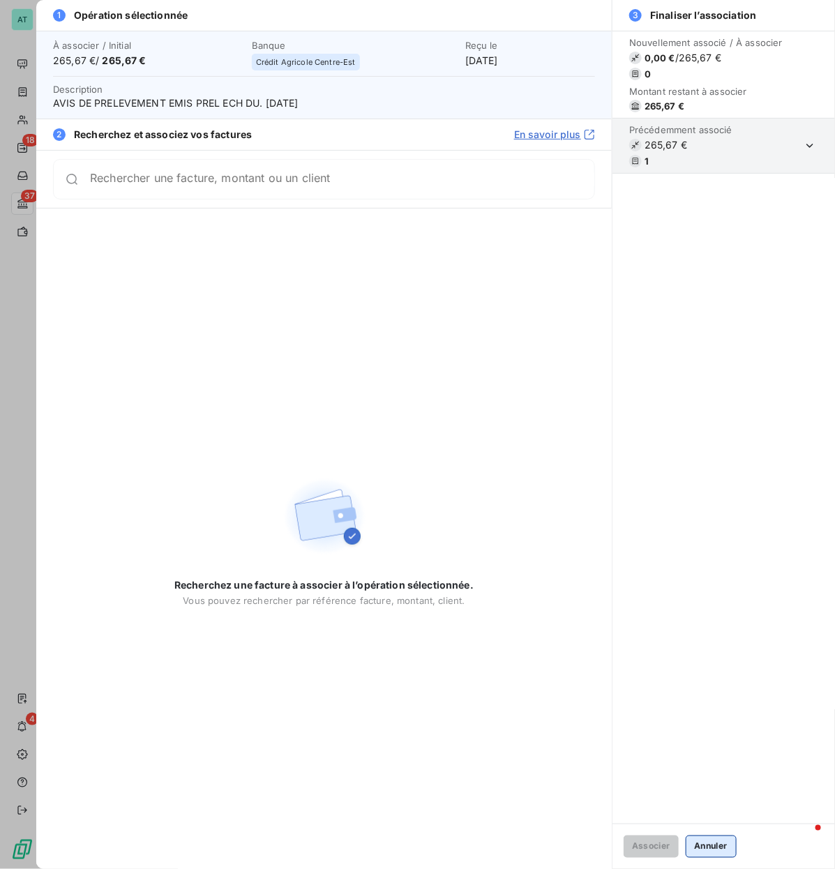
click at [712, 418] on button "Annuler" at bounding box center [710, 846] width 51 height 22
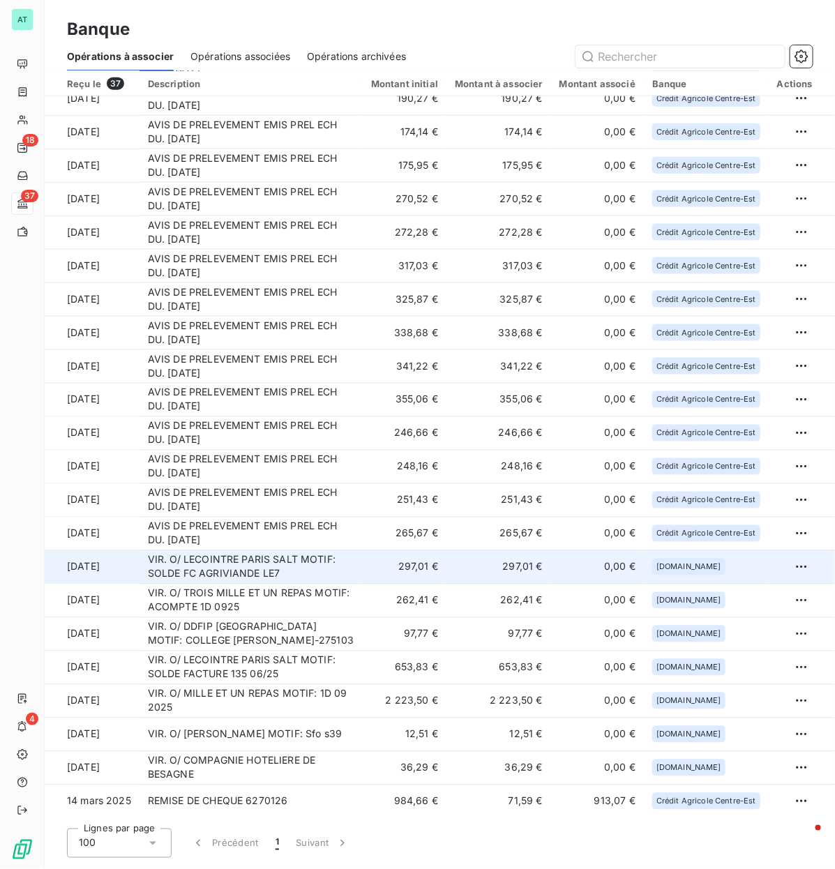
click at [370, 418] on td "297,01 €" at bounding box center [405, 566] width 84 height 33
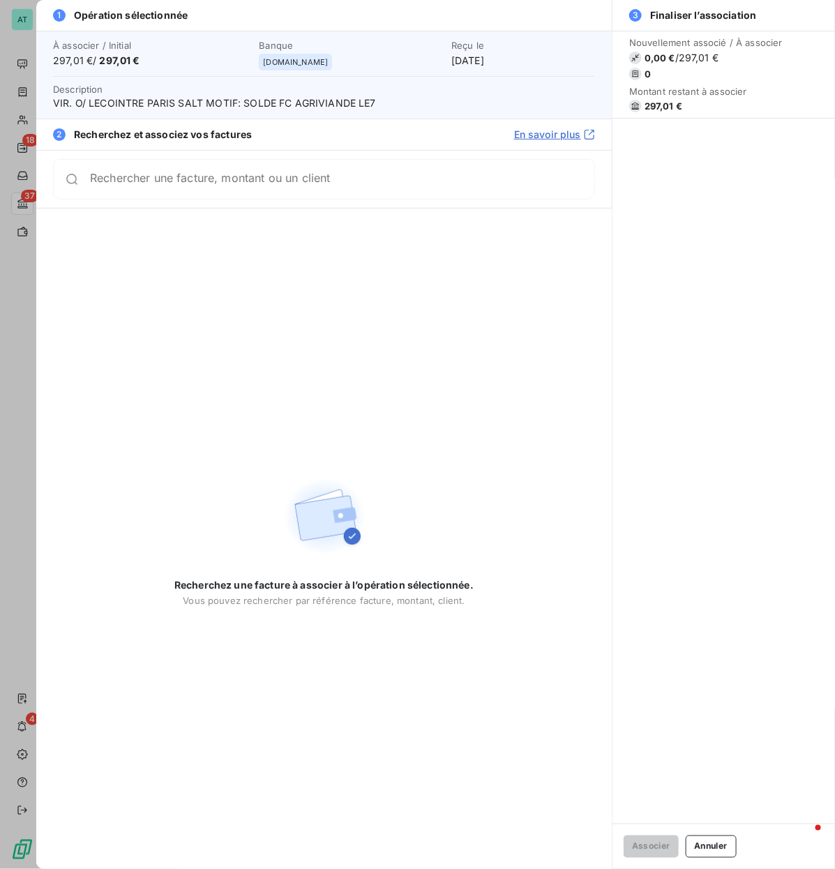
click at [660, 102] on span "297,01 €" at bounding box center [663, 105] width 38 height 11
drag, startPoint x: 708, startPoint y: 833, endPoint x: 35, endPoint y: 842, distance: 673.5
click at [694, 418] on div "Associer Annuler" at bounding box center [723, 845] width 222 height 45
click at [708, 418] on button "Annuler" at bounding box center [710, 846] width 51 height 22
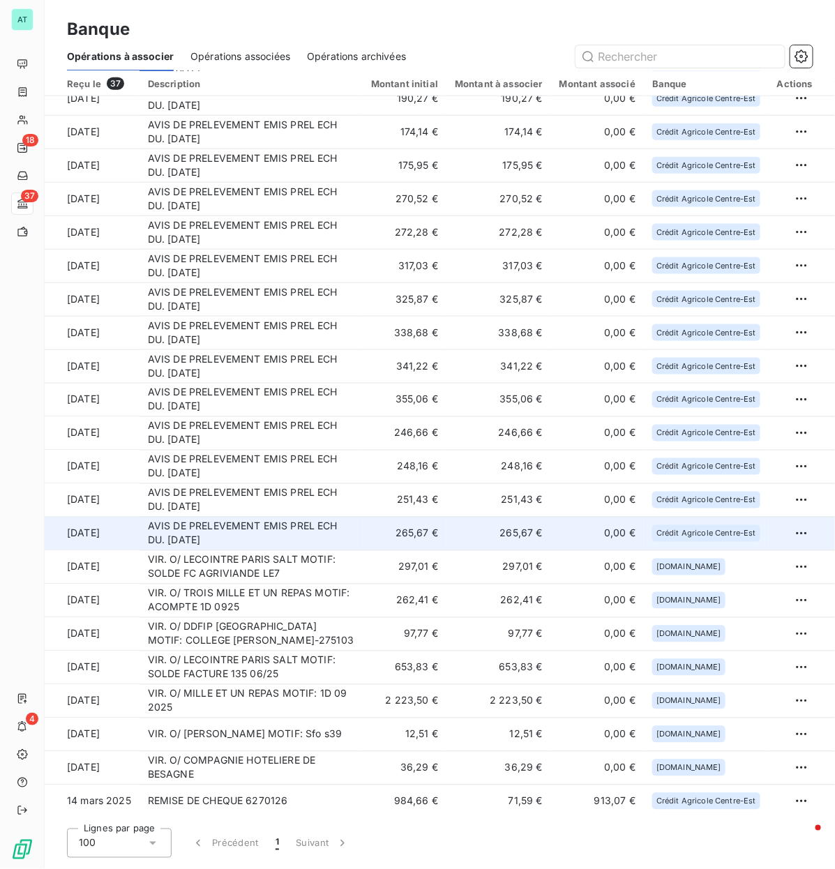
click at [249, 418] on td "AVIS DE PRELEVEMENT EMIS PREL ECH DU. [DATE]" at bounding box center [250, 533] width 223 height 33
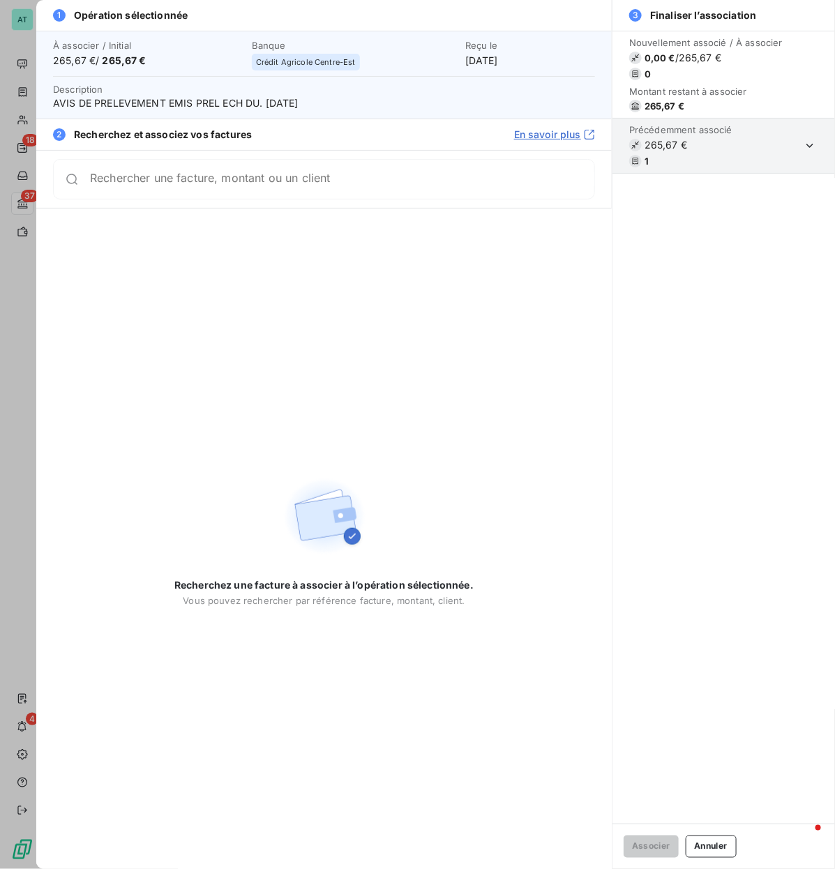
click at [708, 418] on button "Annuler" at bounding box center [710, 846] width 51 height 22
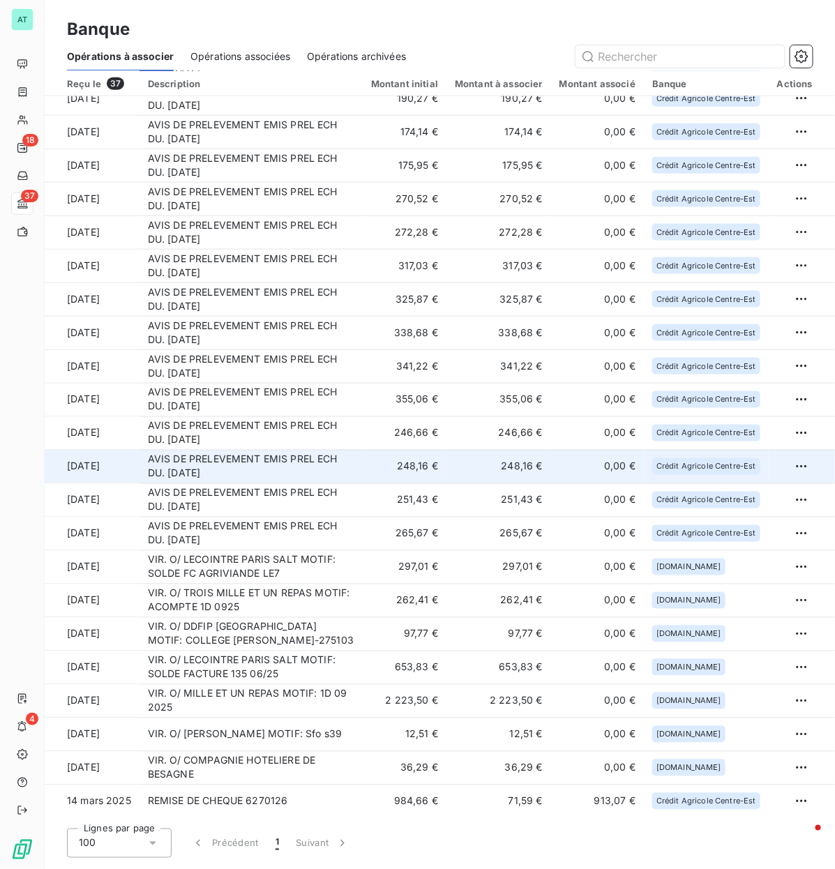
click at [282, 418] on td "AVIS DE PRELEVEMENT EMIS PREL ECH DU. [DATE]" at bounding box center [250, 466] width 223 height 33
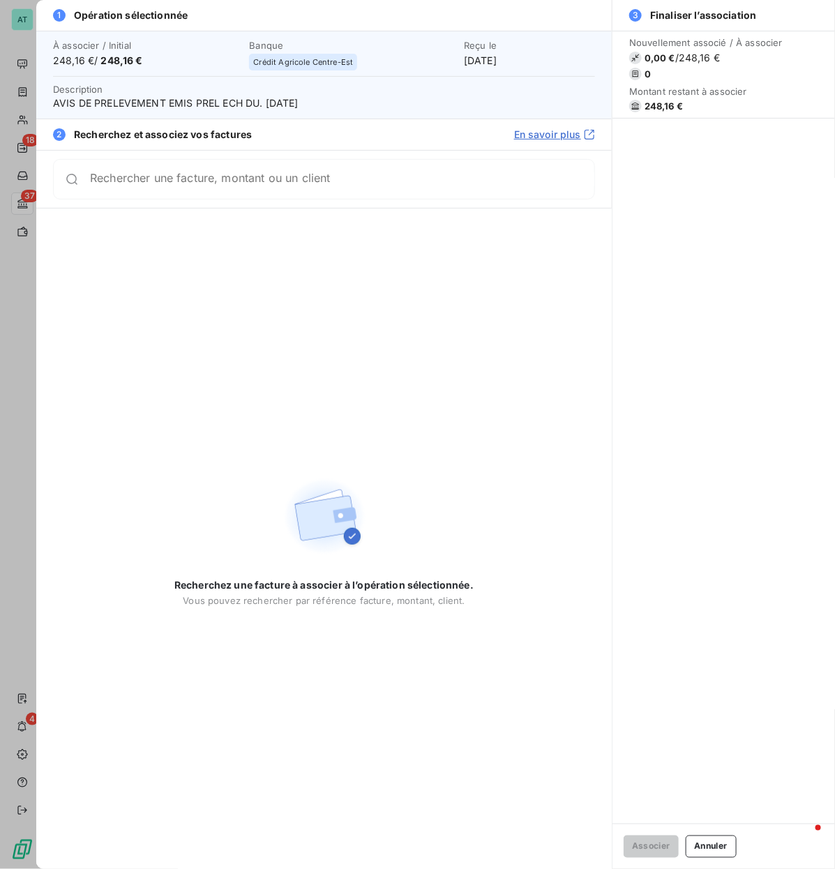
click at [655, 105] on span "248,16 €" at bounding box center [663, 105] width 38 height 11
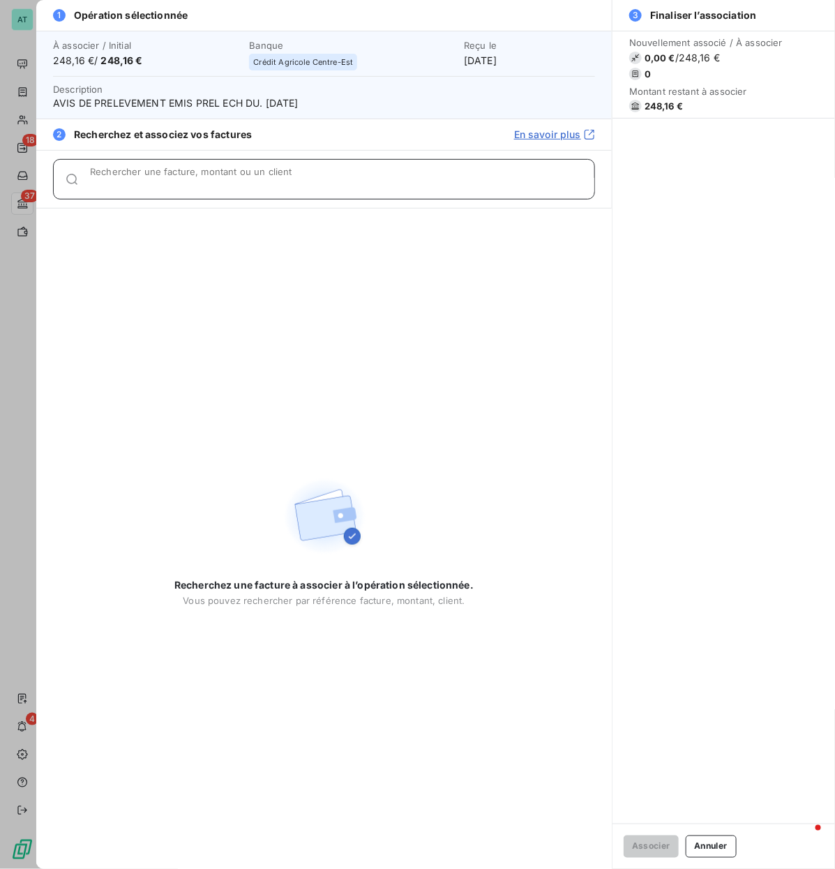
click at [540, 172] on div "Rechercher une facture, montant ou un client" at bounding box center [342, 179] width 504 height 14
paste input "278336"
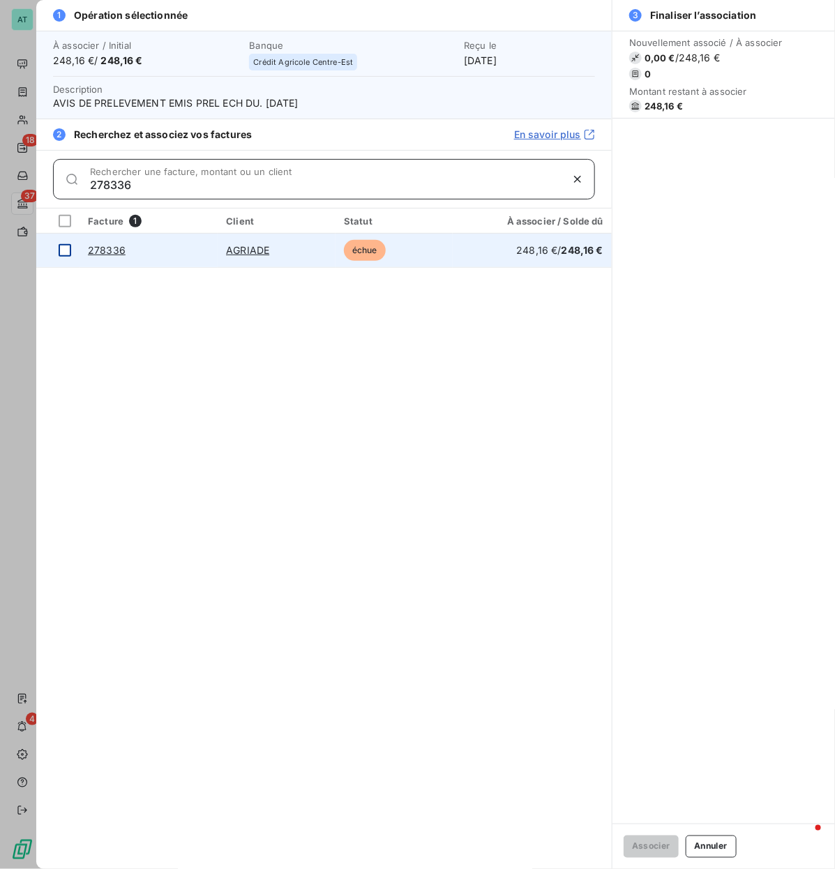
type input "278336"
click at [64, 249] on div at bounding box center [65, 250] width 13 height 13
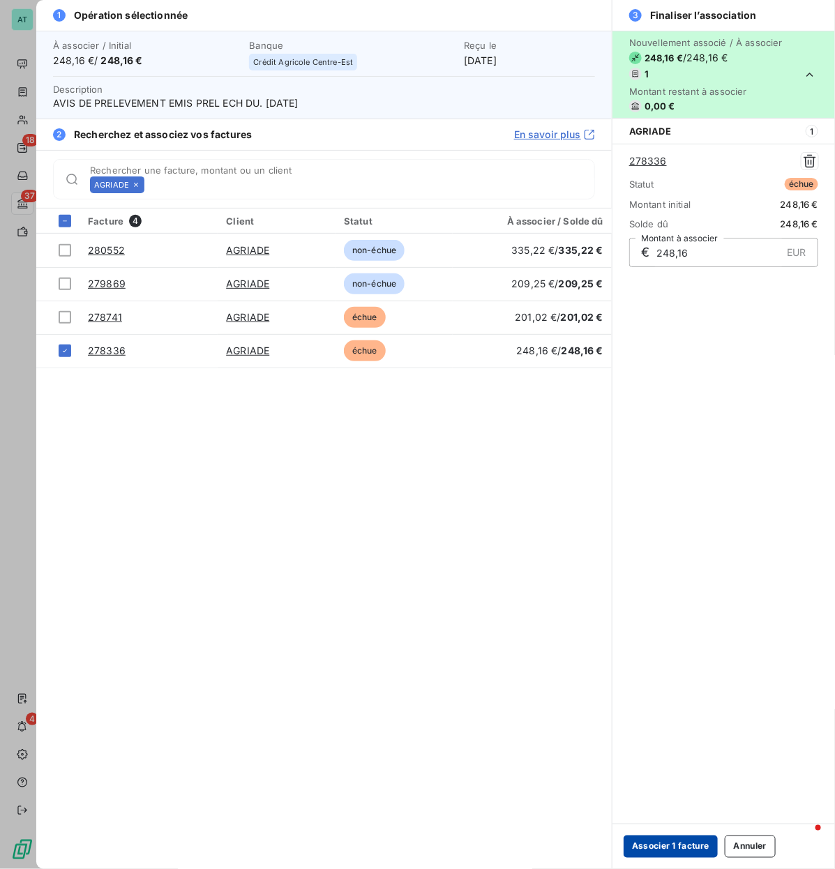
click at [688, 418] on button "Associer 1 facture" at bounding box center [670, 846] width 94 height 22
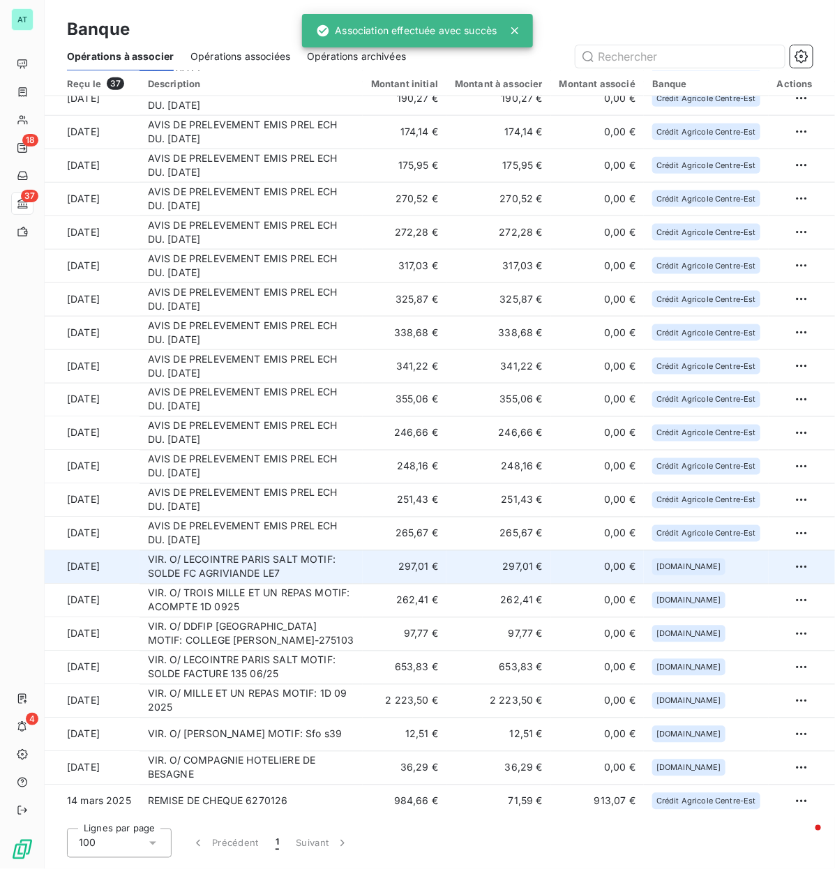
scroll to position [483, 0]
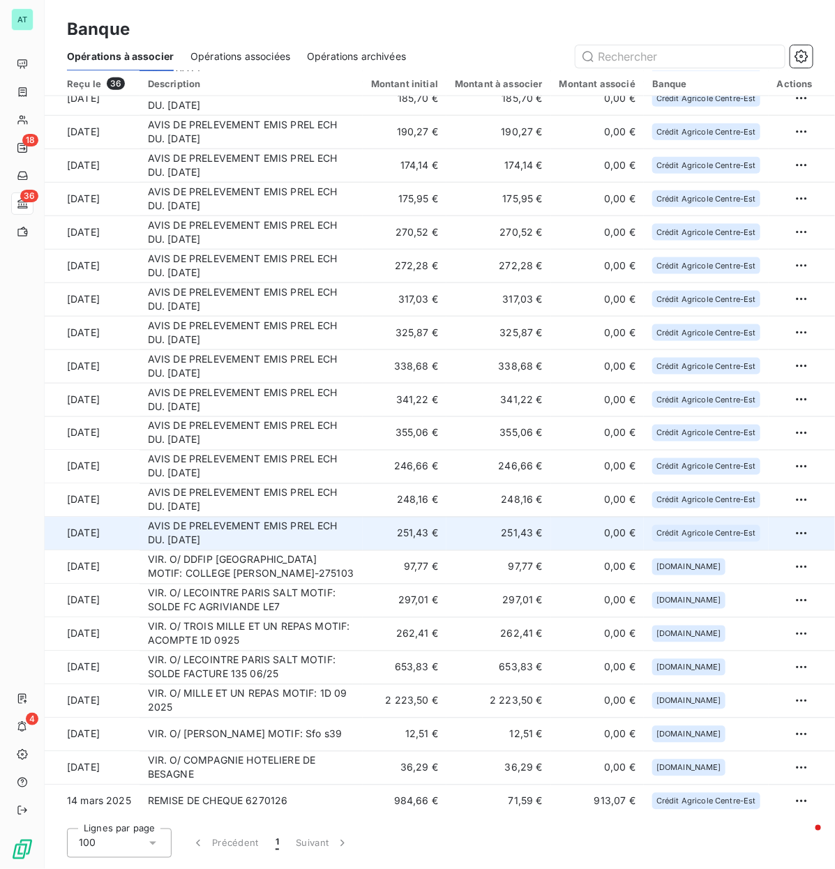
click at [214, 418] on td "AVIS DE PRELEVEMENT EMIS PREL ECH DU. [DATE]" at bounding box center [250, 533] width 223 height 33
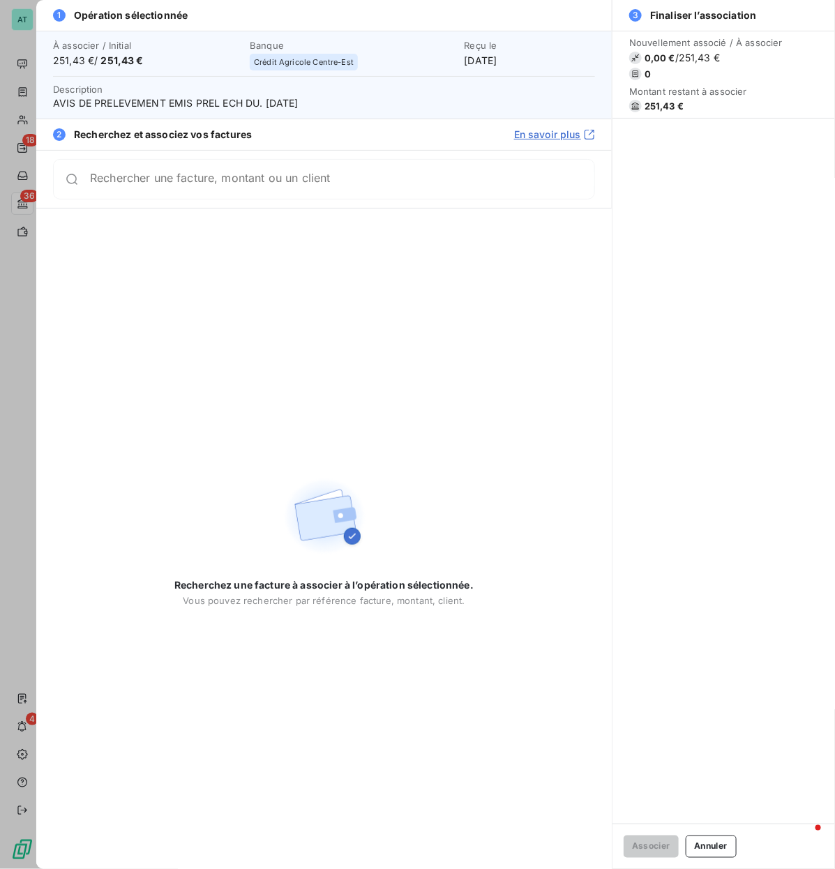
click at [660, 102] on span "251,43 €" at bounding box center [663, 105] width 39 height 11
click at [194, 193] on div "Rechercher une facture, montant ou un client" at bounding box center [324, 179] width 542 height 40
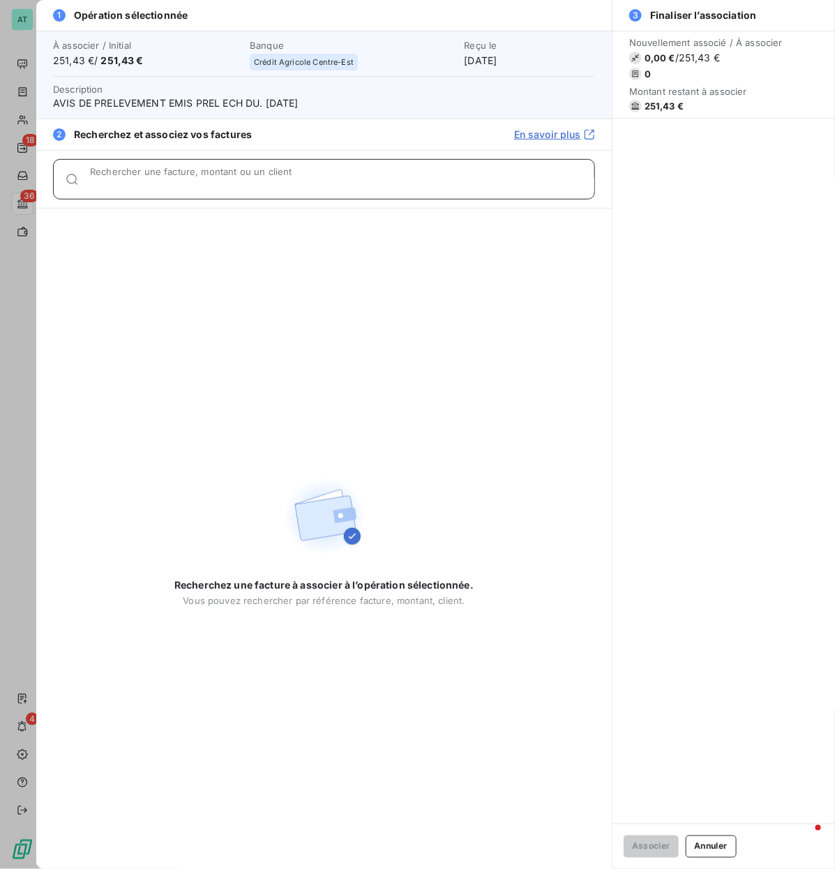
paste input "278063"
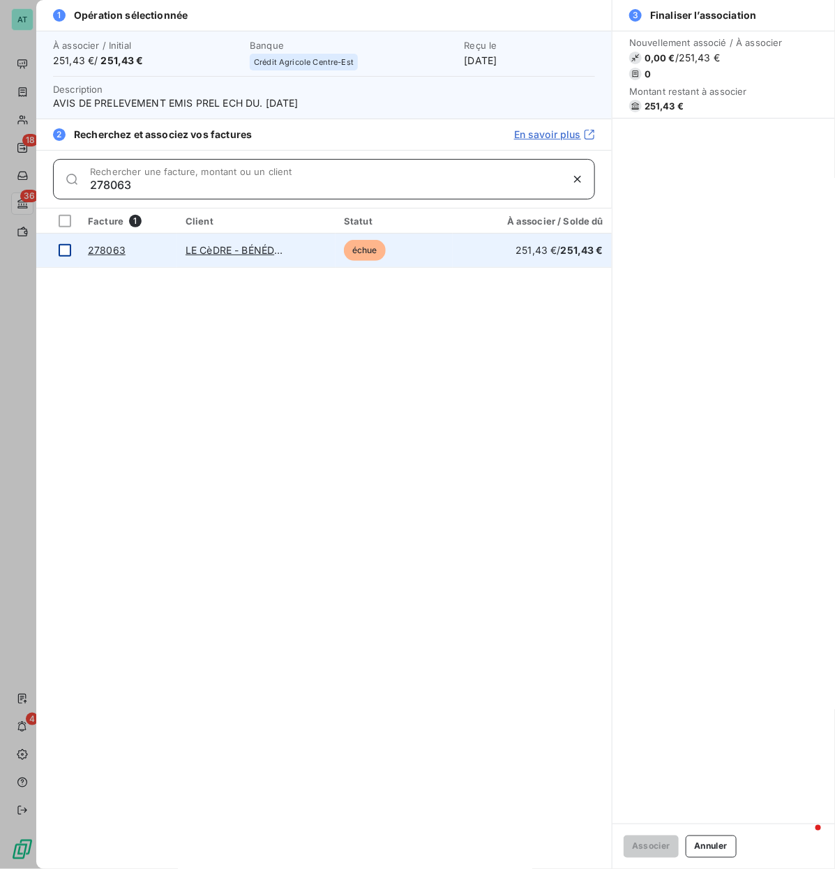
type input "278063"
click at [67, 254] on div at bounding box center [65, 250] width 13 height 13
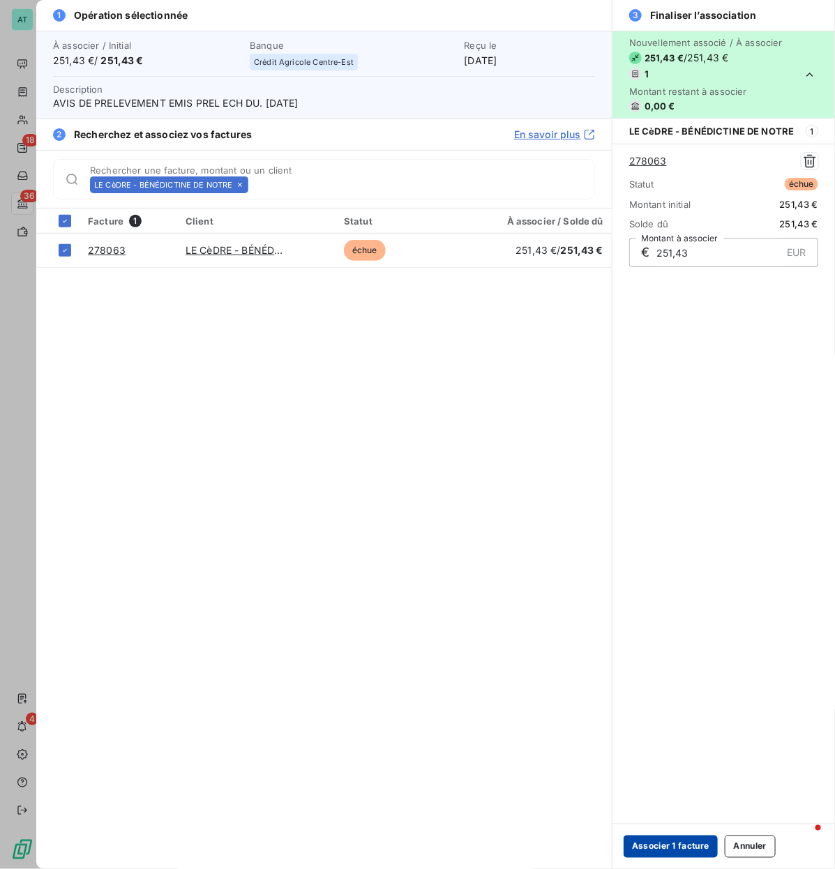
drag, startPoint x: 674, startPoint y: 847, endPoint x: 587, endPoint y: 778, distance: 111.2
click at [673, 418] on button "Associer 1 facture" at bounding box center [670, 846] width 94 height 22
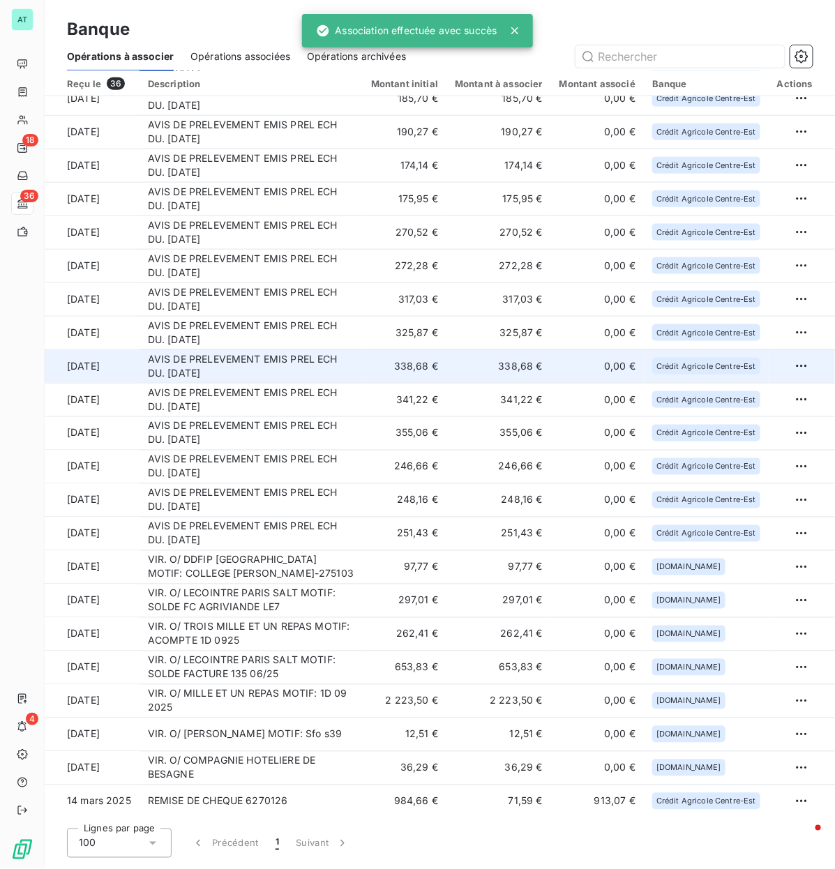
scroll to position [450, 0]
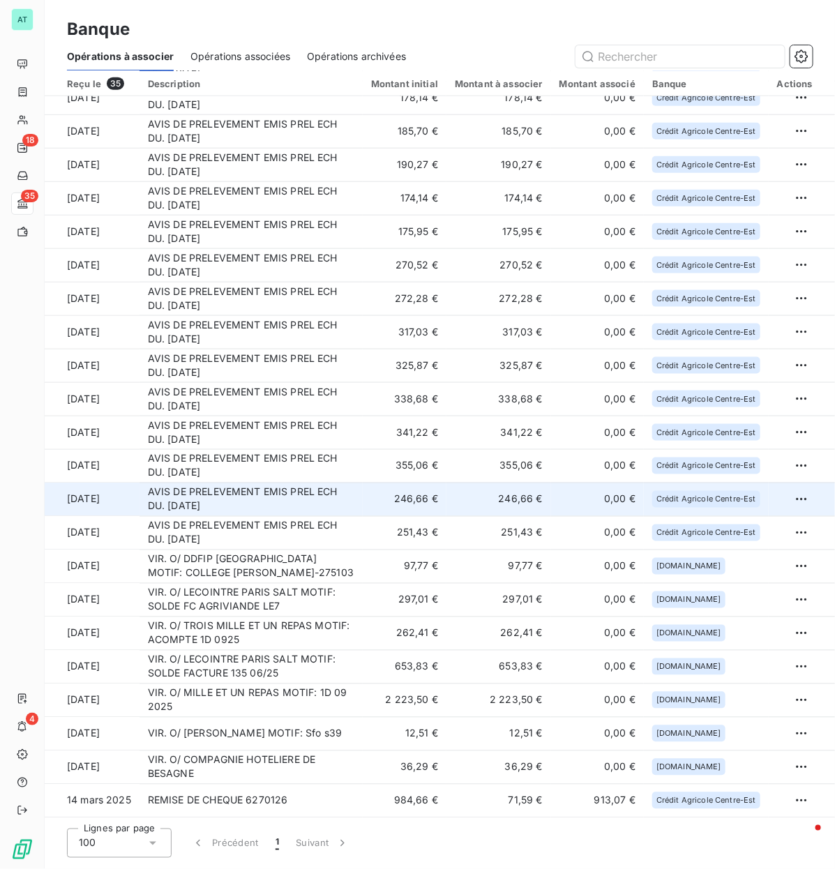
click at [289, 418] on td "AVIS DE PRELEVEMENT EMIS PREL ECH DU. [DATE]" at bounding box center [250, 498] width 223 height 33
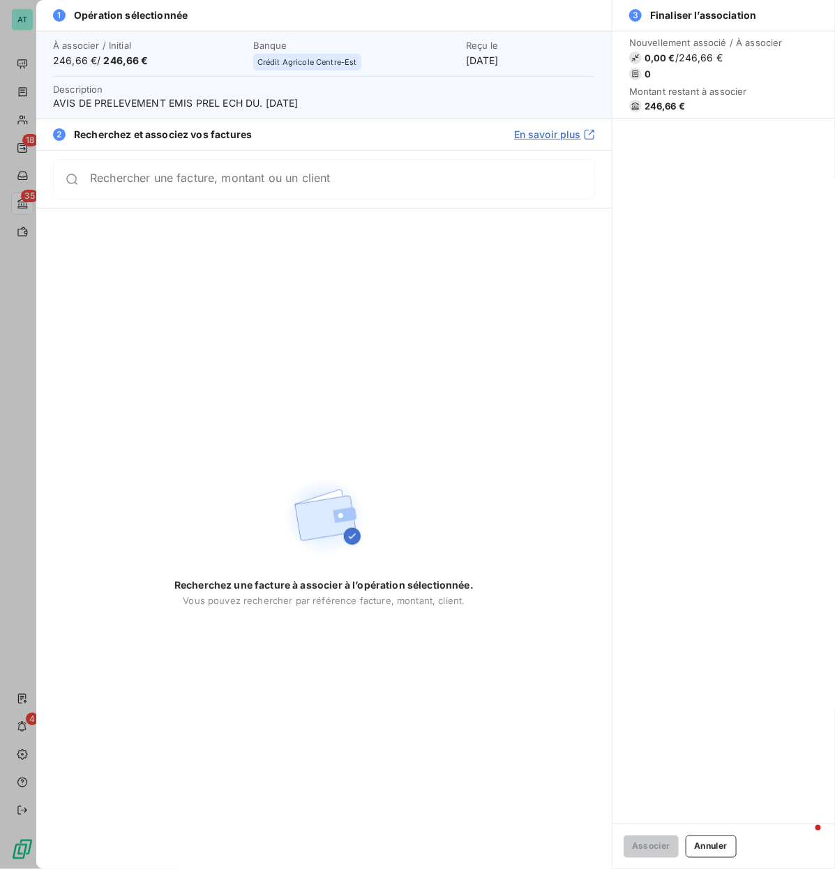
click at [654, 107] on span "246,66 €" at bounding box center [664, 105] width 40 height 11
click at [273, 196] on div "Rechercher une facture, montant ou un client" at bounding box center [324, 179] width 542 height 40
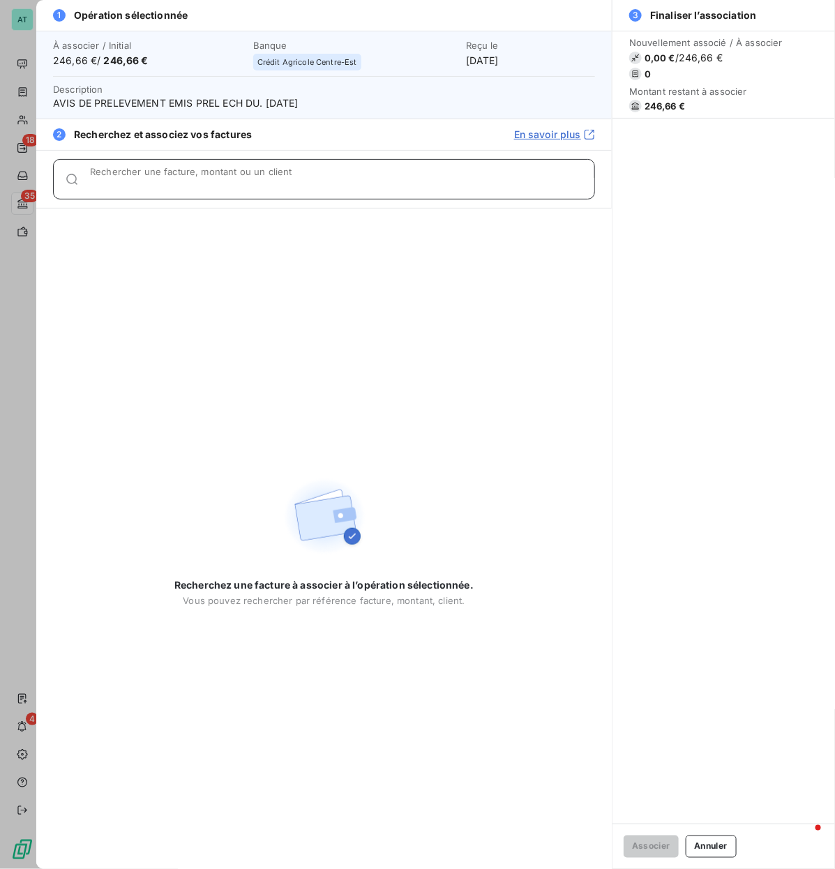
paste input "278447"
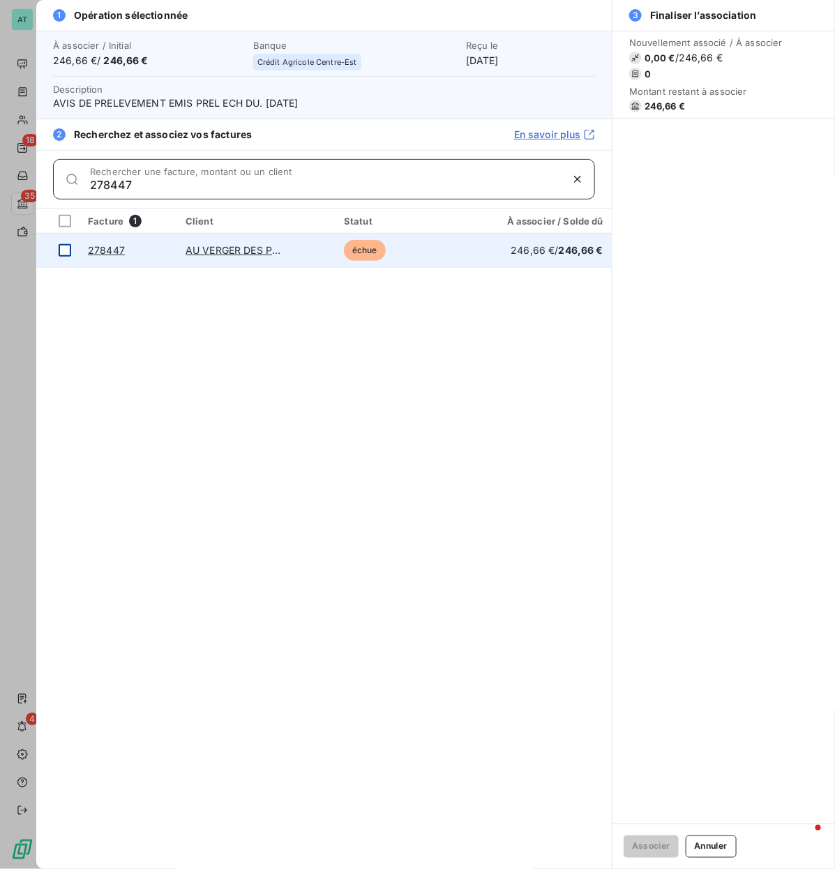
type input "278447"
click at [63, 245] on div at bounding box center [65, 250] width 13 height 13
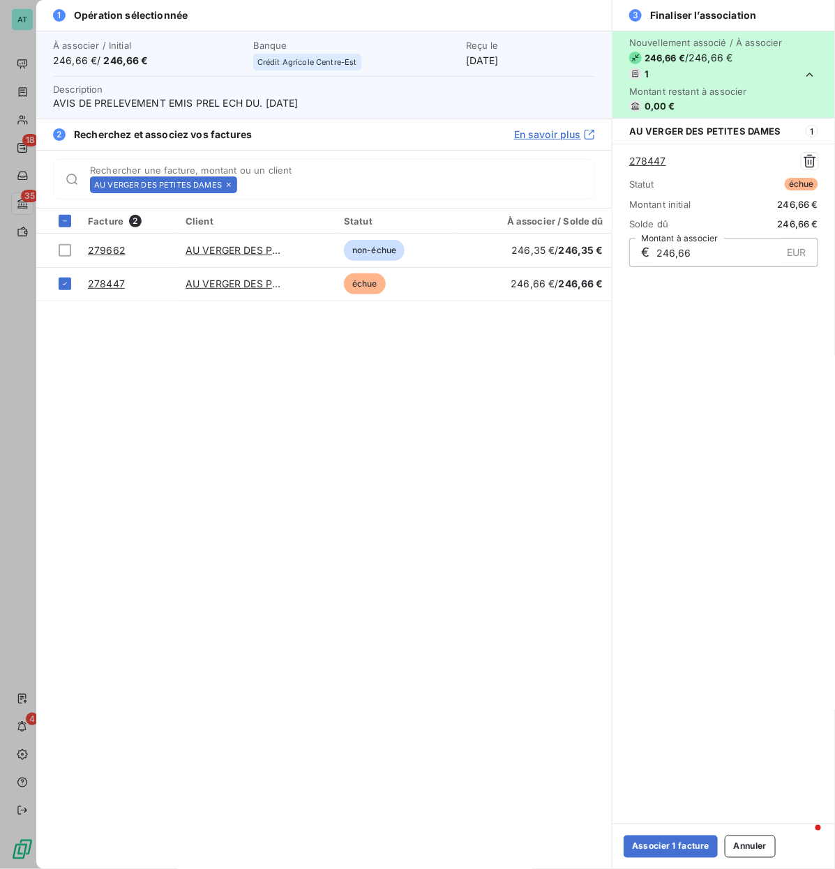
click at [704, 418] on div "Associer 1 facture Annuler" at bounding box center [723, 845] width 222 height 45
click at [685, 418] on button "Associer 1 facture" at bounding box center [670, 846] width 94 height 22
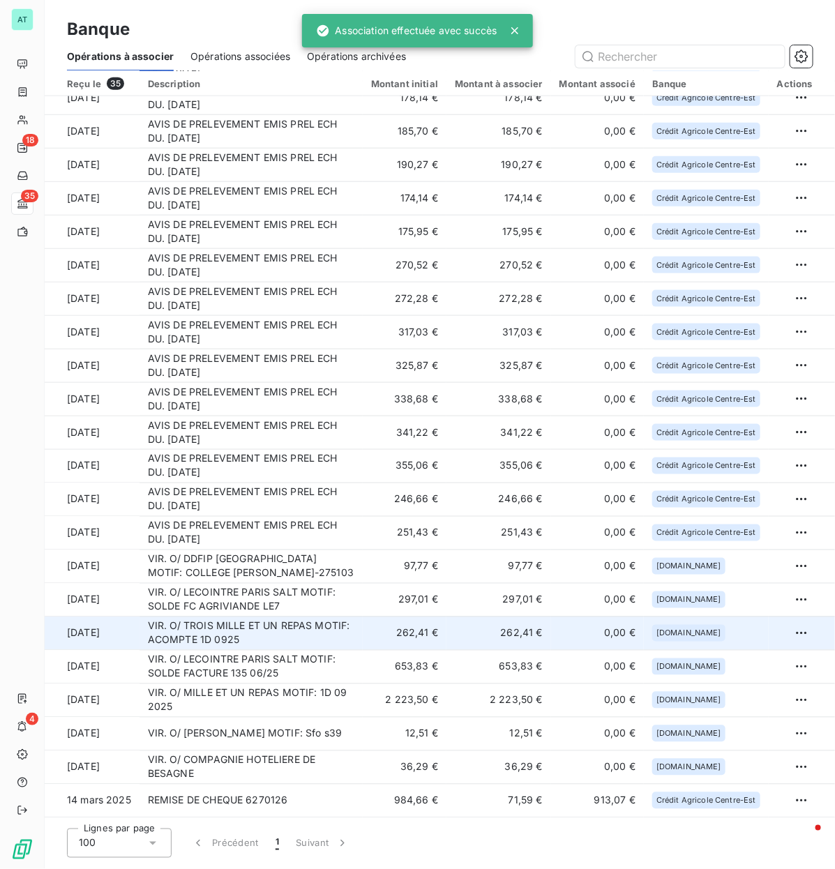
scroll to position [417, 0]
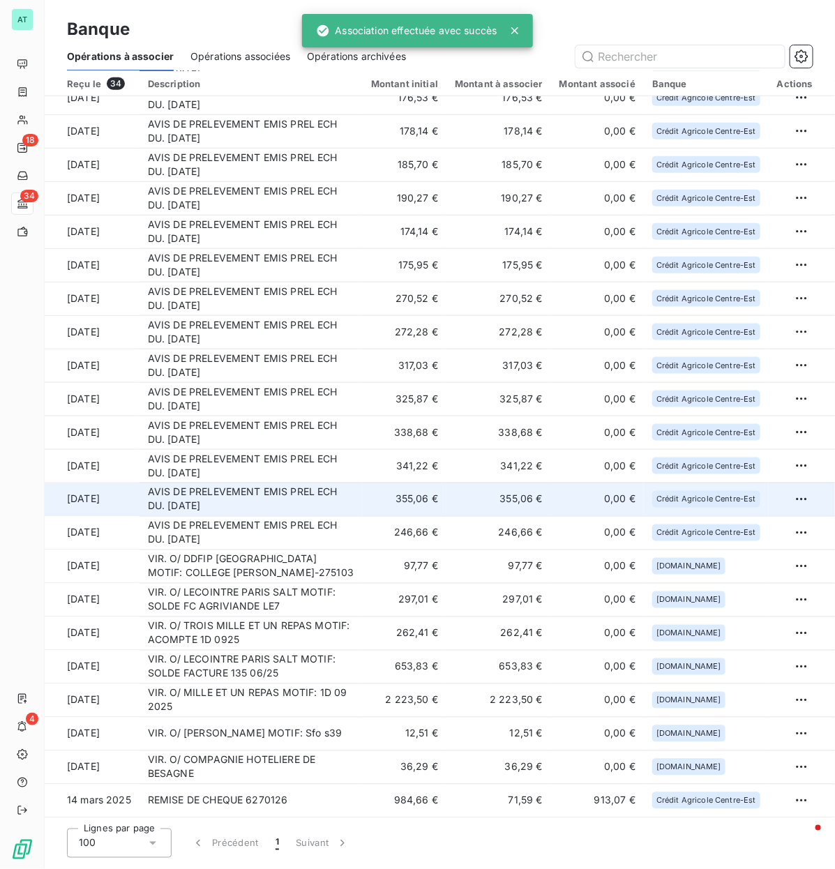
click at [230, 418] on td "AVIS DE PRELEVEMENT EMIS PREL ECH DU. [DATE]" at bounding box center [250, 498] width 223 height 33
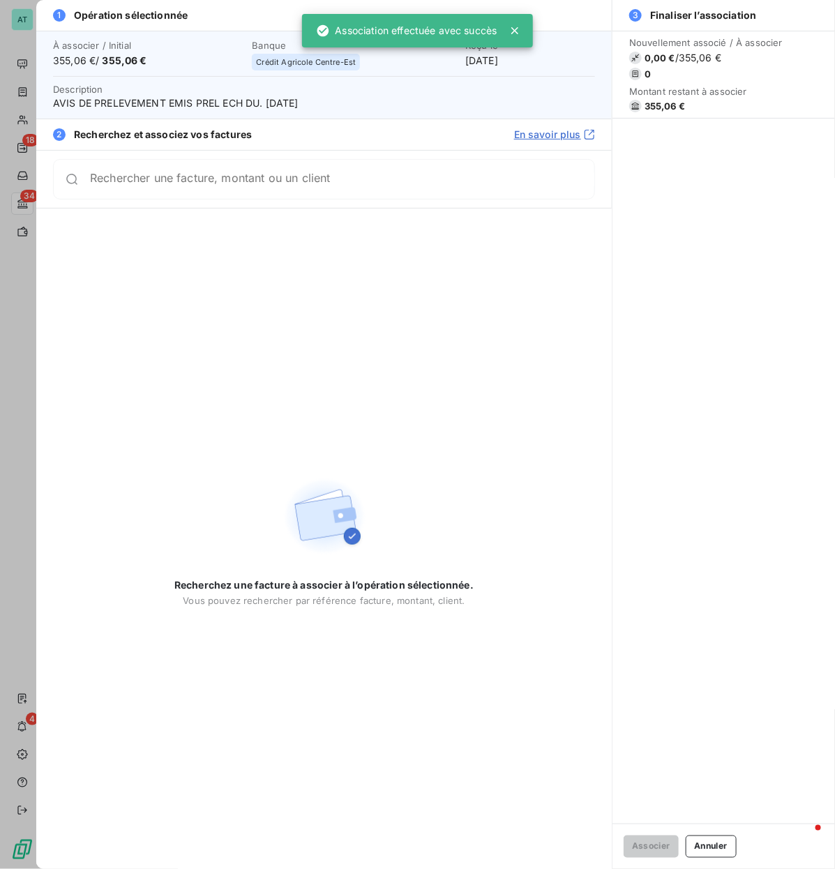
click at [652, 103] on span "355,06 €" at bounding box center [664, 105] width 40 height 11
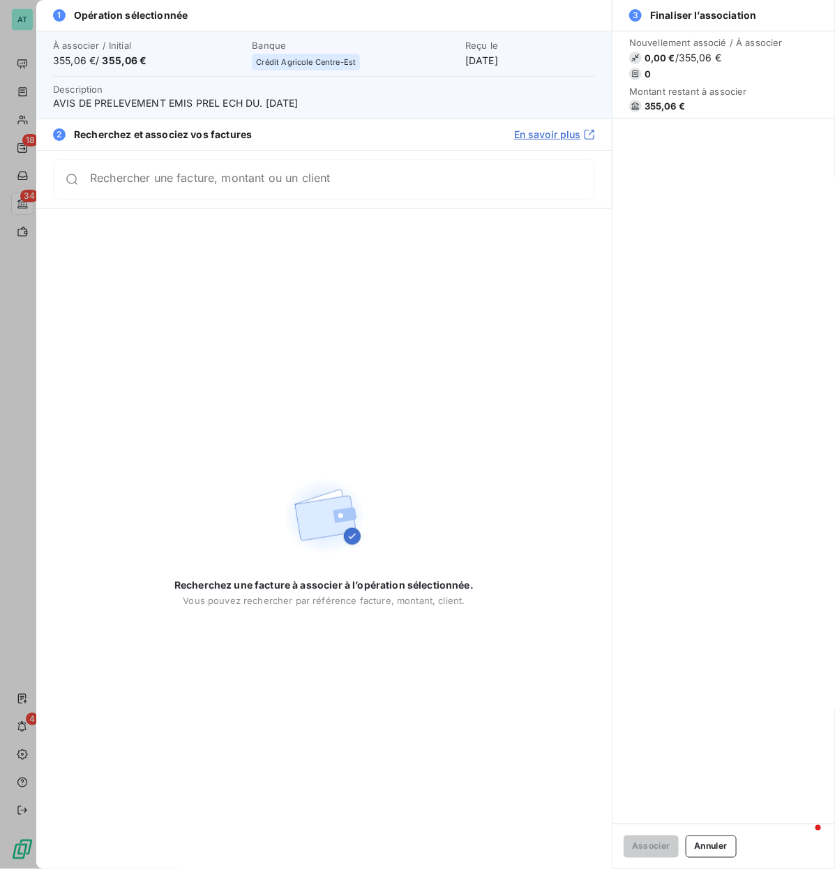
drag, startPoint x: 134, startPoint y: 188, endPoint x: 155, endPoint y: 199, distance: 23.4
click at [134, 188] on div "Rechercher une facture, montant ou un client" at bounding box center [324, 179] width 542 height 40
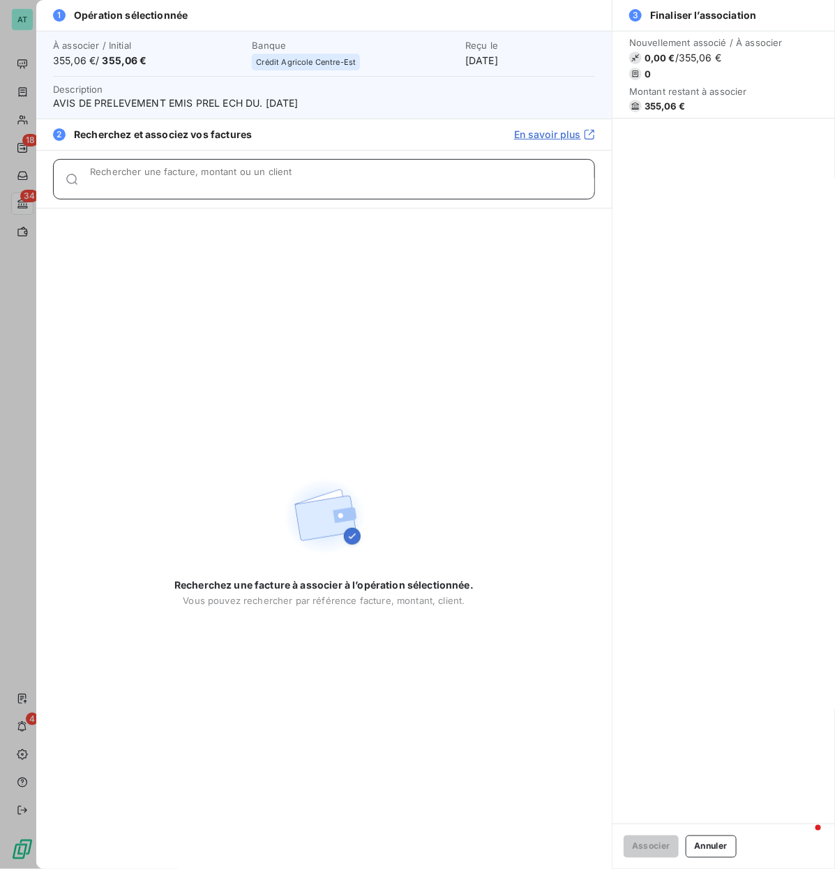
paste input "278440"
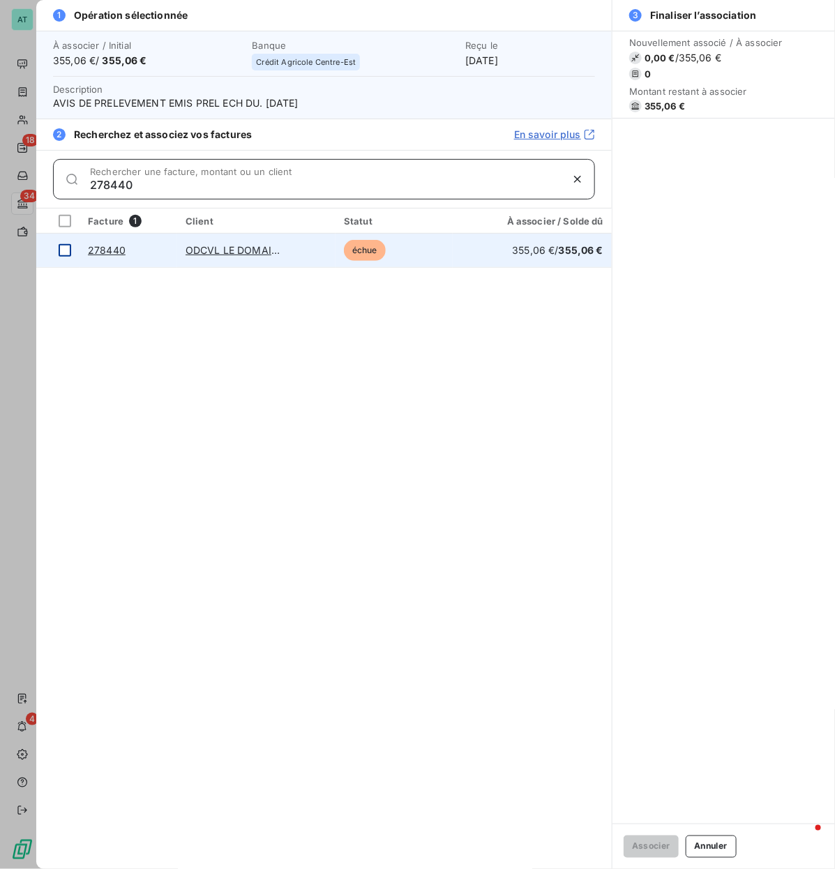
type input "278440"
click at [66, 248] on div at bounding box center [65, 250] width 13 height 13
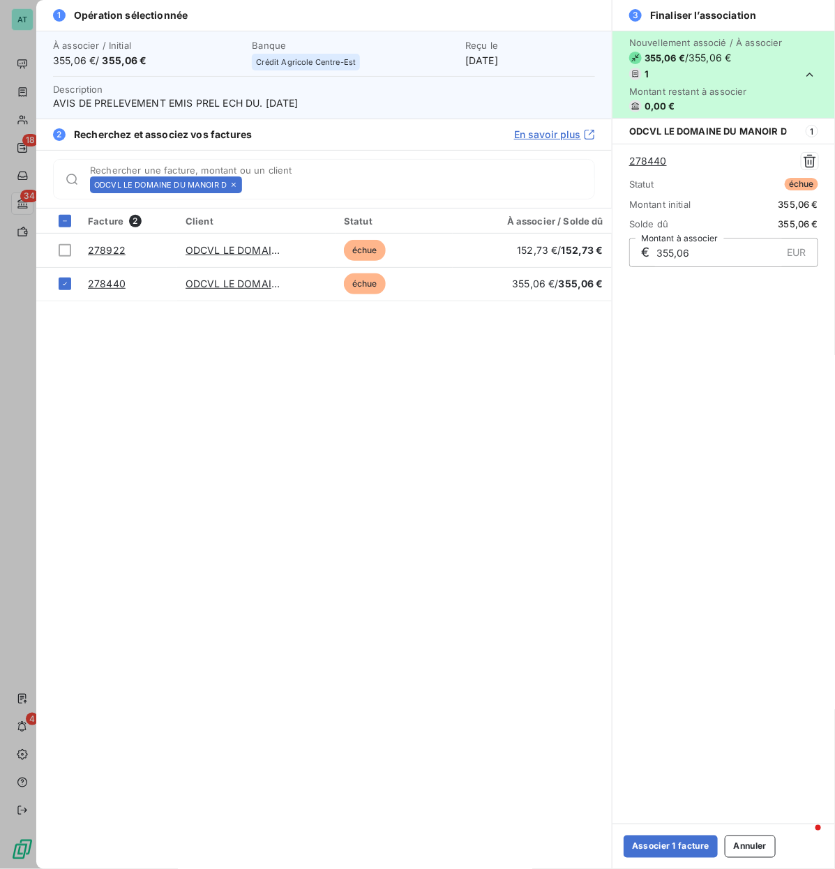
drag, startPoint x: 677, startPoint y: 848, endPoint x: 671, endPoint y: 823, distance: 26.5
click at [674, 418] on button "Associer 1 facture" at bounding box center [670, 846] width 94 height 22
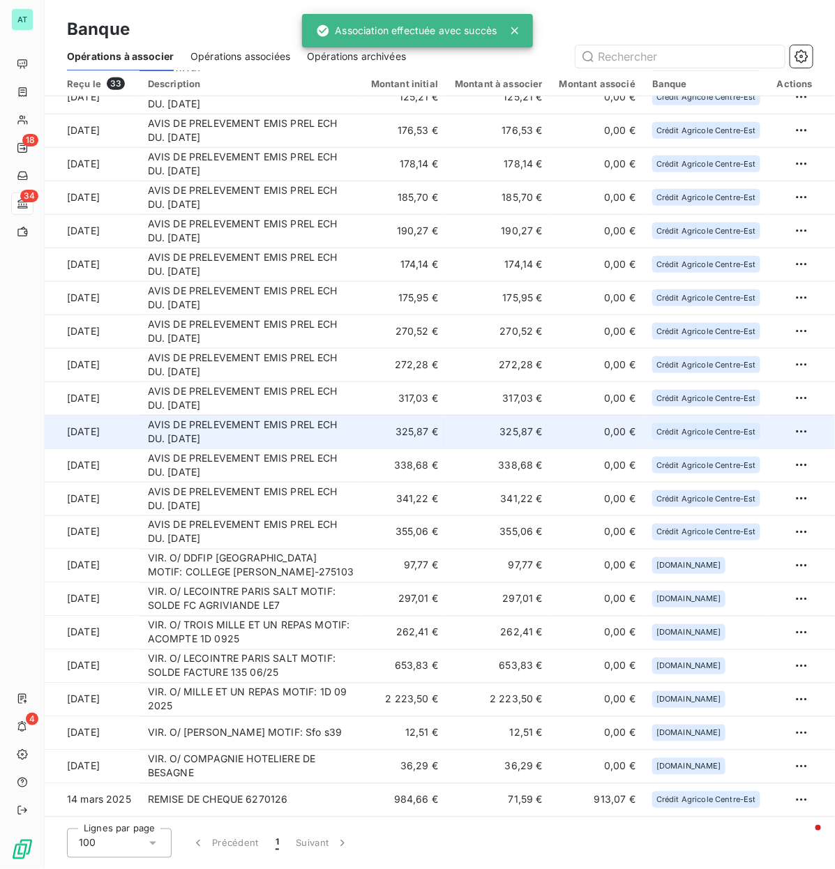
scroll to position [383, 0]
click at [298, 418] on td "AVIS DE PRELEVEMENT EMIS PREL ECH DU. [DATE]" at bounding box center [250, 432] width 223 height 33
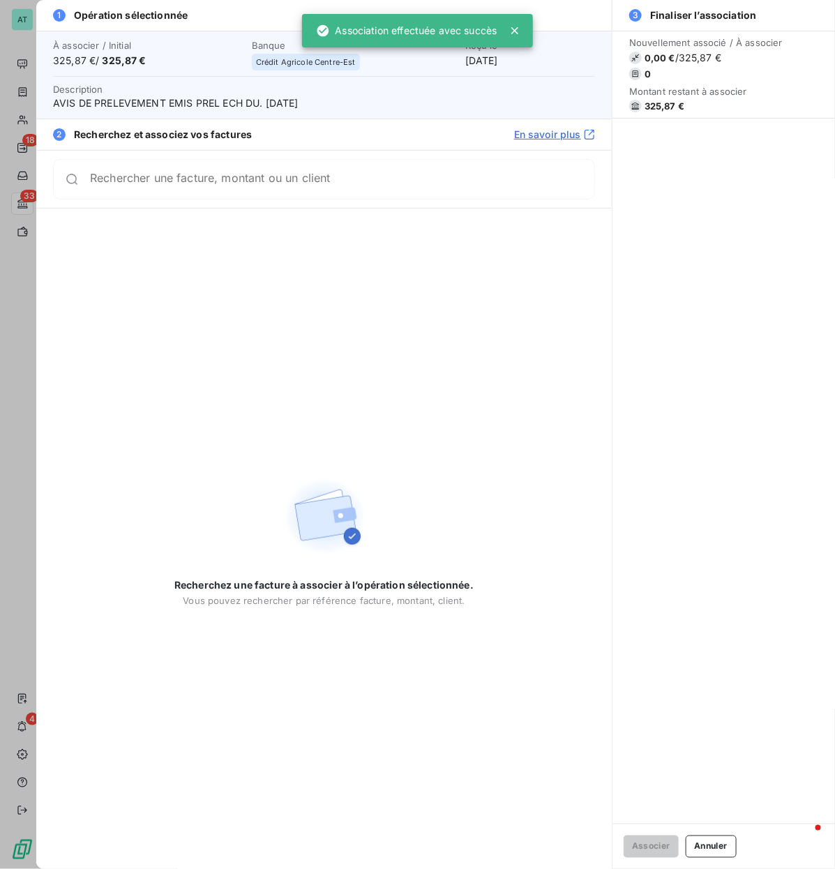
click at [655, 109] on span "325,87 €" at bounding box center [664, 105] width 40 height 11
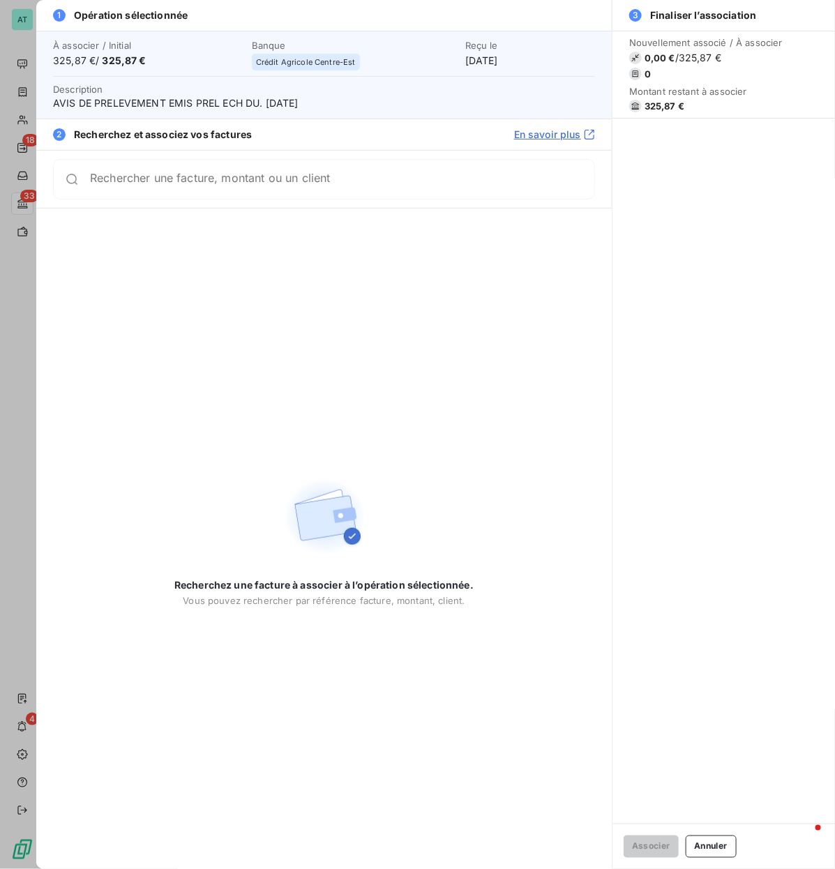
click at [208, 169] on div "Rechercher une facture, montant ou un client" at bounding box center [324, 179] width 542 height 40
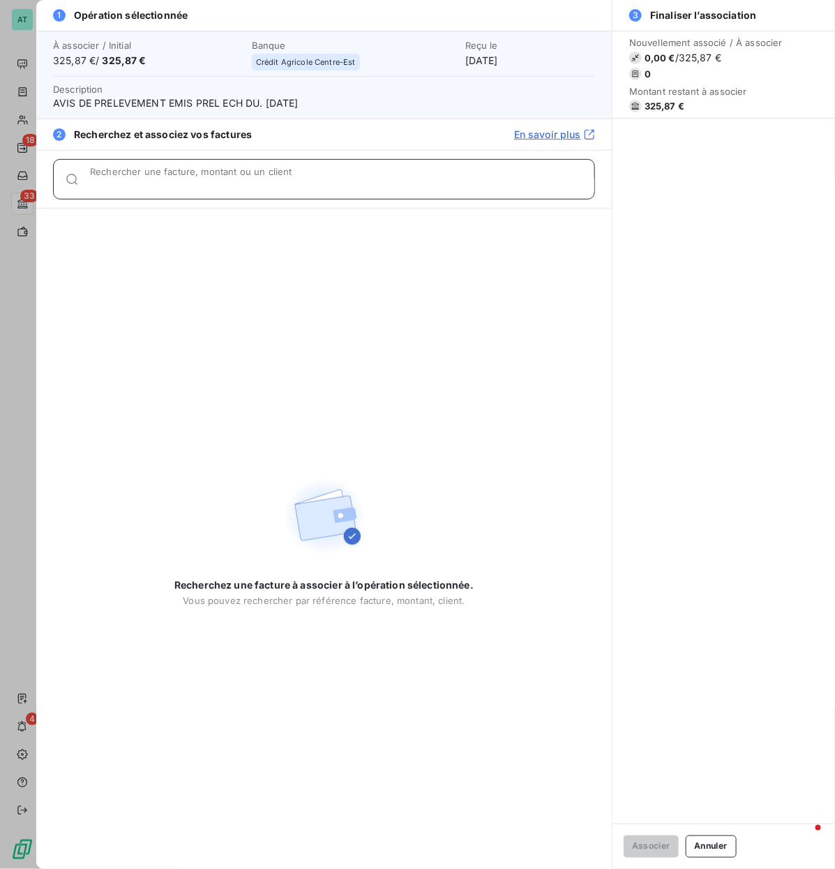
paste input "278341, 278621"
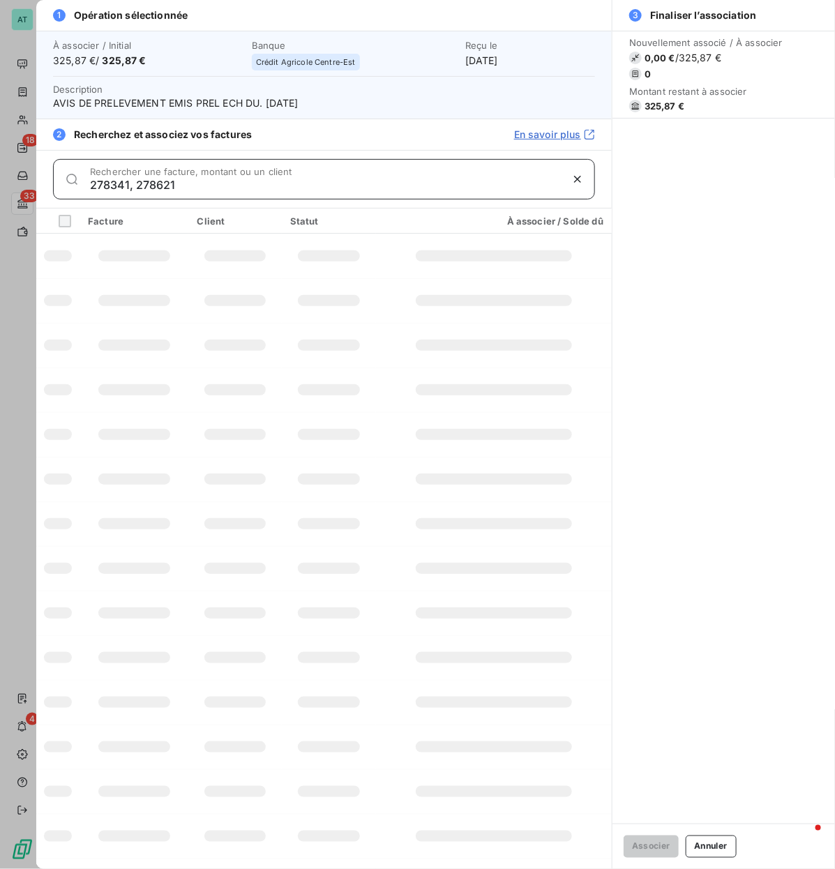
click at [136, 181] on input "278341, 278621" at bounding box center [325, 185] width 471 height 14
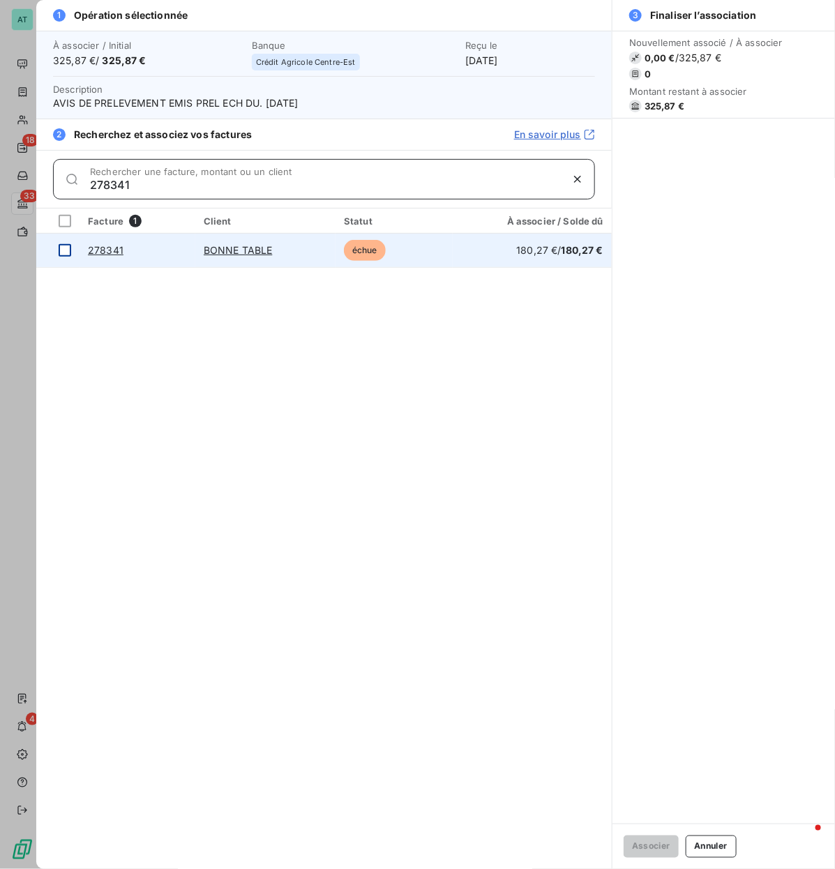
type input "278341"
click at [66, 249] on div at bounding box center [65, 250] width 13 height 13
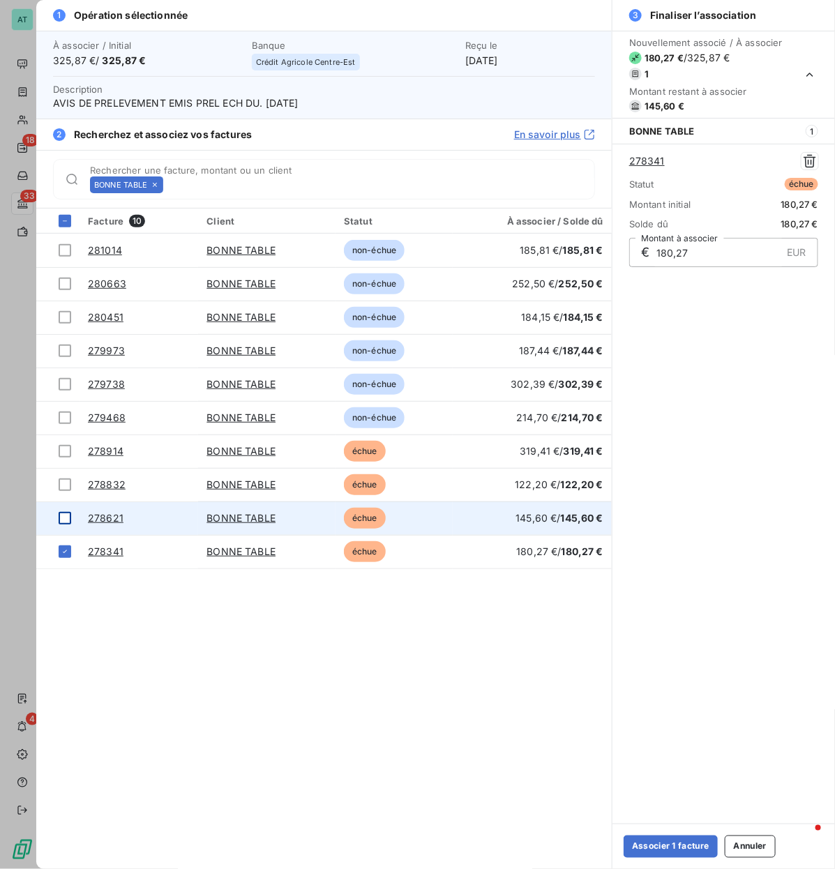
click at [60, 418] on div at bounding box center [65, 518] width 13 height 13
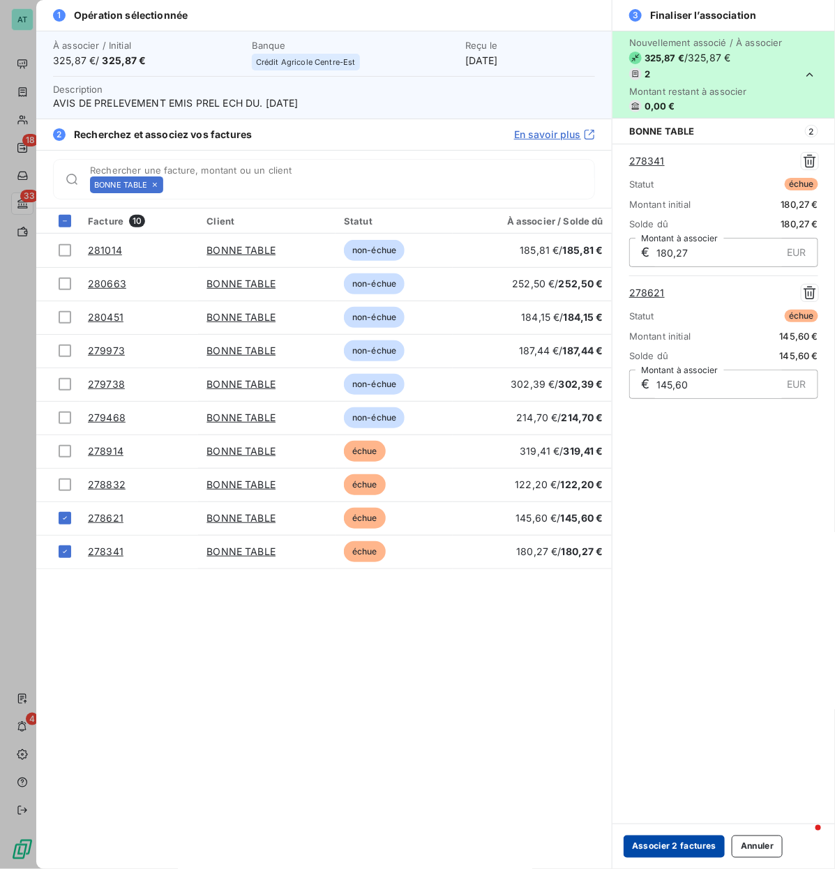
click at [648, 418] on button "Associer 2 factures" at bounding box center [673, 846] width 101 height 22
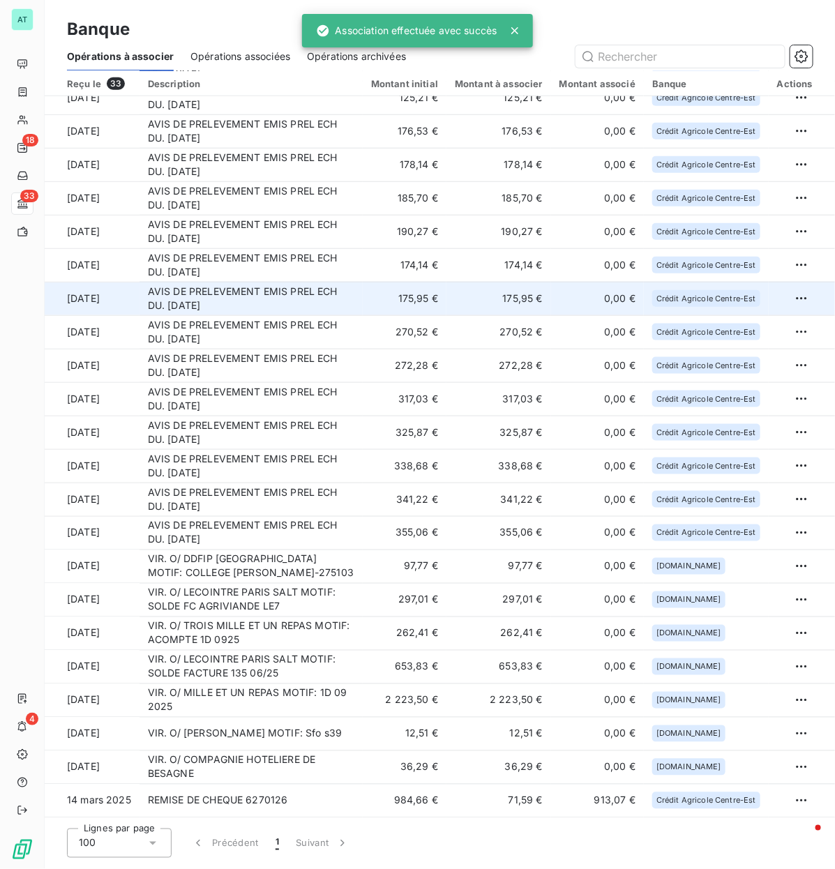
scroll to position [350, 0]
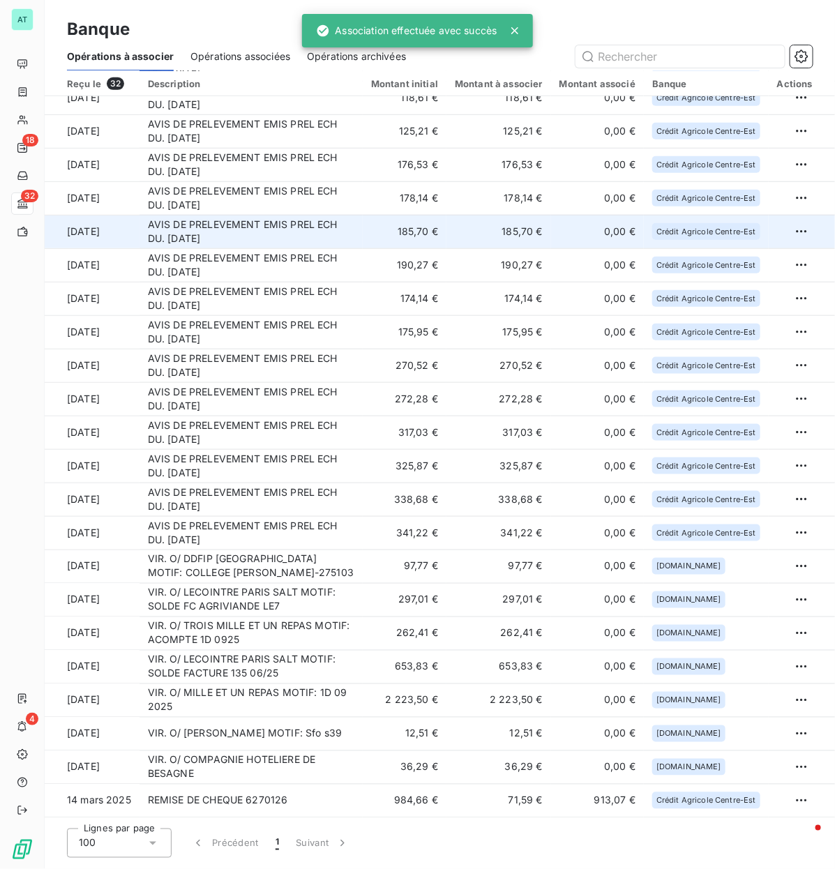
click at [185, 241] on td "AVIS DE PRELEVEMENT EMIS PREL ECH DU. [DATE]" at bounding box center [250, 231] width 223 height 33
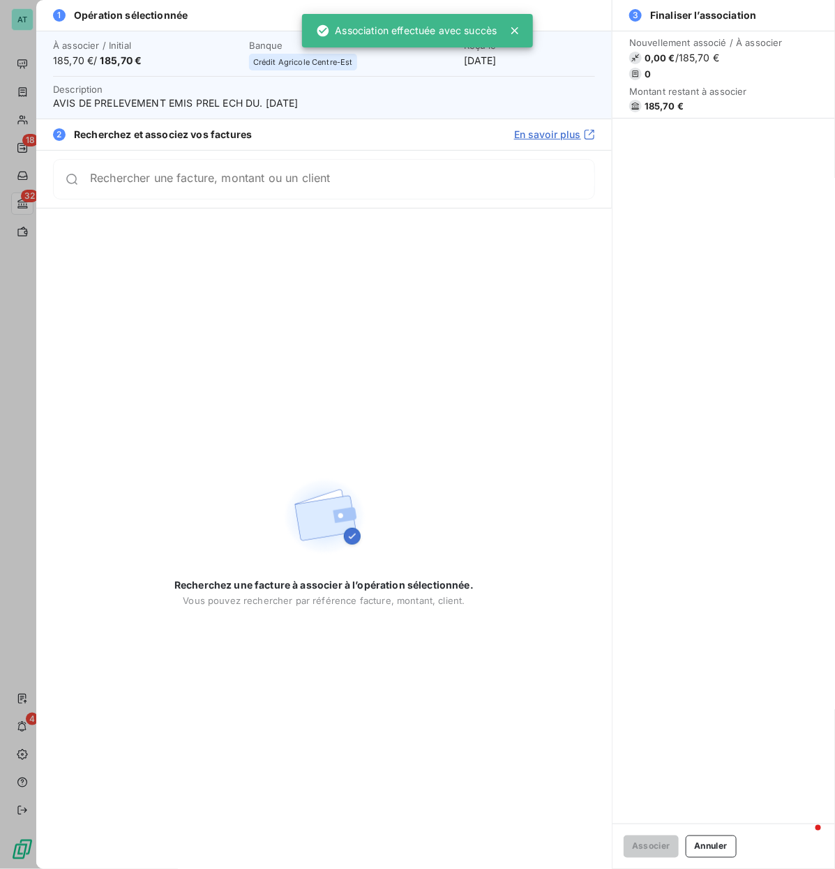
click at [650, 103] on span "185,70 €" at bounding box center [663, 105] width 39 height 11
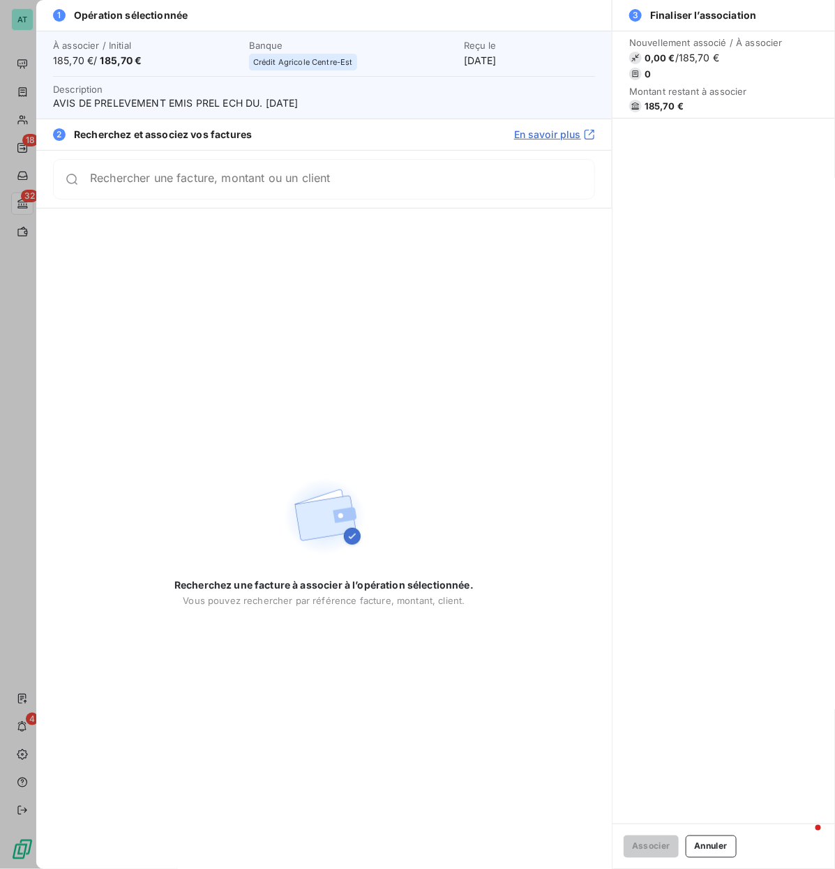
click at [224, 208] on div "Recherchez une facture à associer à l’opération sélectionnée. Vous pouvez reche…" at bounding box center [323, 538] width 575 height 661
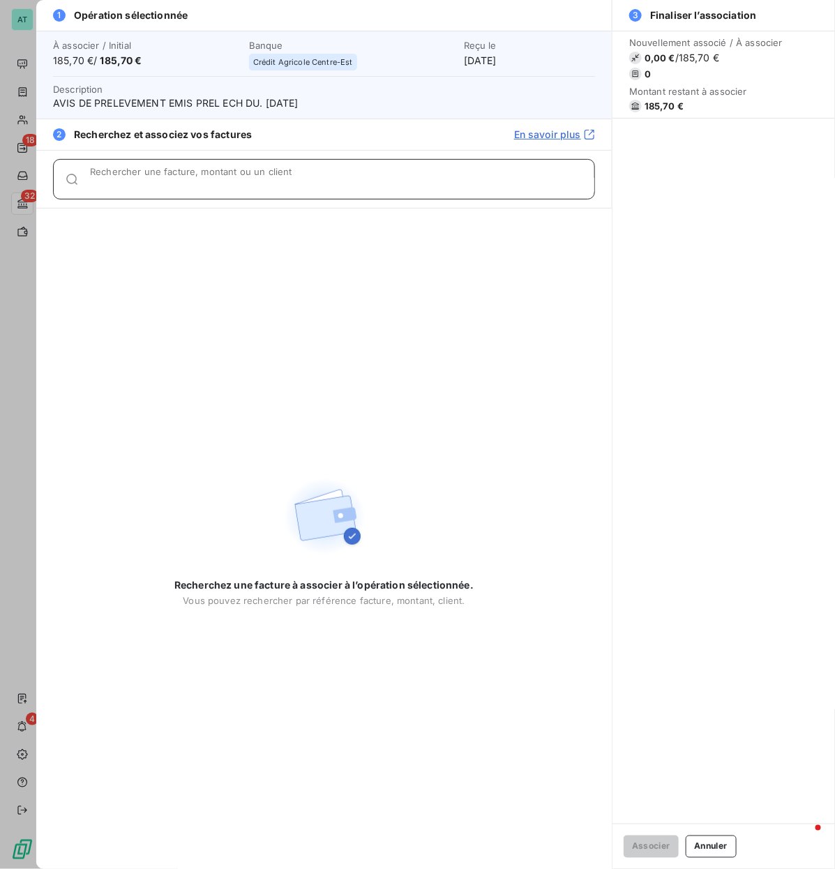
drag, startPoint x: 209, startPoint y: 180, endPoint x: 218, endPoint y: 204, distance: 25.8
click at [208, 183] on input "Rechercher une facture, montant ou un client" at bounding box center [342, 185] width 504 height 14
paste input "278538"
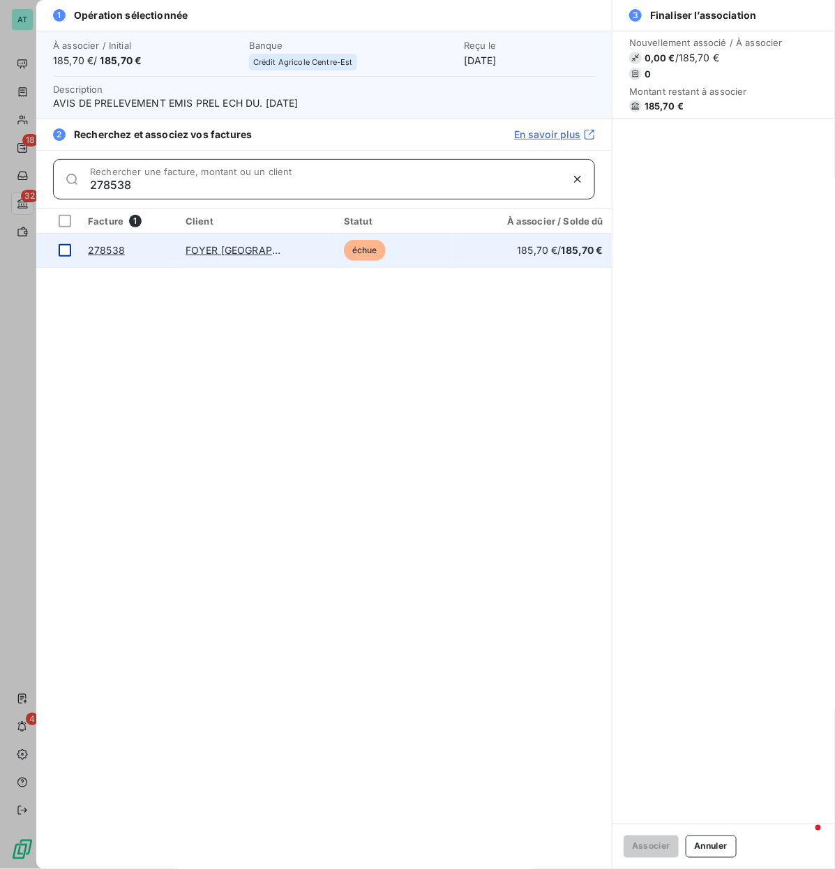
type input "278538"
click at [70, 251] on div at bounding box center [65, 250] width 13 height 13
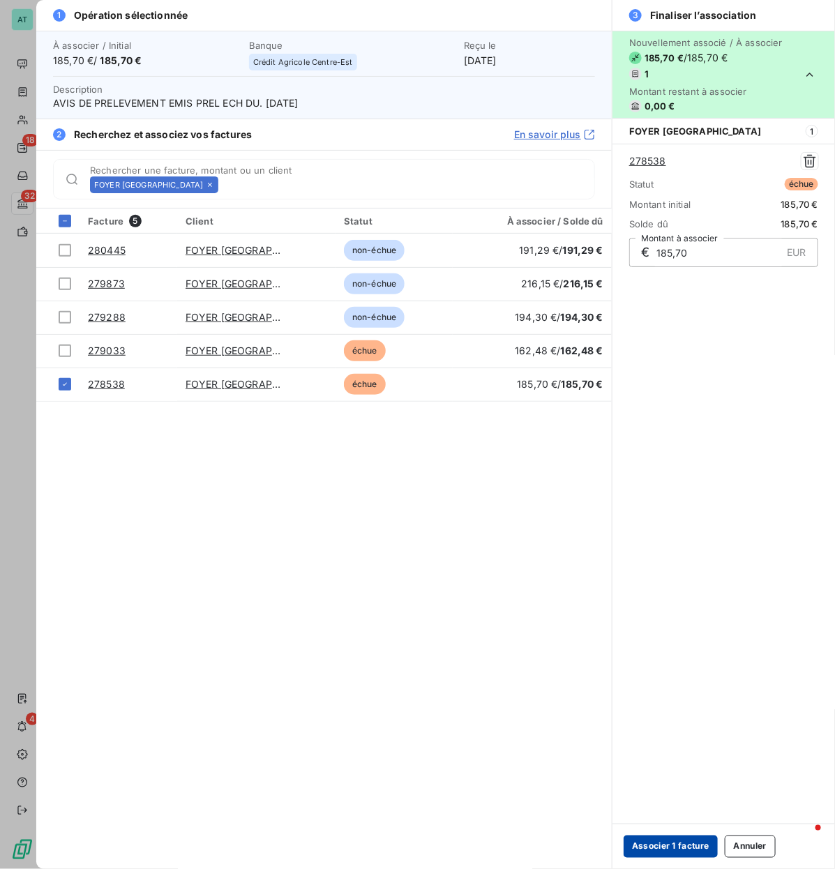
click at [657, 418] on button "Associer 1 facture" at bounding box center [670, 846] width 94 height 22
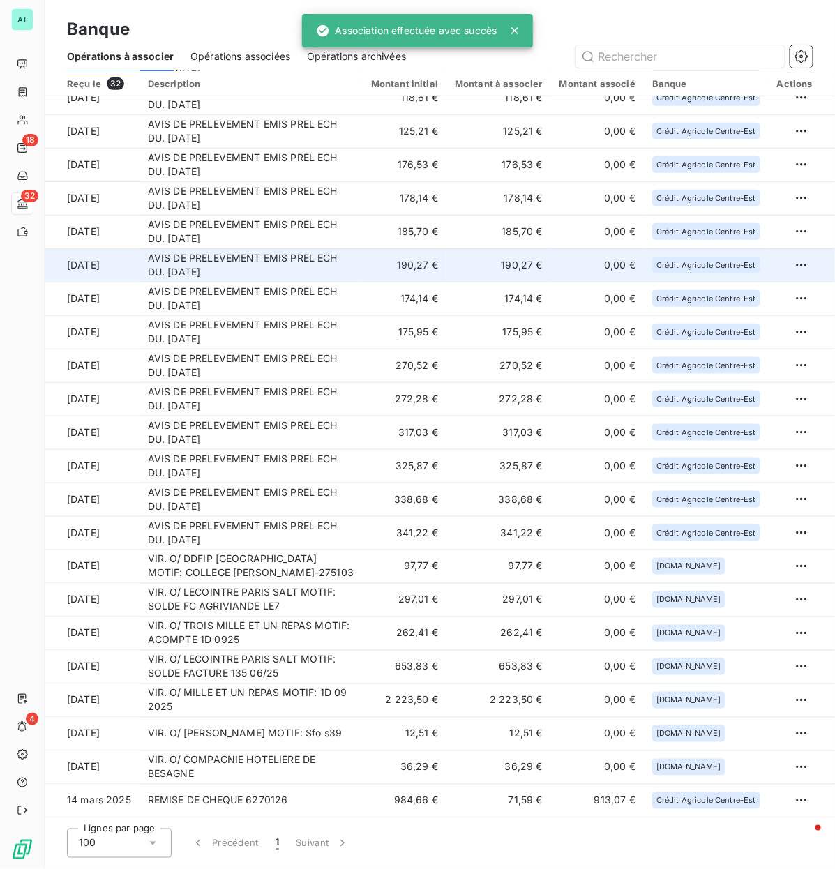
click at [217, 267] on td "AVIS DE PRELEVEMENT EMIS PREL ECH DU. [DATE]" at bounding box center [250, 264] width 223 height 33
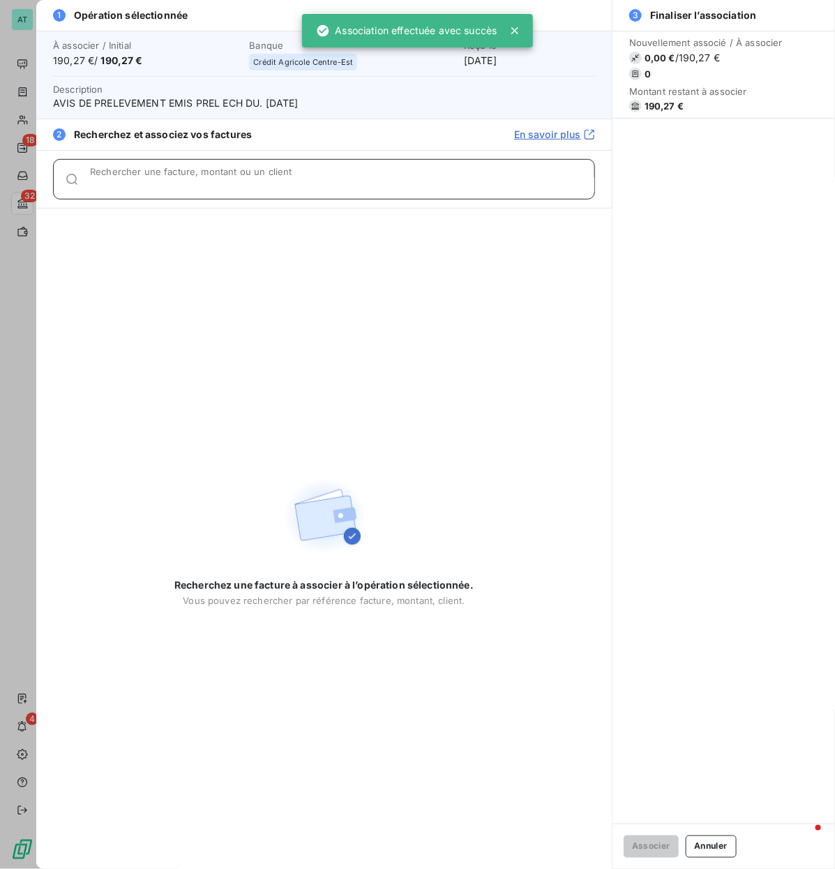
click at [239, 181] on input "Rechercher une facture, montant ou un client" at bounding box center [342, 185] width 504 height 14
paste input "278296"
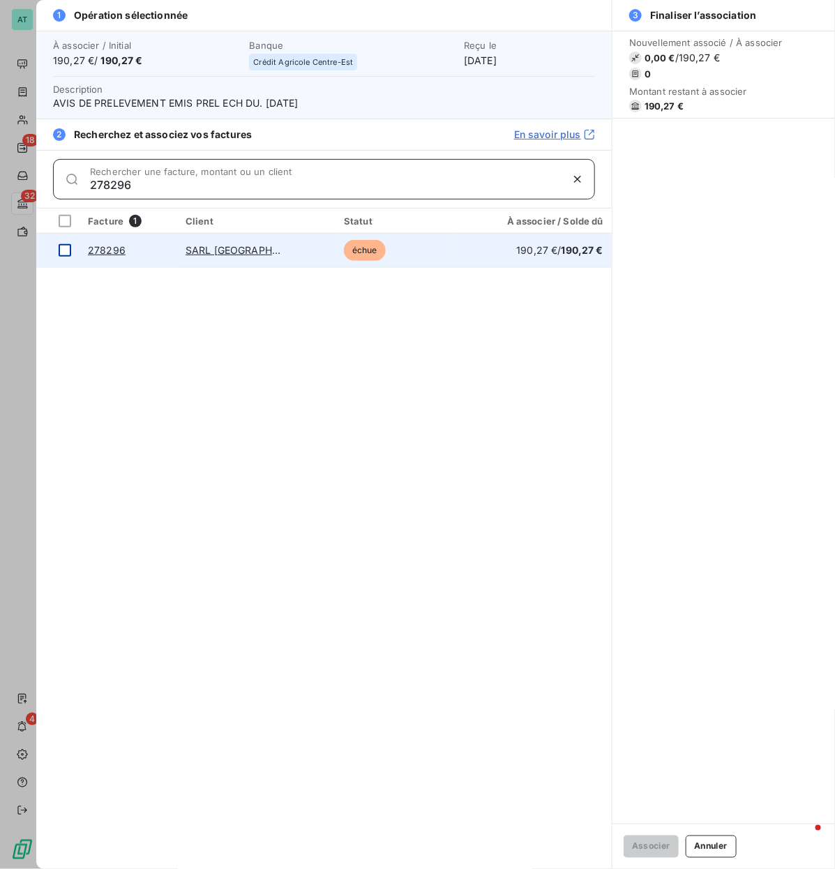
type input "278296"
click at [68, 249] on div at bounding box center [65, 250] width 13 height 13
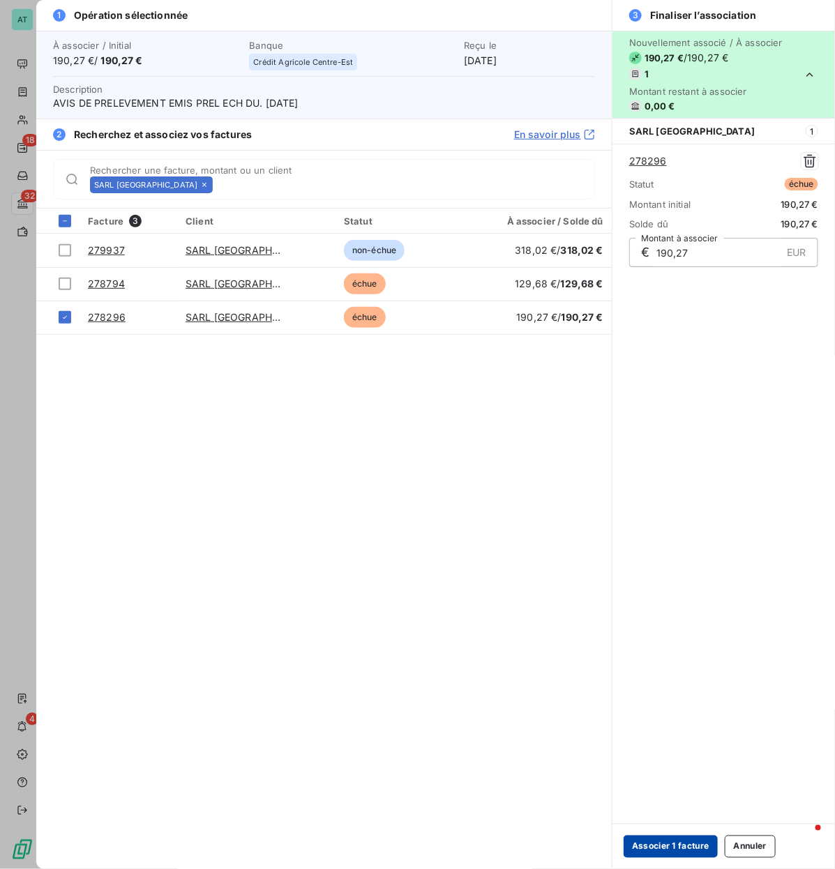
click at [661, 418] on button "Associer 1 facture" at bounding box center [670, 846] width 94 height 22
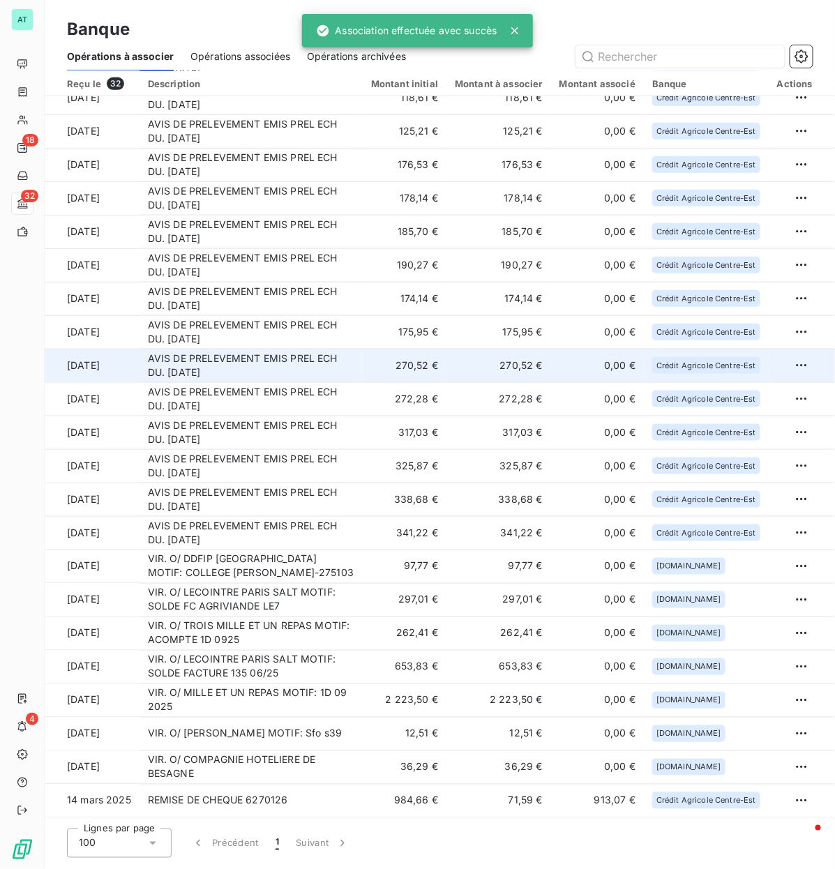
click at [266, 374] on td "AVIS DE PRELEVEMENT EMIS PREL ECH DU. [DATE]" at bounding box center [250, 365] width 223 height 33
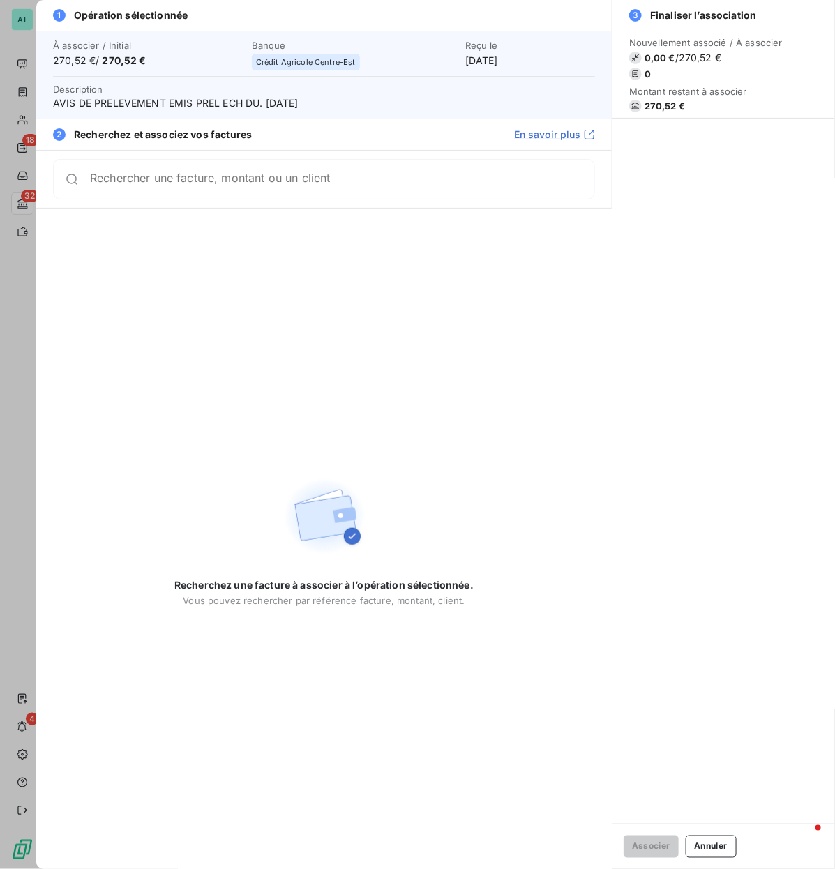
click at [664, 105] on span "270,52 €" at bounding box center [664, 105] width 40 height 11
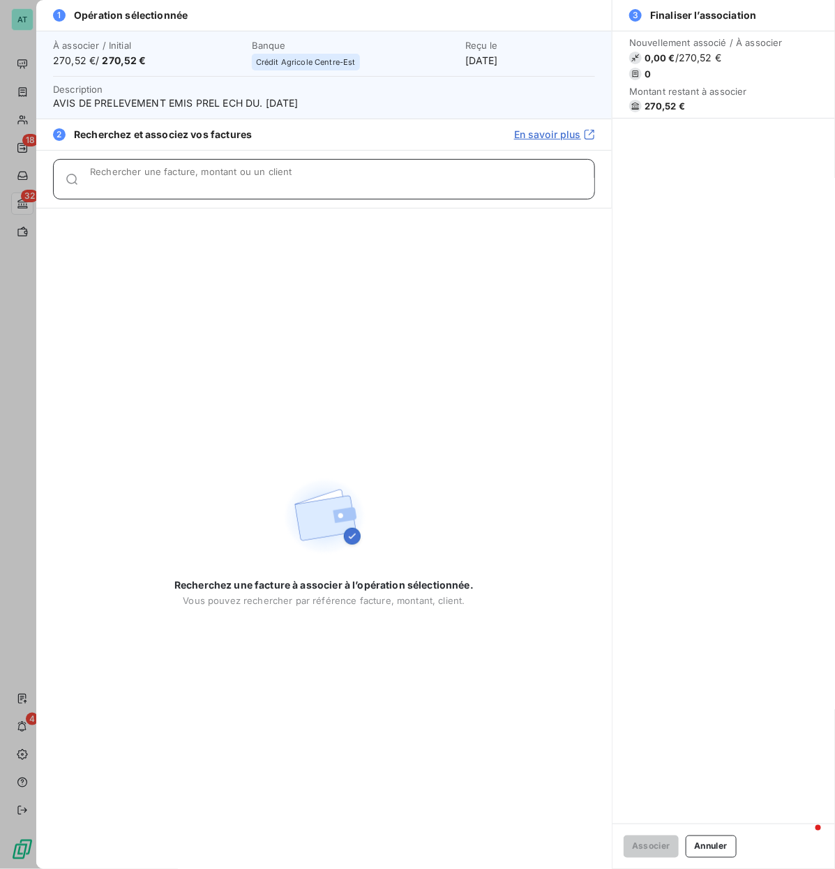
click at [213, 178] on input "Rechercher une facture, montant ou un client" at bounding box center [342, 185] width 504 height 14
paste input "278157"
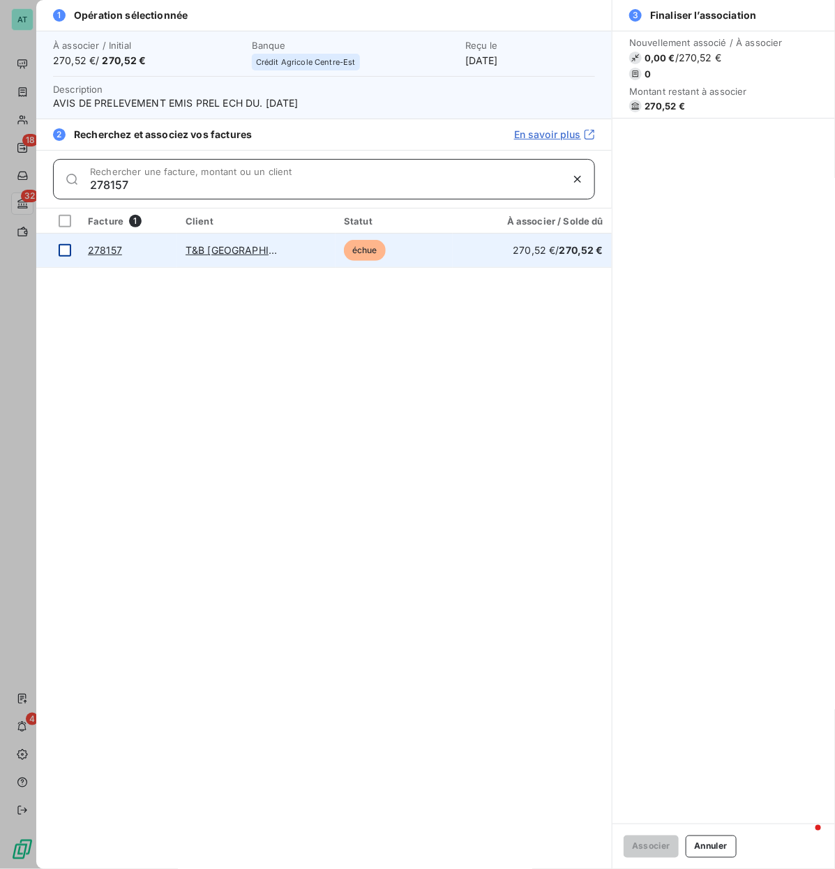
type input "278157"
click at [68, 248] on div at bounding box center [65, 250] width 13 height 13
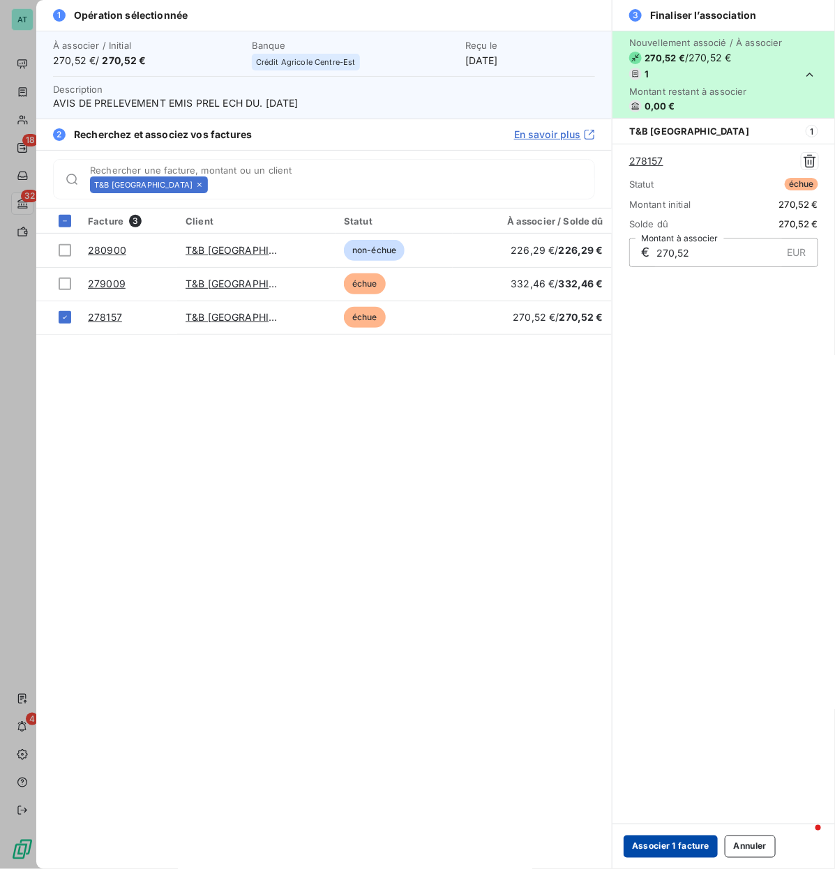
click at [685, 418] on button "Associer 1 facture" at bounding box center [670, 846] width 94 height 22
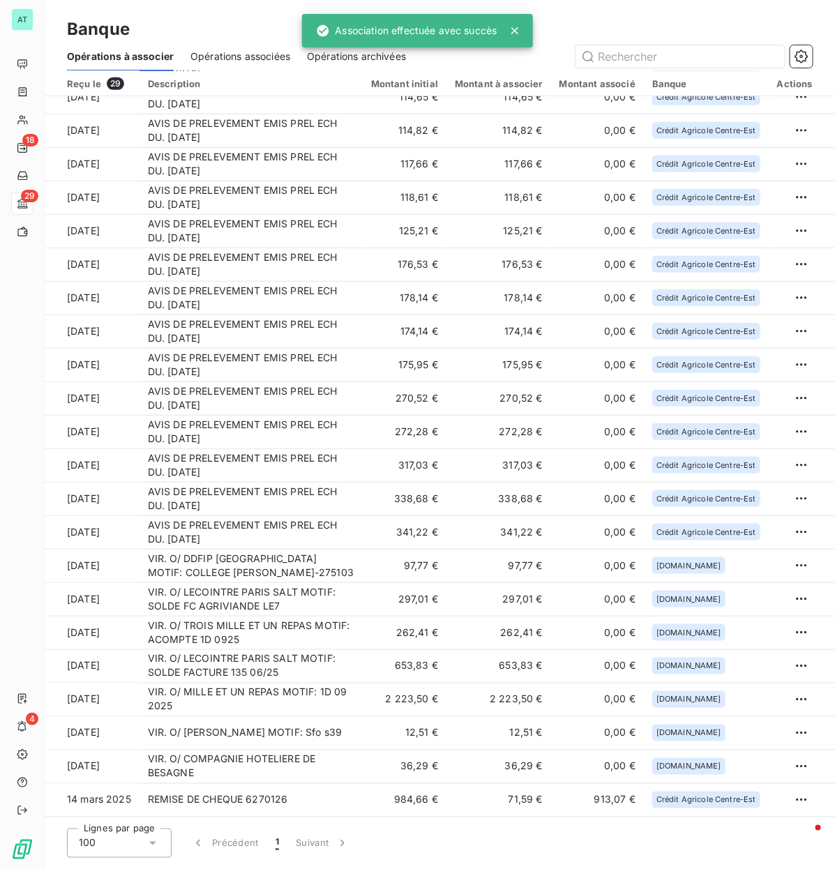
scroll to position [250, 0]
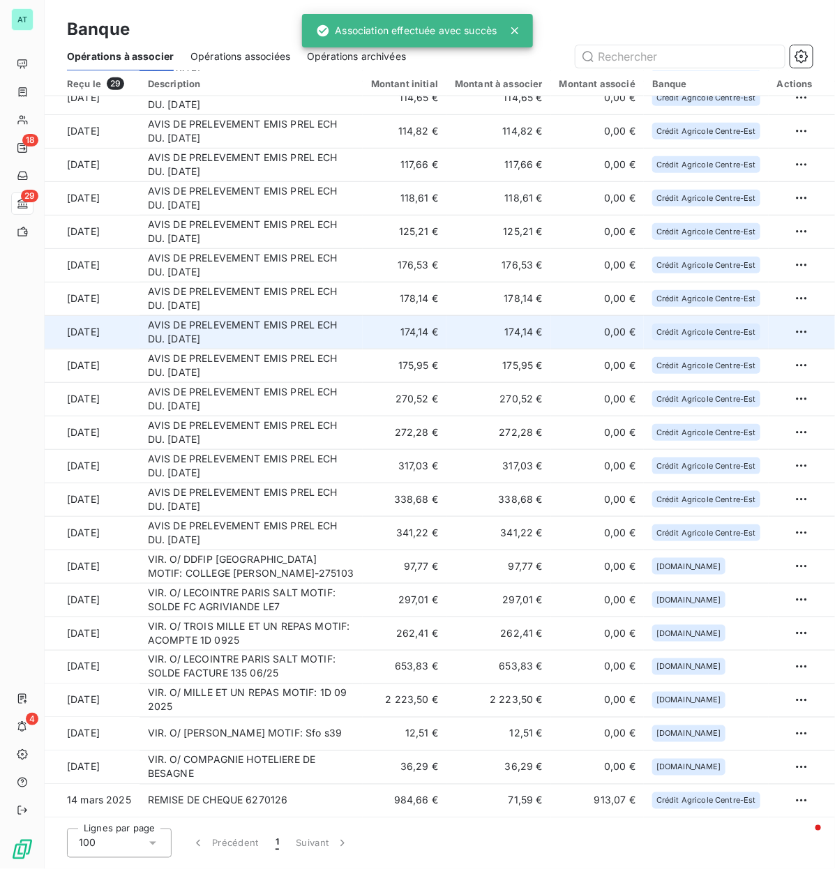
click at [342, 340] on td "AVIS DE PRELEVEMENT EMIS PREL ECH DU. [DATE]" at bounding box center [250, 331] width 223 height 33
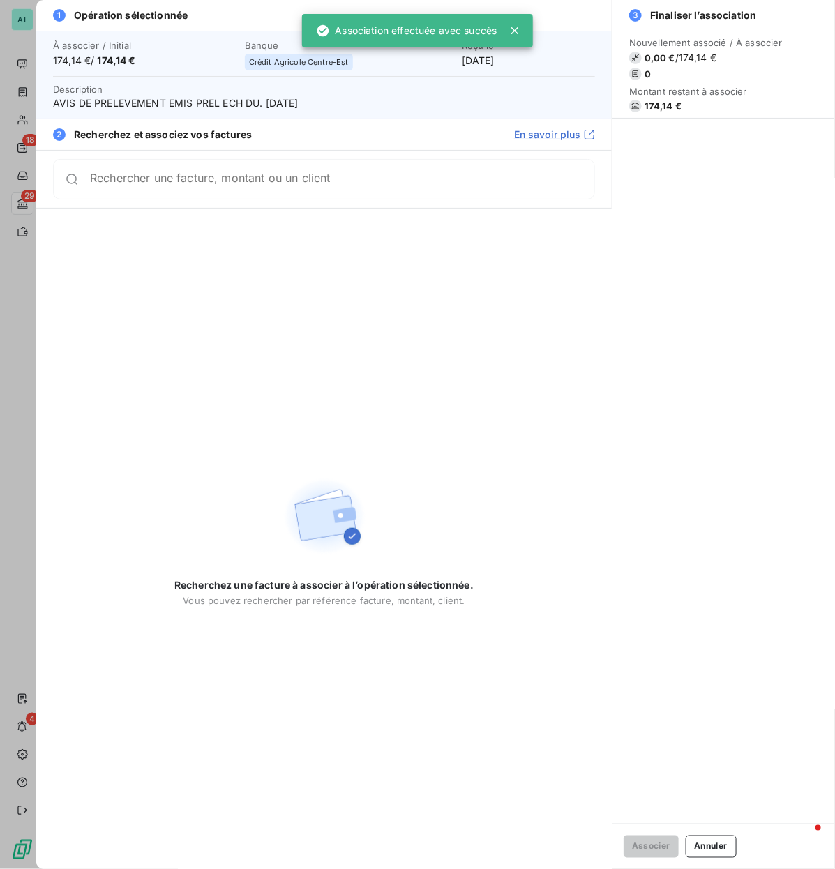
click at [650, 103] on span "174,14 €" at bounding box center [662, 105] width 37 height 11
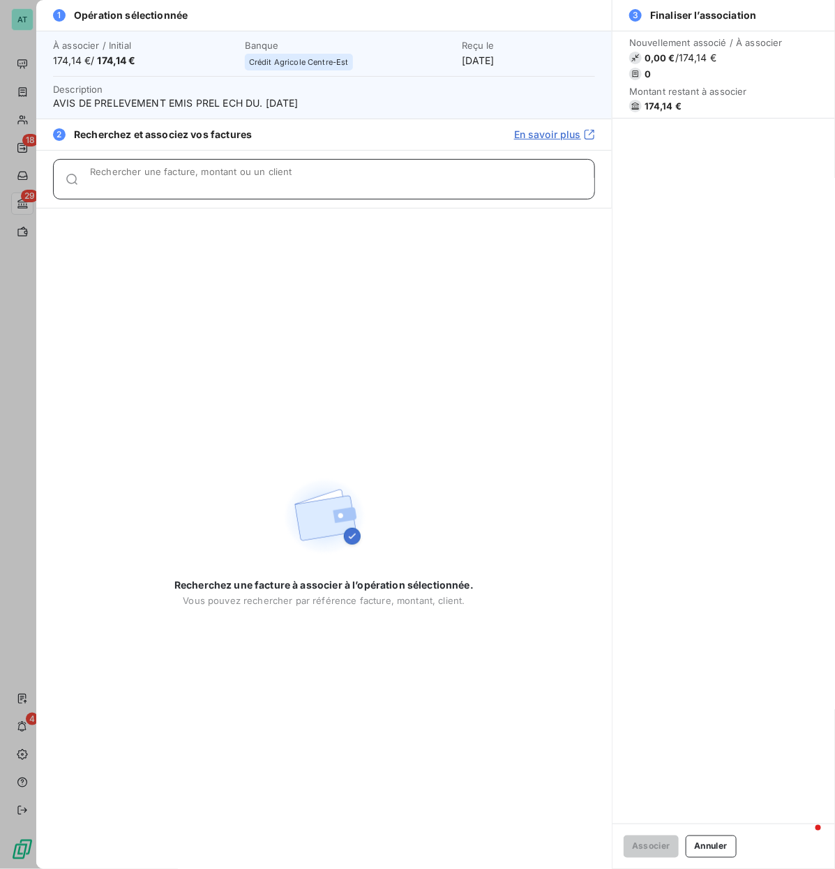
click at [417, 174] on div "Rechercher une facture, montant ou un client" at bounding box center [342, 179] width 504 height 14
paste input "278219"
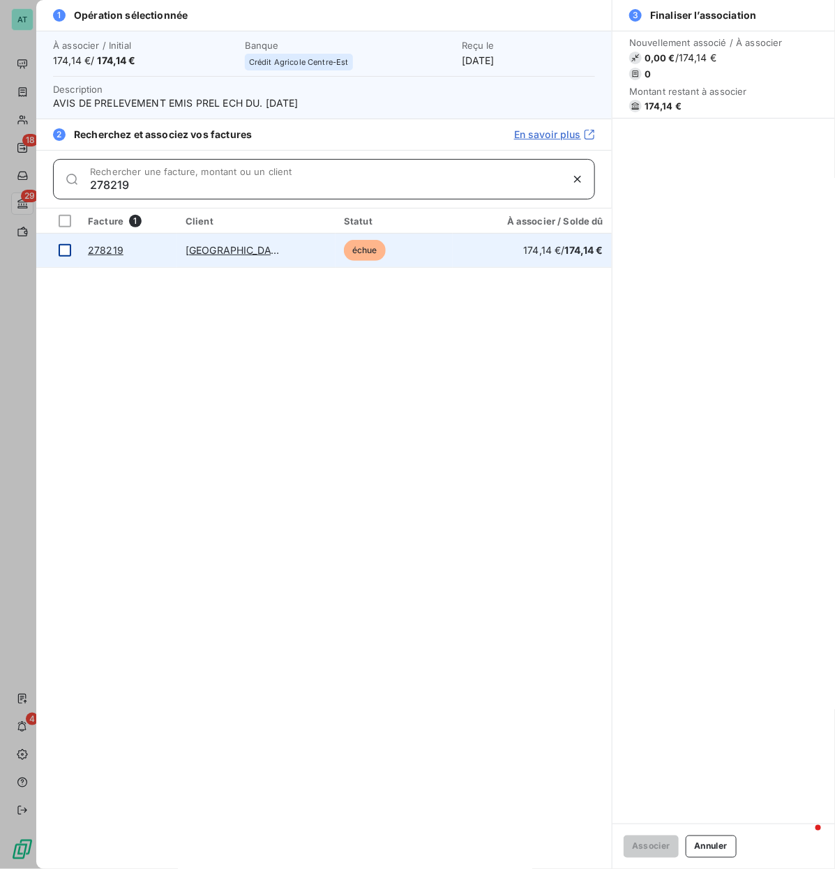
type input "278219"
click at [65, 256] on div at bounding box center [65, 250] width 13 height 13
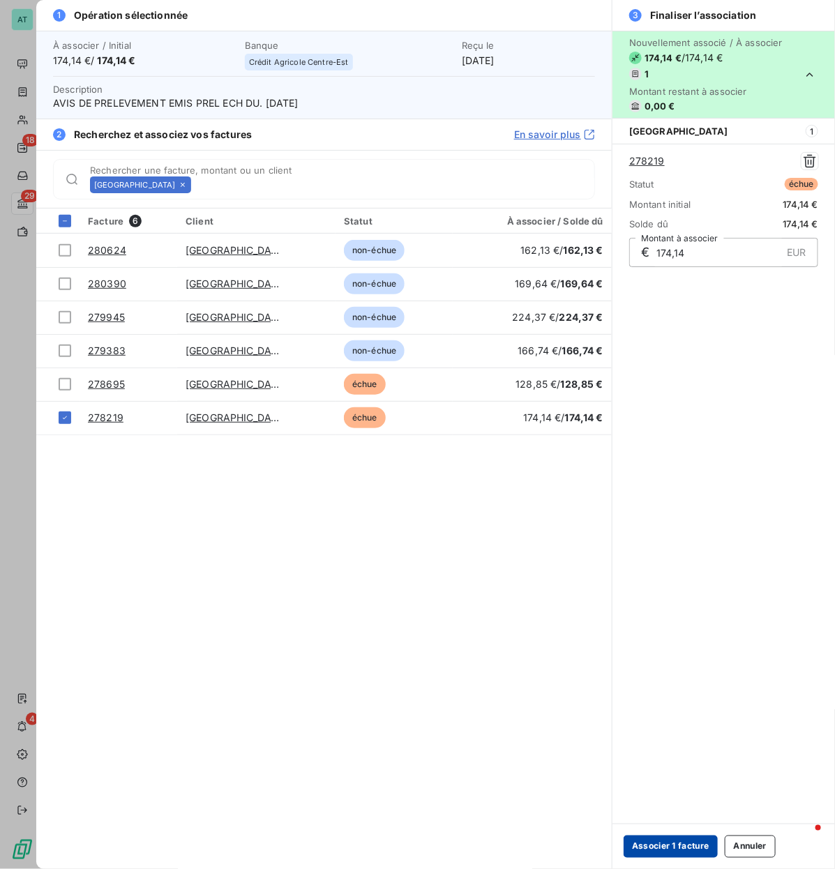
click at [670, 418] on button "Associer 1 facture" at bounding box center [670, 846] width 94 height 22
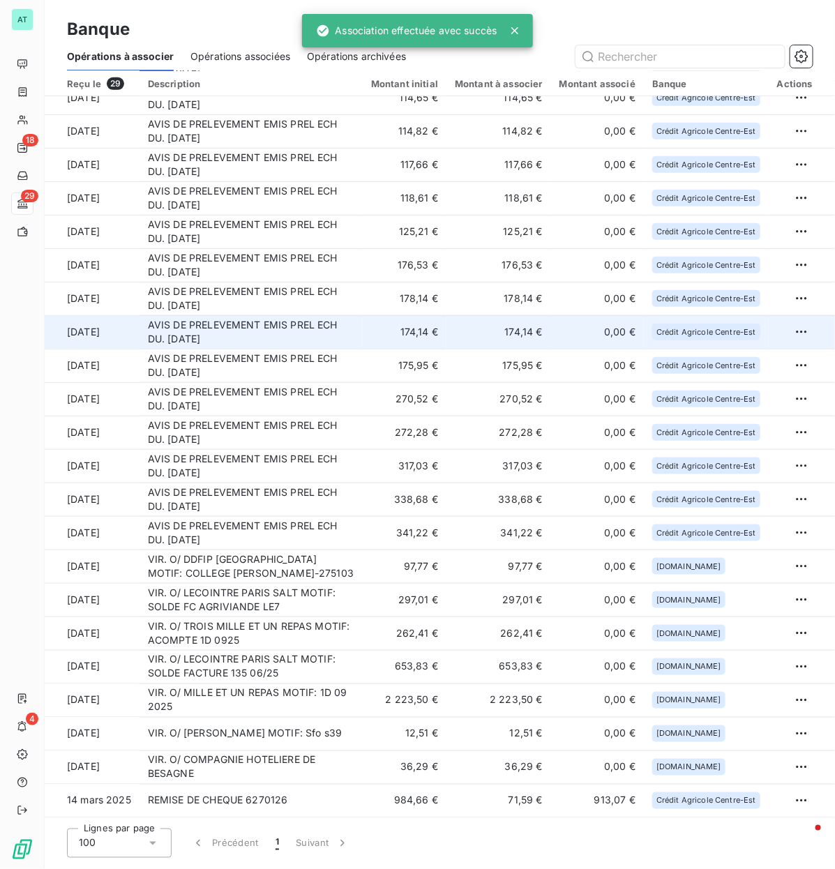
scroll to position [216, 0]
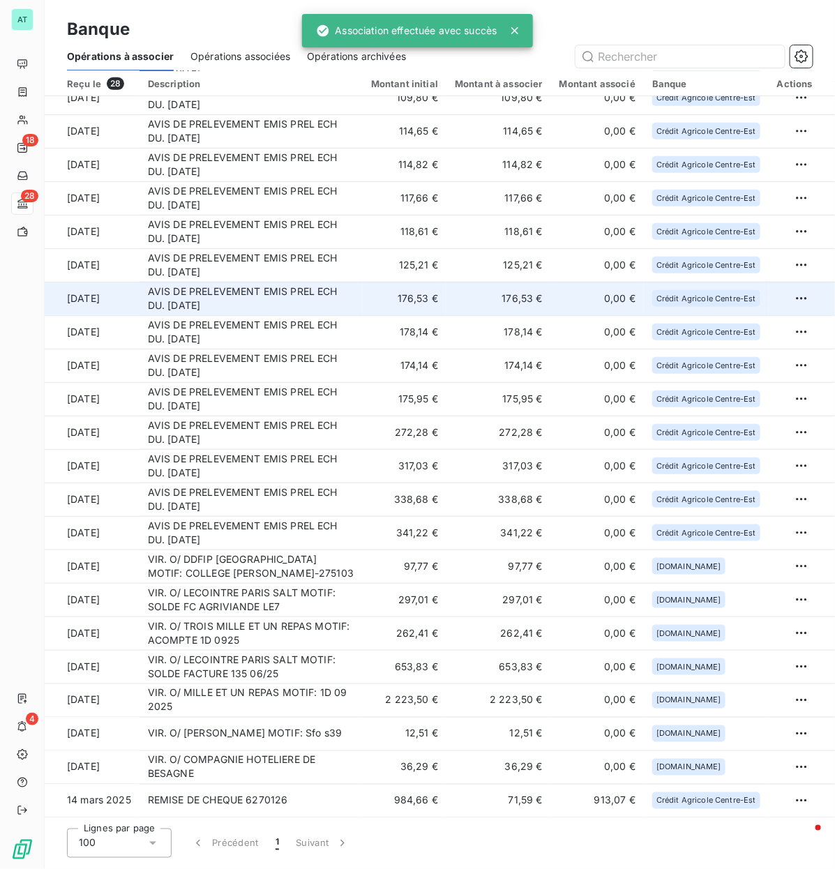
click at [202, 314] on td "AVIS DE PRELEVEMENT EMIS PREL ECH DU. [DATE]" at bounding box center [250, 298] width 223 height 33
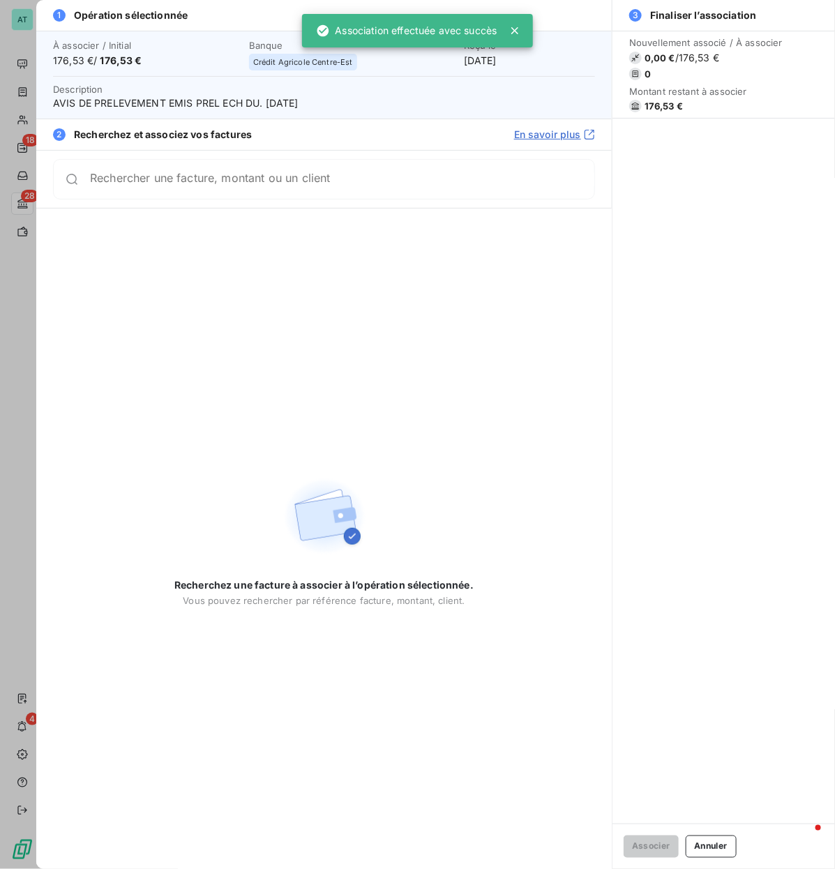
click at [663, 108] on span "176,53 €" at bounding box center [663, 105] width 38 height 11
click at [207, 193] on div "Rechercher une facture, montant ou un client" at bounding box center [324, 179] width 542 height 40
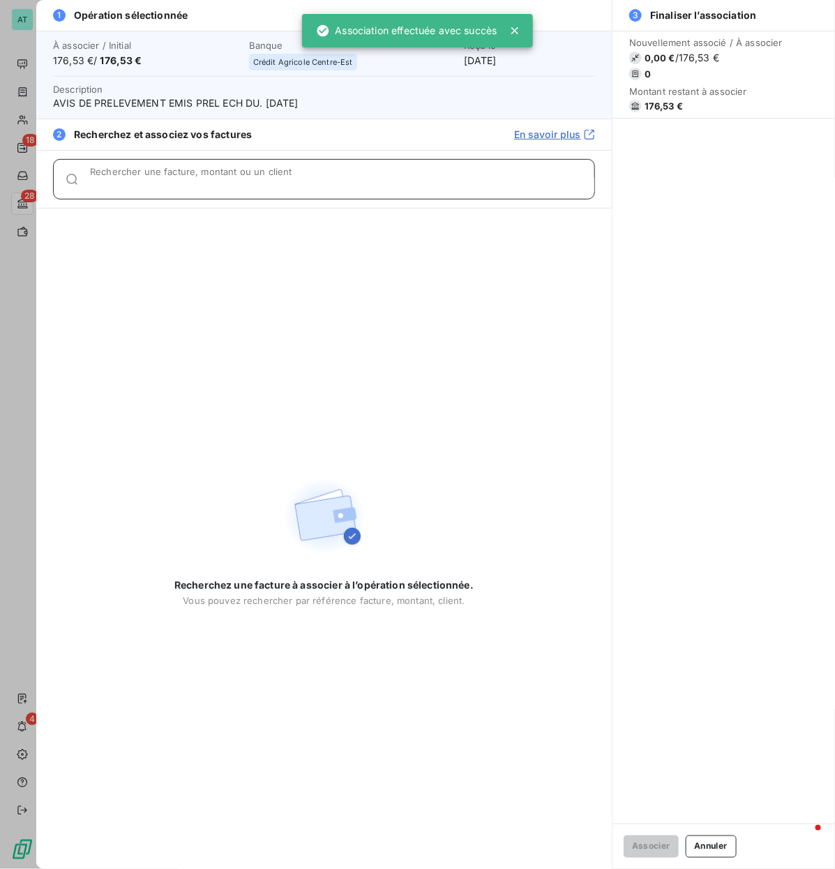
paste input "278530"
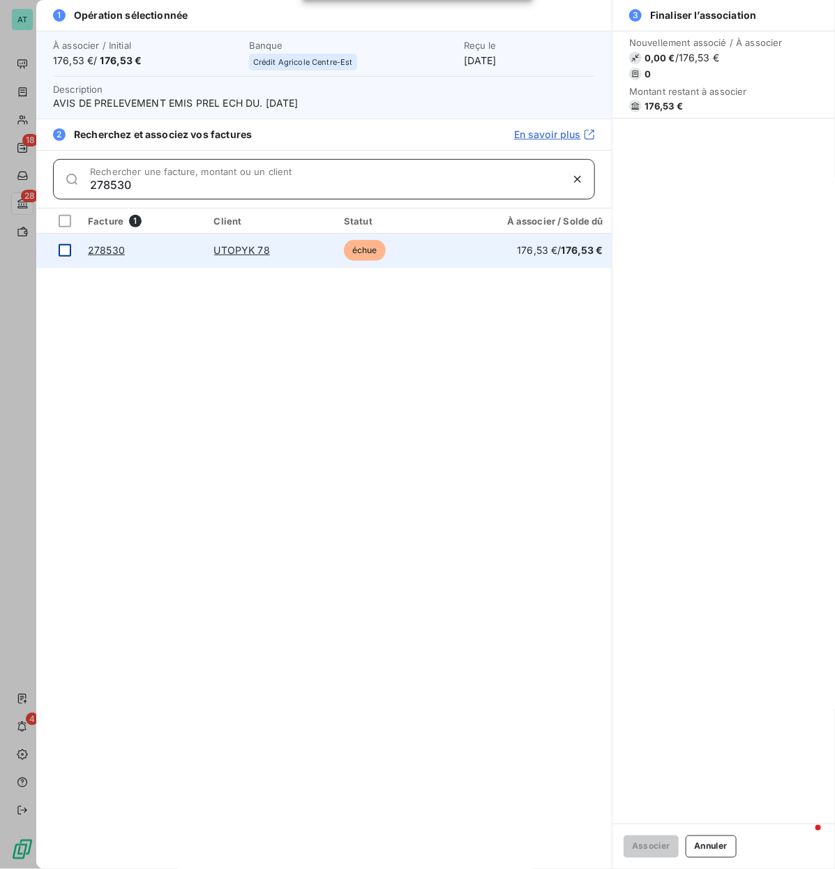
type input "278530"
click at [63, 252] on div at bounding box center [65, 250] width 13 height 13
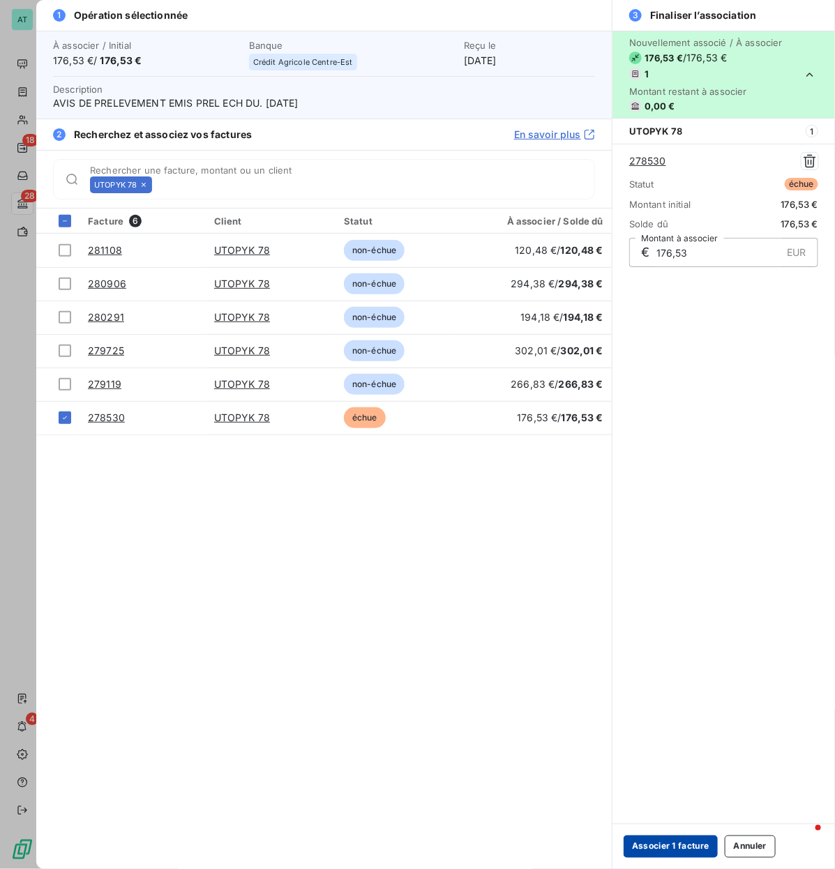
click at [647, 418] on button "Associer 1 facture" at bounding box center [670, 846] width 94 height 22
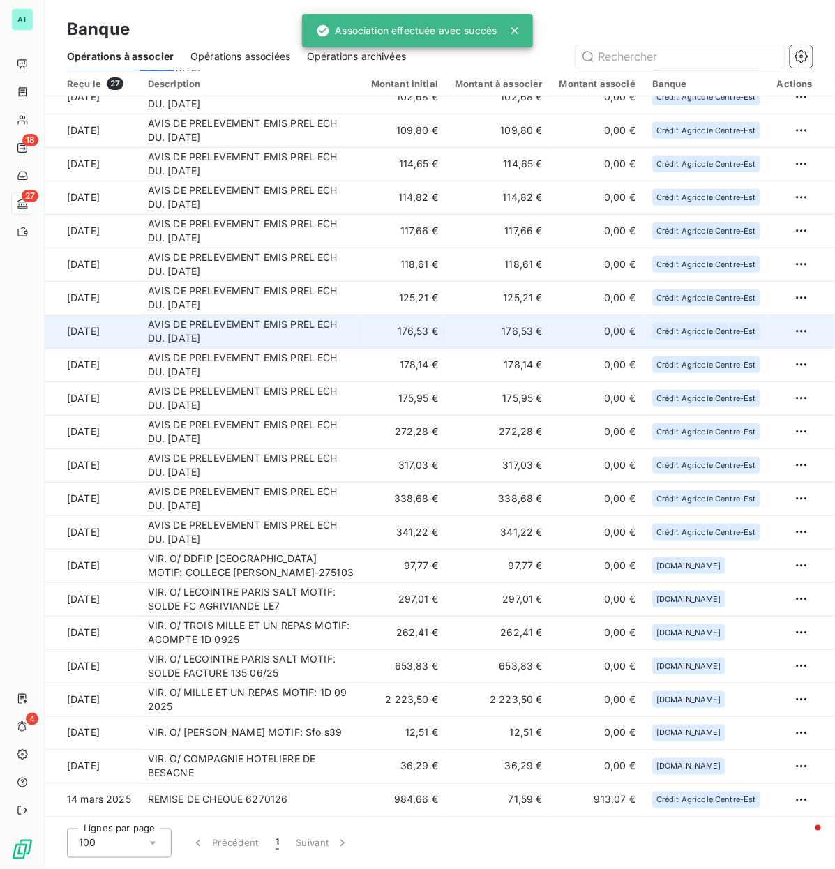
scroll to position [183, 0]
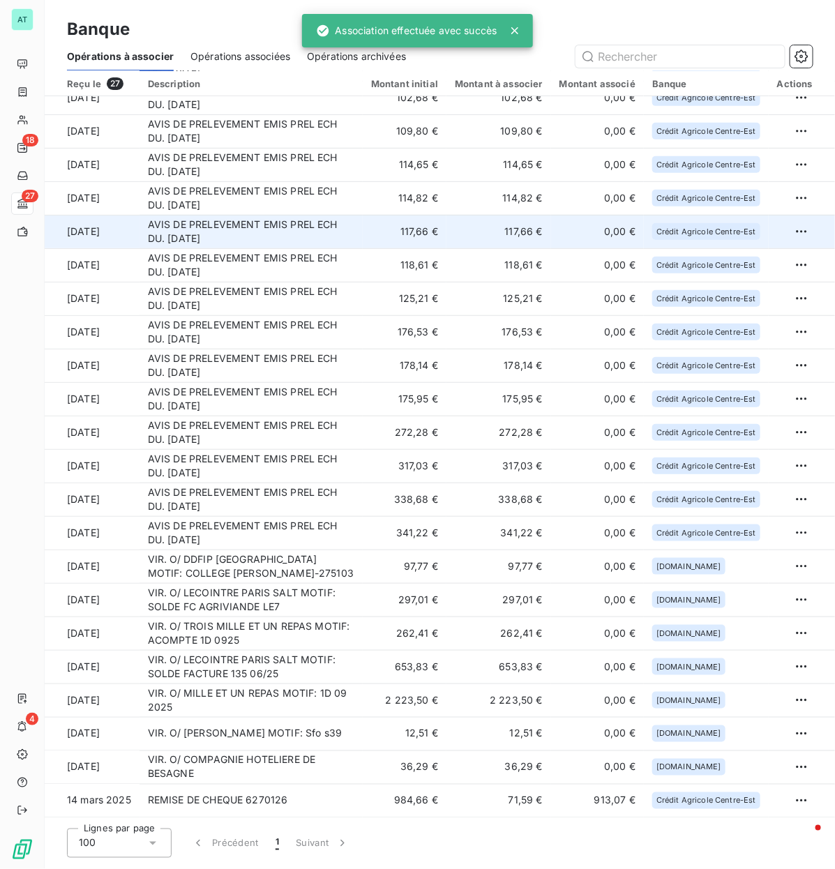
click at [230, 232] on td "AVIS DE PRELEVEMENT EMIS PREL ECH DU. [DATE]" at bounding box center [250, 231] width 223 height 33
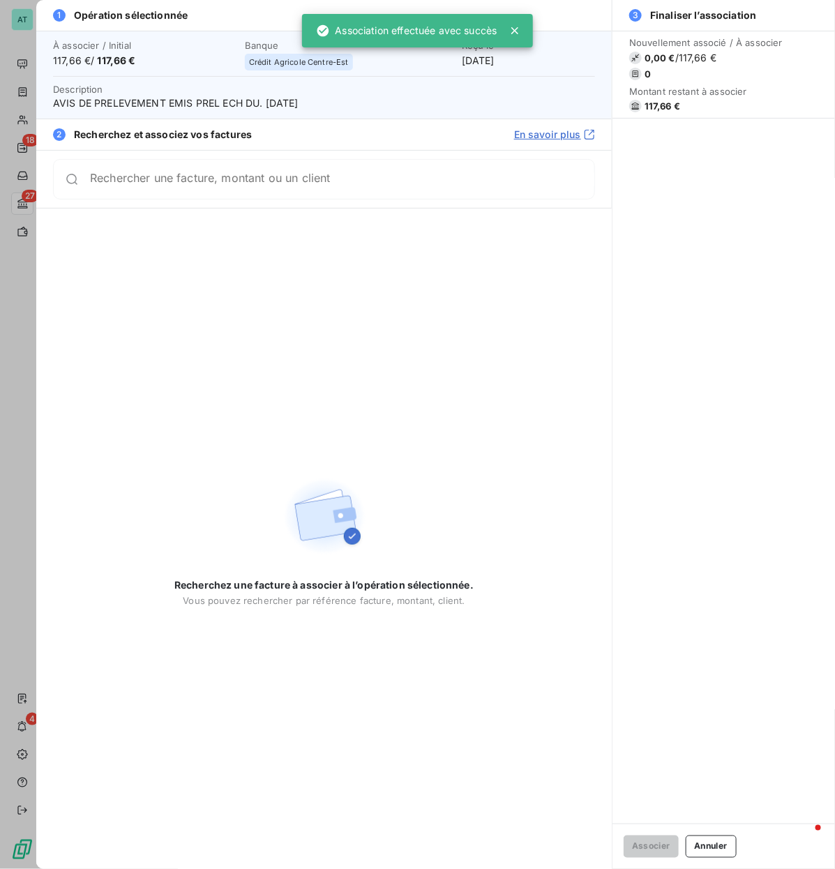
click at [652, 109] on span "117,66 €" at bounding box center [662, 105] width 36 height 11
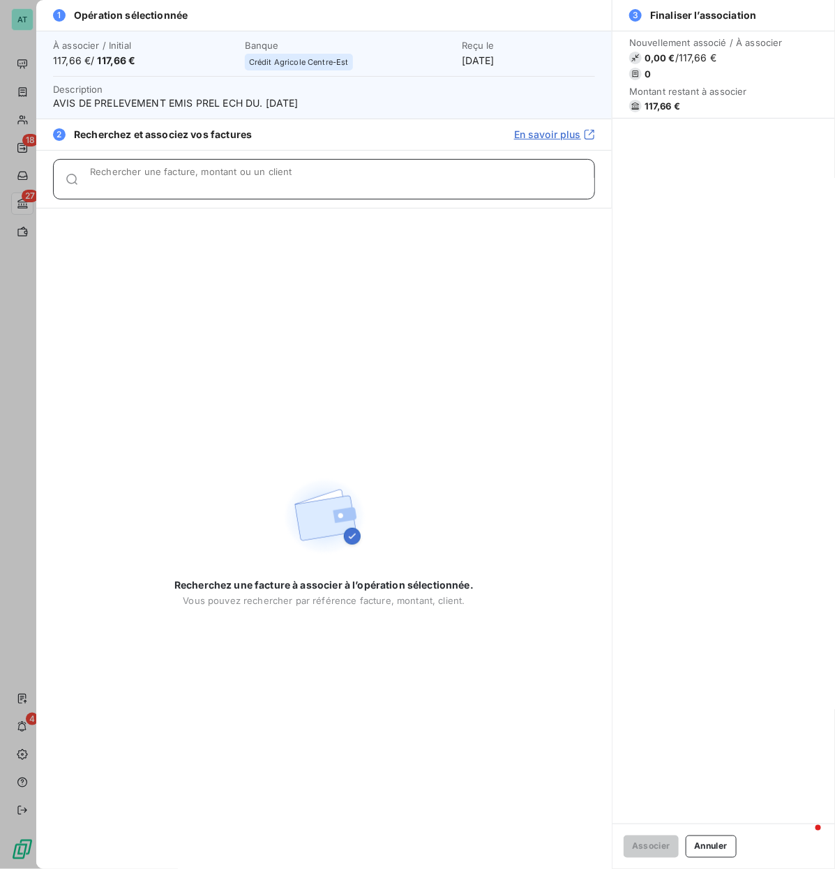
click at [322, 183] on input "Rechercher une facture, montant ou un client" at bounding box center [342, 185] width 504 height 14
paste input "278355"
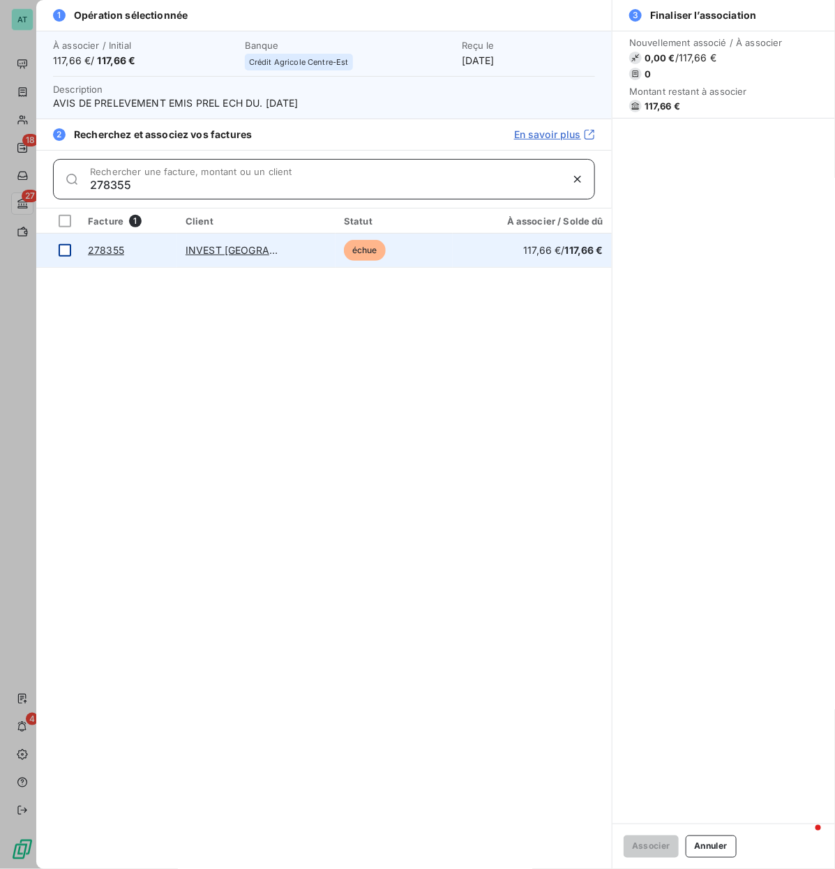
type input "278355"
click at [68, 249] on div at bounding box center [65, 250] width 13 height 13
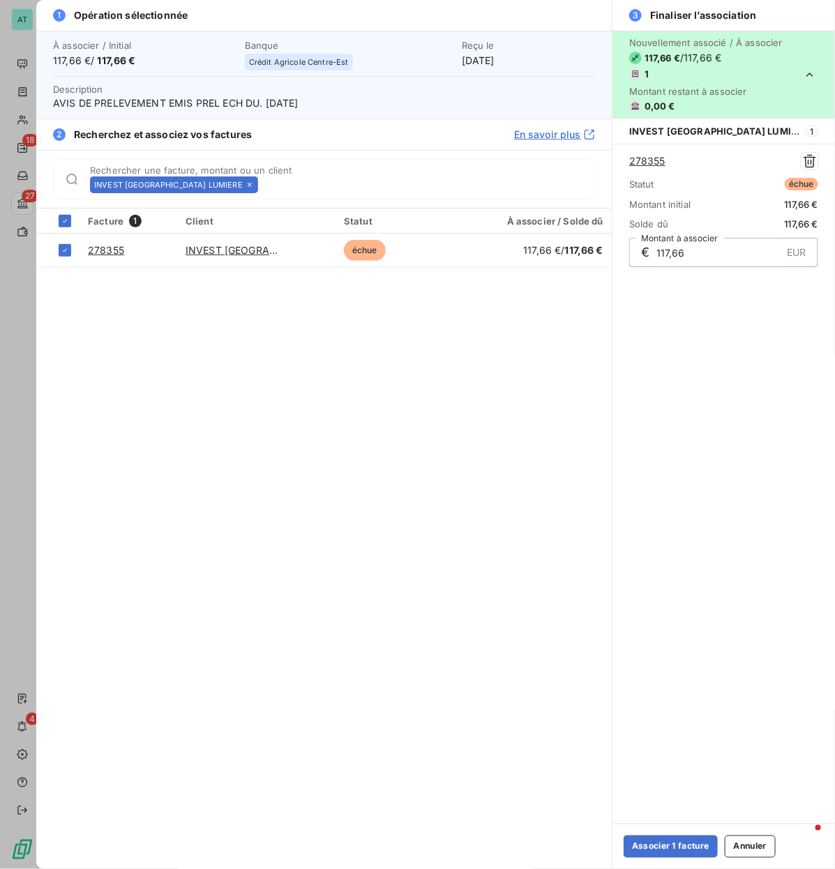
click at [671, 418] on div "Associer 1 facture Annuler" at bounding box center [723, 845] width 222 height 45
click at [664, 418] on button "Associer 1 facture" at bounding box center [670, 846] width 94 height 22
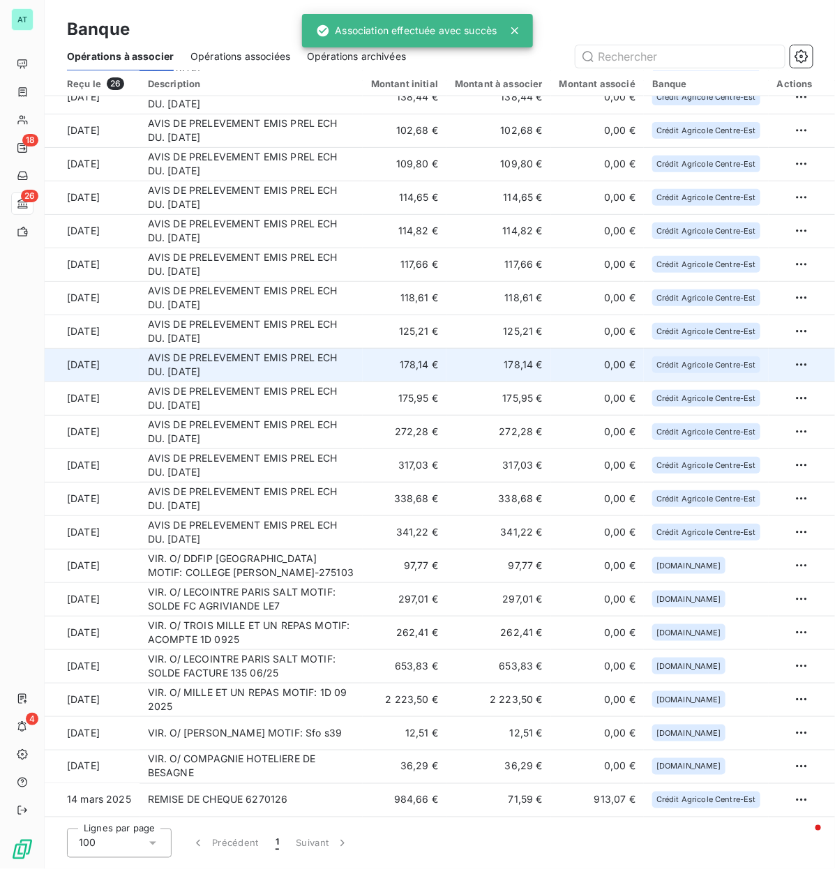
scroll to position [148, 0]
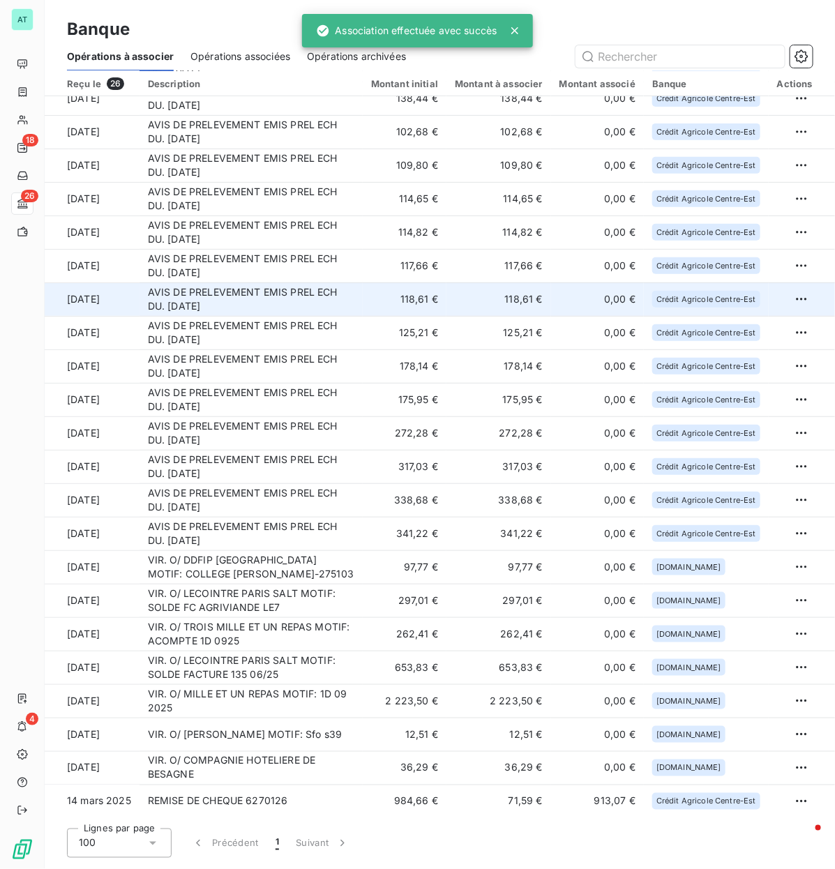
click at [274, 291] on td "AVIS DE PRELEVEMENT EMIS PREL ECH DU. [DATE]" at bounding box center [250, 298] width 223 height 33
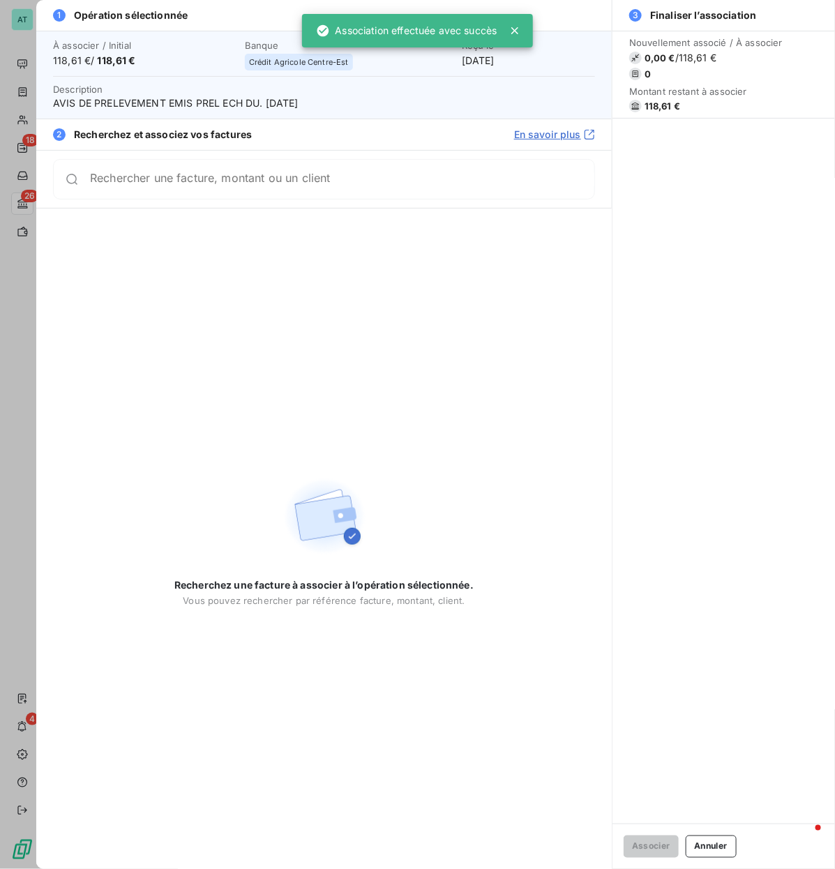
click at [659, 109] on span "118,61 €" at bounding box center [662, 105] width 36 height 11
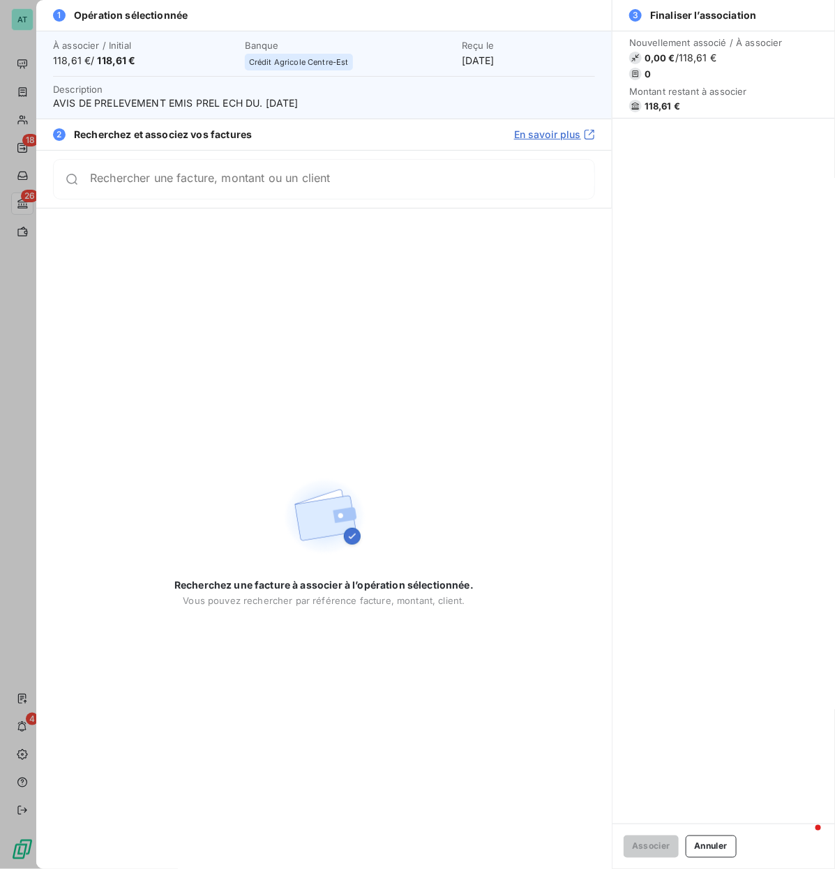
click at [282, 186] on div "Rechercher une facture, montant ou un client" at bounding box center [324, 179] width 542 height 40
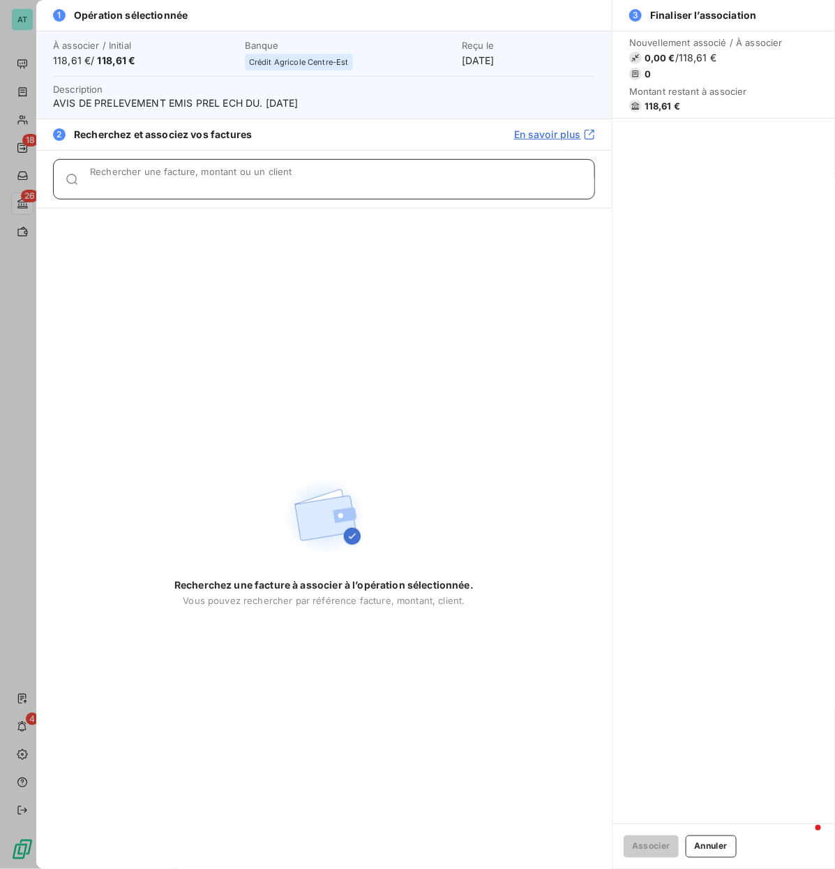
paste input "278178"
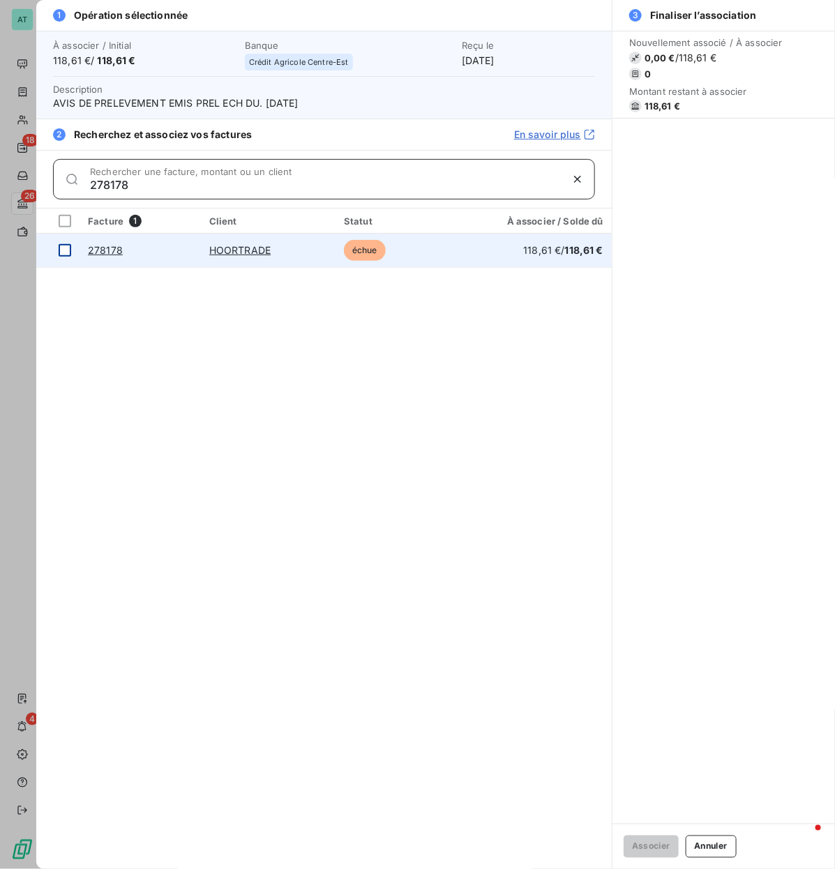
type input "278178"
click at [60, 251] on div at bounding box center [65, 250] width 13 height 13
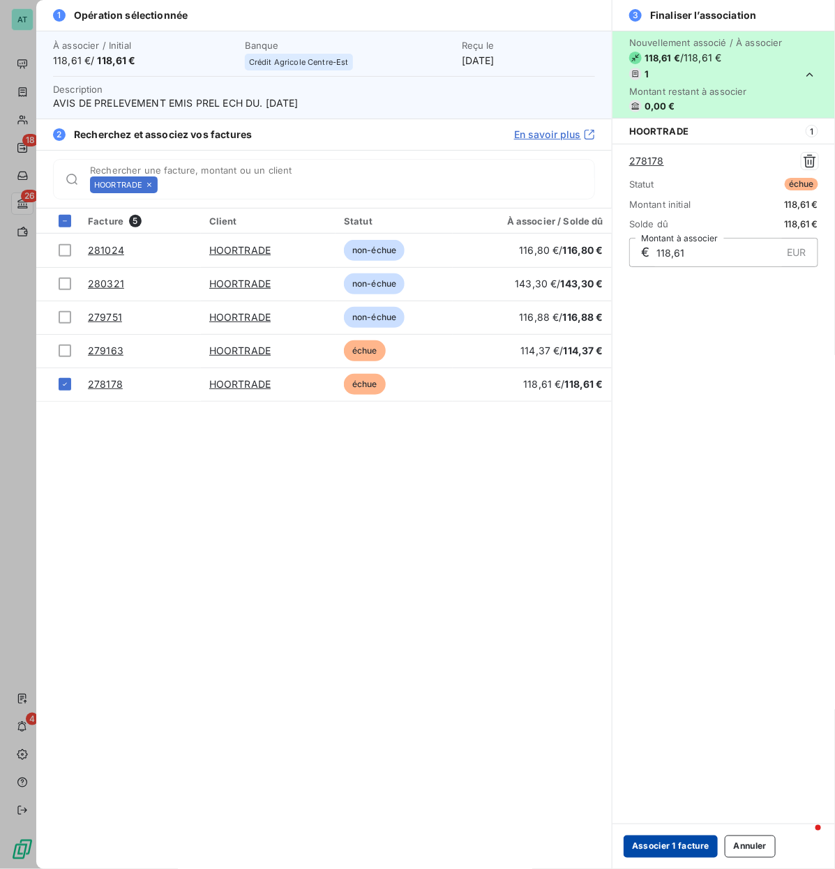
click at [657, 418] on button "Associer 1 facture" at bounding box center [670, 846] width 94 height 22
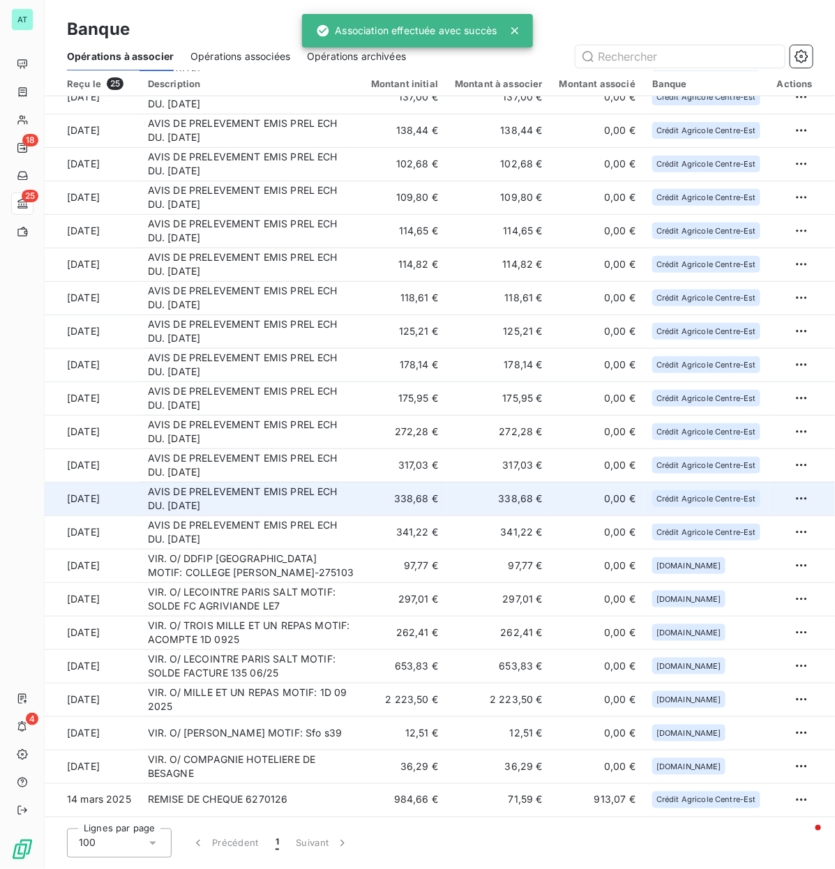
scroll to position [116, 0]
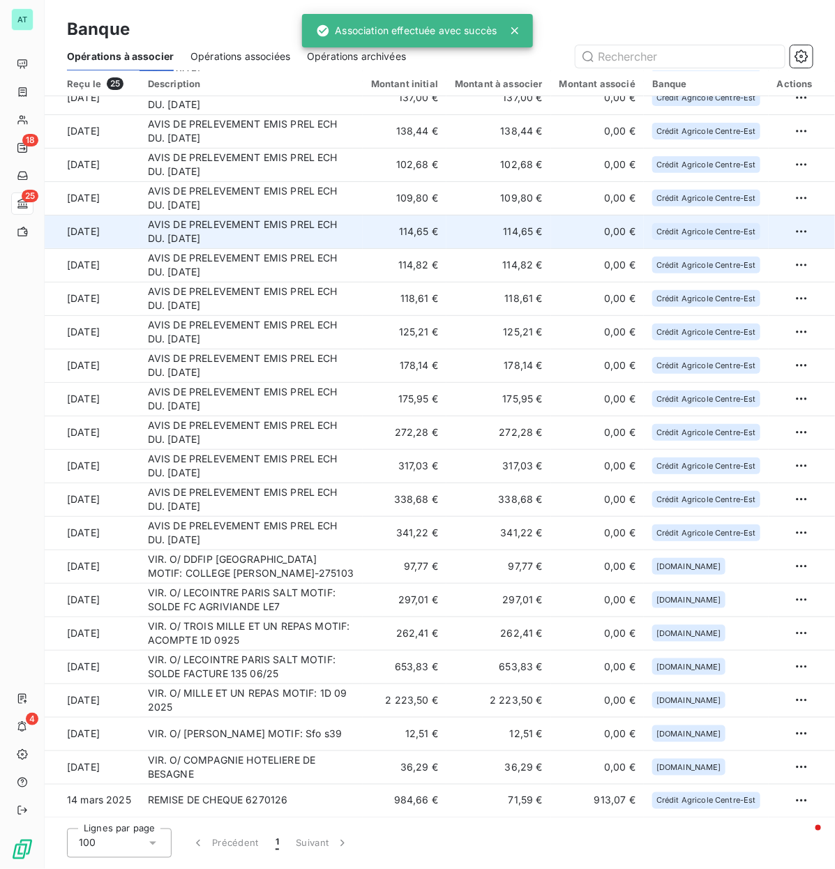
click at [250, 238] on td "AVIS DE PRELEVEMENT EMIS PREL ECH DU. [DATE]" at bounding box center [250, 231] width 223 height 33
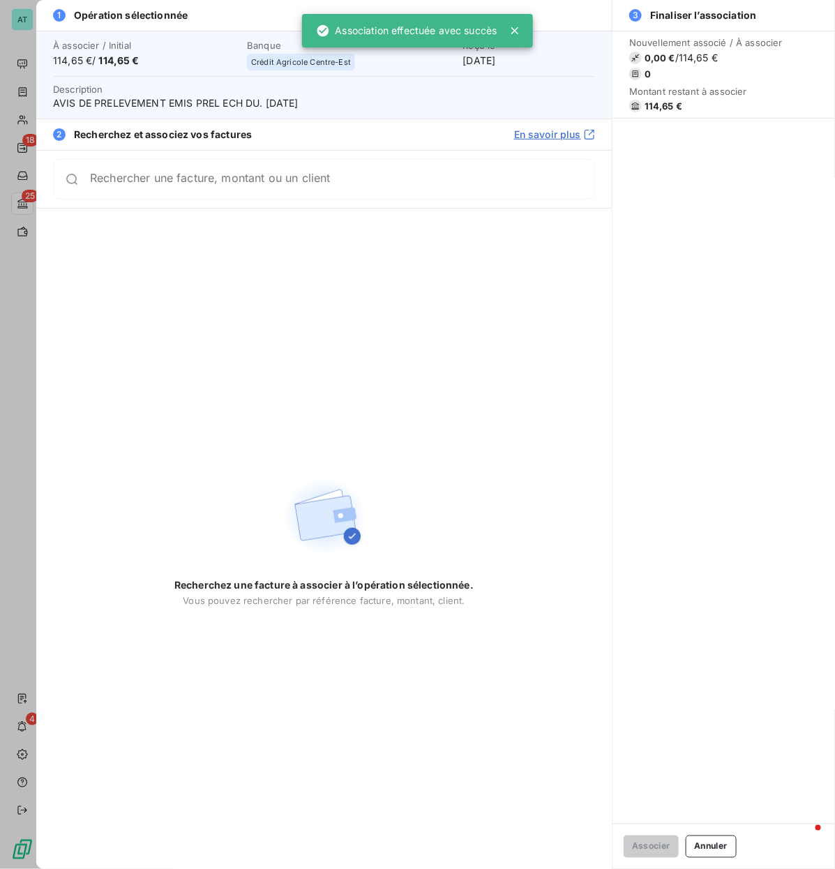
click at [646, 106] on span "114,65 €" at bounding box center [663, 105] width 38 height 11
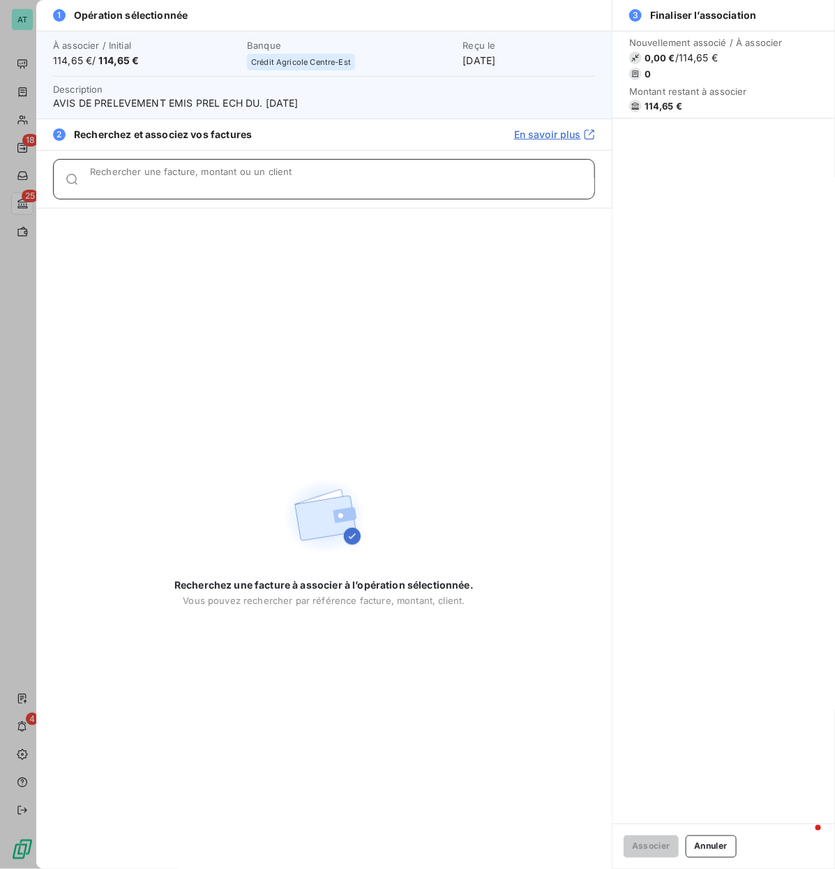
click at [183, 176] on div "Rechercher une facture, montant ou un client" at bounding box center [342, 179] width 504 height 14
paste input "278387"
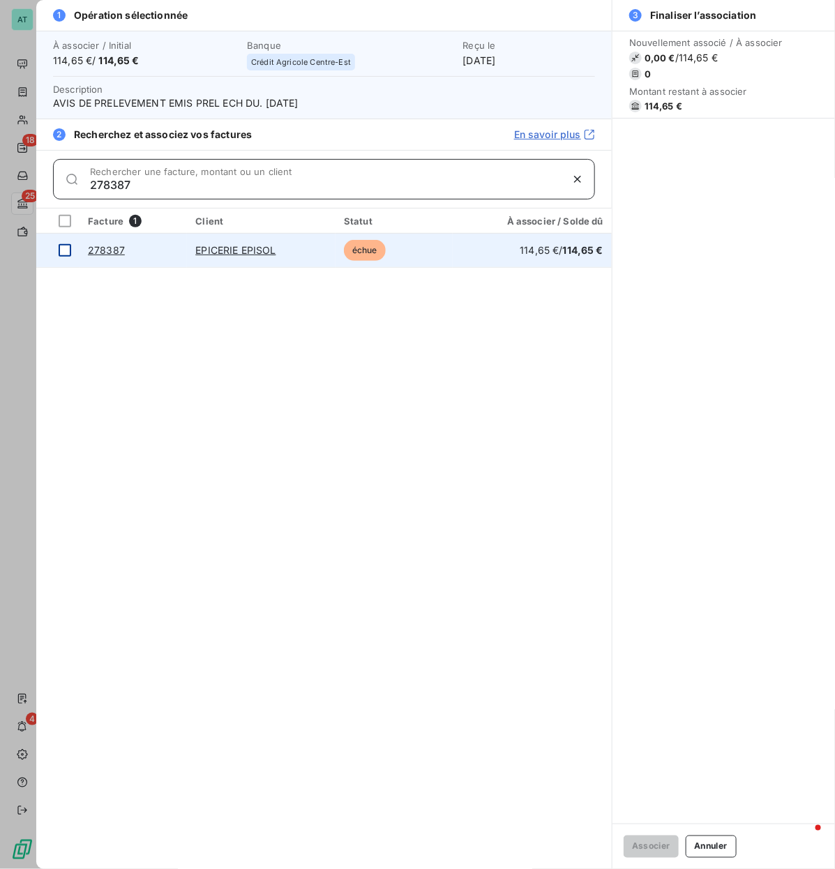
type input "278387"
click at [68, 249] on div at bounding box center [65, 250] width 13 height 13
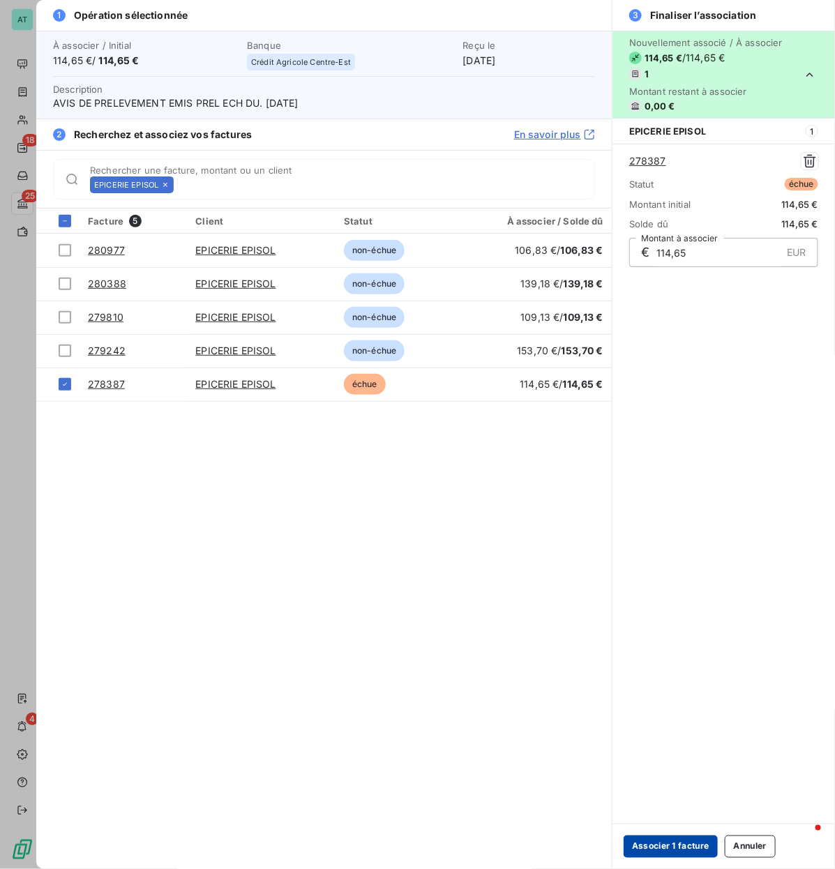
click at [678, 418] on button "Associer 1 facture" at bounding box center [670, 846] width 94 height 22
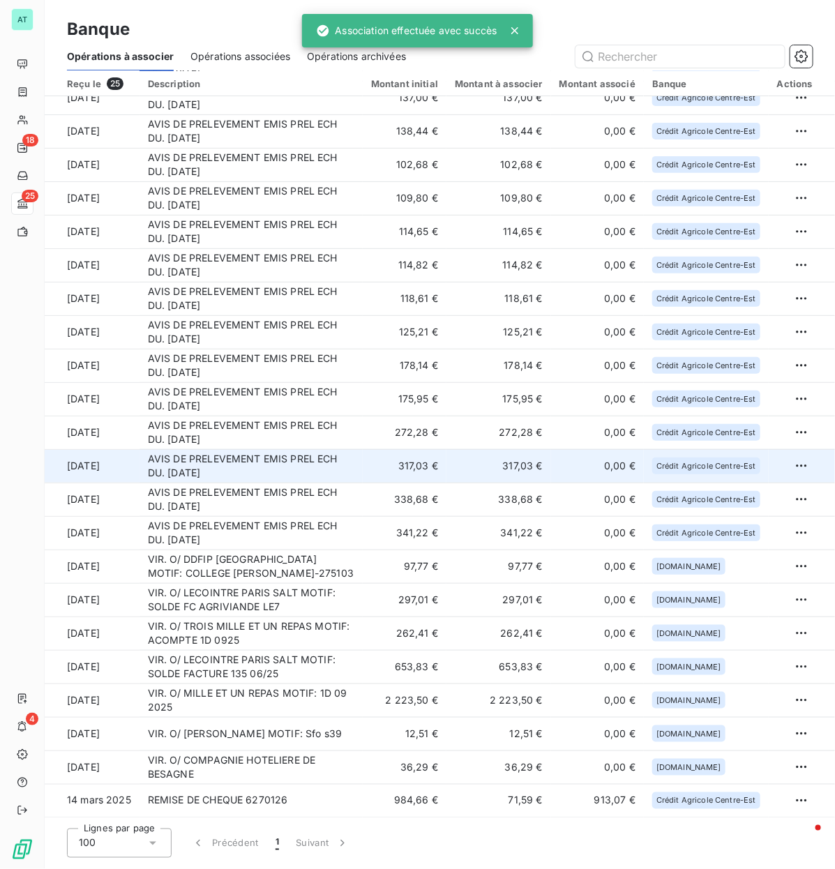
scroll to position [82, 0]
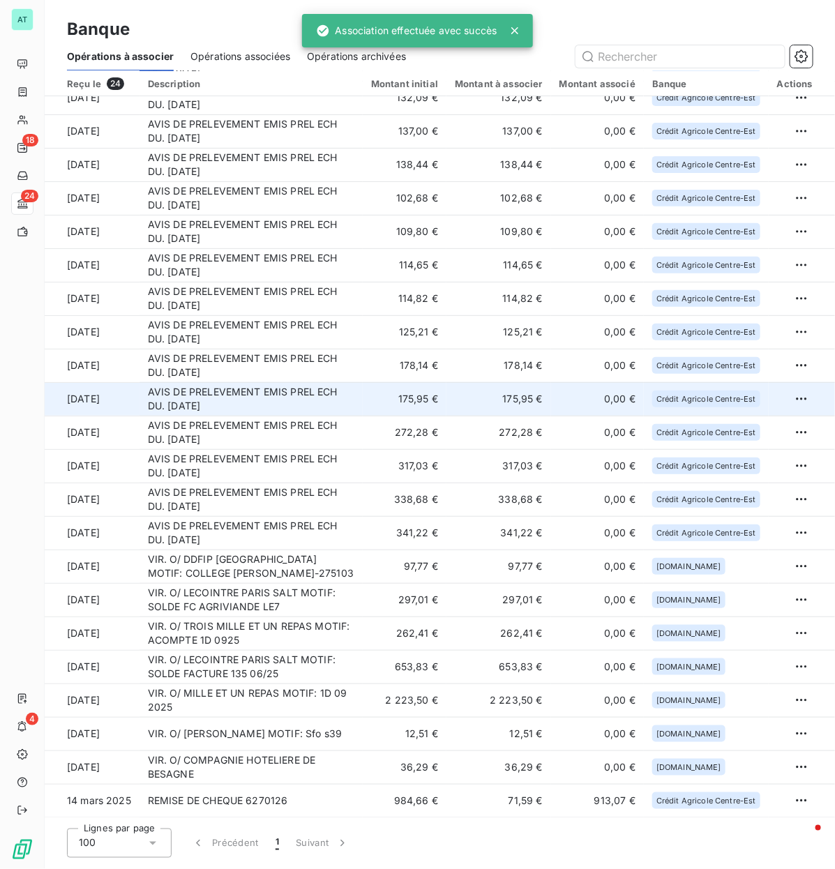
click at [239, 388] on td "AVIS DE PRELEVEMENT EMIS PREL ECH DU. [DATE]" at bounding box center [250, 398] width 223 height 33
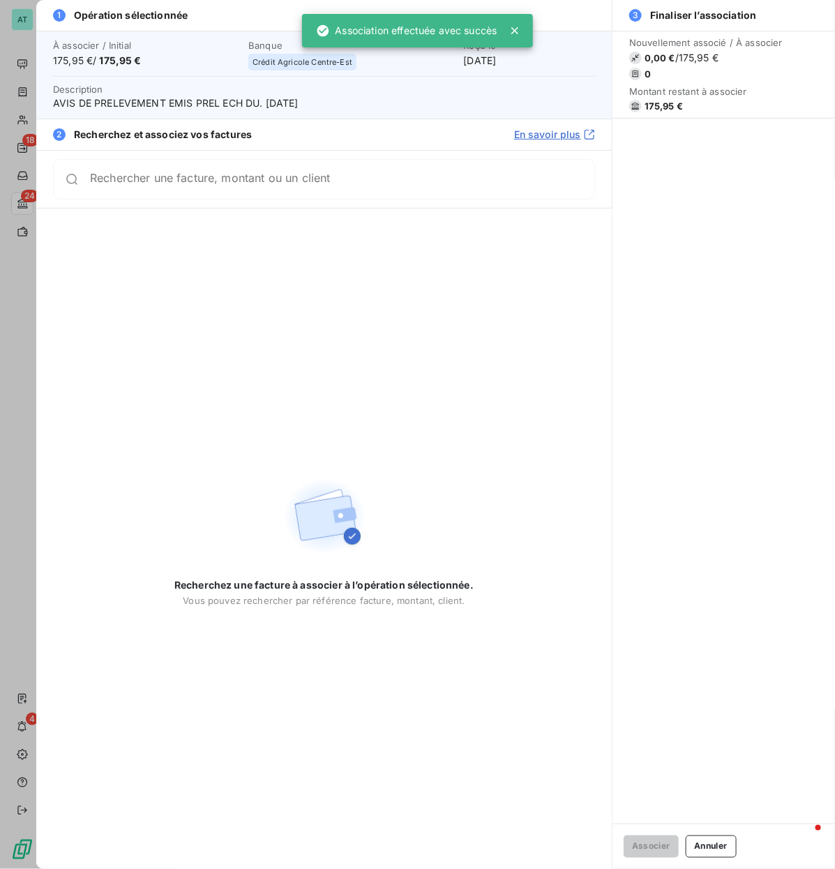
click at [664, 103] on span "175,95 €" at bounding box center [663, 105] width 38 height 11
drag, startPoint x: 323, startPoint y: 196, endPoint x: 324, endPoint y: 187, distance: 9.2
click at [323, 196] on div "Rechercher une facture, montant ou un client" at bounding box center [324, 179] width 542 height 40
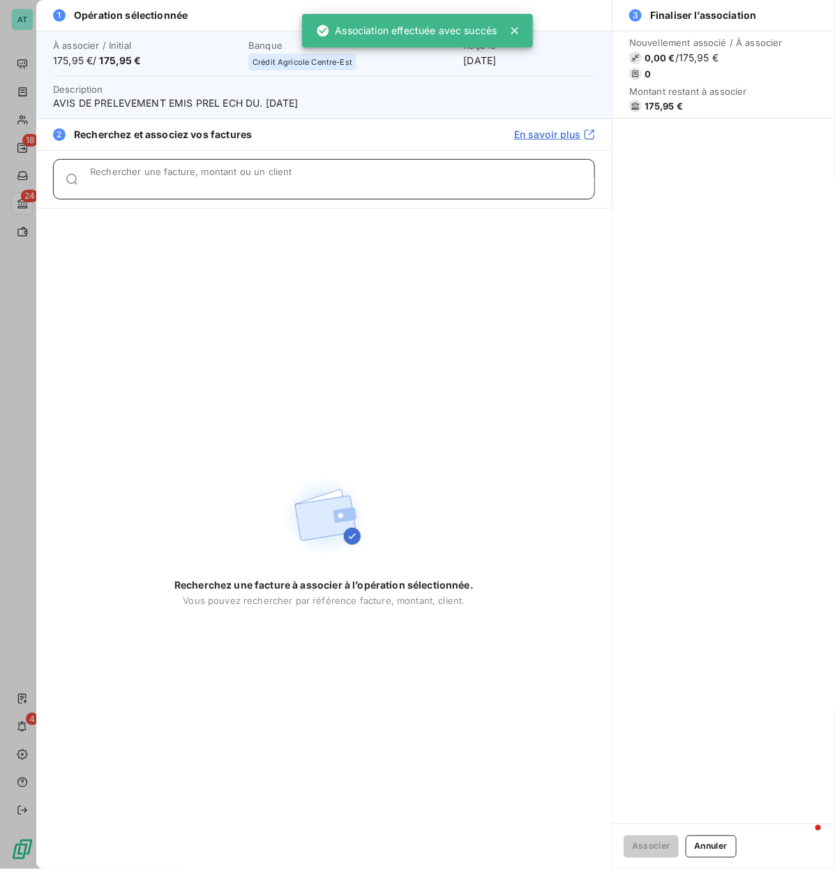
paste input "278388"
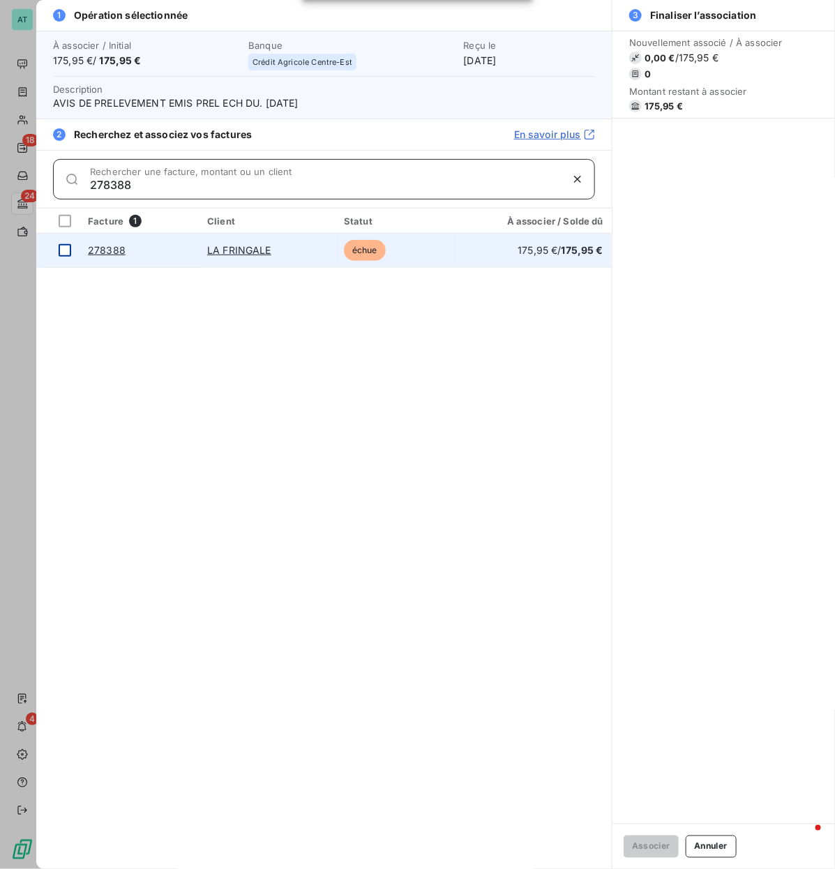
type input "278388"
click at [59, 252] on div at bounding box center [65, 250] width 13 height 13
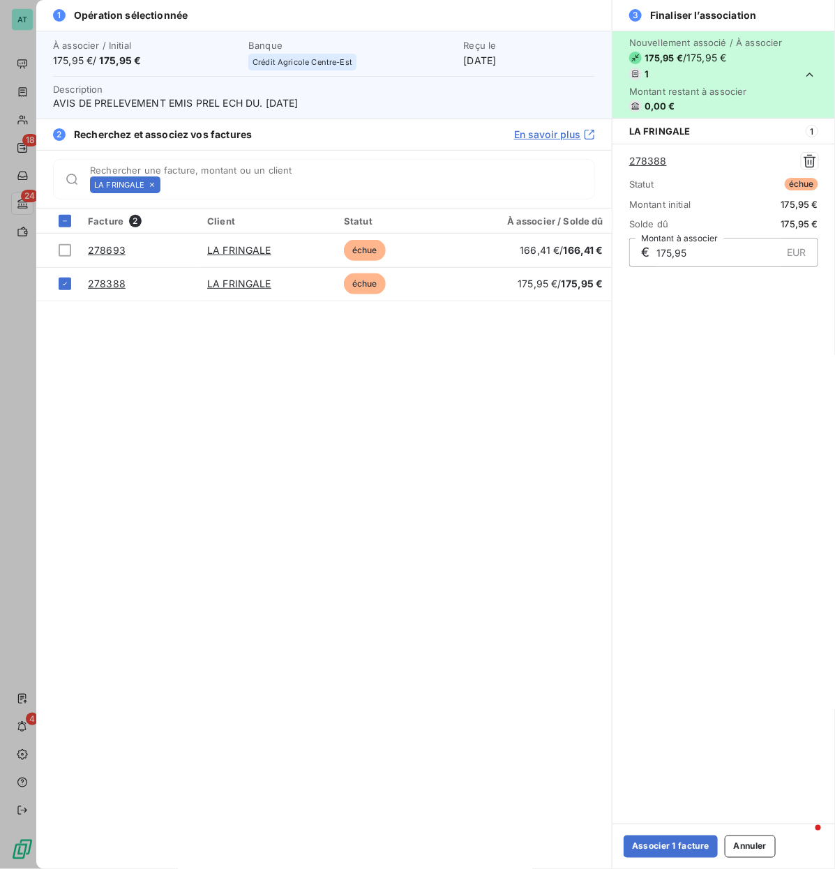
drag, startPoint x: 680, startPoint y: 853, endPoint x: 670, endPoint y: 826, distance: 28.5
click at [680, 418] on button "Associer 1 facture" at bounding box center [670, 846] width 94 height 22
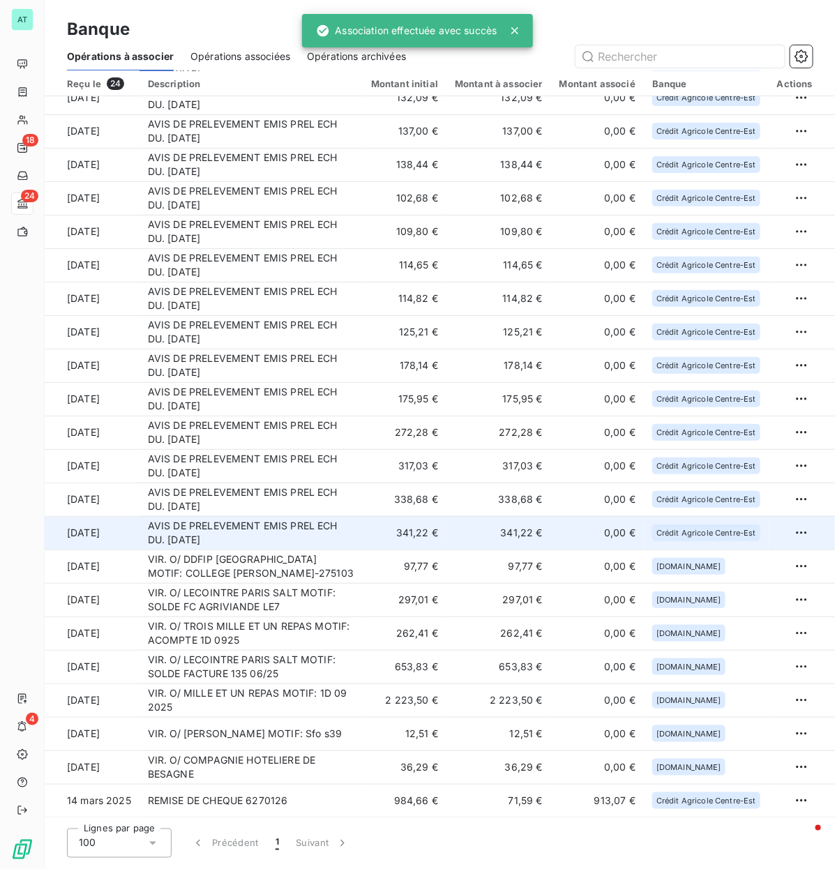
scroll to position [49, 0]
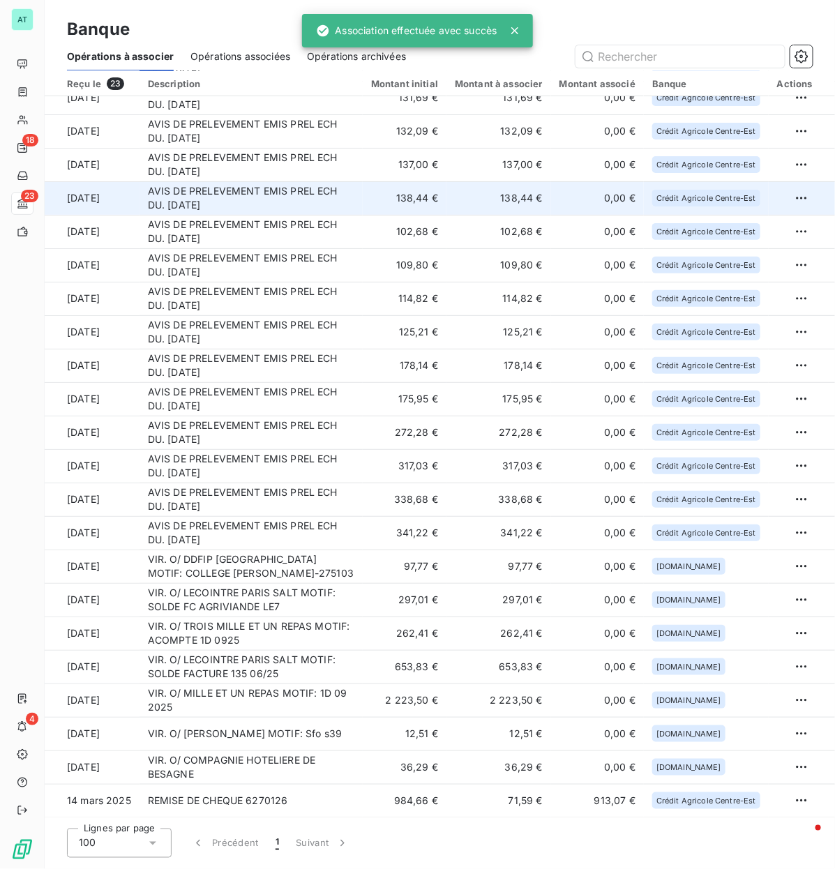
click at [347, 181] on td "AVIS DE PRELEVEMENT EMIS PREL ECH DU. [DATE]" at bounding box center [250, 197] width 223 height 33
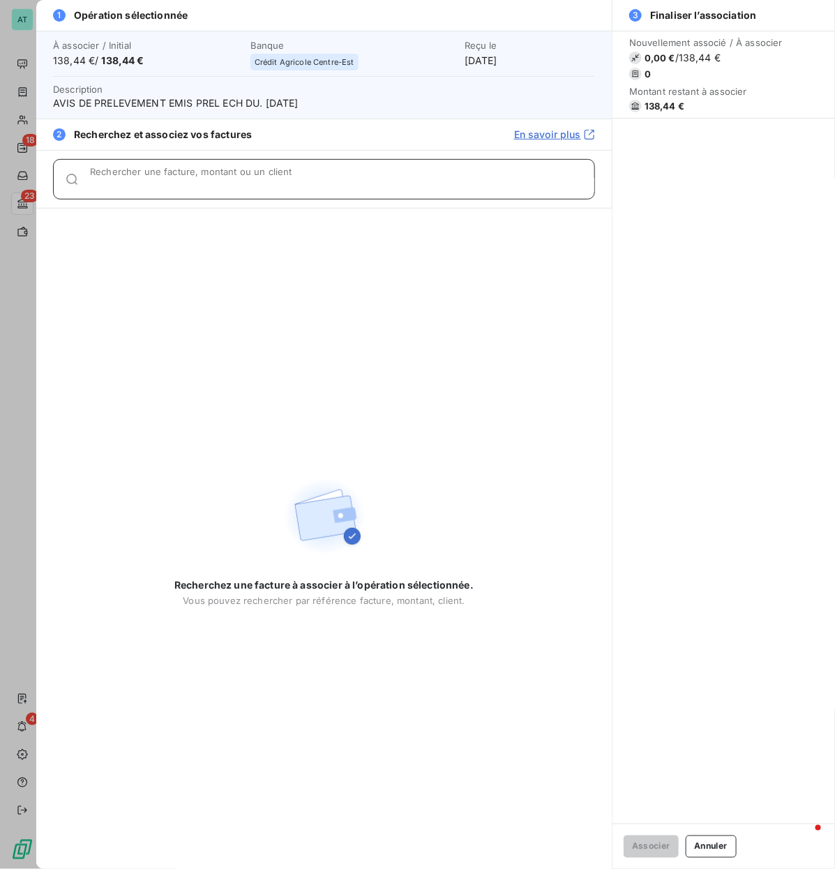
click at [323, 180] on input "Rechercher une facture, montant ou un client" at bounding box center [342, 185] width 504 height 14
paste input "278531"
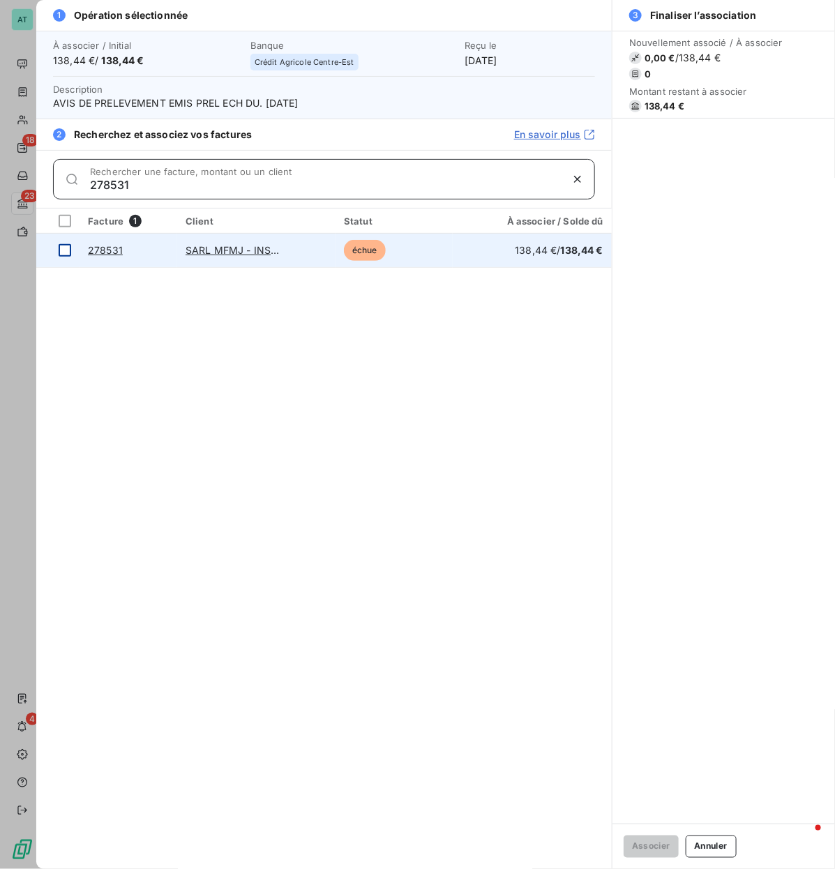
type input "278531"
click at [67, 247] on div at bounding box center [65, 250] width 13 height 13
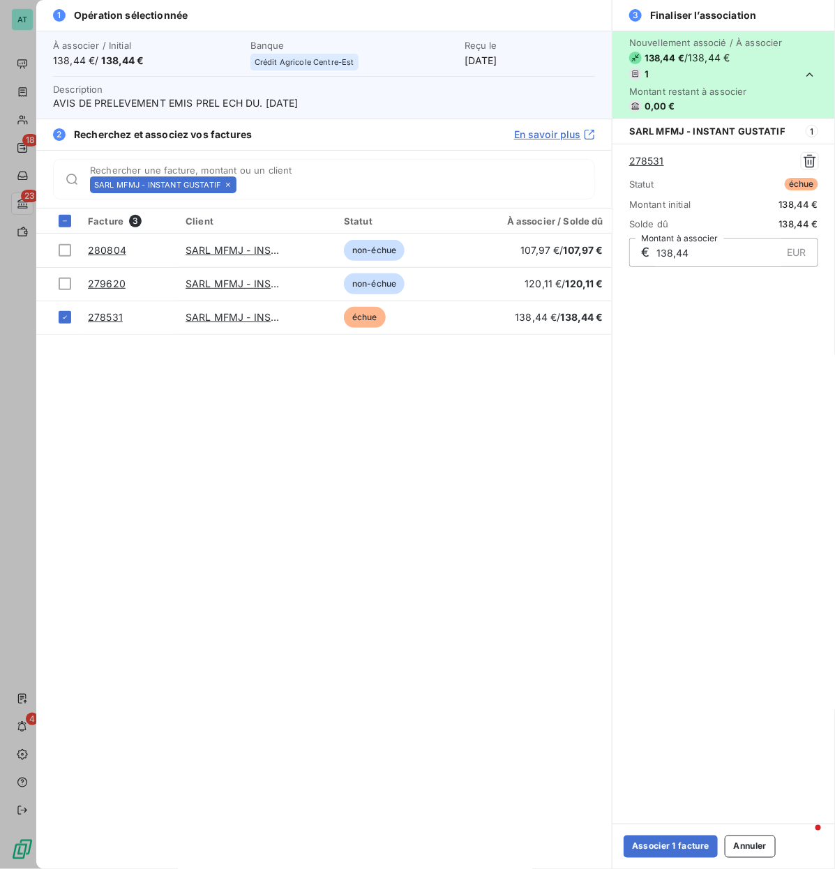
drag, startPoint x: 678, startPoint y: 846, endPoint x: 669, endPoint y: 792, distance: 54.3
click at [677, 418] on button "Associer 1 facture" at bounding box center [670, 846] width 94 height 22
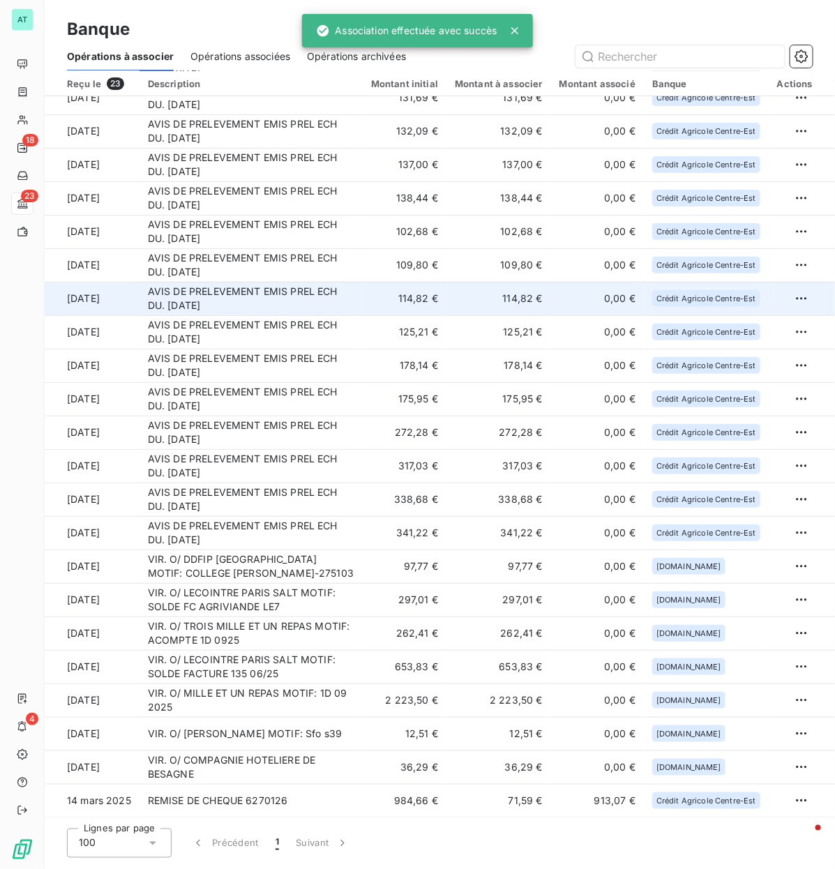
scroll to position [15, 0]
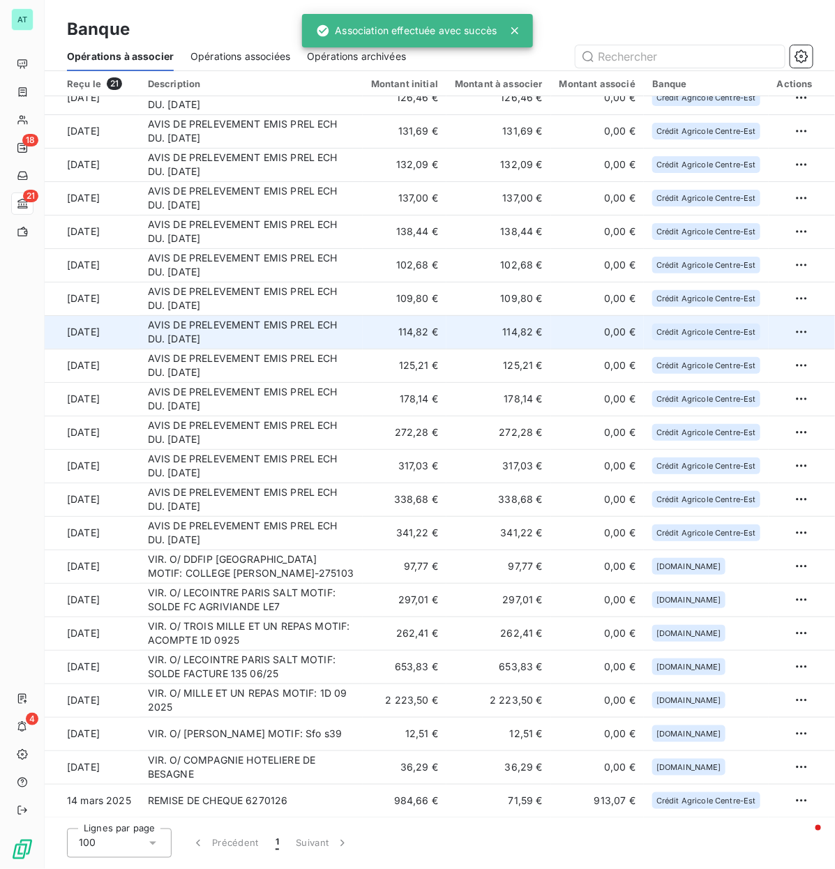
click at [216, 340] on td "AVIS DE PRELEVEMENT EMIS PREL ECH DU. [DATE]" at bounding box center [250, 331] width 223 height 33
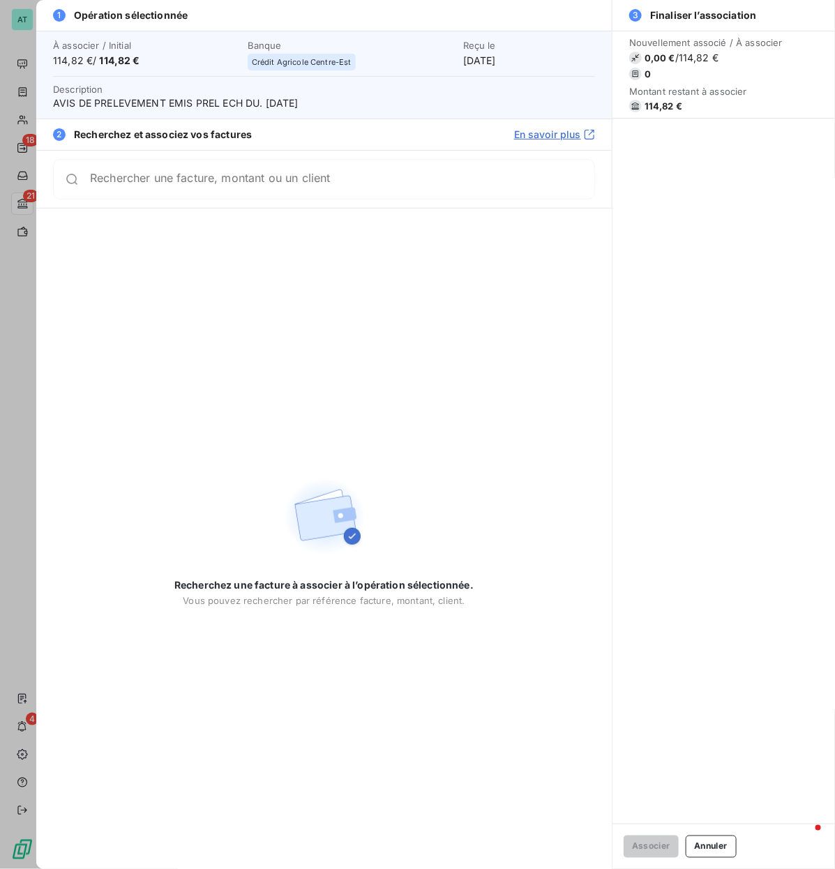
click at [657, 112] on span "114,82 €" at bounding box center [663, 105] width 38 height 11
click at [655, 100] on span "114,82 €" at bounding box center [663, 105] width 38 height 11
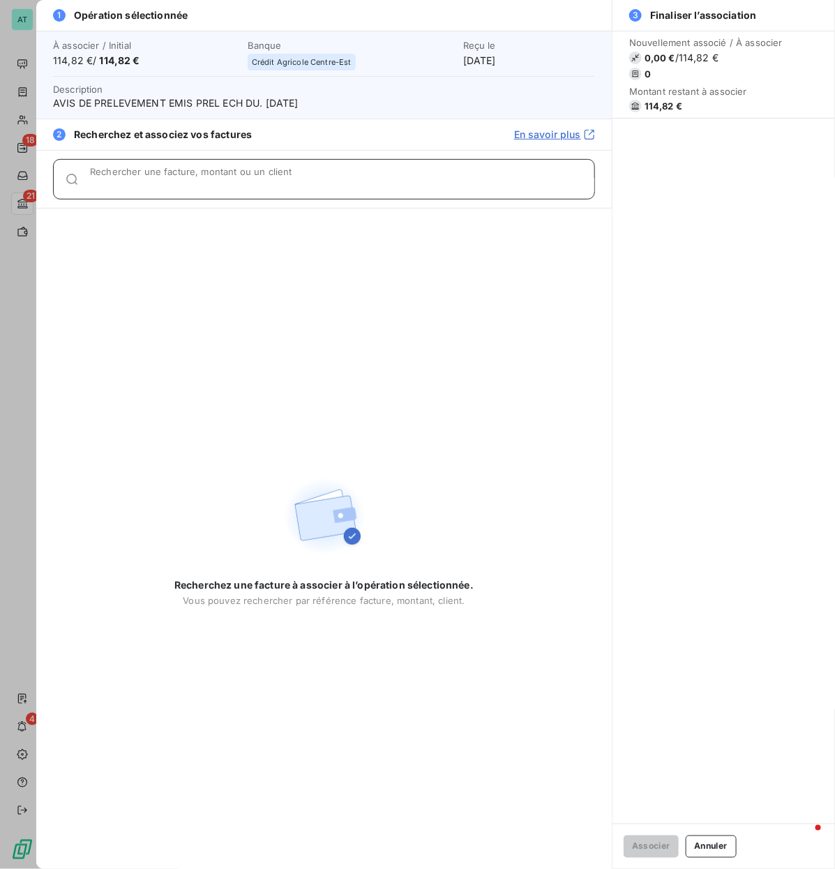
click at [432, 181] on input "Rechercher une facture, montant ou un client" at bounding box center [342, 185] width 504 height 14
paste input "278183"
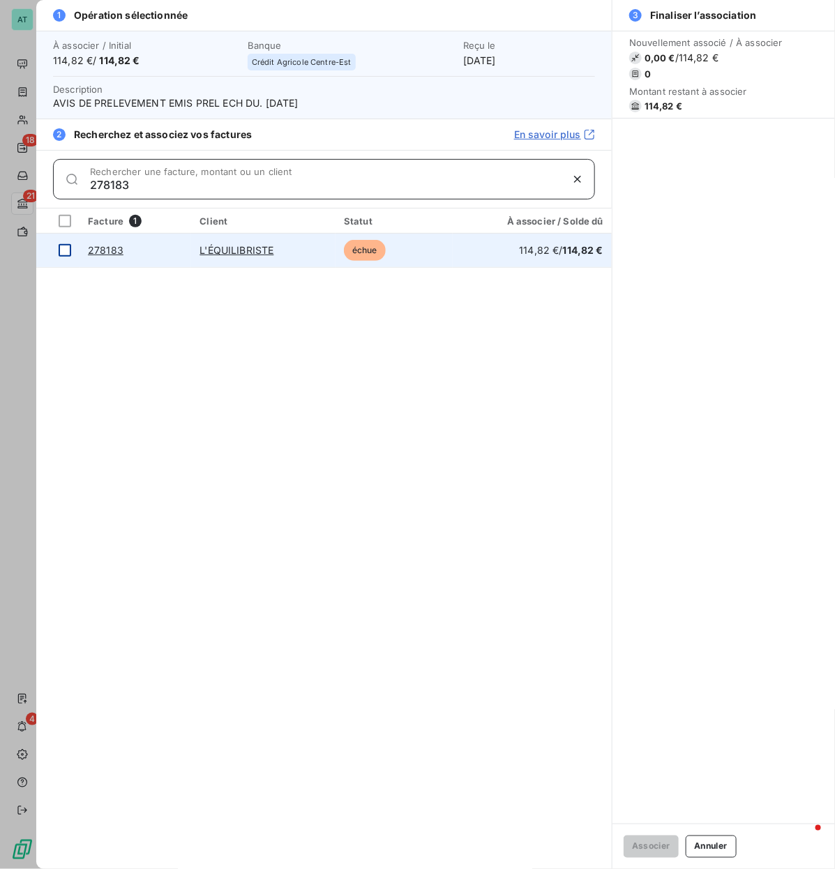
type input "278183"
click at [66, 248] on div at bounding box center [65, 250] width 13 height 13
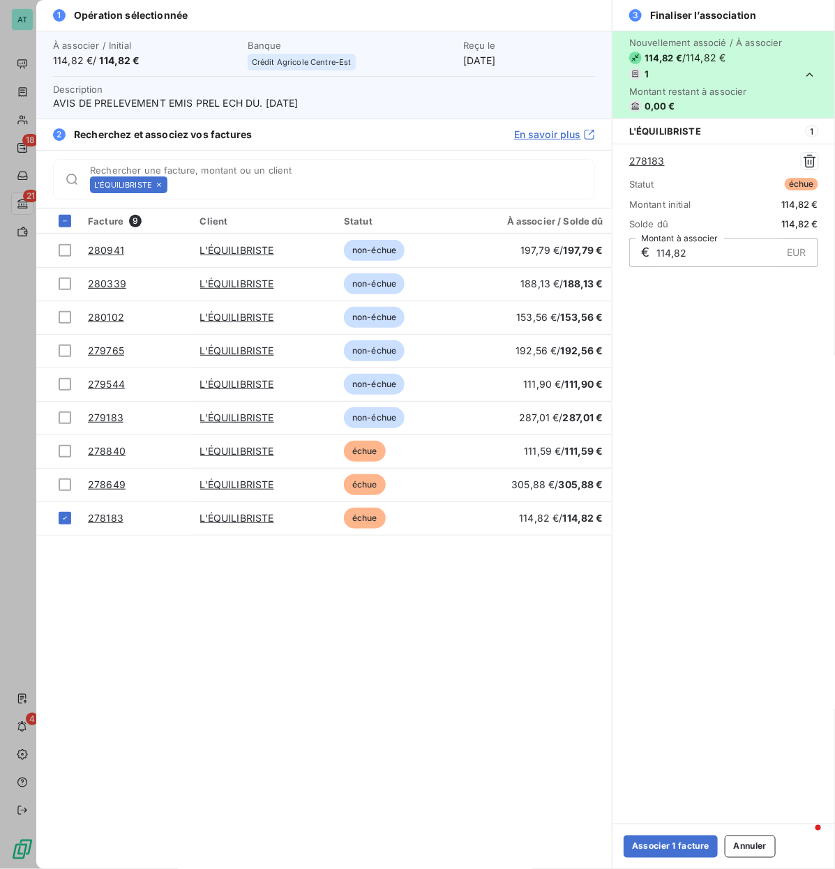
drag, startPoint x: 666, startPoint y: 841, endPoint x: 659, endPoint y: 821, distance: 21.4
click at [666, 418] on button "Associer 1 facture" at bounding box center [670, 846] width 94 height 22
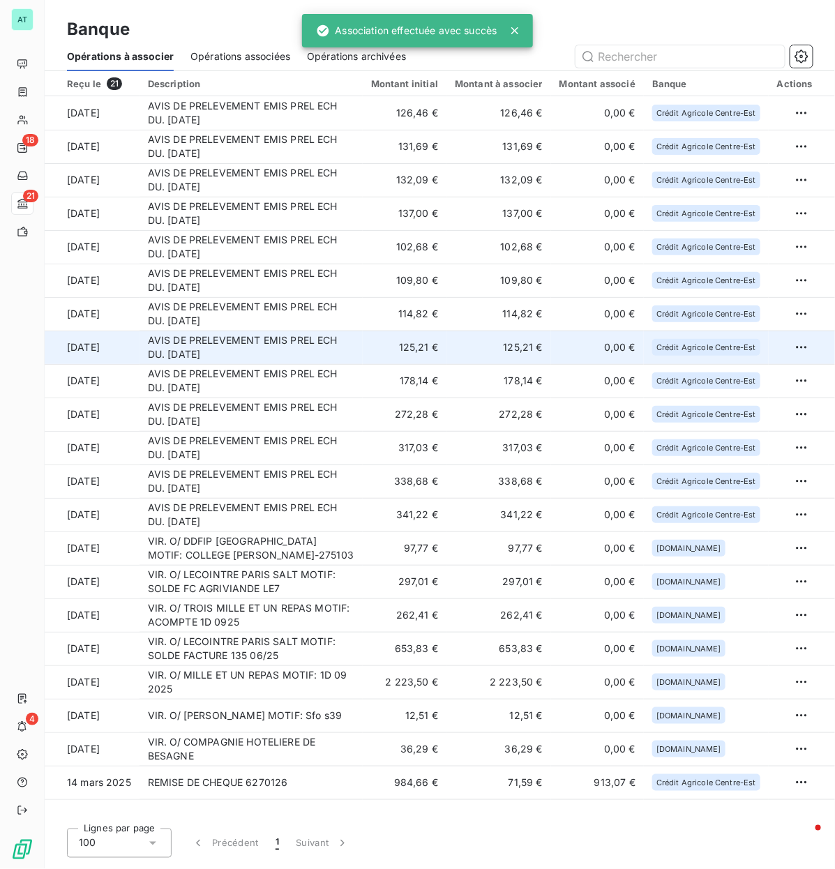
scroll to position [0, 0]
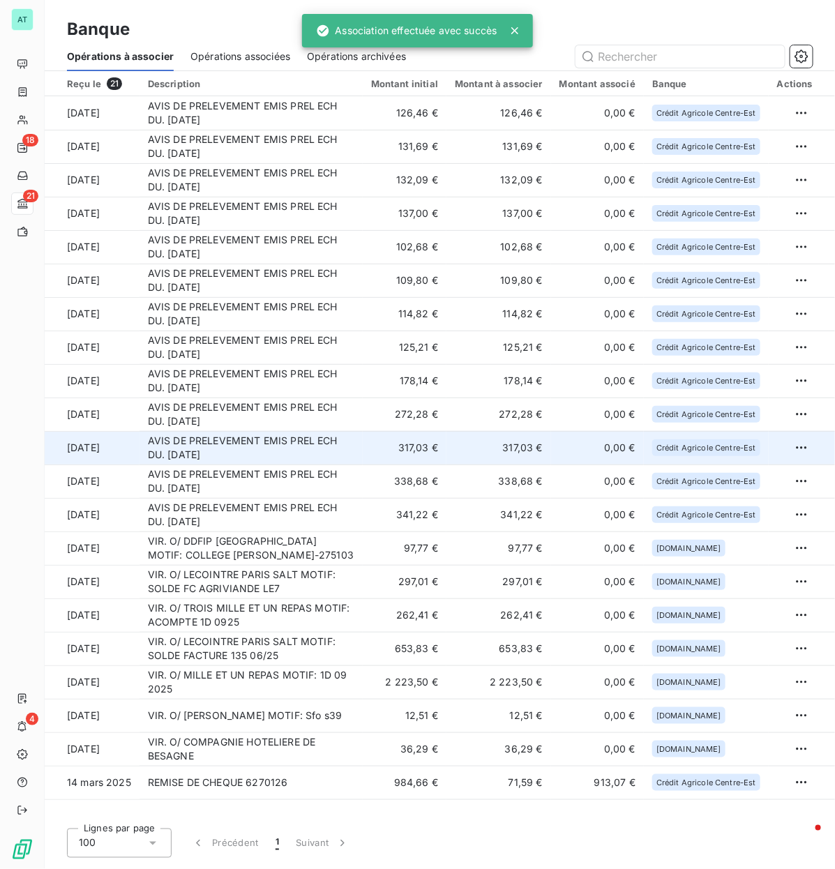
click at [311, 418] on td "AVIS DE PRELEVEMENT EMIS PREL ECH DU. [DATE]" at bounding box center [250, 447] width 223 height 33
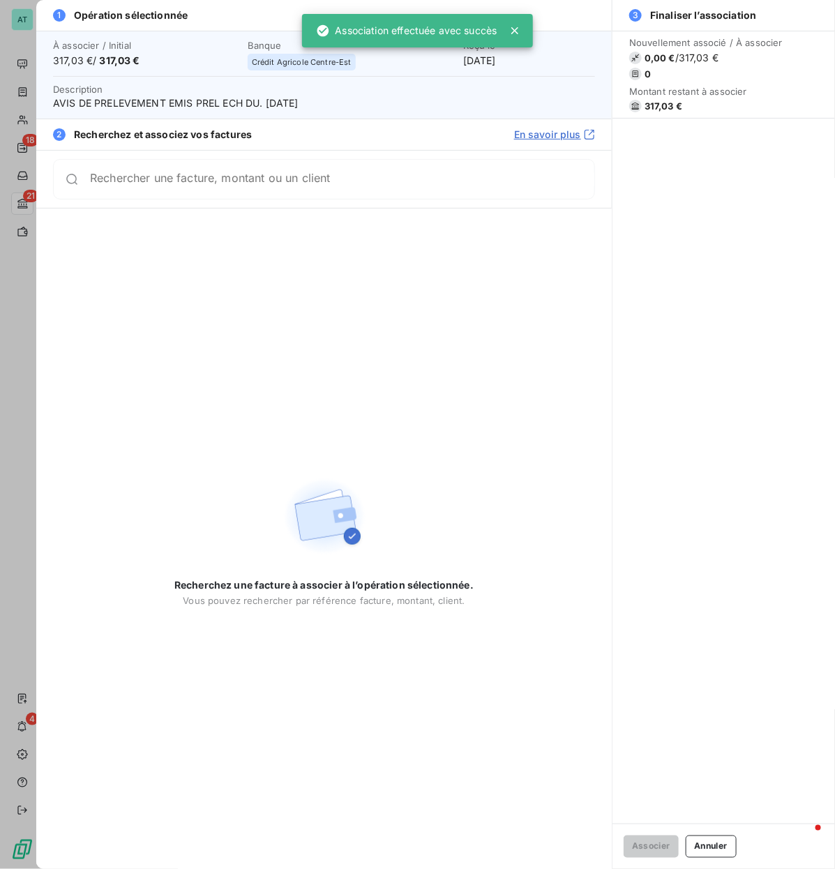
click at [657, 101] on span "317,03 €" at bounding box center [663, 105] width 38 height 11
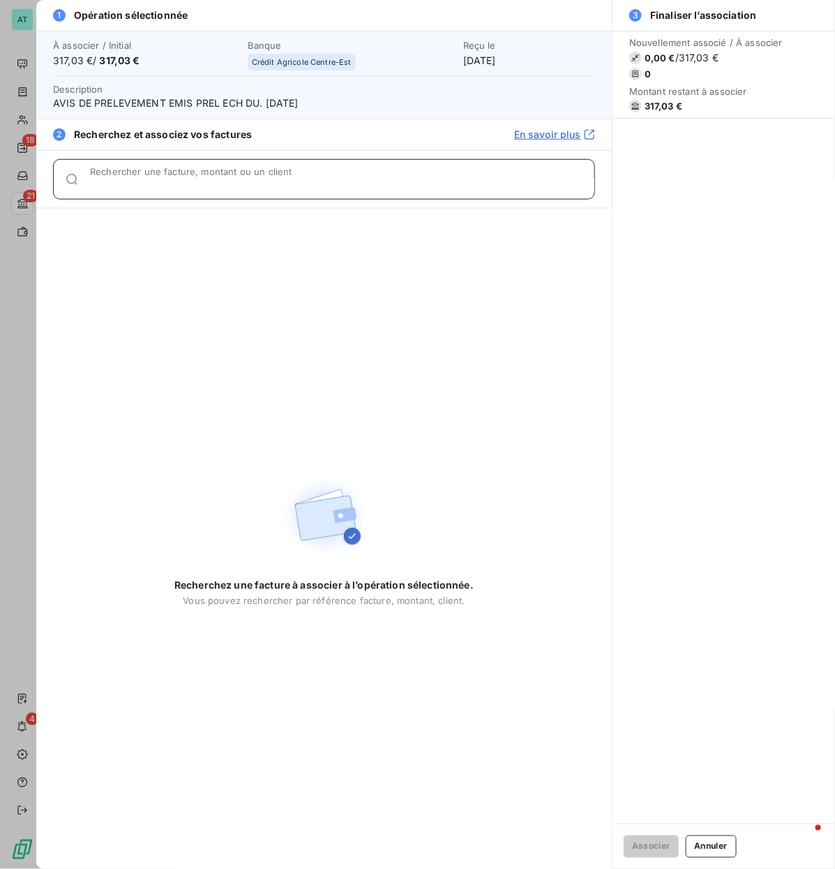
click at [434, 182] on input "Rechercher une facture, montant ou un client" at bounding box center [342, 185] width 504 height 14
paste input "278409"
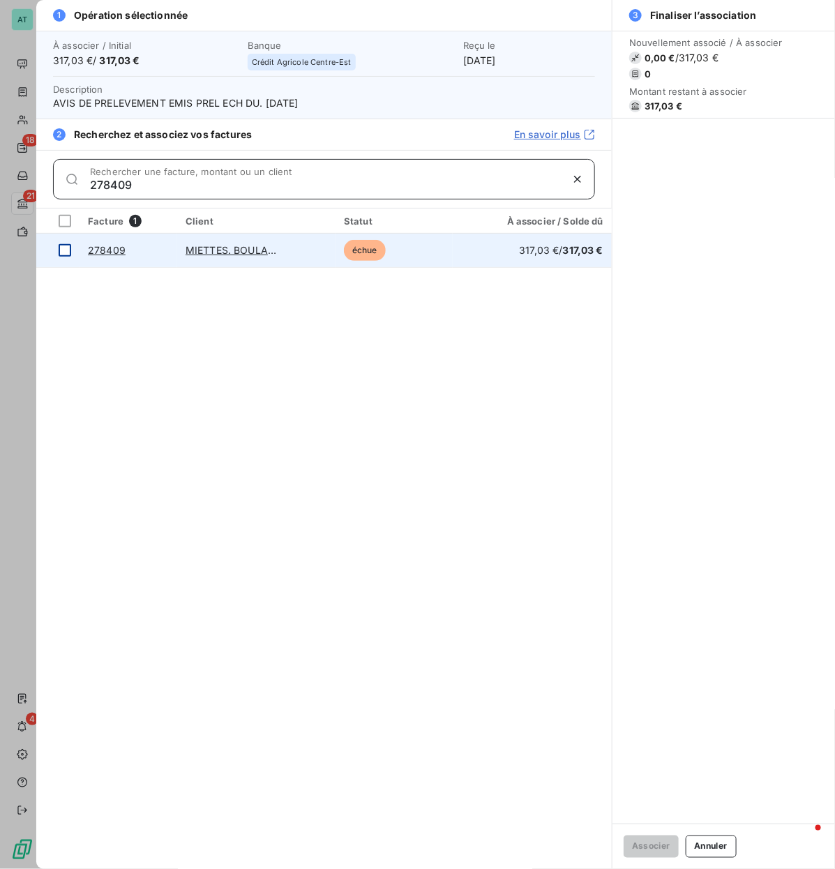
type input "278409"
click at [66, 254] on div at bounding box center [65, 250] width 13 height 13
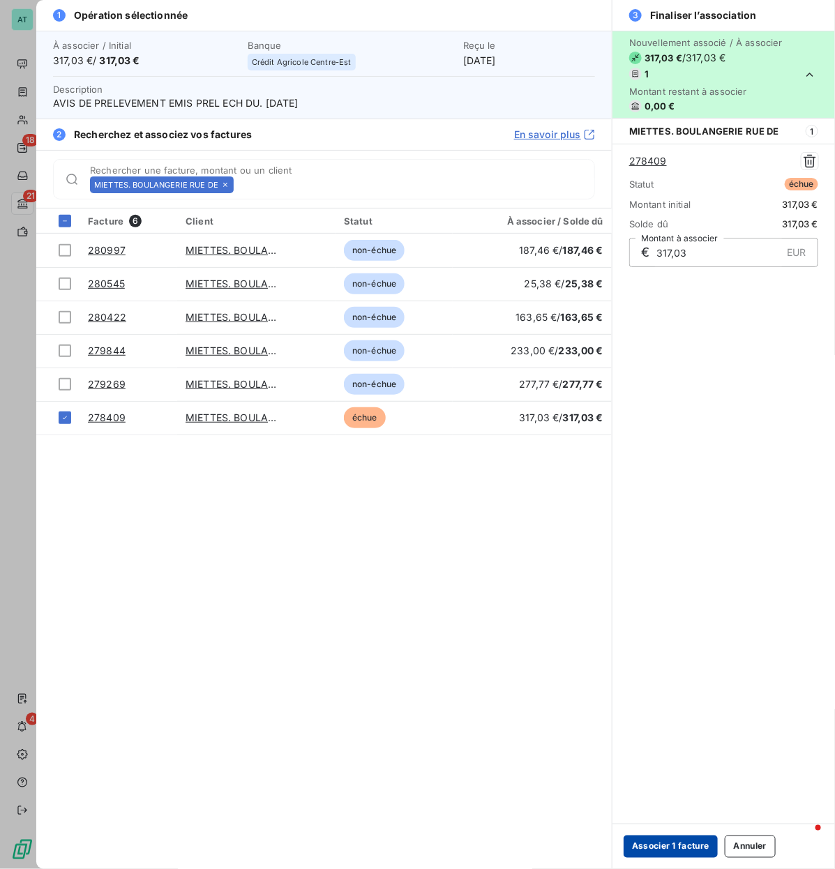
click at [687, 418] on button "Associer 1 facture" at bounding box center [670, 846] width 94 height 22
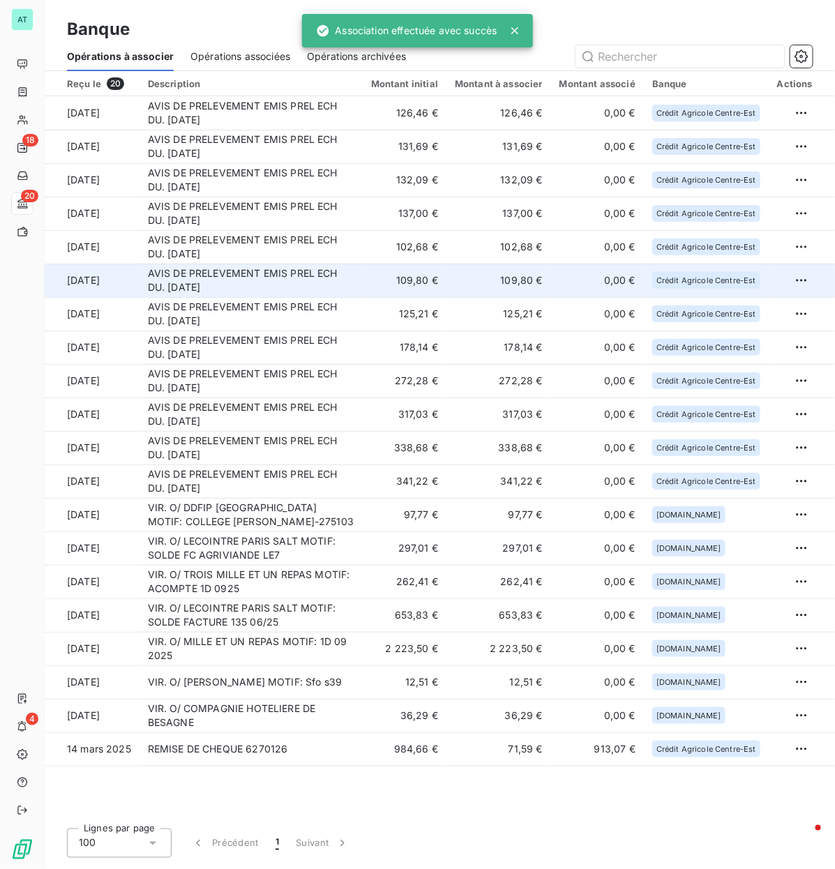
click at [266, 273] on td "AVIS DE PRELEVEMENT EMIS PREL ECH DU. [DATE]" at bounding box center [250, 280] width 223 height 33
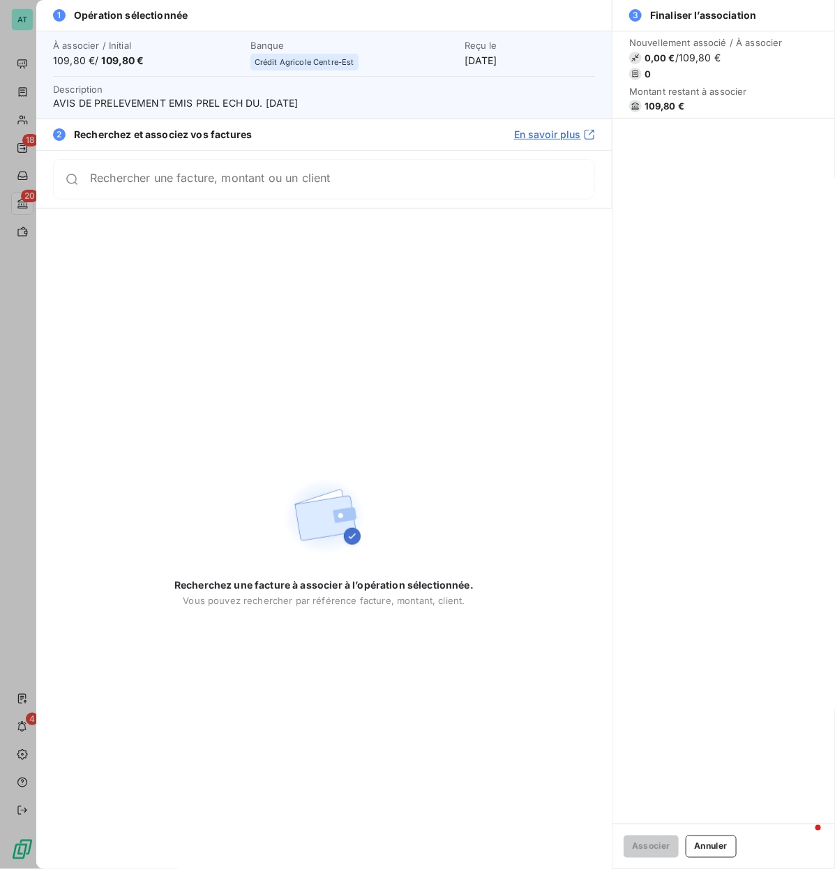
click at [482, 188] on div "Rechercher une facture, montant ou un client" at bounding box center [324, 179] width 542 height 40
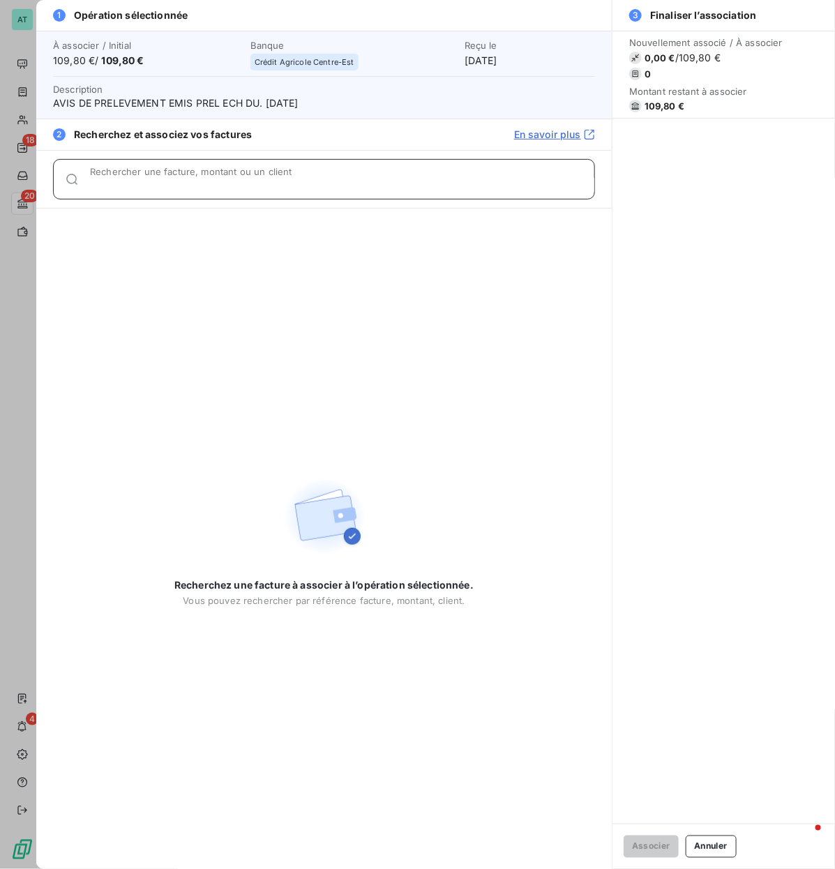
paste input "278557"
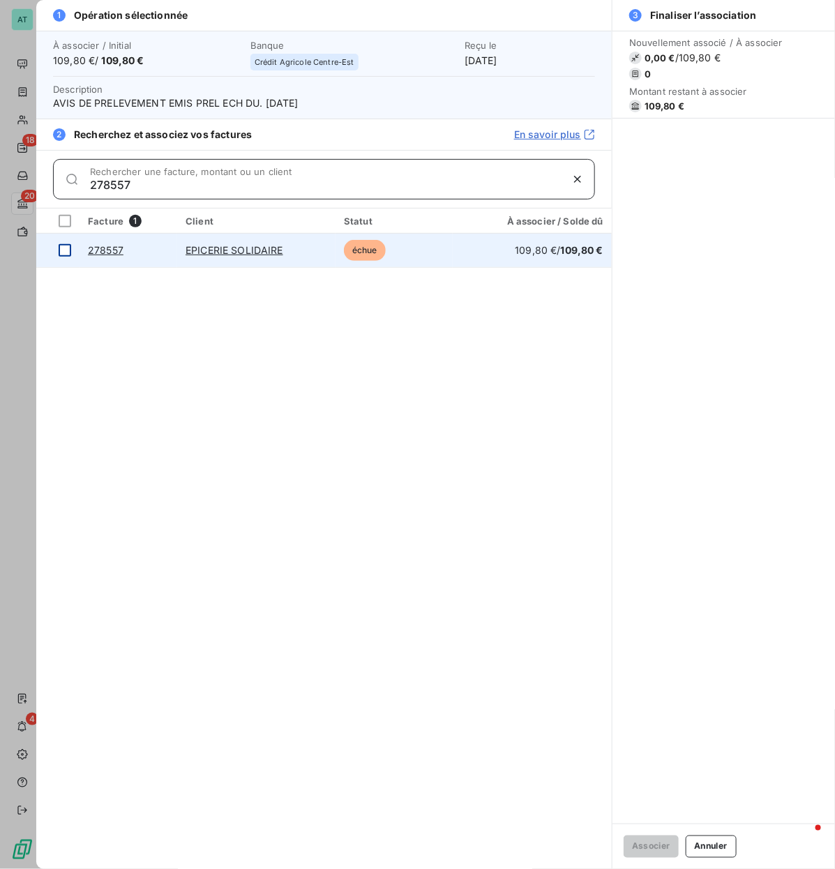
type input "278557"
click at [64, 256] on div at bounding box center [65, 250] width 13 height 13
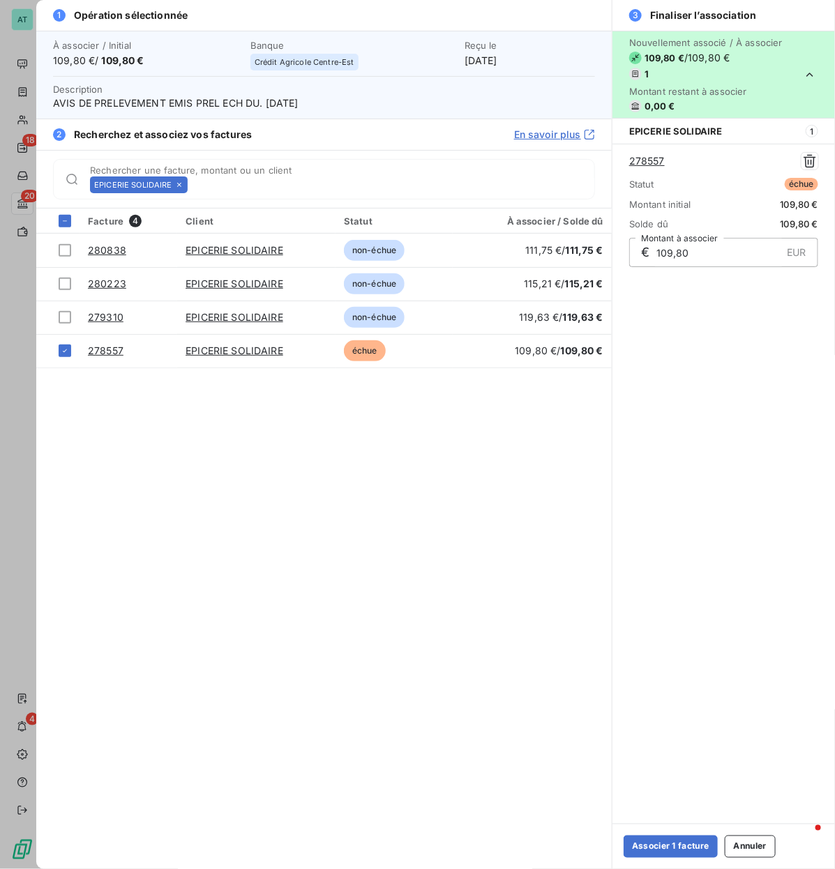
drag, startPoint x: 639, startPoint y: 841, endPoint x: 593, endPoint y: 772, distance: 83.9
click at [639, 418] on button "Associer 1 facture" at bounding box center [670, 846] width 94 height 22
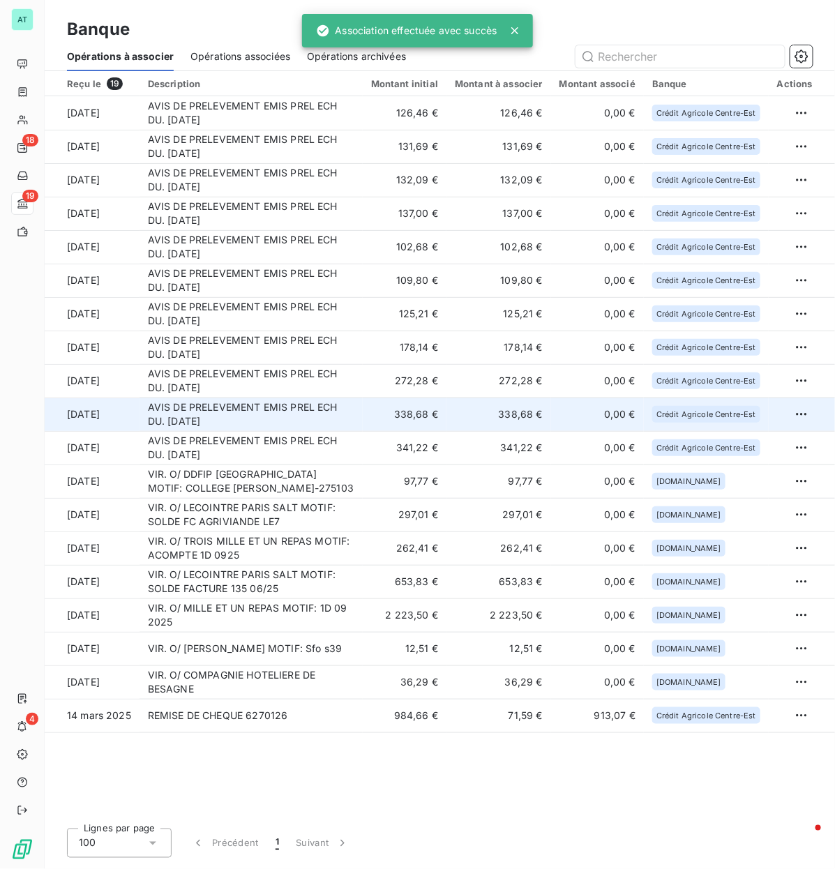
click at [206, 418] on td "AVIS DE PRELEVEMENT EMIS PREL ECH DU. [DATE]" at bounding box center [250, 413] width 223 height 33
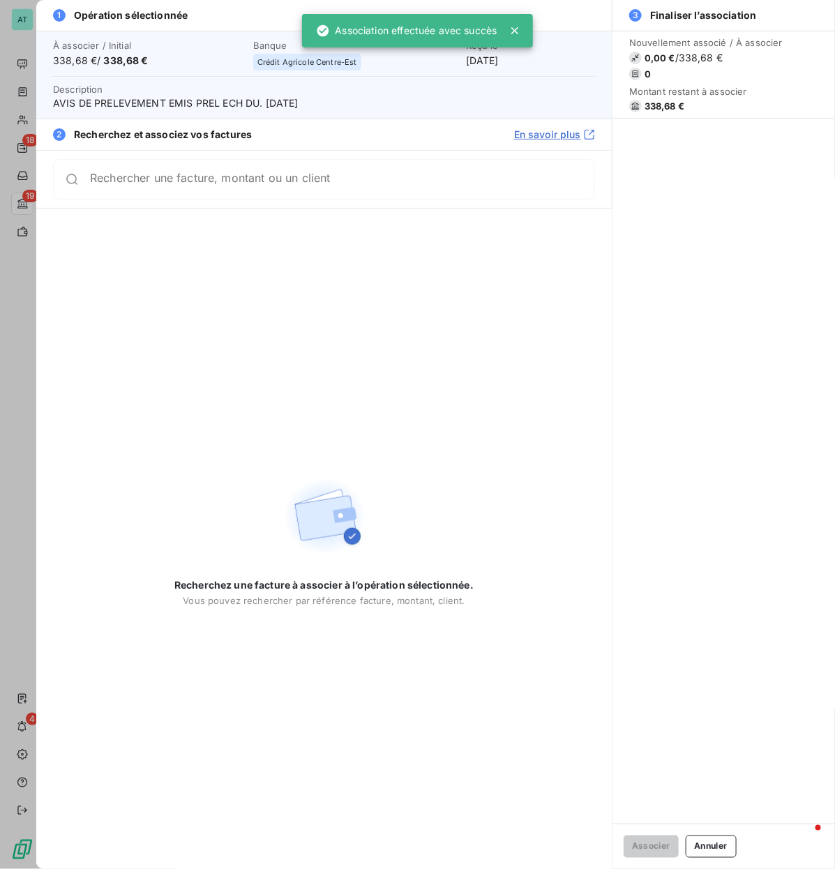
click at [647, 109] on span "338,68 €" at bounding box center [664, 105] width 40 height 11
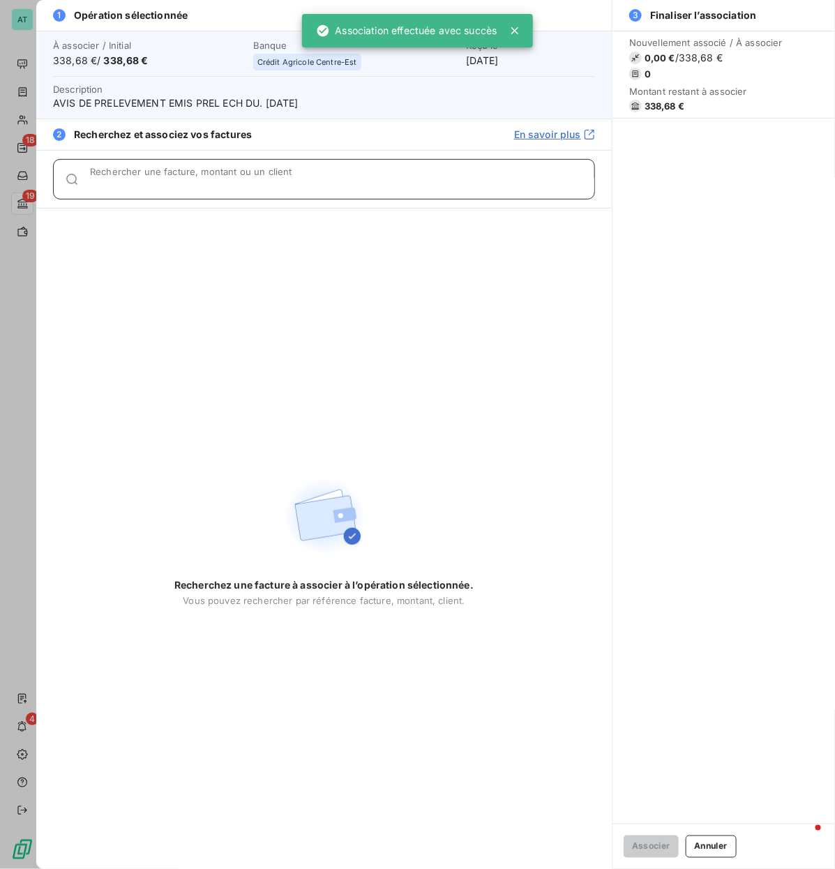
click at [468, 173] on div "Rechercher une facture, montant ou un client" at bounding box center [342, 179] width 504 height 14
paste input "278328"
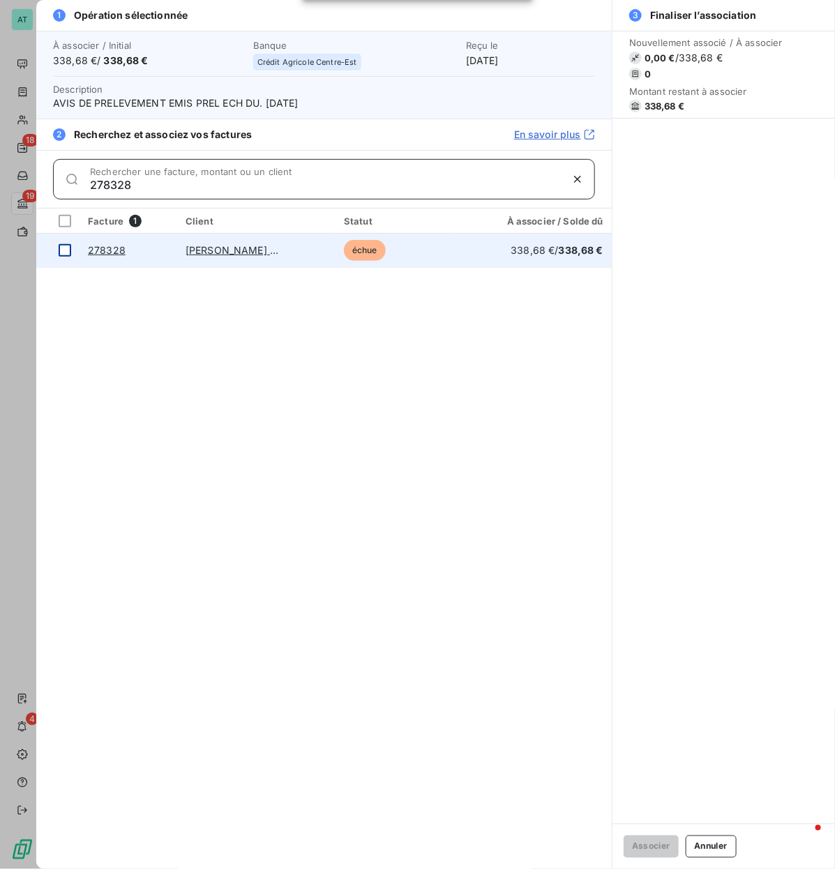
type input "278328"
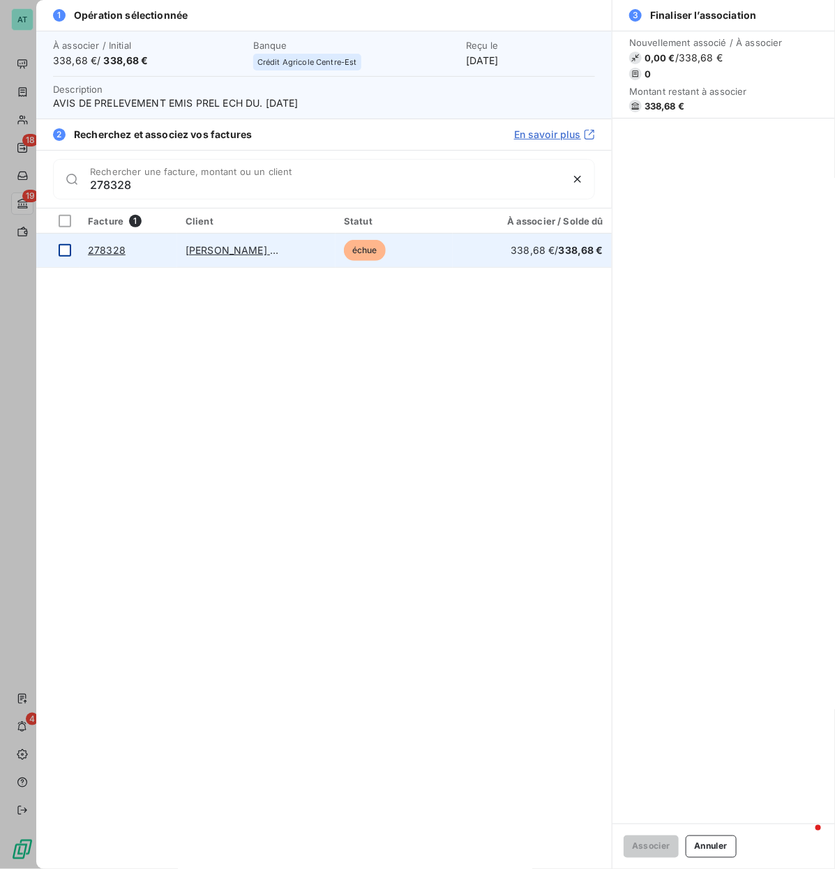
click at [70, 247] on div at bounding box center [65, 250] width 13 height 13
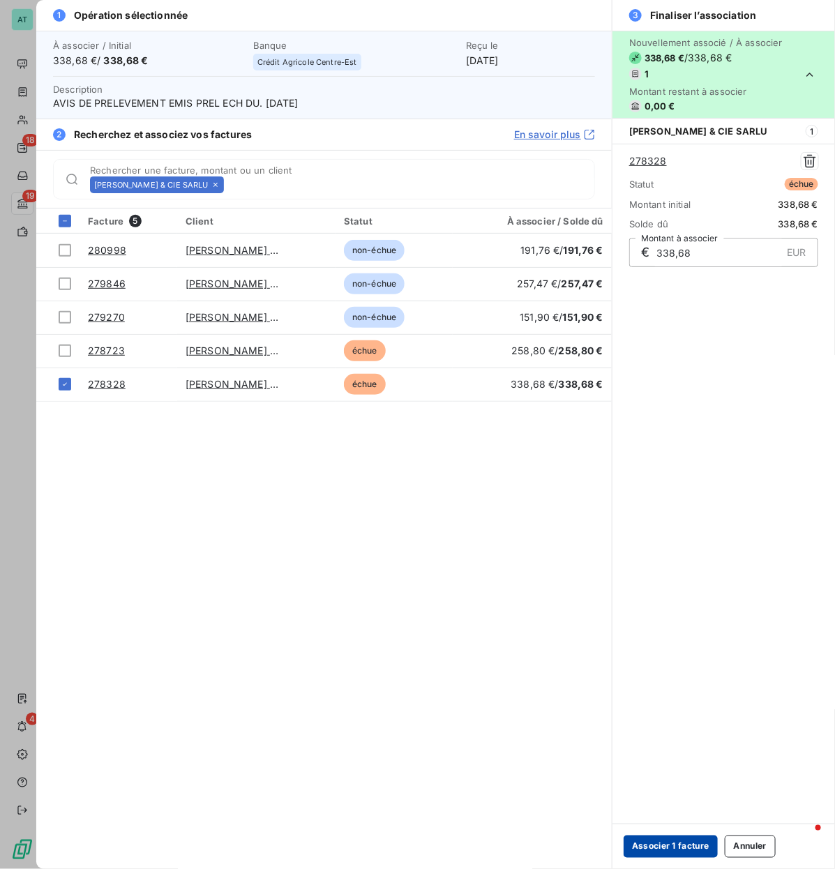
click at [648, 418] on button "Associer 1 facture" at bounding box center [670, 846] width 94 height 22
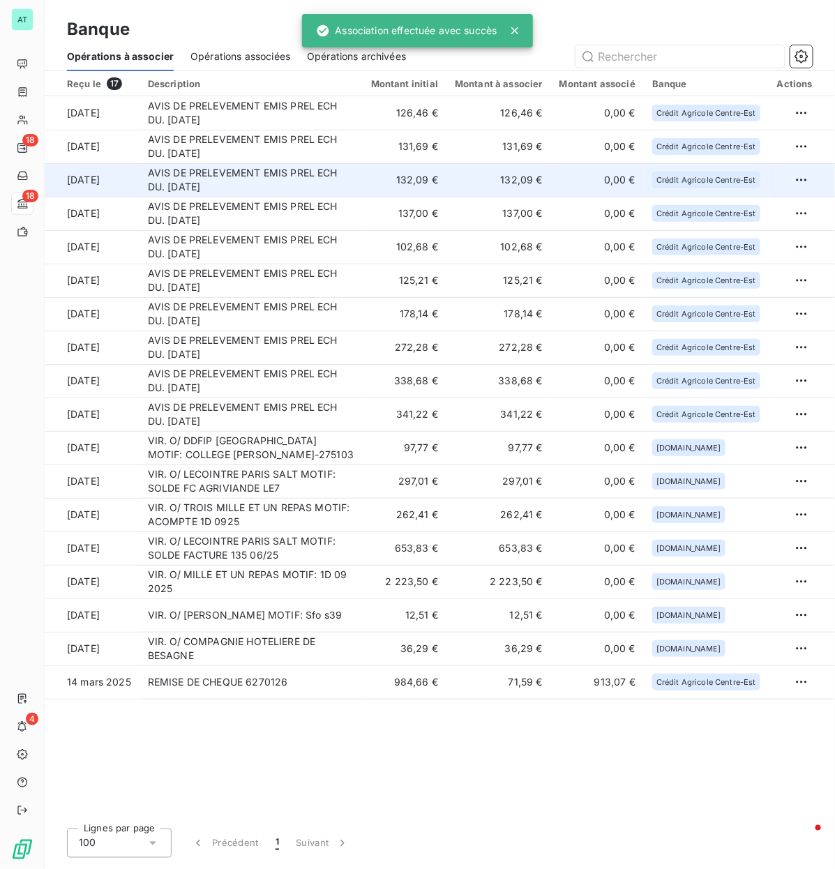
click at [324, 178] on td "AVIS DE PRELEVEMENT EMIS PREL ECH DU. [DATE]" at bounding box center [250, 179] width 223 height 33
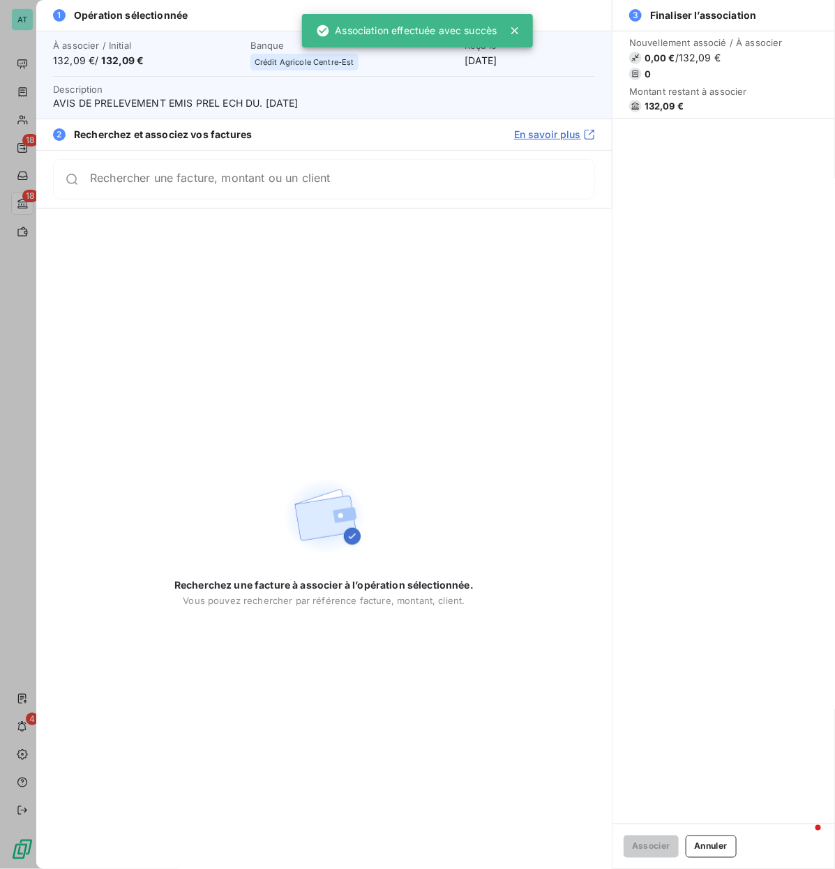
click at [667, 103] on span "132,09 €" at bounding box center [663, 105] width 39 height 11
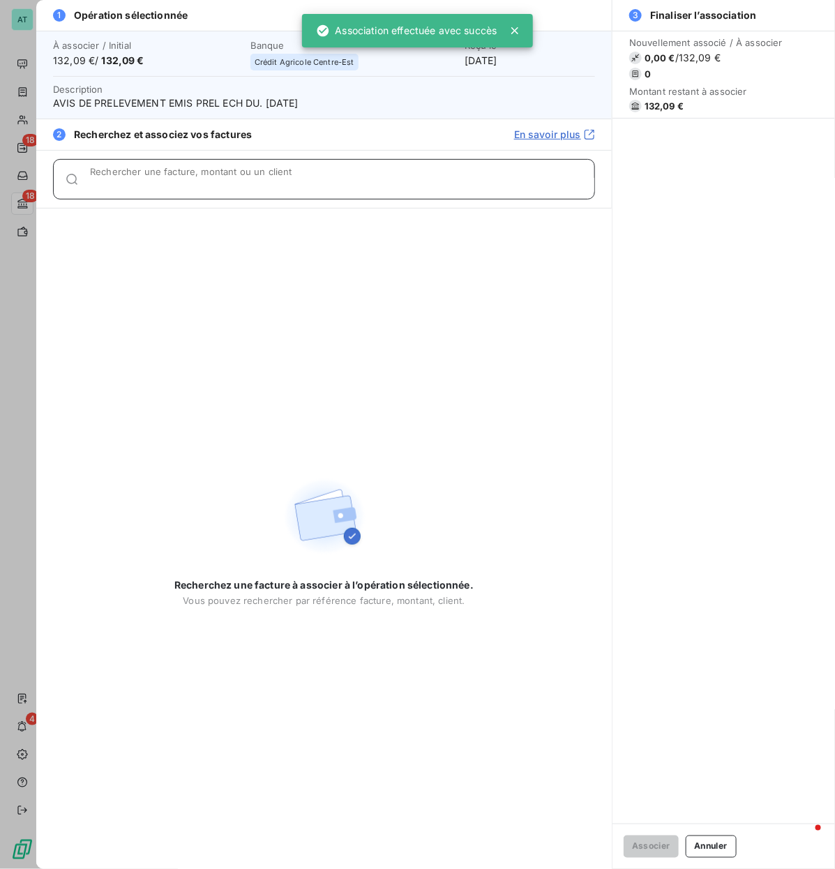
drag, startPoint x: 460, startPoint y: 173, endPoint x: 445, endPoint y: 206, distance: 36.2
click at [461, 173] on div "Rechercher une facture, montant ou un client" at bounding box center [342, 179] width 504 height 14
paste input "278436"
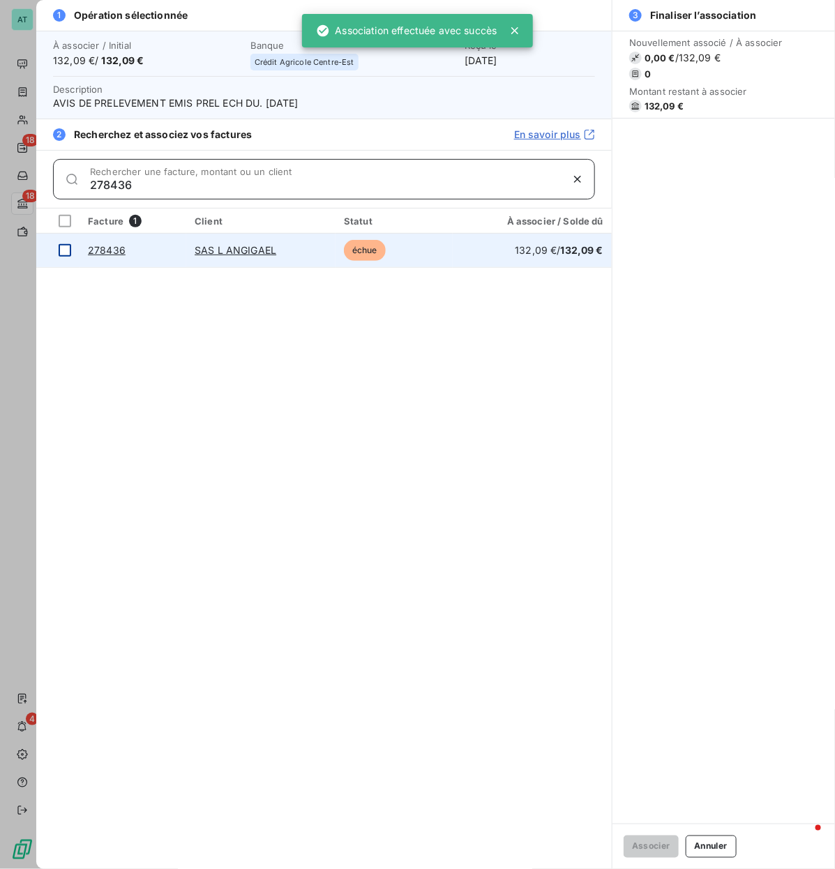
type input "278436"
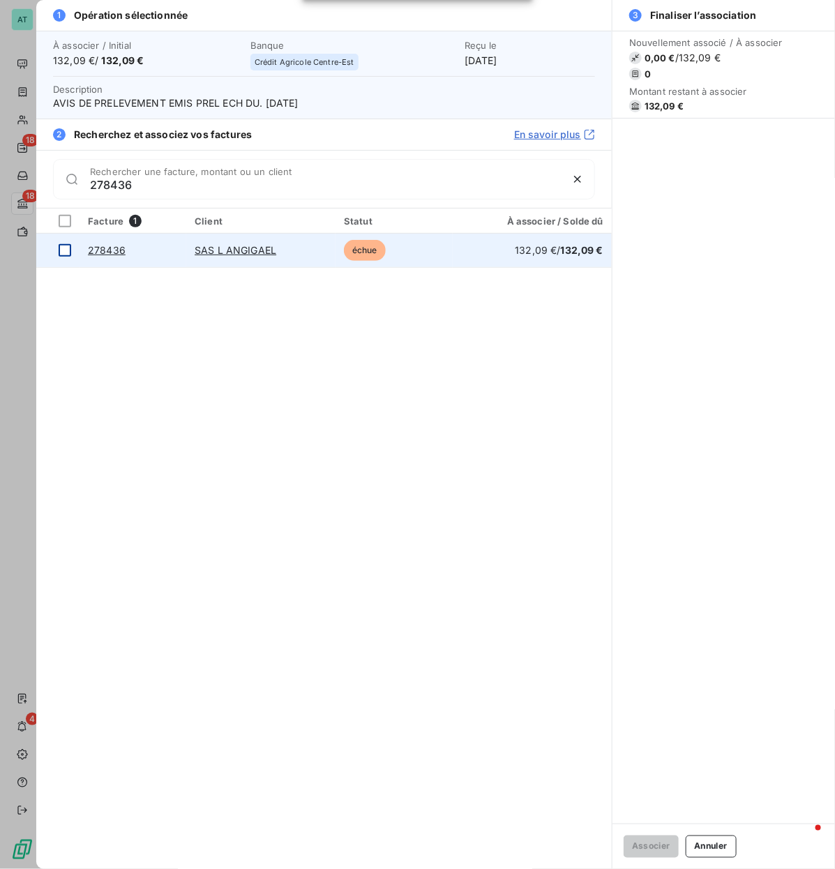
click at [64, 252] on div at bounding box center [65, 250] width 13 height 13
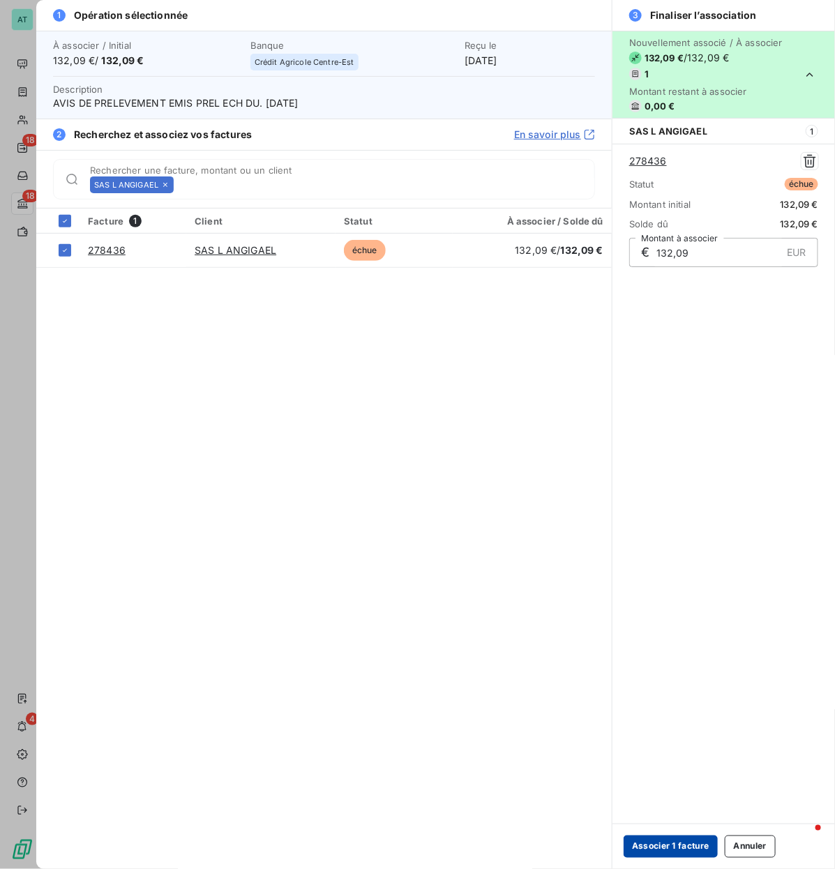
click at [684, 418] on button "Associer 1 facture" at bounding box center [670, 846] width 94 height 22
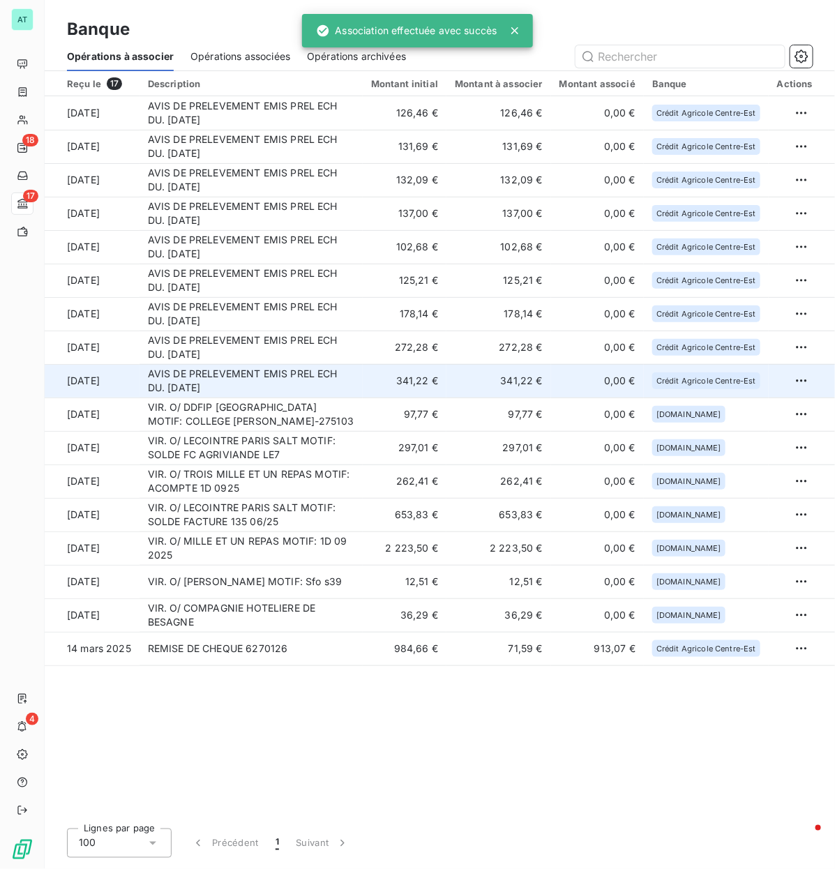
click at [375, 390] on td "341,22 €" at bounding box center [405, 380] width 84 height 33
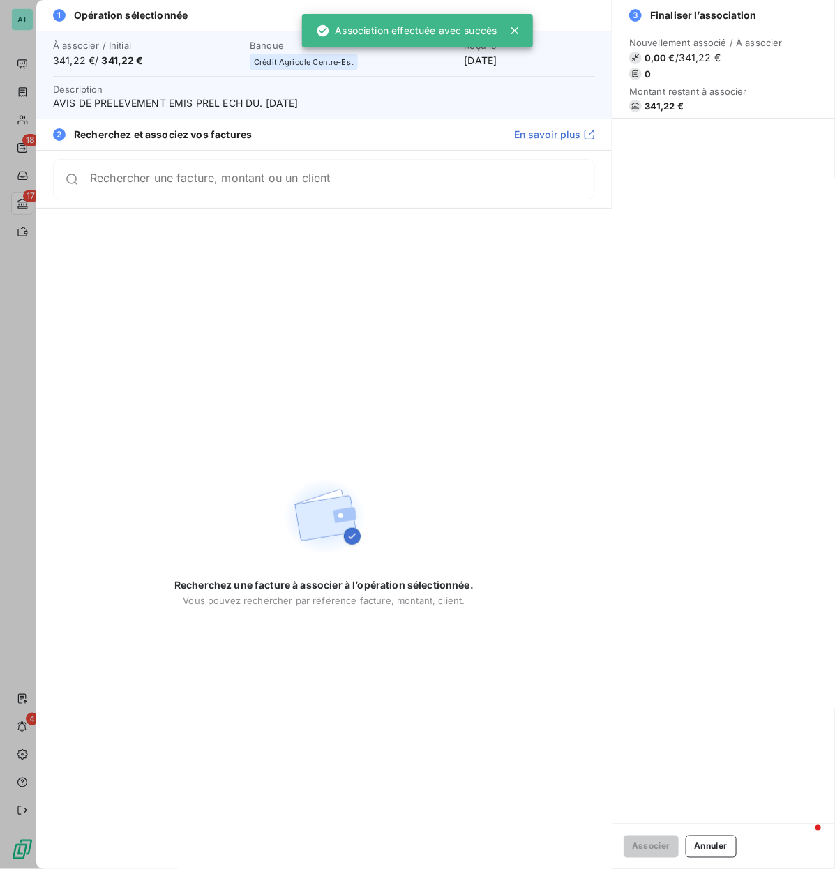
click at [670, 105] on span "341,22 €" at bounding box center [663, 105] width 39 height 11
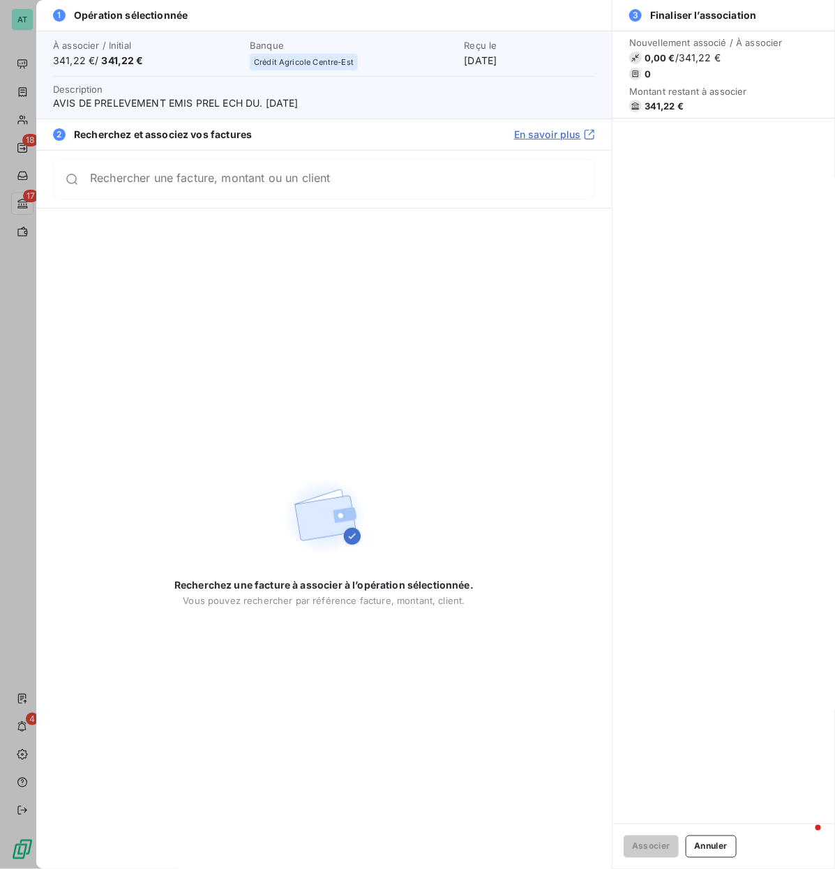
click at [380, 300] on div "Recherchez une facture à associer à l’opération sélectionnée. Vous pouvez reche…" at bounding box center [323, 538] width 575 height 660
click at [370, 196] on div "Rechercher une facture, montant ou un client" at bounding box center [324, 179] width 542 height 40
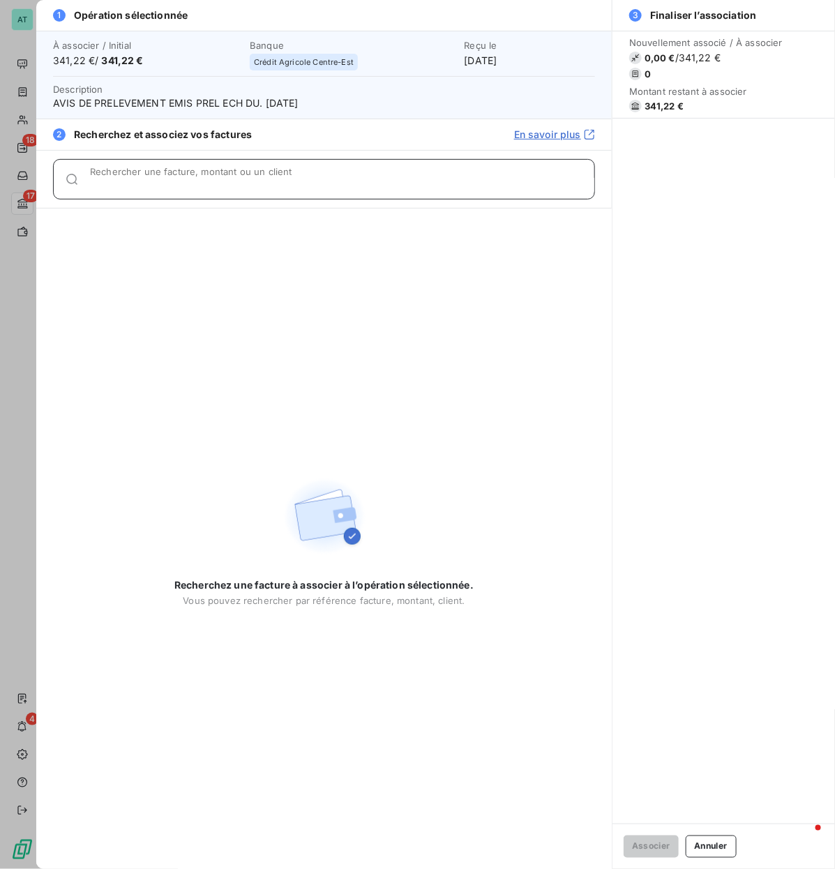
paste input "278110"
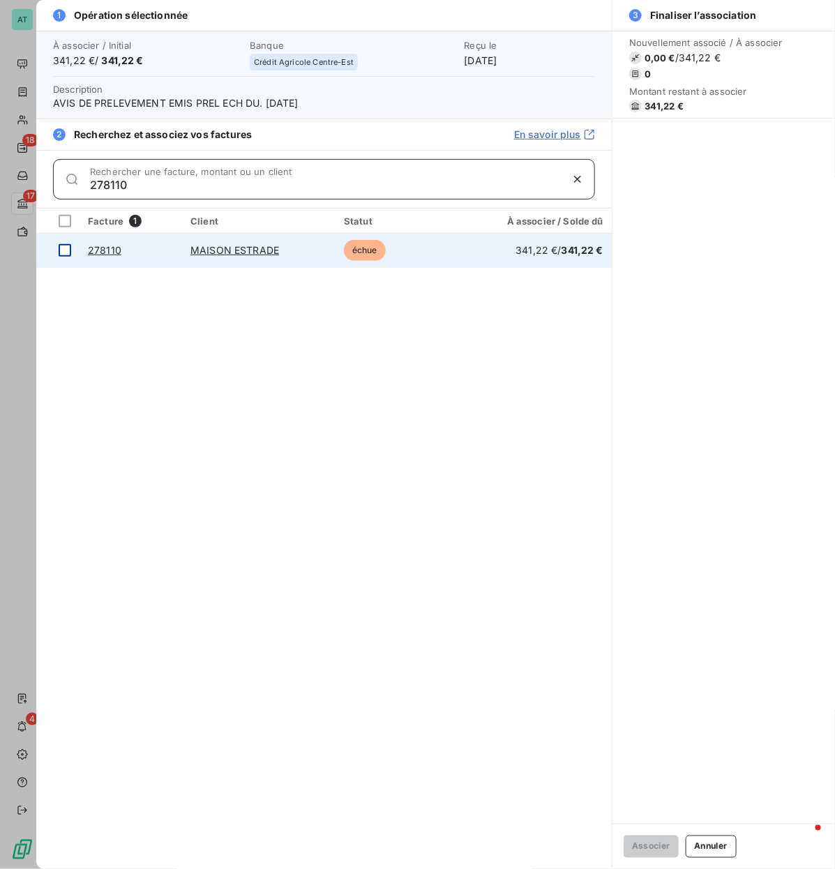
type input "278110"
click at [65, 250] on div at bounding box center [65, 250] width 13 height 13
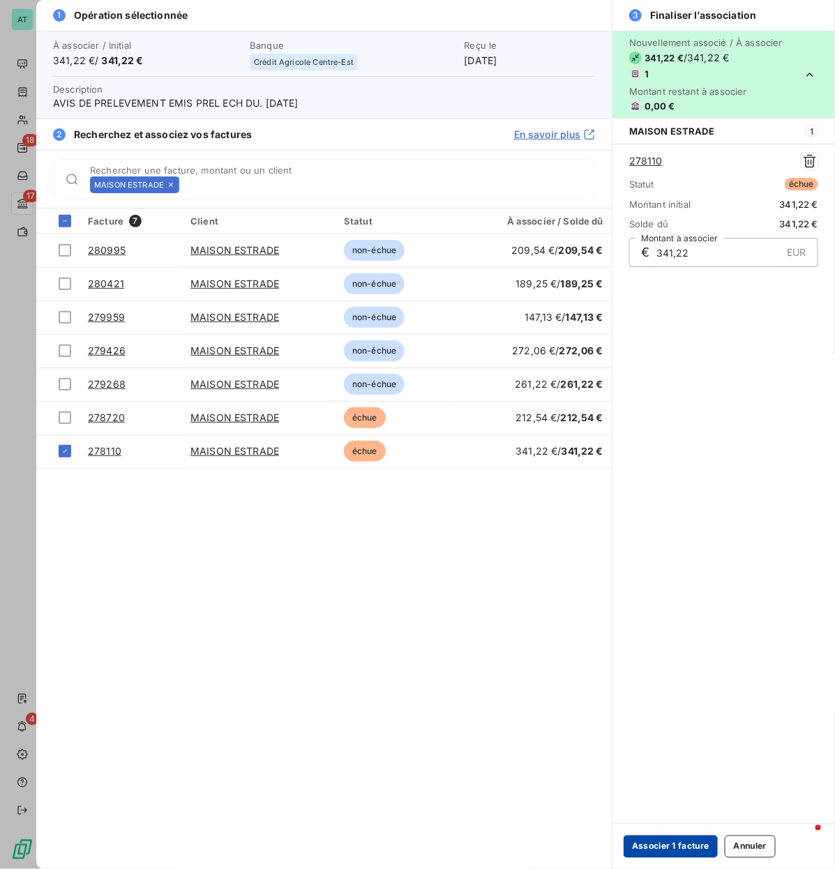
click at [661, 418] on button "Associer 1 facture" at bounding box center [670, 846] width 94 height 22
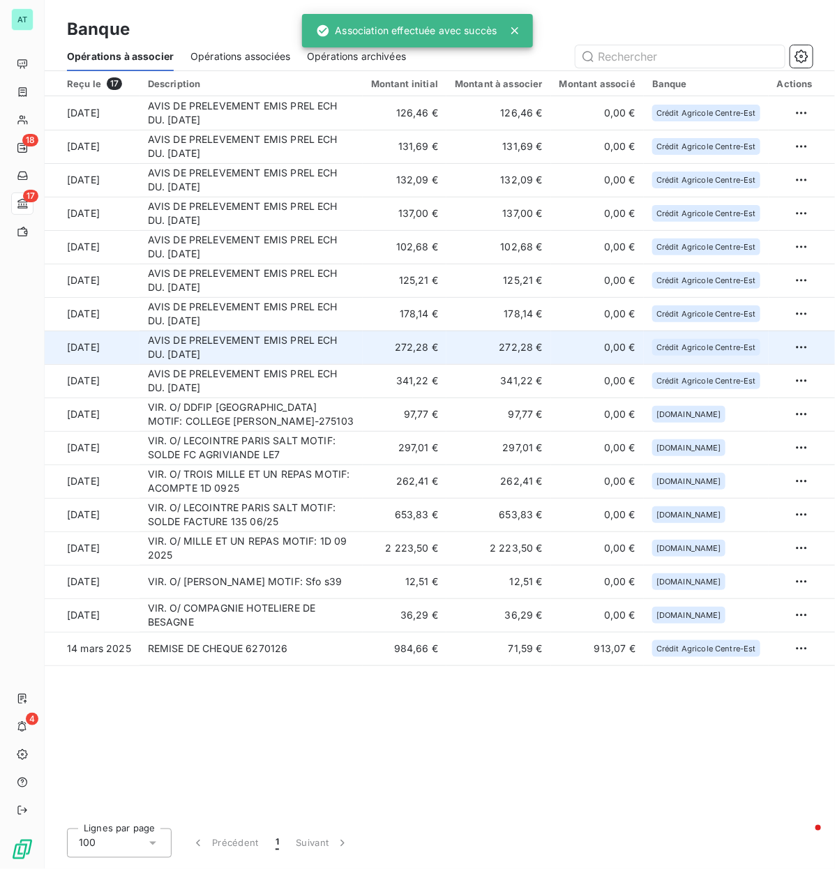
click at [257, 360] on td "AVIS DE PRELEVEMENT EMIS PREL ECH DU. [DATE]" at bounding box center [250, 346] width 223 height 33
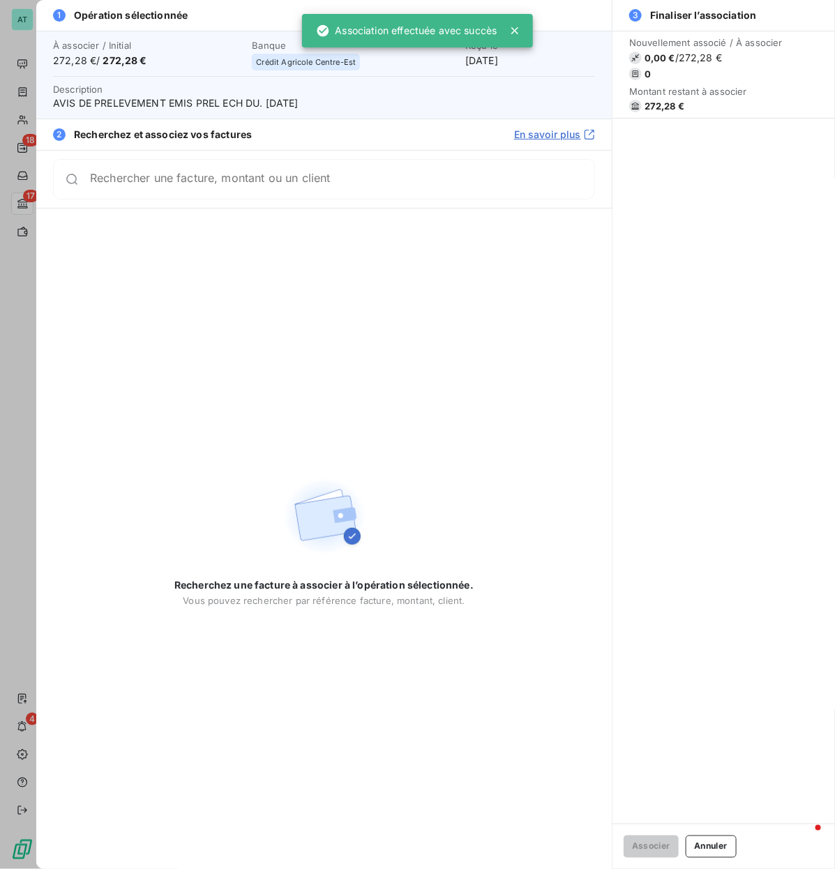
click at [656, 107] on span "272,28 €" at bounding box center [664, 105] width 40 height 11
click at [415, 317] on div "Recherchez une facture à associer à l’opération sélectionnée. Vous pouvez reche…" at bounding box center [323, 538] width 575 height 660
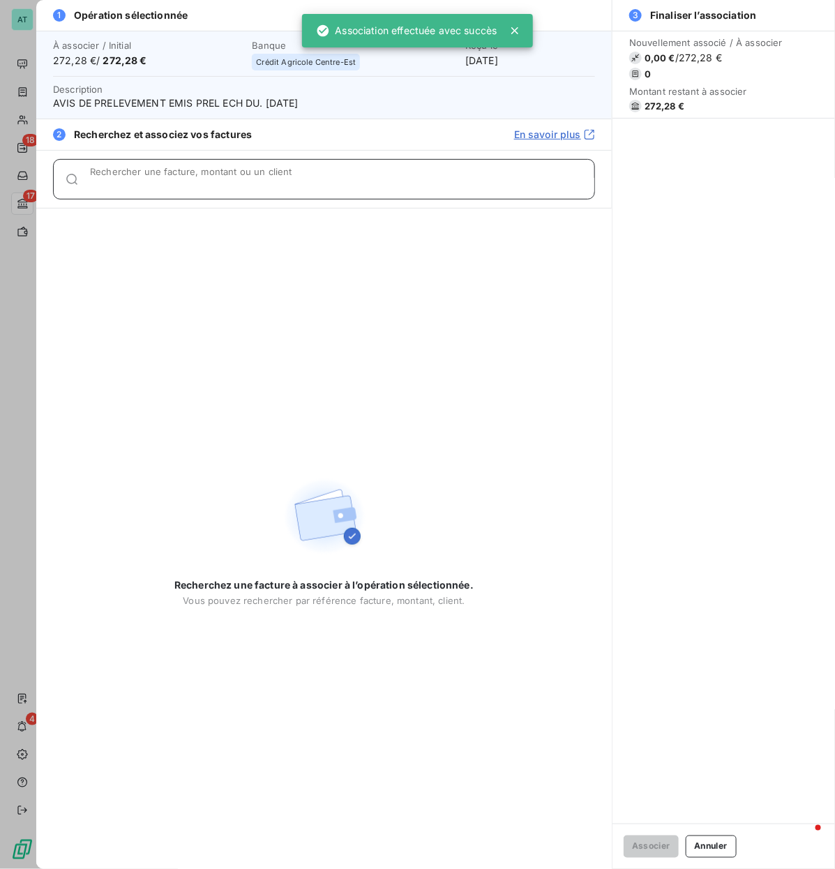
click at [363, 179] on input "Rechercher une facture, montant ou un client" at bounding box center [342, 185] width 504 height 14
paste input "278266"
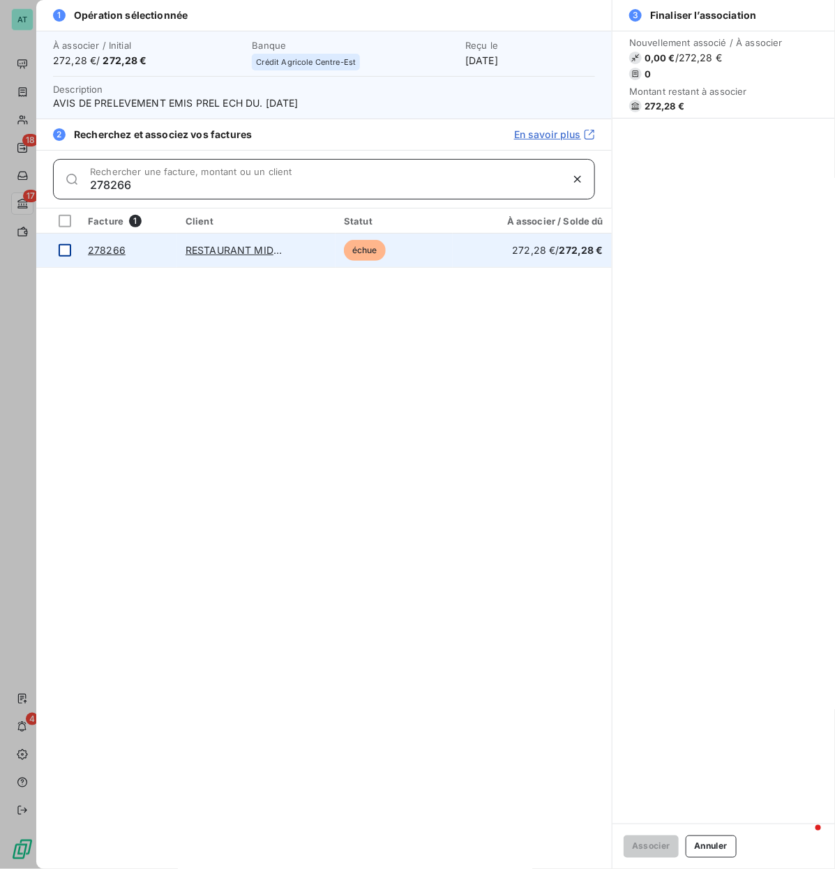
type input "278266"
click at [63, 250] on div at bounding box center [65, 250] width 13 height 13
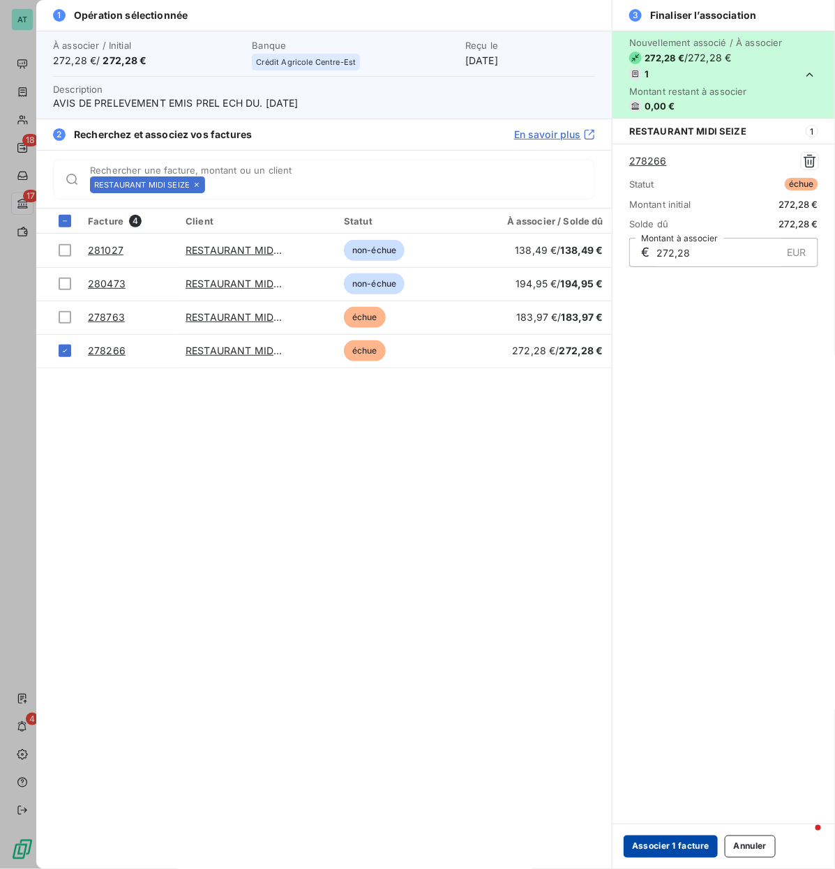
click at [664, 418] on button "Associer 1 facture" at bounding box center [670, 846] width 94 height 22
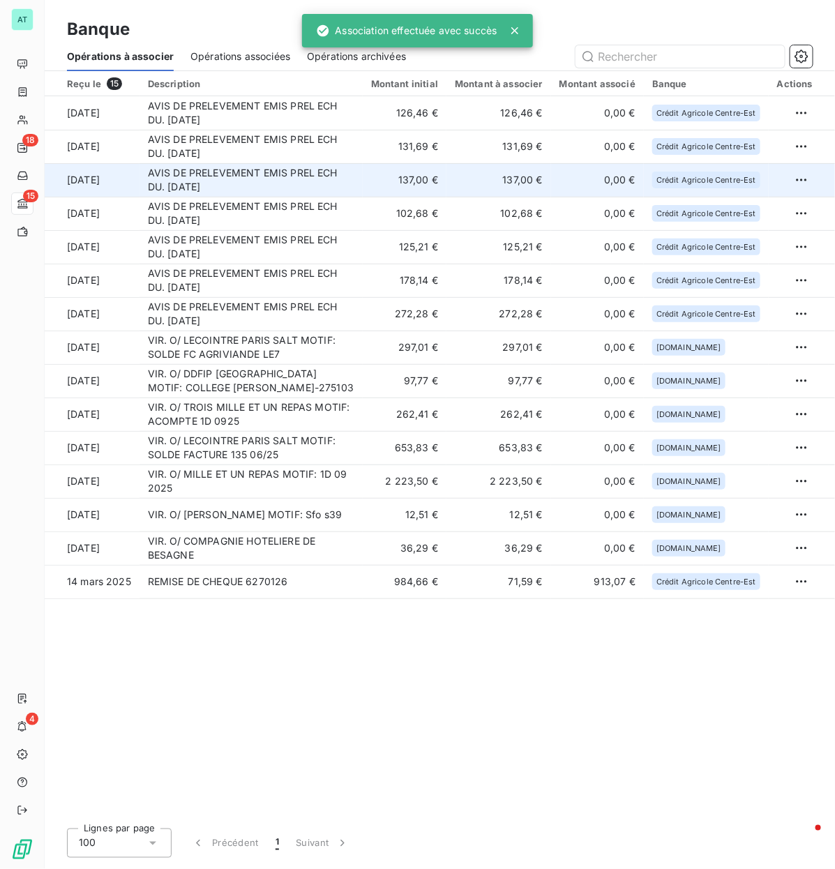
click at [253, 167] on td "AVIS DE PRELEVEMENT EMIS PREL ECH DU. [DATE]" at bounding box center [250, 179] width 223 height 33
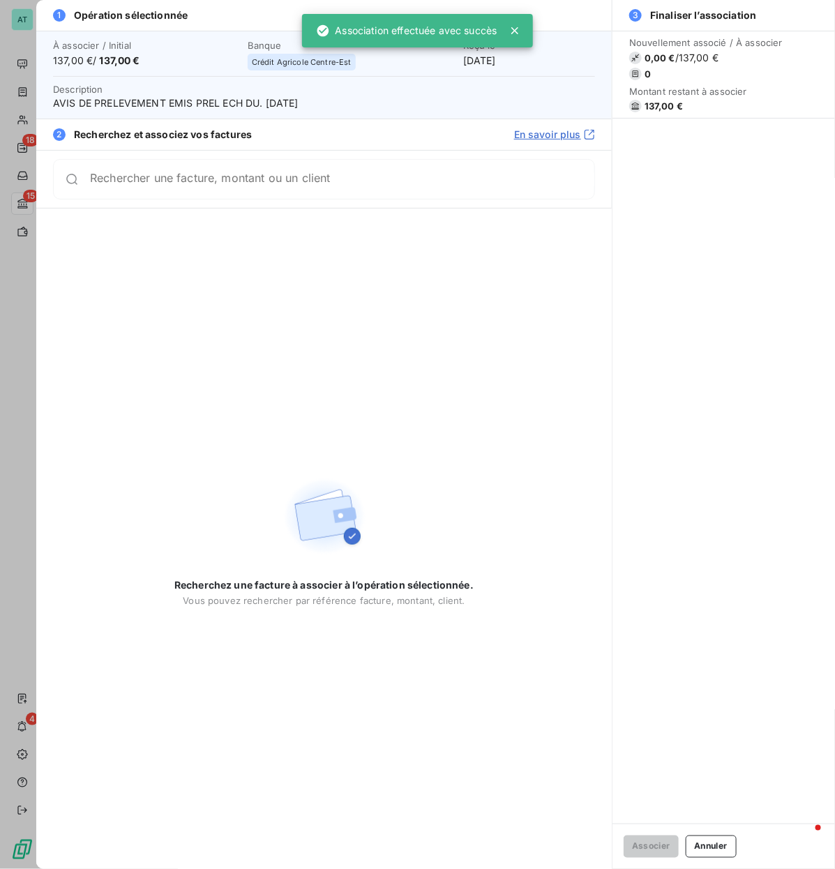
click at [660, 103] on span "137,00 €" at bounding box center [663, 105] width 38 height 11
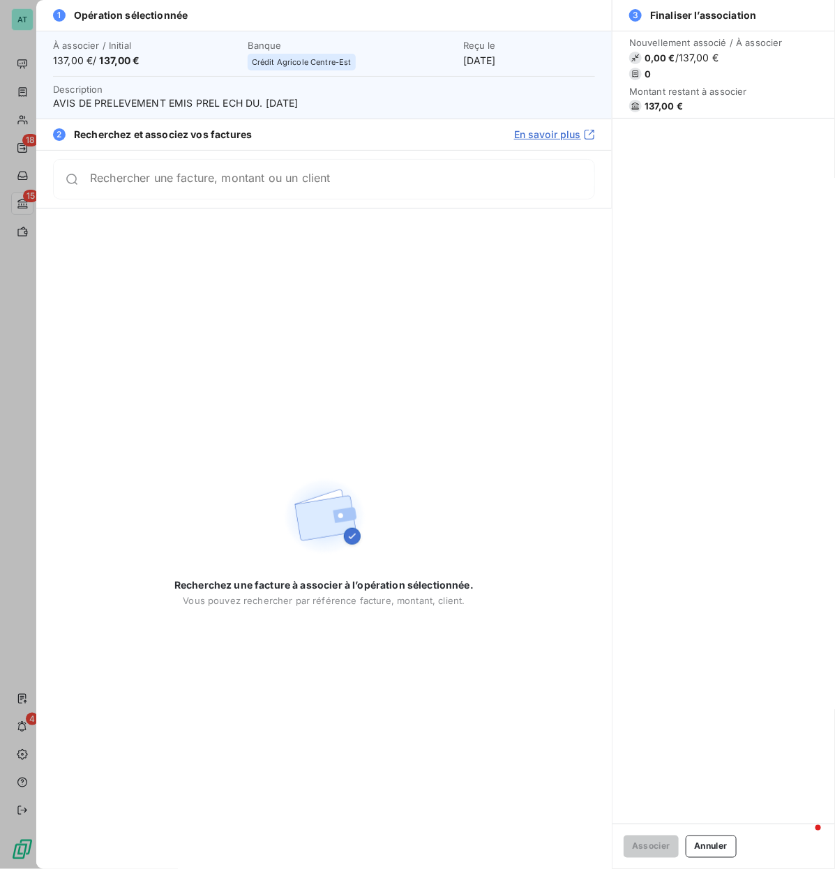
click at [455, 196] on div "Rechercher une facture, montant ou un client" at bounding box center [324, 179] width 542 height 40
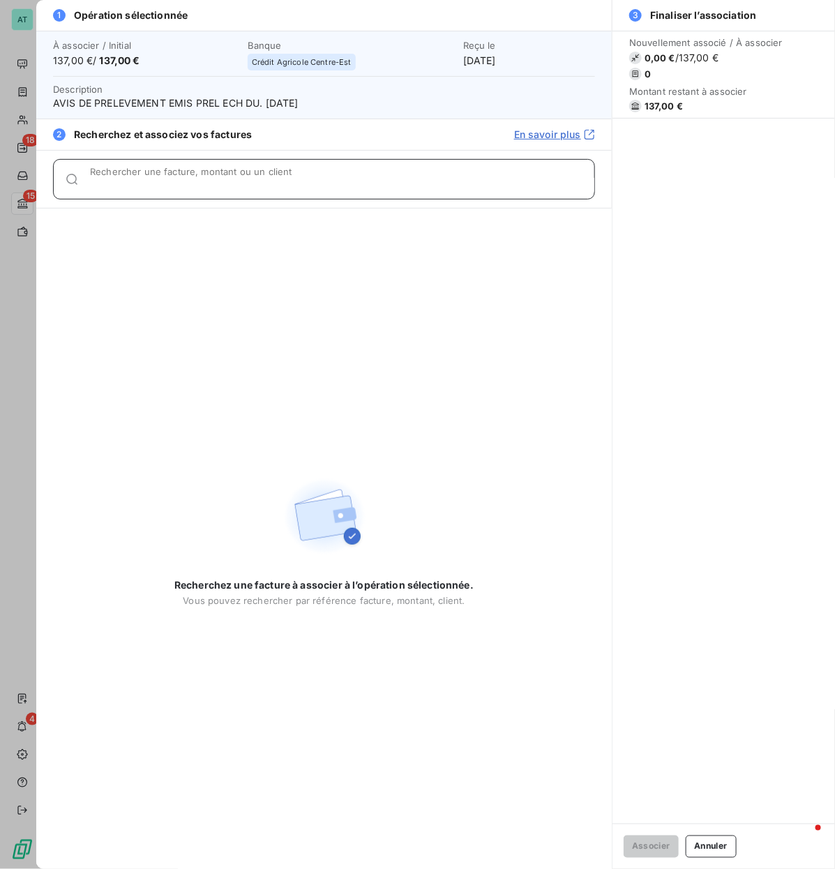
paste input "278247"
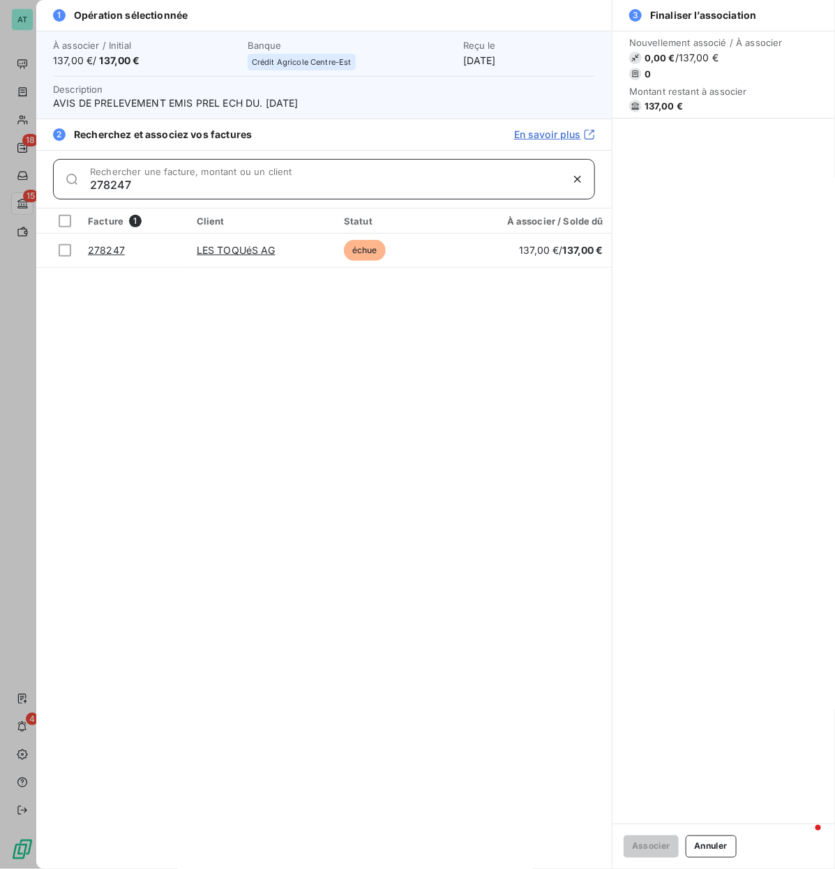
type input "278247"
click at [91, 273] on div "Facture 1 Client Statut À associer / Solde dû 278247 LES TOQUéS AG échue 137,00…" at bounding box center [323, 538] width 575 height 660
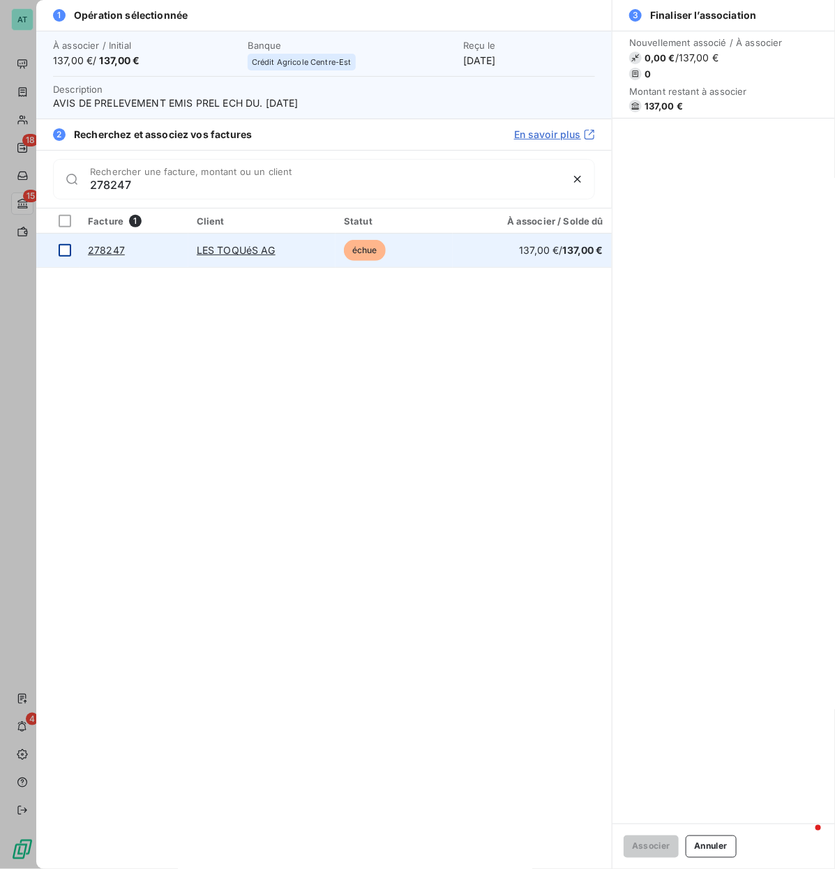
click at [68, 254] on div at bounding box center [65, 250] width 13 height 13
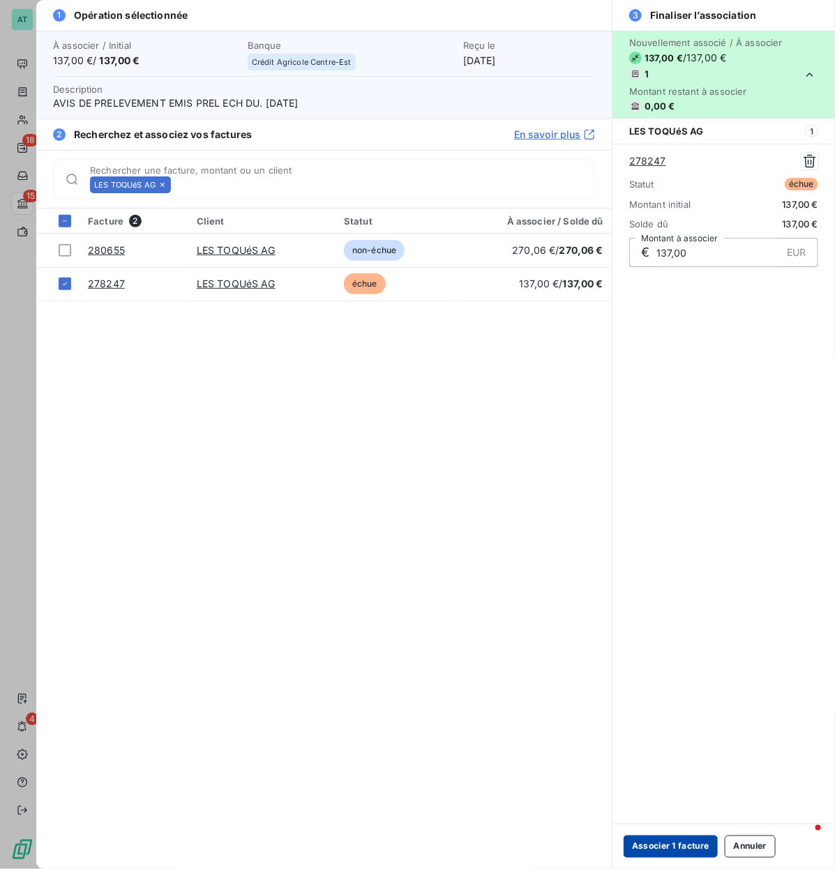
click at [659, 418] on button "Associer 1 facture" at bounding box center [670, 846] width 94 height 22
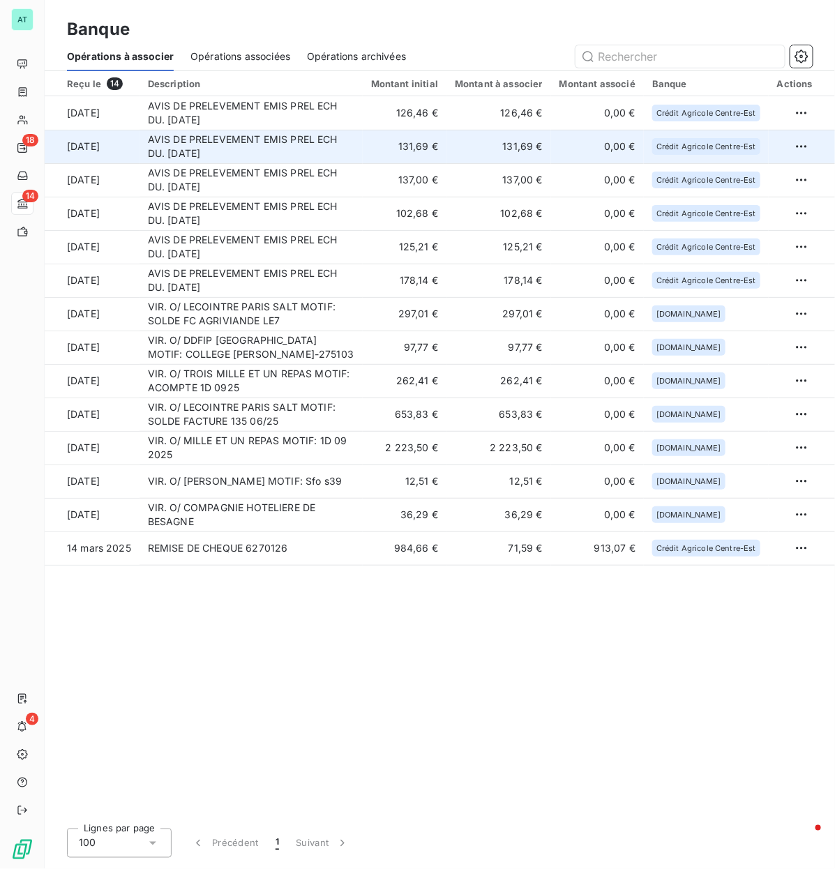
click at [321, 145] on td "AVIS DE PRELEVEMENT EMIS PREL ECH DU. [DATE]" at bounding box center [250, 146] width 223 height 33
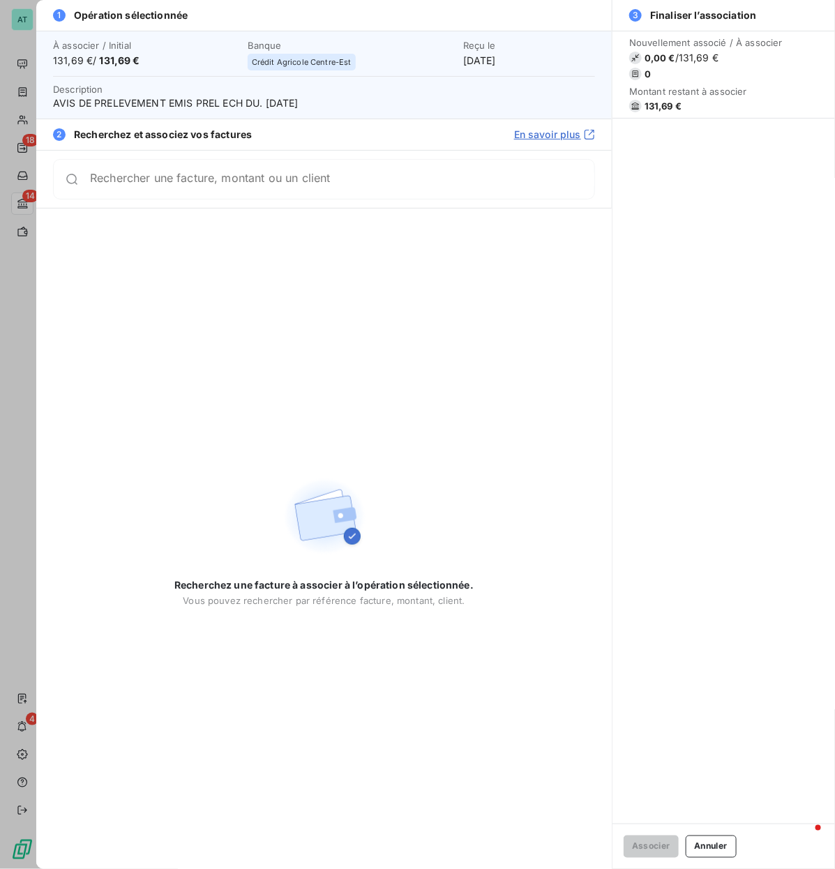
click at [526, 157] on div "Rechercher une facture, montant ou un client" at bounding box center [323, 179] width 575 height 58
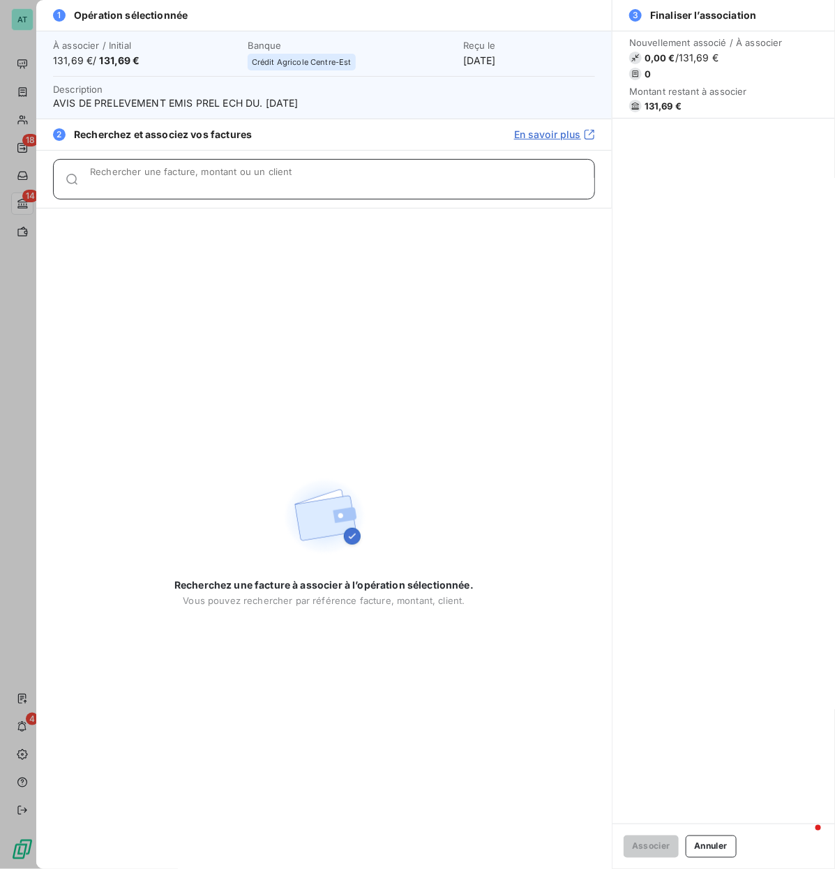
click at [500, 178] on input "Rechercher une facture, montant ou un client" at bounding box center [342, 185] width 504 height 14
paste input "278262"
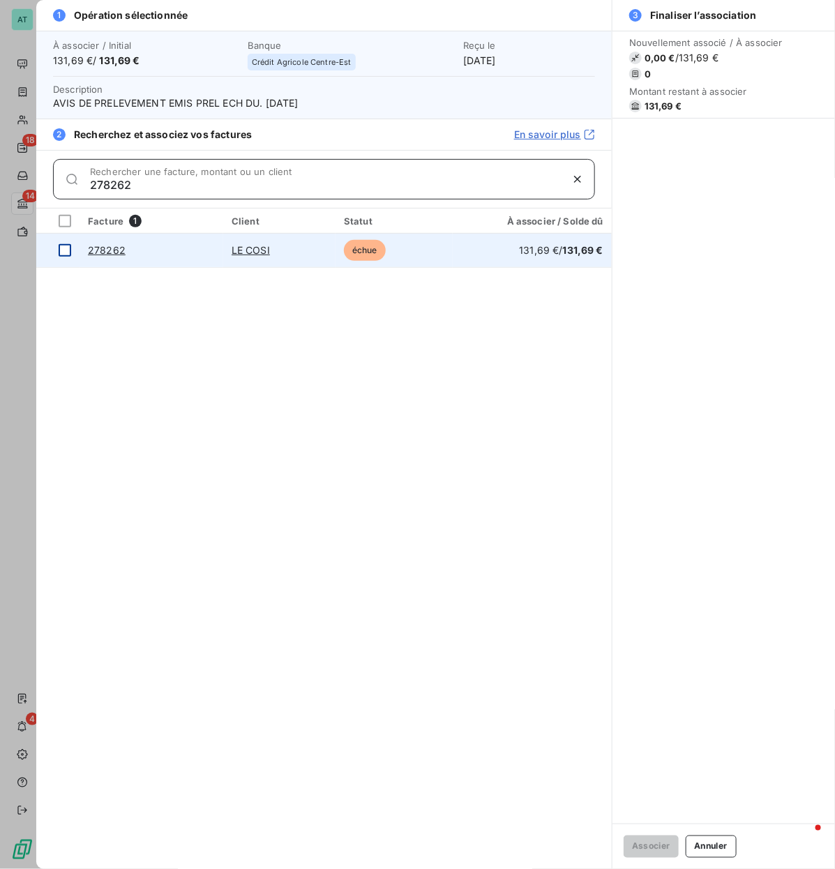
type input "278262"
click at [63, 255] on div at bounding box center [65, 250] width 13 height 13
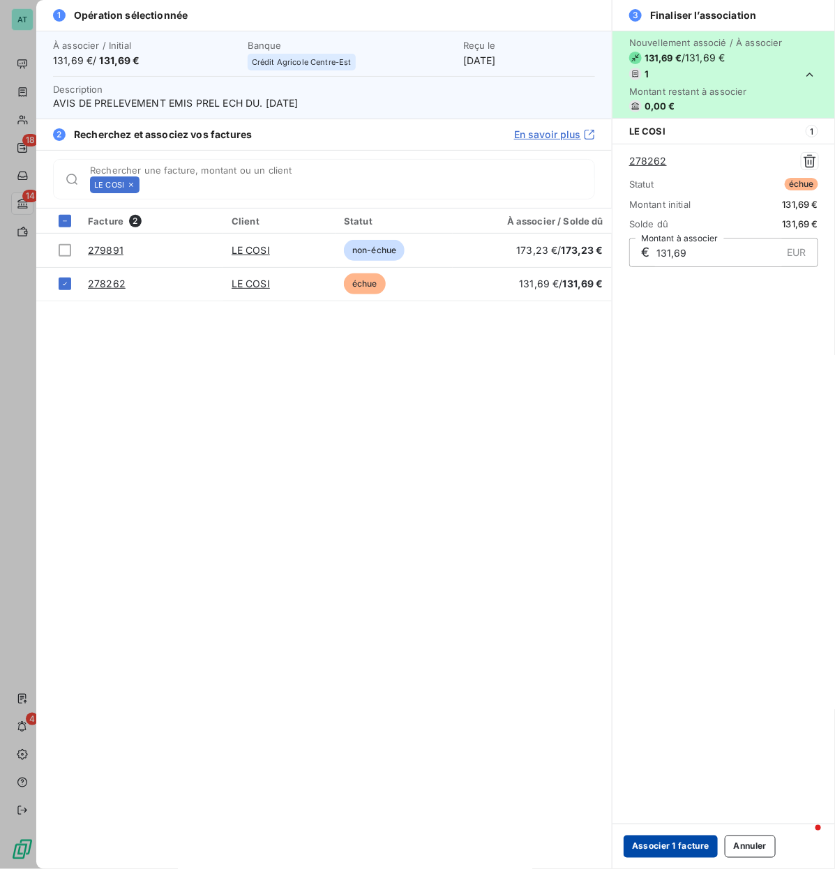
click at [683, 418] on button "Associer 1 facture" at bounding box center [670, 846] width 94 height 22
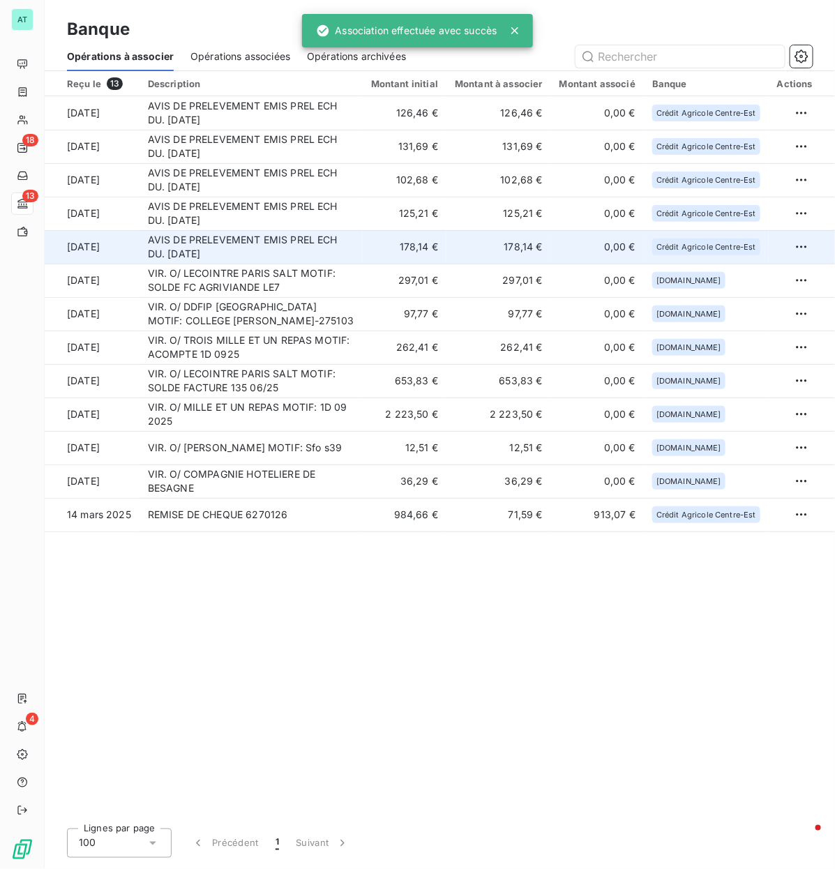
click at [247, 241] on td "AVIS DE PRELEVEMENT EMIS PREL ECH DU. [DATE]" at bounding box center [250, 246] width 223 height 33
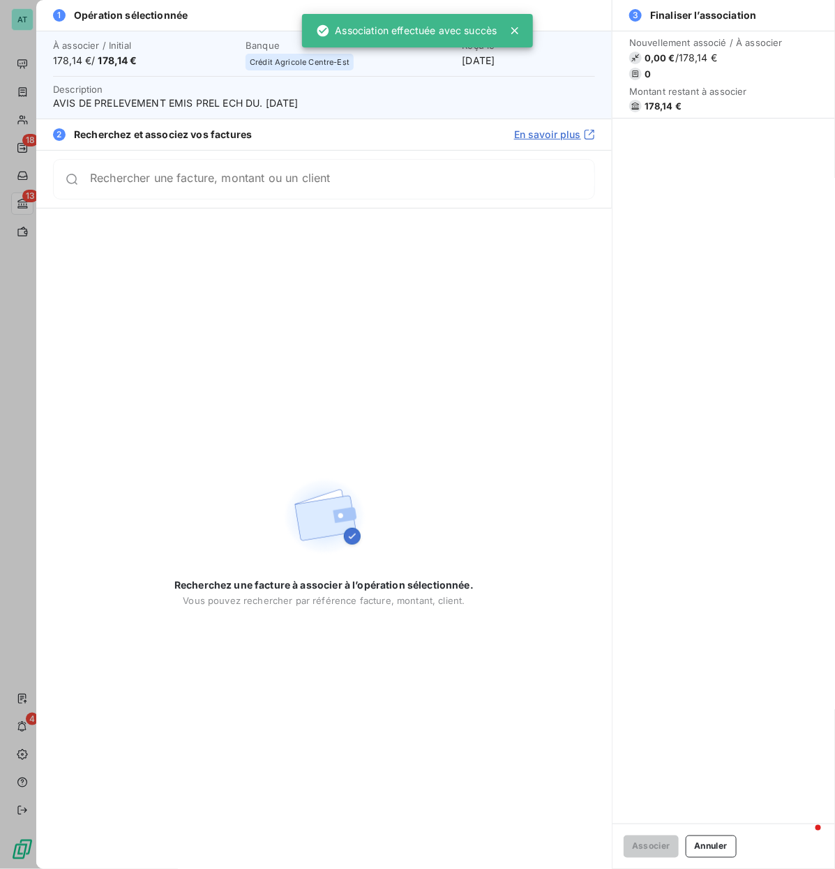
click at [653, 103] on span "178,14 €" at bounding box center [662, 105] width 37 height 11
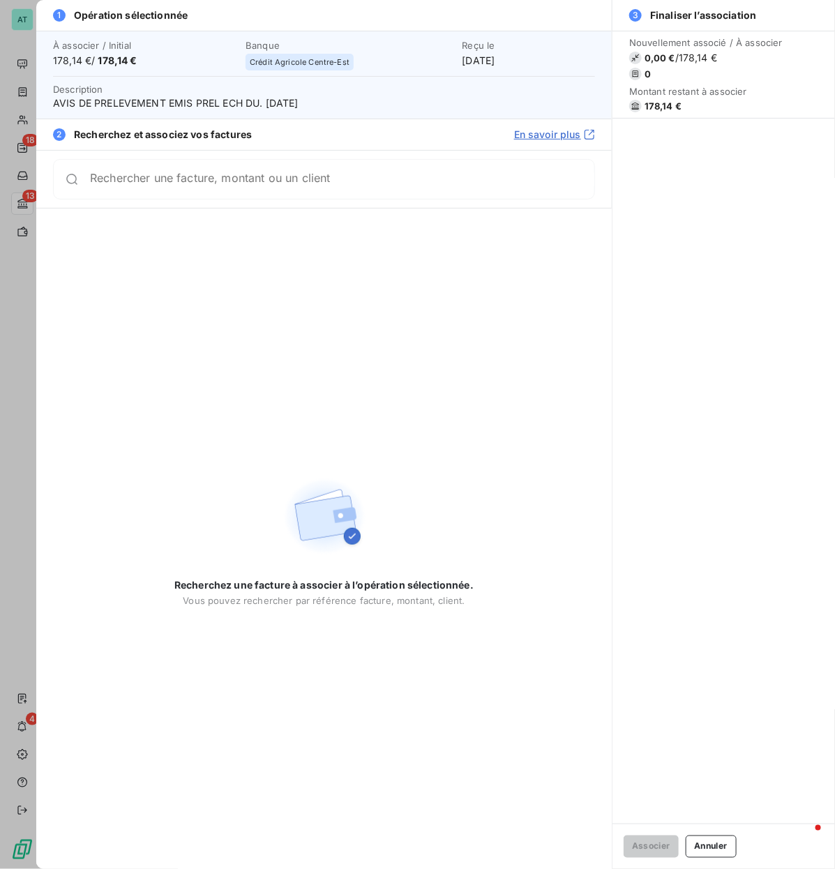
drag, startPoint x: 489, startPoint y: 130, endPoint x: 490, endPoint y: 139, distance: 9.2
click at [490, 139] on div "2 Recherchez et associez vos factures En savoir plus" at bounding box center [323, 134] width 575 height 31
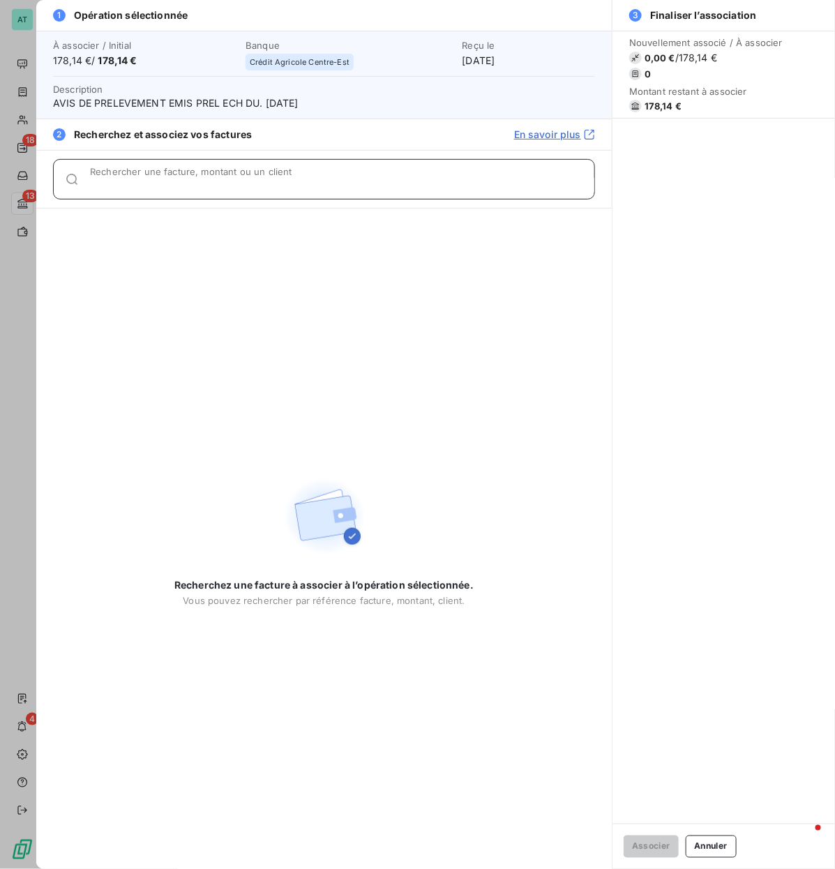
click at [402, 179] on input "Rechercher une facture, montant ou un client" at bounding box center [342, 185] width 504 height 14
paste input "279755"
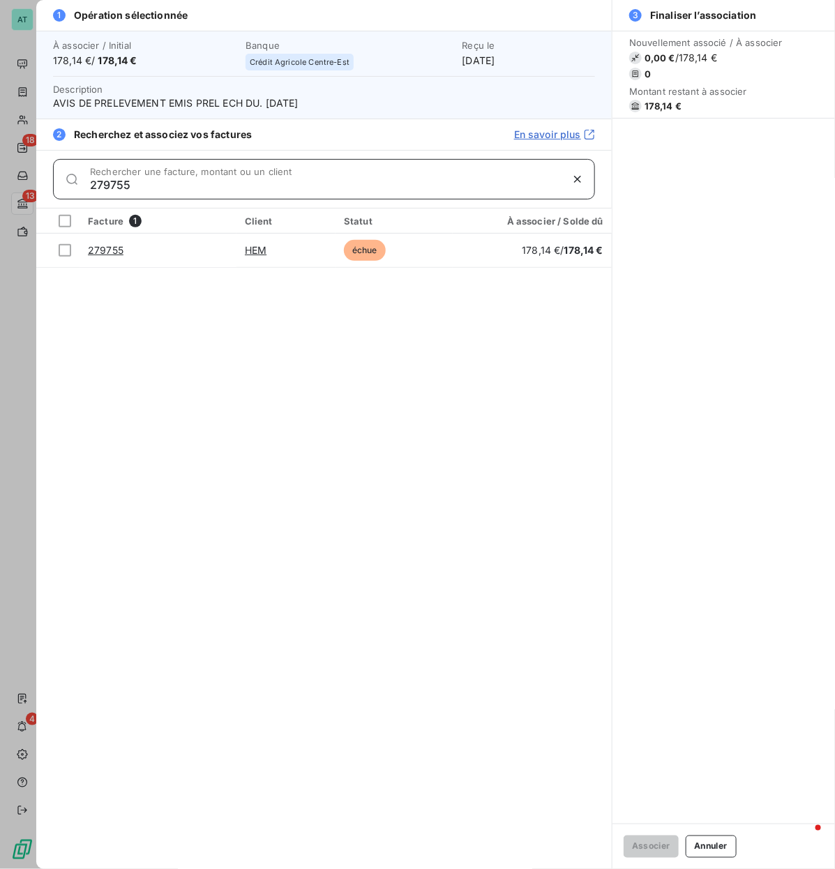
type input "279755"
click at [63, 244] on div at bounding box center [65, 250] width 13 height 13
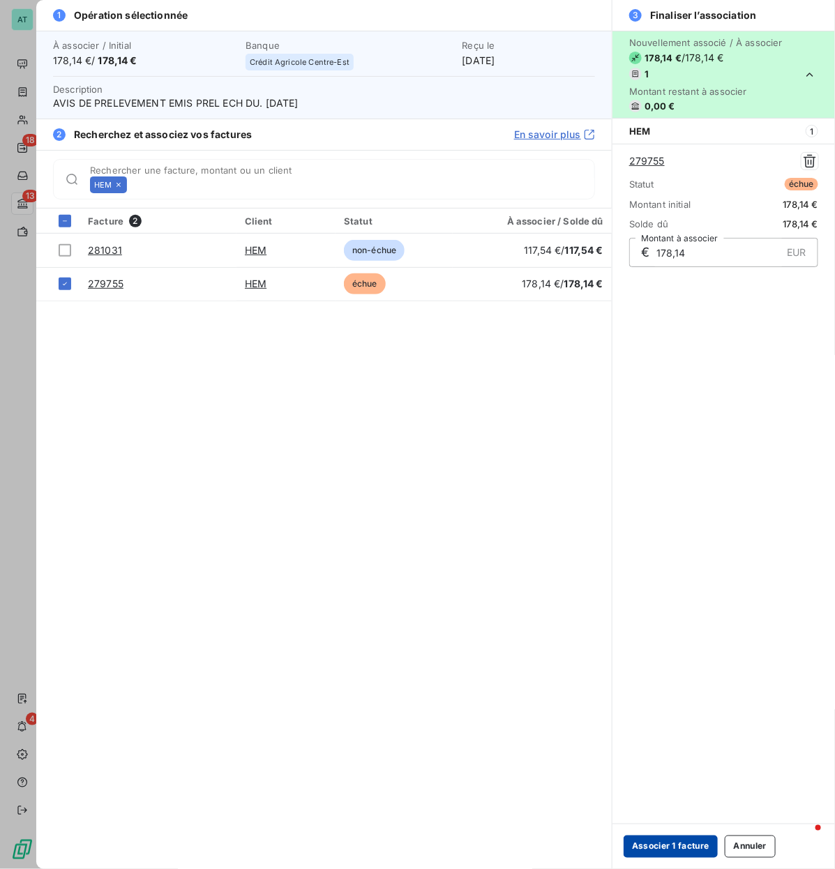
click at [654, 418] on button "Associer 1 facture" at bounding box center [670, 846] width 94 height 22
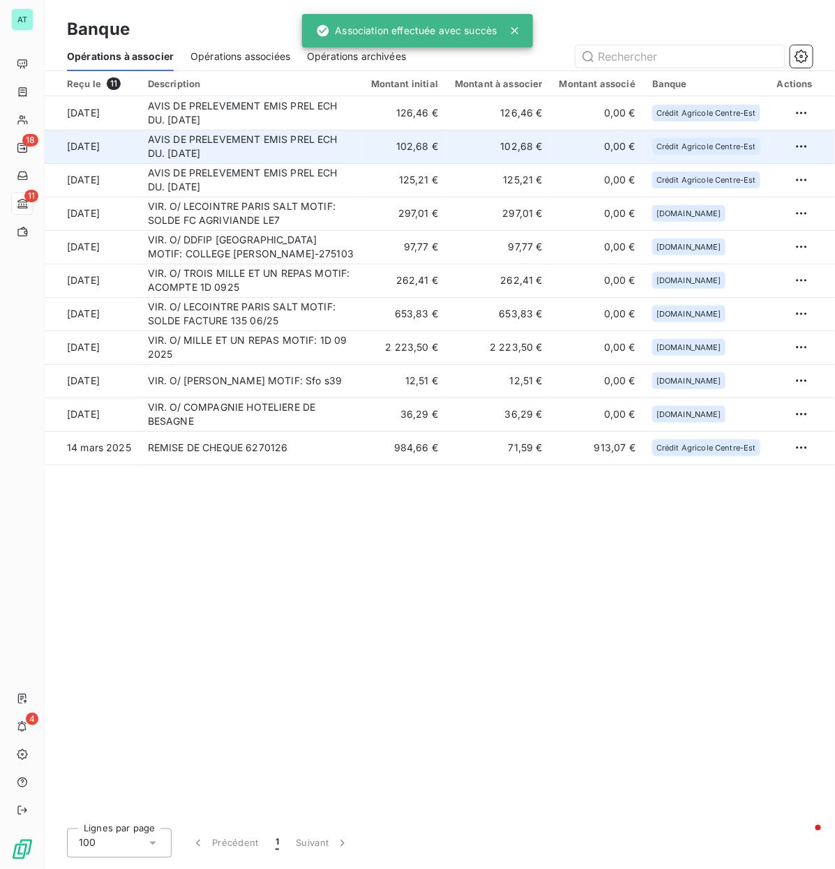
click at [245, 134] on td "AVIS DE PRELEVEMENT EMIS PREL ECH DU. [DATE]" at bounding box center [250, 146] width 223 height 33
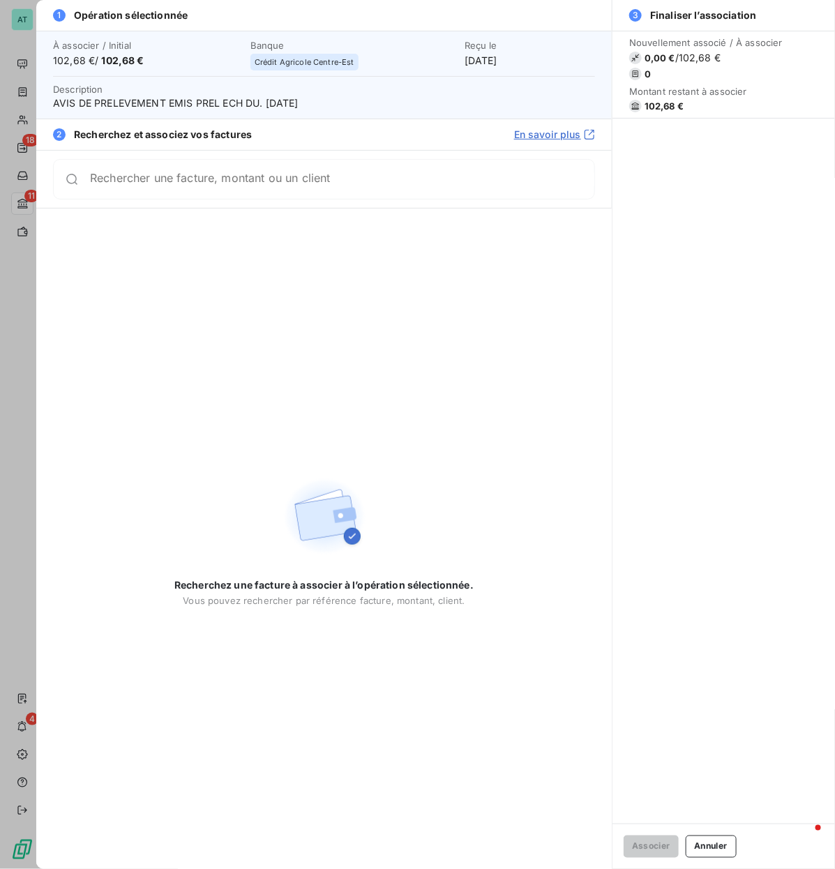
click at [649, 105] on span "102,68 €" at bounding box center [663, 105] width 39 height 11
drag, startPoint x: 422, startPoint y: 228, endPoint x: 419, endPoint y: 218, distance: 10.4
click at [422, 228] on div "Recherchez une facture à associer à l’opération sélectionnée. Vous pouvez reche…" at bounding box center [323, 538] width 575 height 660
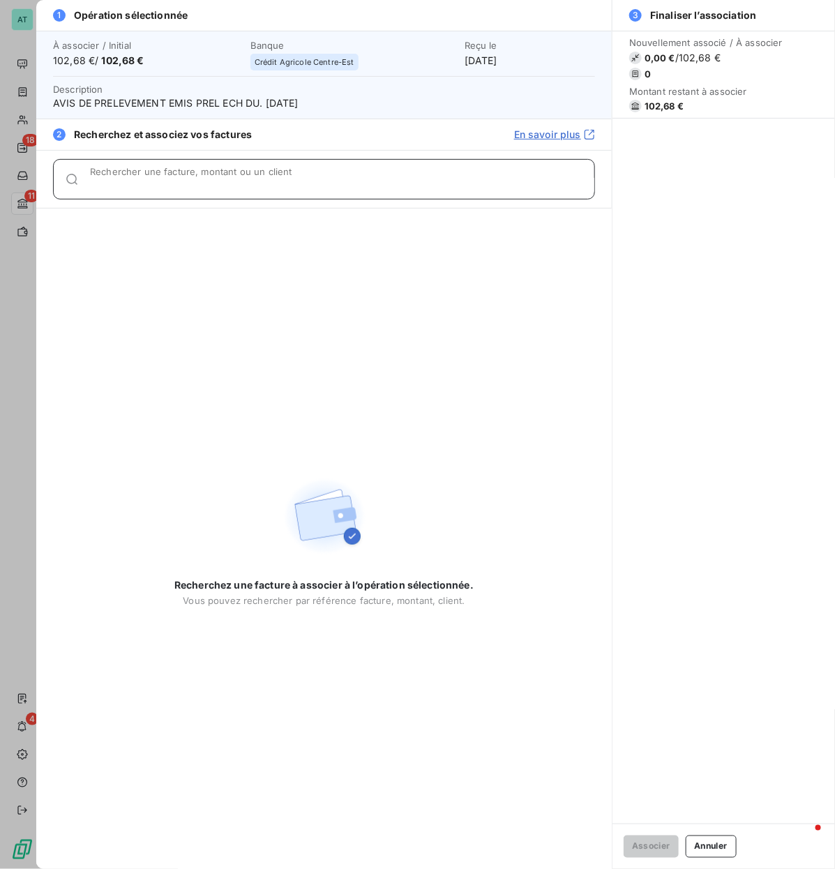
drag, startPoint x: 372, startPoint y: 179, endPoint x: 349, endPoint y: 206, distance: 35.1
click at [372, 178] on input "Rechercher une facture, montant ou un client" at bounding box center [342, 185] width 504 height 14
paste input "278003"
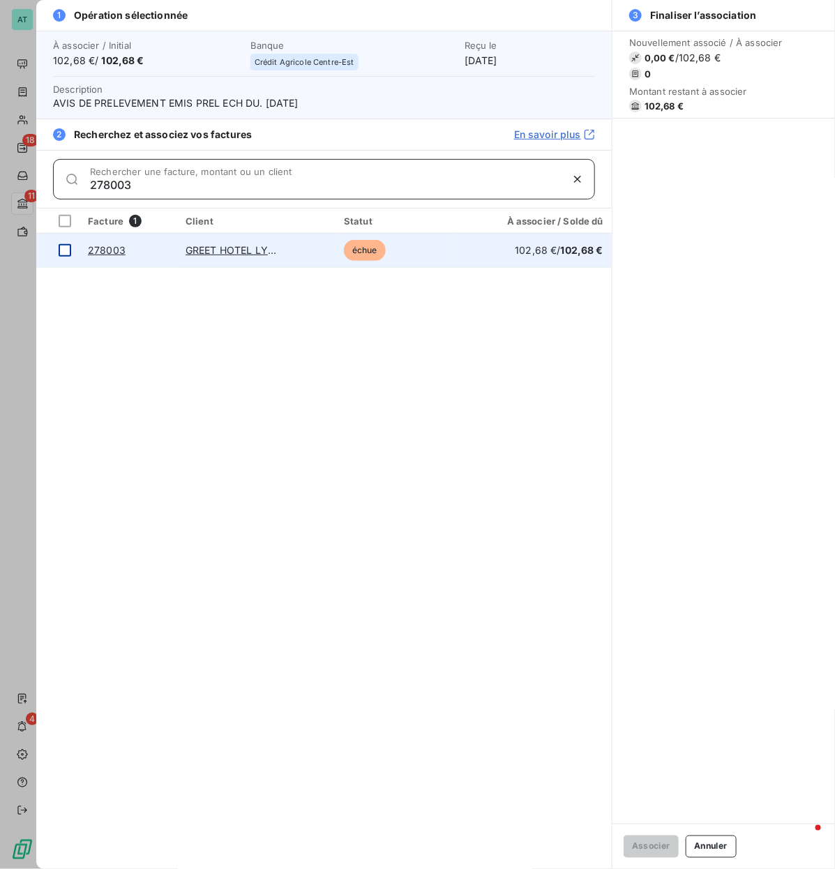
type input "278003"
click at [61, 254] on div at bounding box center [65, 250] width 13 height 13
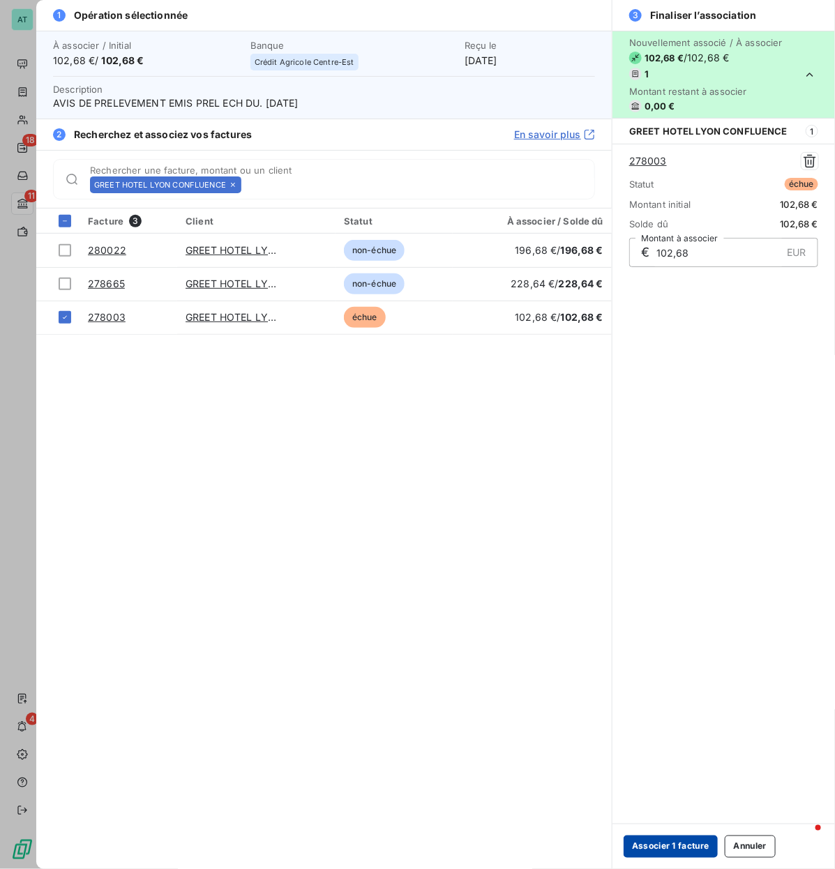
click at [678, 418] on button "Associer 1 facture" at bounding box center [670, 846] width 94 height 22
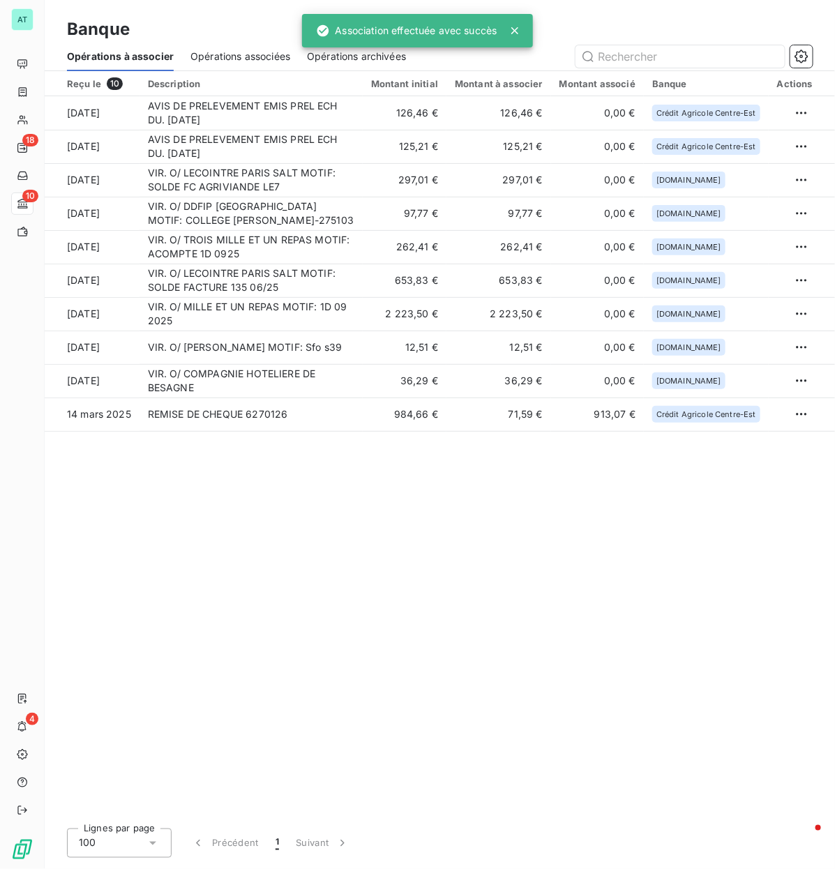
click at [516, 418] on div "Reçu le 10 Description Montant initial Montant à associer Montant associé Banqu…" at bounding box center [440, 444] width 790 height 746
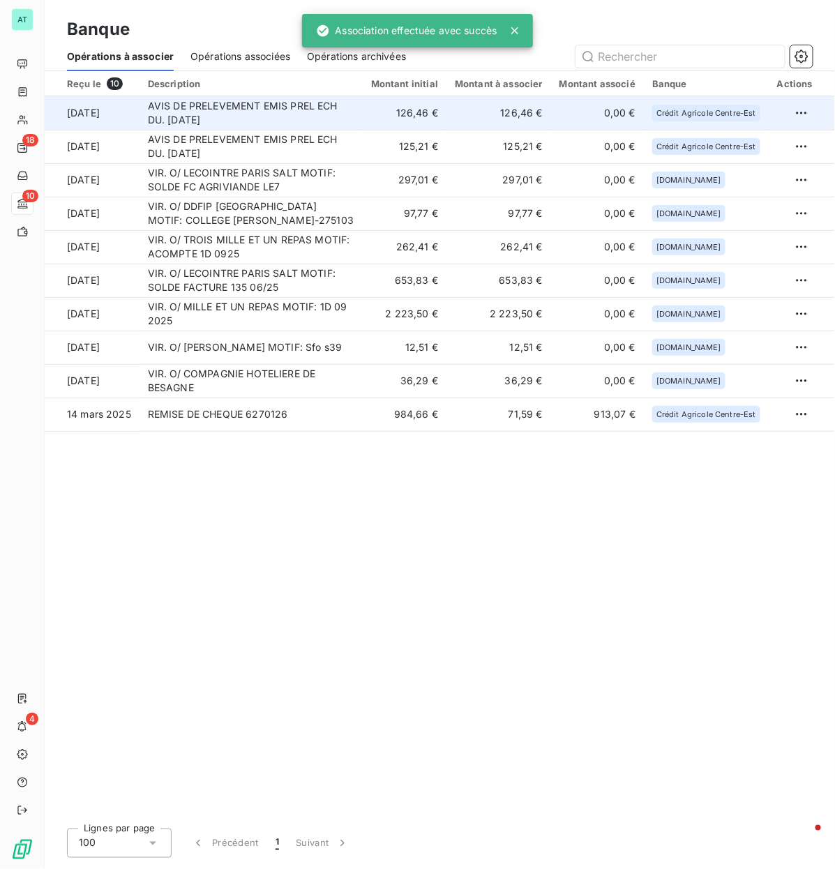
click at [352, 113] on td "AVIS DE PRELEVEMENT EMIS PREL ECH DU. [DATE]" at bounding box center [250, 112] width 223 height 33
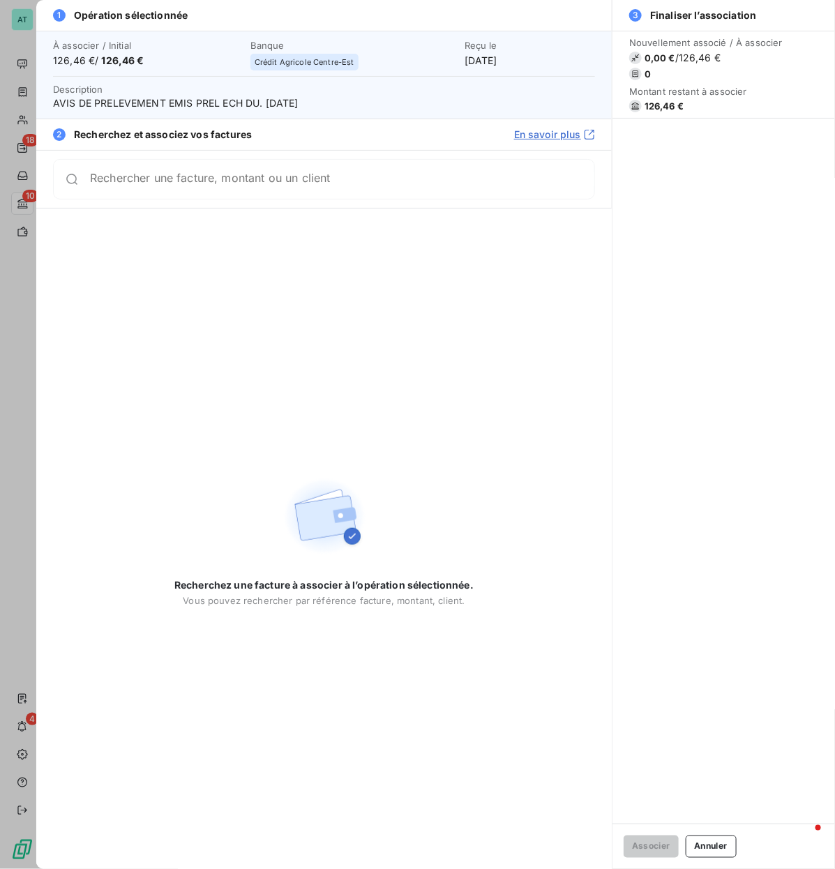
click at [654, 102] on span "126,46 €" at bounding box center [663, 105] width 39 height 11
drag, startPoint x: 413, startPoint y: 398, endPoint x: 418, endPoint y: 330, distance: 68.5
click at [413, 398] on div "Recherchez une facture à associer à l’opération sélectionnée. Vous pouvez reche…" at bounding box center [323, 538] width 575 height 660
click at [321, 169] on div "Rechercher une facture, montant ou un client" at bounding box center [324, 179] width 542 height 40
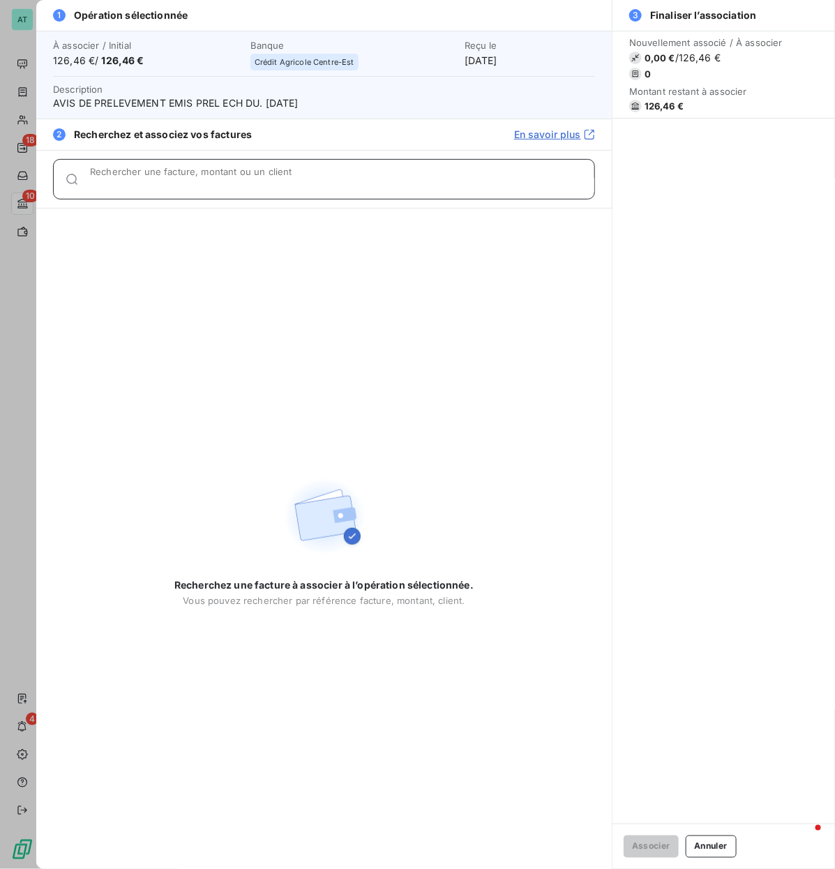
paste input "278182"
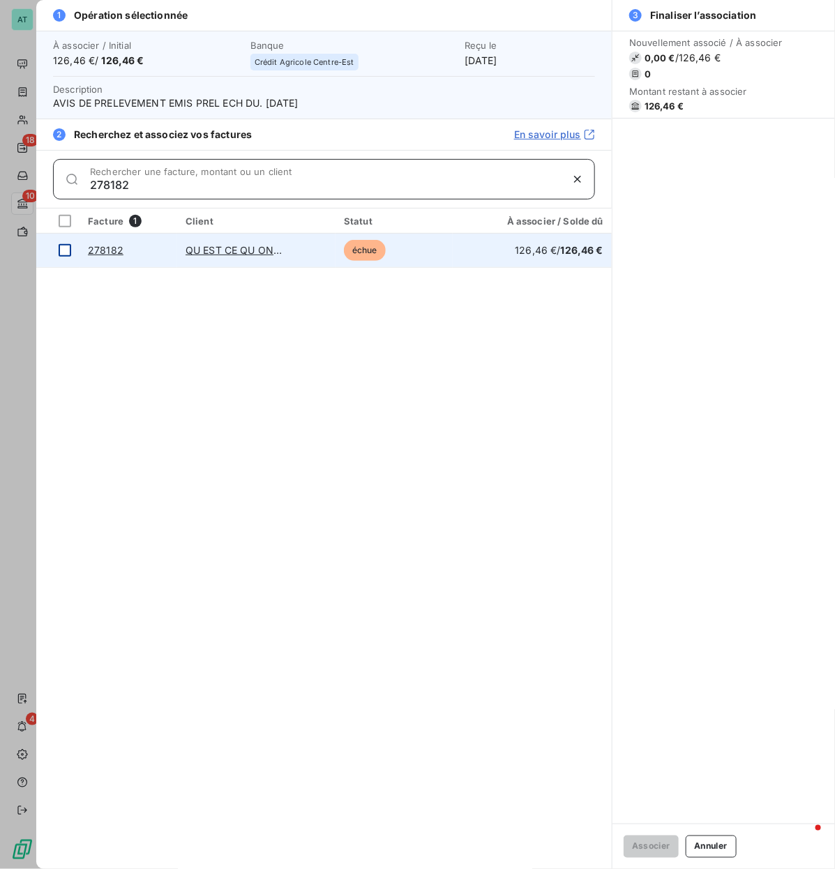
type input "278182"
click at [63, 252] on div at bounding box center [65, 250] width 13 height 13
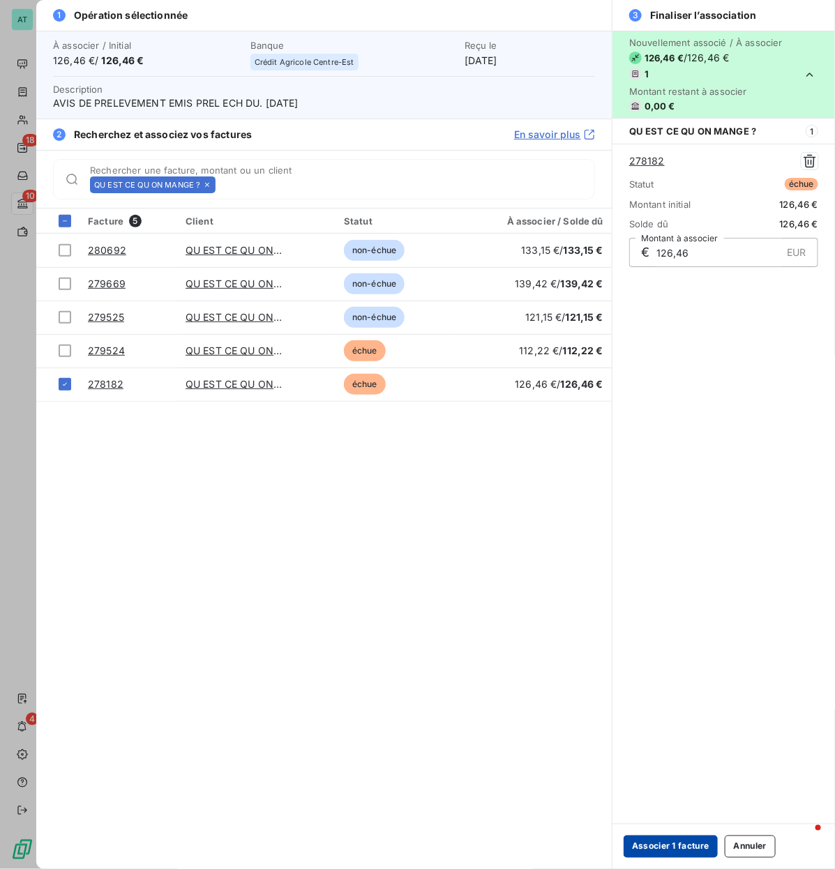
click at [661, 418] on button "Associer 1 facture" at bounding box center [670, 846] width 94 height 22
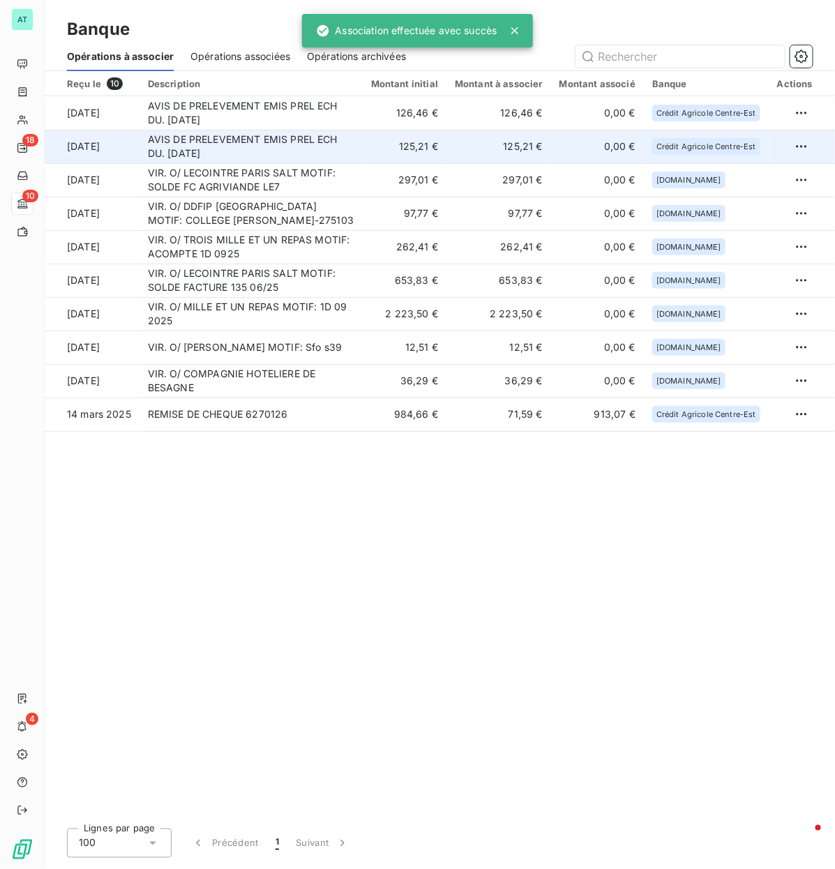
click at [284, 152] on td "AVIS DE PRELEVEMENT EMIS PREL ECH DU. [DATE]" at bounding box center [250, 146] width 223 height 33
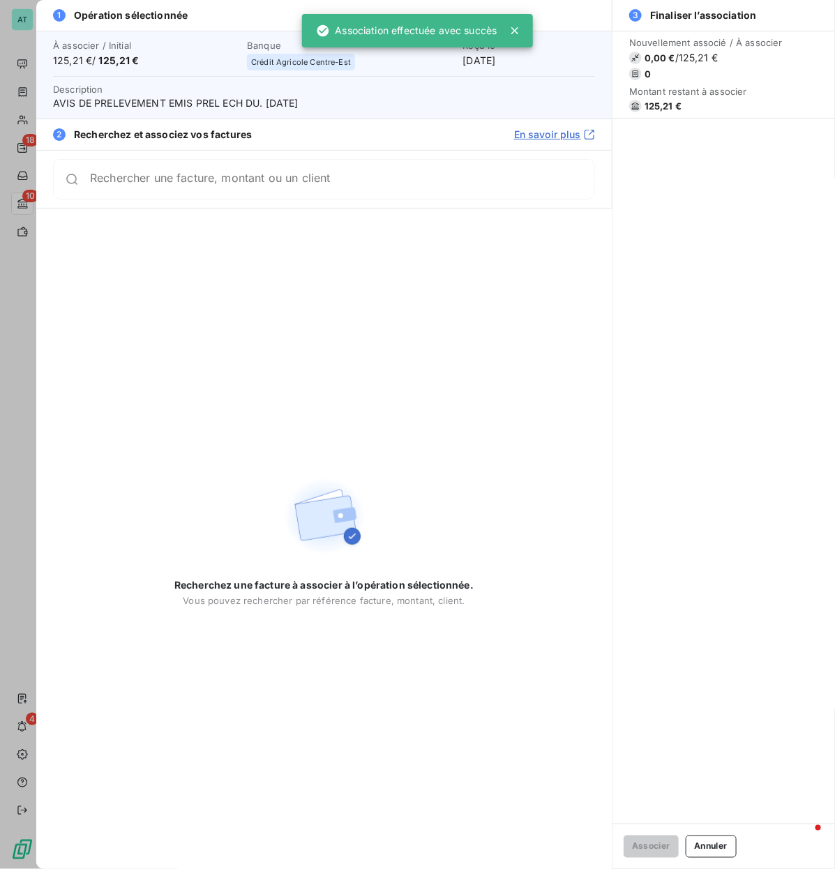
click at [660, 106] on span "125,21 €" at bounding box center [662, 105] width 37 height 11
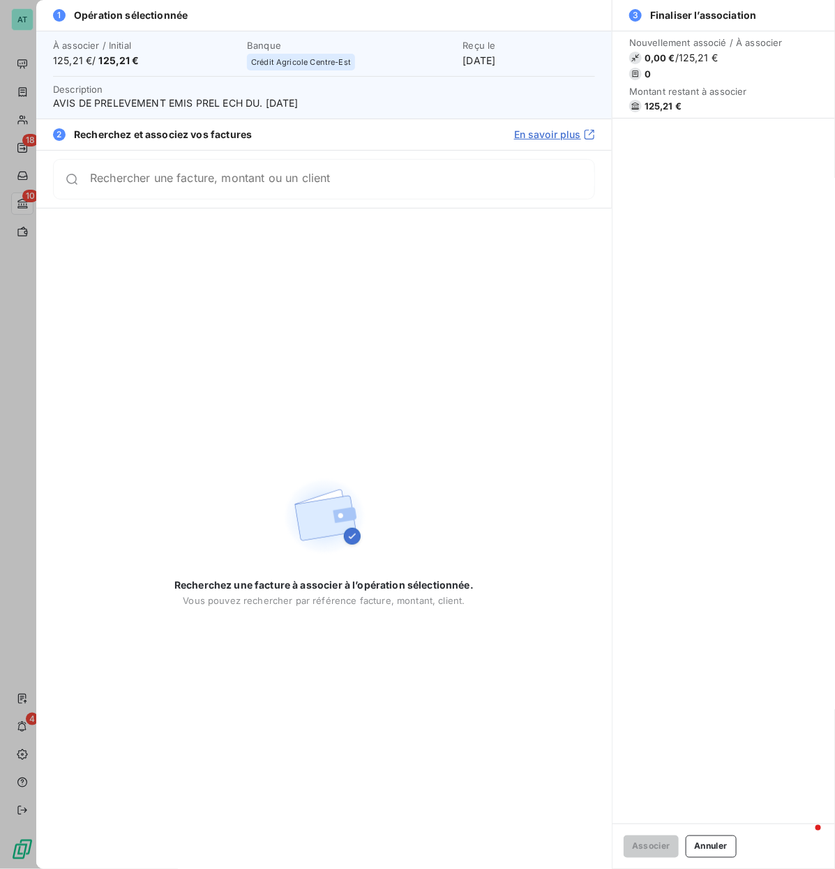
click at [482, 160] on div "Rechercher une facture, montant ou un client" at bounding box center [324, 179] width 542 height 40
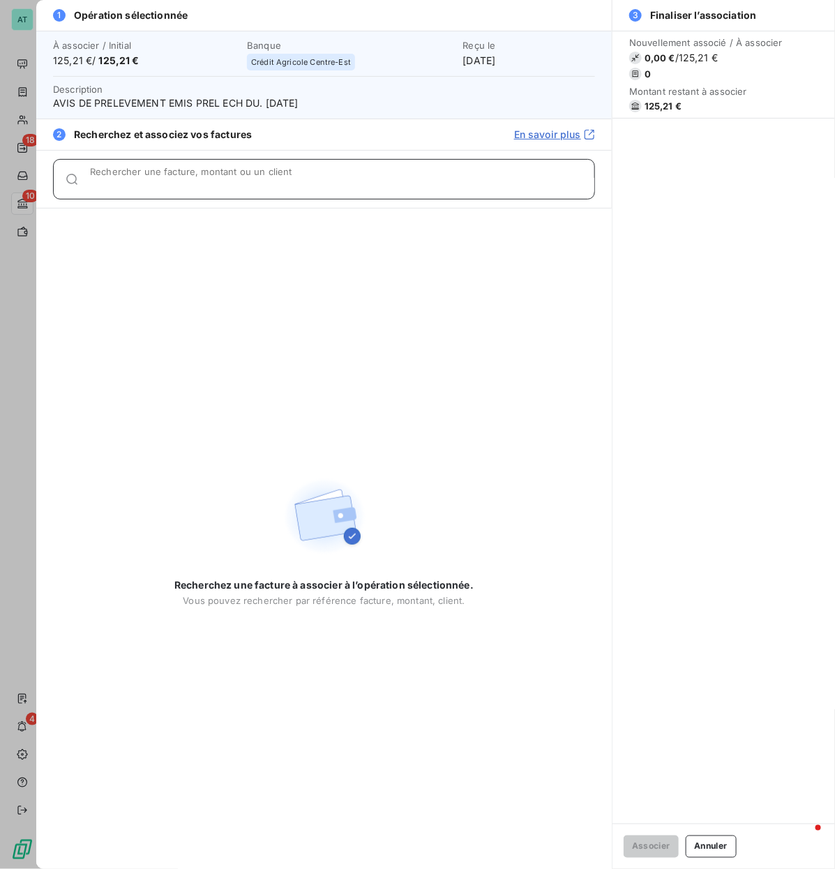
paste input "278637"
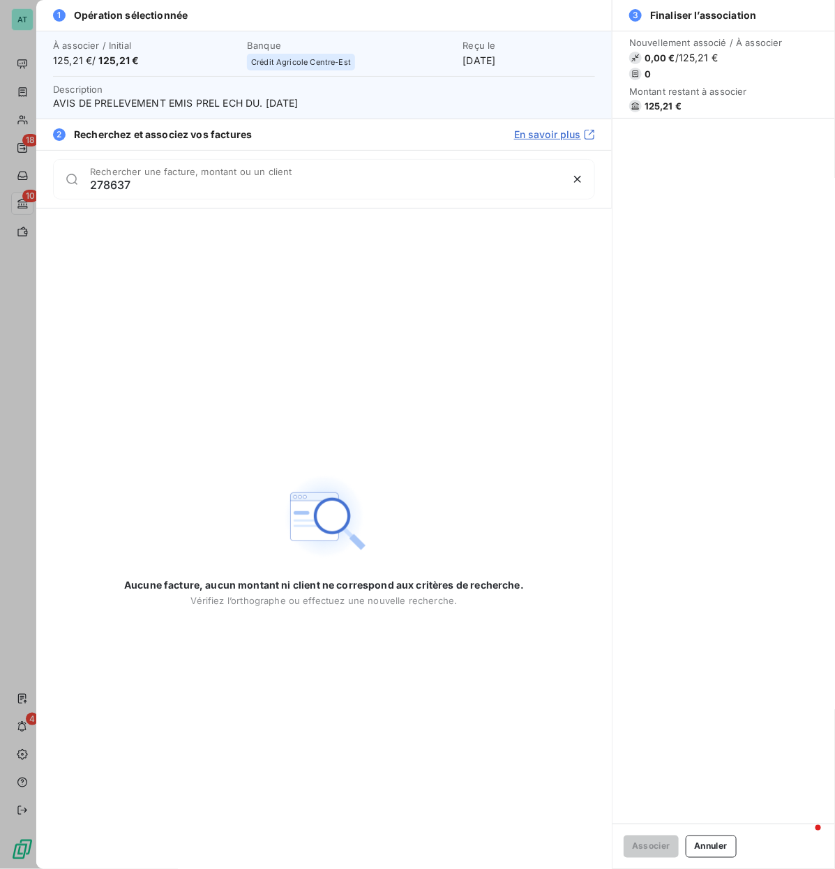
click at [242, 242] on div "Aucune facture, aucun montant ni client ne correspond aux critères de recherche…" at bounding box center [323, 538] width 399 height 660
click at [203, 186] on input "278637" at bounding box center [325, 185] width 471 height 14
type input "278637"
click at [736, 418] on button "Annuler" at bounding box center [710, 846] width 51 height 22
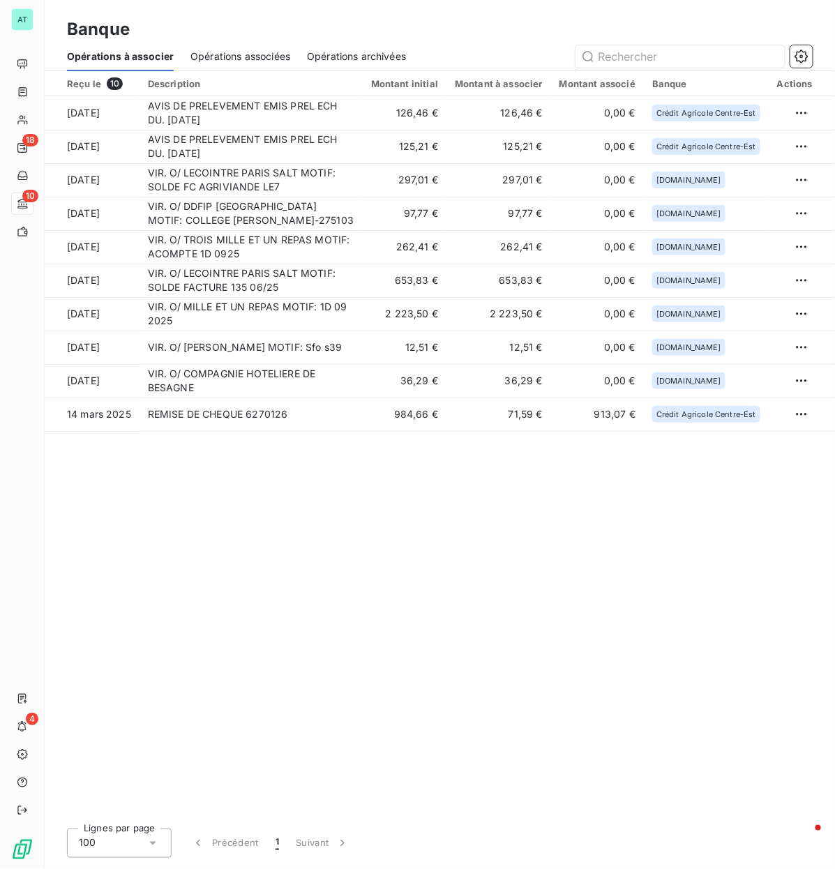
click at [538, 418] on div "Reçu le 10 Description Montant initial Montant à associer Montant associé Banqu…" at bounding box center [440, 444] width 790 height 746
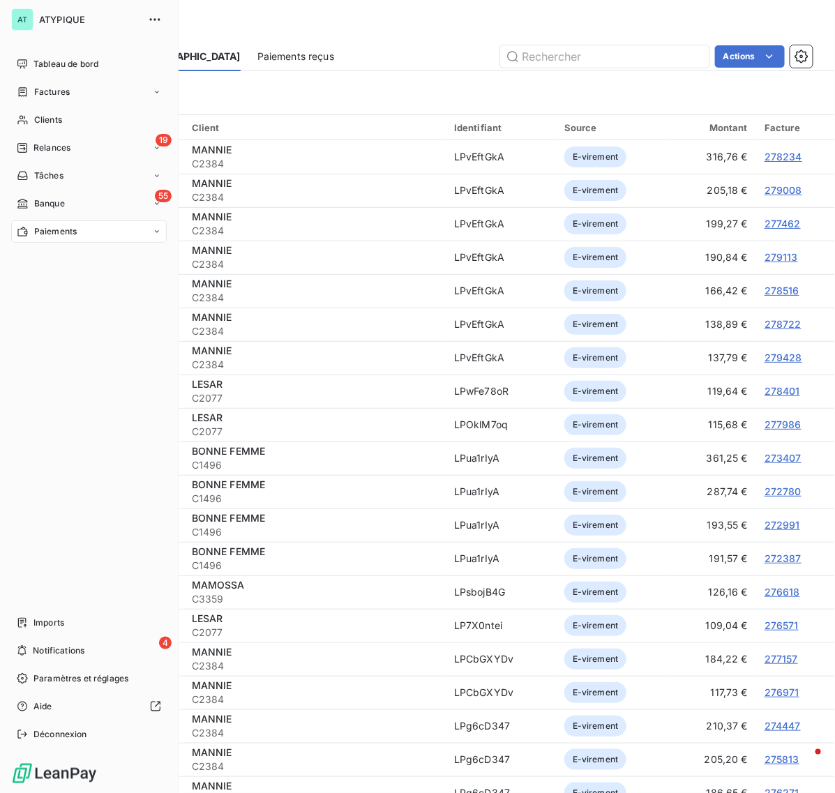
drag, startPoint x: 66, startPoint y: 146, endPoint x: 179, endPoint y: 129, distance: 114.3
click at [66, 148] on span "Relances" at bounding box center [51, 148] width 37 height 13
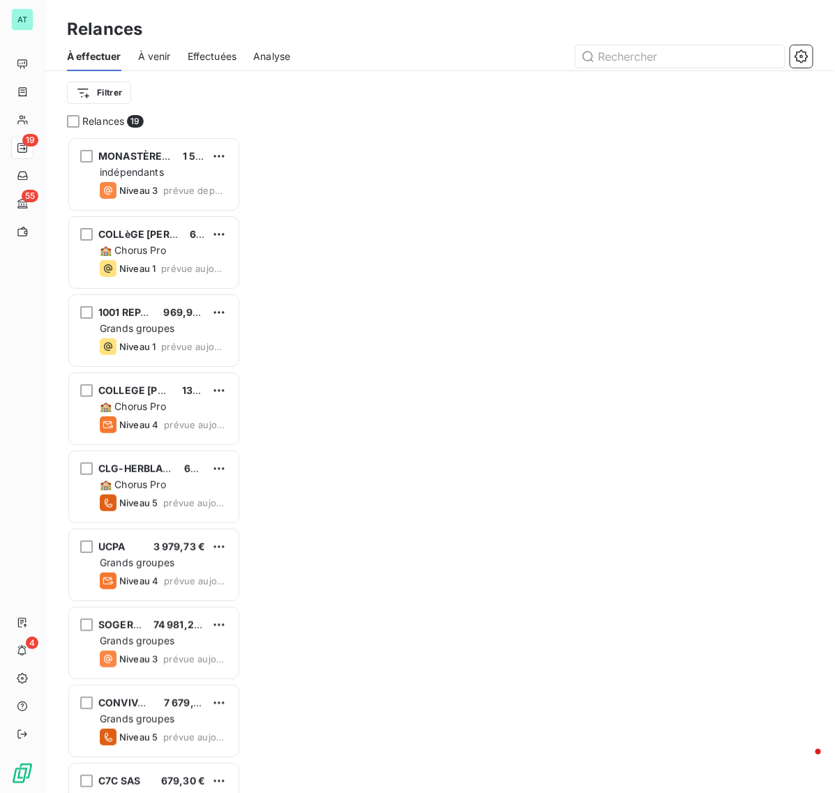
scroll to position [643, 160]
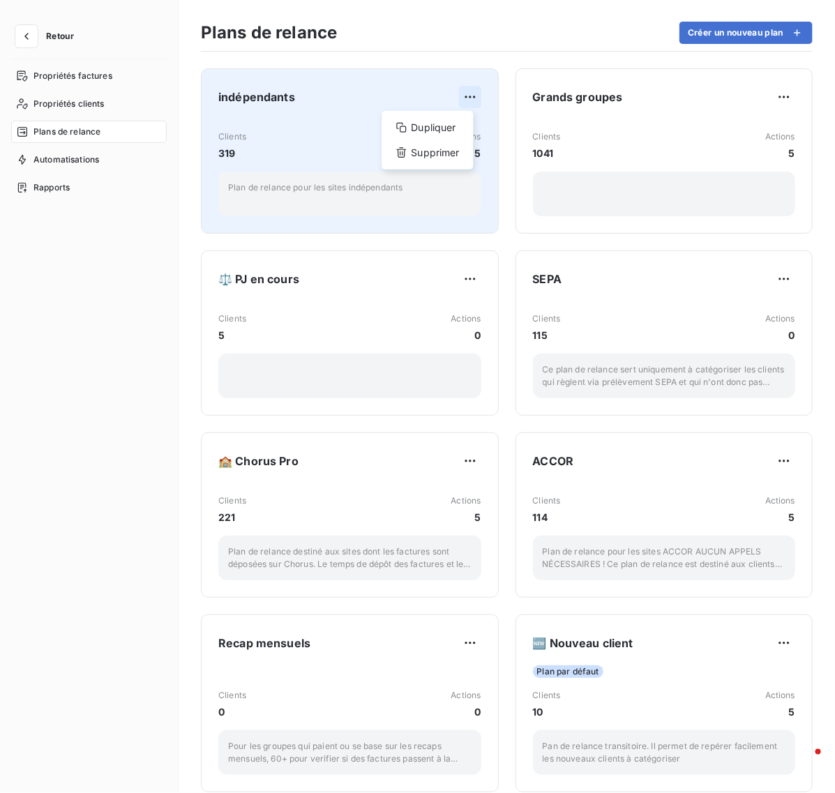
click at [462, 99] on html "Retour Propriétés factures Propriétés clients Plans de relance Automatisations …" at bounding box center [417, 396] width 835 height 793
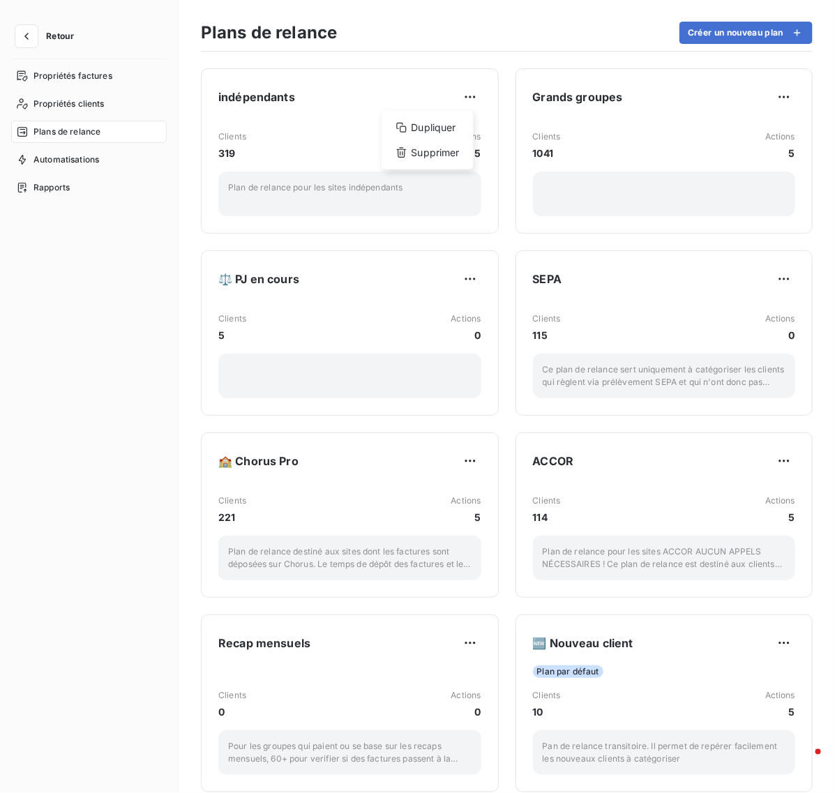
click at [461, 99] on html "Retour Propriétés factures Propriétés clients Plans de relance Automatisations …" at bounding box center [417, 396] width 835 height 793
drag, startPoint x: 80, startPoint y: 151, endPoint x: 91, endPoint y: 151, distance: 10.5
click at [80, 151] on div "Automatisations" at bounding box center [88, 159] width 155 height 22
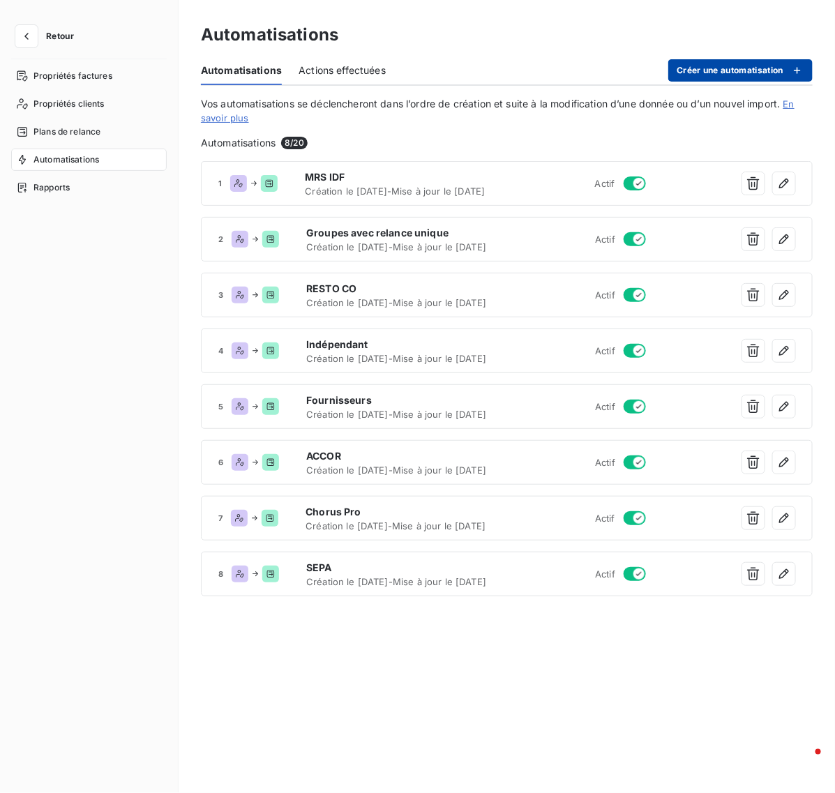
click at [732, 70] on button "Créer une automatisation" at bounding box center [740, 70] width 144 height 22
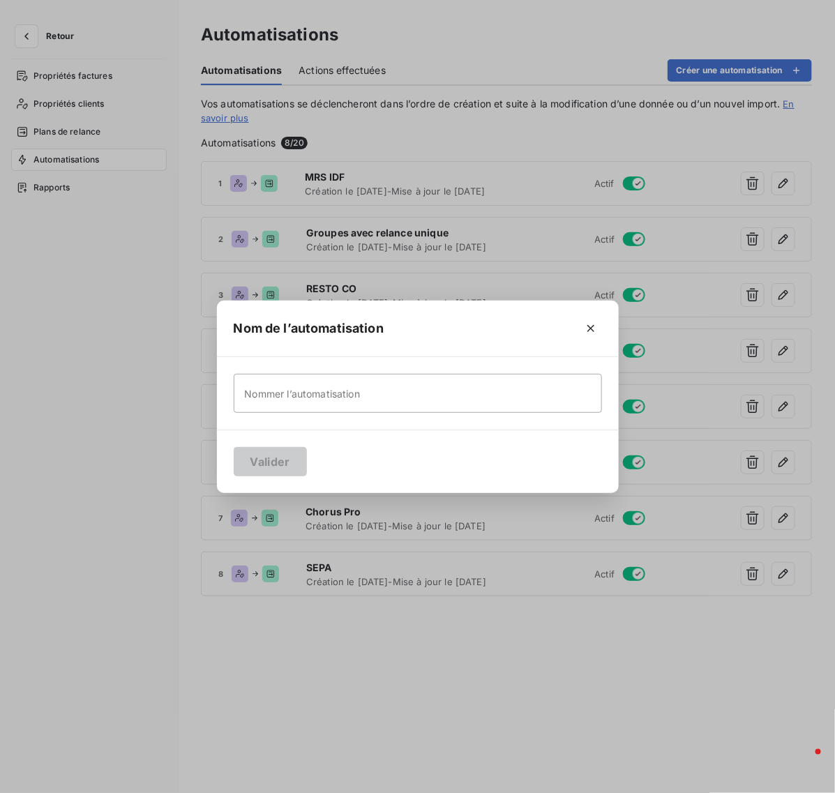
drag, startPoint x: 589, startPoint y: 326, endPoint x: 574, endPoint y: 352, distance: 30.6
click at [591, 326] on icon "button" at bounding box center [591, 328] width 14 height 14
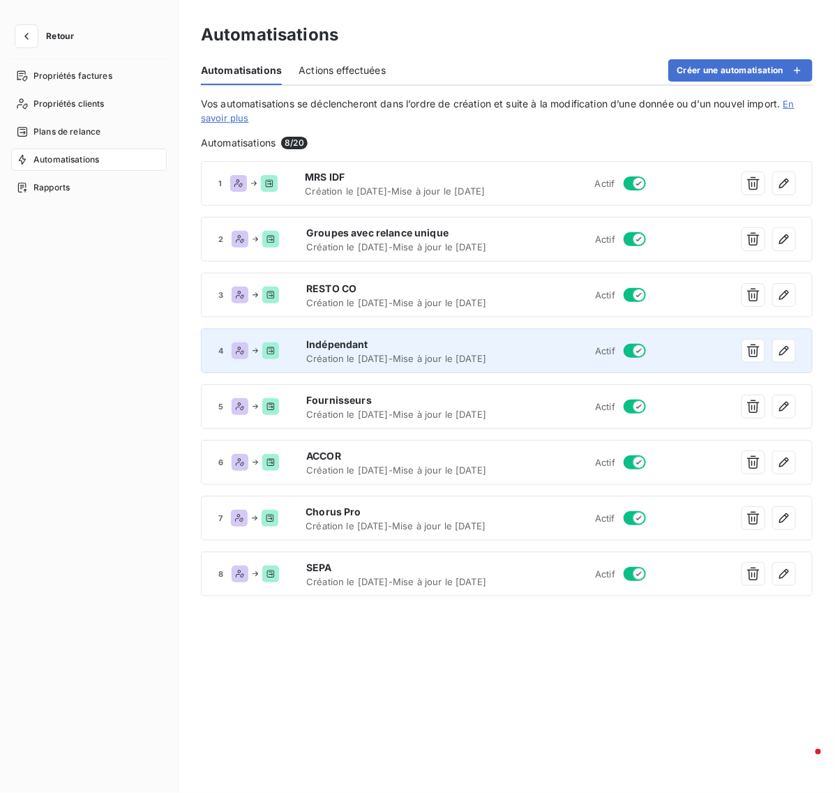
drag, startPoint x: 386, startPoint y: 387, endPoint x: 338, endPoint y: 393, distance: 47.7
click at [308, 364] on span "Création le 17 juil. 2025 - Mise à jour le 1 sept. 2025" at bounding box center [405, 358] width 199 height 11
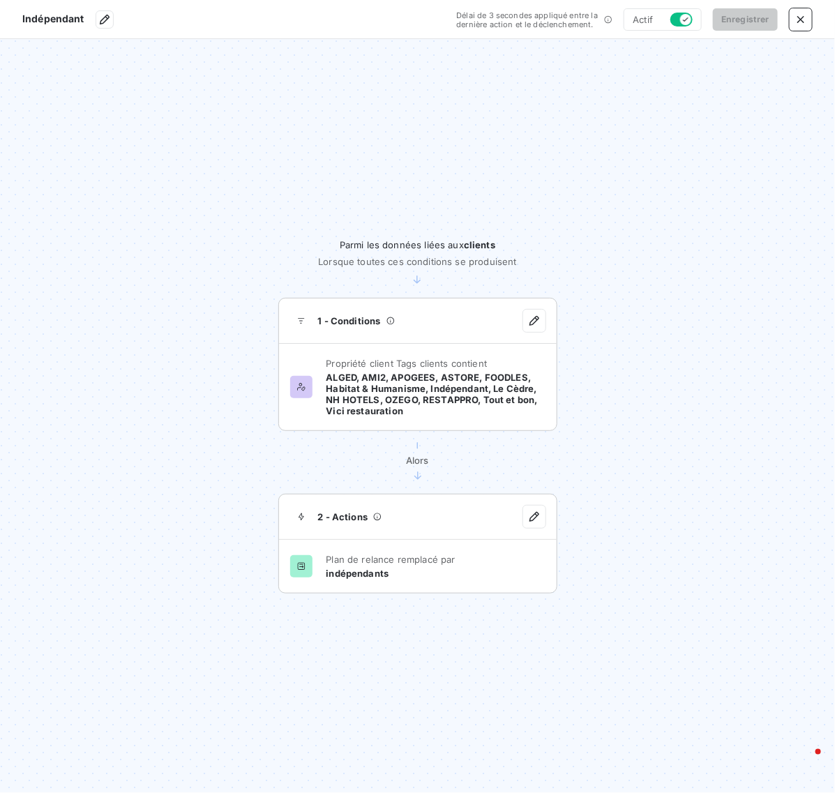
drag, startPoint x: 607, startPoint y: 258, endPoint x: 600, endPoint y: 252, distance: 9.5
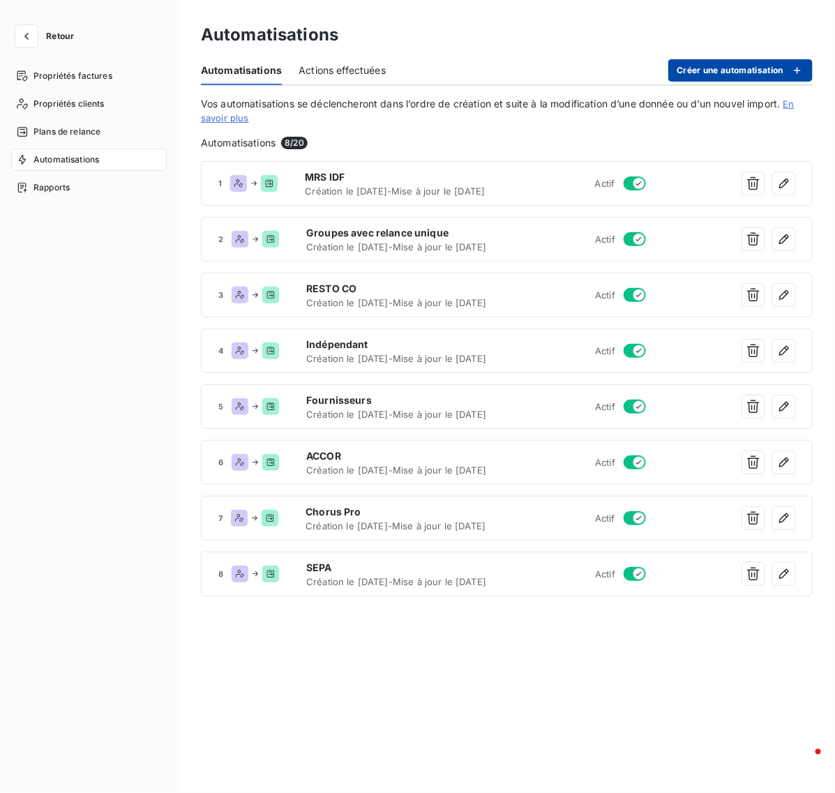
click at [743, 66] on button "Créer une automatisation" at bounding box center [740, 70] width 144 height 22
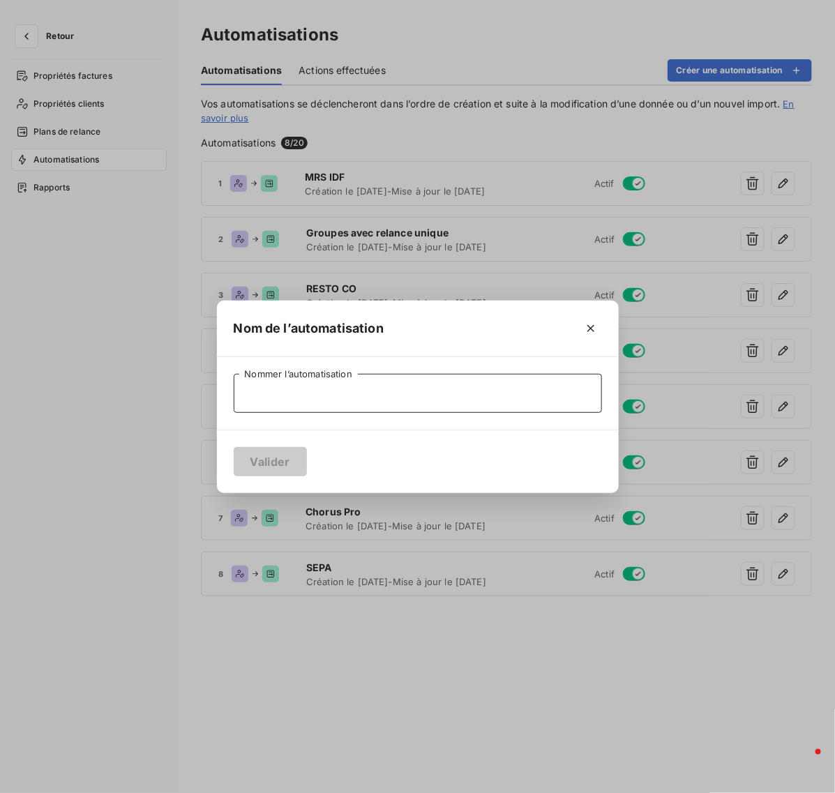
click at [252, 399] on input "Nommer l’automatisation" at bounding box center [418, 393] width 368 height 39
type input "Indépendant 10 jours ⚡"
click at [265, 468] on button "Valider" at bounding box center [270, 461] width 73 height 29
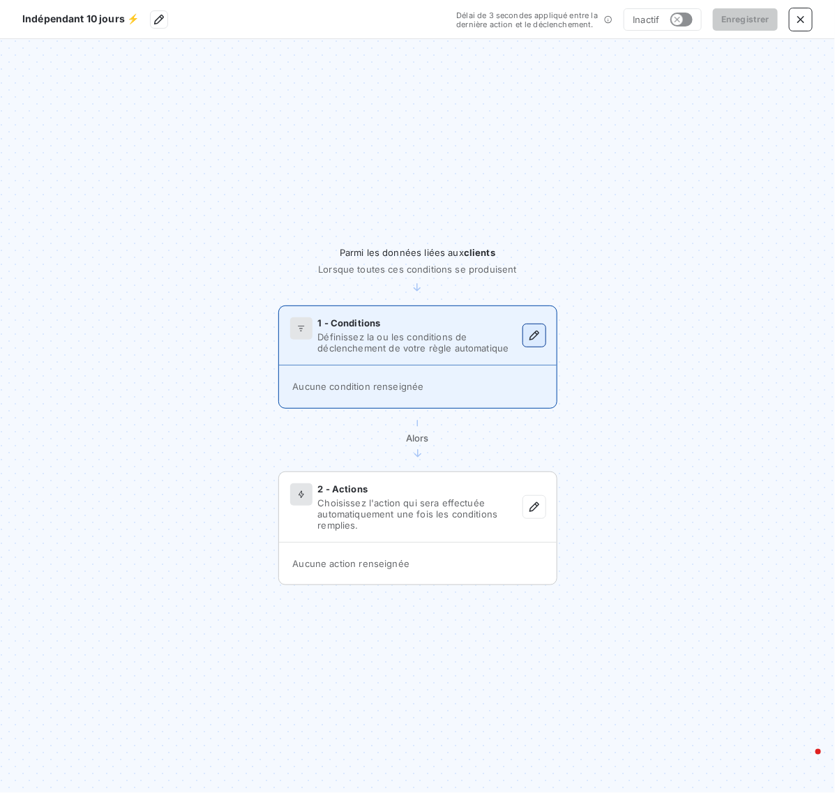
click at [537, 338] on icon "button" at bounding box center [534, 335] width 14 height 14
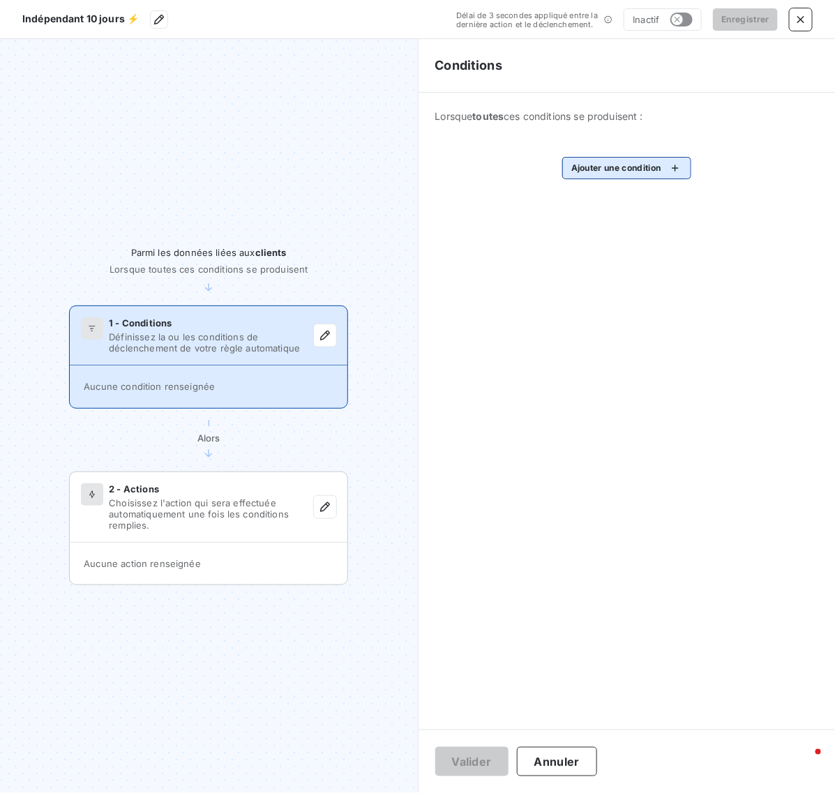
click at [611, 169] on html "Indépendant 10 jours ⚡ Délai de 3 secondes appliqué entre la dernière action et…" at bounding box center [417, 396] width 835 height 793
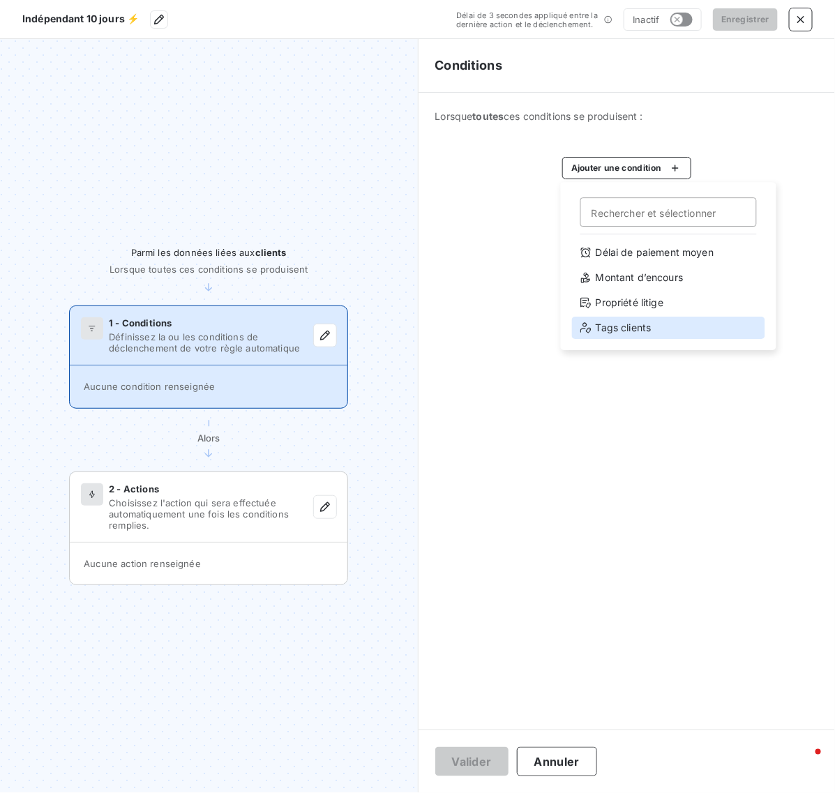
drag, startPoint x: 663, startPoint y: 326, endPoint x: 656, endPoint y: 328, distance: 7.1
click at [663, 326] on div "Tags clients" at bounding box center [668, 328] width 193 height 22
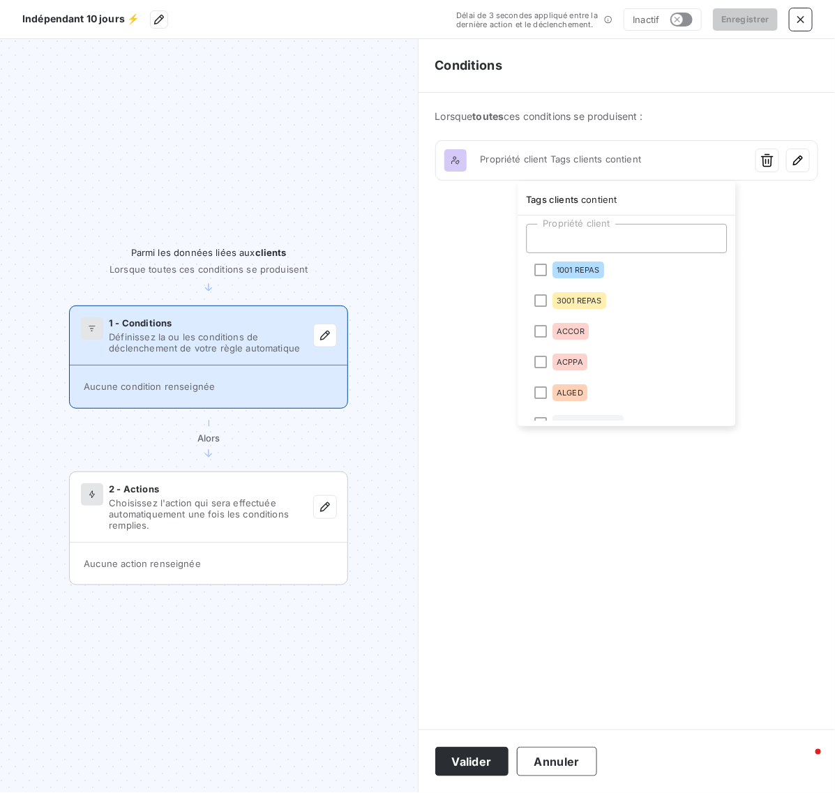
click at [638, 237] on div at bounding box center [626, 238] width 201 height 29
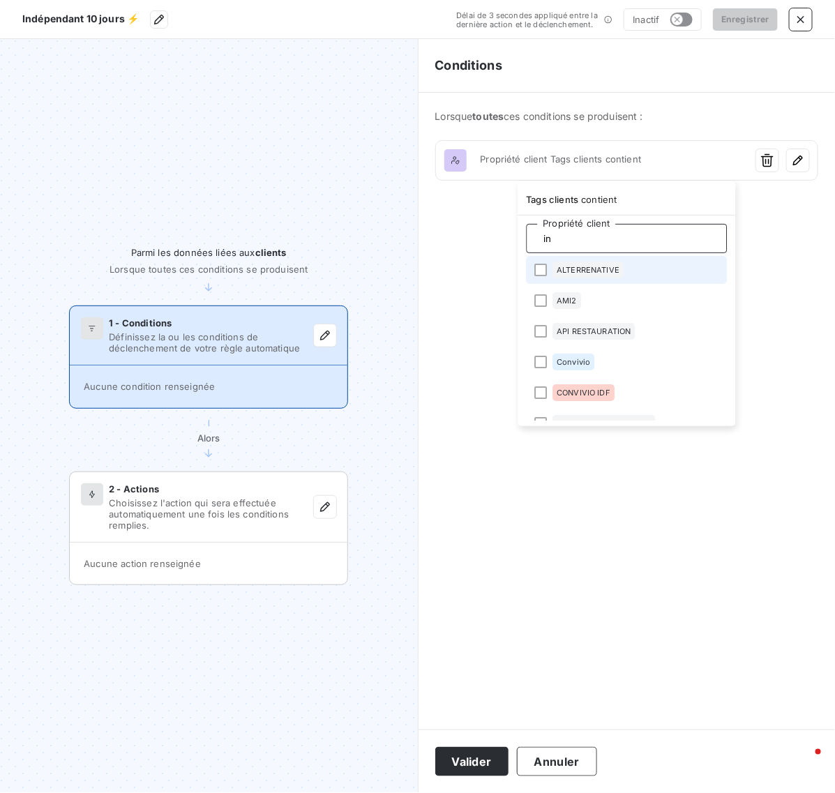
type input "ind"
click at [596, 443] on html "Indépendant 10 jours ⚡ Délai de 3 secondes appliqué entre la dernière action et…" at bounding box center [417, 396] width 835 height 793
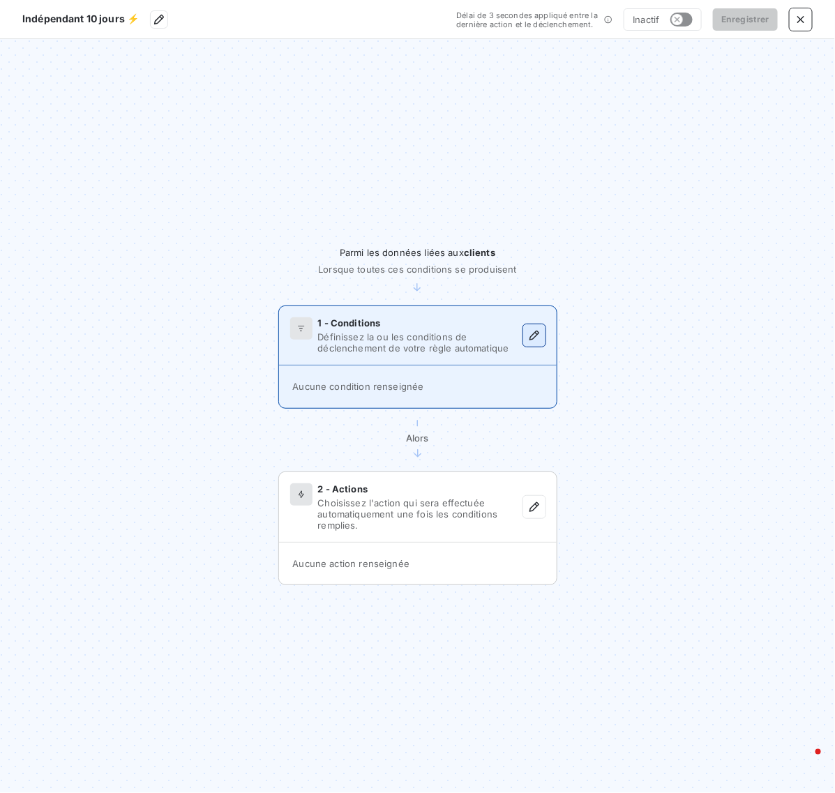
click at [531, 331] on icon "button" at bounding box center [534, 335] width 14 height 14
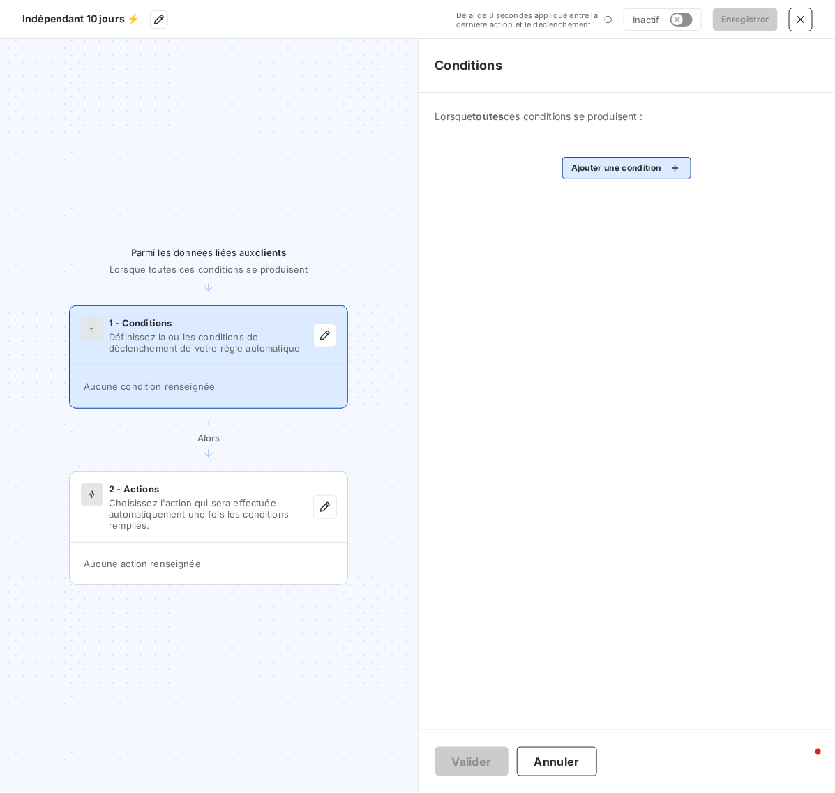
click at [600, 162] on html "Indépendant 10 jours ⚡ Délai de 3 secondes appliqué entre la dernière action et…" at bounding box center [417, 396] width 835 height 793
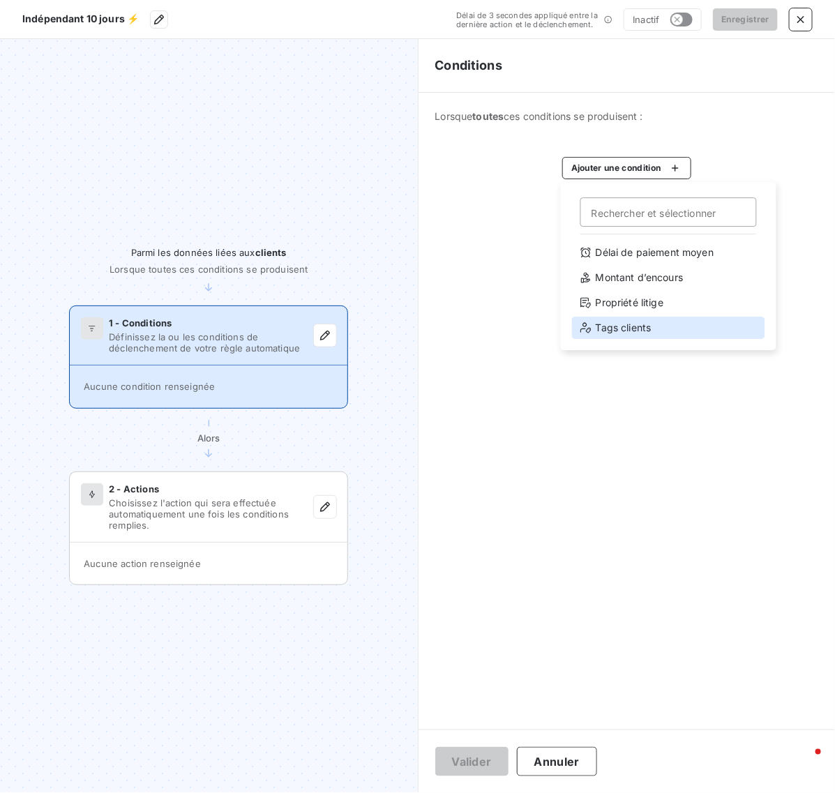
click at [631, 321] on div "Tags clients" at bounding box center [668, 328] width 193 height 22
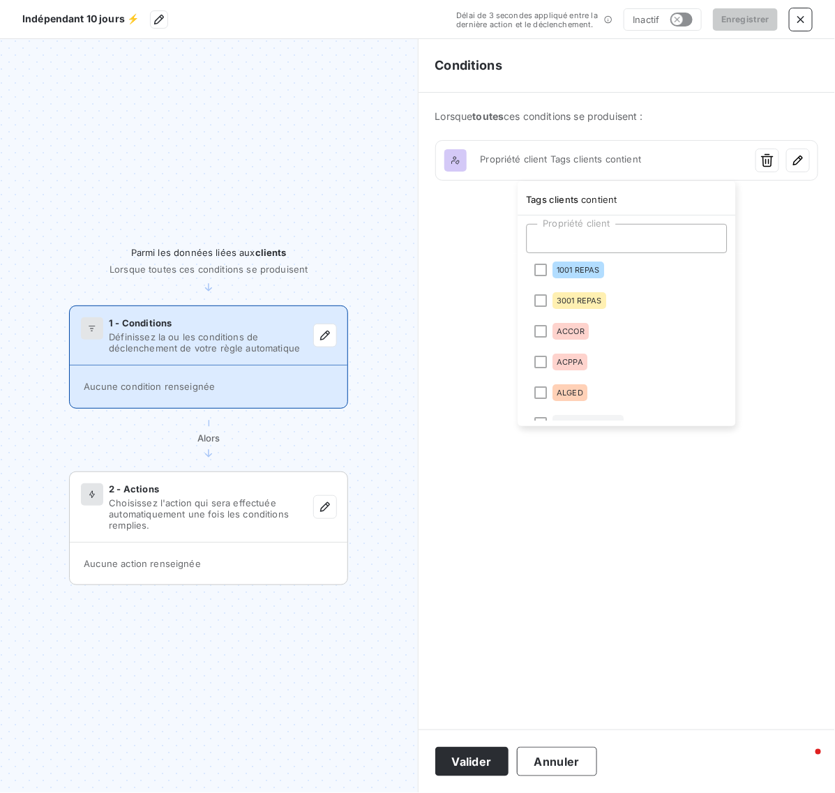
click at [650, 220] on div "Propriété client 1001 REPAS 3001 REPAS ACCOR ACPPA ALGED ALTERRENATIVE AMI2 API…" at bounding box center [627, 319] width 218 height 208
click at [645, 231] on div at bounding box center [626, 238] width 201 height 29
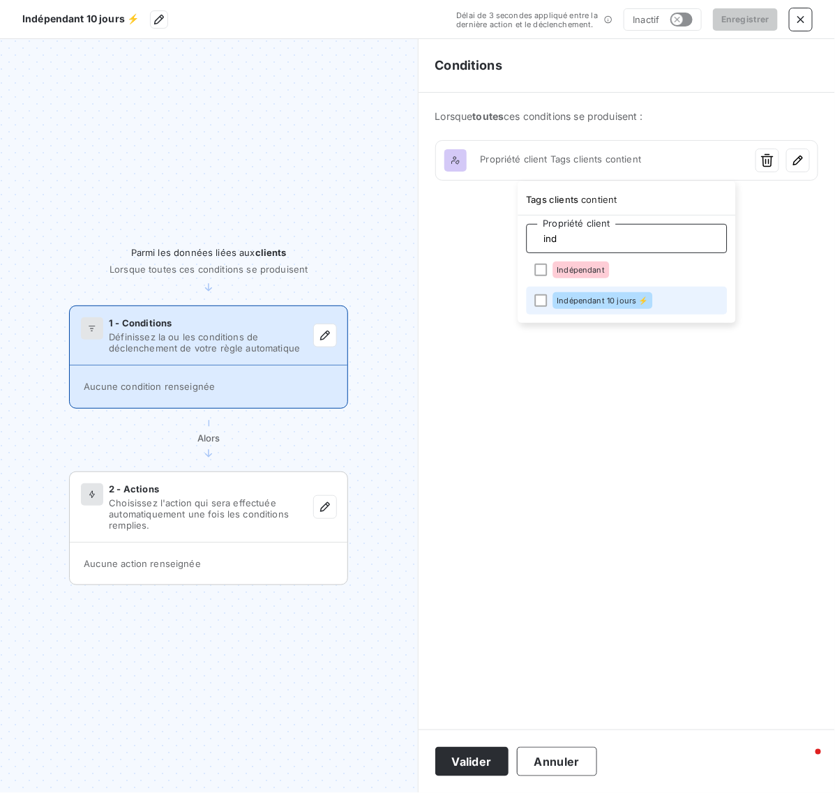
type input "ind"
click at [632, 305] on div "Indépendant 10 jours ⚡" at bounding box center [603, 300] width 100 height 17
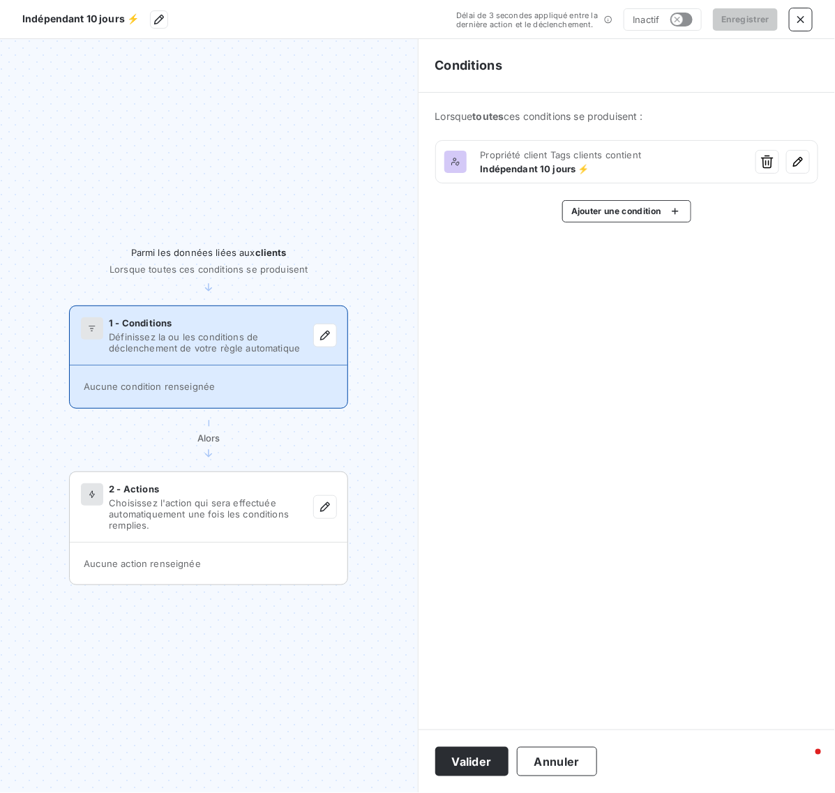
click at [643, 528] on html "Indépendant 10 jours ⚡ Délai de 3 secondes appliqué entre la dernière action et…" at bounding box center [417, 396] width 835 height 793
click at [464, 764] on button "Valider" at bounding box center [471, 761] width 73 height 29
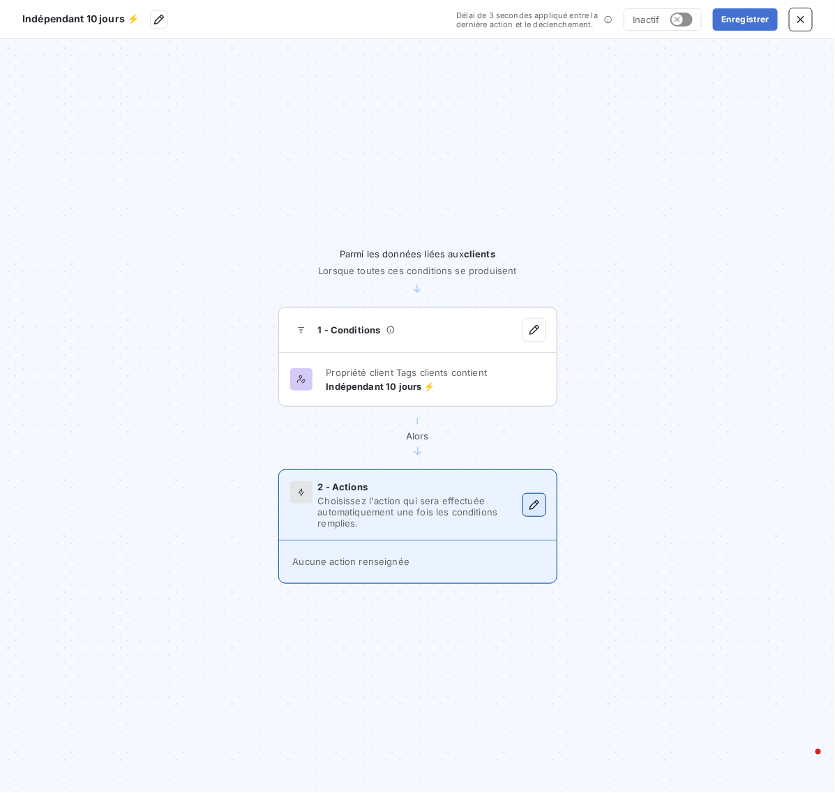
click at [539, 510] on icon "button" at bounding box center [534, 505] width 14 height 14
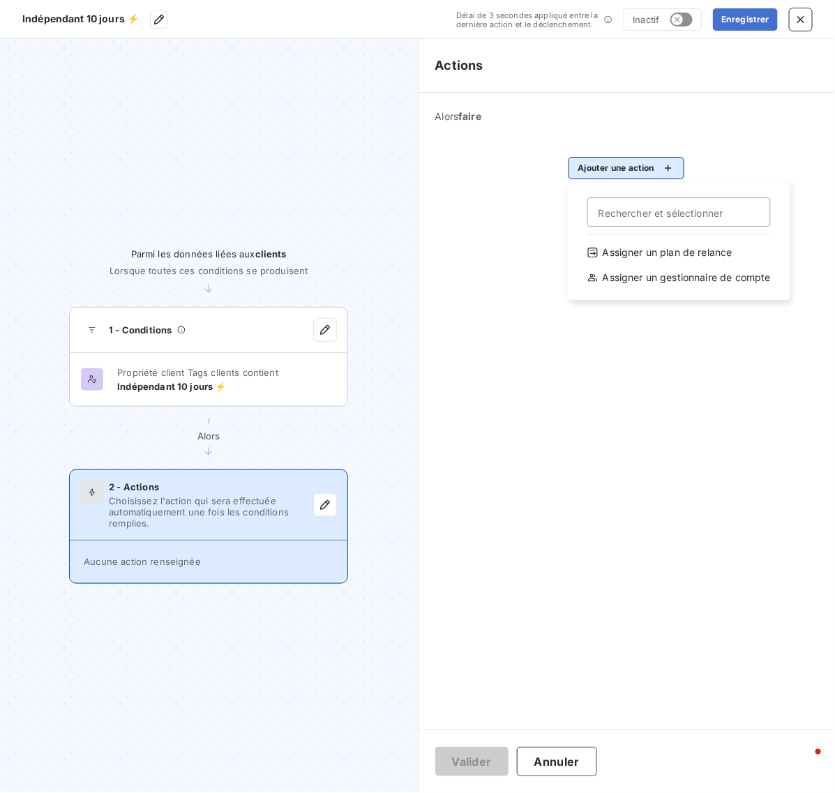
click at [586, 171] on html "Indépendant 10 jours ⚡ Délai de 3 secondes appliqué entre la dernière action et…" at bounding box center [417, 396] width 835 height 793
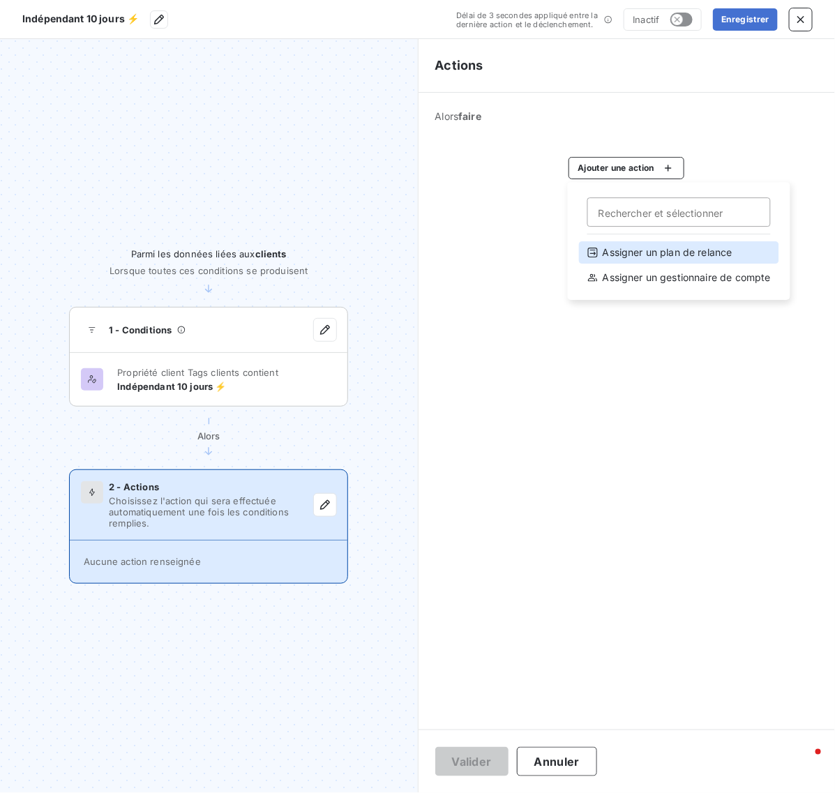
click at [646, 248] on div "Assigner un plan de relance" at bounding box center [679, 252] width 200 height 22
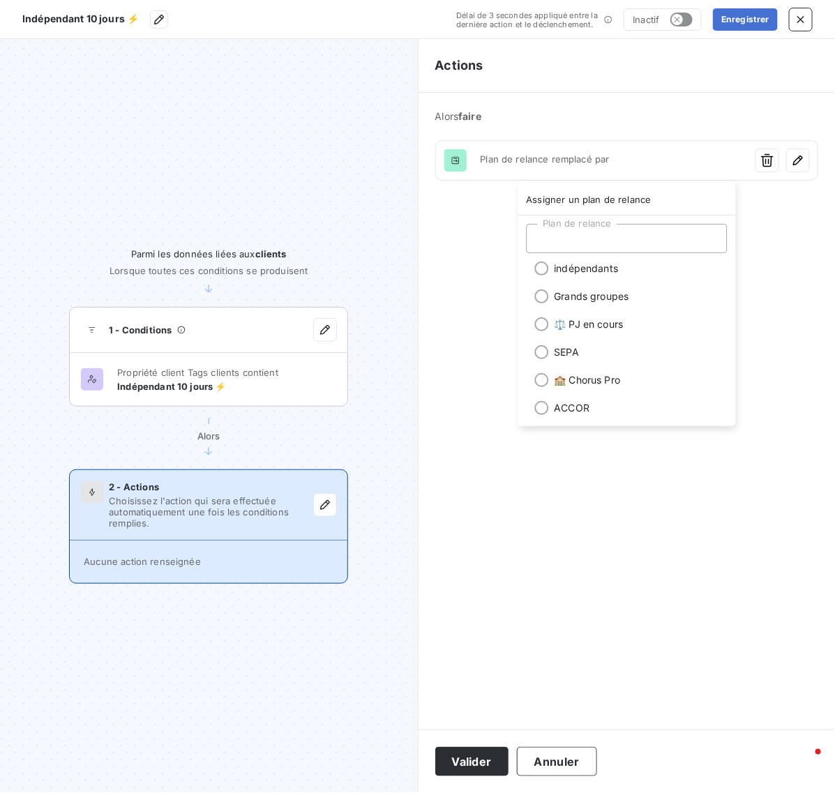
click at [622, 224] on div at bounding box center [626, 238] width 201 height 29
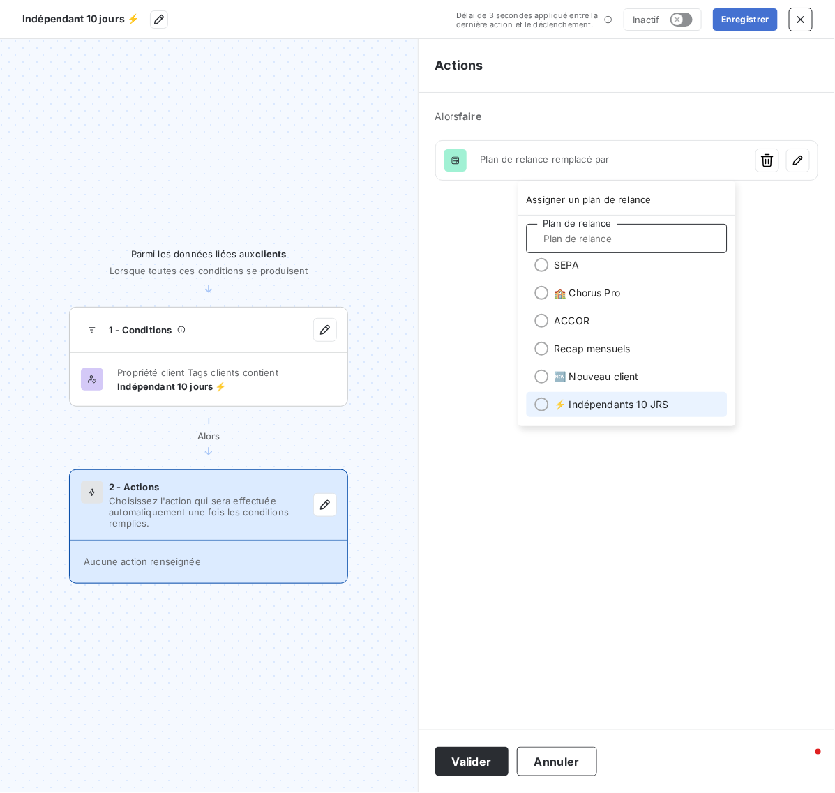
click at [614, 399] on li "⚡ Indépendants 10 JRS" at bounding box center [626, 404] width 201 height 25
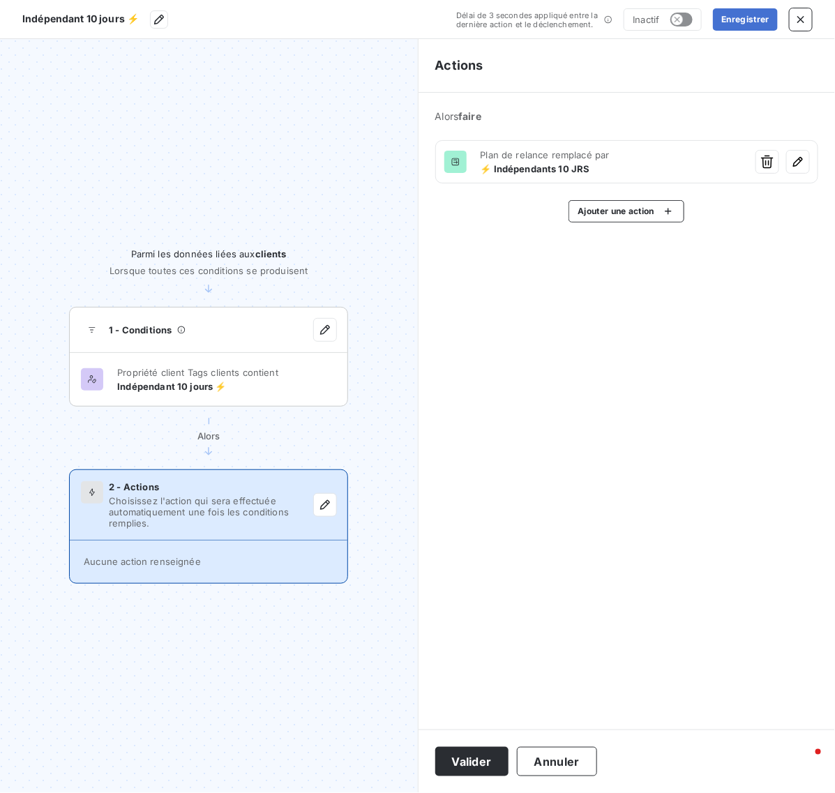
click at [524, 503] on html "Indépendant 10 jours ⚡ Délai de 3 secondes appliqué entre la dernière action et…" at bounding box center [417, 396] width 835 height 793
click at [465, 762] on button "Valider" at bounding box center [471, 761] width 73 height 29
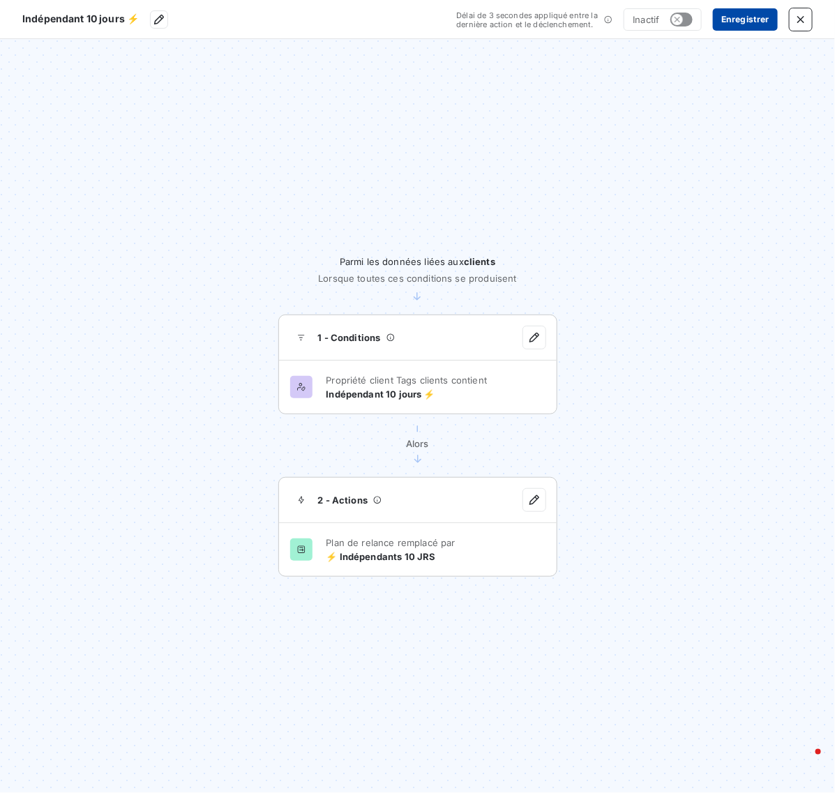
drag, startPoint x: 726, startPoint y: 19, endPoint x: 716, endPoint y: 21, distance: 10.0
click at [726, 19] on button "Enregistrer" at bounding box center [745, 19] width 65 height 22
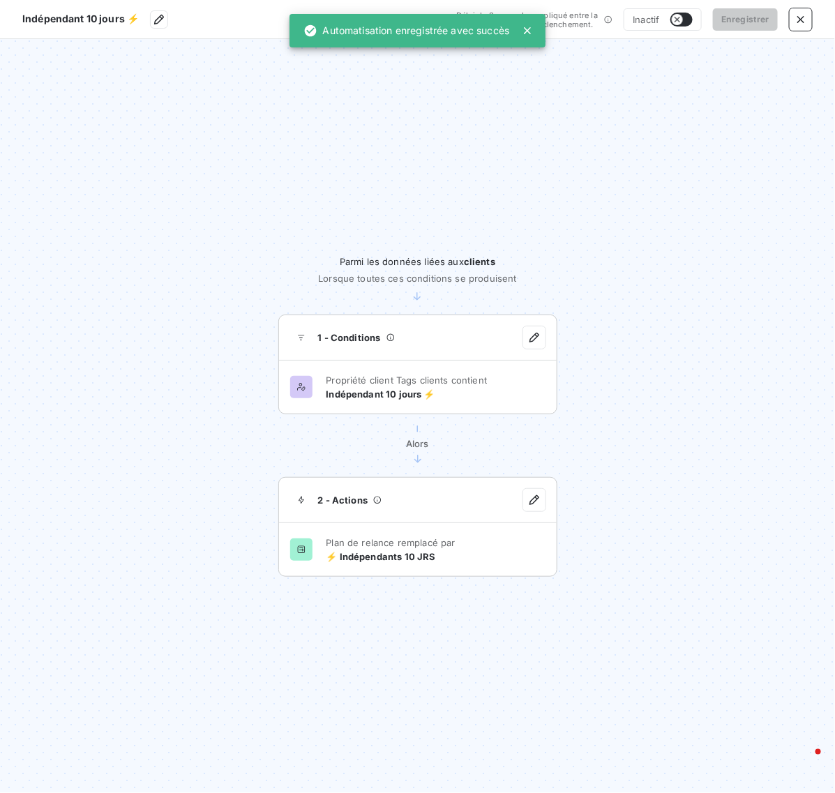
click at [673, 22] on icon "button" at bounding box center [676, 19] width 11 height 11
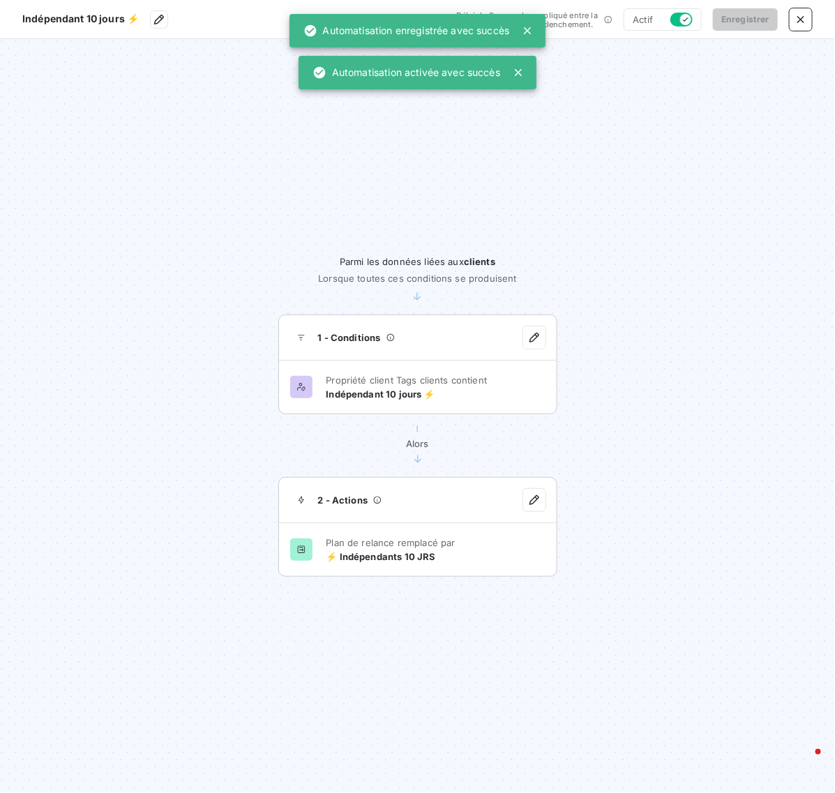
click at [788, 119] on section "Parmi les données liées aux clients Lorsque toutes ces conditions se produisent…" at bounding box center [417, 416] width 835 height 754
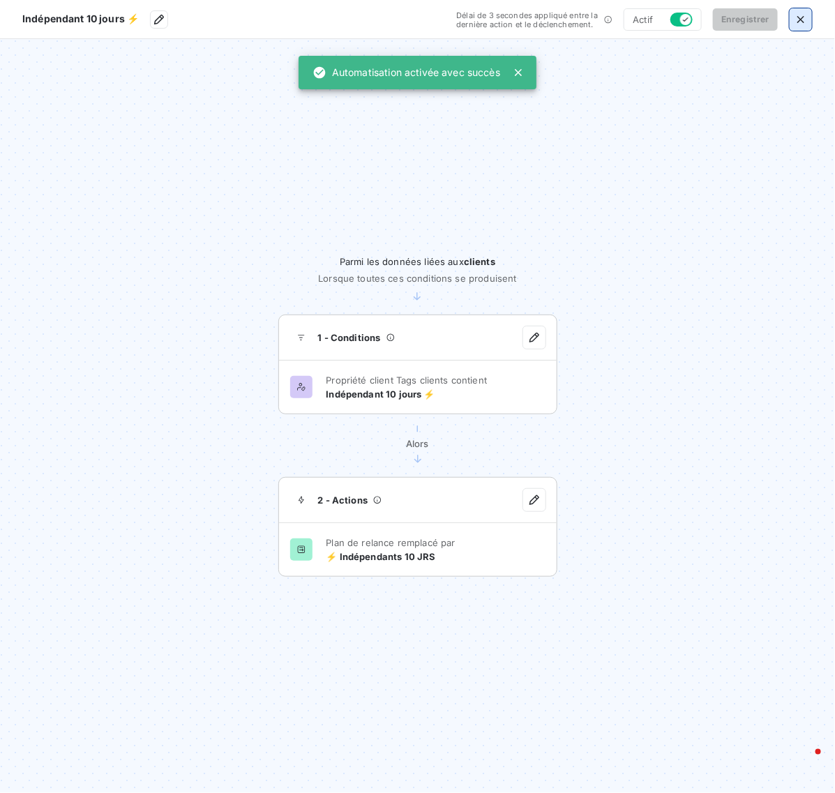
click at [799, 16] on icon "button" at bounding box center [800, 20] width 14 height 14
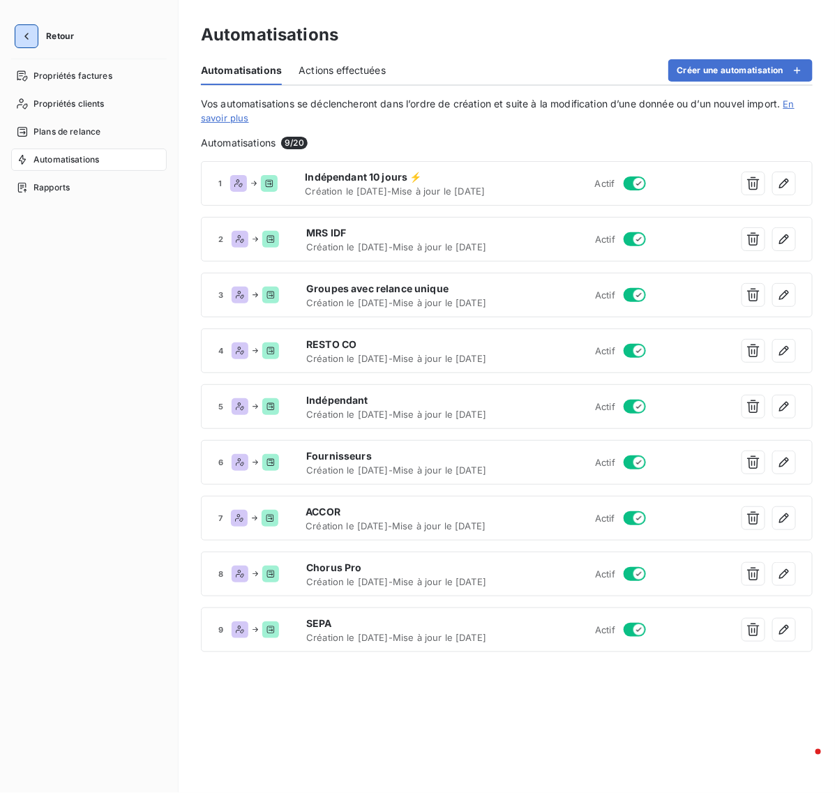
drag, startPoint x: 26, startPoint y: 39, endPoint x: 52, endPoint y: 43, distance: 26.0
click at [26, 39] on icon "button" at bounding box center [27, 36] width 14 height 14
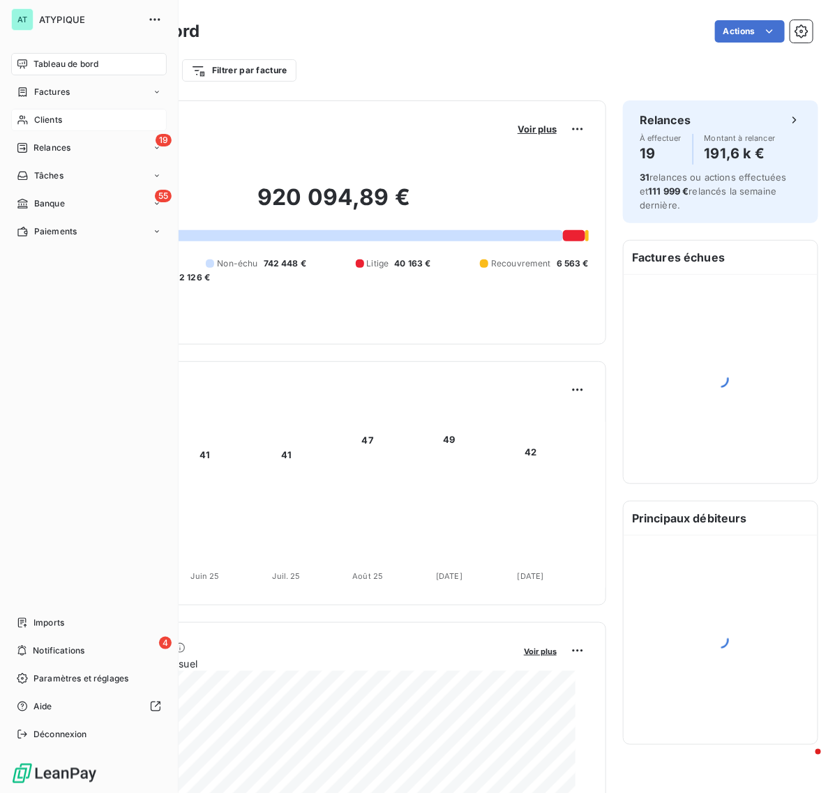
click at [28, 119] on icon at bounding box center [23, 119] width 12 height 11
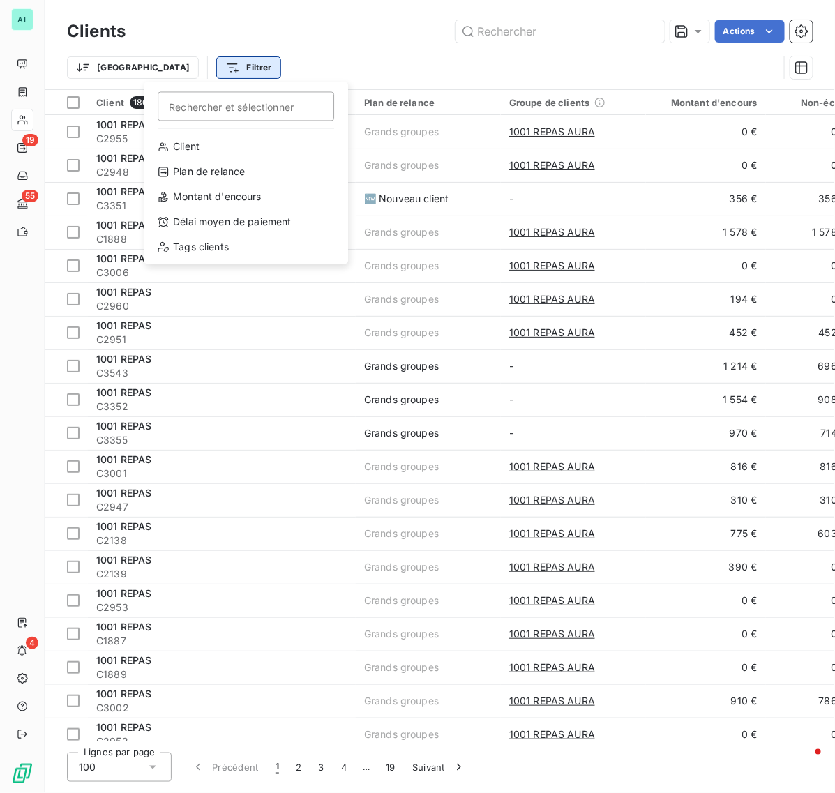
click at [176, 70] on html "AT 19 55 4 Clients Actions Trier Filtrer Rechercher et sélectionner Client Plan…" at bounding box center [417, 396] width 835 height 793
click at [241, 167] on div "Plan de relance" at bounding box center [245, 172] width 193 height 22
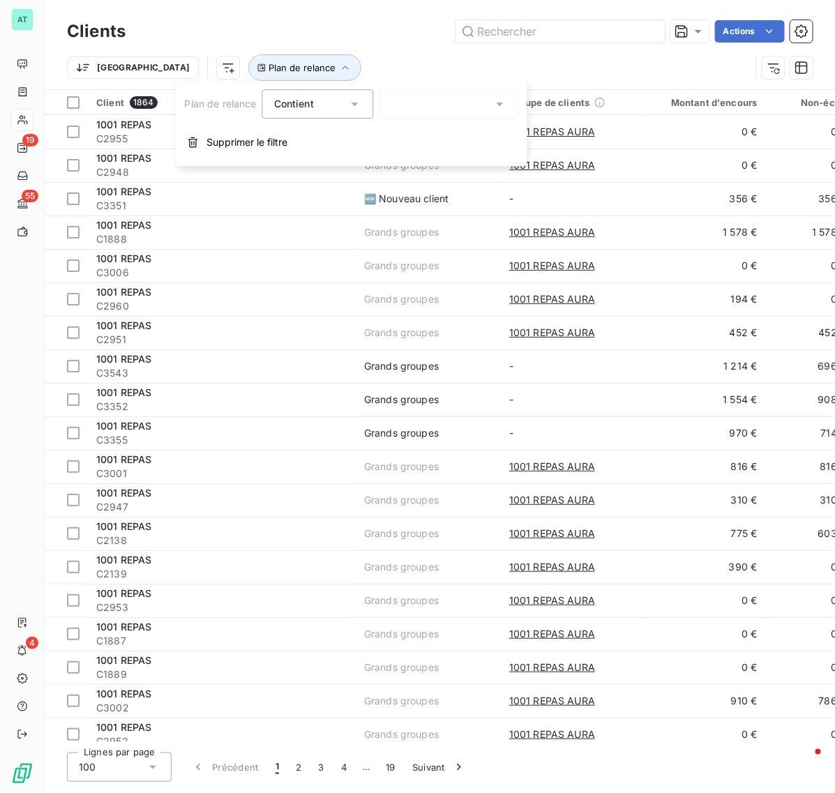
click at [434, 101] on div at bounding box center [448, 103] width 139 height 29
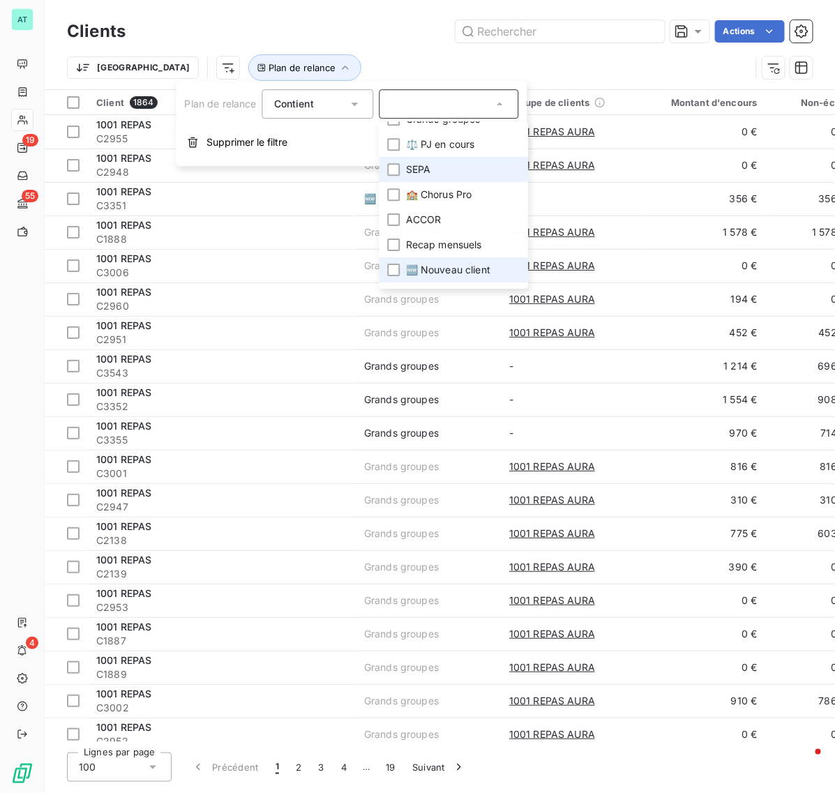
scroll to position [87, 0]
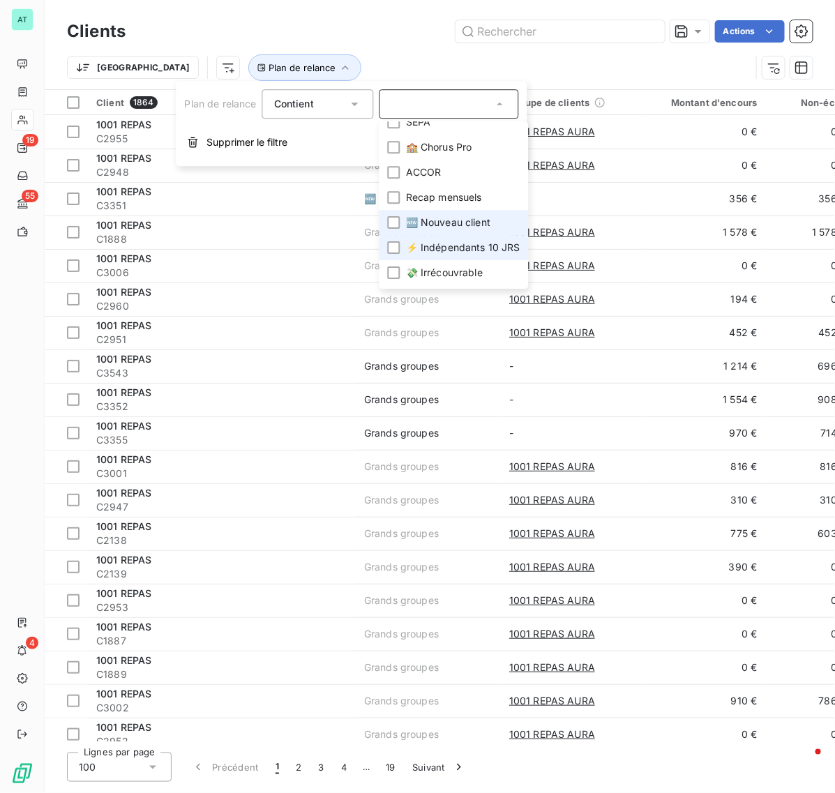
click at [468, 245] on span "⚡ Indépendants 10 JRS" at bounding box center [463, 248] width 114 height 14
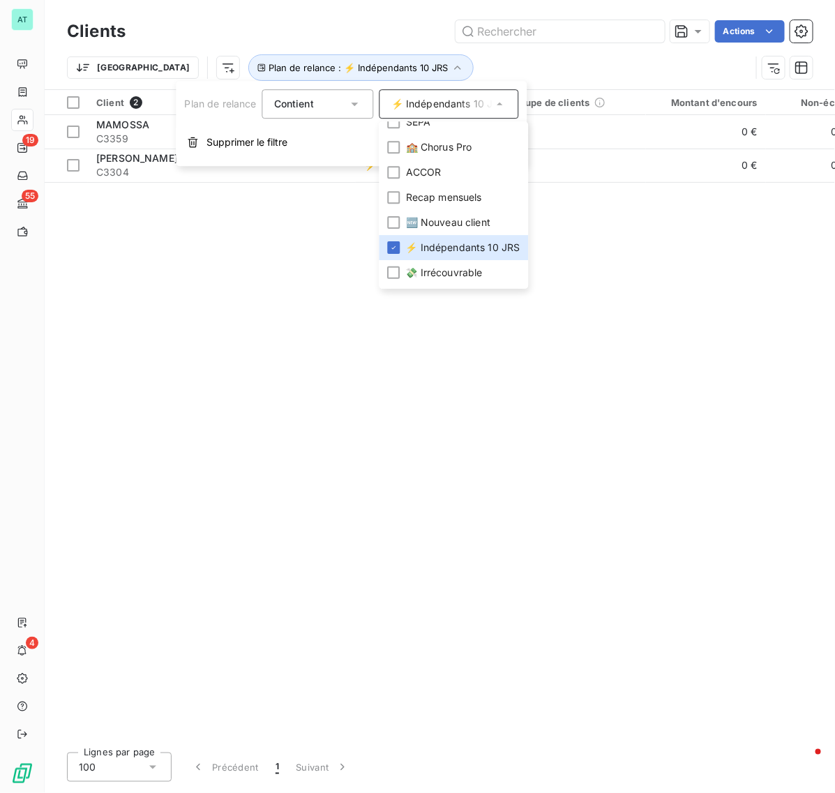
click at [441, 13] on div "Clients Actions Trier Plan de relance : ⚡ Indépendants 10 JRS" at bounding box center [440, 44] width 790 height 89
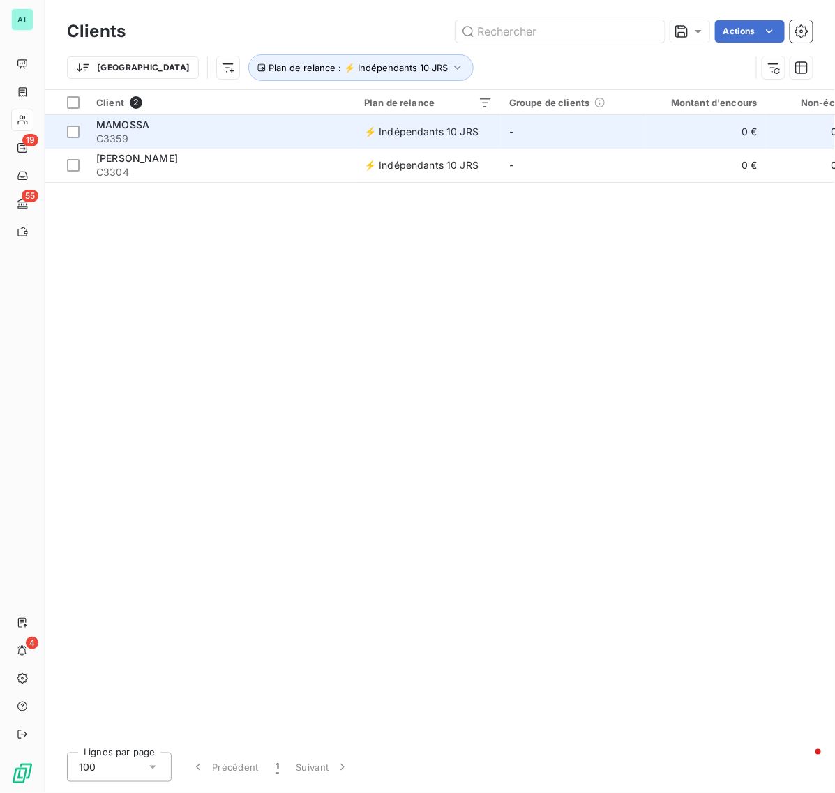
click at [253, 133] on span "C3359" at bounding box center [221, 139] width 251 height 14
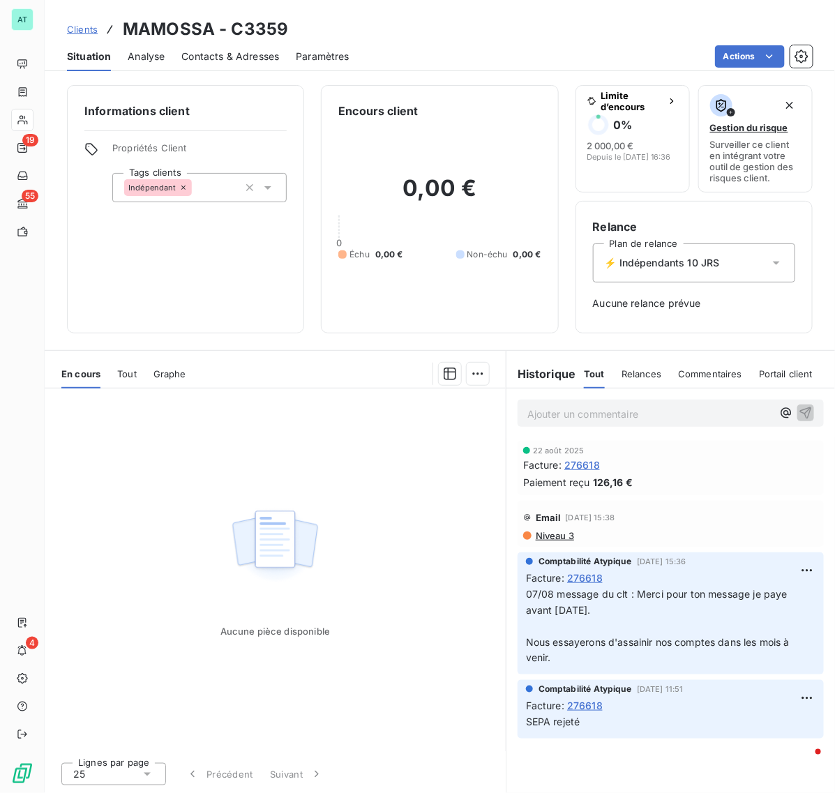
click at [185, 186] on icon at bounding box center [183, 187] width 8 height 8
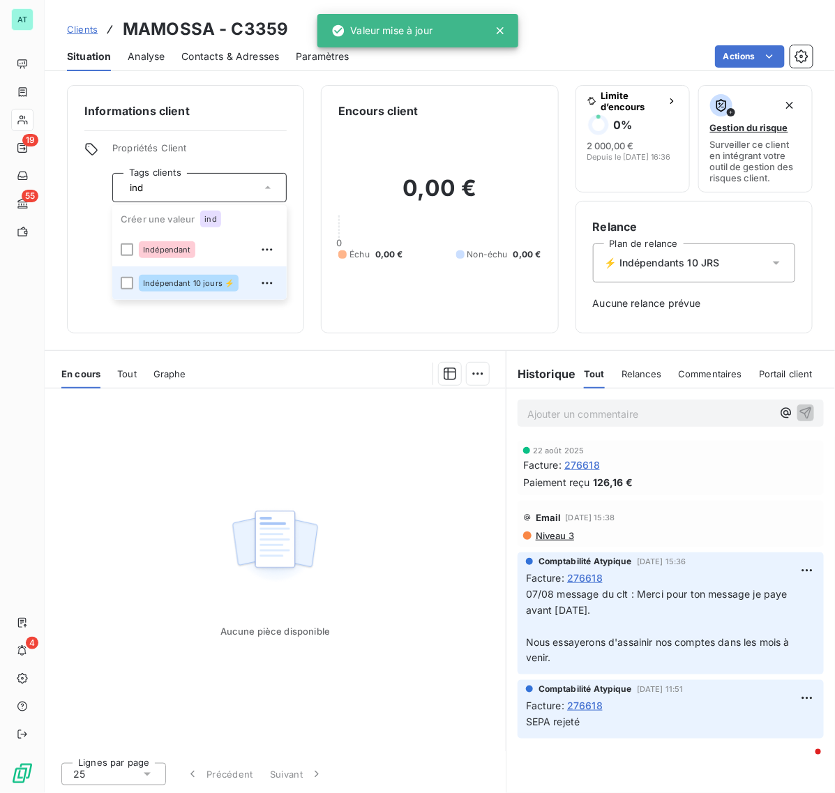
click at [200, 280] on span "Indépendant 10 jours ⚡" at bounding box center [188, 283] width 91 height 8
type input "ind"
click at [310, 374] on div at bounding box center [346, 374] width 286 height 22
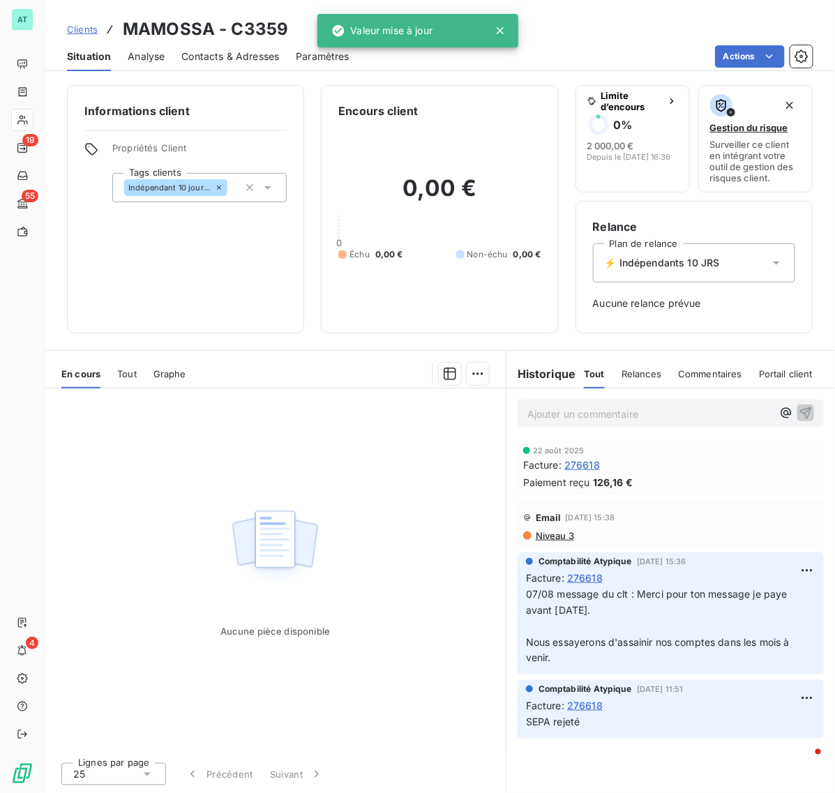
drag, startPoint x: 311, startPoint y: 398, endPoint x: 294, endPoint y: 386, distance: 20.9
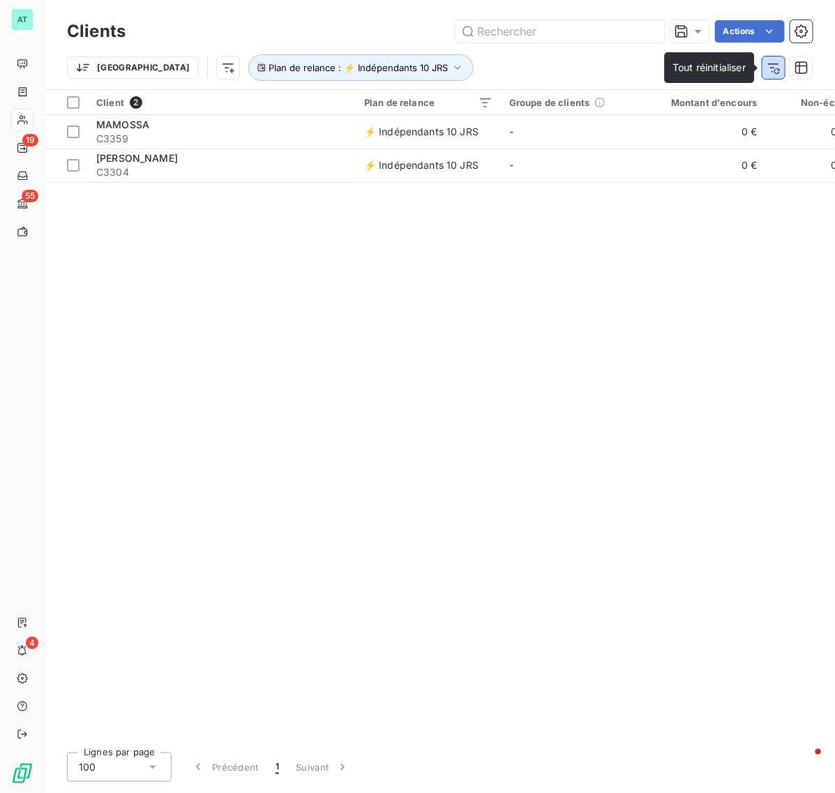
drag, startPoint x: 772, startPoint y: 70, endPoint x: 510, endPoint y: 49, distance: 263.0
click at [772, 70] on icon "button" at bounding box center [773, 68] width 14 height 14
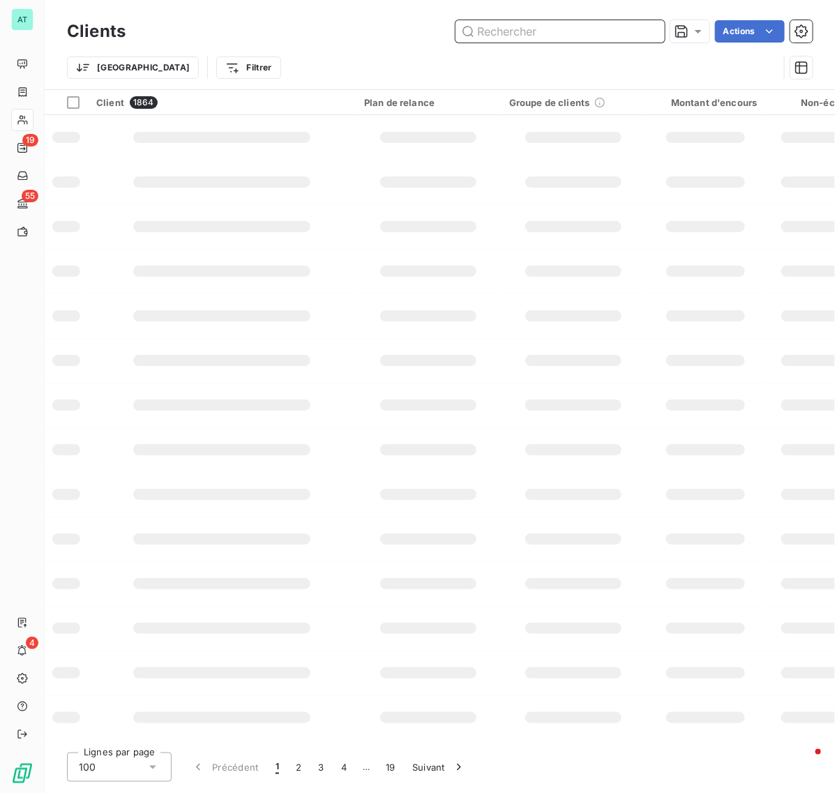
click at [510, 36] on input "text" at bounding box center [559, 31] width 209 height 22
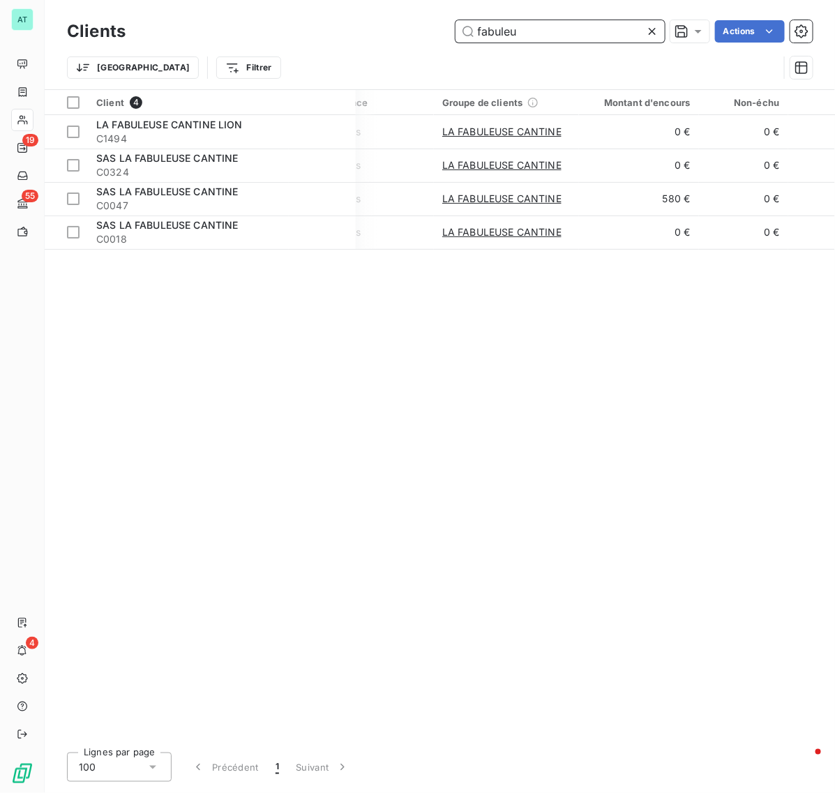
scroll to position [0, 172]
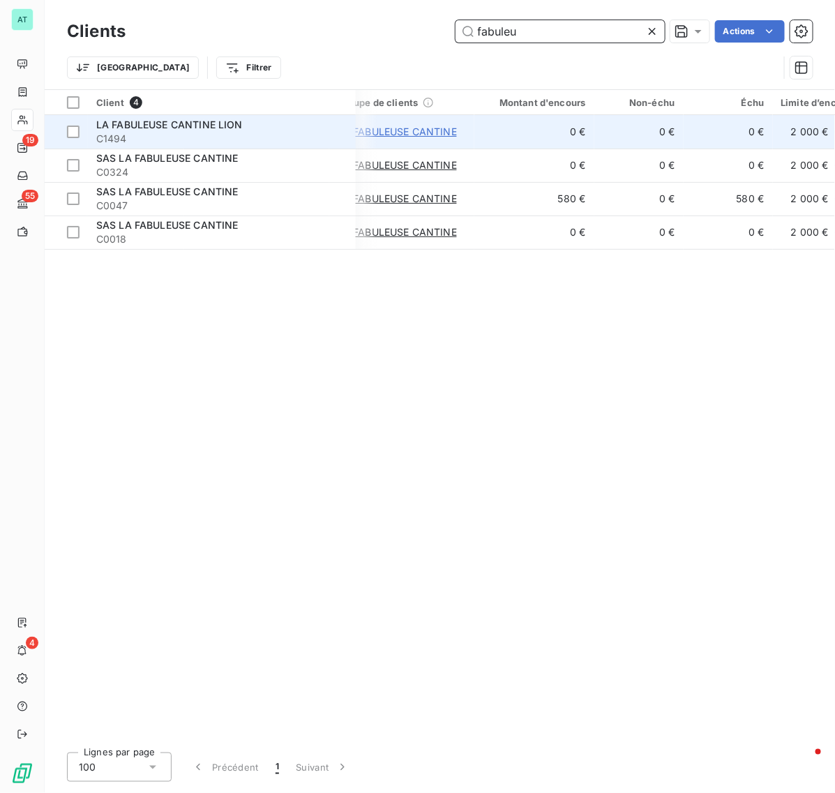
type input "fabuleu"
click at [429, 129] on span "LA FABULEUSE CANTINE" at bounding box center [396, 132] width 119 height 14
type input "LA FABULEUSE CANTINE"
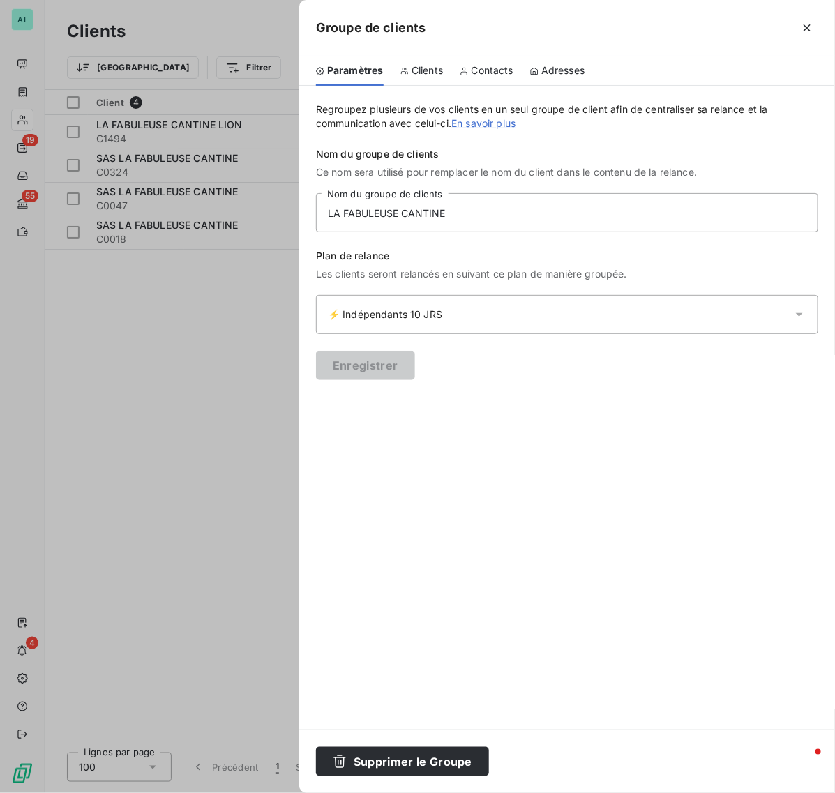
click at [409, 73] on div "Clients" at bounding box center [421, 70] width 43 height 29
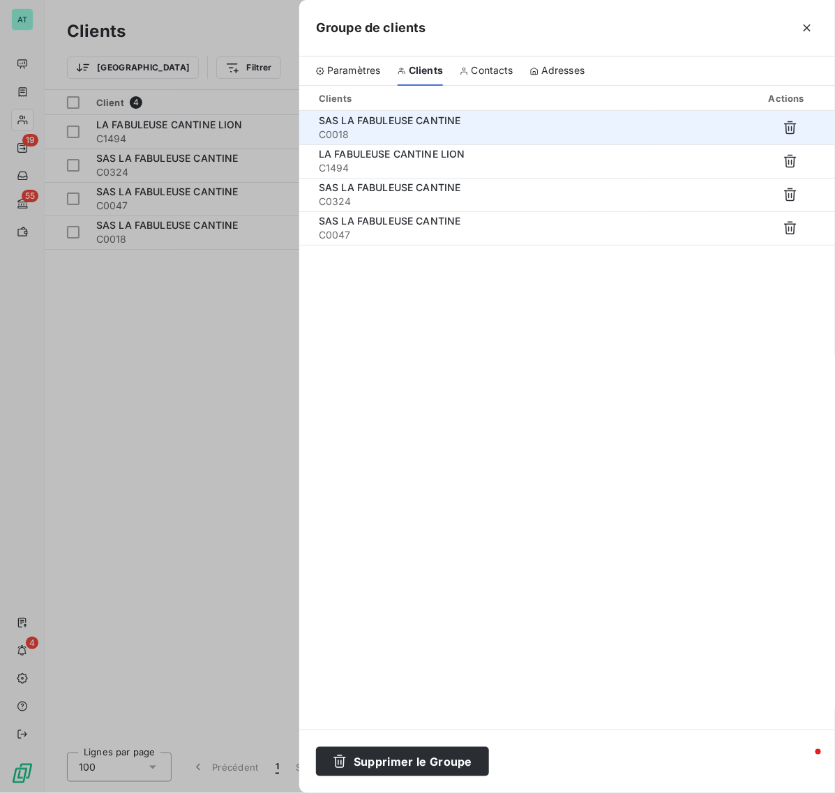
click at [465, 124] on div "SAS LA FABULEUSE CANTINE" at bounding box center [478, 121] width 319 height 14
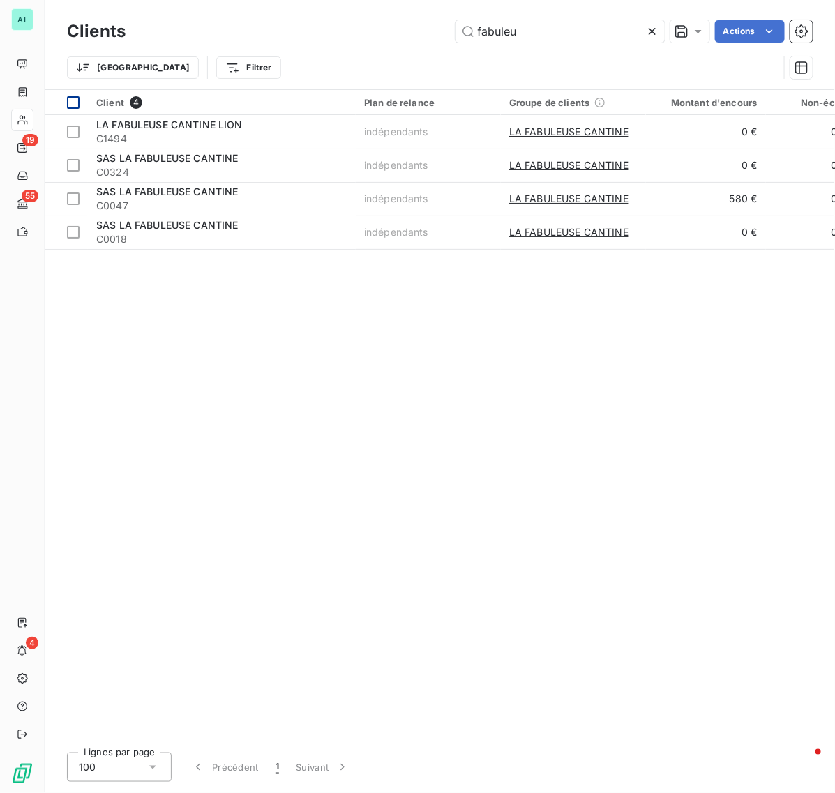
click at [72, 96] on div at bounding box center [73, 102] width 13 height 13
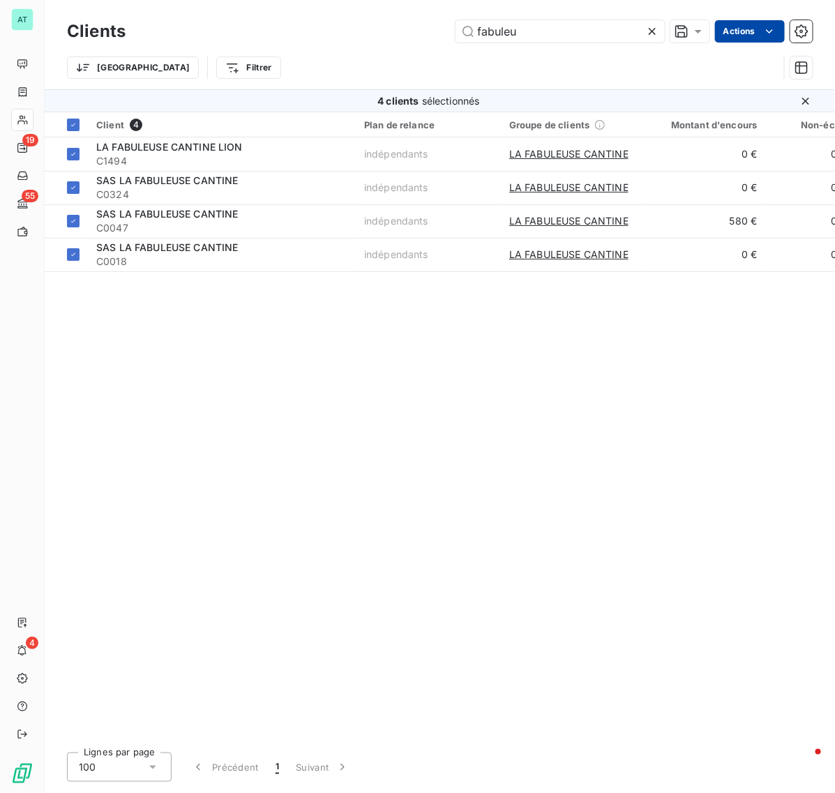
click at [737, 30] on html "AT 19 55 4 Clients fabuleu Actions Trier Filtrer 4 clients sélectionnés Client …" at bounding box center [417, 396] width 835 height 793
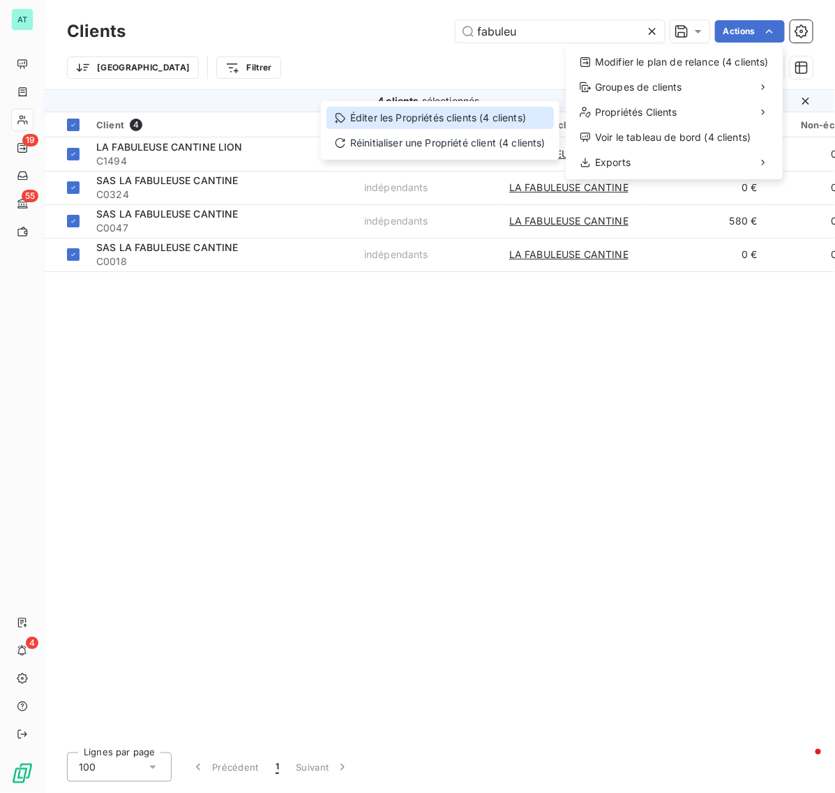
click at [427, 123] on div "Éditer les Propriétés clients (4 clients)" at bounding box center [439, 118] width 227 height 22
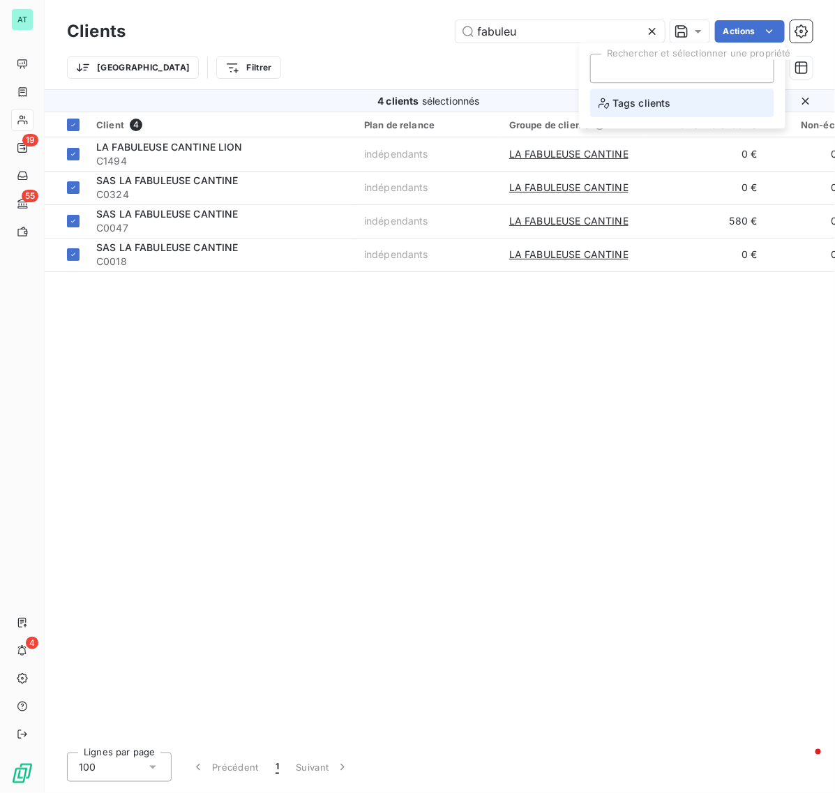
click at [636, 107] on span "Tags clients" at bounding box center [634, 102] width 73 height 17
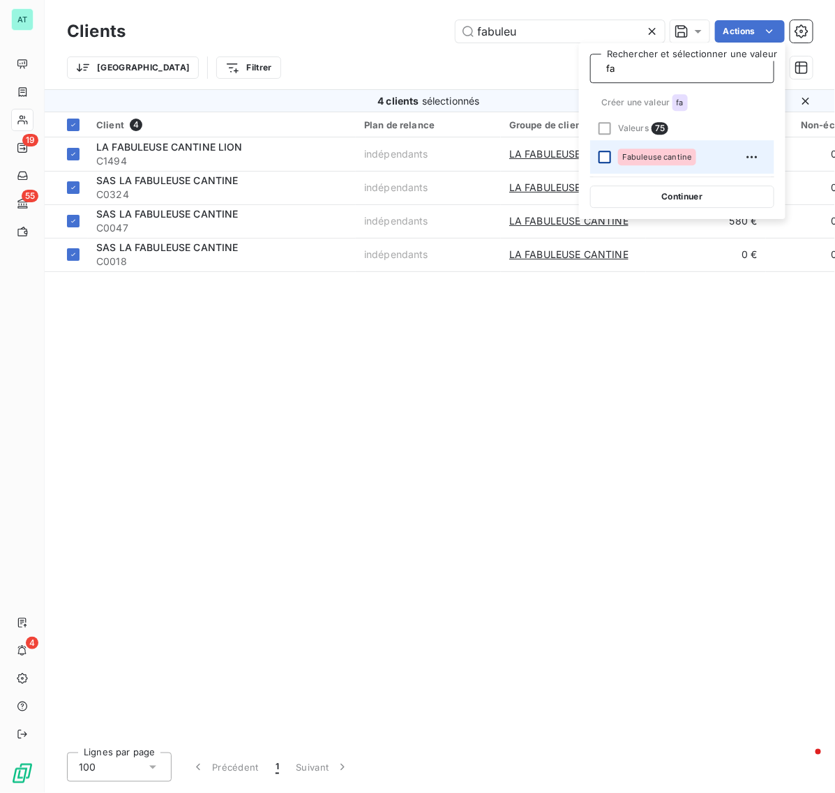
type input "fa"
click at [602, 155] on div at bounding box center [604, 157] width 13 height 13
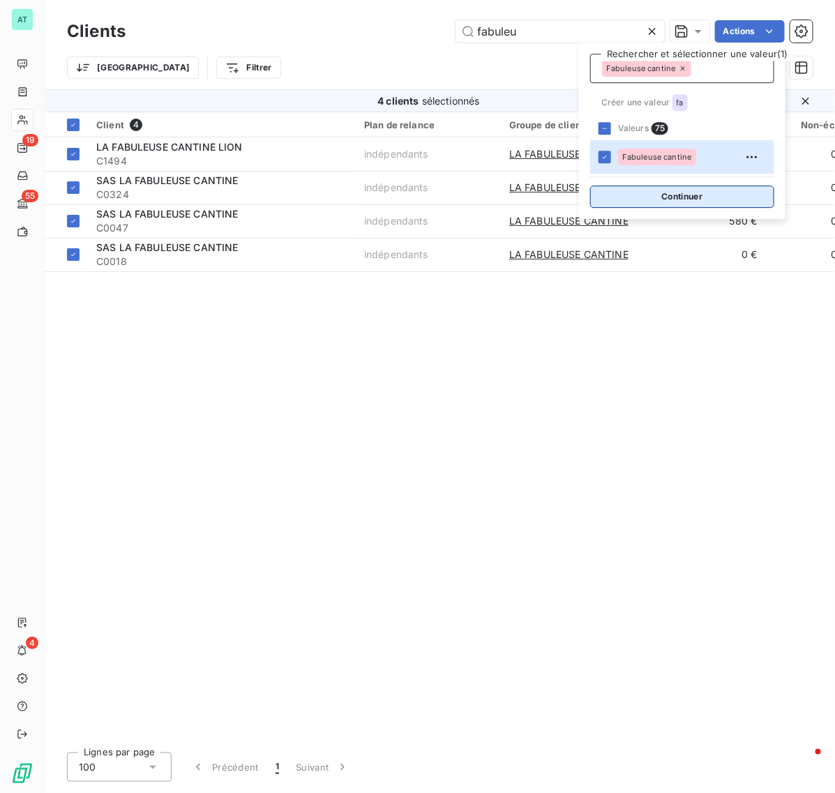
click at [678, 199] on button "Continuer" at bounding box center [682, 196] width 184 height 22
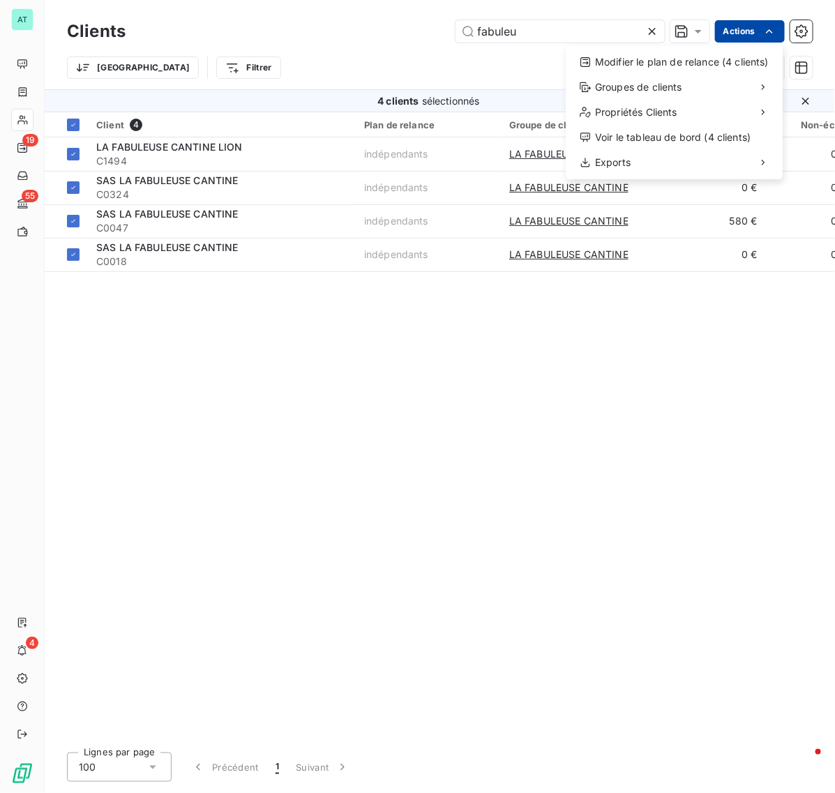
click at [740, 32] on html "AT 19 55 4 Clients fabuleu Actions Modifier le plan de relance (4 clients) Grou…" at bounding box center [417, 396] width 835 height 793
click at [674, 73] on div "Modifier le plan de relance (4 clients) Groupes de clients Propriétés Clients V…" at bounding box center [673, 112] width 217 height 134
click at [685, 63] on div "Modifier le plan de relance (4 clients)" at bounding box center [674, 62] width 206 height 22
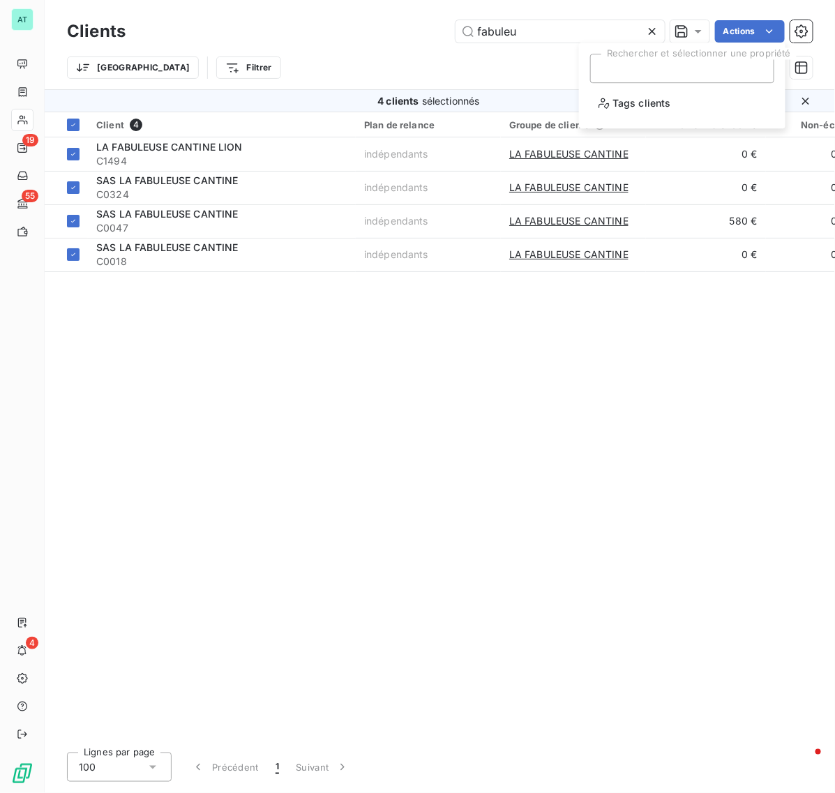
drag, startPoint x: 570, startPoint y: 77, endPoint x: 736, endPoint y: 47, distance: 167.8
click at [570, 75] on div "Trier Filtrer" at bounding box center [422, 67] width 711 height 26
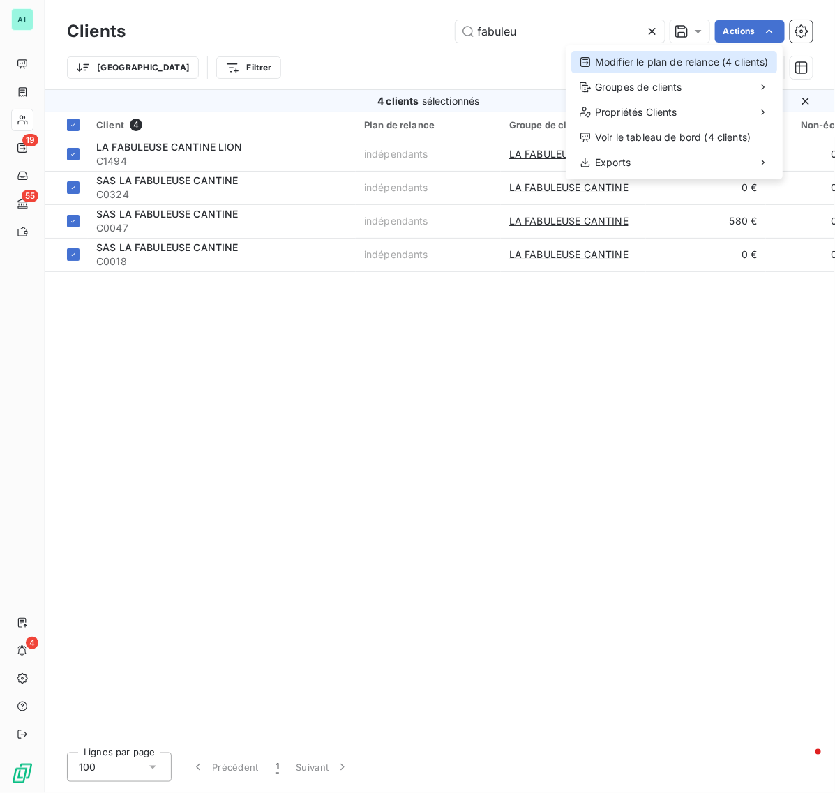
click at [743, 60] on div "Modifier le plan de relance (4 clients)" at bounding box center [674, 62] width 206 height 22
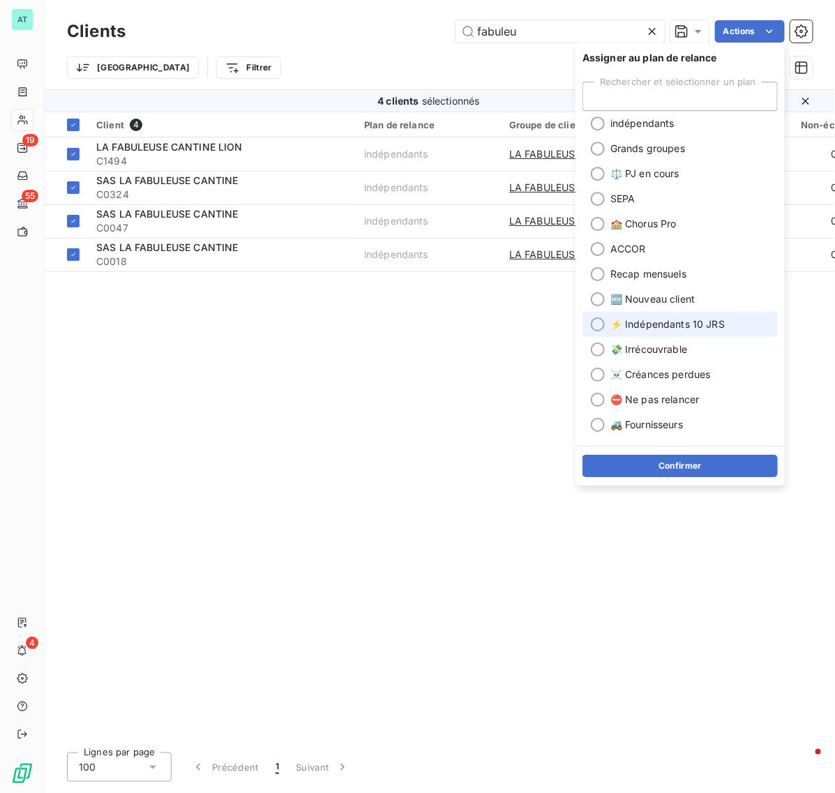
click at [701, 328] on span "⚡ Indépendants 10 JRS" at bounding box center [667, 324] width 114 height 14
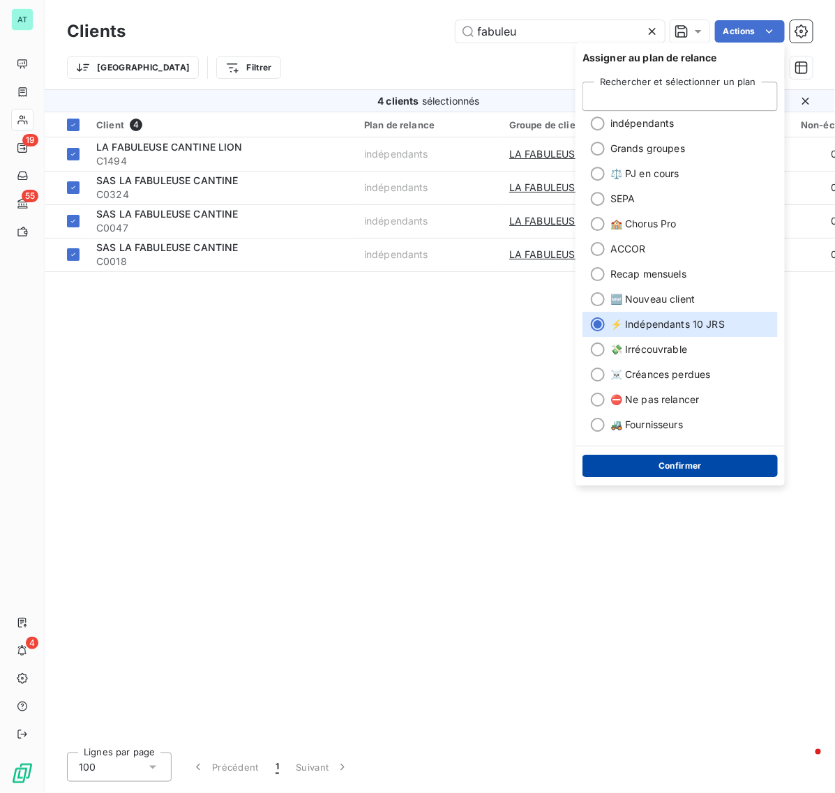
click at [691, 469] on button "Confirmer" at bounding box center [679, 466] width 195 height 22
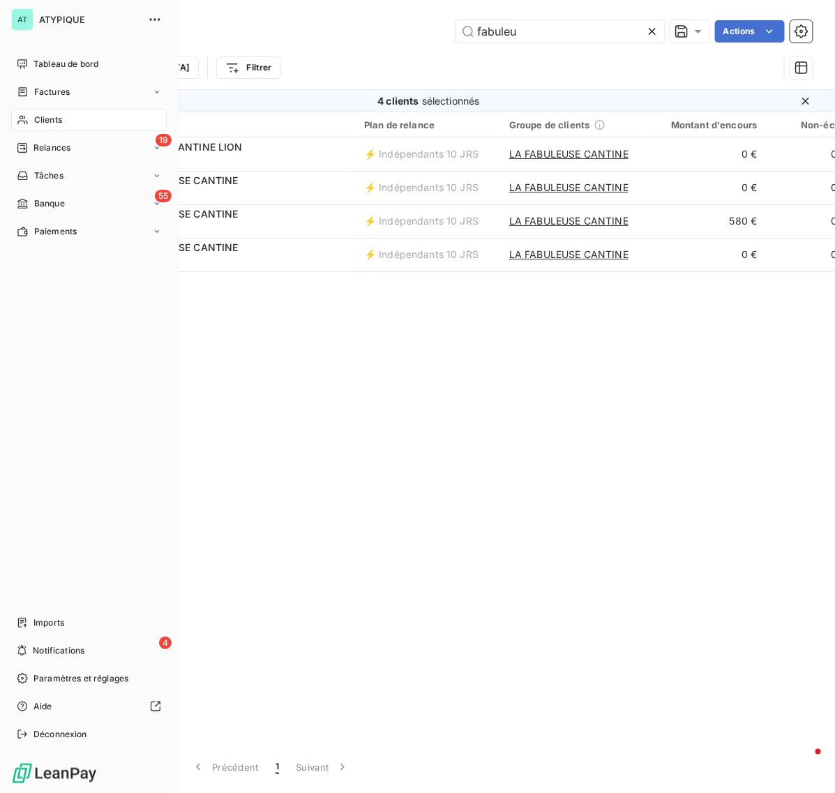
click at [47, 119] on span "Clients" at bounding box center [48, 120] width 28 height 13
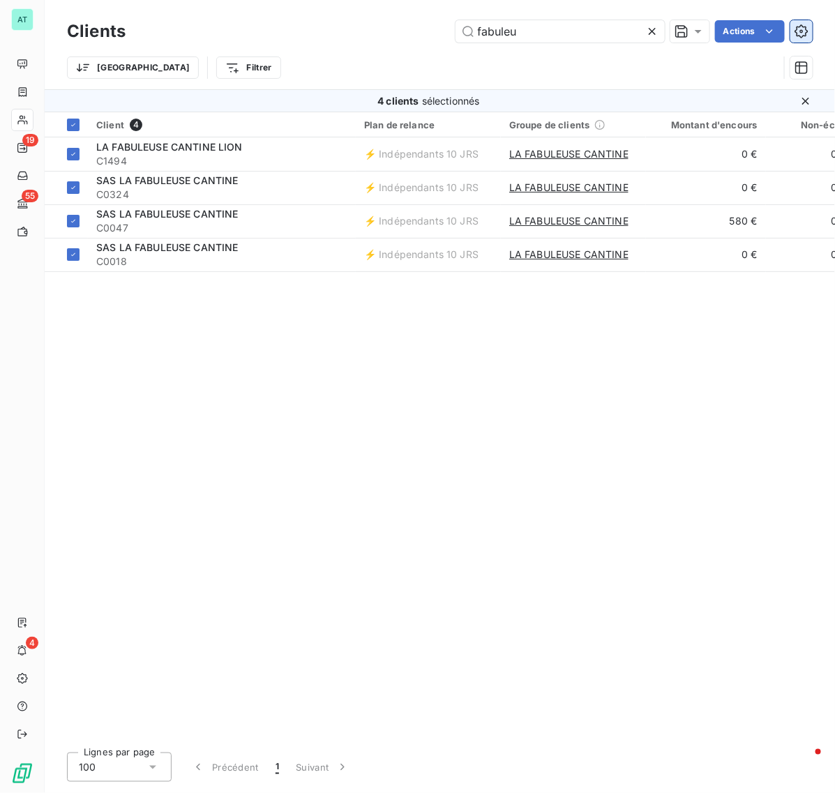
click at [796, 33] on icon "button" at bounding box center [801, 31] width 14 height 14
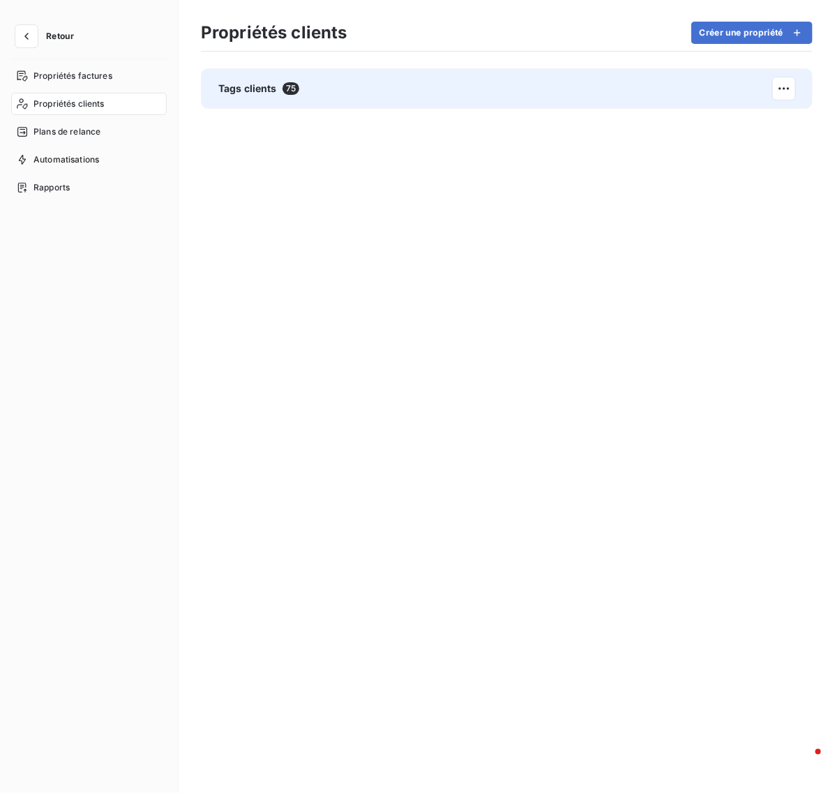
click at [349, 96] on div "Tags clients 75" at bounding box center [506, 88] width 611 height 40
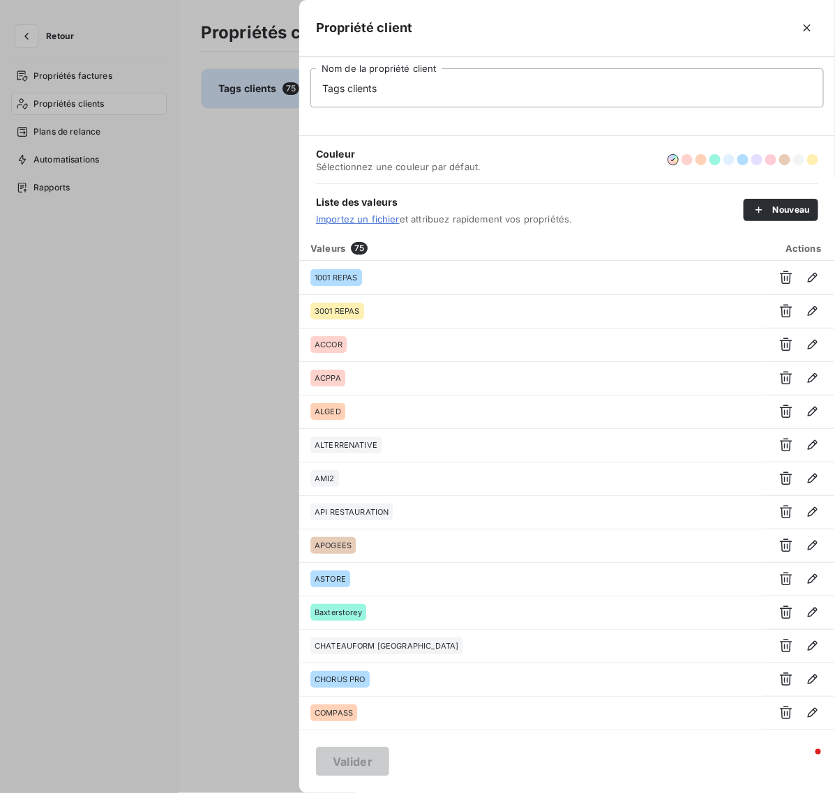
click at [257, 172] on div at bounding box center [417, 396] width 835 height 793
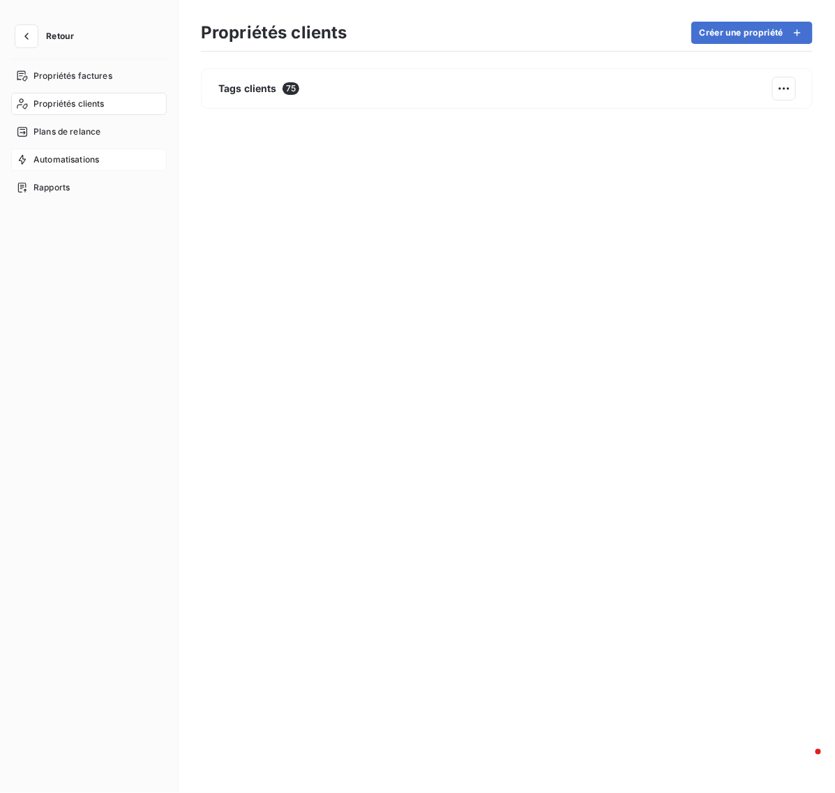
click at [79, 165] on span "Automatisations" at bounding box center [66, 159] width 66 height 13
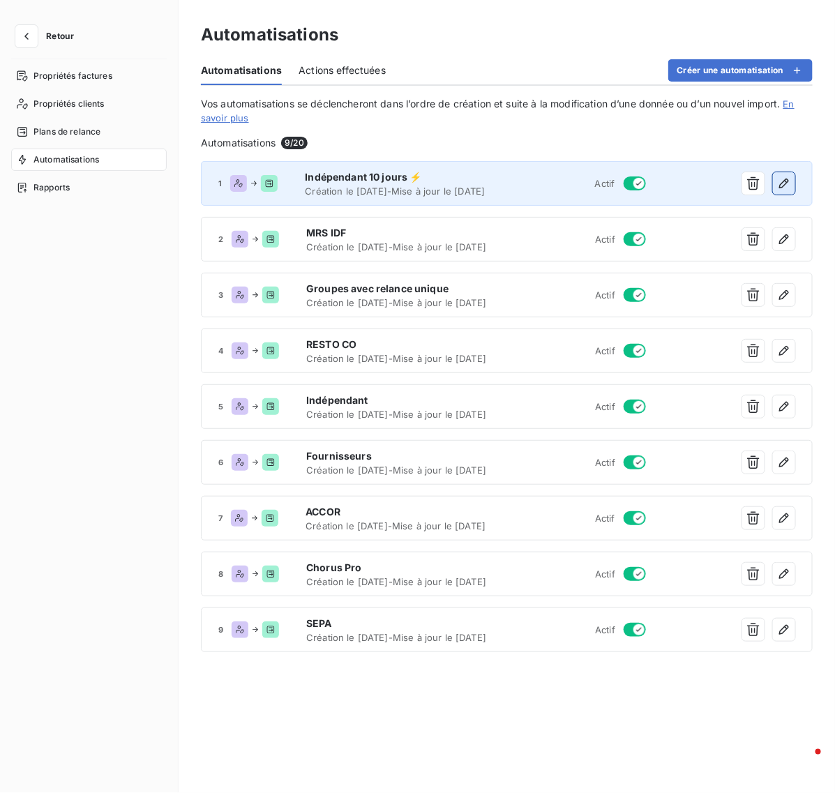
click at [792, 190] on button "button" at bounding box center [783, 183] width 22 height 22
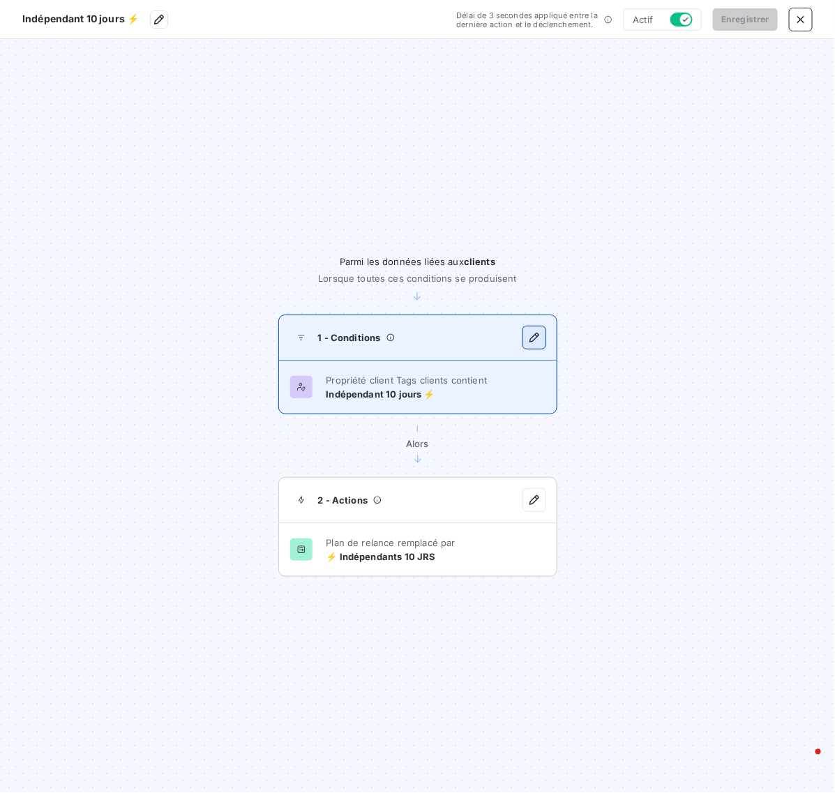
click at [531, 333] on icon "button" at bounding box center [534, 337] width 14 height 14
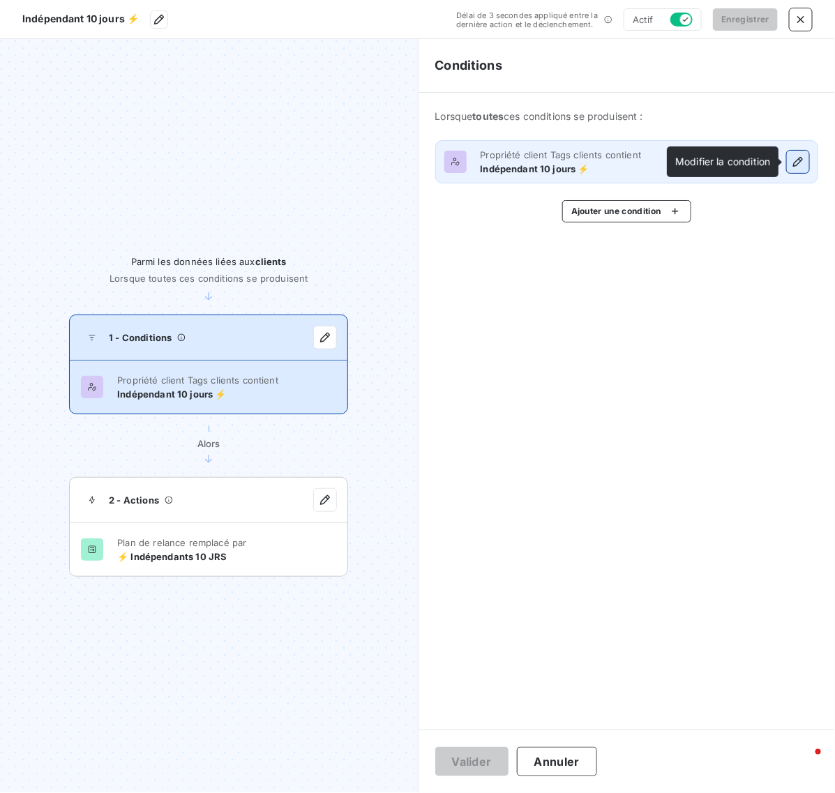
click at [802, 165] on icon "button" at bounding box center [798, 162] width 14 height 14
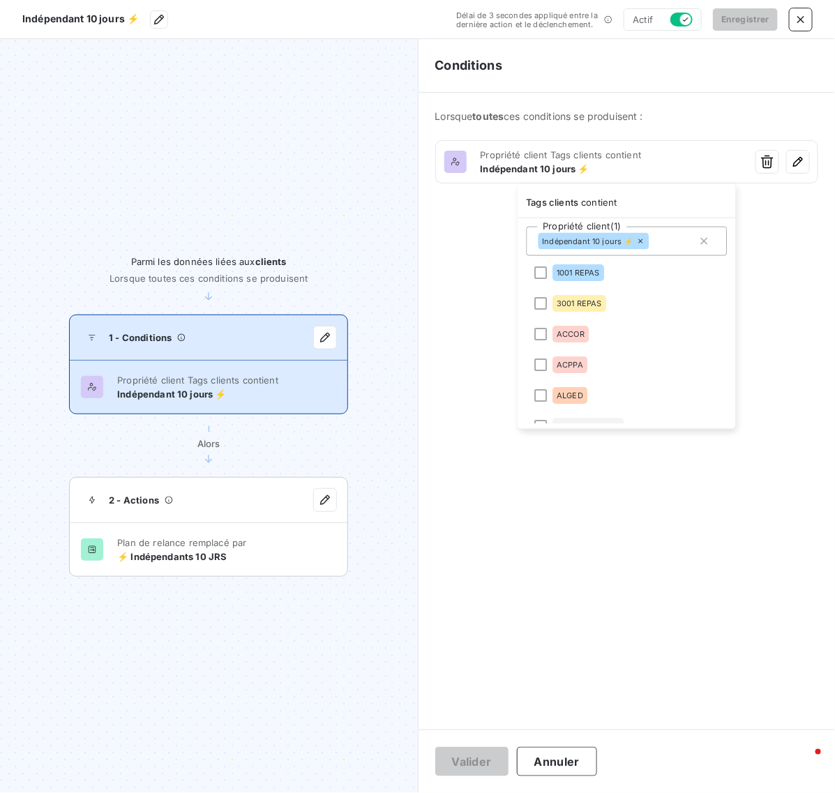
click at [664, 243] on div "Indépendant 10 jours ⚡" at bounding box center [626, 241] width 201 height 29
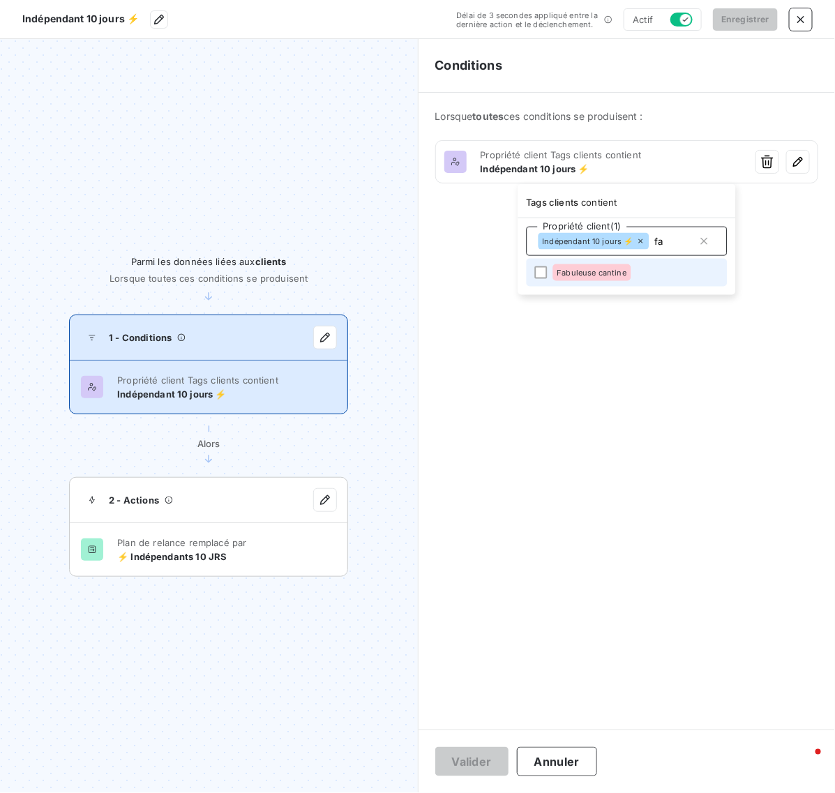
type input "fa"
click at [604, 270] on span "Fabuleuse cantine" at bounding box center [592, 272] width 70 height 8
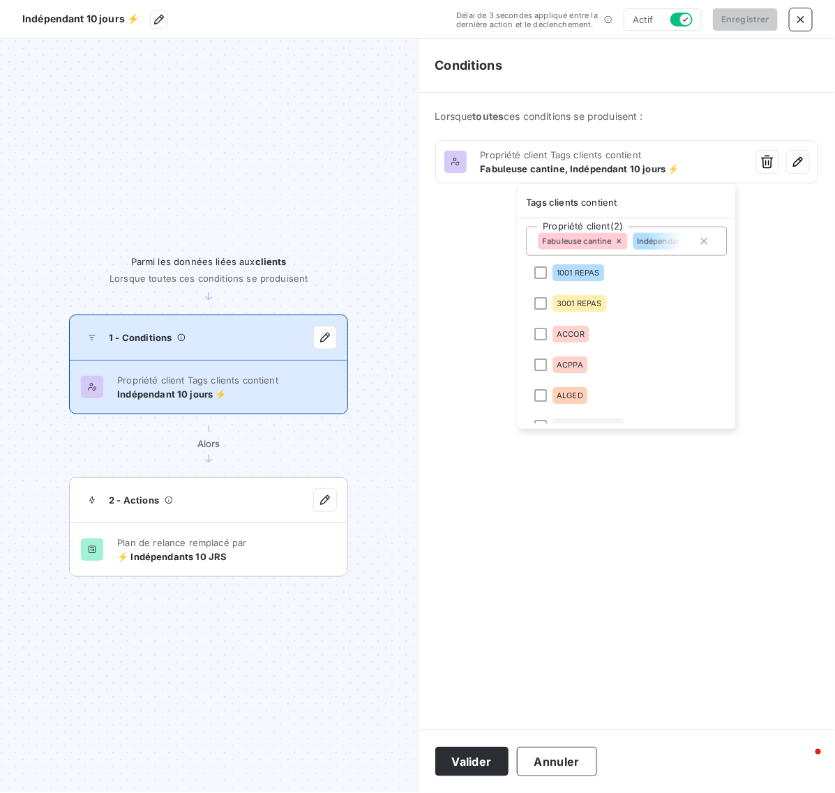
click at [474, 759] on html "Indépendant 10 jours ⚡ Délai de 3 secondes appliqué entre la dernière action et…" at bounding box center [417, 396] width 835 height 793
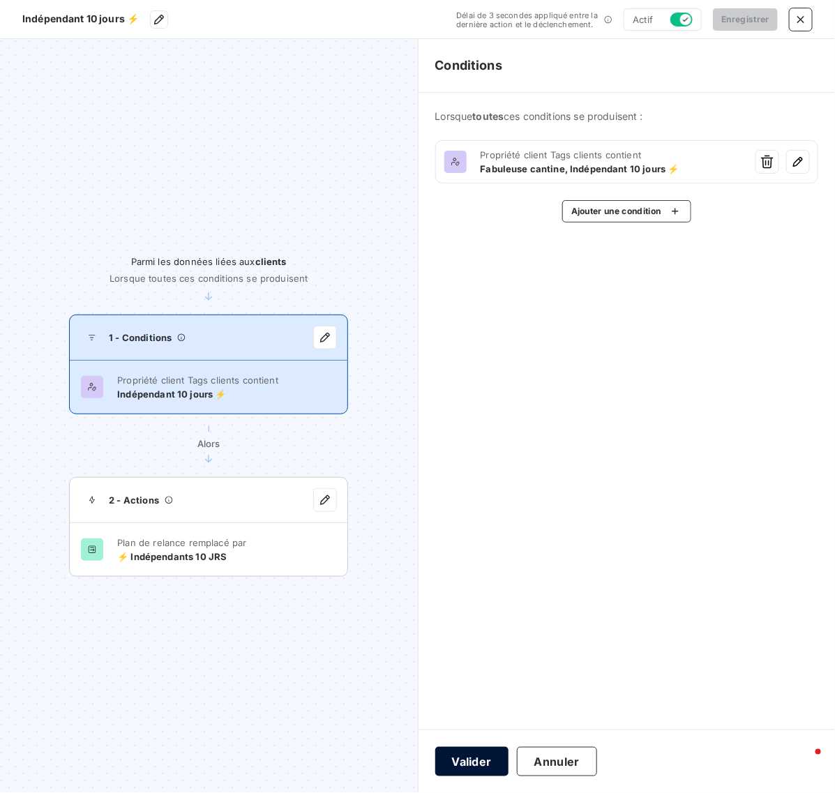
click at [480, 756] on button "Valider" at bounding box center [471, 761] width 73 height 29
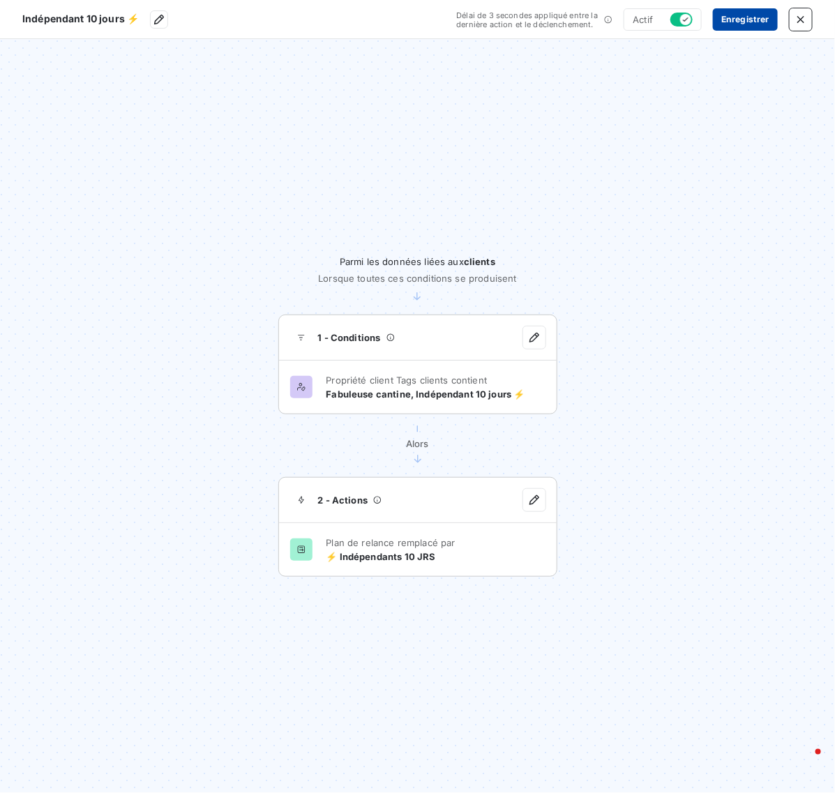
click at [749, 15] on button "Enregistrer" at bounding box center [745, 19] width 65 height 22
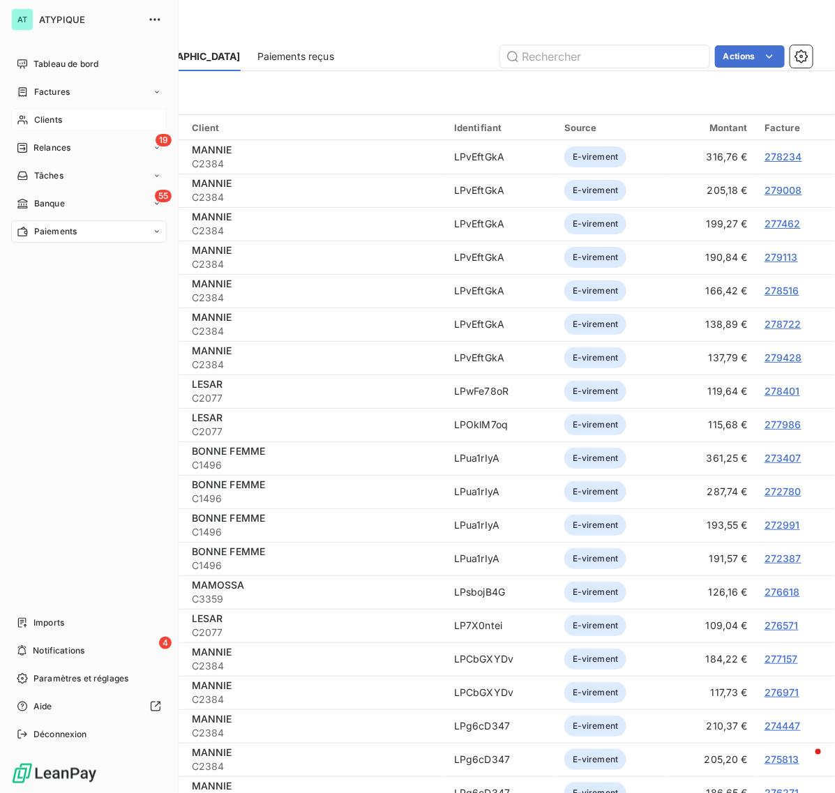
click at [38, 115] on span "Clients" at bounding box center [48, 120] width 28 height 13
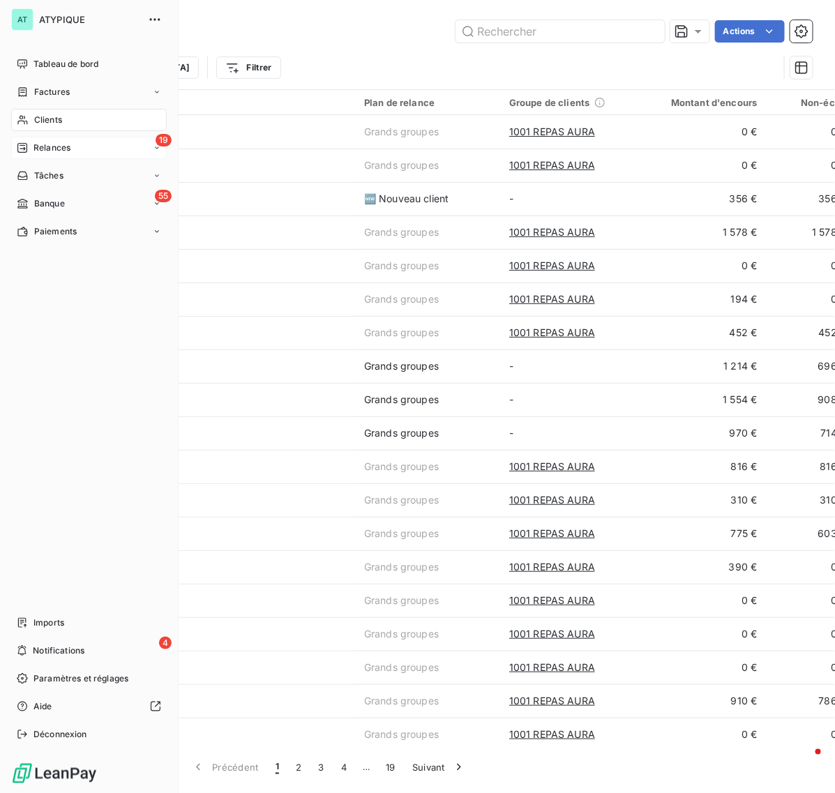
click at [74, 144] on div "19 Relances" at bounding box center [88, 148] width 155 height 22
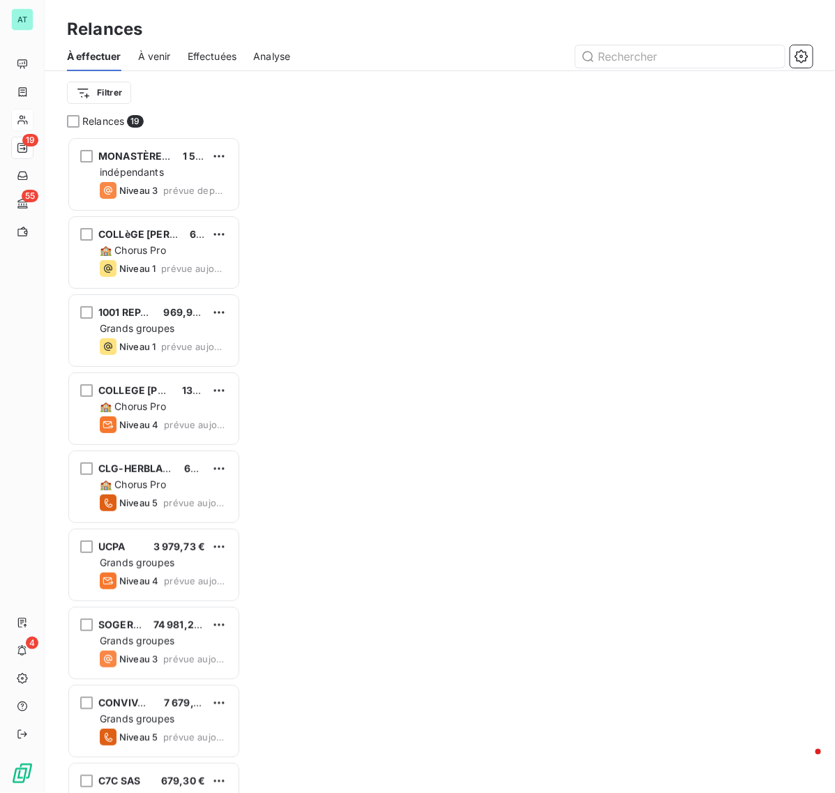
scroll to position [643, 160]
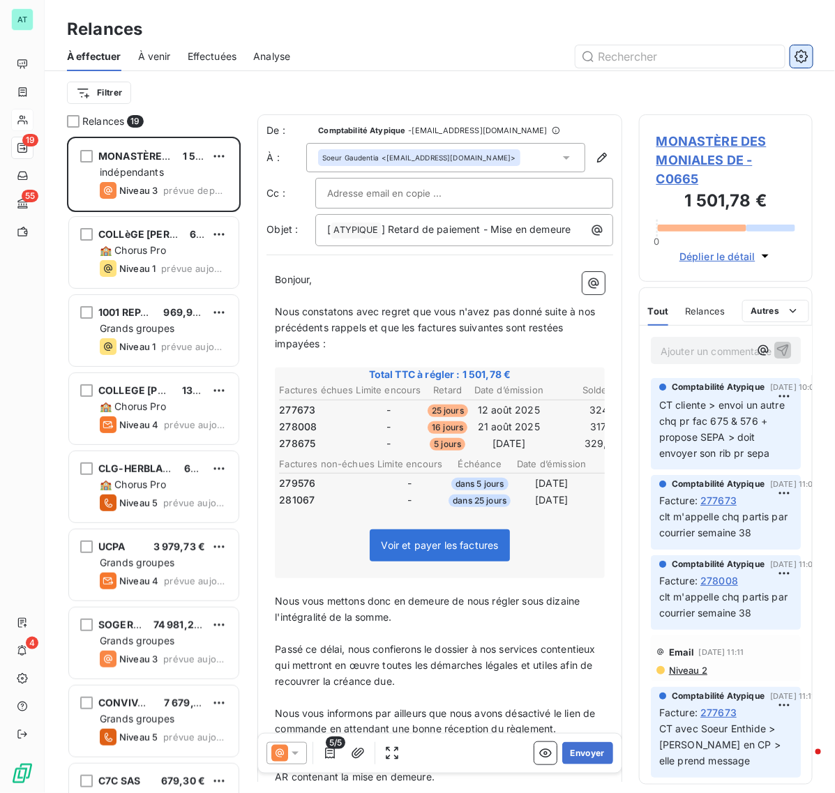
click at [806, 47] on button "button" at bounding box center [801, 56] width 22 height 22
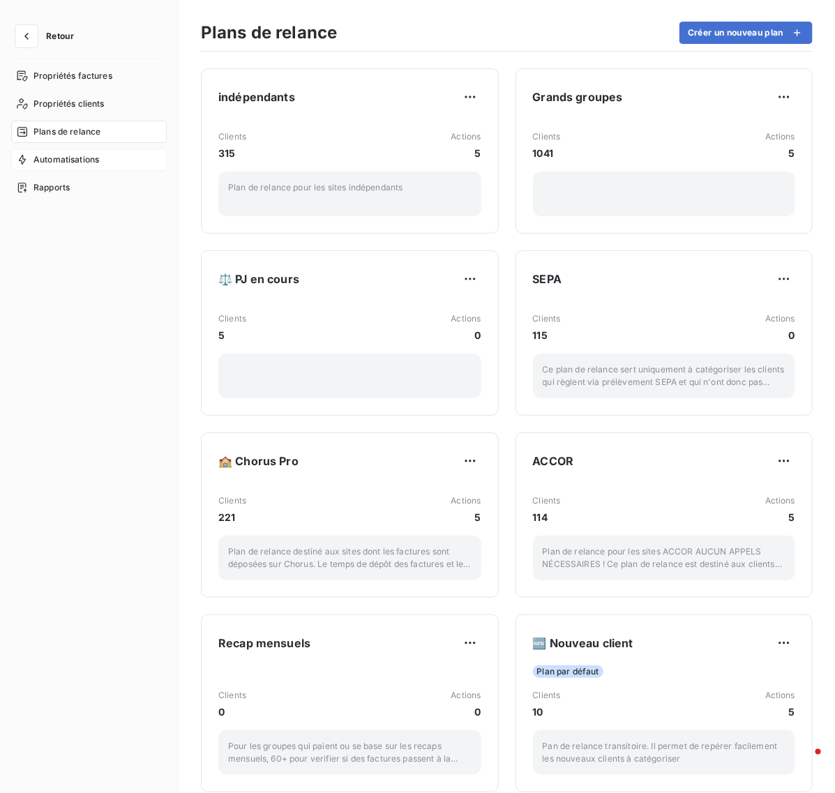
click at [78, 150] on div "Automatisations" at bounding box center [88, 159] width 155 height 22
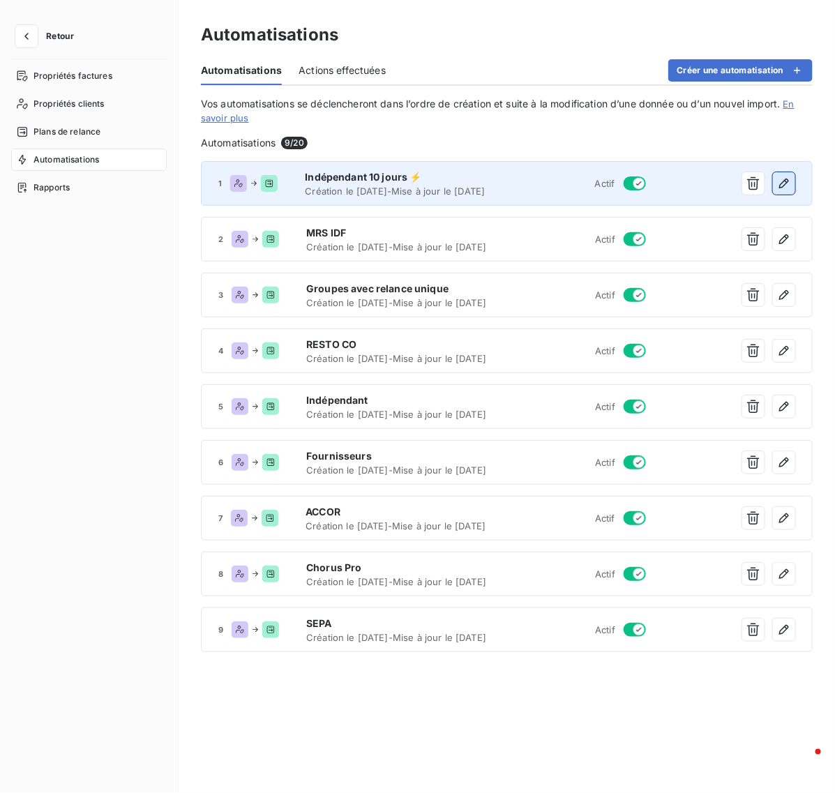
click at [788, 185] on icon "button" at bounding box center [784, 183] width 14 height 14
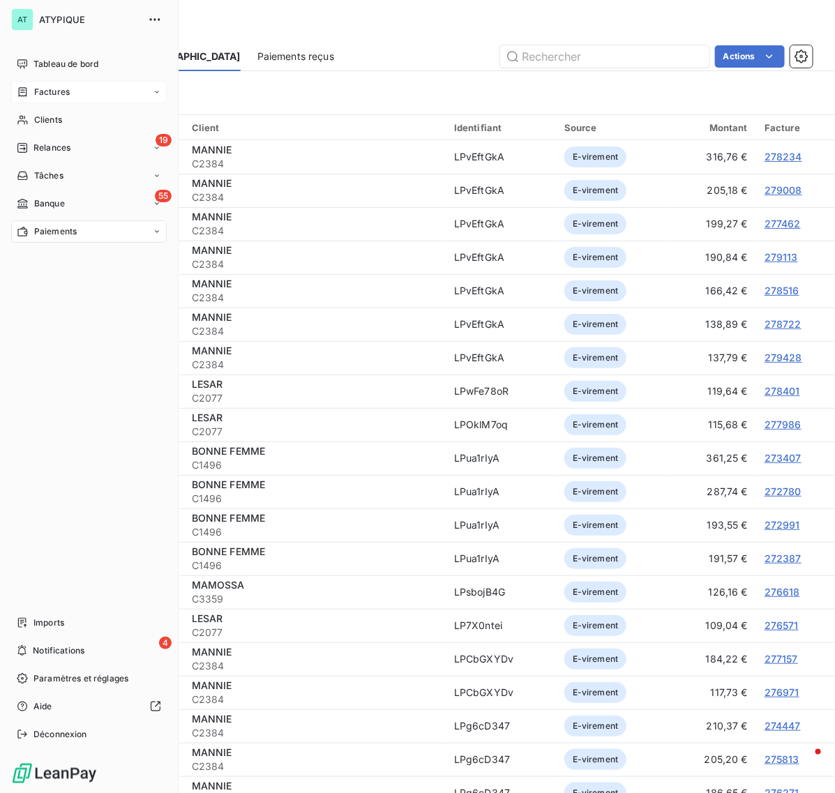
click at [53, 88] on span "Factures" at bounding box center [52, 92] width 36 height 13
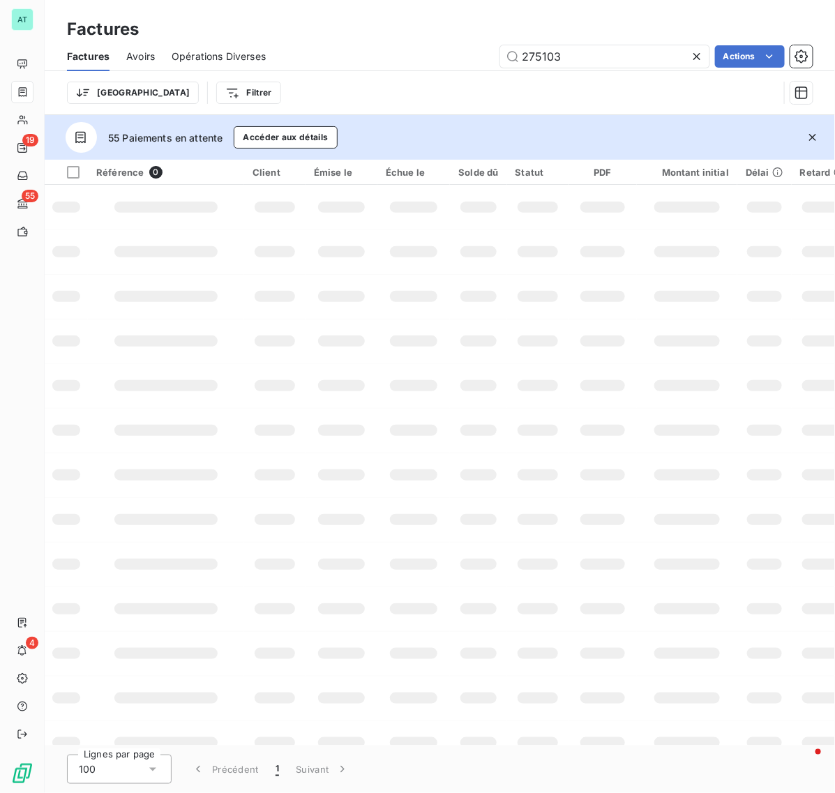
type input "275103"
click at [809, 134] on icon "button" at bounding box center [812, 137] width 14 height 14
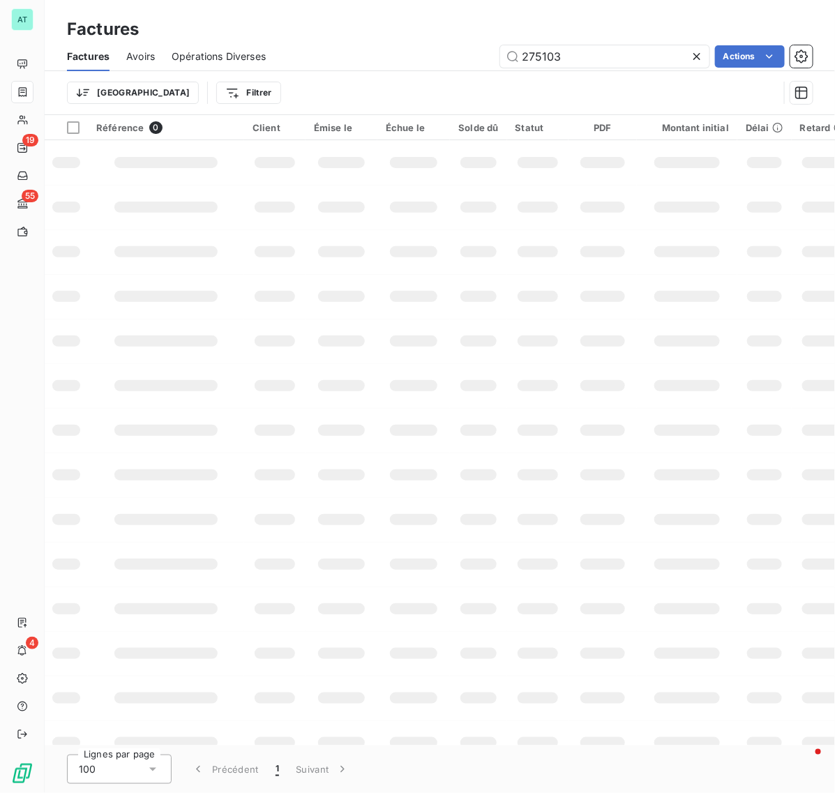
click at [637, 290] on td at bounding box center [687, 296] width 100 height 45
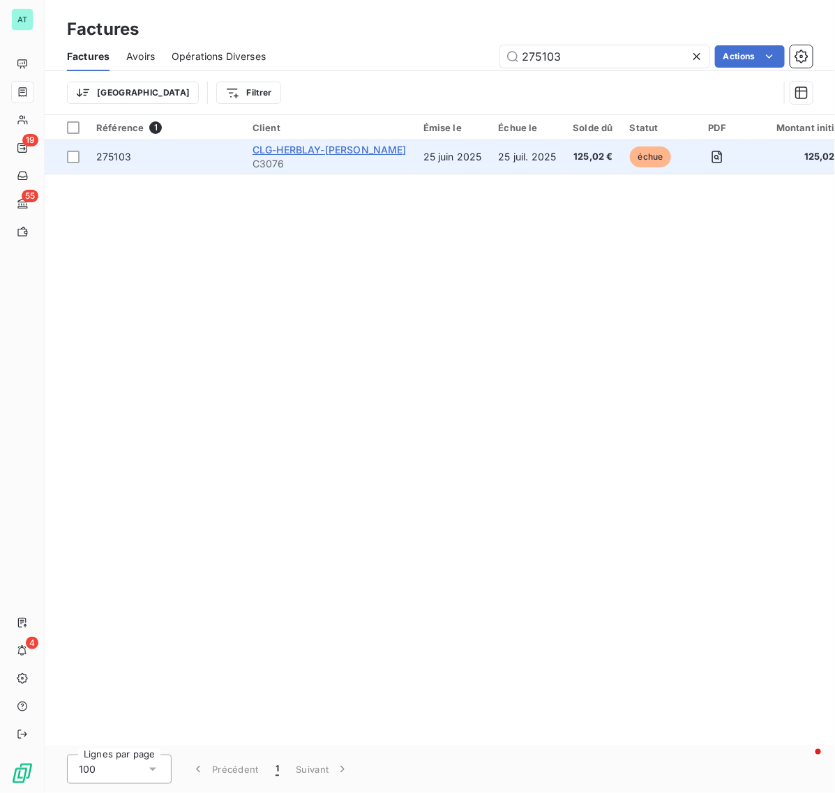
click at [297, 147] on span "CLG-HERBLAY-[PERSON_NAME]" at bounding box center [329, 150] width 154 height 12
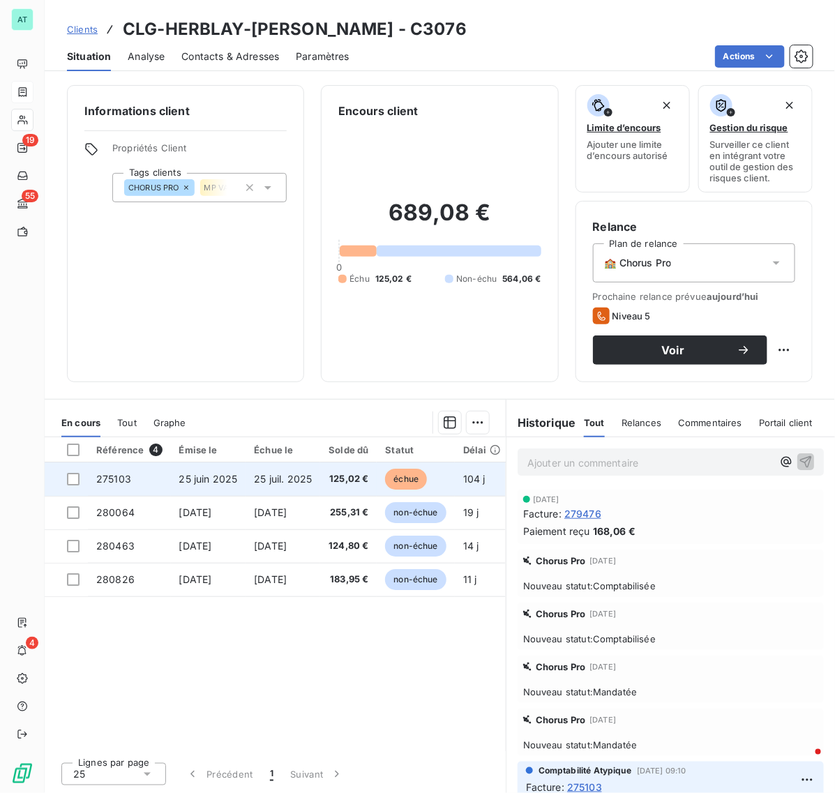
click at [105, 479] on span "275103" at bounding box center [113, 479] width 35 height 12
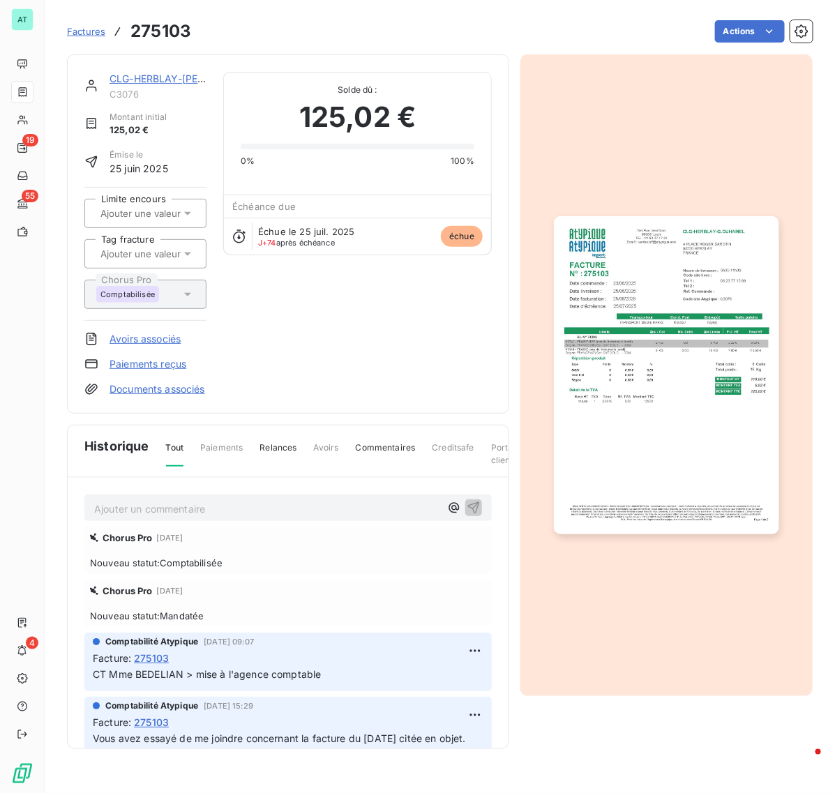
click at [668, 246] on img "button" at bounding box center [666, 375] width 224 height 318
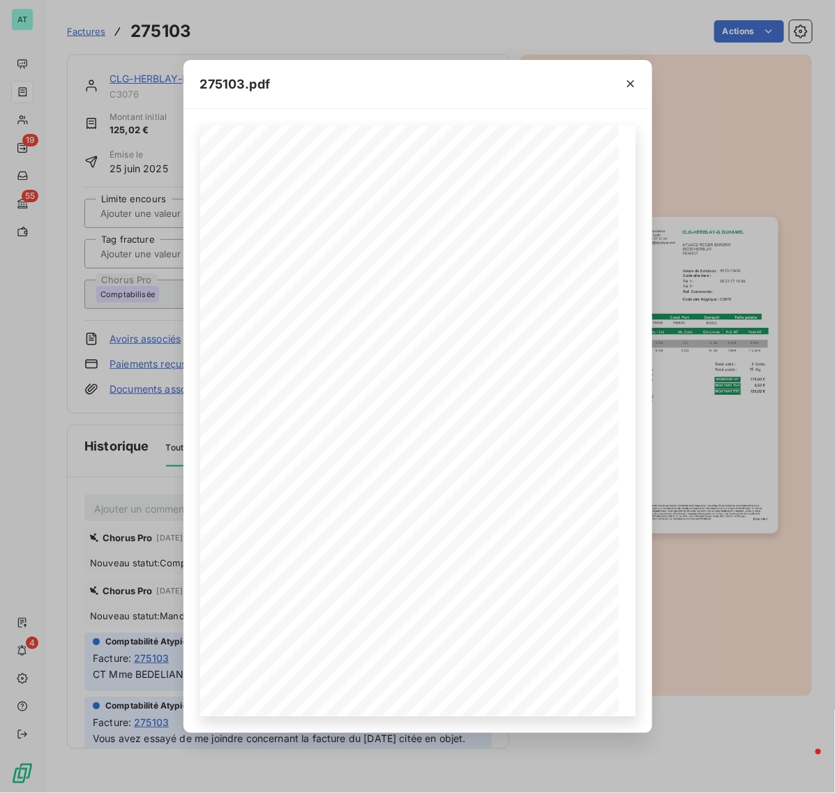
click at [688, 264] on div "275103.pdf CLG-HERBLAY-G.DUHAMEL 4 PLACE ROGER SAROTIN 95220 HERBLAY FRANCE FAC…" at bounding box center [417, 396] width 835 height 793
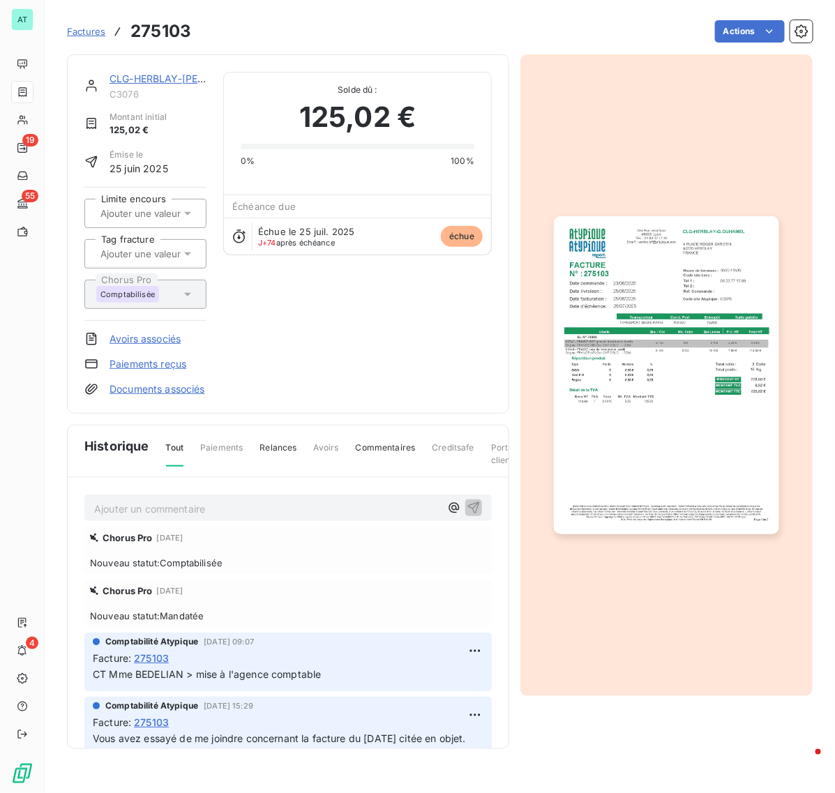
click at [688, 261] on img "button" at bounding box center [666, 375] width 224 height 318
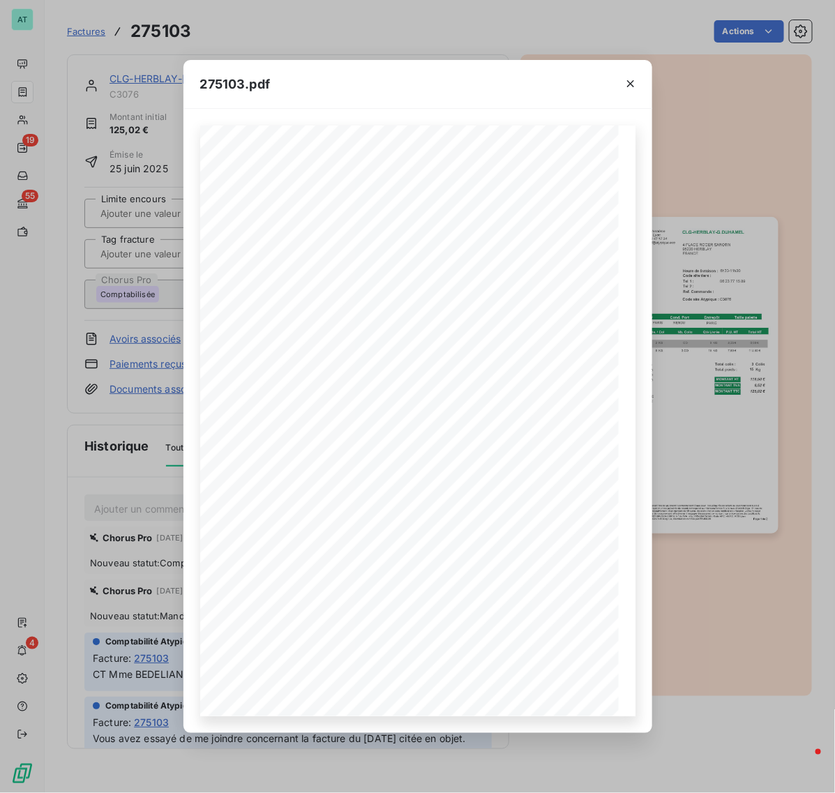
click at [688, 210] on div "275103.pdf CLG-HERBLAY-G.DUHAMEL 4 PLACE ROGER SAROTIN 95220 HERBLAY FRANCE FAC…" at bounding box center [417, 396] width 835 height 793
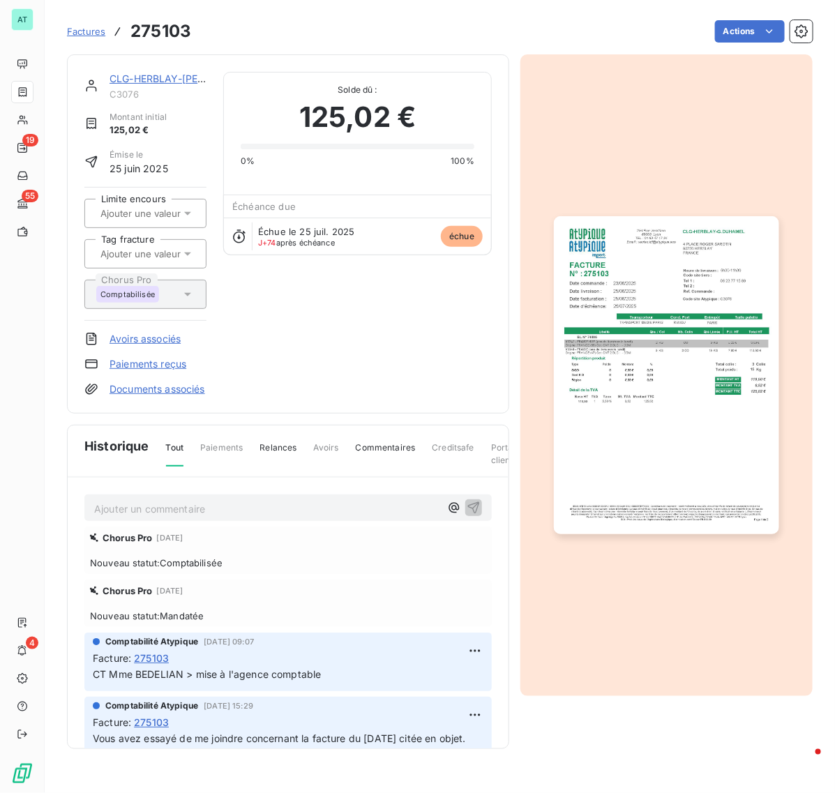
click at [181, 33] on h3 "275103" at bounding box center [160, 31] width 61 height 25
click at [180, 33] on h3 "275103" at bounding box center [160, 31] width 61 height 25
copy h3 "275103"
click at [657, 251] on img "button" at bounding box center [666, 375] width 224 height 318
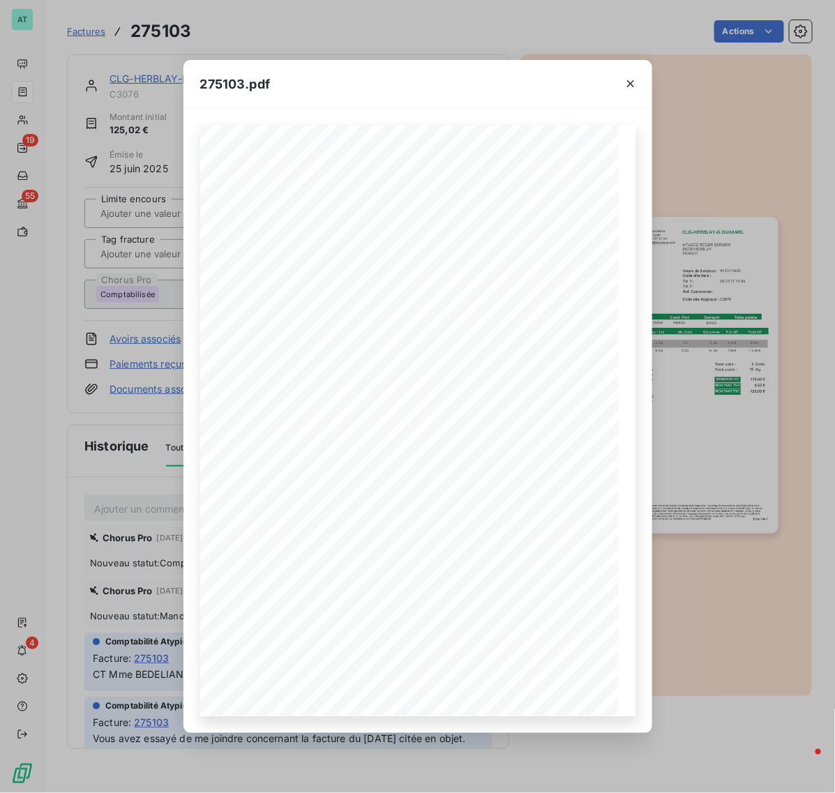
click at [694, 229] on div "275103.pdf CLG-HERBLAY-G.DUHAMEL 4 PLACE ROGER SAROTIN 95220 HERBLAY FRANCE FAC…" at bounding box center [417, 396] width 835 height 793
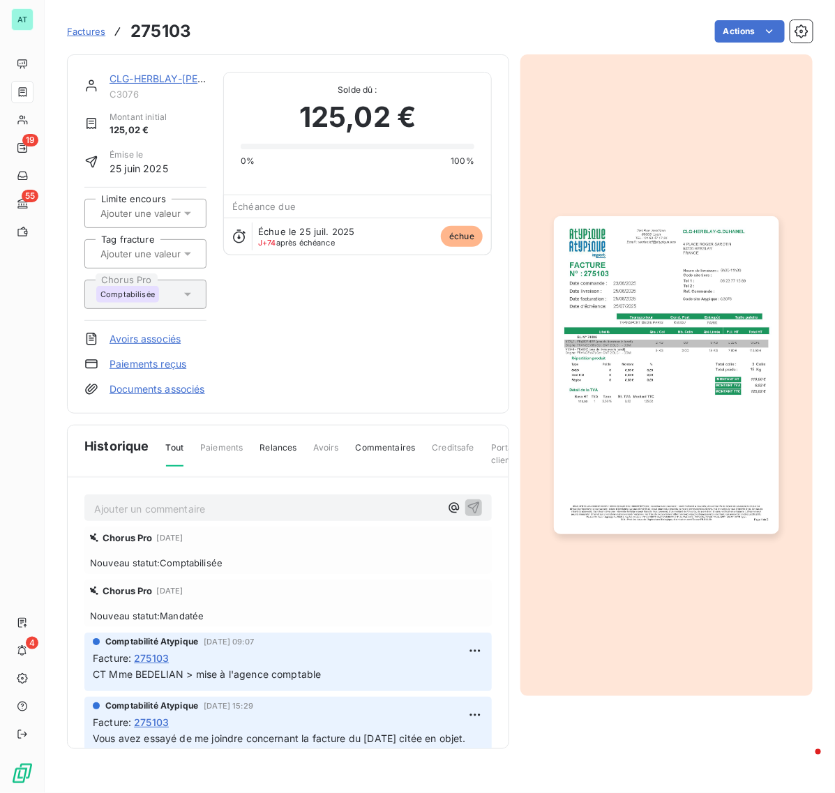
click at [446, 319] on div "CLG-HERBLAY-G.DUHAMEL C3076 Montant initial 125,02 € Émise le 25 juin 2025 Limi…" at bounding box center [287, 234] width 407 height 324
drag, startPoint x: 437, startPoint y: 321, endPoint x: 429, endPoint y: 321, distance: 8.4
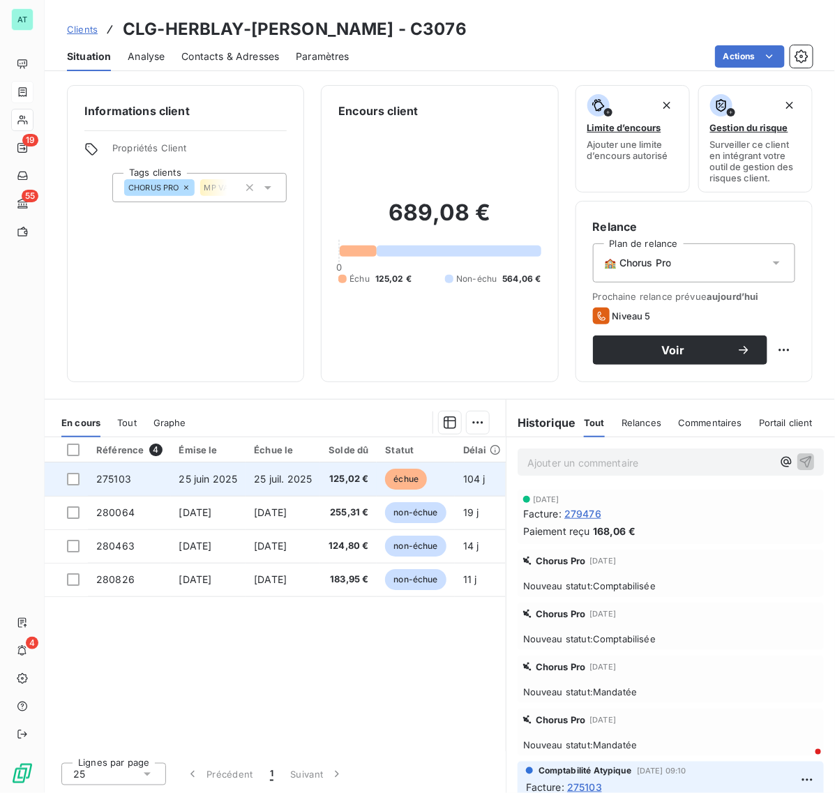
click at [171, 475] on td "25 juin 2025" at bounding box center [208, 478] width 75 height 33
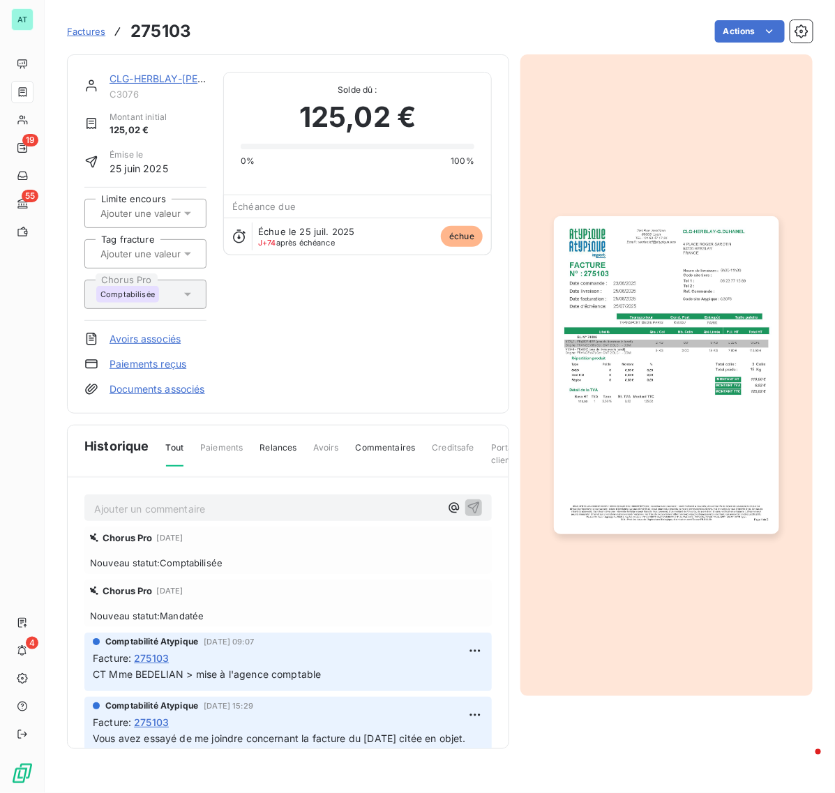
click at [404, 413] on div "CLG-HERBLAY-G.DUHAMEL C3076 Montant initial 125,02 € Émise le 25 juin 2025 Limi…" at bounding box center [288, 233] width 442 height 359
drag, startPoint x: 408, startPoint y: 399, endPoint x: 402, endPoint y: 391, distance: 9.9
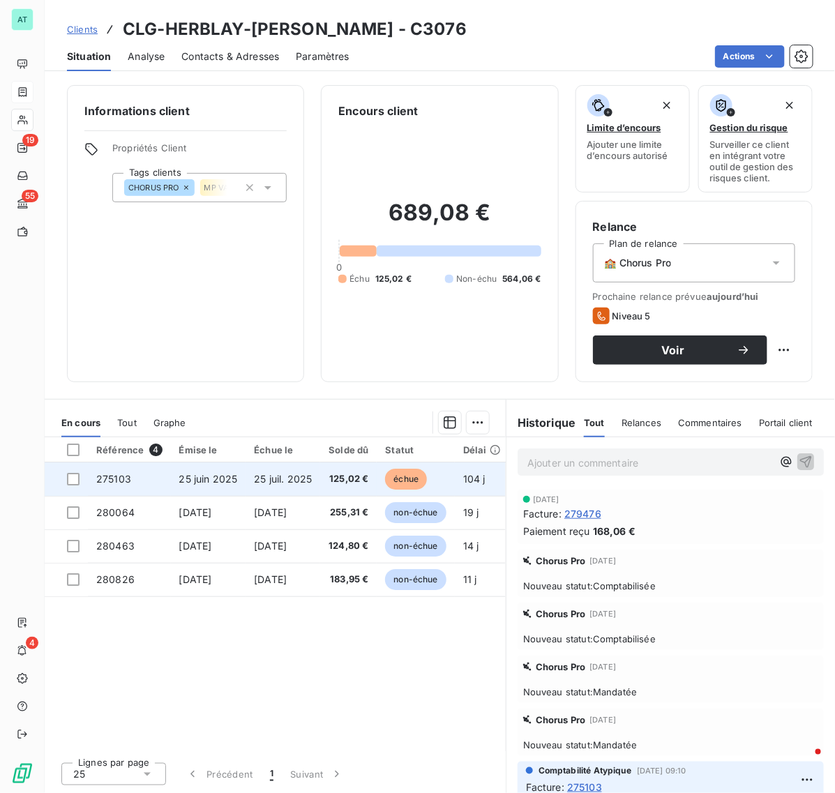
click at [287, 471] on td "25 juil. 2025" at bounding box center [282, 478] width 75 height 33
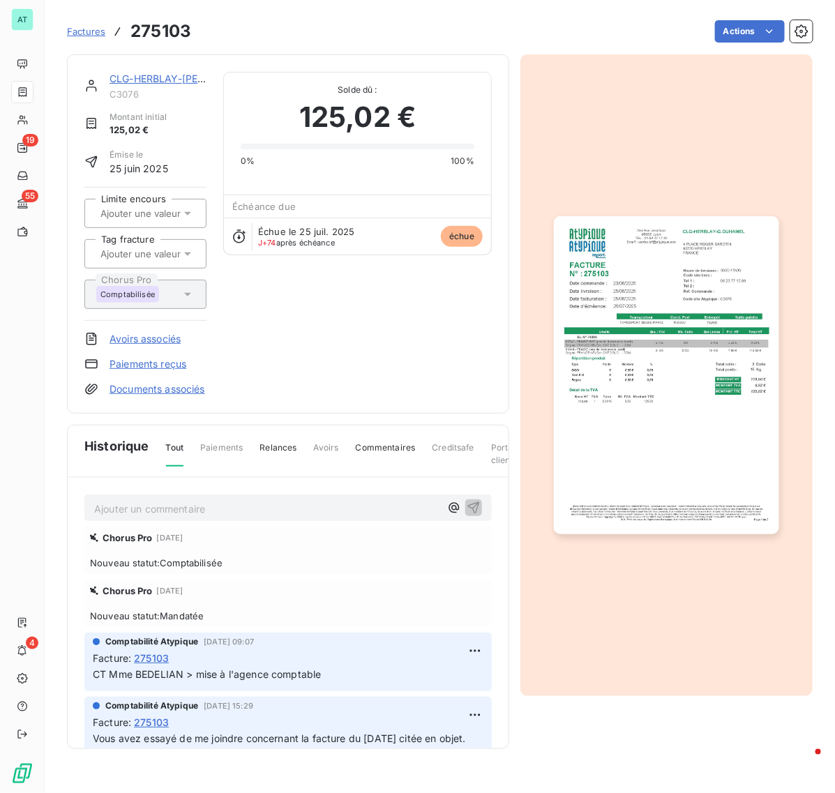
click at [761, 437] on img "button" at bounding box center [666, 375] width 224 height 318
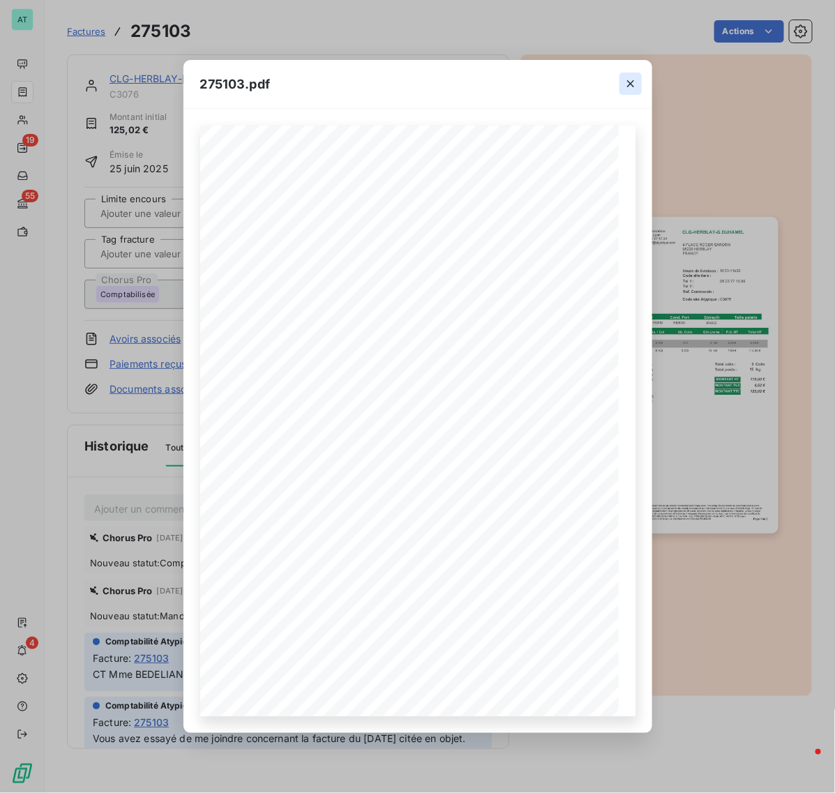
click at [625, 84] on icon "button" at bounding box center [630, 84] width 14 height 14
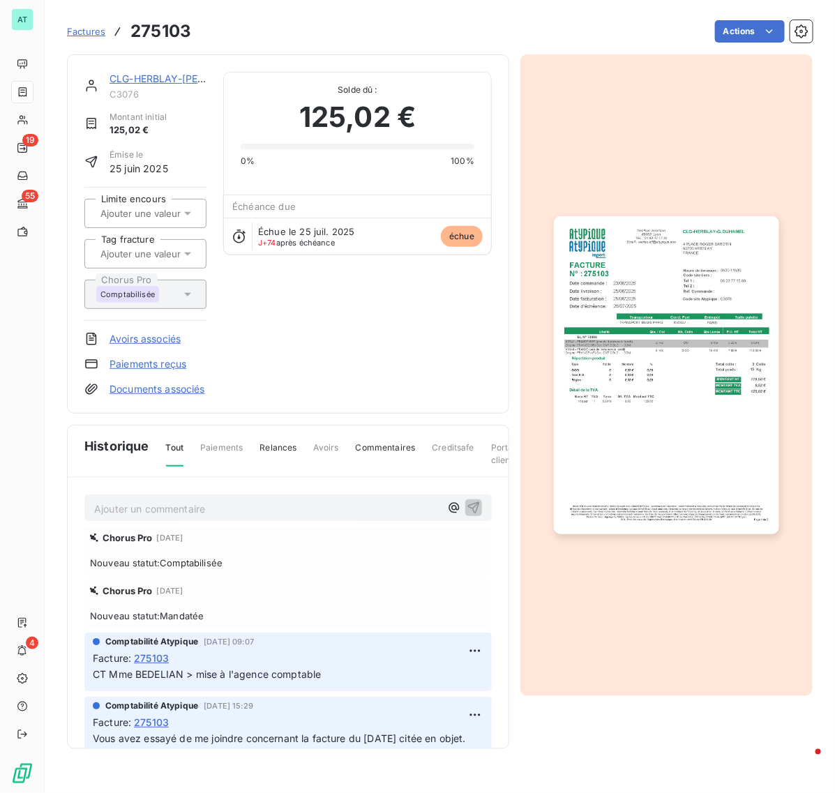
click at [167, 79] on link "CLG-HERBLAY-[PERSON_NAME]" at bounding box center [186, 79] width 154 height 12
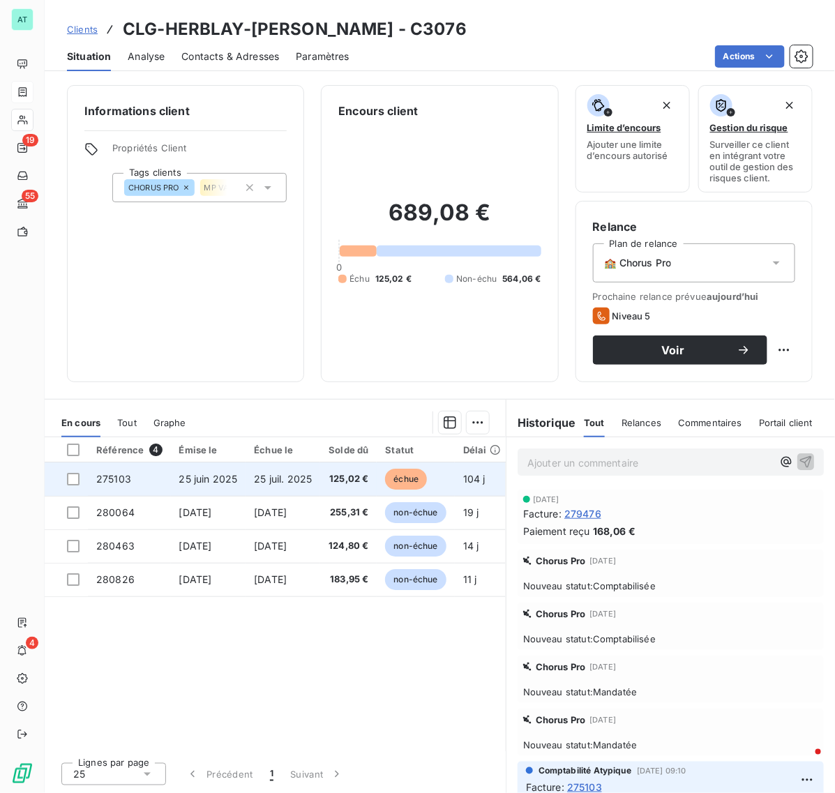
click at [246, 473] on td "25 juin 2025" at bounding box center [208, 478] width 75 height 33
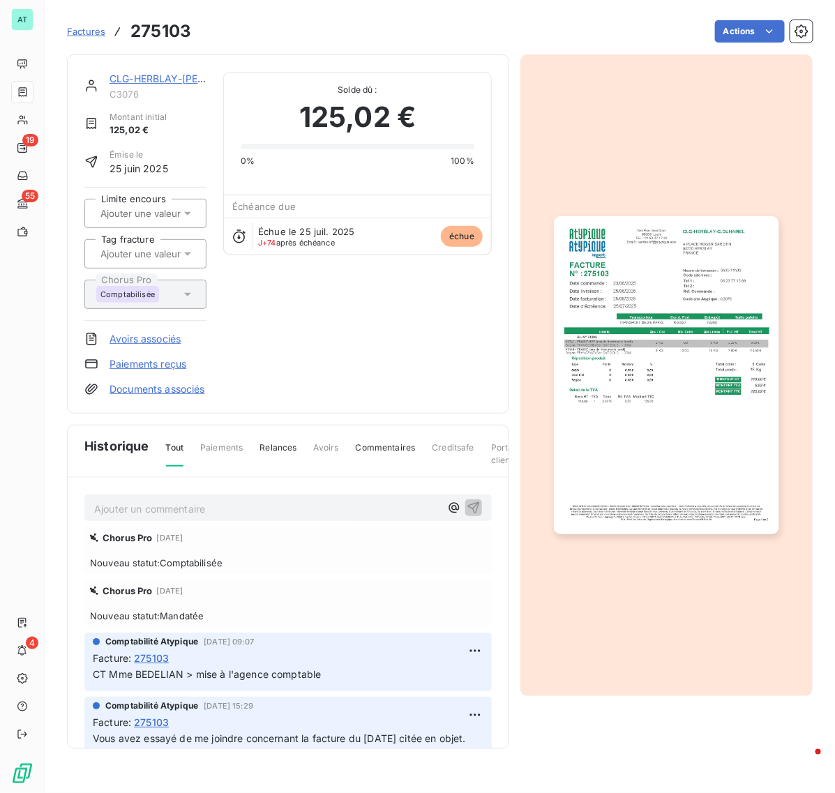
click at [151, 36] on h3 "275103" at bounding box center [160, 31] width 61 height 25
drag, startPoint x: 151, startPoint y: 36, endPoint x: 351, endPoint y: 1, distance: 202.4
click at [153, 36] on h3 "275103" at bounding box center [160, 31] width 61 height 25
copy h3 "275103"
click at [343, 429] on div "CLG-HERBLAY-G.DUHAMEL C3076 Montant initial 125,02 € Émise le 25 juin 2025 Limi…" at bounding box center [288, 401] width 442 height 694
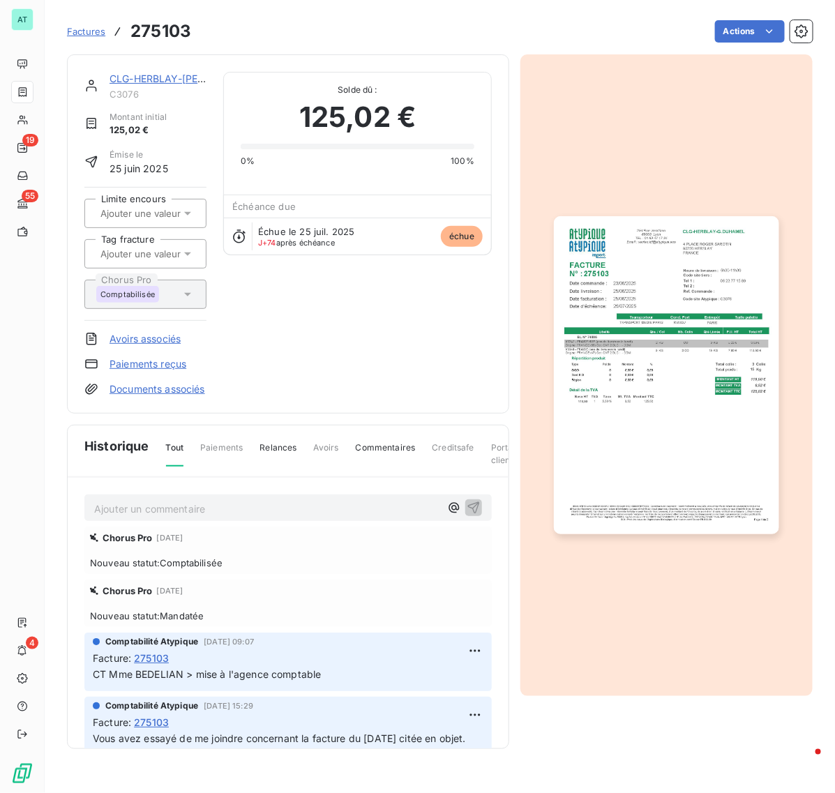
click at [206, 517] on p "Ajouter un commentaire ﻿" at bounding box center [267, 508] width 346 height 17
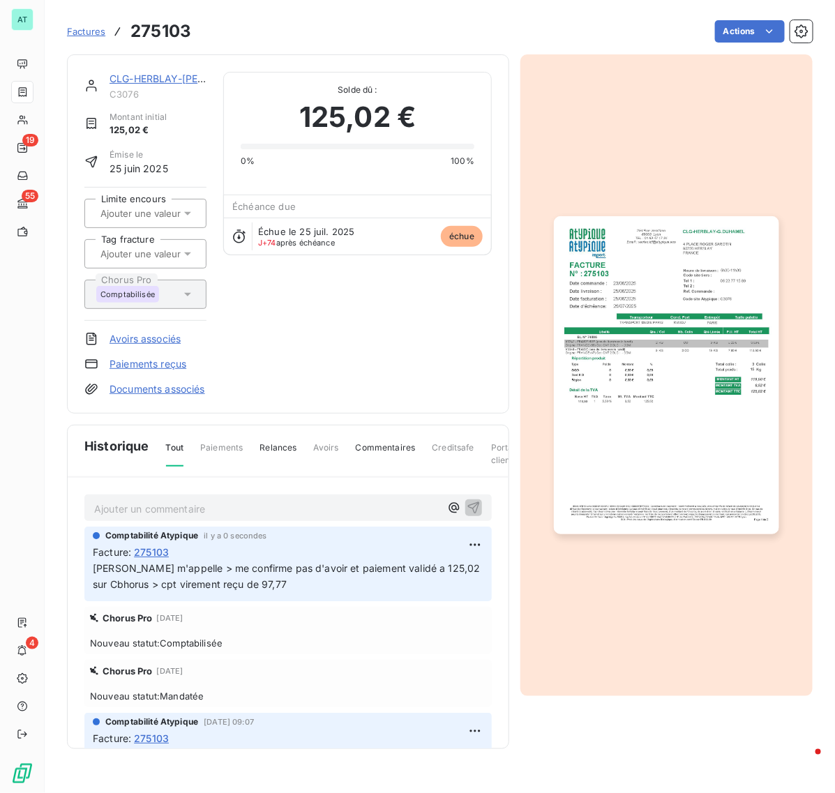
click at [445, 623] on div "Chorus Pro 1 oct. 2025" at bounding box center [288, 617] width 396 height 11
click at [378, 386] on div "CLG-HERBLAY-G.DUHAMEL C3076 Montant initial 125,02 € Émise le 25 juin 2025 Limi…" at bounding box center [287, 234] width 407 height 324
click at [464, 558] on html "AT 19 55 4 Factures 275103 Actions CLG-HERBLAY-G.DUHAMEL C3076 Montant initial …" at bounding box center [417, 396] width 835 height 793
drag, startPoint x: 431, startPoint y: 586, endPoint x: 358, endPoint y: 595, distance: 73.8
click at [430, 586] on div "Editer" at bounding box center [428, 590] width 78 height 22
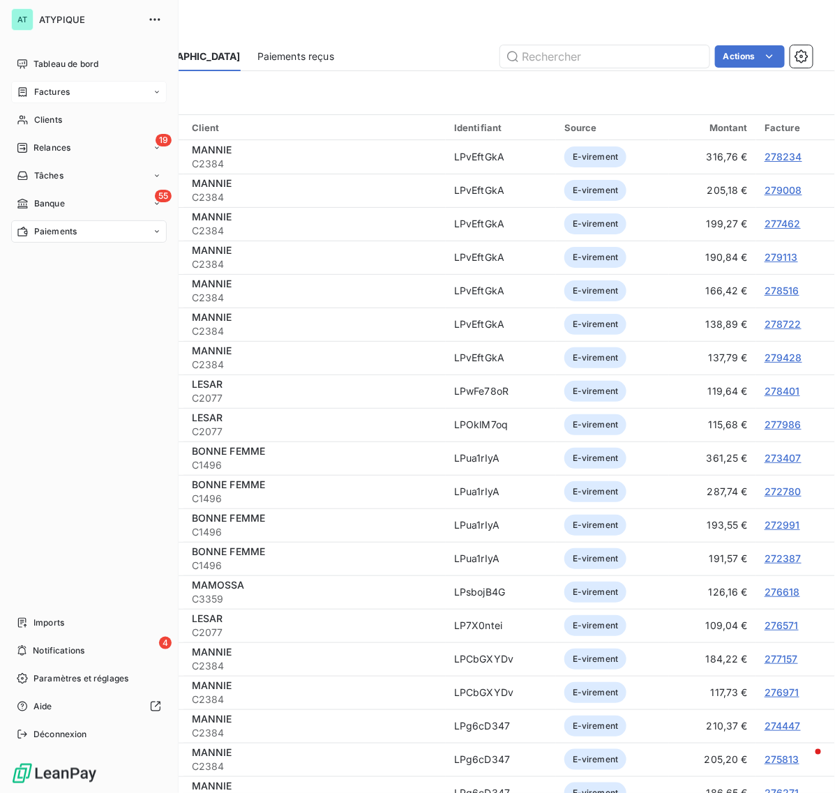
click at [50, 98] on div "Factures" at bounding box center [88, 92] width 155 height 22
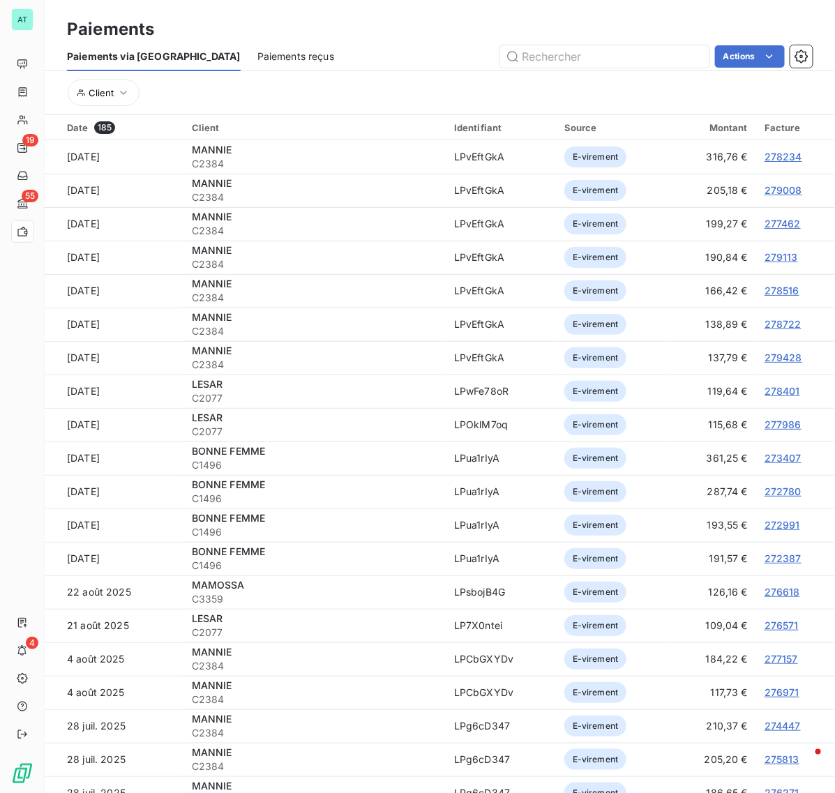
click at [257, 63] on div "Paiements reçus" at bounding box center [295, 56] width 77 height 29
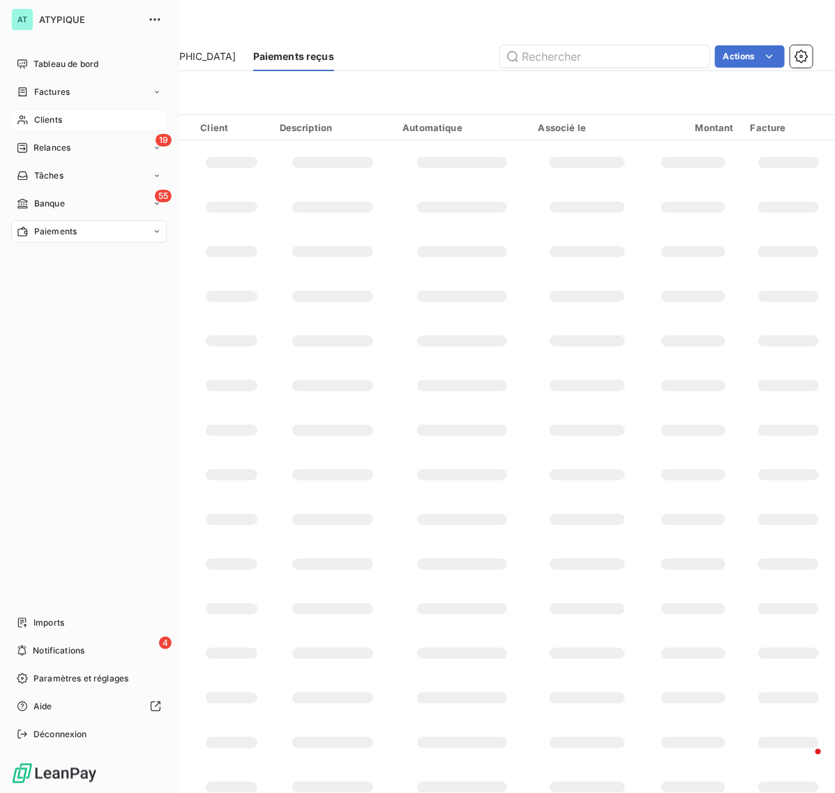
click at [17, 119] on icon at bounding box center [23, 119] width 12 height 11
click at [60, 91] on span "Factures" at bounding box center [52, 92] width 36 height 13
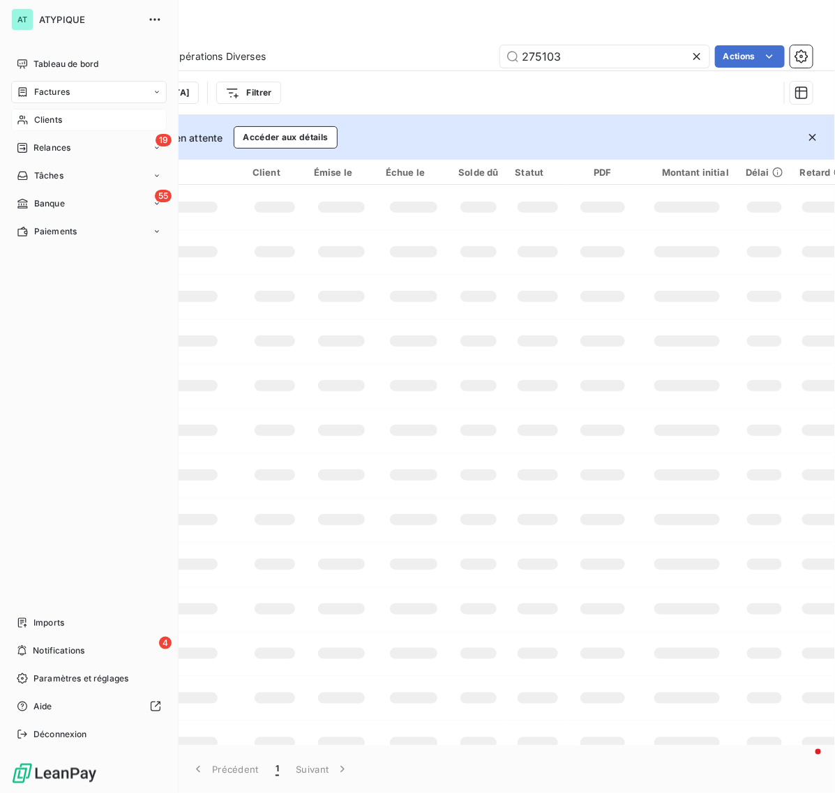
click at [44, 120] on span "Clients" at bounding box center [48, 120] width 28 height 13
click at [58, 96] on span "Factures" at bounding box center [52, 92] width 36 height 13
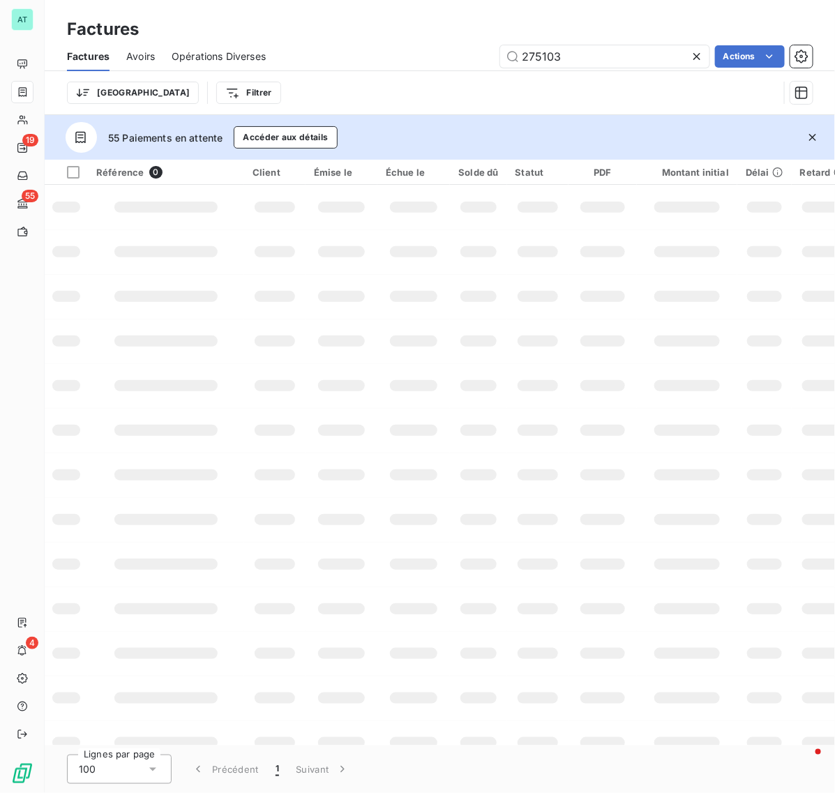
drag, startPoint x: 141, startPoint y: 56, endPoint x: 148, endPoint y: 60, distance: 7.8
click at [138, 57] on span "Avoirs" at bounding box center [140, 56] width 29 height 14
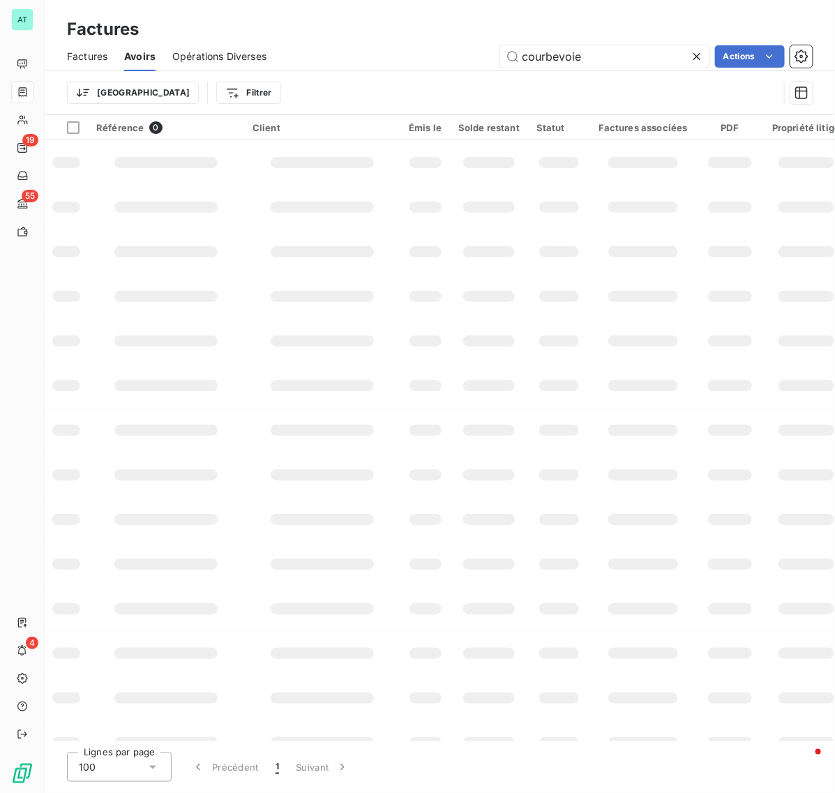
drag, startPoint x: 583, startPoint y: 58, endPoint x: 396, endPoint y: 65, distance: 187.0
click at [391, 67] on div "courbevoie Actions" at bounding box center [547, 56] width 529 height 22
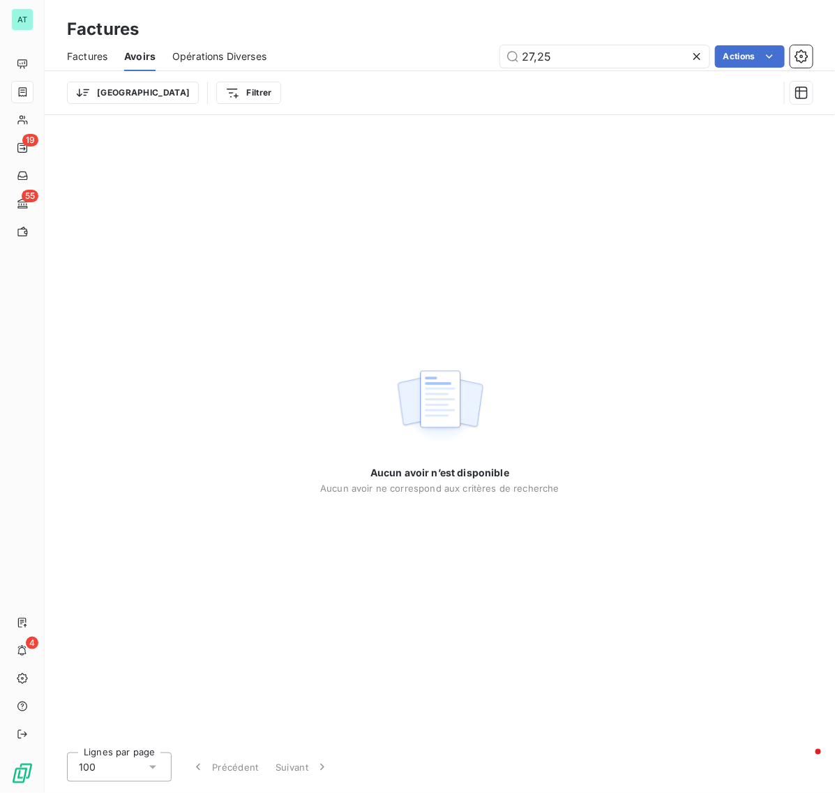
click at [525, 345] on div "Aucun avoir n’est disponible Aucun avoir ne correspond aux critères de recherche" at bounding box center [440, 428] width 790 height 626
click at [403, 130] on div "Aucun avoir n’est disponible Aucun avoir ne correspond aux critères de recherche" at bounding box center [440, 428] width 790 height 626
drag, startPoint x: 600, startPoint y: 29, endPoint x: 602, endPoint y: 42, distance: 12.6
click at [602, 37] on div "Factures" at bounding box center [440, 29] width 790 height 25
click at [597, 50] on input "27,25" at bounding box center [604, 56] width 209 height 22
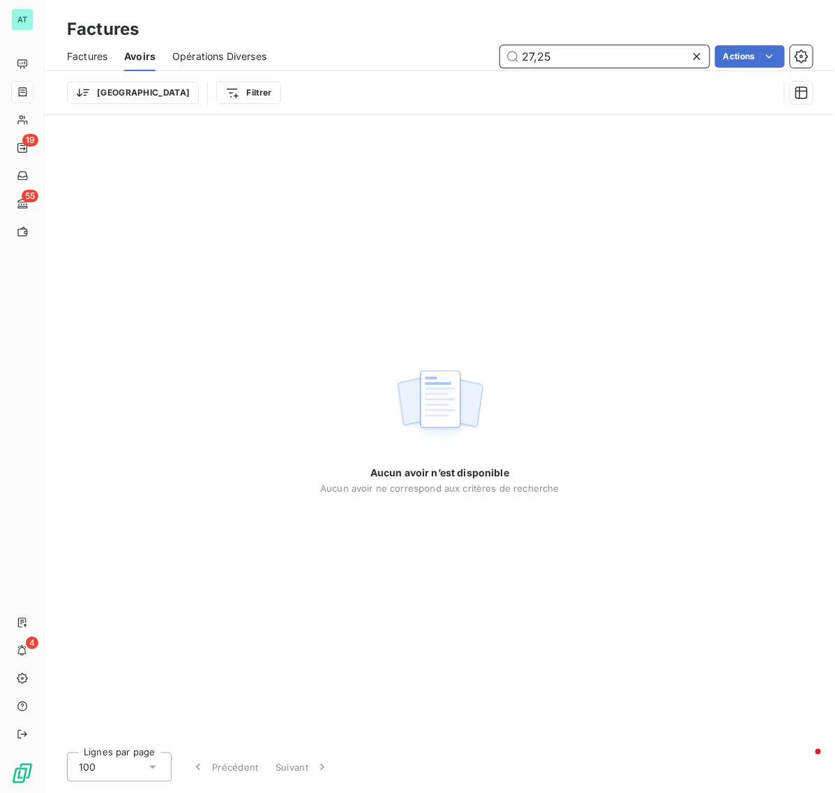
drag, startPoint x: 632, startPoint y: 50, endPoint x: 374, endPoint y: 60, distance: 258.8
click at [374, 60] on div "27,25 Actions" at bounding box center [547, 56] width 529 height 22
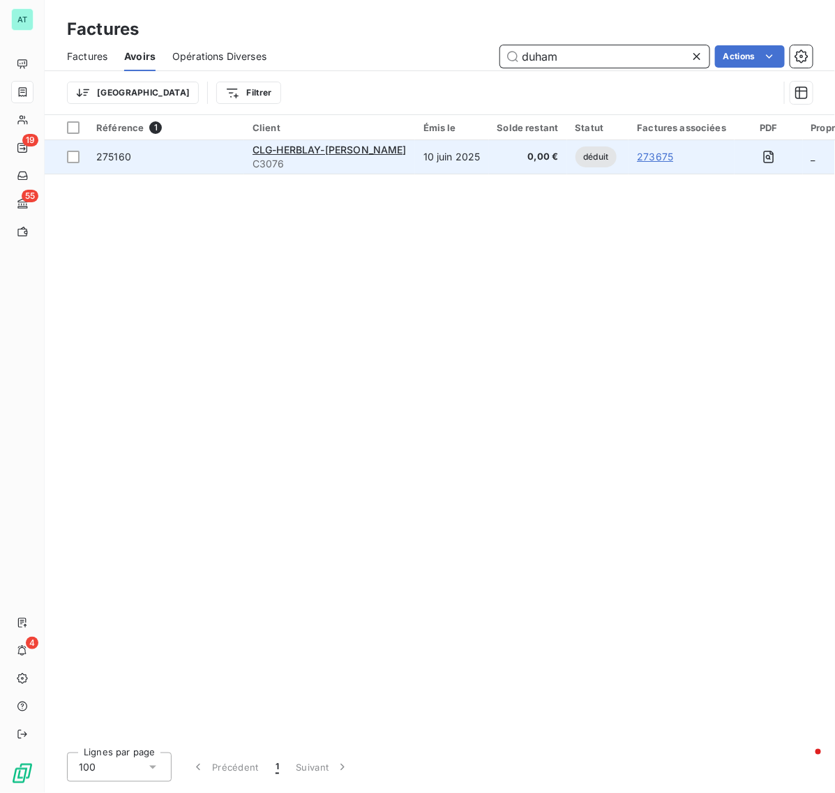
type input "duham"
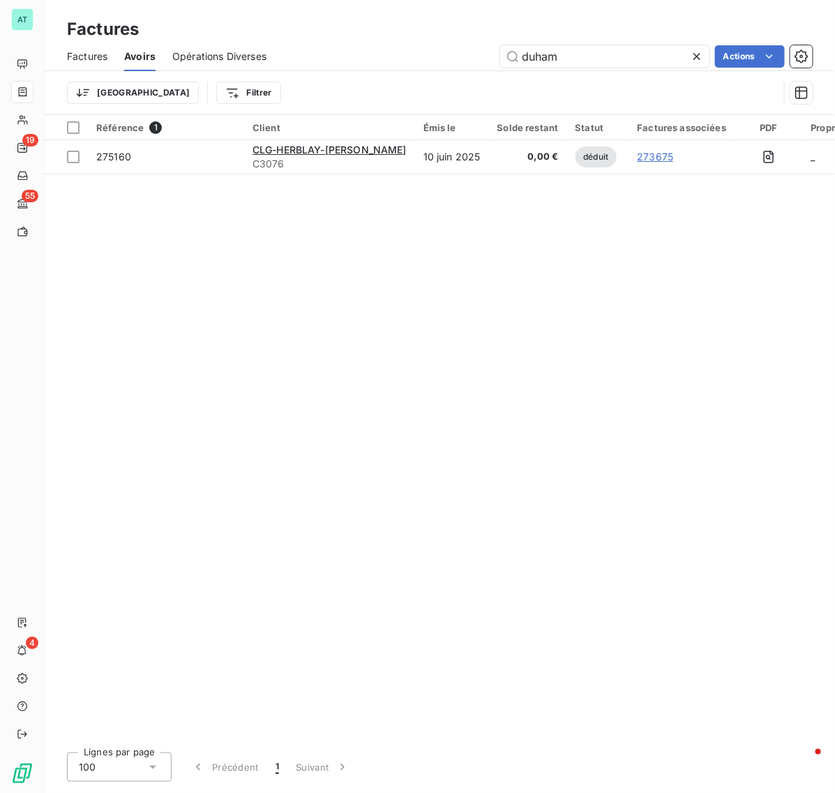
drag, startPoint x: 112, startPoint y: 158, endPoint x: 298, endPoint y: 207, distance: 192.4
click at [114, 158] on span "275160" at bounding box center [113, 157] width 35 height 12
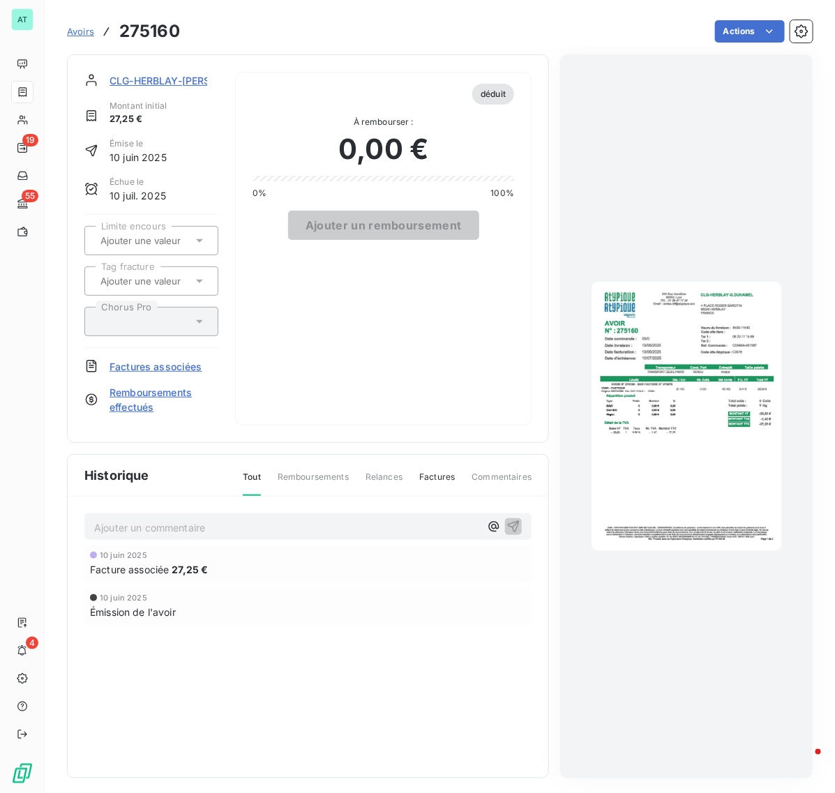
click at [174, 367] on span "Factures associées" at bounding box center [155, 366] width 93 height 15
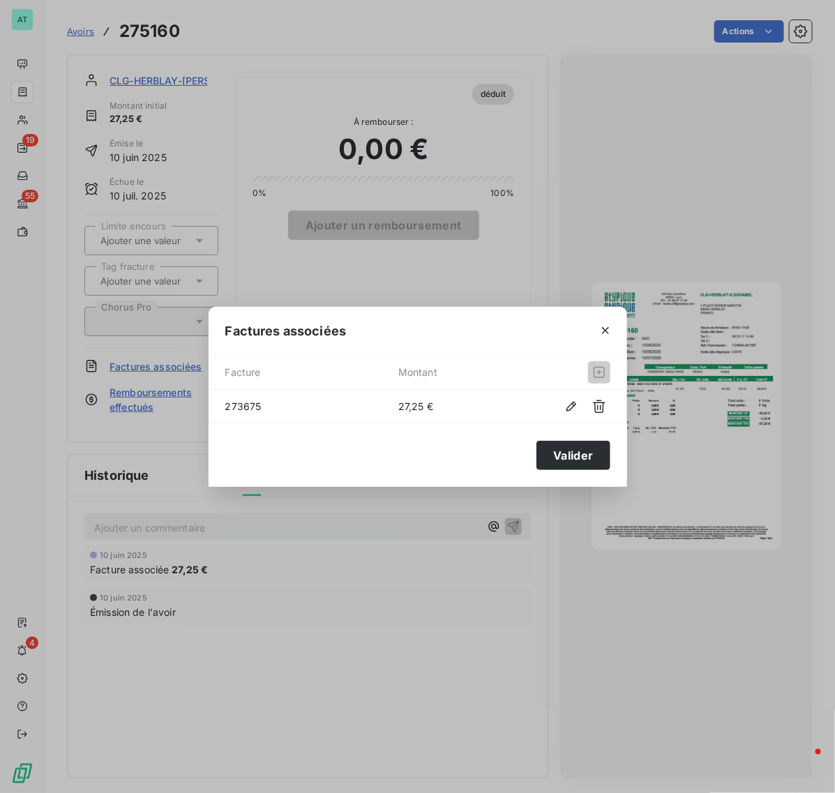
click at [361, 422] on div "273675 27,25 €" at bounding box center [417, 406] width 418 height 33
click at [251, 405] on span "273675" at bounding box center [311, 406] width 173 height 15
copy span "273675"
drag, startPoint x: 580, startPoint y: 213, endPoint x: 588, endPoint y: 216, distance: 8.2
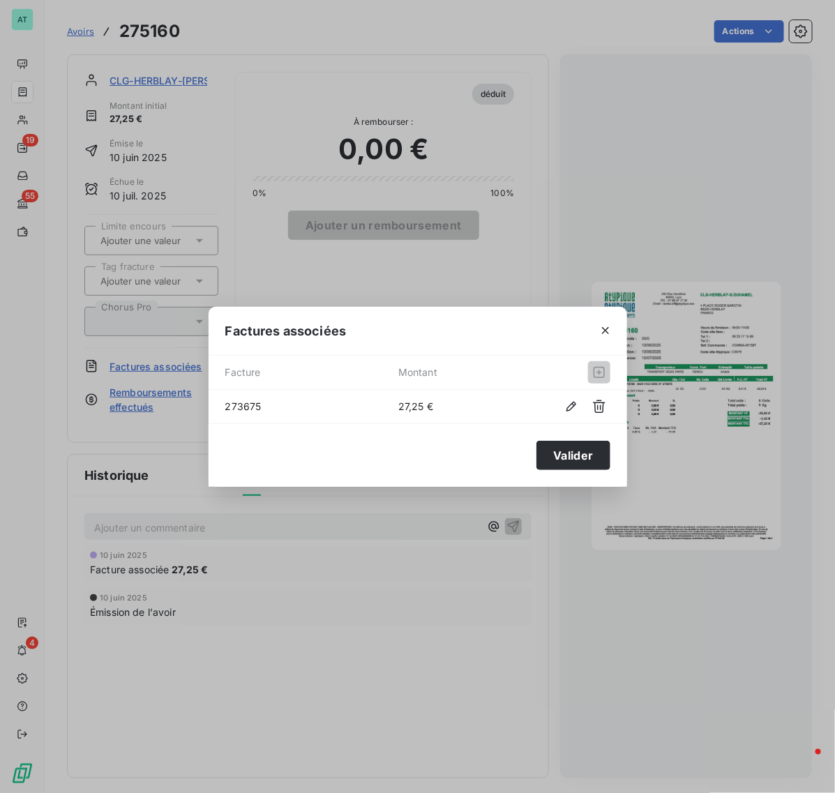
click at [581, 213] on div "Factures associées Facture Montant 273675 27,25 € Valider" at bounding box center [417, 396] width 835 height 793
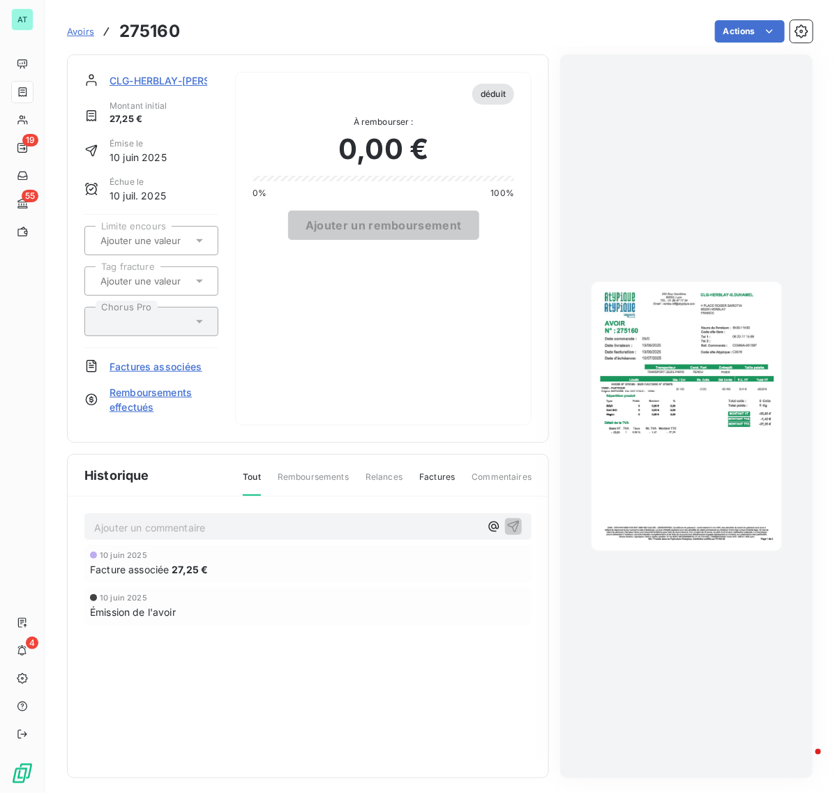
click at [697, 427] on img "button" at bounding box center [686, 416] width 190 height 269
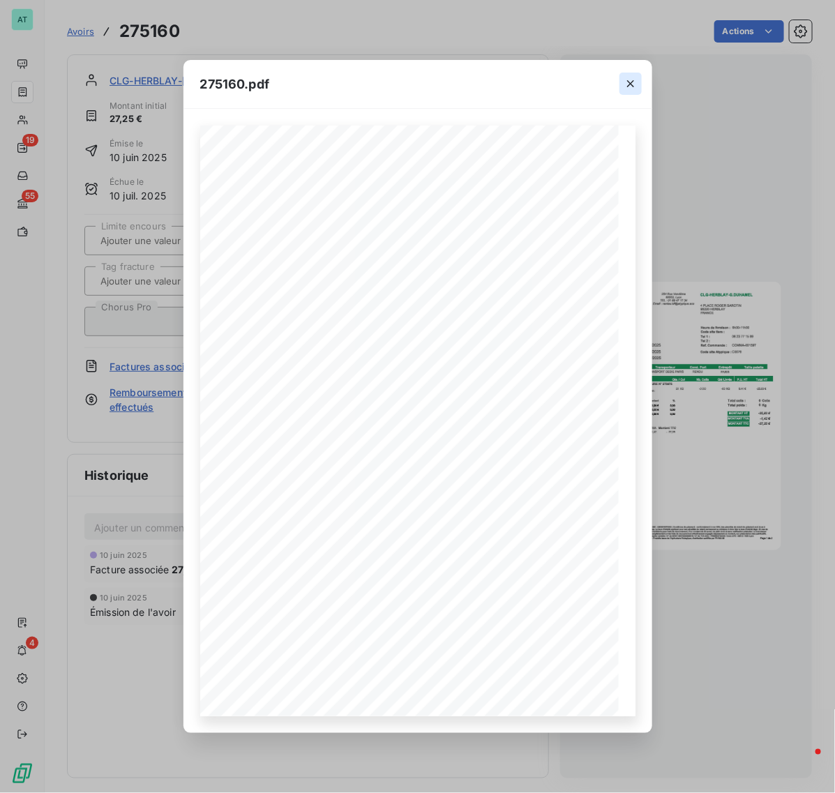
click at [626, 84] on icon "button" at bounding box center [630, 84] width 14 height 14
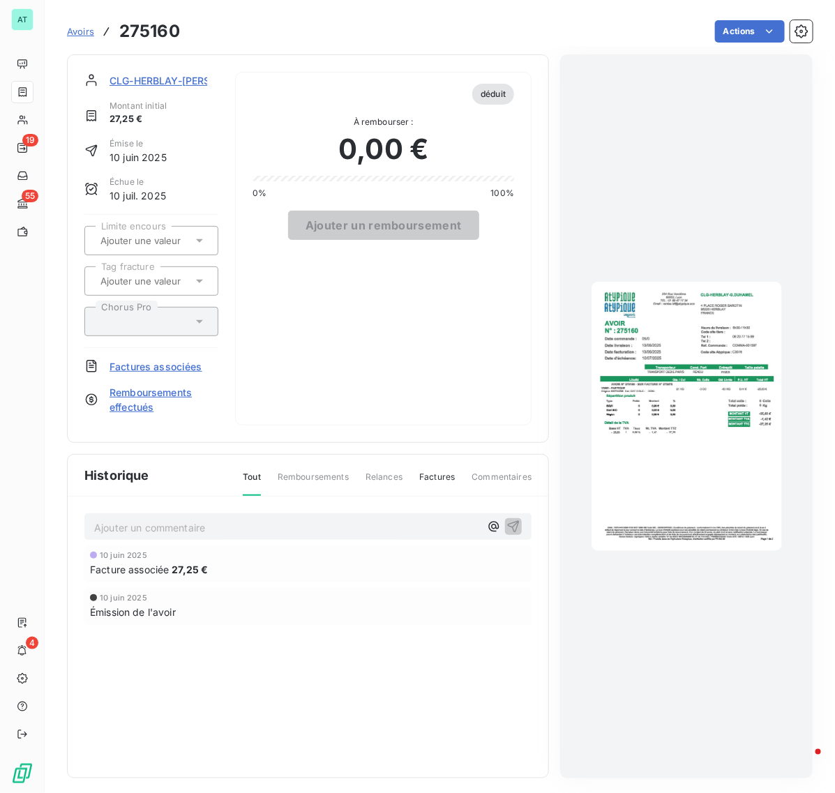
click at [318, 376] on div "déduit À rembourser : 0,00 € 0% 100% Ajouter un remboursement" at bounding box center [383, 248] width 296 height 353
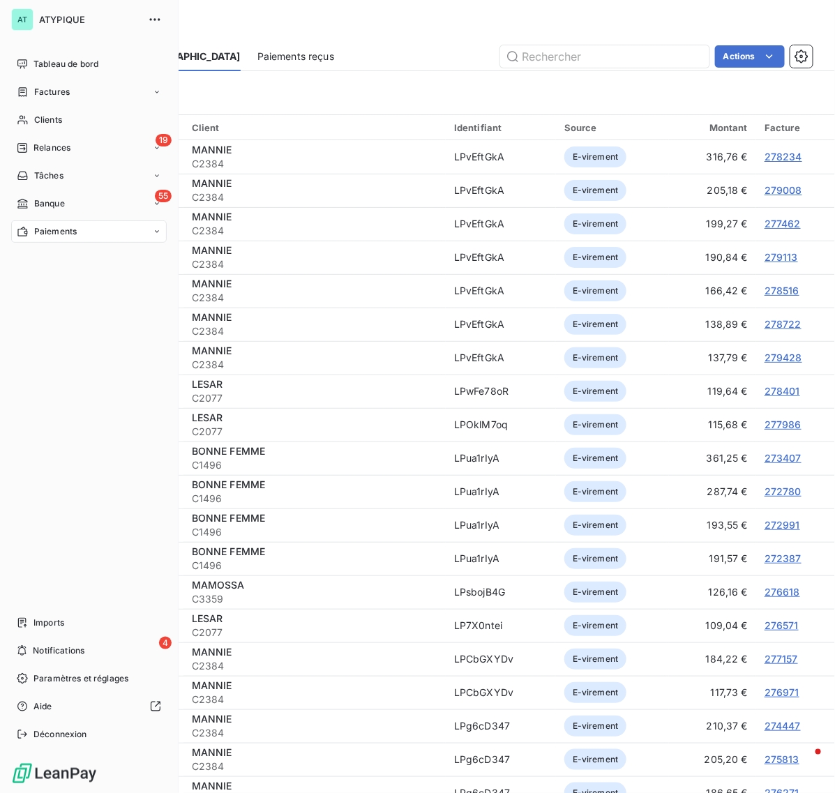
drag, startPoint x: 54, startPoint y: 92, endPoint x: 209, endPoint y: 101, distance: 155.7
click at [56, 92] on span "Factures" at bounding box center [52, 92] width 36 height 13
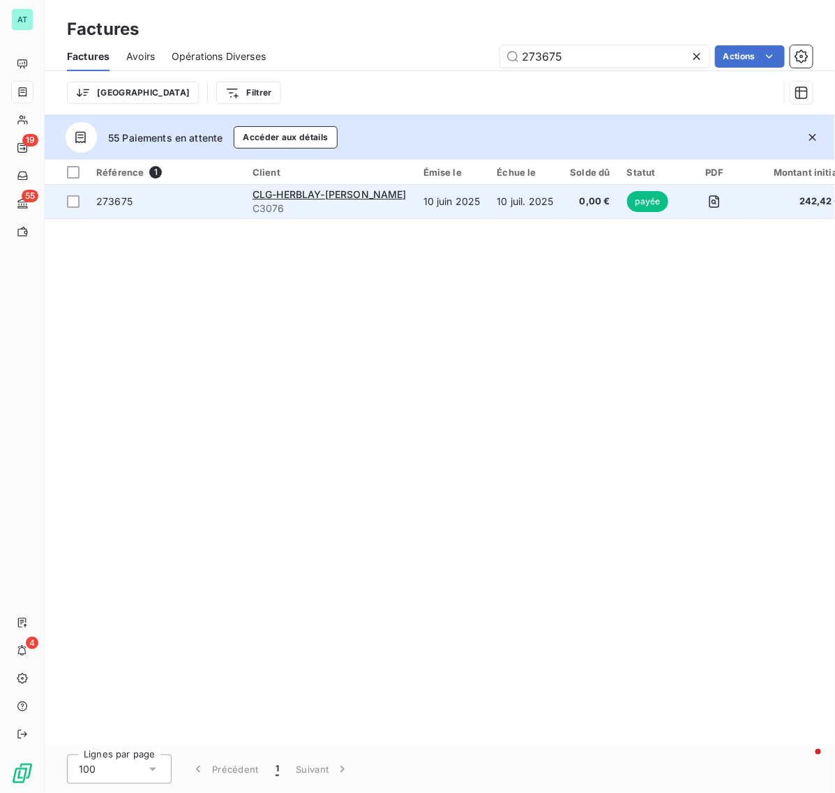
type input "273675"
click at [112, 204] on span "273675" at bounding box center [114, 201] width 36 height 12
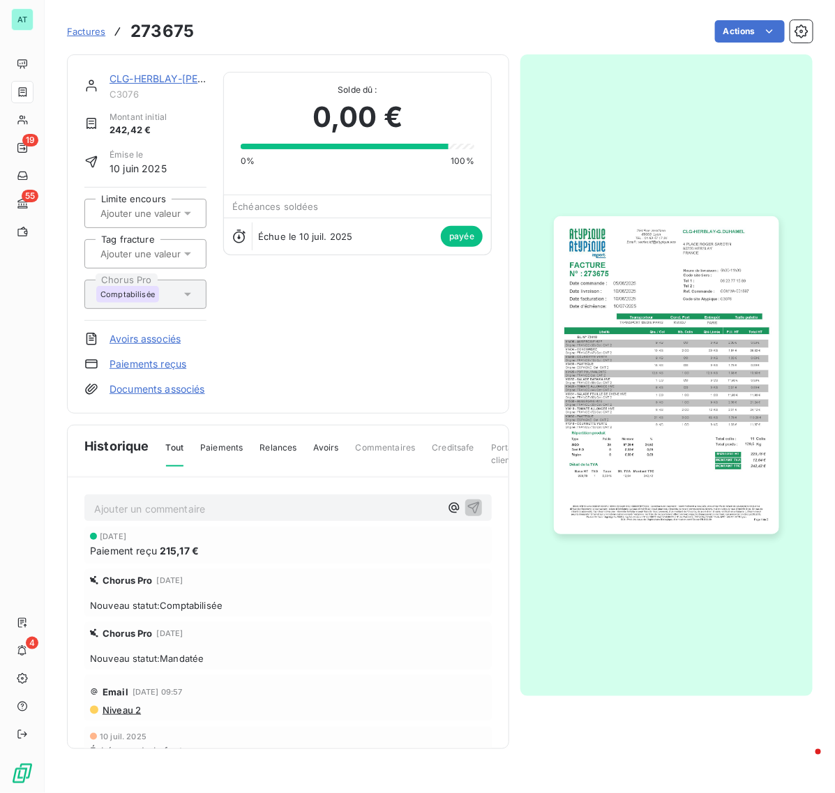
click at [690, 230] on img "button" at bounding box center [666, 375] width 224 height 318
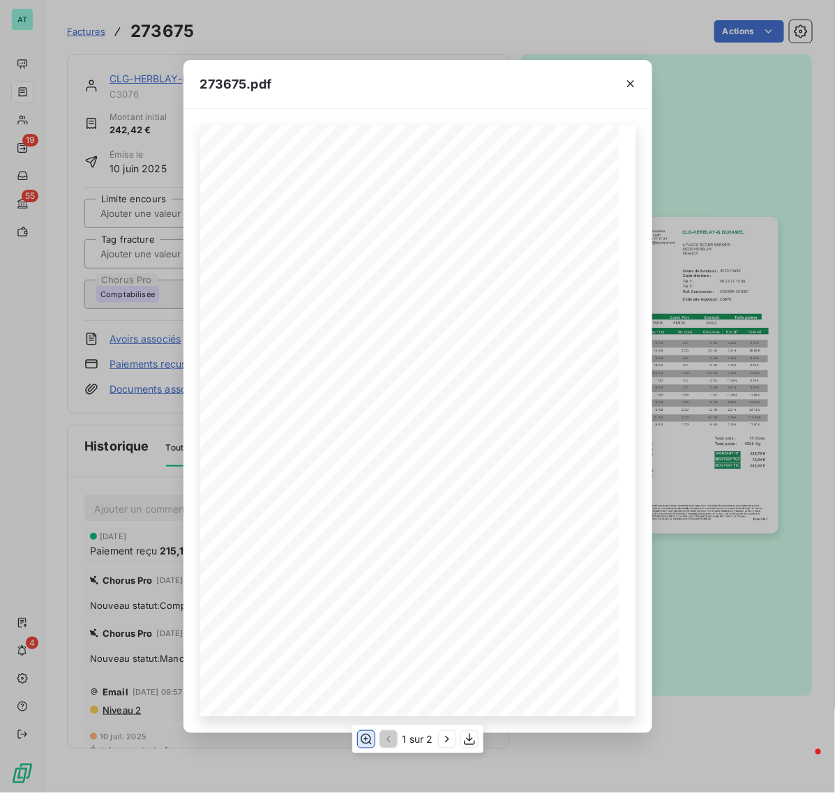
click at [369, 740] on icon "button" at bounding box center [365, 739] width 14 height 14
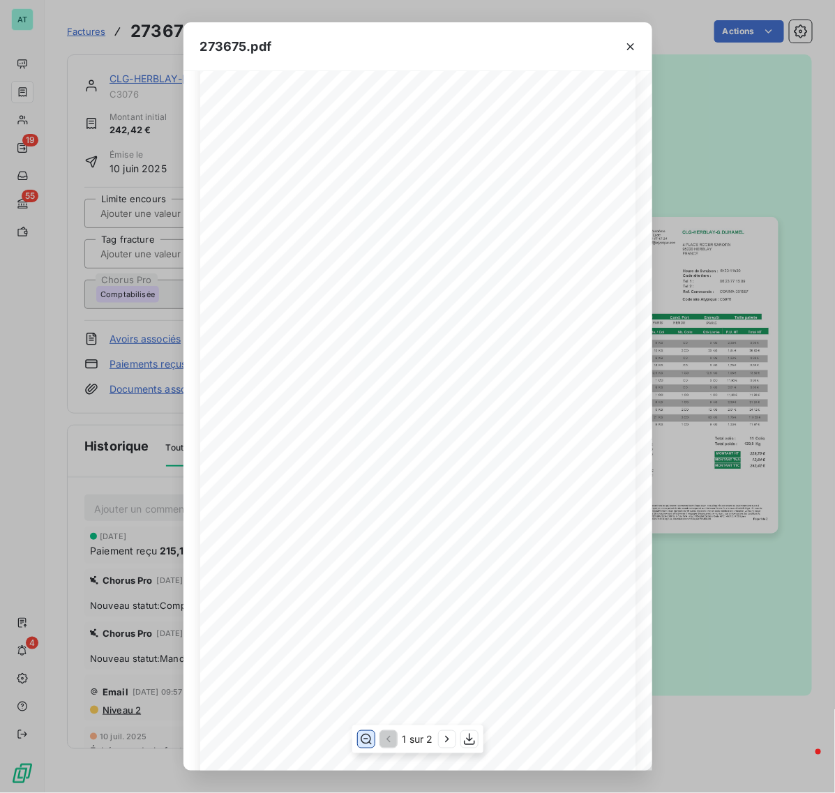
scroll to position [174, 0]
click at [625, 45] on icon "button" at bounding box center [630, 47] width 14 height 14
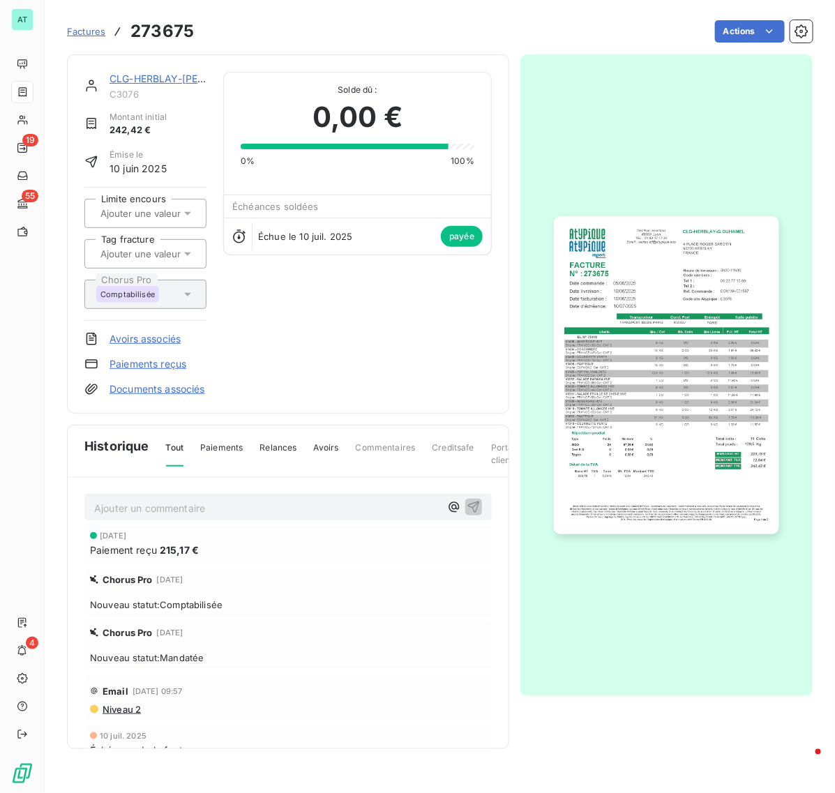
scroll to position [0, 0]
click at [178, 19] on h3 "273675" at bounding box center [161, 31] width 63 height 25
click at [168, 30] on h3 "273675" at bounding box center [161, 31] width 63 height 25
click at [167, 30] on h3 "273675" at bounding box center [161, 31] width 63 height 25
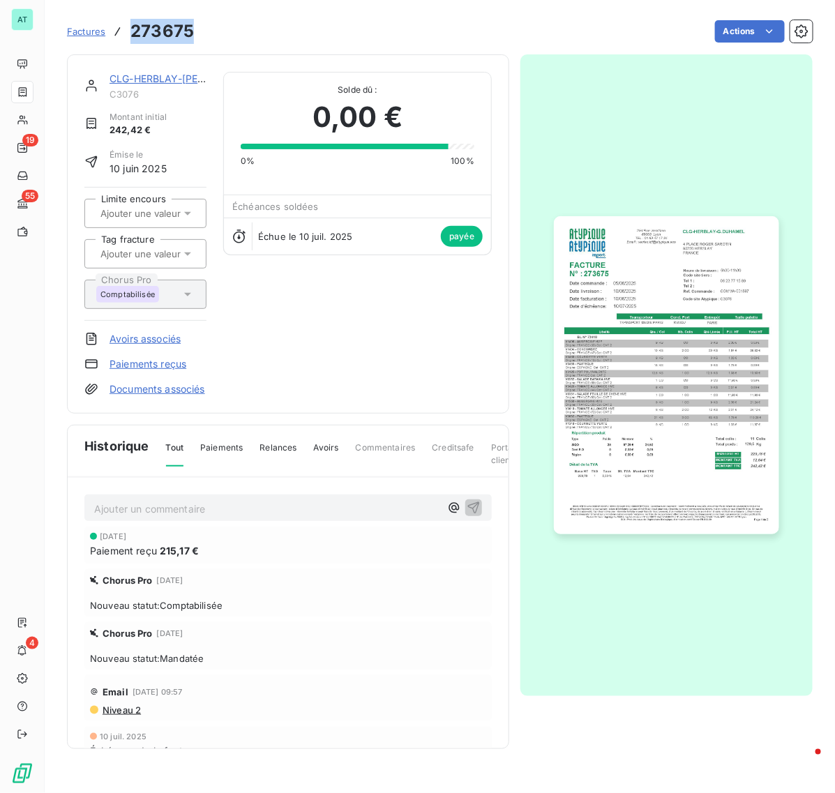
copy h3 "273675"
click at [162, 517] on p "Ajouter un commentaire ﻿" at bounding box center [267, 508] width 346 height 17
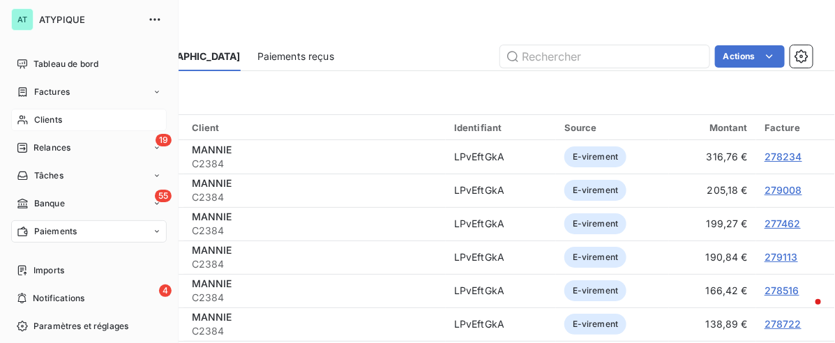
click at [54, 112] on div "Clients" at bounding box center [88, 120] width 155 height 22
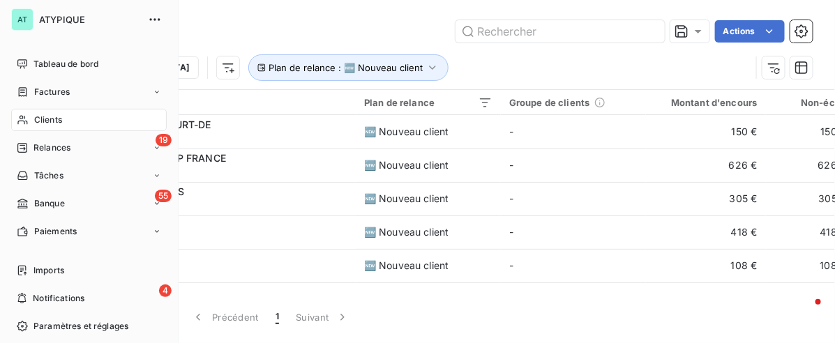
click at [58, 112] on div "Clients" at bounding box center [88, 120] width 155 height 22
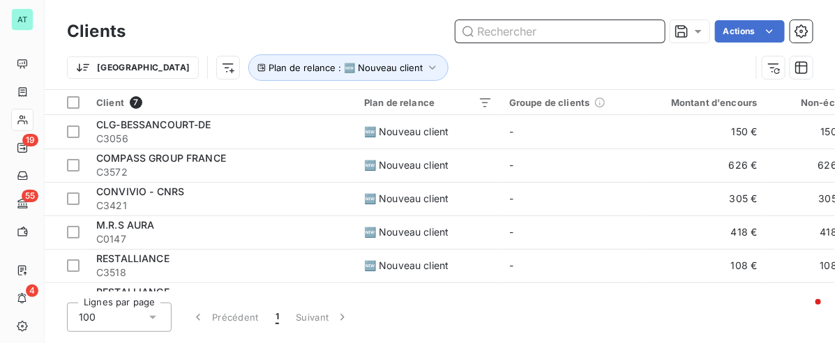
click at [566, 26] on input "text" at bounding box center [559, 31] width 209 height 22
paste input "953420668"
click at [514, 36] on input "c3" at bounding box center [559, 31] width 209 height 22
paste input "C3411"
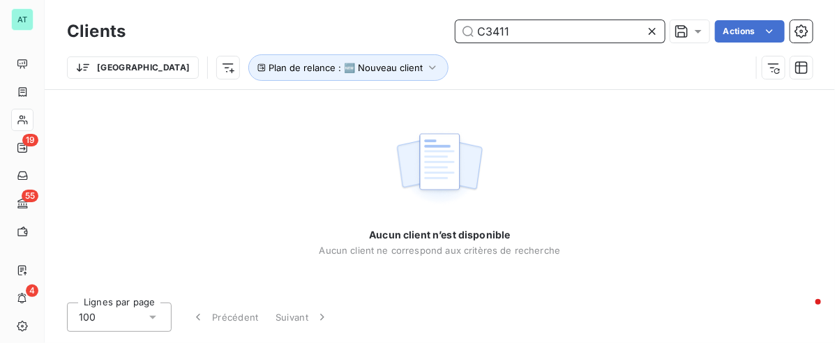
type input "C3411"
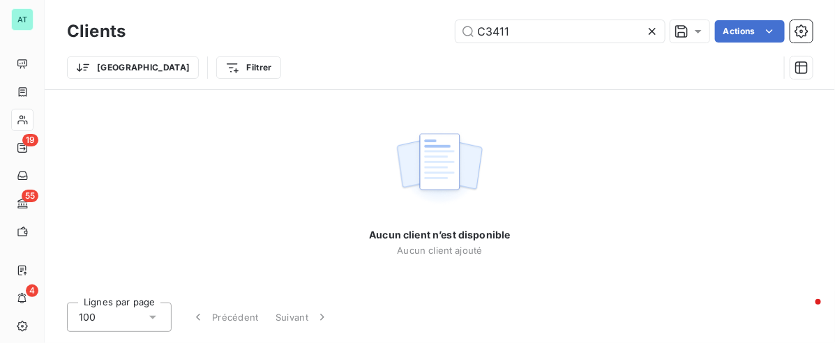
type input "C3411"
type input "C2245"
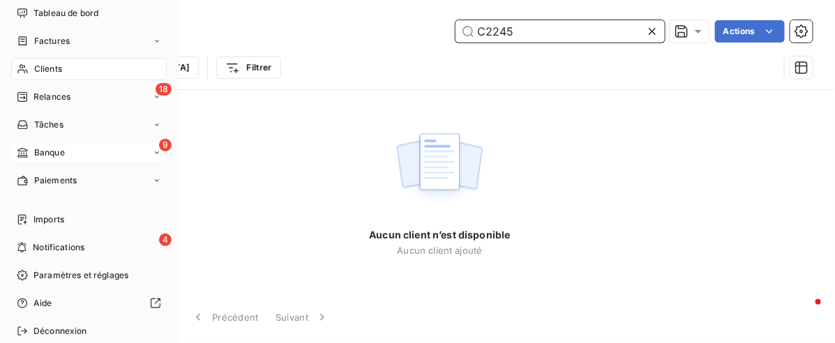
scroll to position [87, 0]
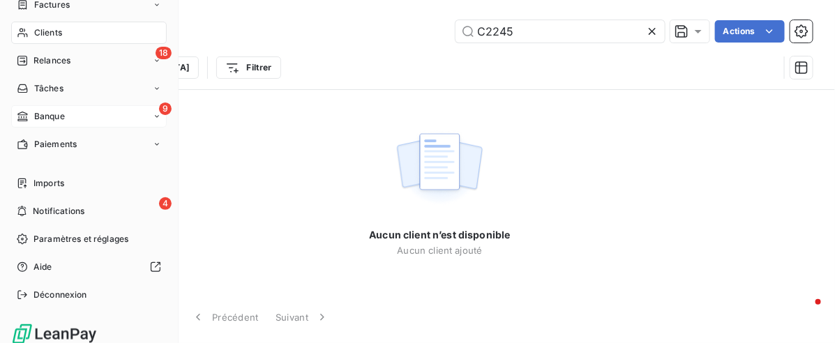
click at [68, 109] on div "9 Banque" at bounding box center [88, 116] width 155 height 22
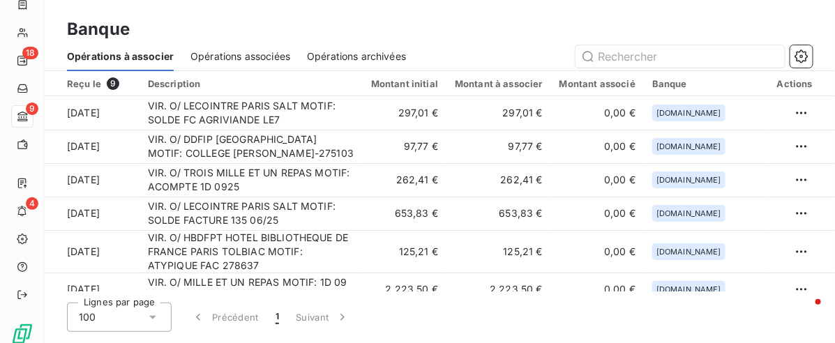
click at [360, 39] on div "Banque" at bounding box center [440, 29] width 790 height 25
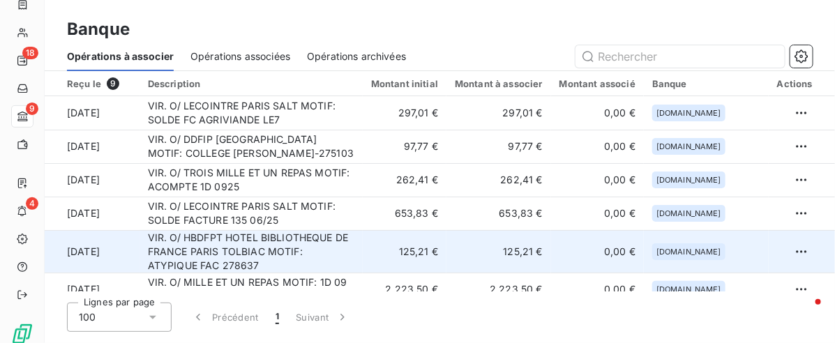
click at [274, 245] on td "VIR. O/ HBDFPT HOTEL BIBLIOTHEQUE DE FRANCE PARIS TOLBIAC MOTIF: ATYPIQUE FAC 2…" at bounding box center [250, 251] width 223 height 43
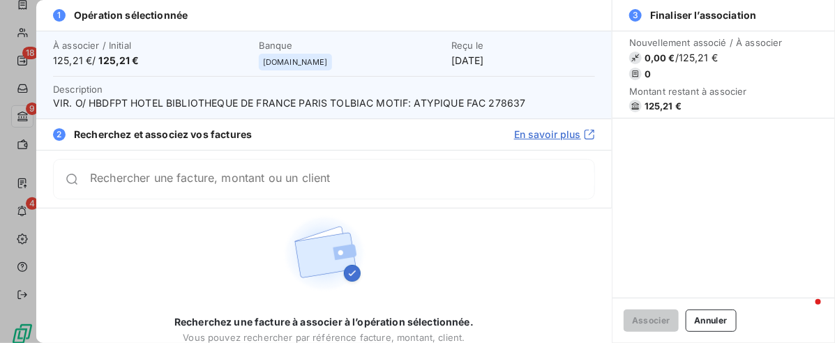
click at [496, 103] on span "VIR. O/ HBDFPT HOTEL BIBLIOTHEQUE DE FRANCE PARIS TOLBIAC MOTIF: ATYPIQUE FAC 2…" at bounding box center [324, 103] width 542 height 14
copy span "278637"
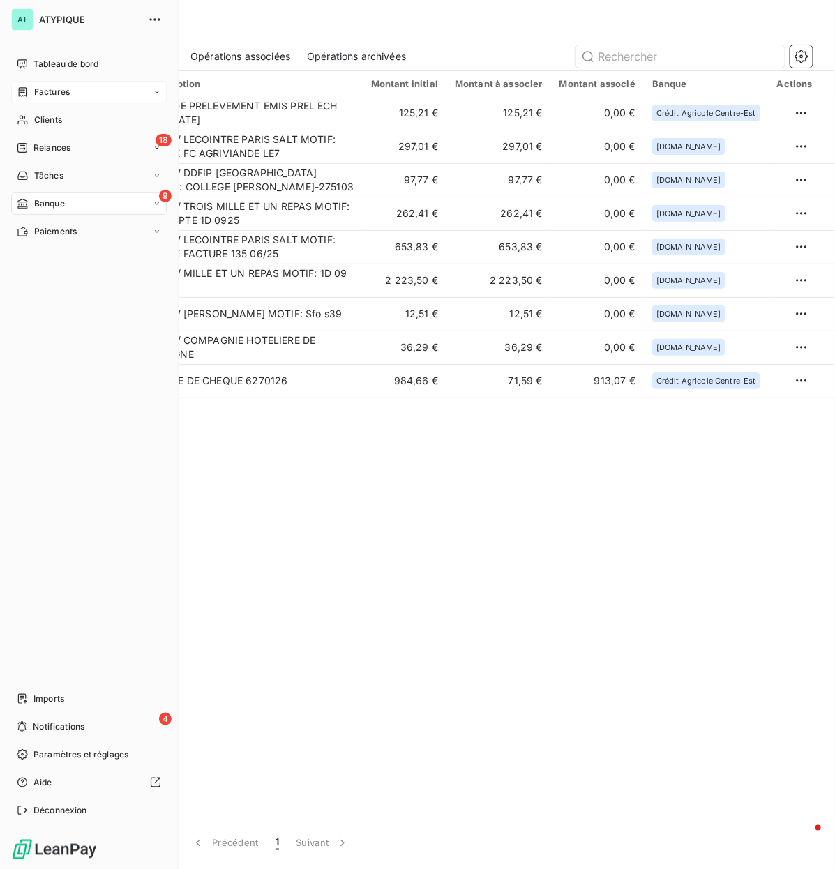
click at [56, 91] on span "Factures" at bounding box center [52, 92] width 36 height 13
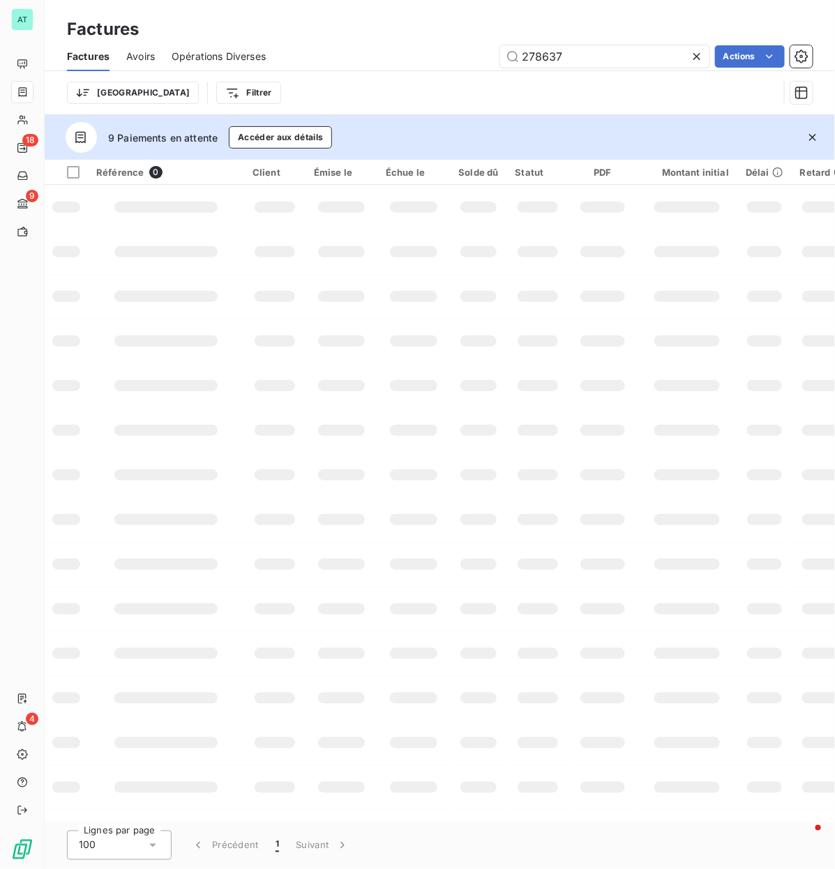
type input "278637"
click at [814, 139] on icon "button" at bounding box center [812, 137] width 7 height 7
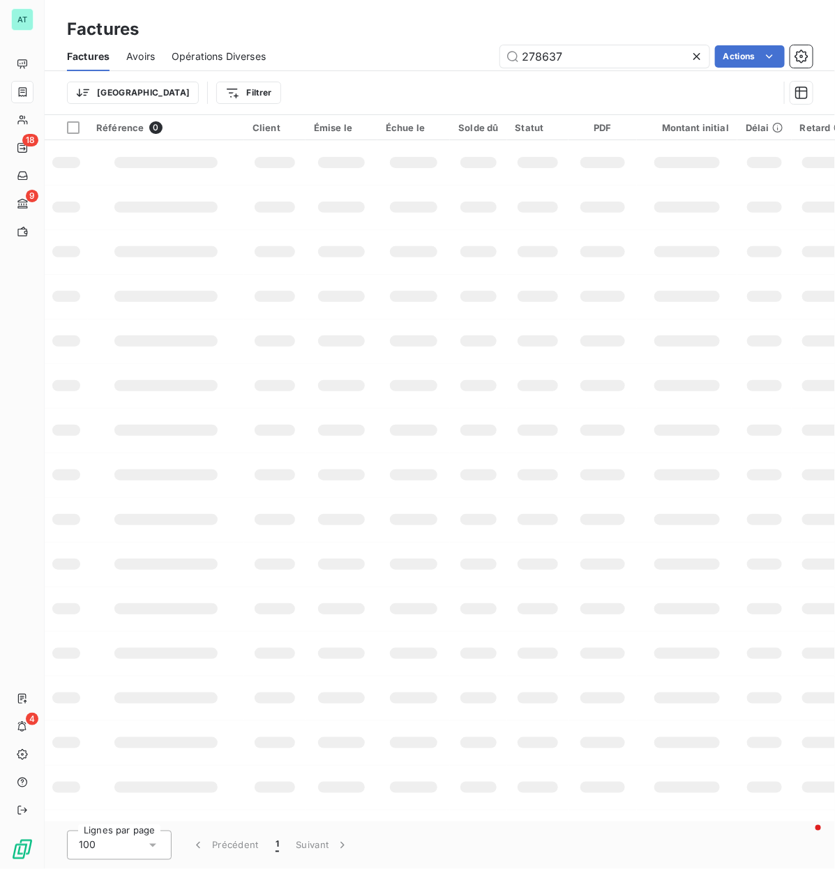
click at [425, 259] on td at bounding box center [413, 251] width 73 height 45
click at [457, 213] on td at bounding box center [478, 207] width 56 height 45
click at [387, 247] on td at bounding box center [413, 251] width 73 height 45
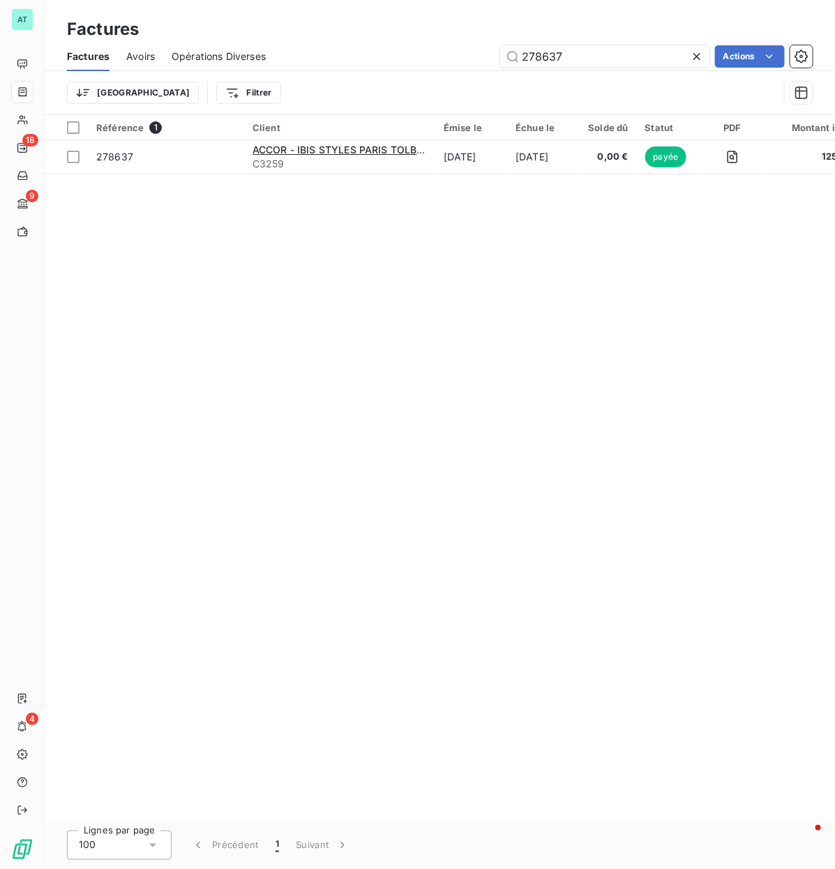
click at [176, 305] on div "Référence 1 Client Émise le Échue le Solde dû Statut PDF Montant initial Délai …" at bounding box center [440, 468] width 790 height 706
click at [301, 307] on div "Référence 1 Client Émise le Échue le Solde dû Statut PDF Montant initial Délai …" at bounding box center [440, 468] width 790 height 706
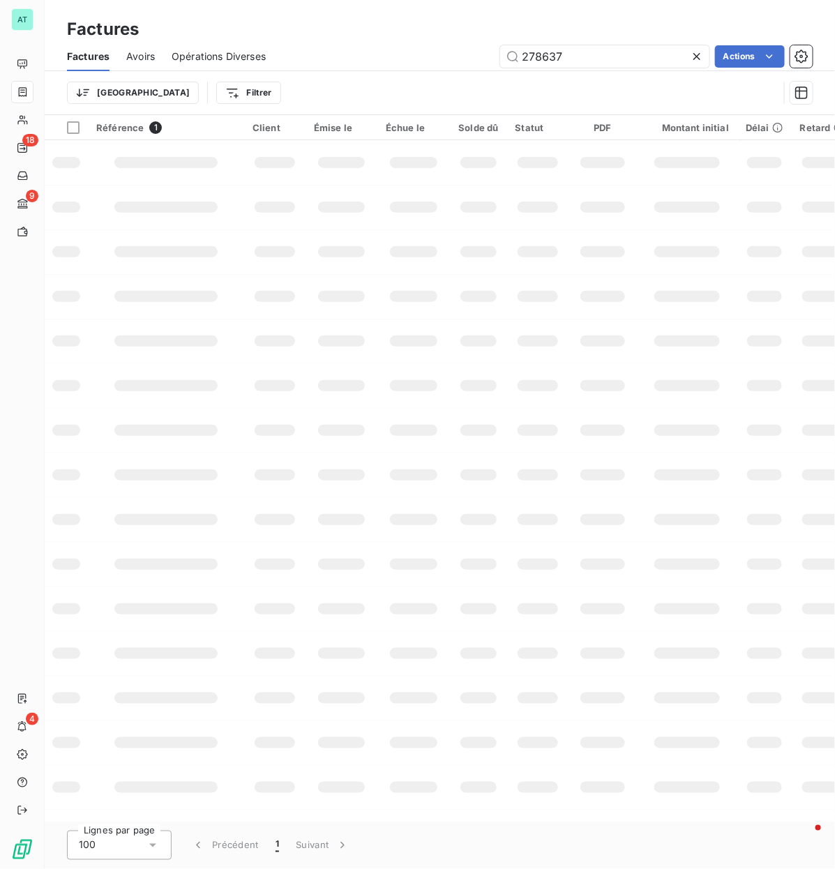
drag, startPoint x: 396, startPoint y: 284, endPoint x: 379, endPoint y: 274, distance: 20.3
click at [397, 282] on td at bounding box center [413, 296] width 73 height 45
click at [583, 57] on input "278637" at bounding box center [604, 56] width 209 height 22
click at [549, 301] on div at bounding box center [537, 296] width 40 height 11
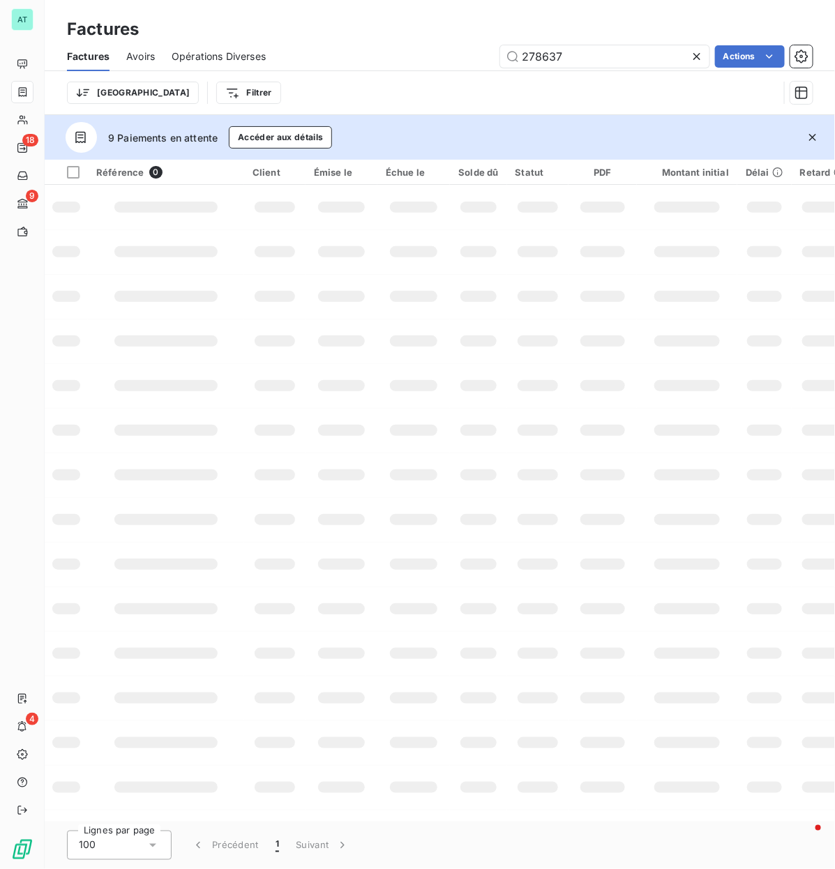
click at [811, 141] on icon "button" at bounding box center [812, 137] width 14 height 14
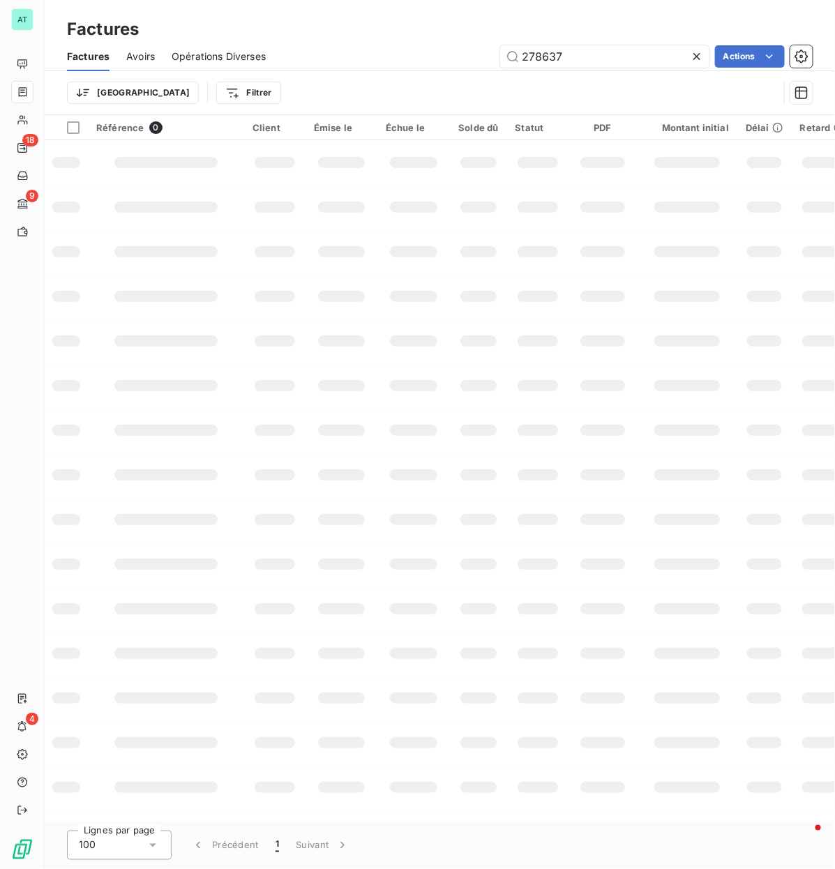
click at [574, 412] on td at bounding box center [602, 430] width 68 height 45
click at [586, 59] on input "278637" at bounding box center [604, 56] width 209 height 22
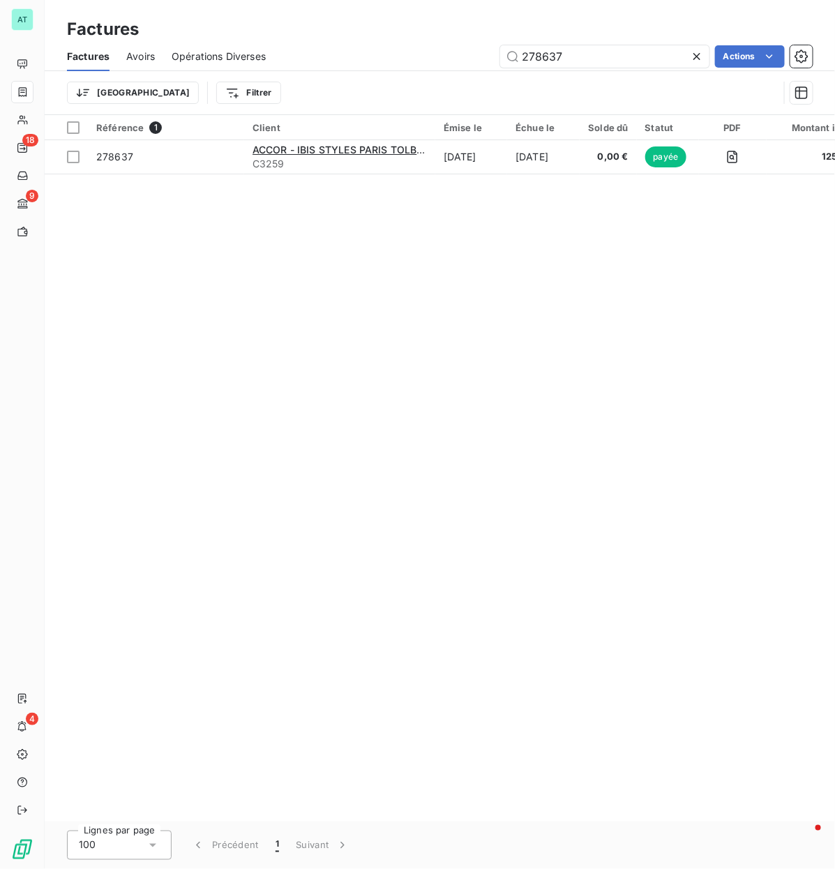
click at [409, 310] on div "Référence 1 Client Émise le Échue le Solde dû Statut PDF Montant initial Délai …" at bounding box center [440, 468] width 790 height 706
click at [378, 402] on div "Référence 1 Client Émise le Échue le Solde dû Statut PDF Montant initial Délai …" at bounding box center [440, 468] width 790 height 706
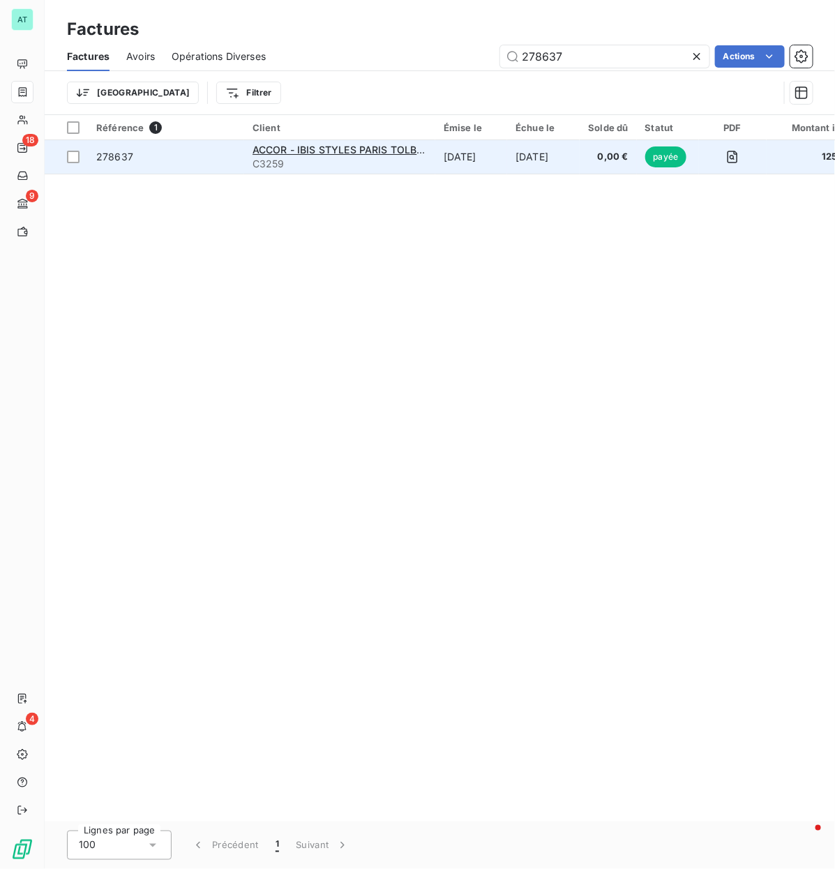
click at [116, 152] on span "278637" at bounding box center [114, 157] width 37 height 12
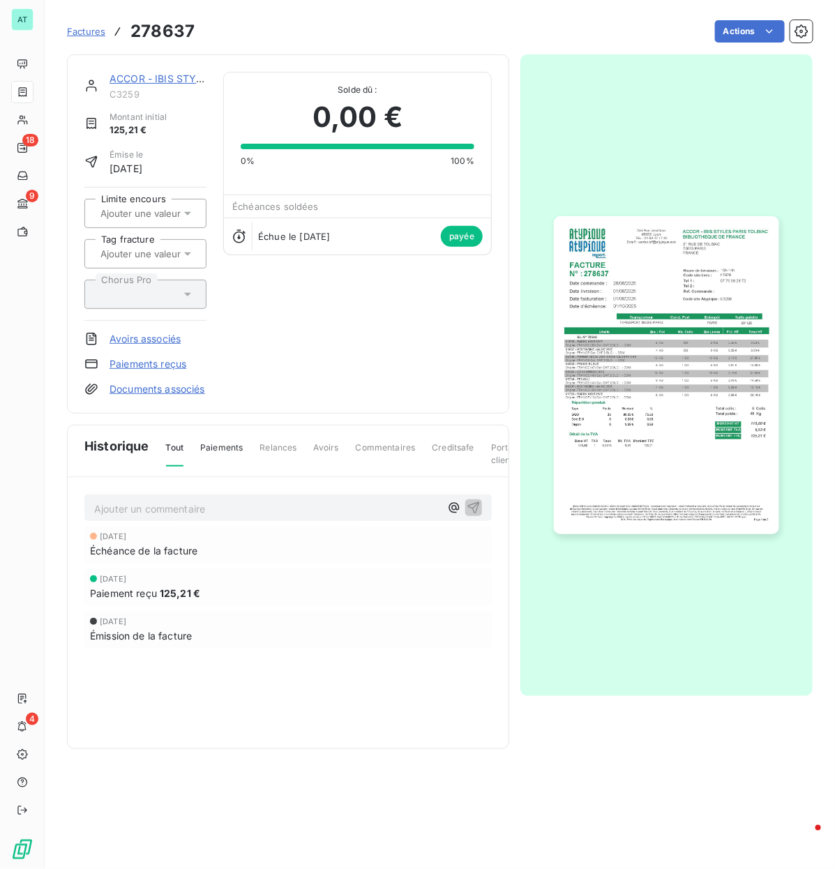
click at [130, 364] on link "Paiements reçus" at bounding box center [147, 364] width 77 height 14
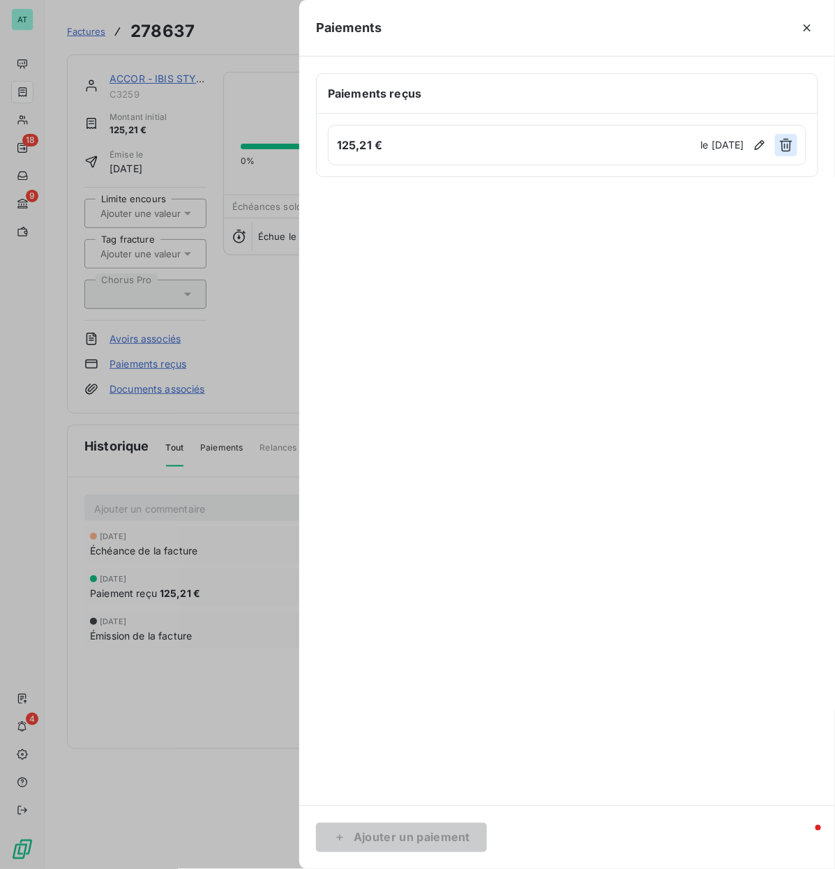
click at [779, 147] on icon "button" at bounding box center [786, 145] width 14 height 14
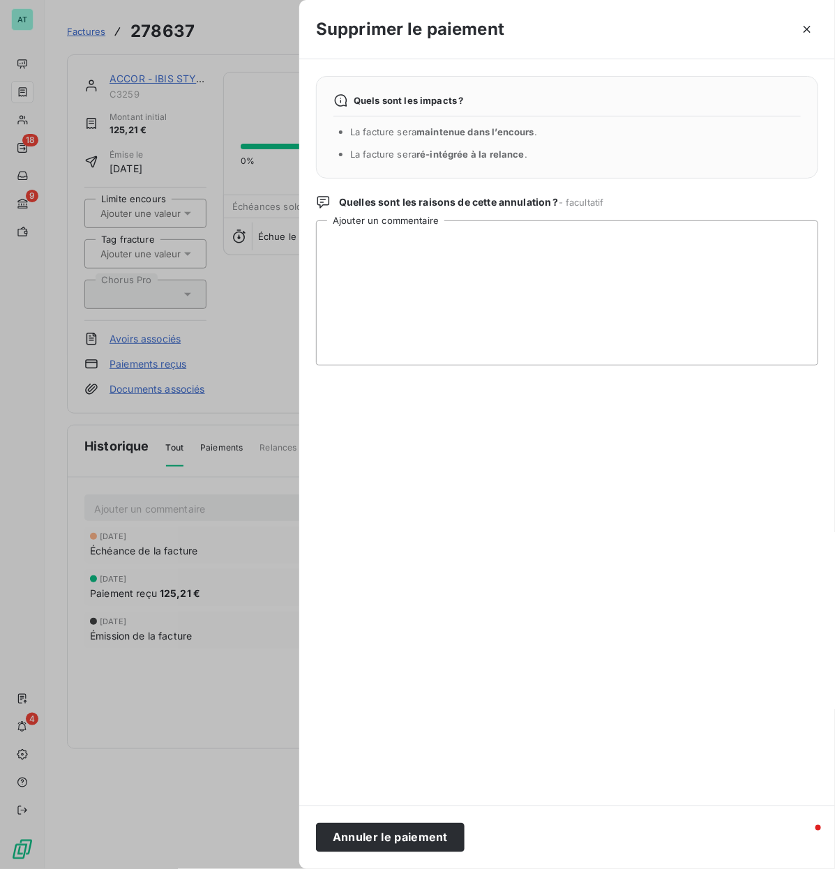
click at [399, 840] on button "Annuler le paiement" at bounding box center [390, 837] width 148 height 29
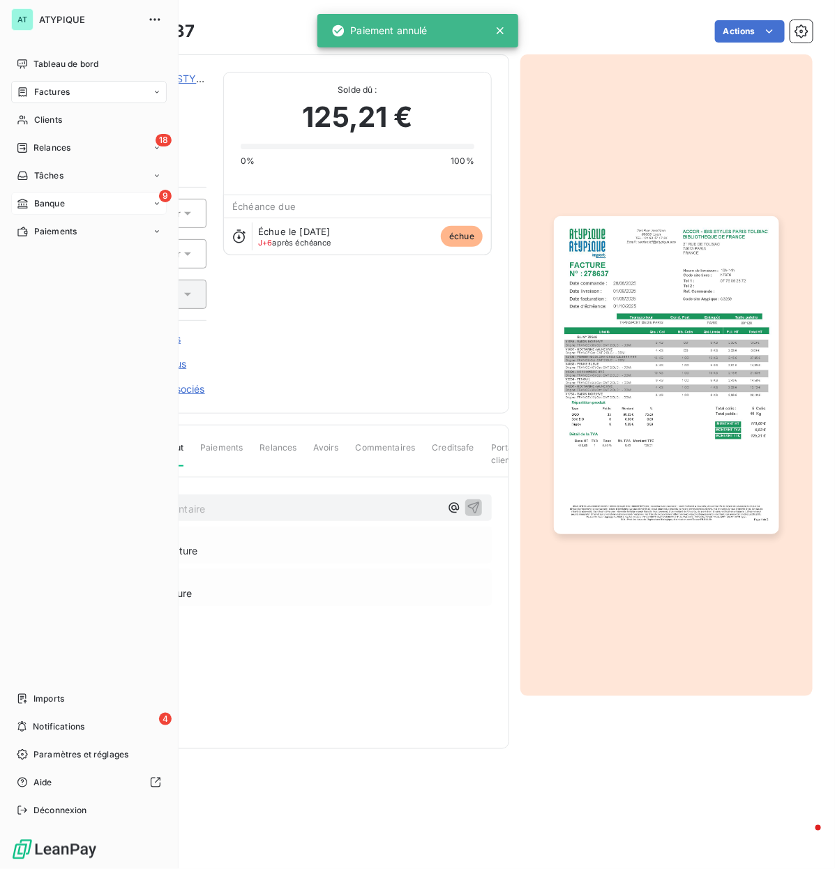
click at [35, 199] on span "Banque" at bounding box center [49, 203] width 31 height 13
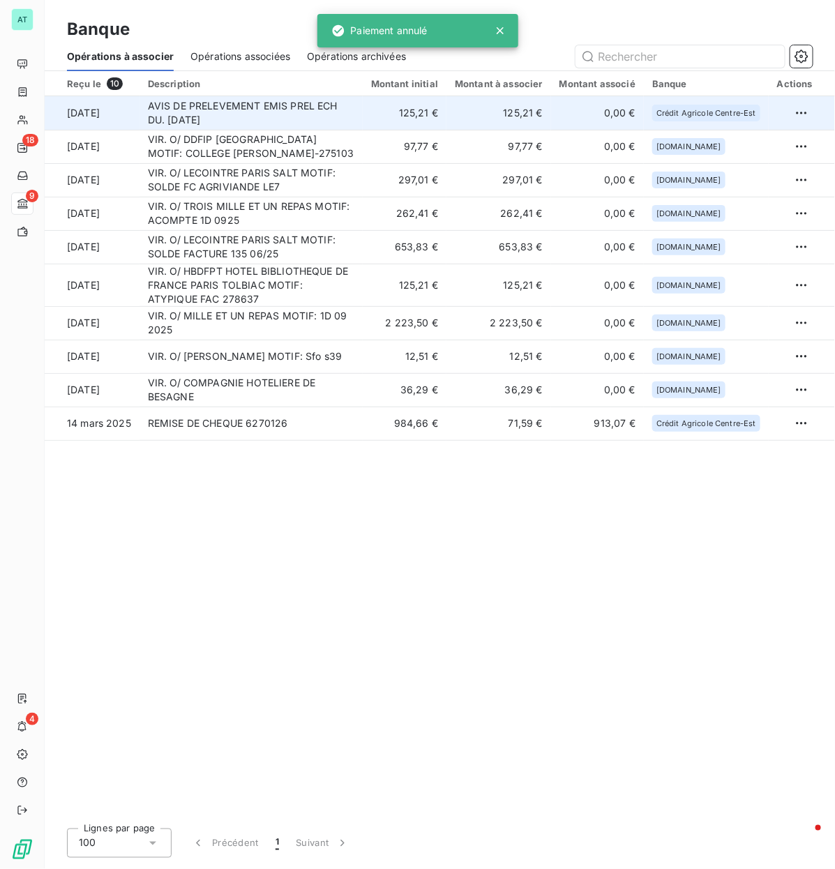
click at [363, 113] on td "AVIS DE PRELEVEMENT EMIS PREL ECH DU. [DATE]" at bounding box center [250, 112] width 223 height 33
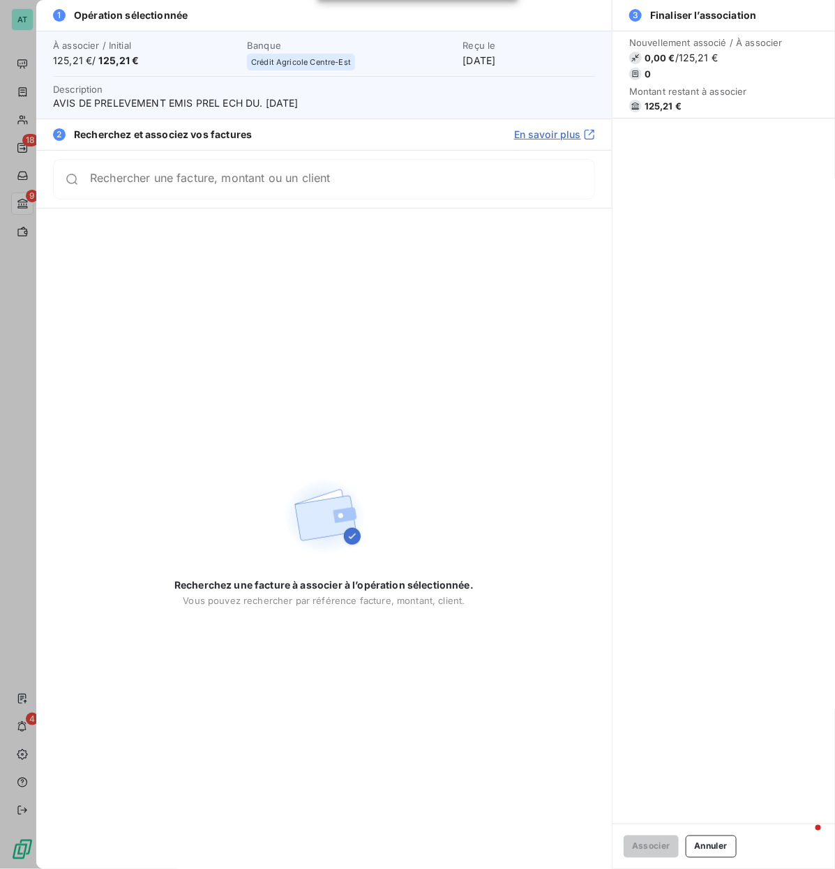
click at [259, 175] on div "Rechercher une facture, montant ou un client" at bounding box center [342, 179] width 504 height 14
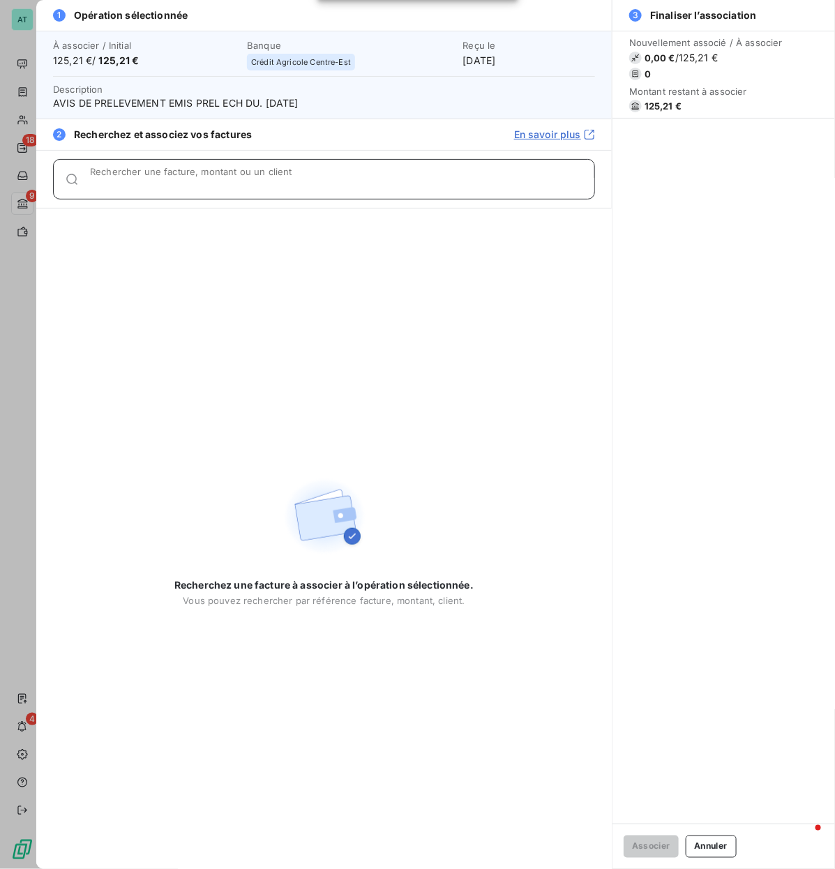
paste input "278637"
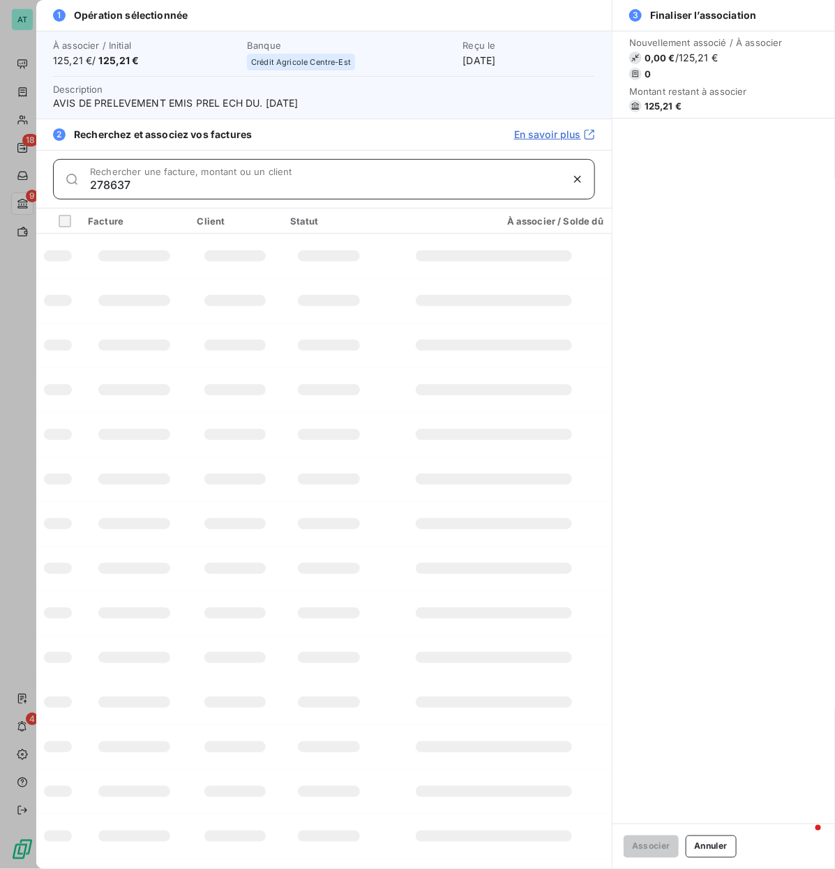
type input "278637"
drag, startPoint x: 270, startPoint y: 409, endPoint x: 270, endPoint y: 416, distance: 7.0
click at [270, 413] on tbody at bounding box center [323, 568] width 575 height 669
click at [238, 405] on td at bounding box center [234, 389] width 93 height 45
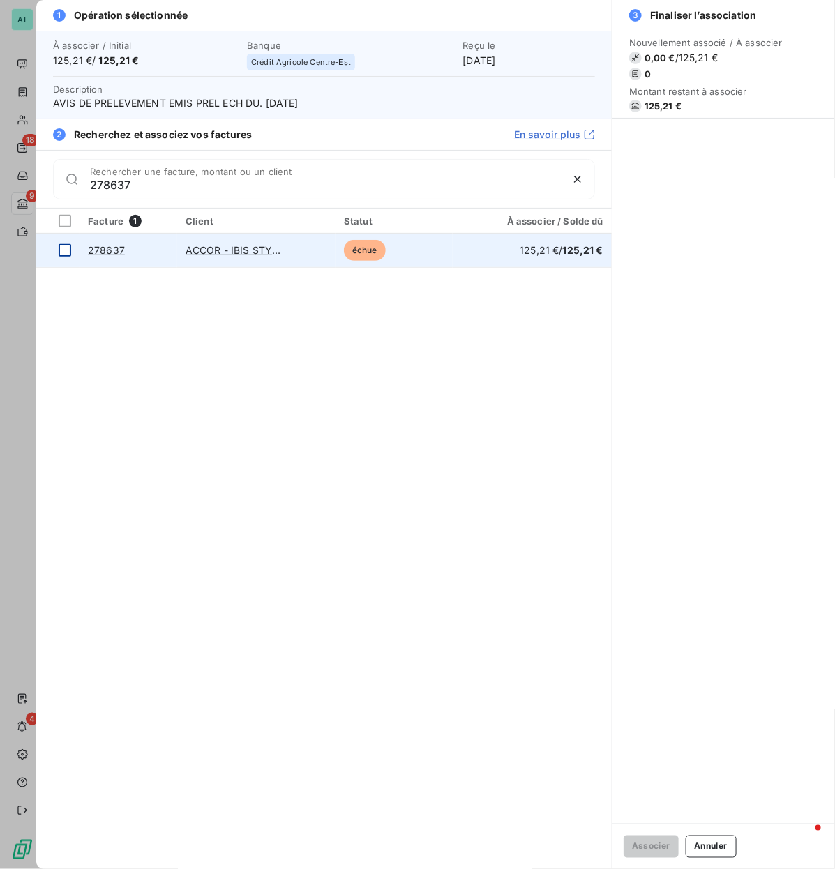
click at [66, 253] on div at bounding box center [65, 250] width 13 height 13
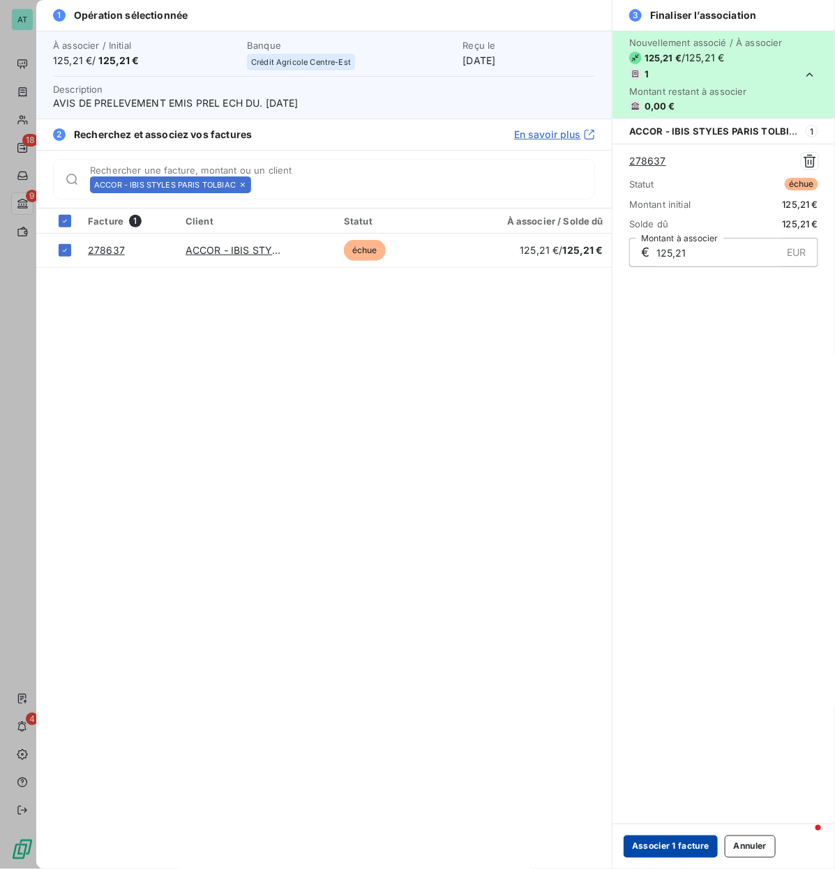
click at [662, 848] on button "Associer 1 facture" at bounding box center [670, 846] width 94 height 22
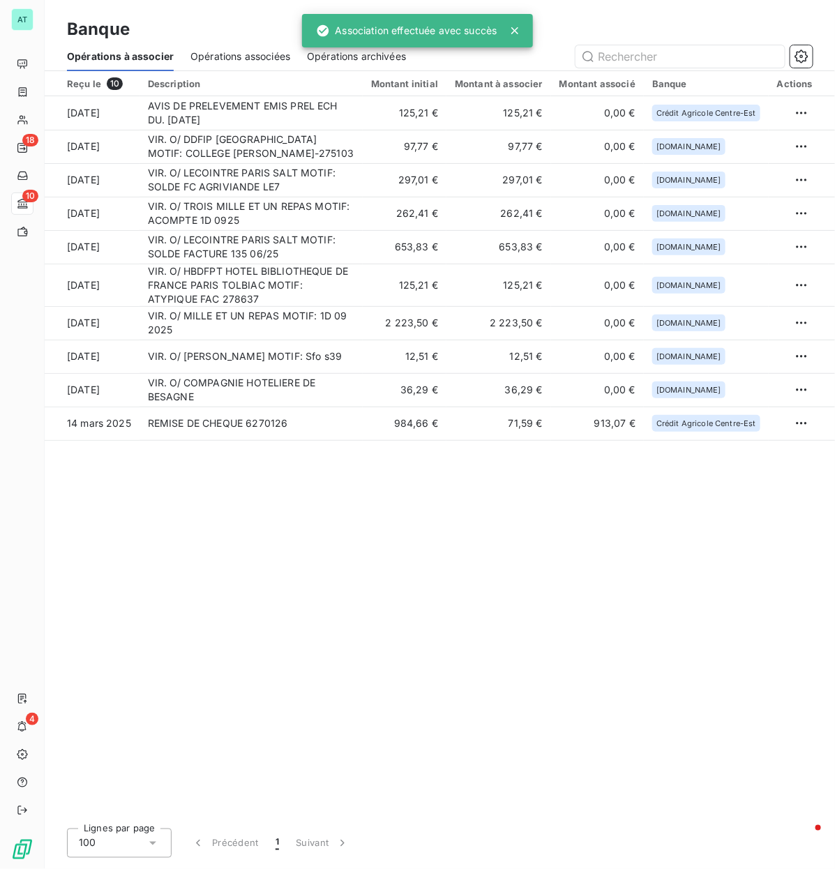
drag, startPoint x: 406, startPoint y: 515, endPoint x: 413, endPoint y: 515, distance: 7.7
click at [413, 515] on div "Reçu le 10 Description Montant initial Montant à associer Montant associé Banqu…" at bounding box center [440, 444] width 790 height 746
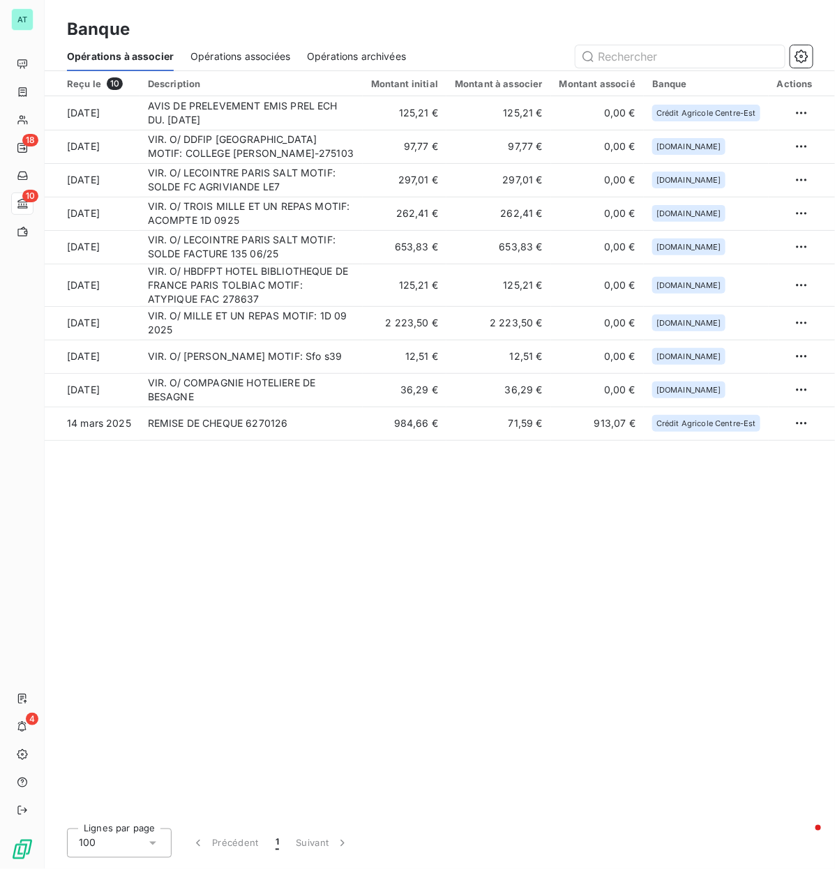
click at [570, 680] on div "Reçu le 10 Description Montant initial Montant à associer Montant associé Banqu…" at bounding box center [440, 444] width 790 height 746
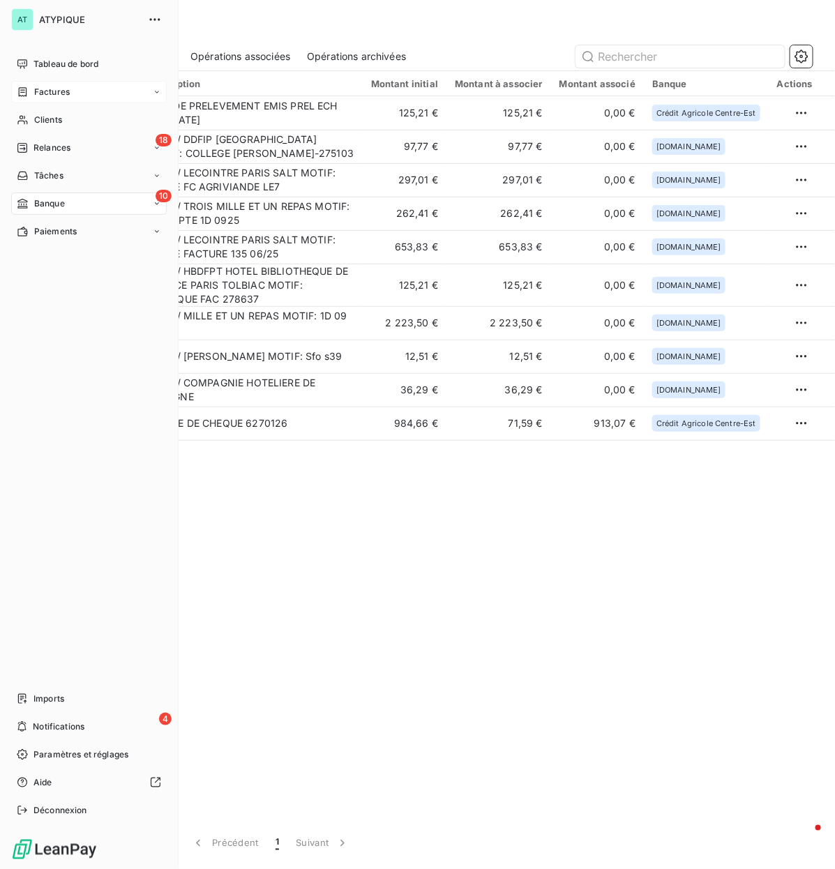
click at [54, 94] on span "Factures" at bounding box center [52, 92] width 36 height 13
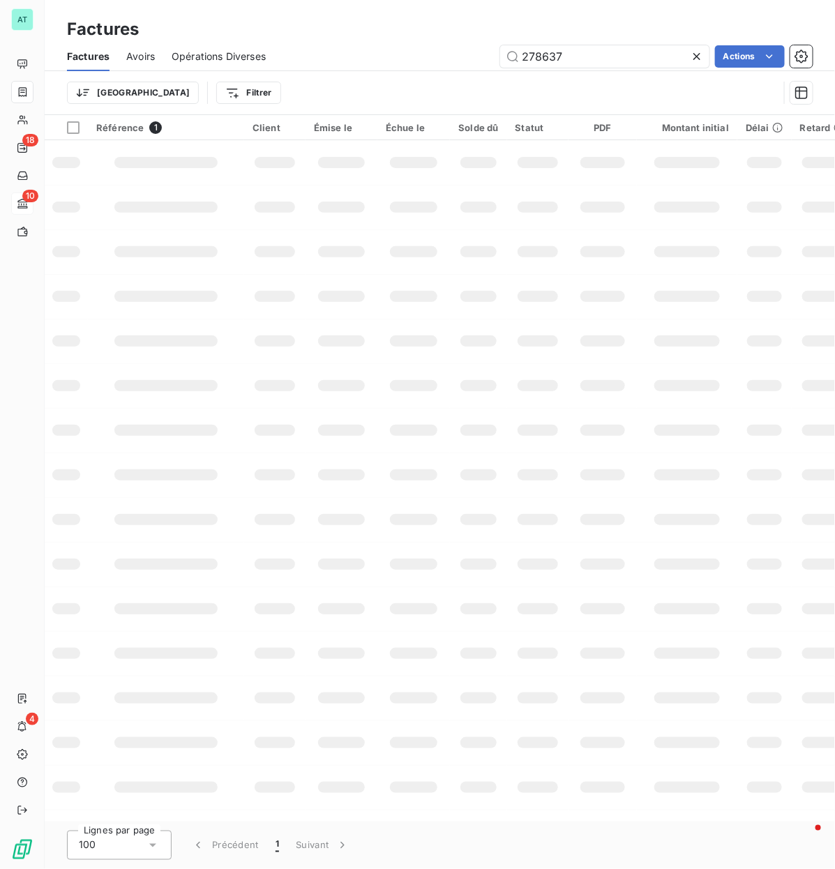
drag, startPoint x: 190, startPoint y: 270, endPoint x: 199, endPoint y: 282, distance: 15.4
click at [190, 273] on td at bounding box center [166, 251] width 156 height 45
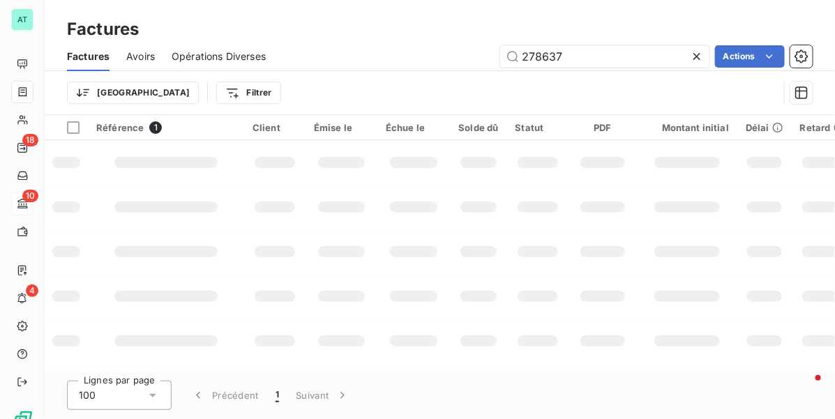
click at [482, 231] on td at bounding box center [478, 251] width 56 height 45
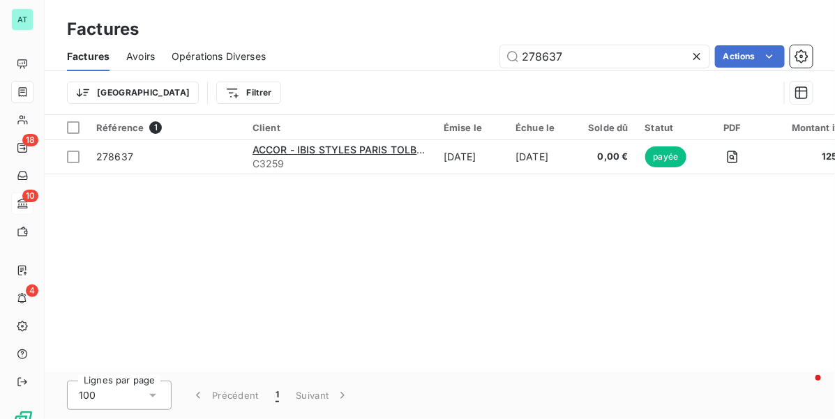
click at [314, 253] on div "Référence 1 Client Émise le Échue le Solde dû Statut PDF Montant initial Délai …" at bounding box center [440, 243] width 790 height 257
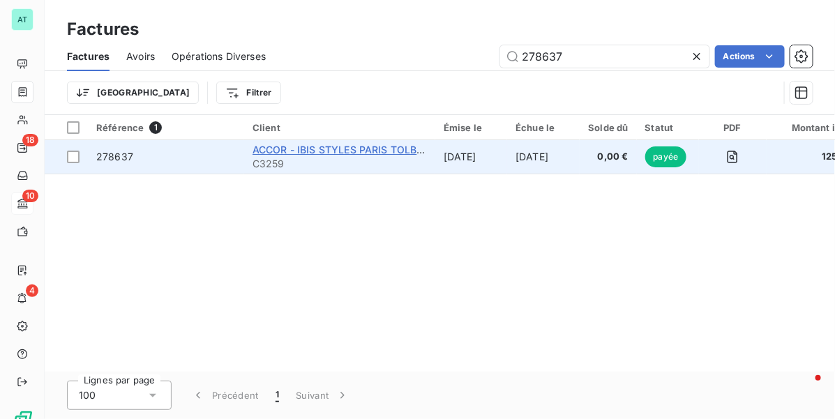
click at [364, 148] on span "ACCOR - IBIS STYLES PARIS TOLBIAC" at bounding box center [342, 150] width 181 height 12
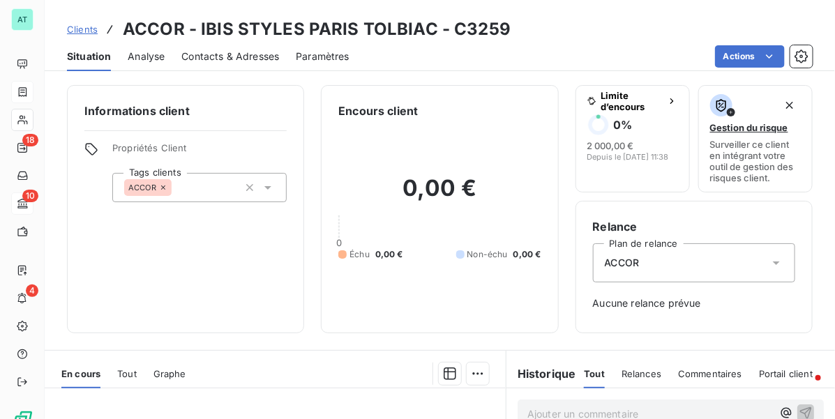
click at [322, 30] on h3 "ACCOR - IBIS STYLES PARIS TOLBIAC - C3259" at bounding box center [317, 29] width 388 height 25
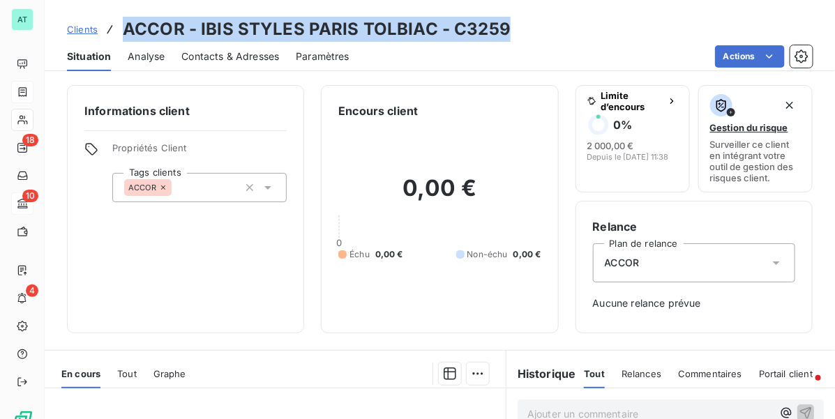
click at [322, 30] on h3 "ACCOR - IBIS STYLES PARIS TOLBIAC - C3259" at bounding box center [317, 29] width 388 height 25
copy h3 "ACCOR - IBIS STYLES PARIS TOLBIAC - C3259"
click at [481, 29] on h3 "ACCOR - IBIS STYLES PARIS TOLBIAC - C3259" at bounding box center [317, 29] width 388 height 25
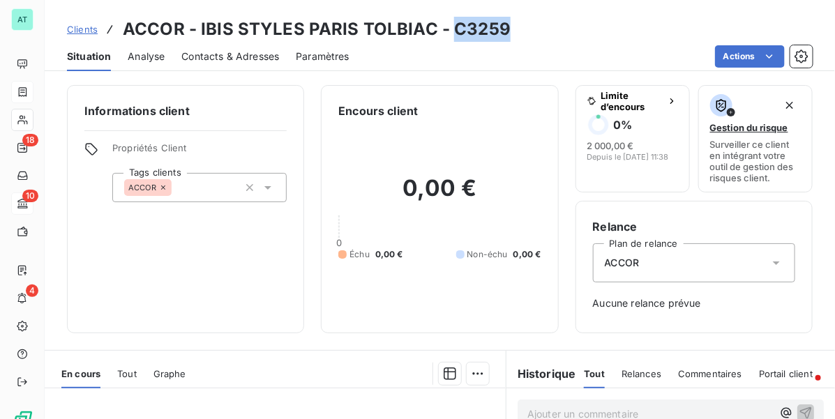
click at [481, 29] on h3 "ACCOR - IBIS STYLES PARIS TOLBIAC - C3259" at bounding box center [317, 29] width 388 height 25
click at [476, 35] on h3 "ACCOR - IBIS STYLES PARIS TOLBIAC - C3259" at bounding box center [317, 29] width 388 height 25
click at [179, 303] on div "Informations client Propriétés Client Tags clients ACCOR" at bounding box center [185, 209] width 237 height 248
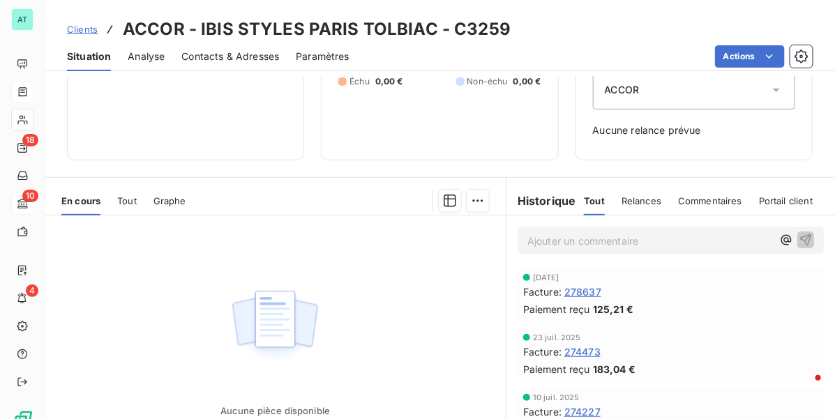
scroll to position [174, 0]
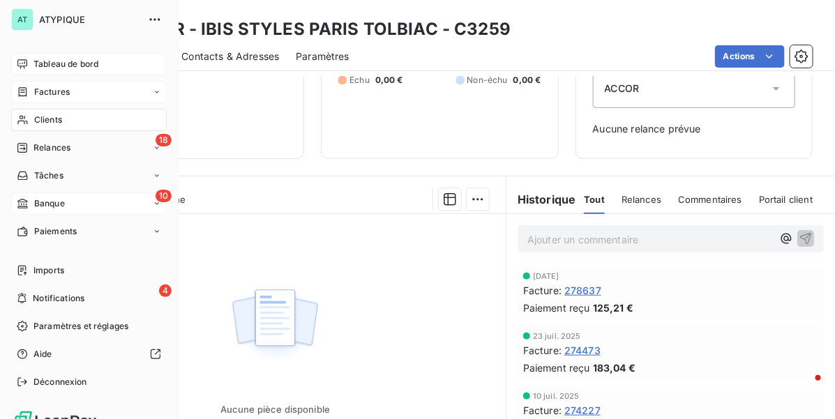
click at [42, 61] on span "Tableau de bord" at bounding box center [65, 64] width 65 height 13
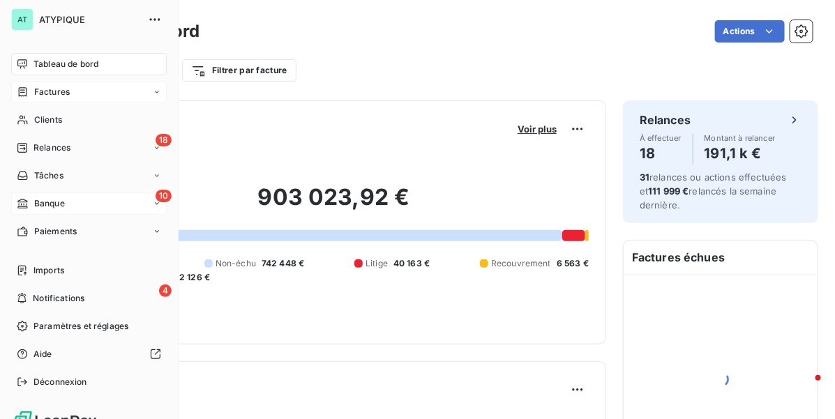
drag, startPoint x: 75, startPoint y: 207, endPoint x: 105, endPoint y: 211, distance: 29.5
click at [77, 206] on div "10 Banque" at bounding box center [88, 203] width 155 height 22
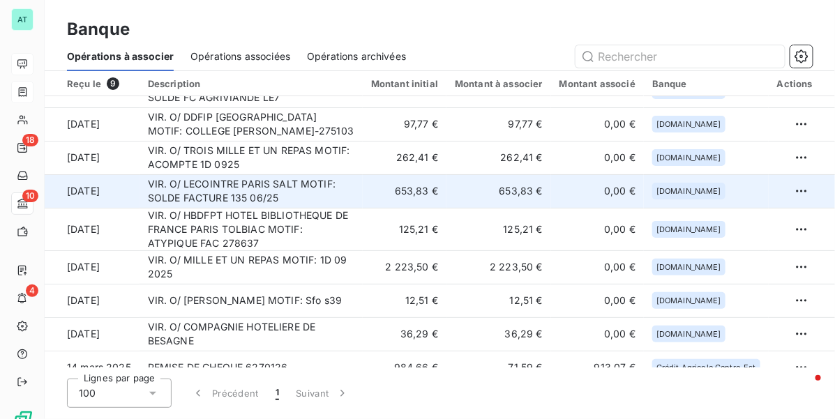
scroll to position [39, 0]
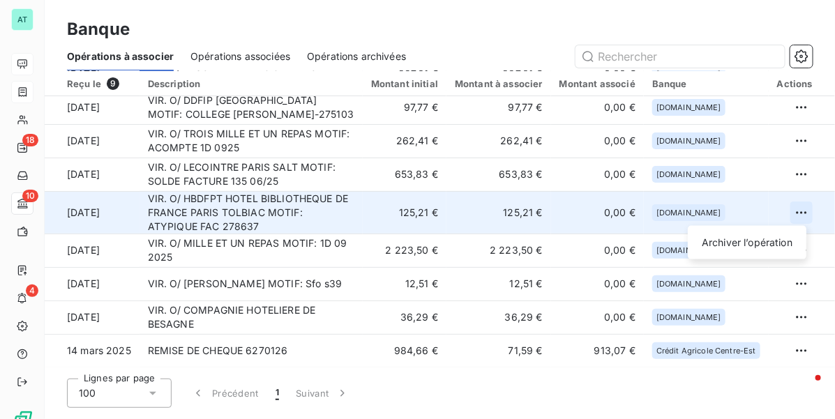
click at [795, 211] on html "AT 18 10 4 Banque Opérations à associer Opérations associées Opérations archivé…" at bounding box center [417, 209] width 835 height 419
click at [731, 244] on div "Archiver l’opération" at bounding box center [746, 242] width 107 height 22
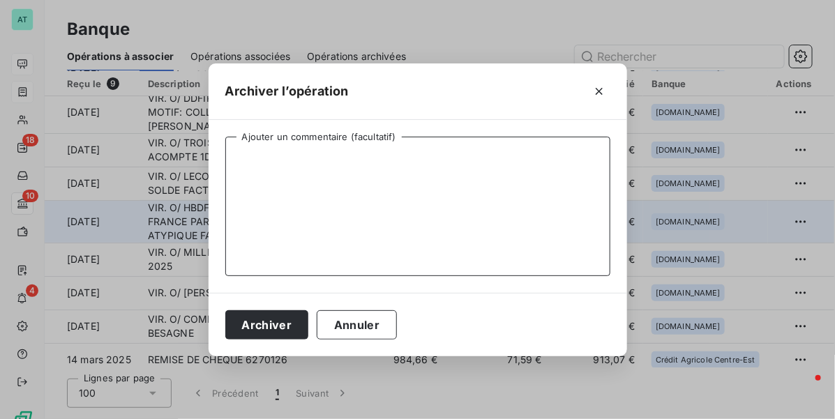
click at [396, 211] on textarea "Ajouter un commentaire (facultatif)" at bounding box center [417, 206] width 385 height 139
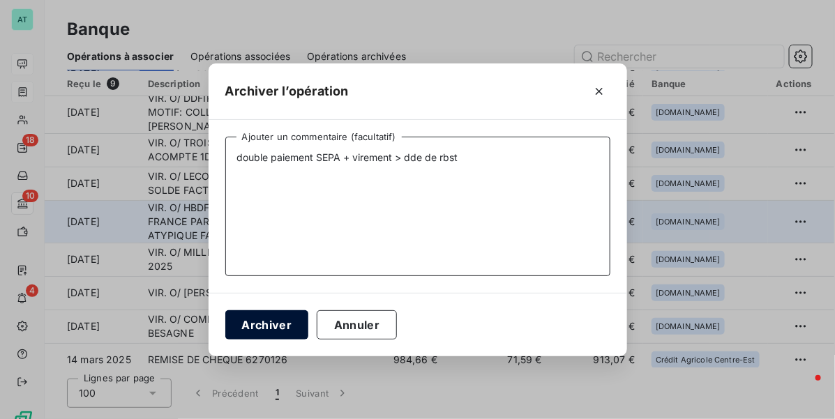
type textarea "double paiement SEPA + virement > dde de rbst"
click at [287, 326] on button "Archiver" at bounding box center [267, 324] width 84 height 29
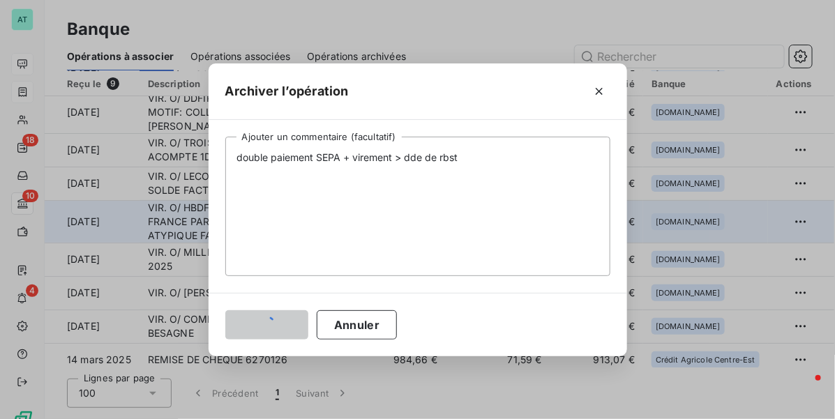
scroll to position [0, 0]
